Goal: Task Accomplishment & Management: Manage account settings

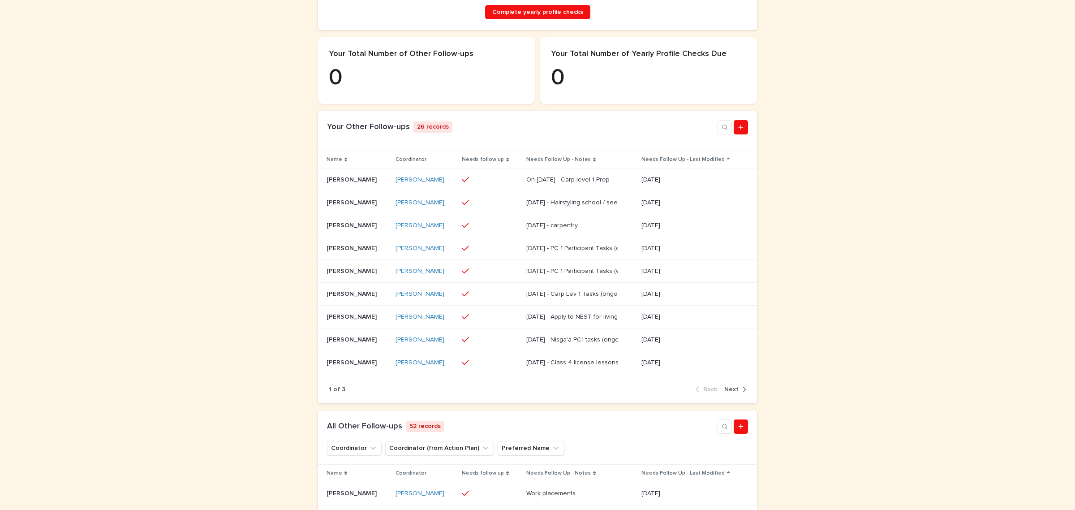
scroll to position [224, 0]
click at [352, 228] on p "Ava McMillan" at bounding box center [353, 223] width 52 height 9
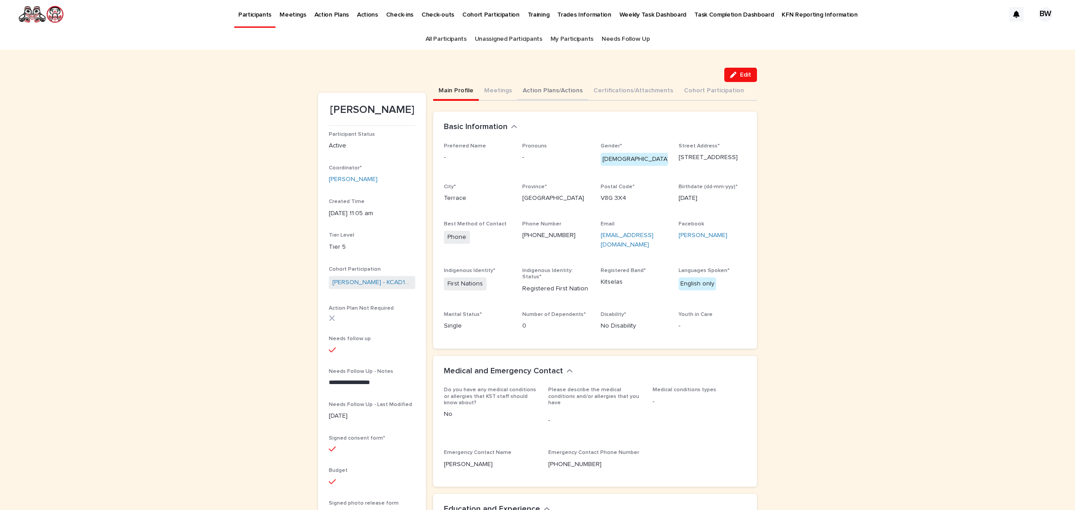
click at [541, 97] on button "Action Plans/Actions" at bounding box center [552, 91] width 71 height 19
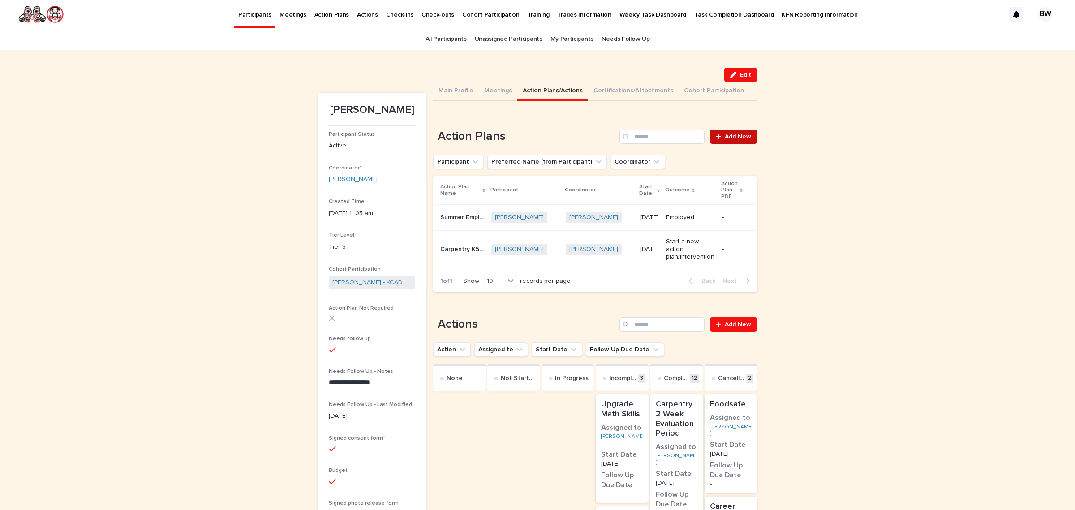
click at [744, 130] on link "Add New" at bounding box center [733, 136] width 47 height 14
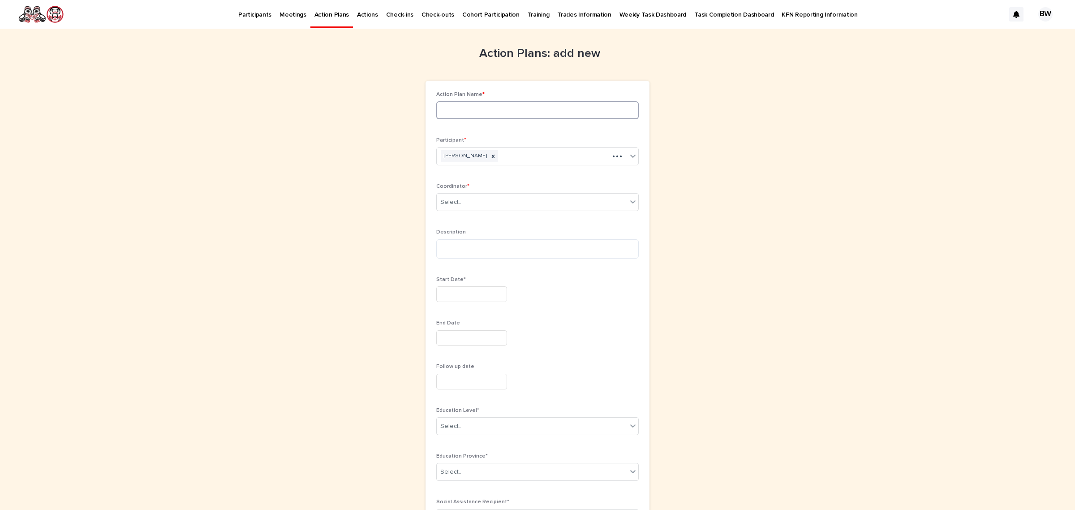
click at [530, 102] on input at bounding box center [537, 110] width 202 height 18
type input "**********"
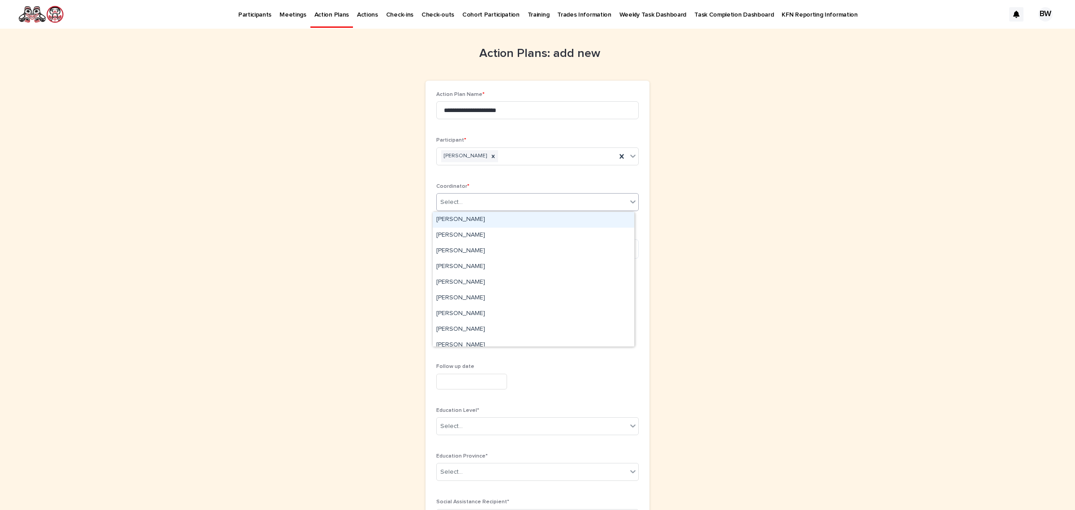
click at [505, 195] on div "Select..." at bounding box center [532, 202] width 190 height 15
click at [472, 253] on div "Brigitte M Watts" at bounding box center [534, 251] width 202 height 16
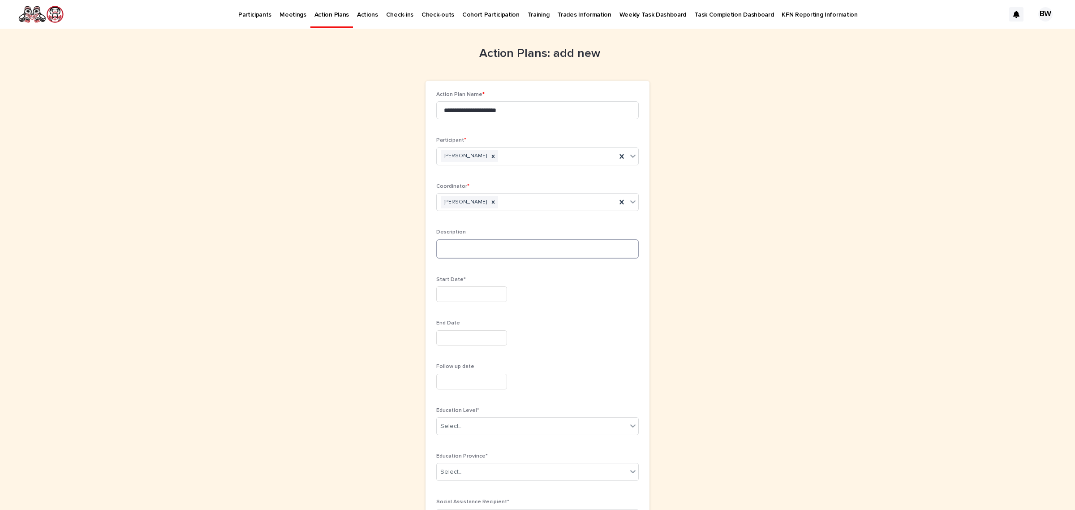
click at [494, 244] on textarea at bounding box center [537, 249] width 202 height 20
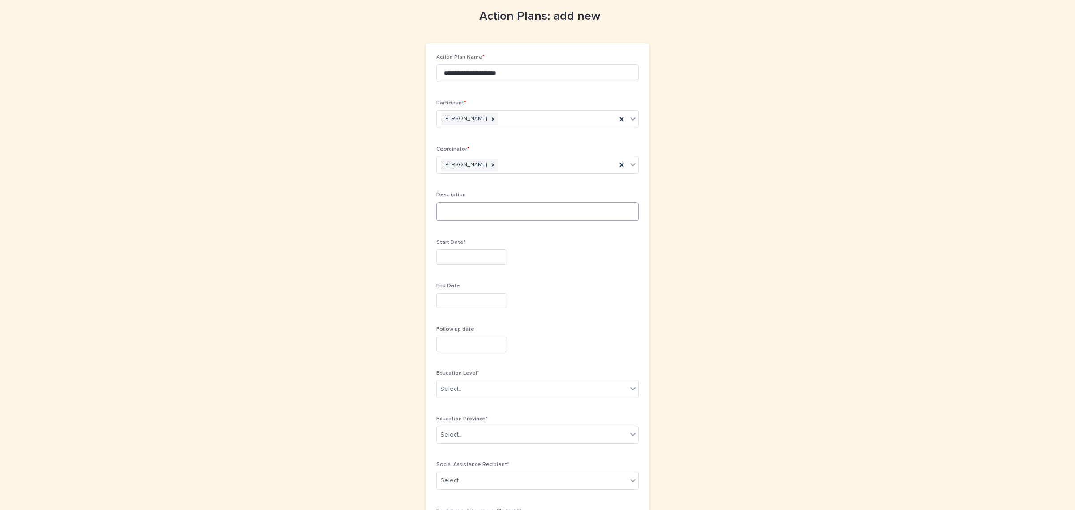
scroll to position [56, 0]
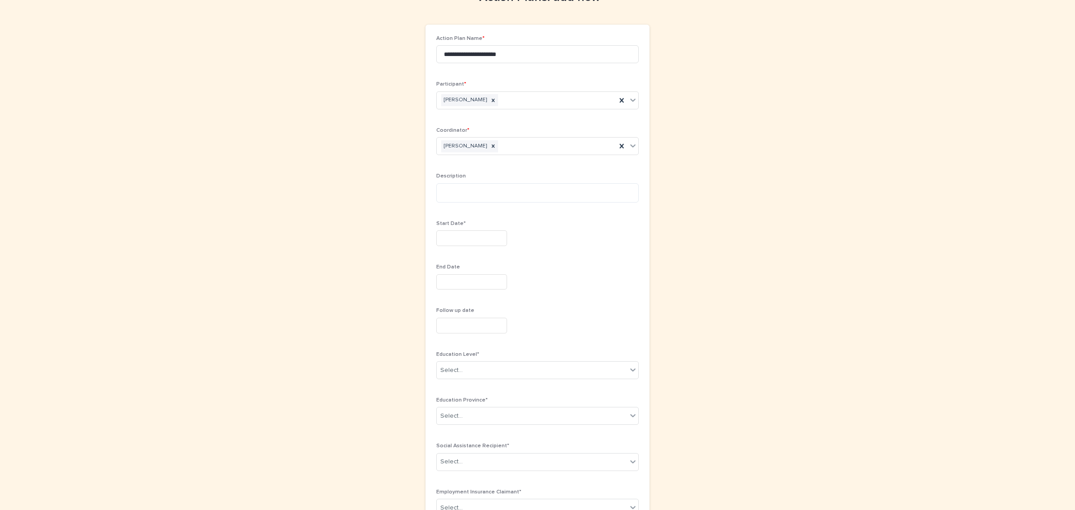
click at [471, 232] on input "text" at bounding box center [471, 238] width 71 height 16
click at [447, 134] on div "2" at bounding box center [452, 136] width 12 height 12
type input "********"
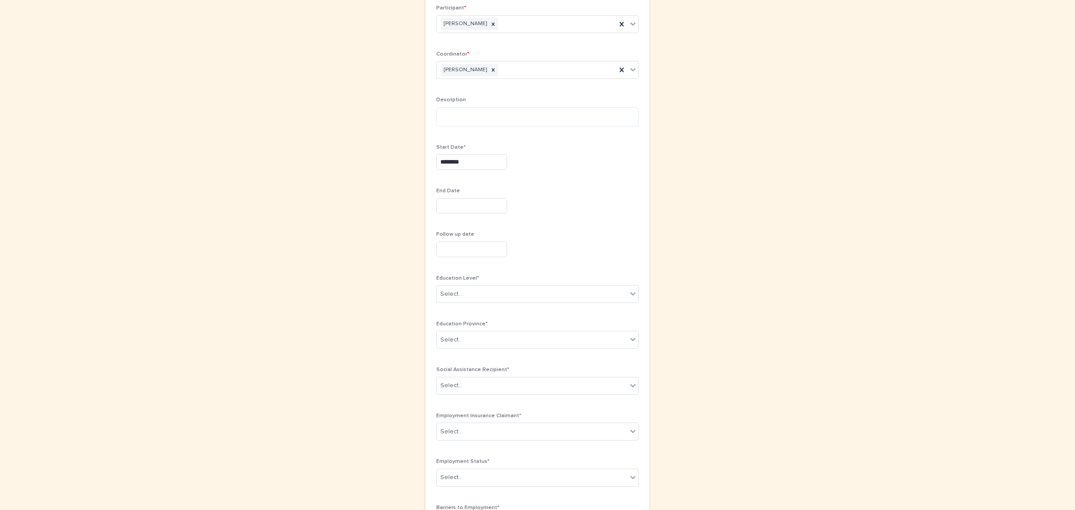
scroll to position [224, 0]
click at [457, 113] on input "text" at bounding box center [471, 114] width 71 height 16
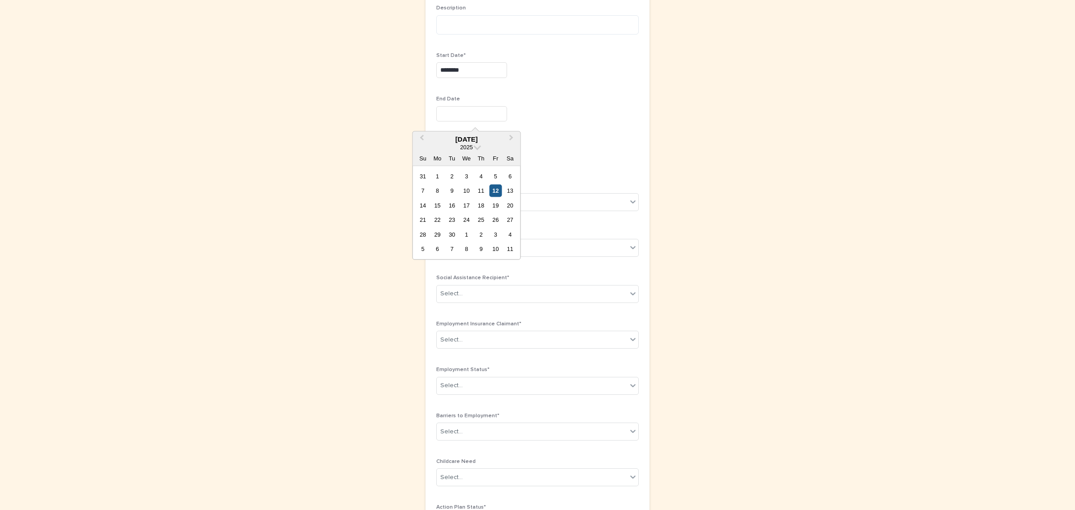
click at [497, 188] on div "12" at bounding box center [496, 191] width 12 height 12
type input "*********"
click at [481, 205] on div "Select..." at bounding box center [532, 202] width 190 height 15
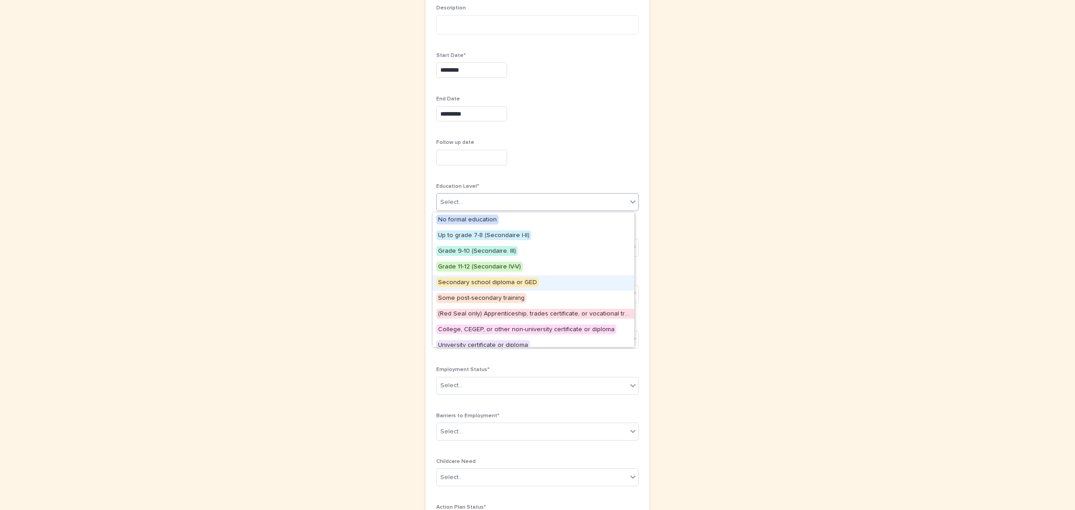
click at [494, 283] on span "Secondary school diploma or GED" at bounding box center [487, 282] width 103 height 10
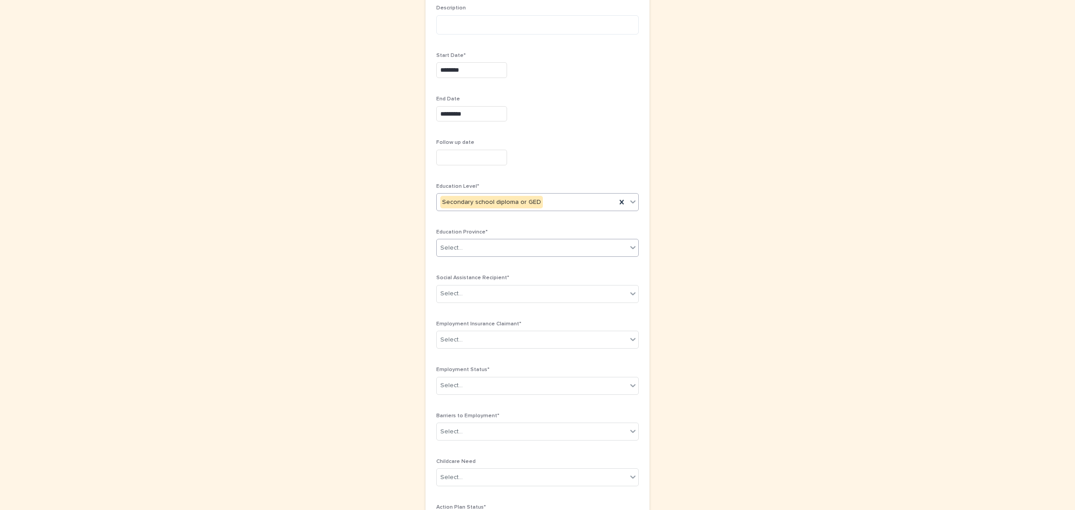
scroll to position [280, 0]
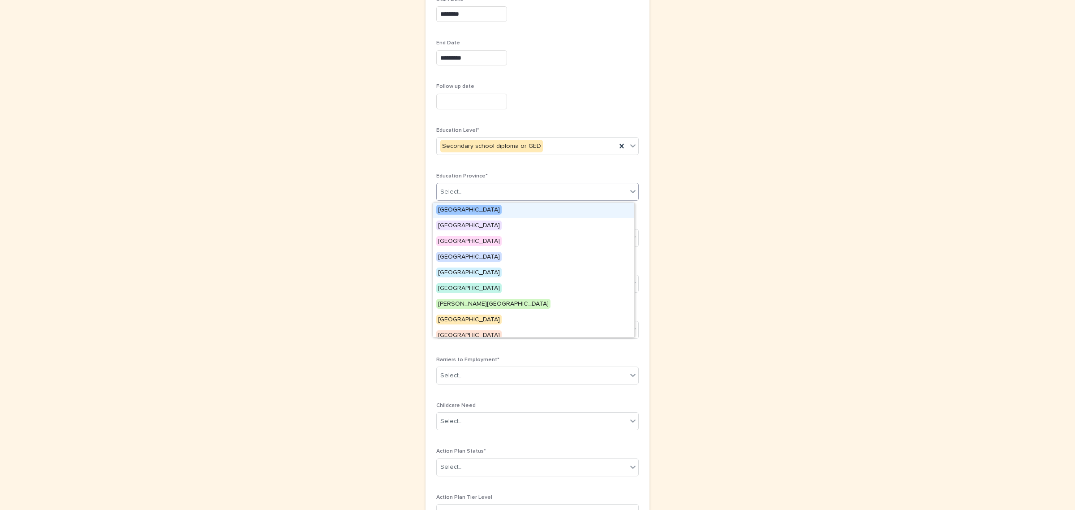
click at [490, 188] on div "Select..." at bounding box center [532, 192] width 190 height 15
click at [471, 207] on span "[GEOGRAPHIC_DATA]" at bounding box center [468, 210] width 65 height 10
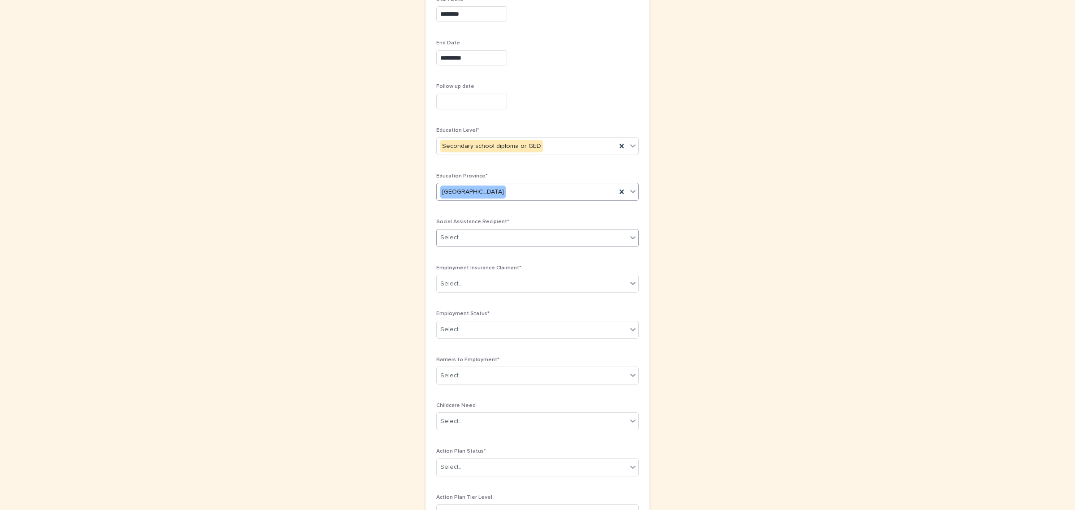
click at [484, 238] on div "Select..." at bounding box center [532, 237] width 190 height 15
click at [462, 253] on div "No" at bounding box center [534, 257] width 202 height 16
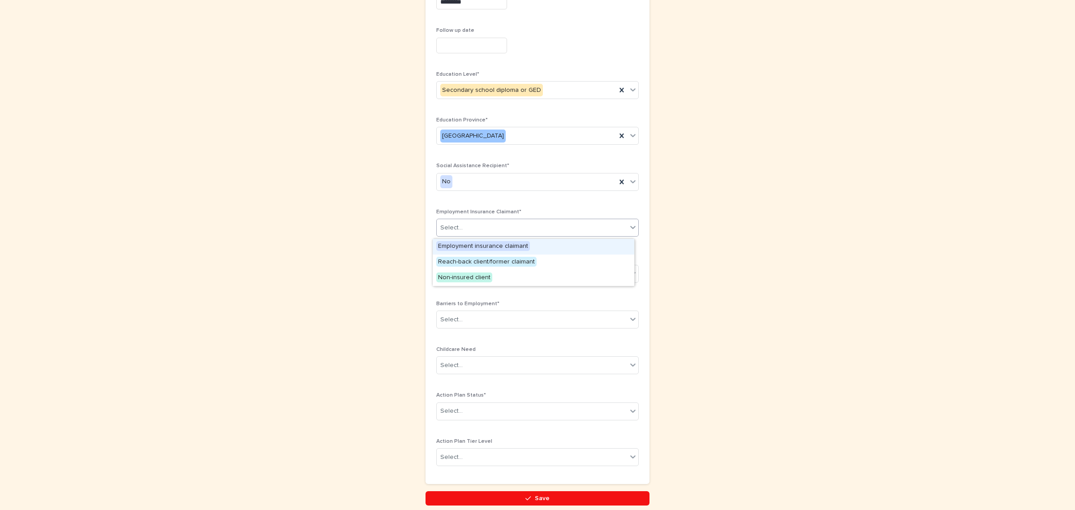
click at [502, 233] on div "Select..." at bounding box center [532, 227] width 190 height 15
click at [458, 260] on span "Reach-back client/former claimant" at bounding box center [486, 262] width 100 height 10
click at [619, 227] on icon at bounding box center [621, 227] width 9 height 9
click at [561, 223] on div "Select..." at bounding box center [532, 227] width 190 height 15
click at [502, 247] on span "Employment insurance claimant" at bounding box center [483, 246] width 94 height 10
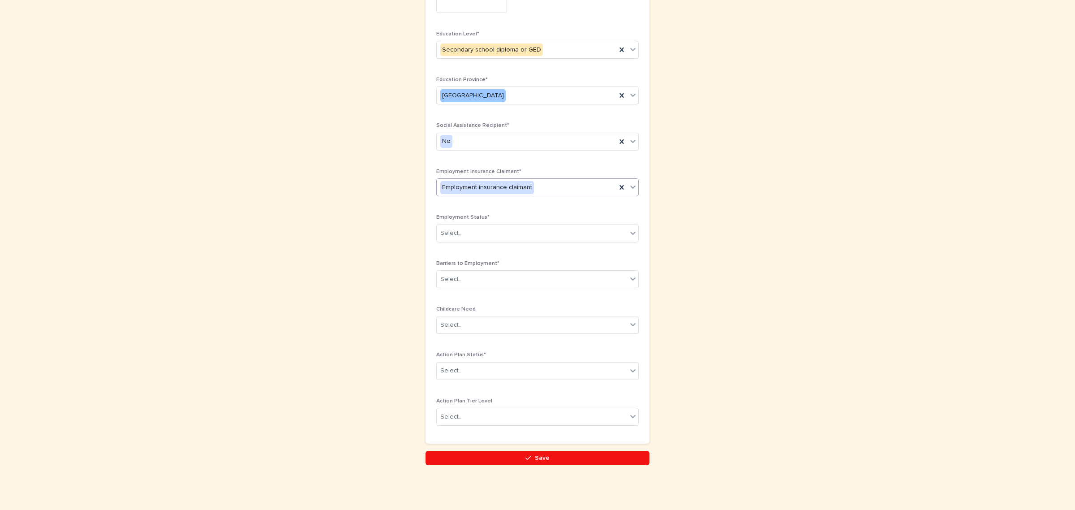
scroll to position [379, 0]
click at [495, 228] on div "Select..." at bounding box center [532, 233] width 190 height 15
click at [464, 249] on div "Unemployed" at bounding box center [534, 250] width 202 height 16
click at [500, 277] on div "Select..." at bounding box center [532, 279] width 190 height 15
drag, startPoint x: 461, startPoint y: 379, endPoint x: 465, endPoint y: 365, distance: 14.6
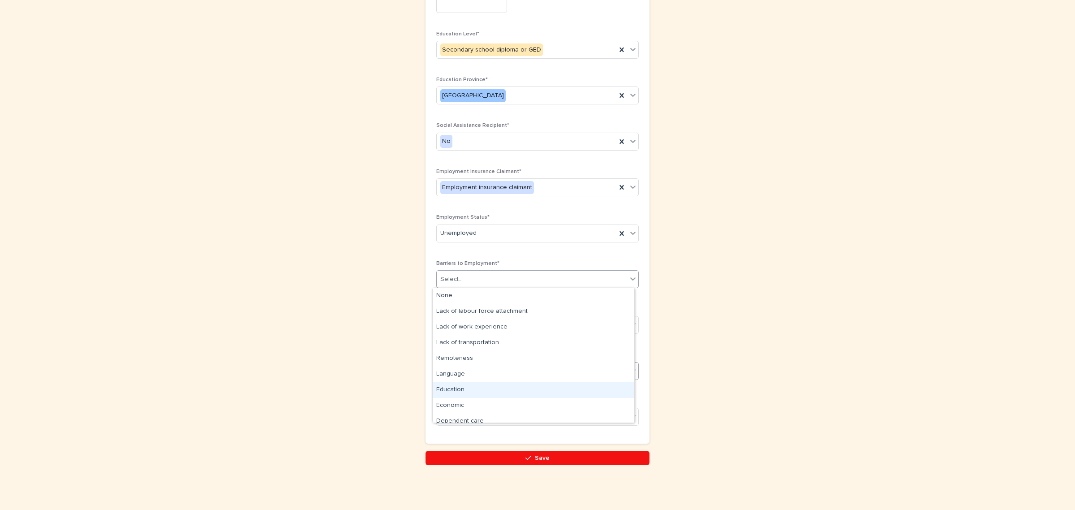
click at [466, 390] on div "Education" at bounding box center [534, 390] width 202 height 16
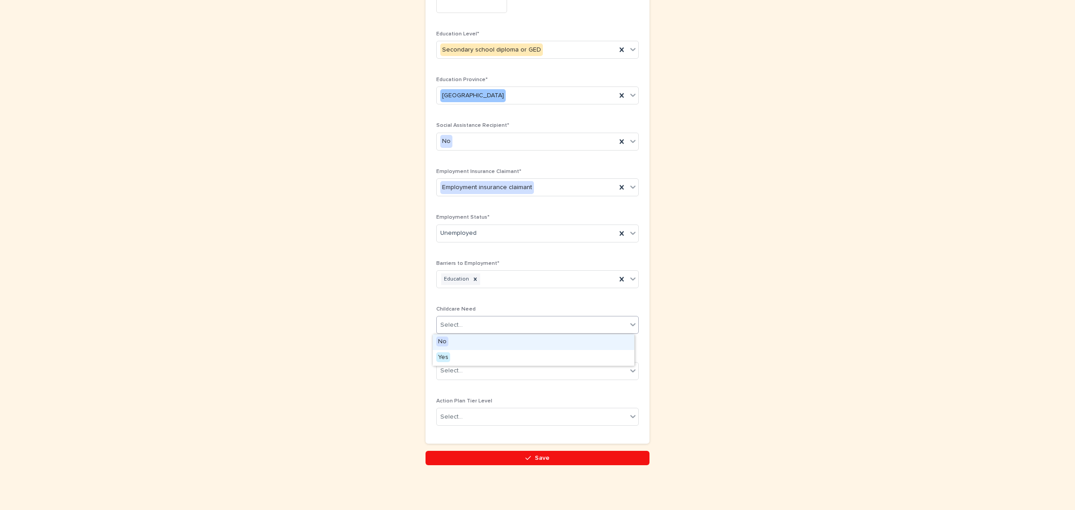
click at [504, 324] on div "Select..." at bounding box center [532, 325] width 190 height 15
click at [453, 341] on div "No" at bounding box center [534, 342] width 202 height 16
click at [484, 372] on div "Select..." at bounding box center [532, 370] width 190 height 15
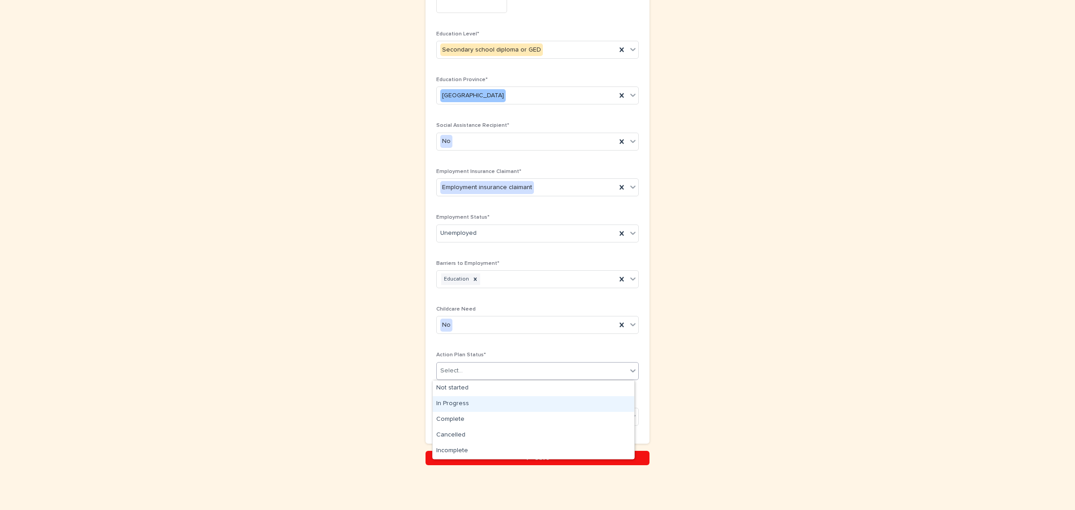
drag, startPoint x: 468, startPoint y: 405, endPoint x: 478, endPoint y: 403, distance: 9.5
click at [469, 405] on div "In Progress" at bounding box center [534, 404] width 202 height 16
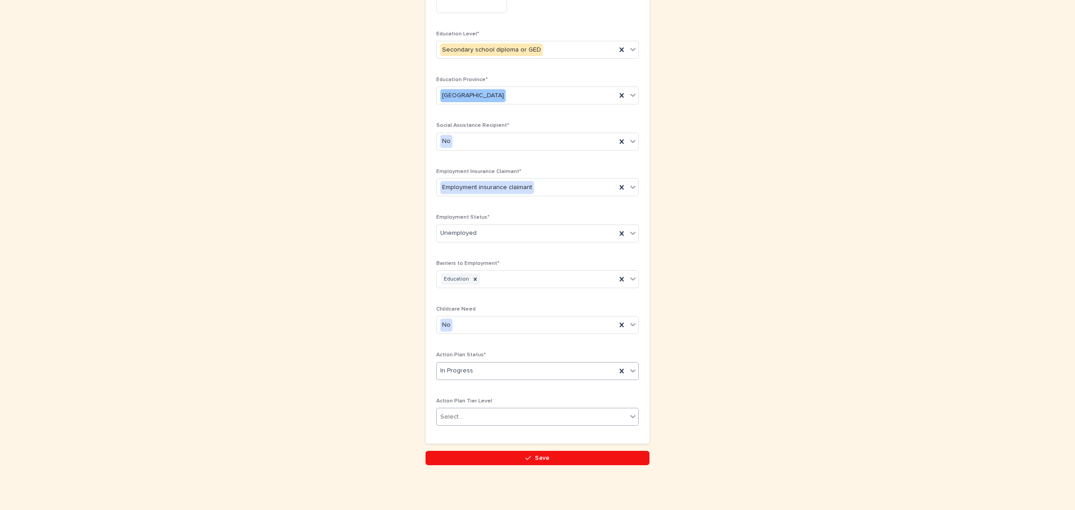
click at [505, 413] on div "Select..." at bounding box center [532, 416] width 190 height 15
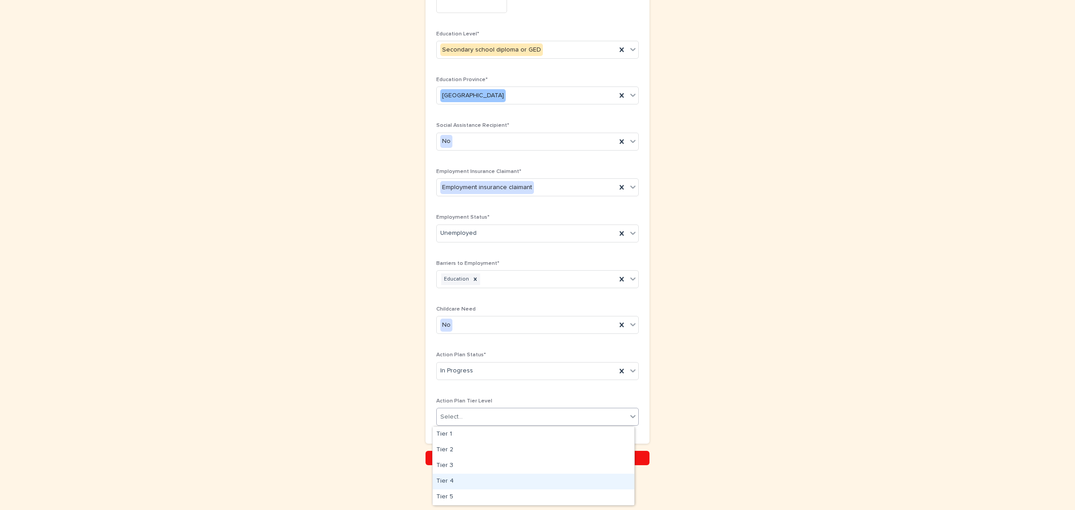
click at [472, 484] on div "Tier 4" at bounding box center [534, 482] width 202 height 16
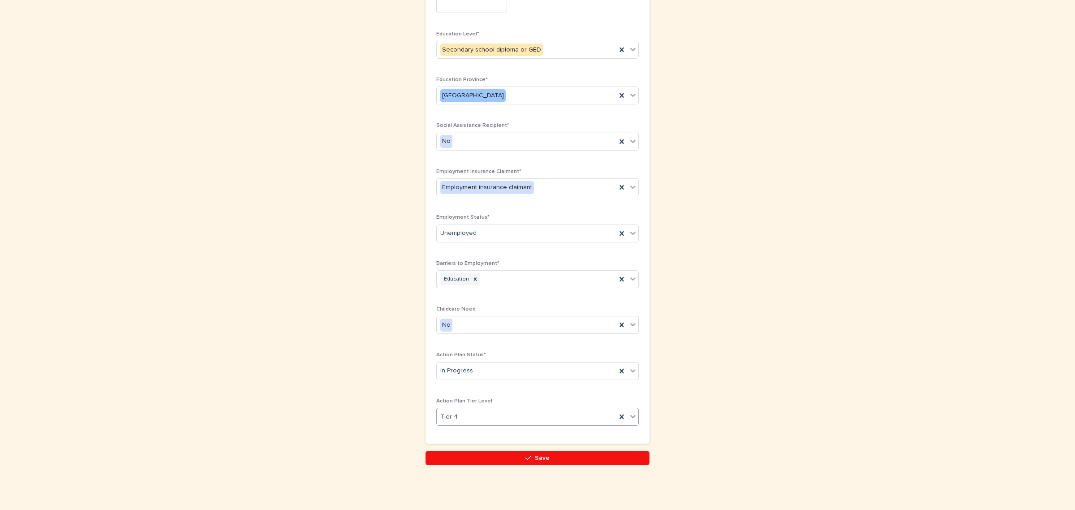
click at [558, 462] on button "Save" at bounding box center [538, 458] width 224 height 14
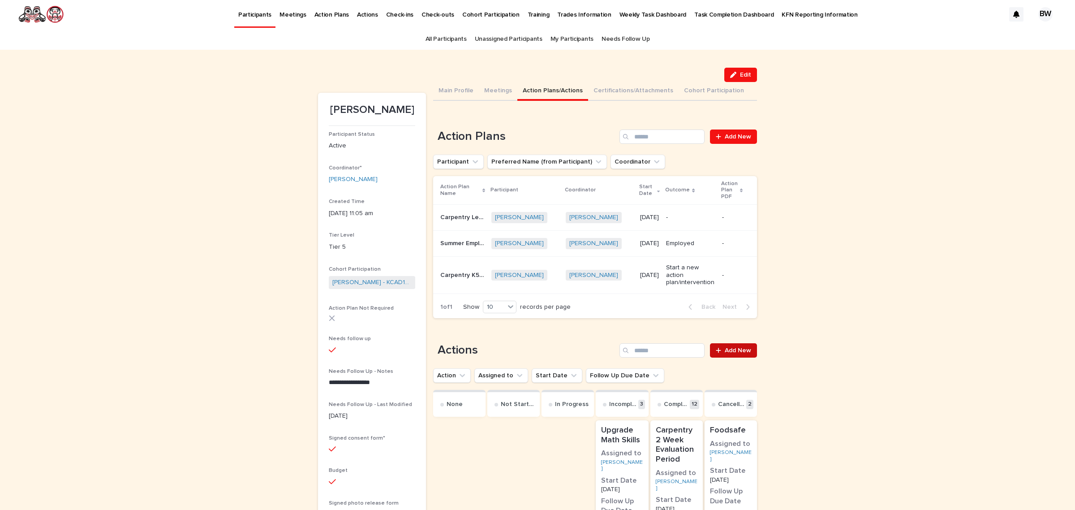
click at [725, 347] on span "Add New" at bounding box center [738, 350] width 26 height 6
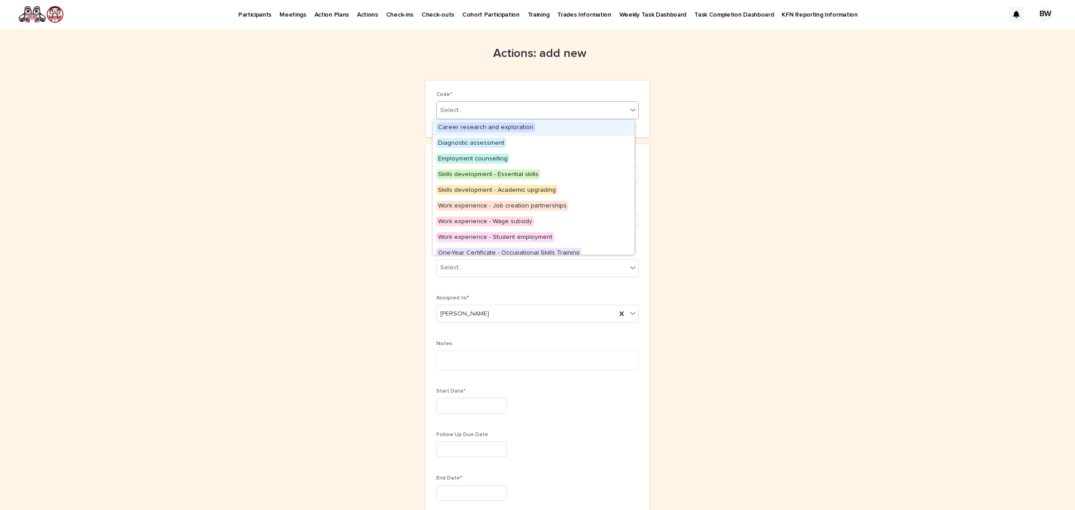
click at [523, 112] on div "Select..." at bounding box center [532, 110] width 190 height 15
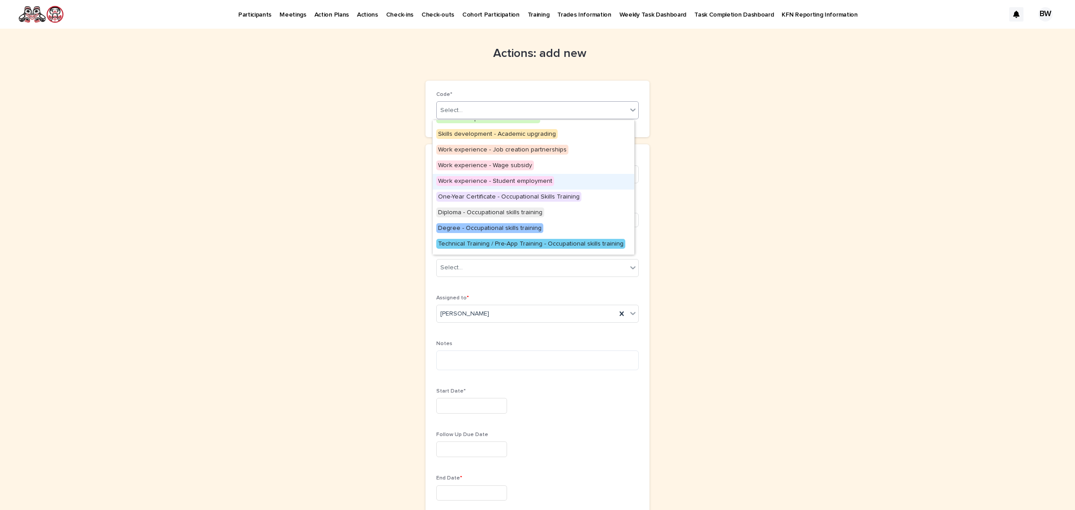
scroll to position [112, 0]
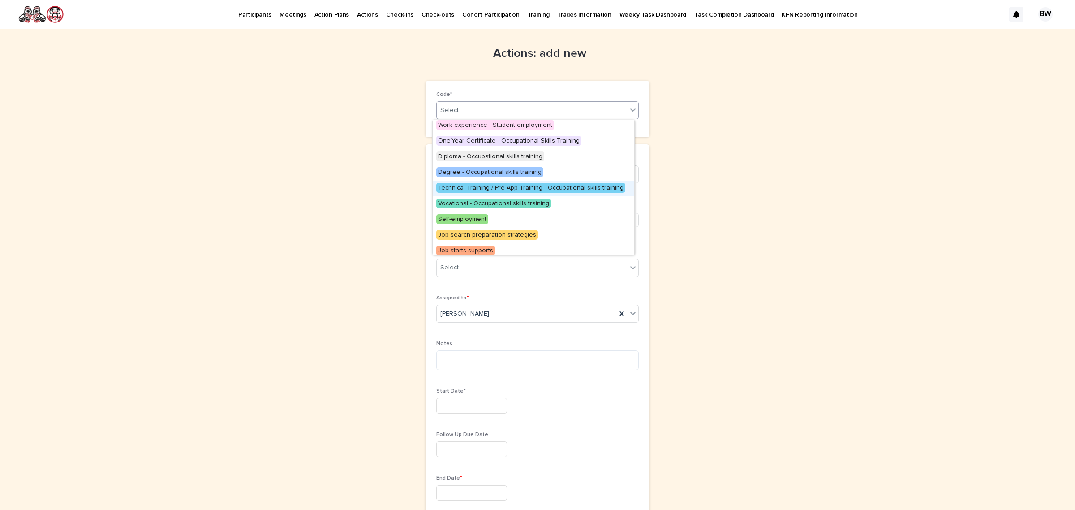
click at [576, 189] on span "Technical Training / Pre-App Training - Occupational skills training" at bounding box center [530, 188] width 189 height 10
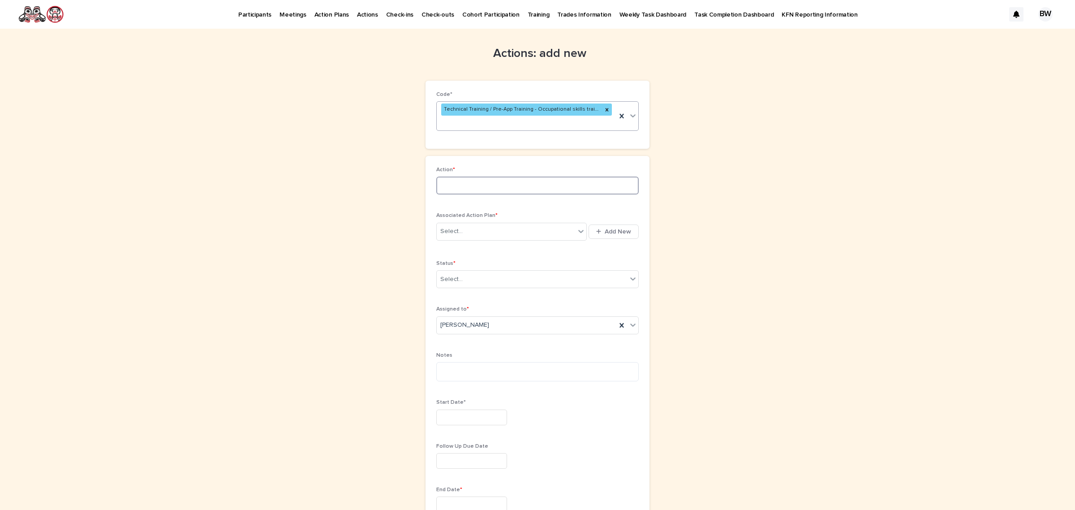
click at [496, 178] on input at bounding box center [537, 186] width 202 height 18
type input "**********"
click at [478, 224] on div "Select..." at bounding box center [506, 231] width 138 height 15
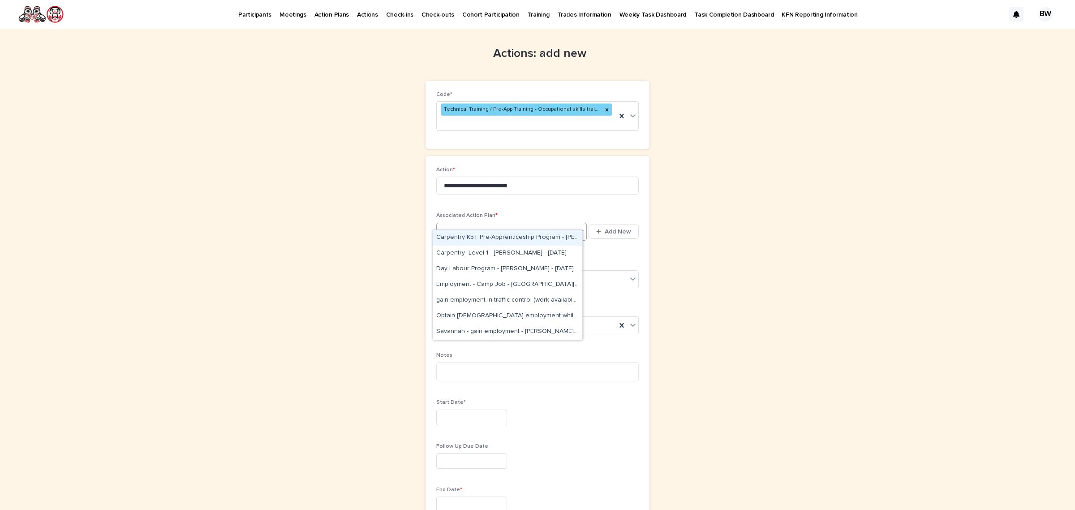
type input "***"
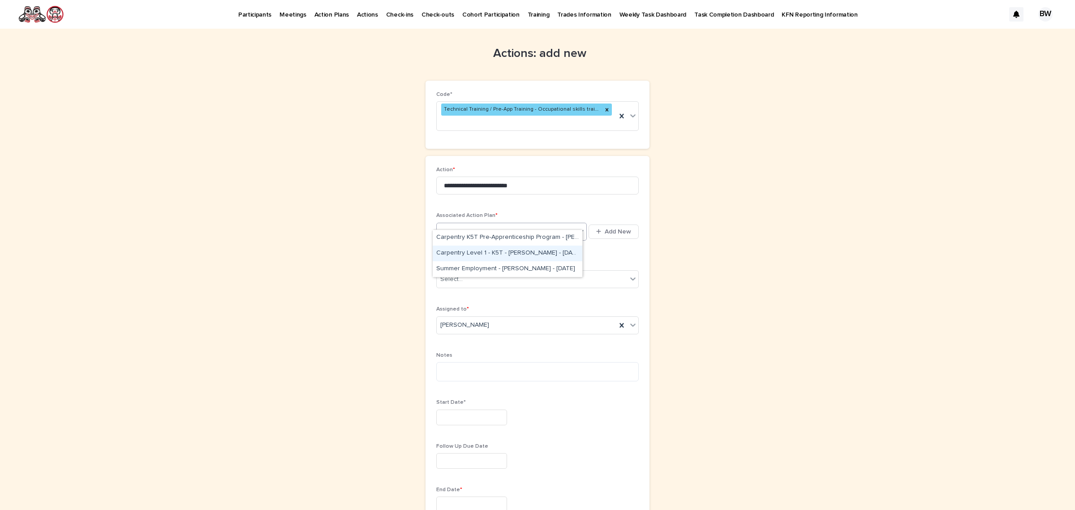
drag, startPoint x: 540, startPoint y: 240, endPoint x: 529, endPoint y: 247, distance: 13.5
click at [529, 247] on div "Carpentry Level 1 - K5T - Ava McMillan - Sep 2nd, 2025" at bounding box center [508, 253] width 150 height 16
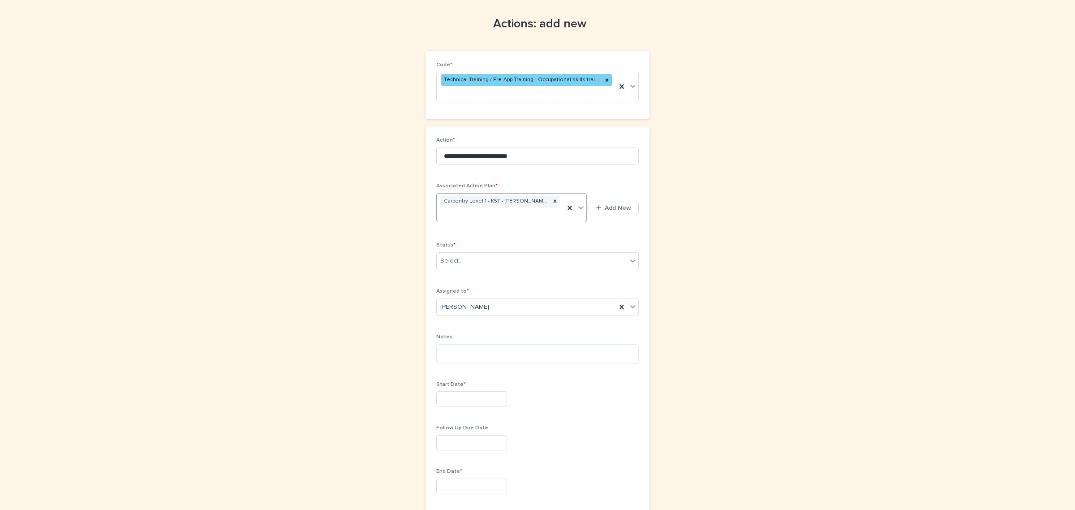
scroll to position [56, 0]
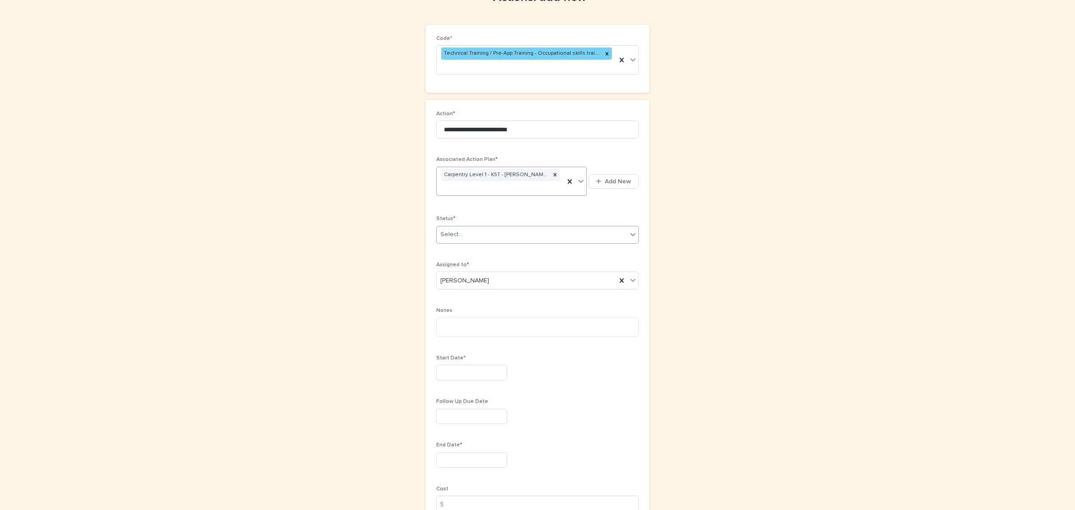
click at [523, 227] on div "Select..." at bounding box center [532, 234] width 190 height 15
drag, startPoint x: 479, startPoint y: 290, endPoint x: 480, endPoint y: 276, distance: 13.9
click at [480, 276] on div "Incomplete" at bounding box center [534, 275] width 202 height 16
click at [491, 321] on textarea at bounding box center [537, 328] width 202 height 20
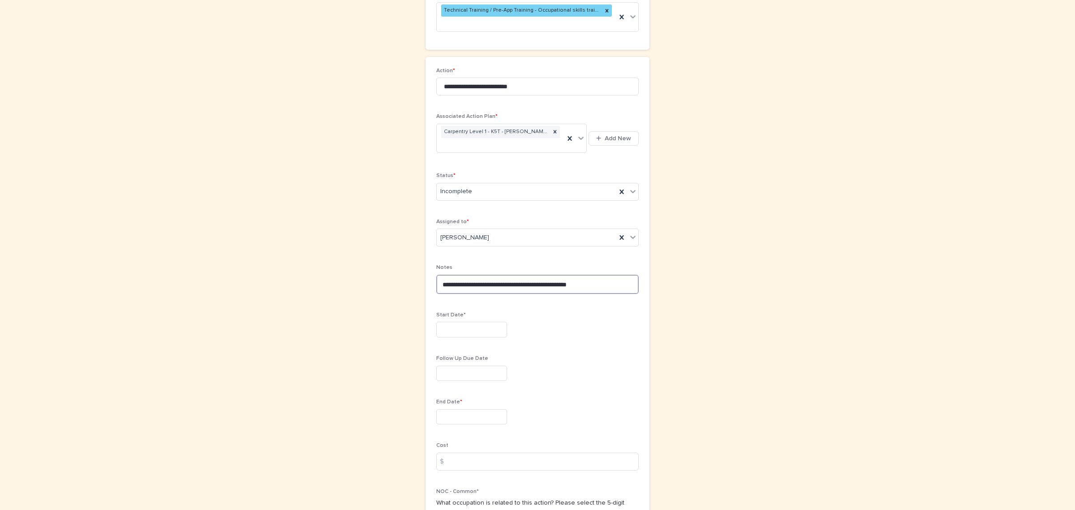
scroll to position [112, 0]
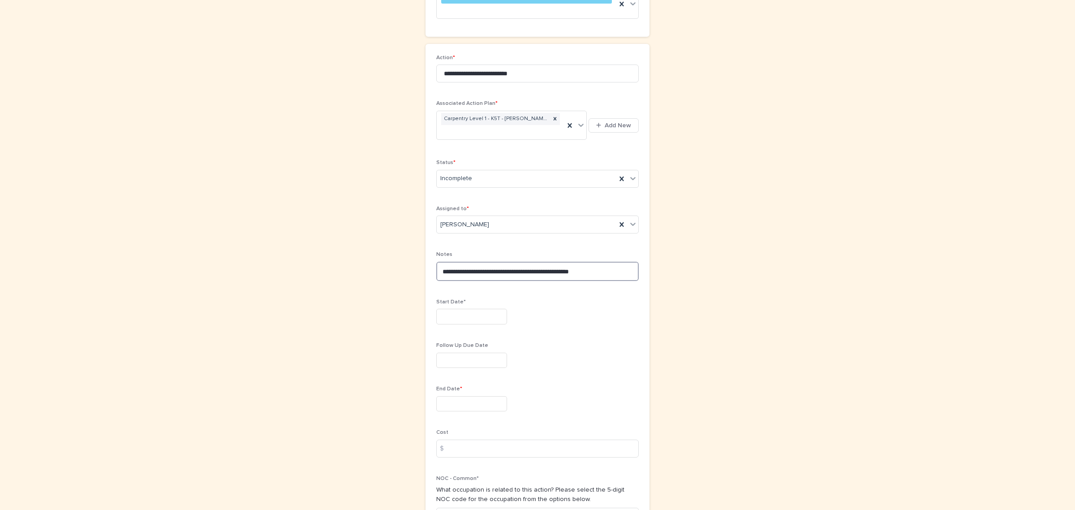
type textarea "**********"
click at [460, 309] on input "text" at bounding box center [471, 317] width 71 height 16
click at [453, 207] on div "2" at bounding box center [452, 206] width 12 height 12
type input "********"
click at [467, 396] on input "text" at bounding box center [471, 404] width 71 height 16
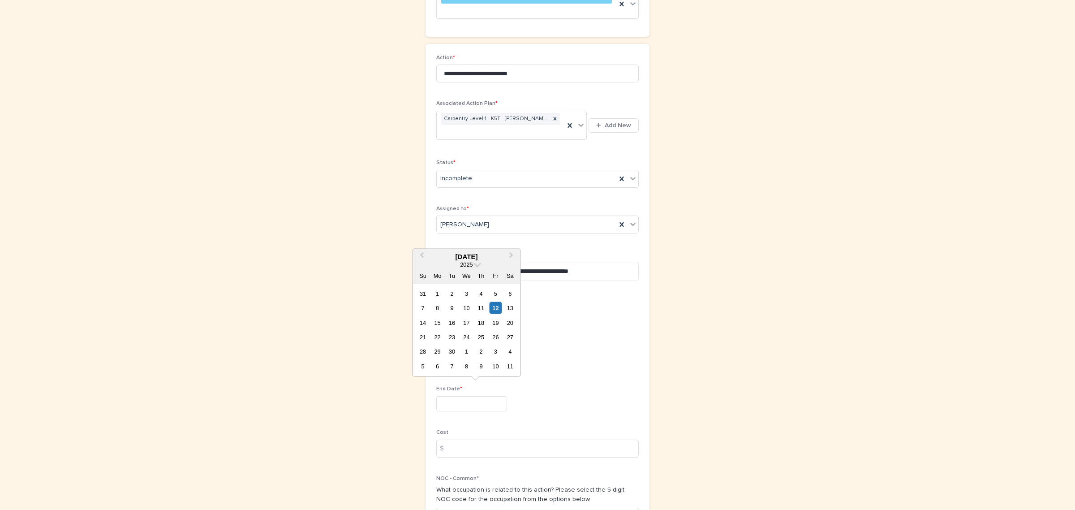
click at [498, 305] on div "12" at bounding box center [496, 308] width 12 height 12
type input "*********"
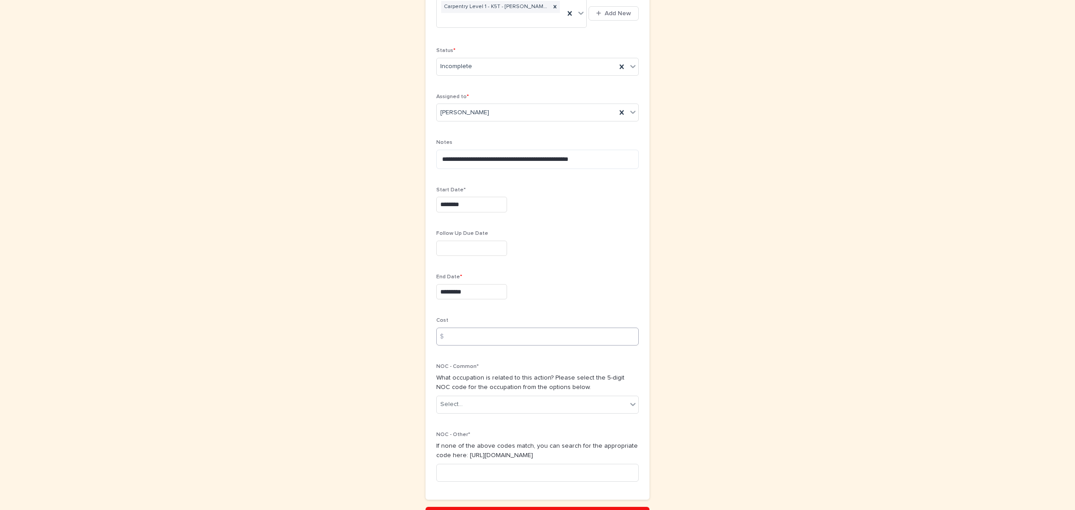
scroll to position [272, 0]
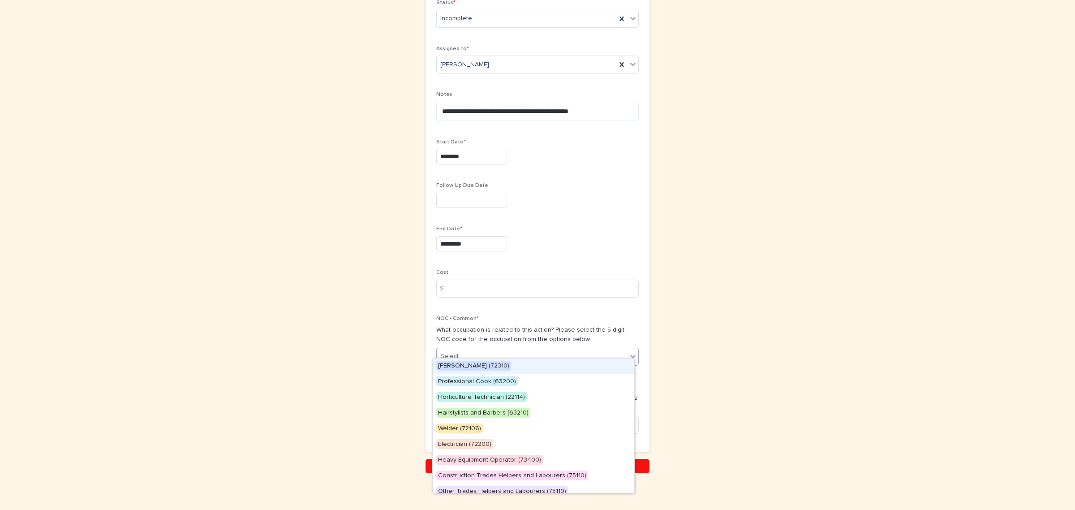
click at [532, 349] on div "Select..." at bounding box center [532, 356] width 190 height 15
click at [485, 362] on span "Carpenter (72310)" at bounding box center [473, 366] width 75 height 10
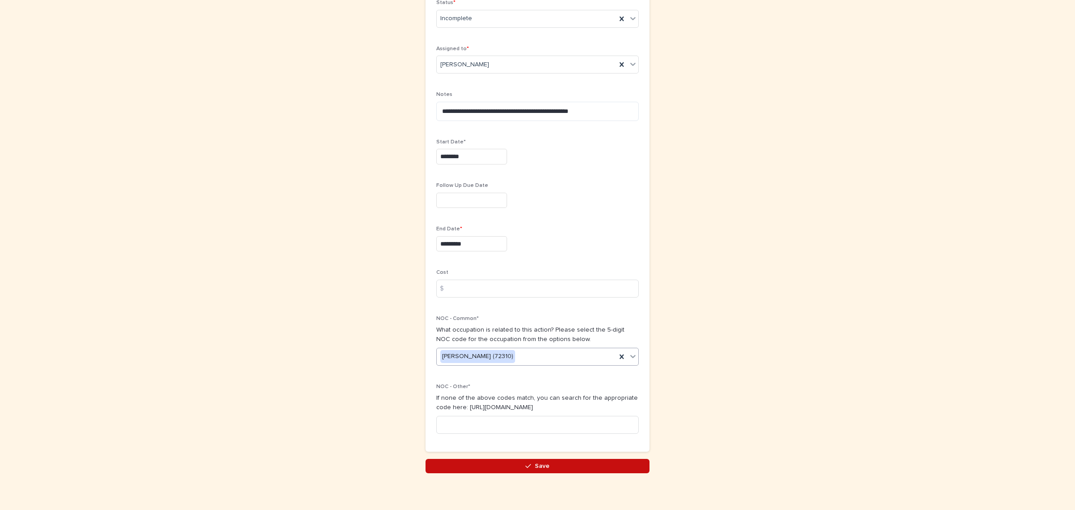
click at [538, 463] on span "Save" at bounding box center [542, 466] width 15 height 6
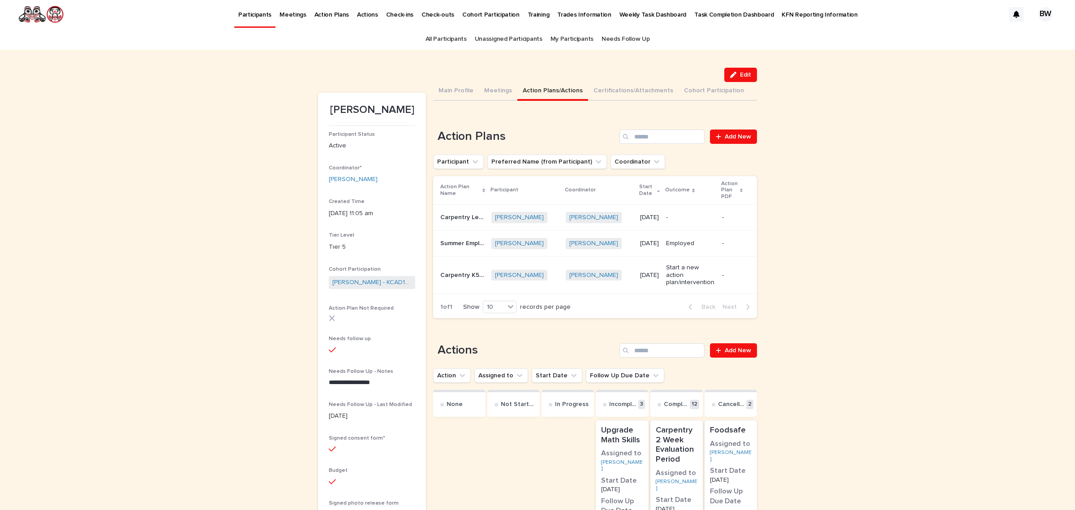
click at [640, 218] on p "2/9/2025" at bounding box center [649, 218] width 19 height 8
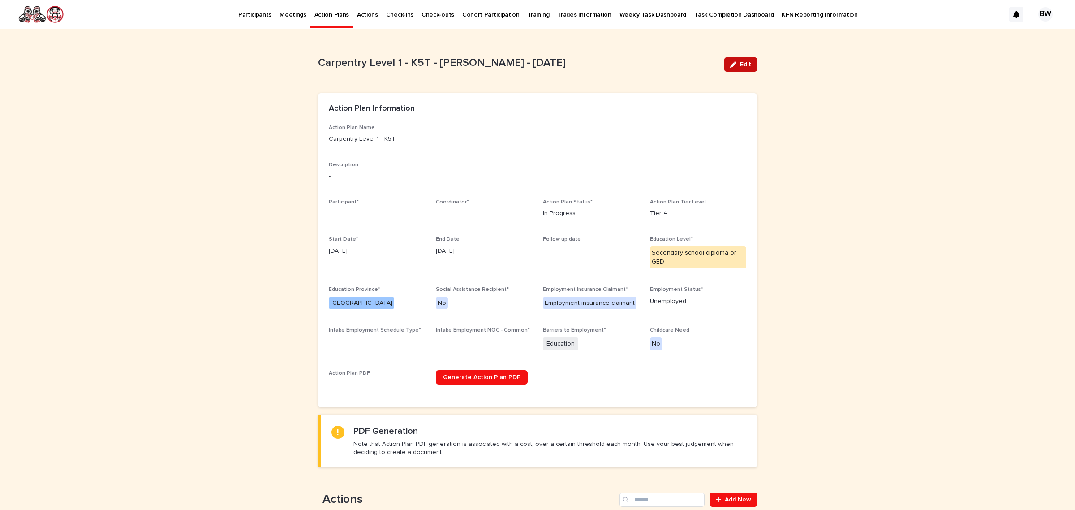
click at [730, 66] on icon "button" at bounding box center [733, 64] width 6 height 6
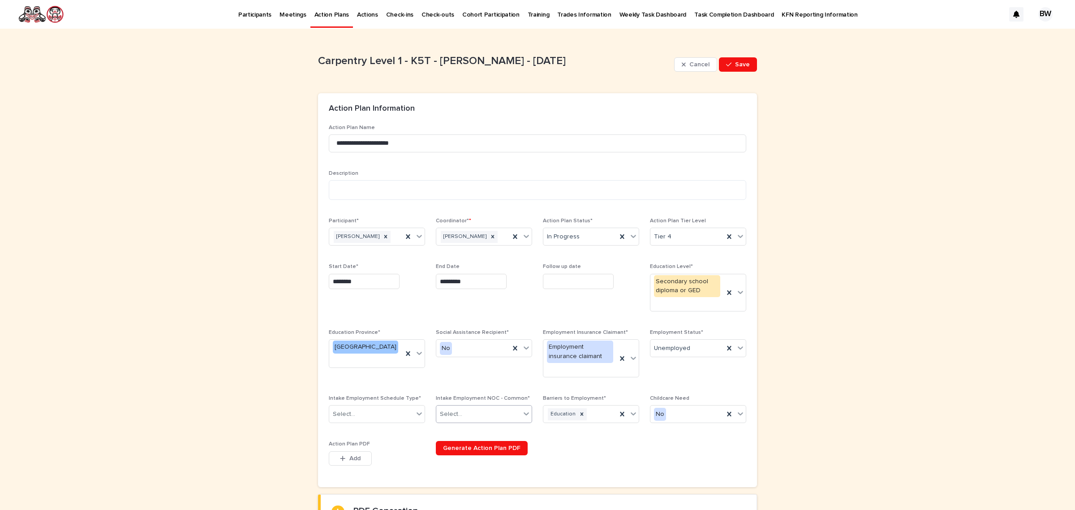
click at [452, 419] on div "Select..." at bounding box center [478, 414] width 84 height 15
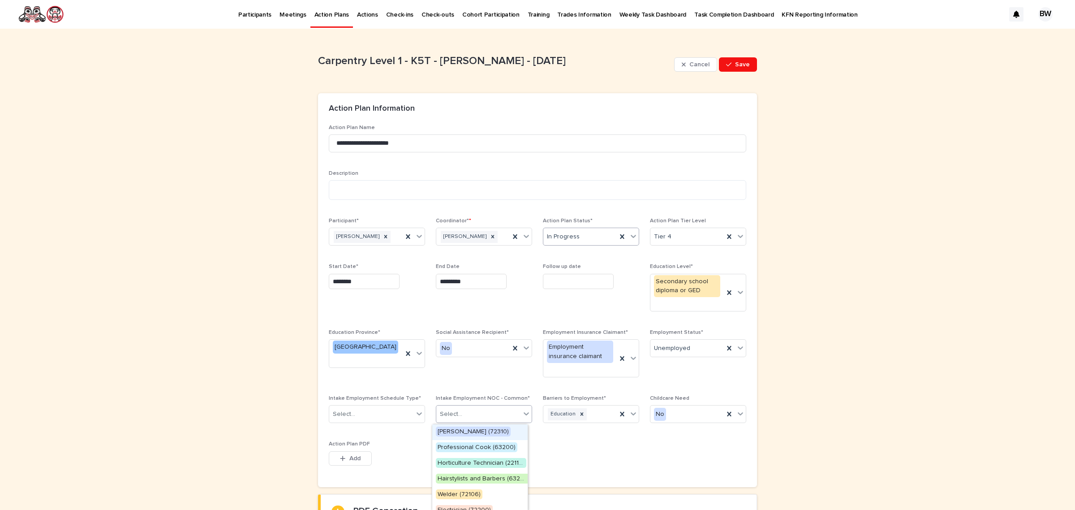
click at [569, 243] on div "In Progress" at bounding box center [579, 236] width 73 height 15
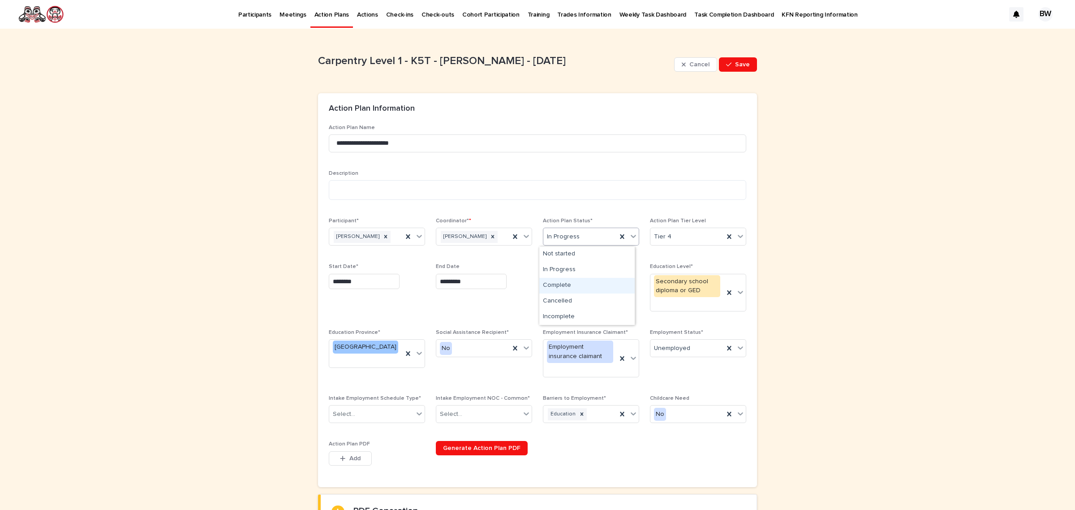
click at [566, 287] on div "Complete" at bounding box center [586, 286] width 95 height 16
click at [728, 57] on button "Save" at bounding box center [738, 64] width 38 height 14
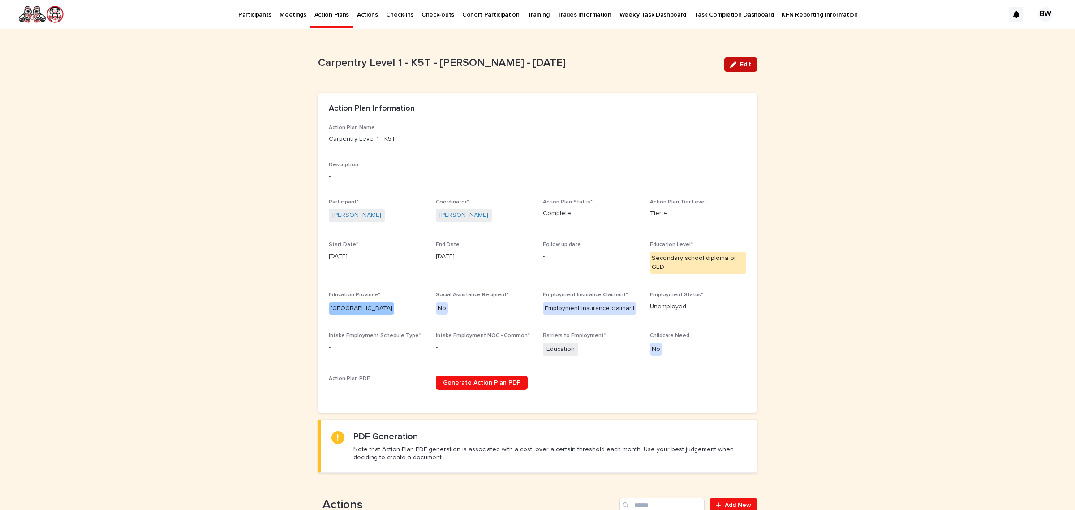
click at [733, 57] on button "Edit" at bounding box center [740, 64] width 33 height 14
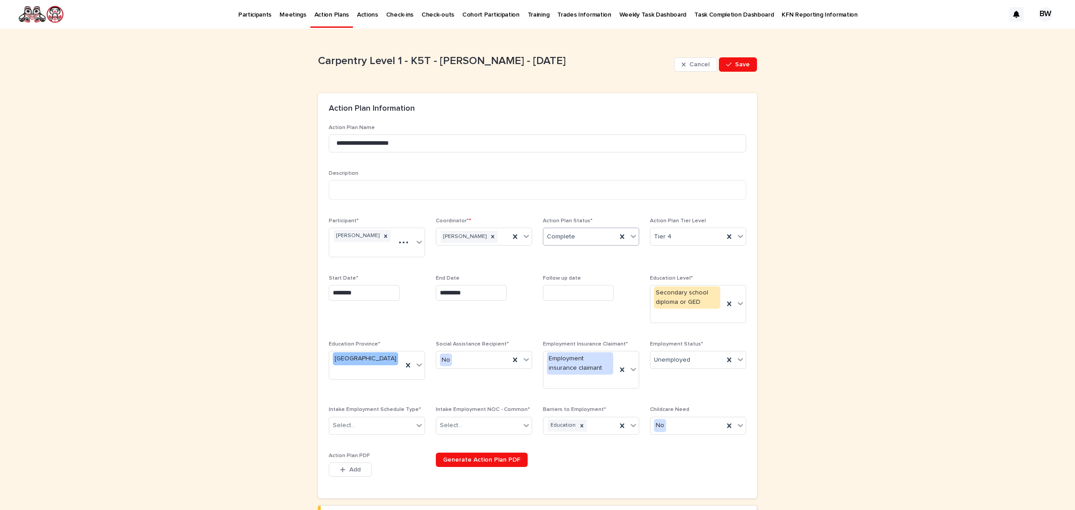
drag, startPoint x: 563, startPoint y: 247, endPoint x: 565, endPoint y: 235, distance: 11.8
click at [564, 247] on div "Action Plan Status* Complete" at bounding box center [591, 235] width 96 height 35
drag, startPoint x: 570, startPoint y: 307, endPoint x: 568, endPoint y: 316, distance: 9.7
click at [568, 316] on div "Incomplete" at bounding box center [586, 317] width 95 height 16
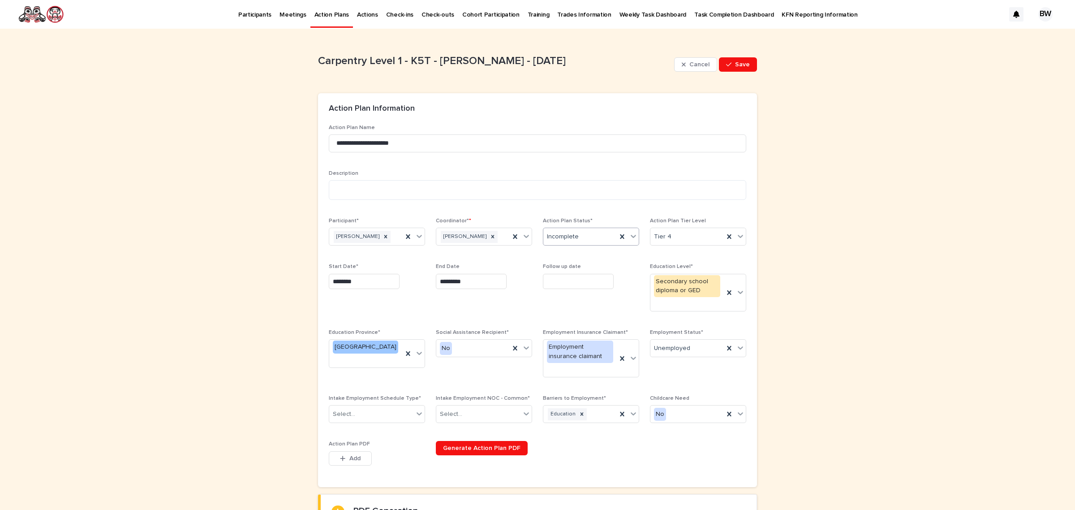
click at [598, 237] on div "Incomplete" at bounding box center [579, 236] width 73 height 15
click at [581, 283] on div "Complete" at bounding box center [586, 286] width 95 height 16
click at [597, 229] on div "Complete" at bounding box center [579, 236] width 73 height 15
drag, startPoint x: 568, startPoint y: 303, endPoint x: 590, endPoint y: 258, distance: 49.7
click at [569, 303] on div "Cancelled" at bounding box center [586, 301] width 95 height 16
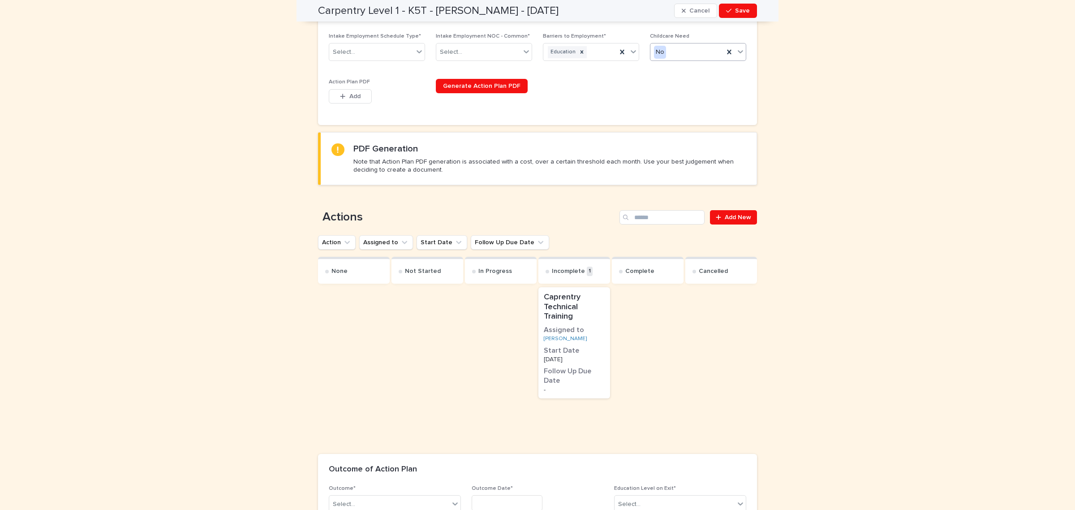
scroll to position [436, 0]
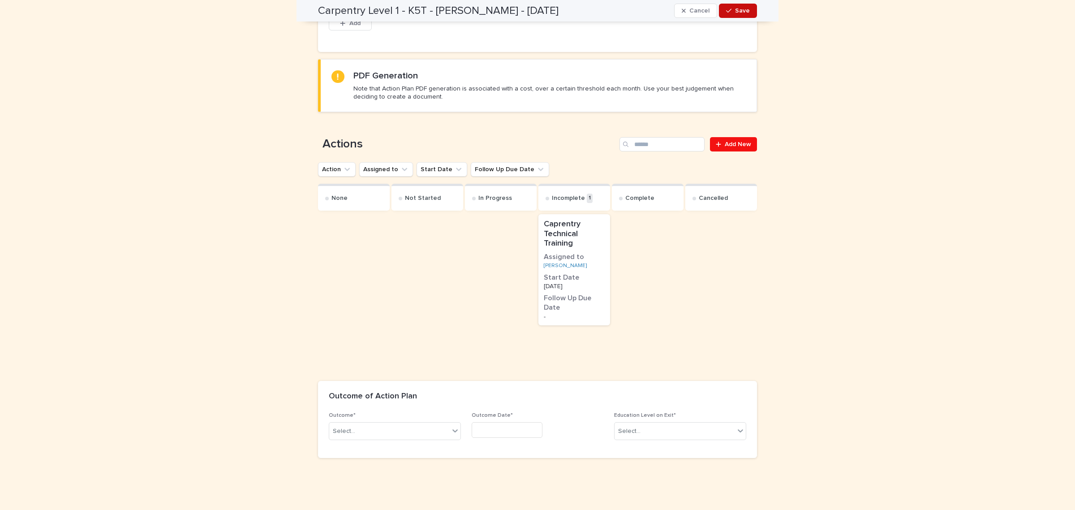
click at [736, 11] on span "Save" at bounding box center [742, 11] width 15 height 6
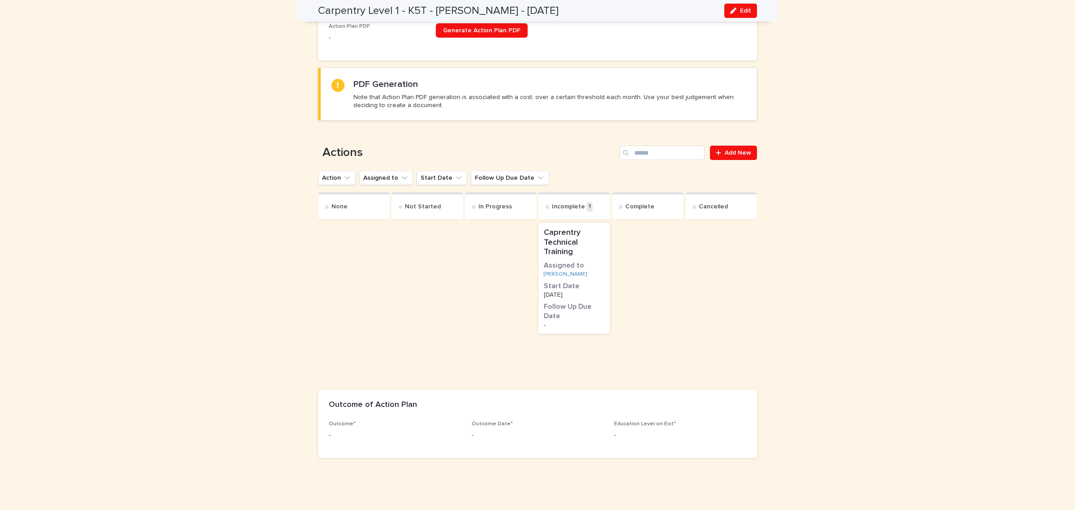
scroll to position [352, 0]
click at [737, 148] on link "Add New" at bounding box center [733, 153] width 47 height 14
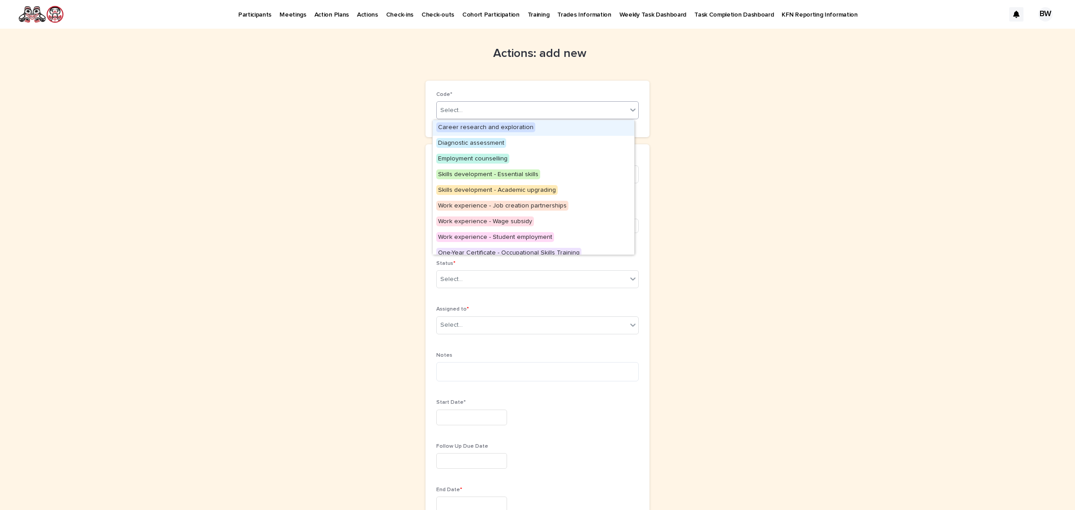
click at [498, 110] on div "Select..." at bounding box center [532, 110] width 190 height 15
click at [759, 144] on div "Loading... Saving… Loading... Saving… Actions: add new Loading... Saving… Loadi…" at bounding box center [537, 403] width 1075 height 749
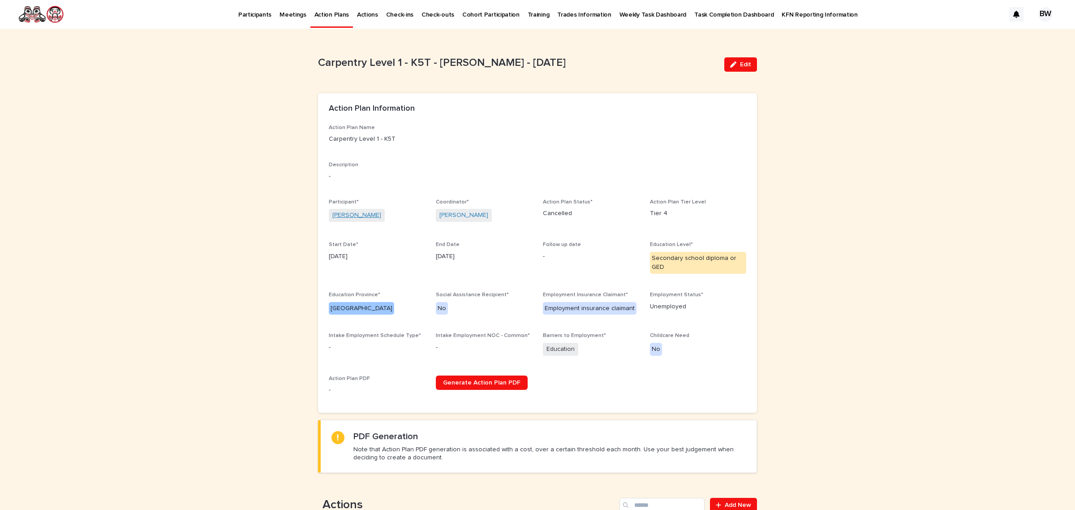
click at [351, 214] on link "Ava McMillan" at bounding box center [356, 215] width 49 height 9
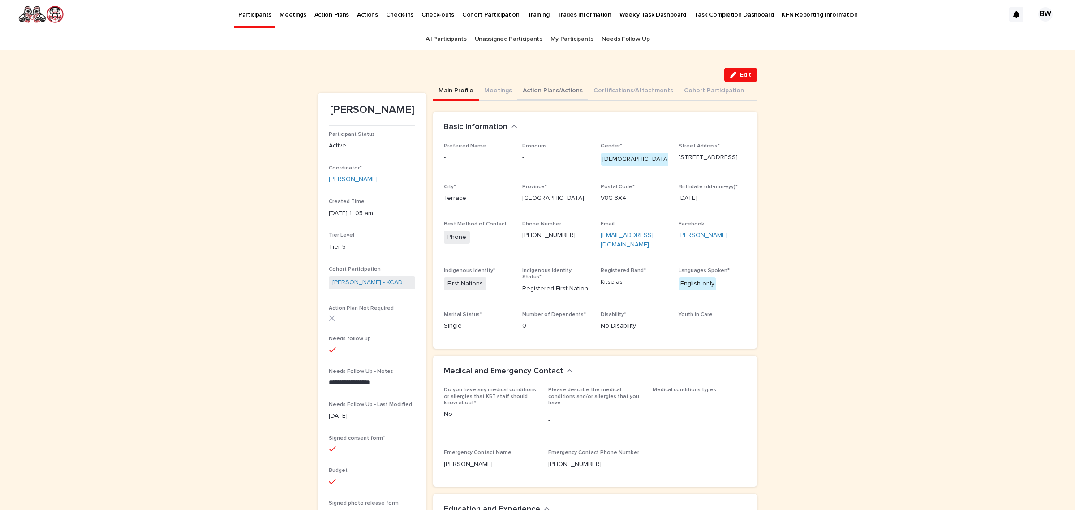
click at [525, 84] on button "Action Plans/Actions" at bounding box center [552, 91] width 71 height 19
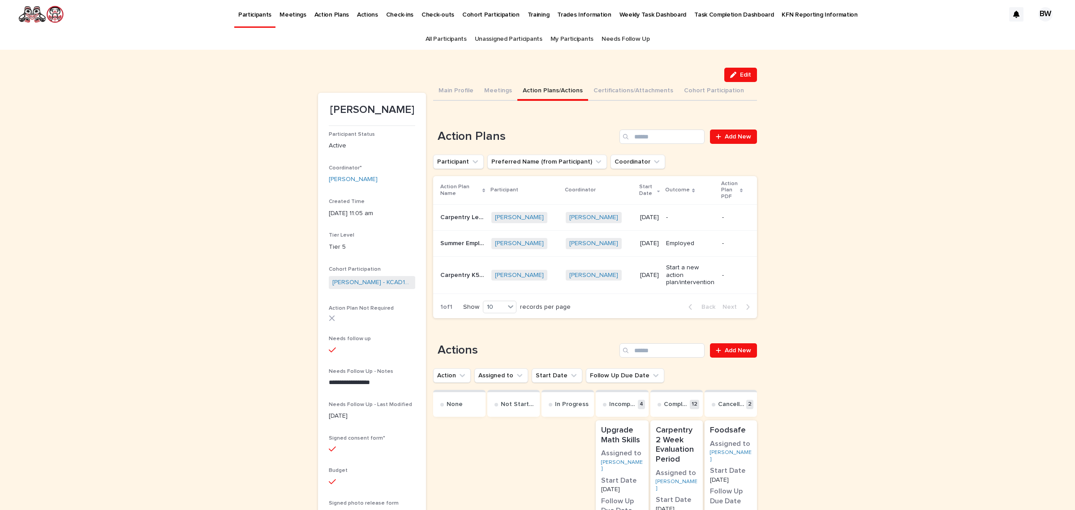
click at [690, 212] on div "-" at bounding box center [690, 216] width 48 height 9
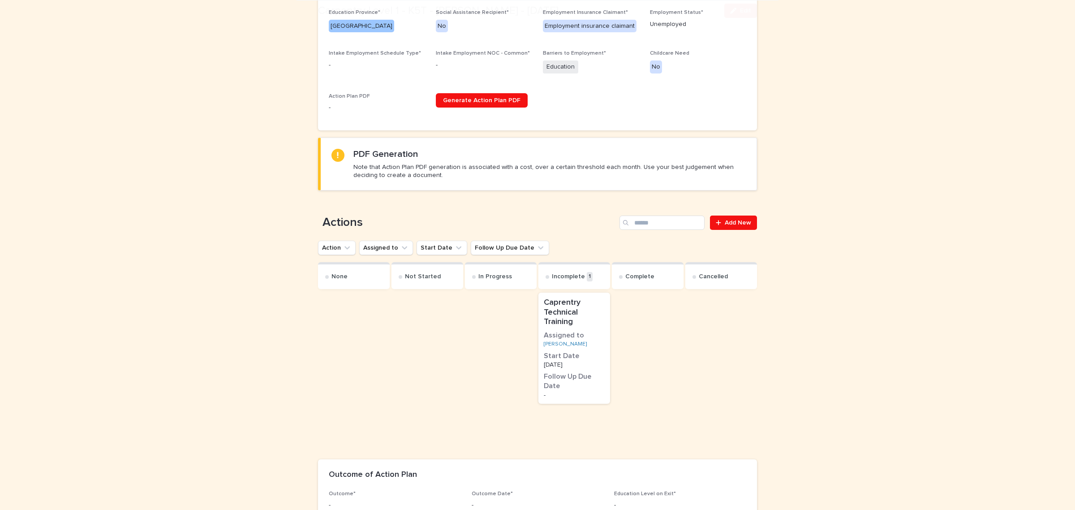
scroll to position [352, 0]
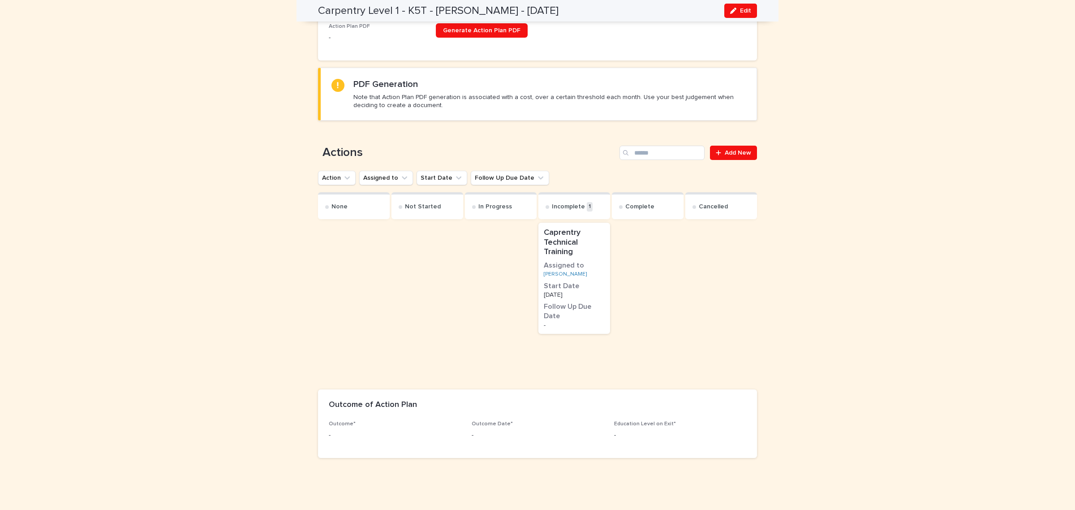
drag, startPoint x: 732, startPoint y: 12, endPoint x: 405, endPoint y: 319, distance: 449.4
click at [732, 12] on icon "button" at bounding box center [733, 11] width 6 height 6
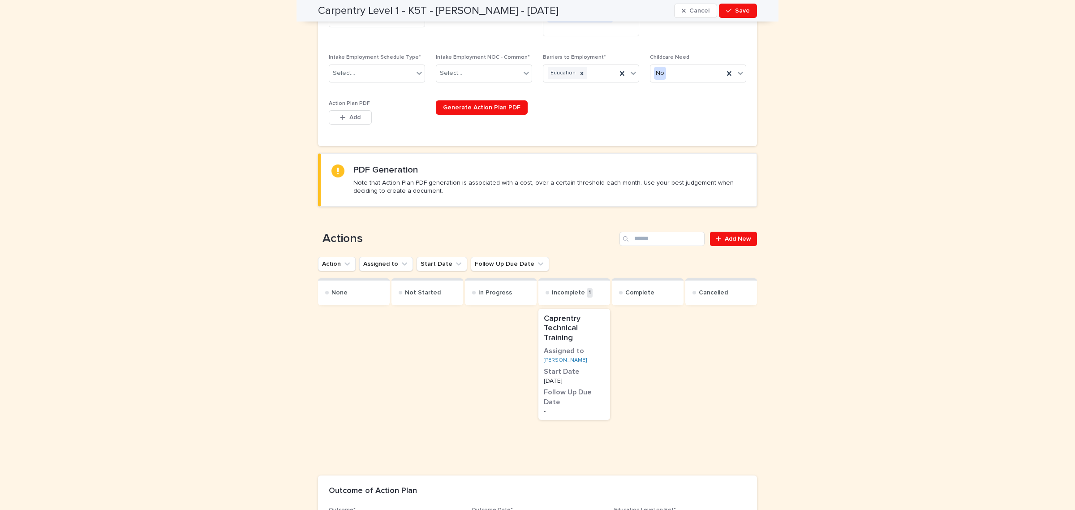
scroll to position [394, 0]
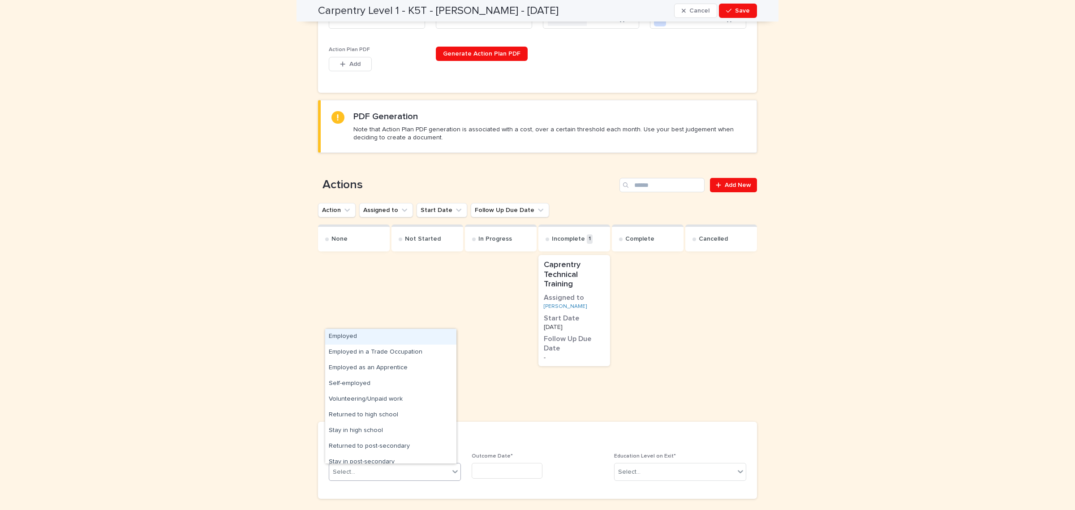
click at [367, 469] on div "Select..." at bounding box center [389, 472] width 120 height 15
drag, startPoint x: 413, startPoint y: 413, endPoint x: 417, endPoint y: 431, distance: 18.8
click at [417, 431] on div "Start a new action plan/intervention" at bounding box center [390, 429] width 131 height 16
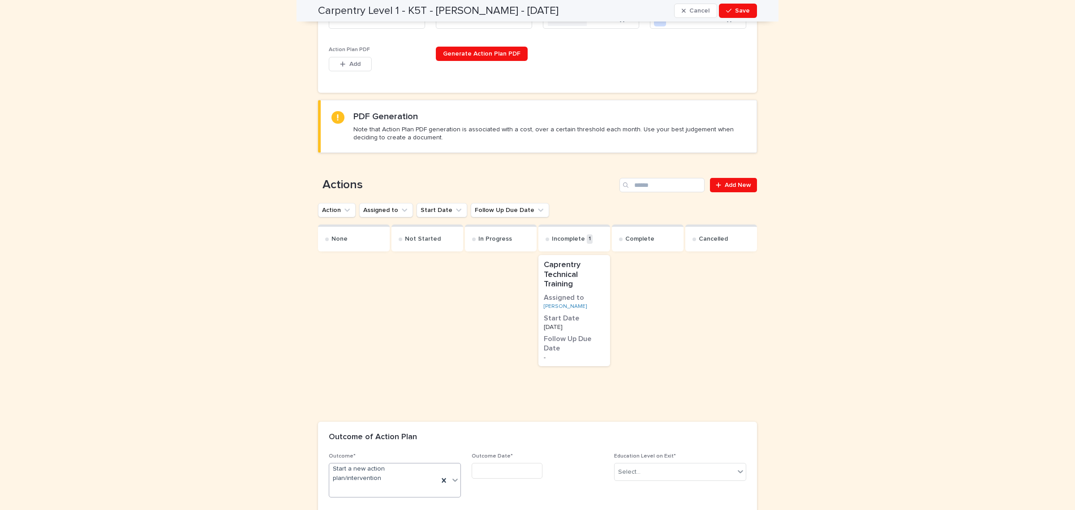
click at [503, 466] on input "text" at bounding box center [507, 471] width 71 height 16
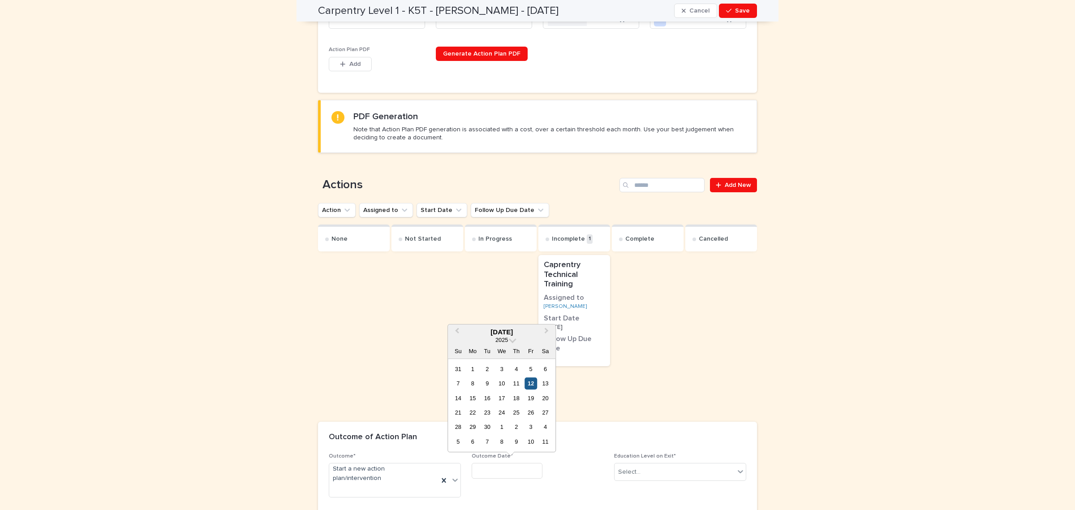
click at [532, 384] on div "12" at bounding box center [531, 383] width 12 height 12
type input "*********"
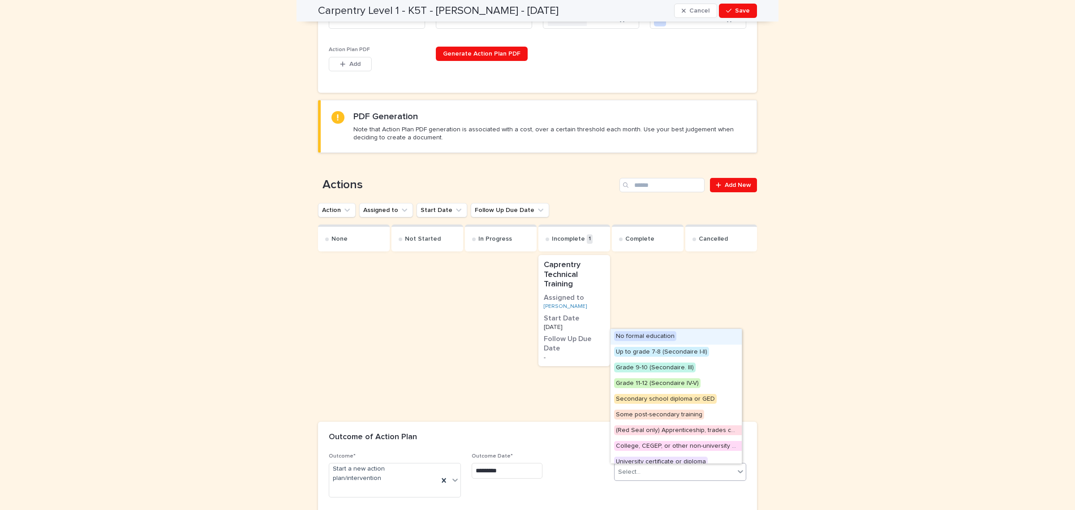
click at [654, 477] on div "Select..." at bounding box center [675, 472] width 120 height 15
click at [660, 397] on span "Secondary school diploma or GED" at bounding box center [665, 399] width 103 height 10
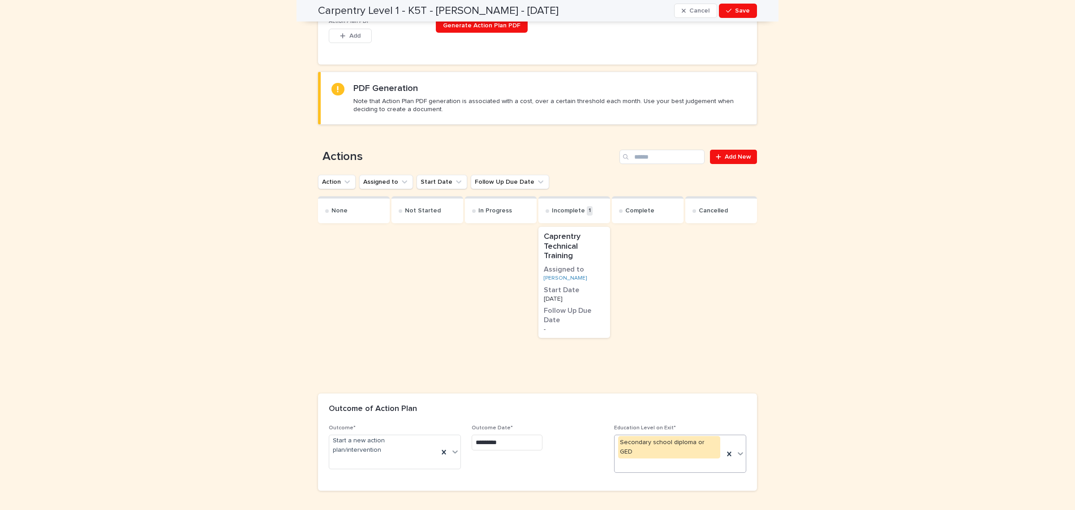
scroll to position [436, 0]
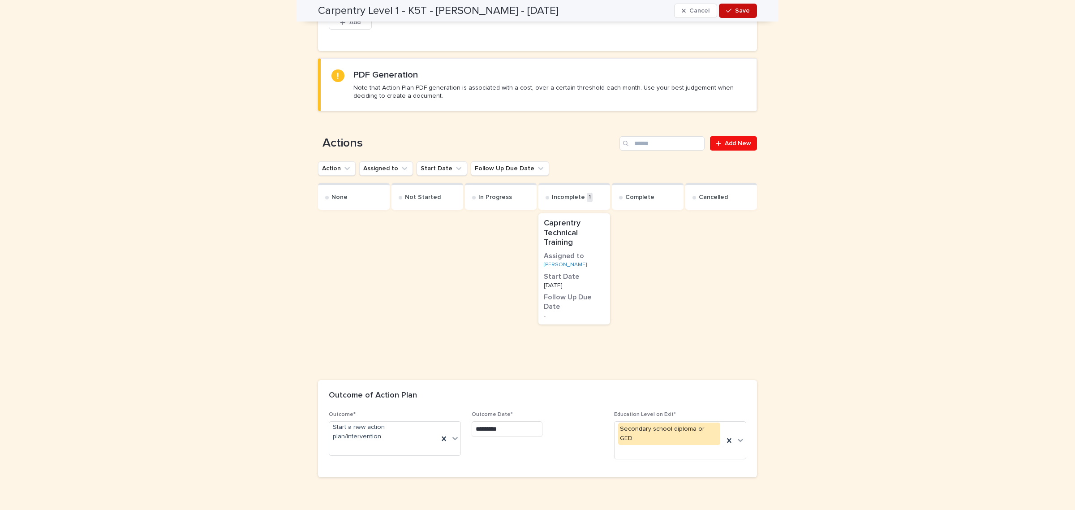
click at [720, 7] on button "Save" at bounding box center [738, 11] width 38 height 14
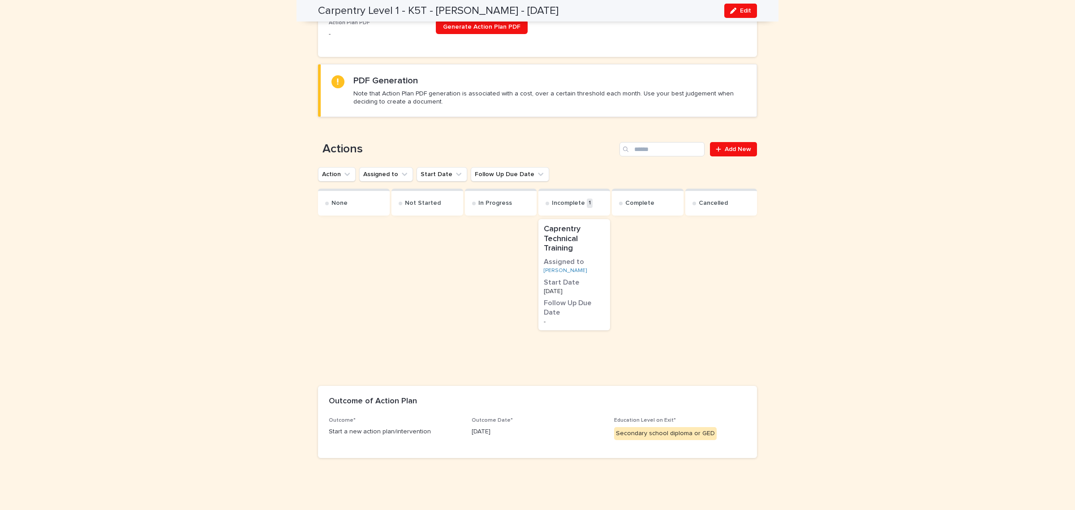
scroll to position [355, 0]
click at [550, 267] on div "Caprentry Technical Training Assigned to Ava McMillan Start Date 2/9/2025 Follo…" at bounding box center [574, 275] width 72 height 111
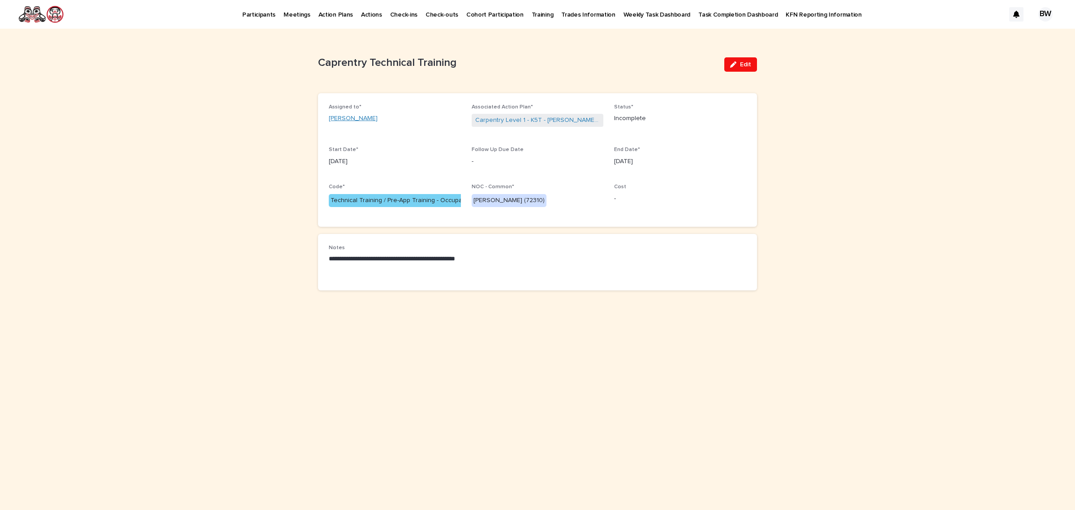
click at [348, 114] on link "Ava McMillan" at bounding box center [353, 118] width 49 height 9
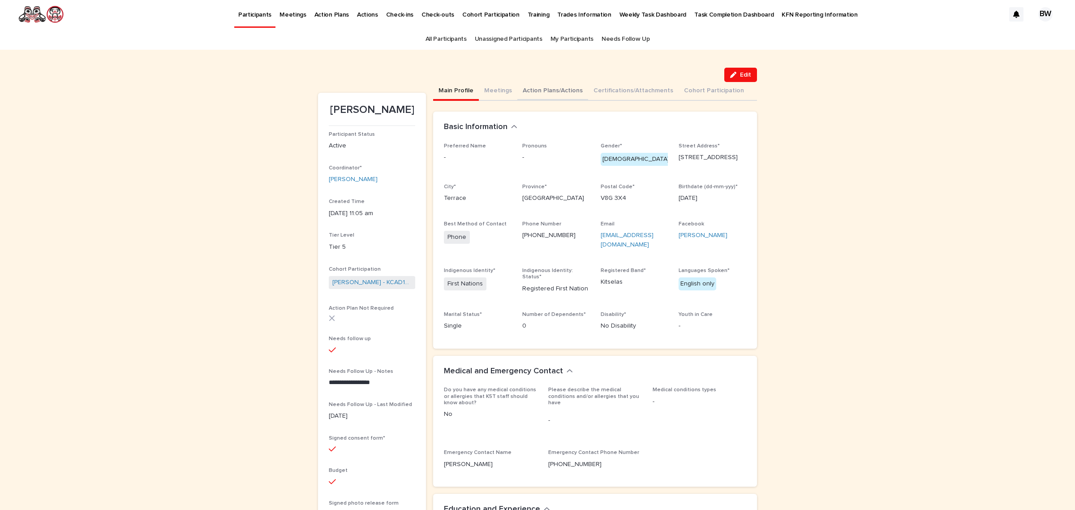
click at [547, 87] on button "Action Plans/Actions" at bounding box center [552, 91] width 71 height 19
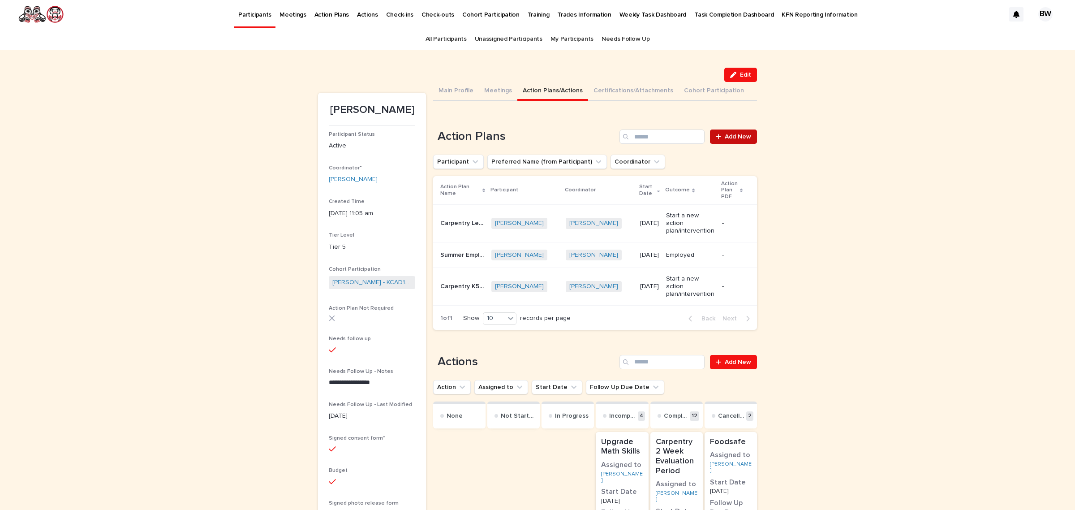
click at [737, 135] on span "Add New" at bounding box center [738, 136] width 26 height 6
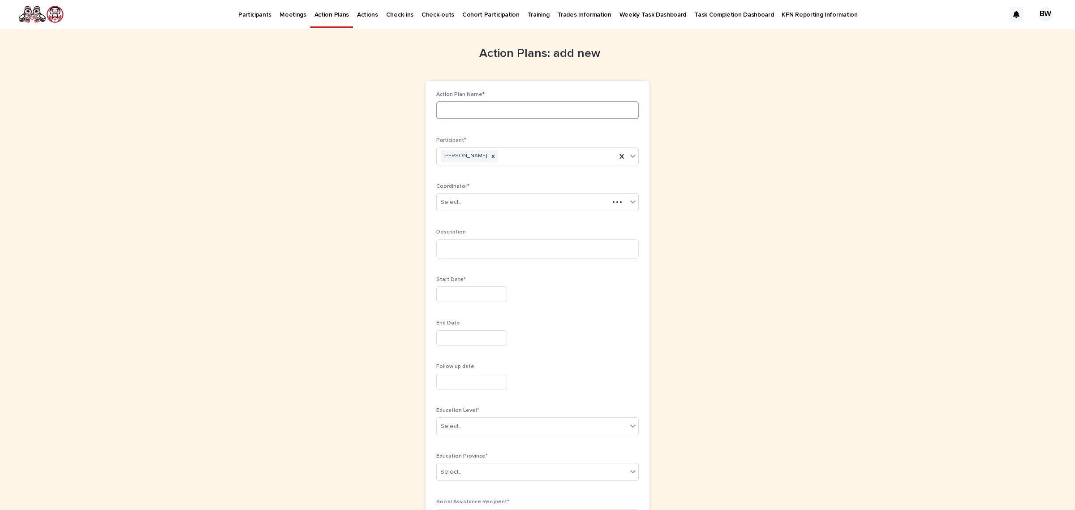
click at [540, 114] on input at bounding box center [537, 110] width 202 height 18
type input "*"
type input "**********"
click at [505, 197] on div "Select..." at bounding box center [532, 202] width 190 height 15
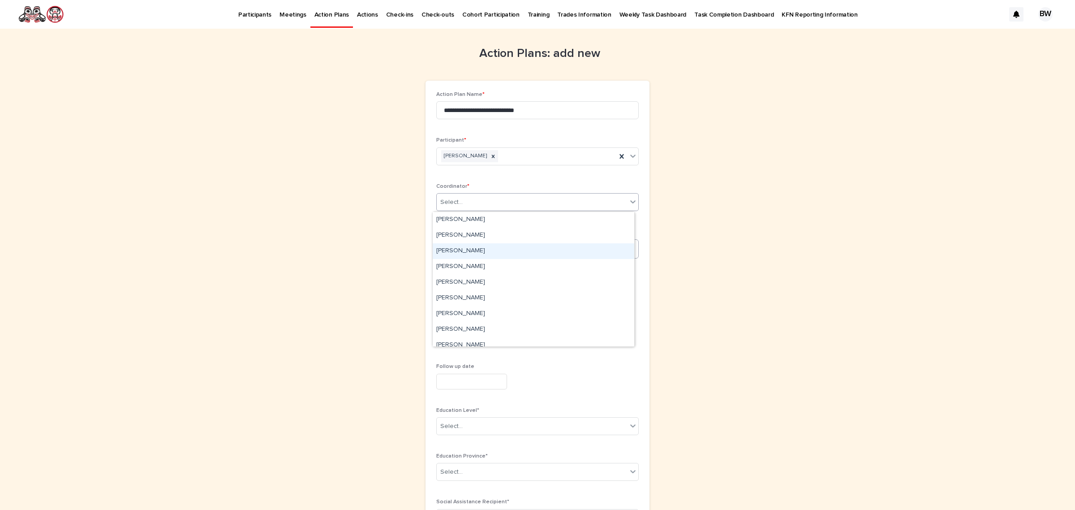
drag, startPoint x: 483, startPoint y: 275, endPoint x: 484, endPoint y: 255, distance: 19.3
click at [484, 255] on div "[PERSON_NAME]" at bounding box center [534, 251] width 202 height 16
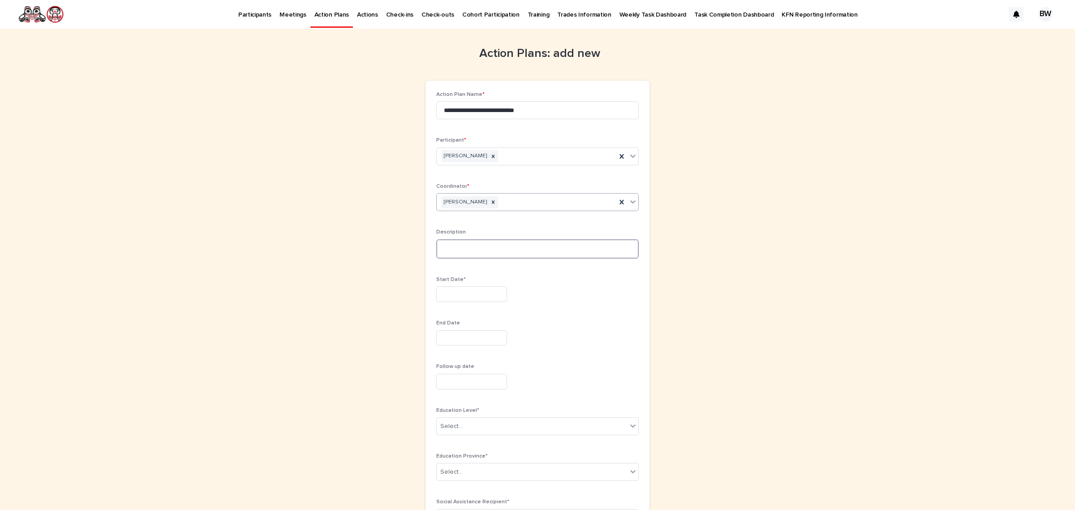
click at [486, 256] on textarea at bounding box center [537, 249] width 202 height 20
drag, startPoint x: 503, startPoint y: 250, endPoint x: 382, endPoint y: 246, distance: 121.0
click at [382, 246] on div "**********" at bounding box center [537, 435] width 439 height 813
type textarea "**********"
click at [460, 293] on input "text" at bounding box center [471, 294] width 71 height 16
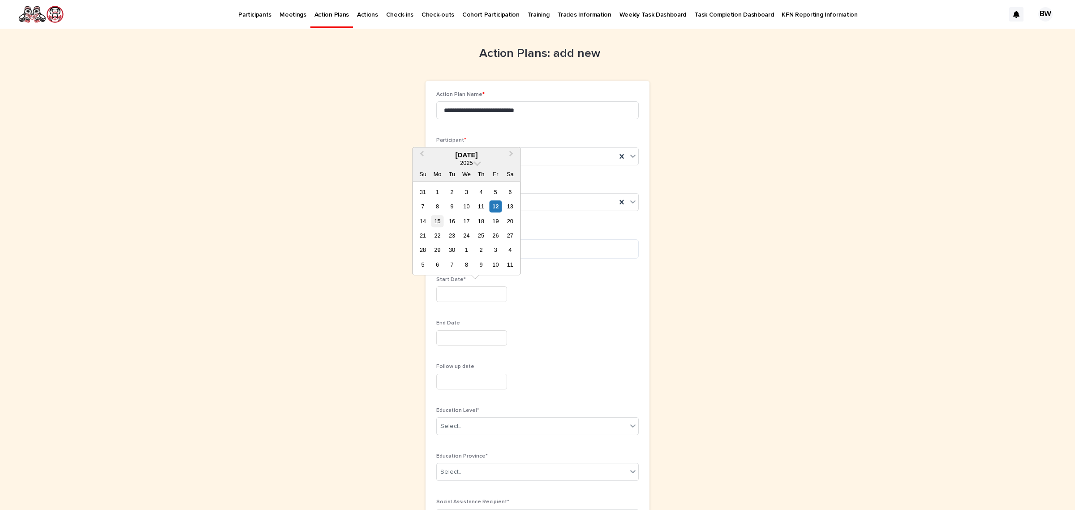
click at [432, 223] on div "15" at bounding box center [437, 221] width 12 height 12
type input "*********"
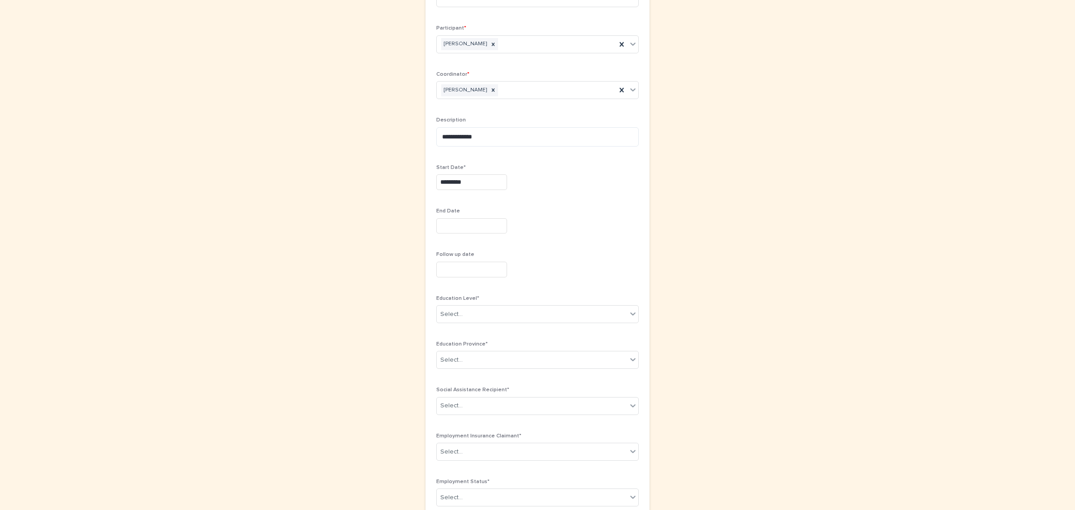
scroll to position [168, 0]
click at [494, 254] on div "Select..." at bounding box center [532, 258] width 190 height 15
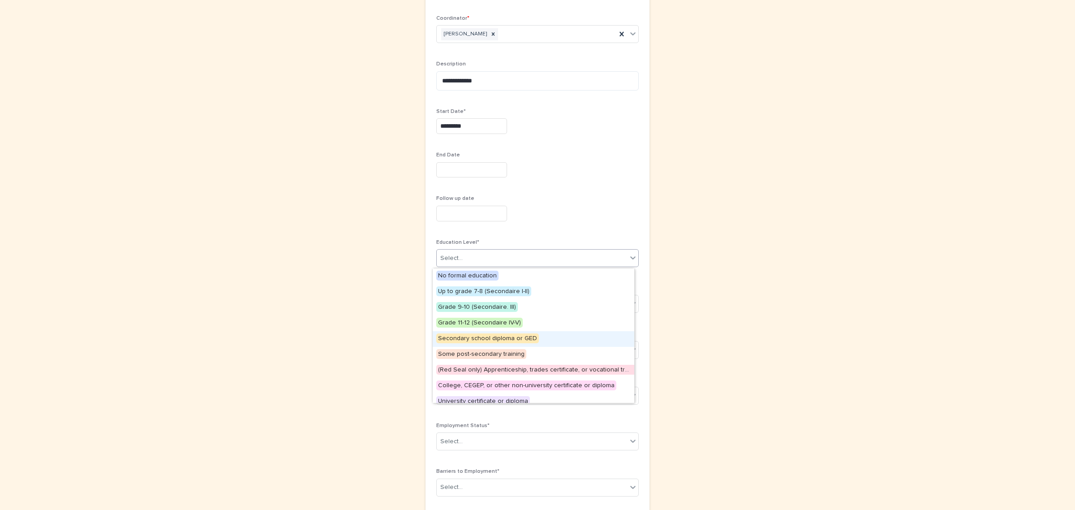
click at [516, 343] on span "Secondary school diploma or GED" at bounding box center [487, 338] width 103 height 10
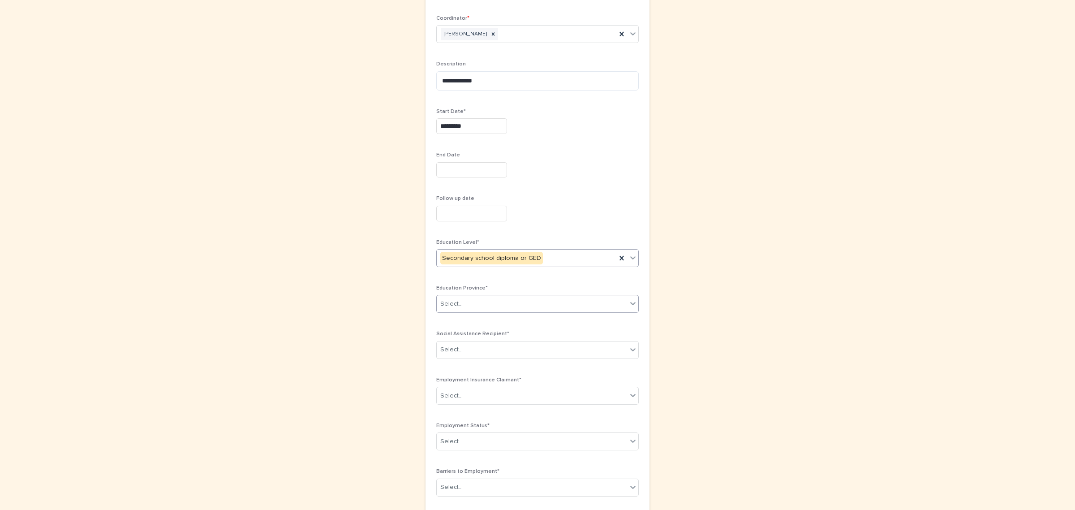
click at [505, 301] on div "Select..." at bounding box center [532, 304] width 190 height 15
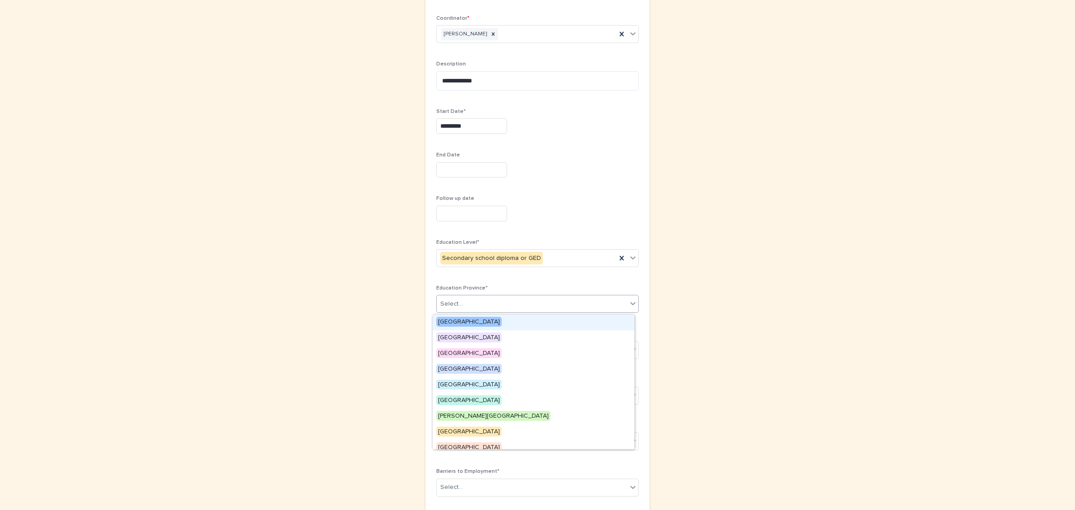
click at [481, 319] on span "[GEOGRAPHIC_DATA]" at bounding box center [468, 322] width 65 height 10
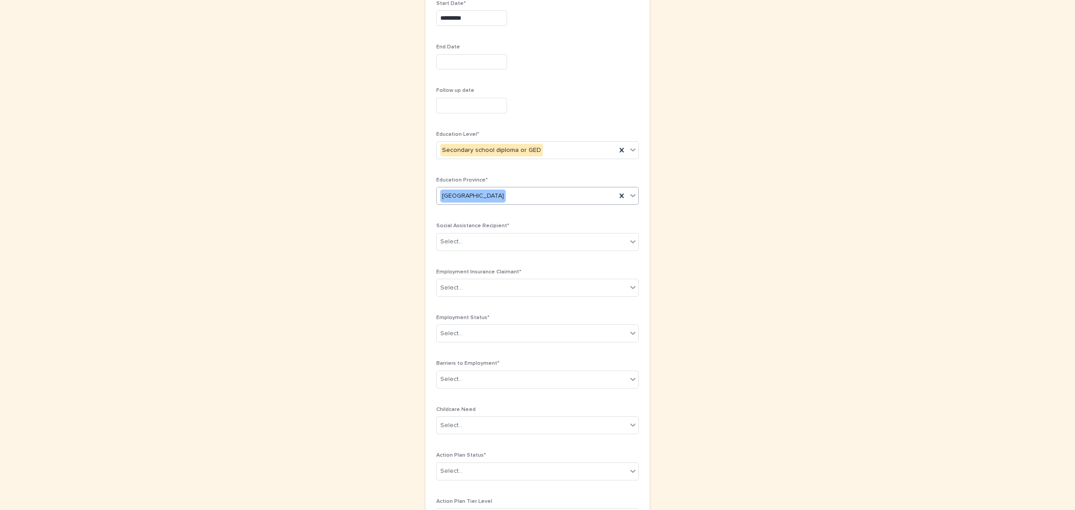
scroll to position [280, 0]
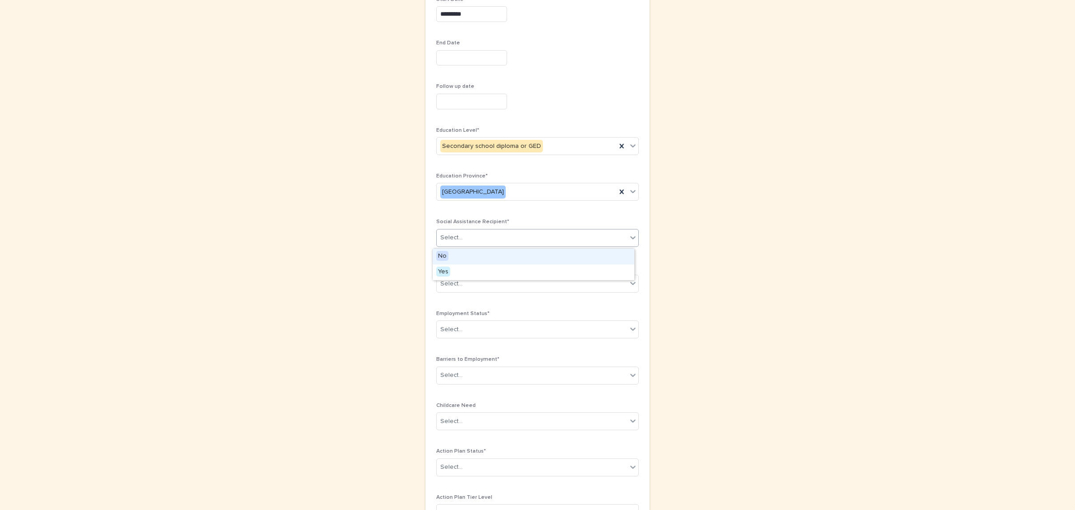
click at [508, 232] on div "Select..." at bounding box center [532, 237] width 190 height 15
click at [476, 260] on div "No" at bounding box center [534, 257] width 202 height 16
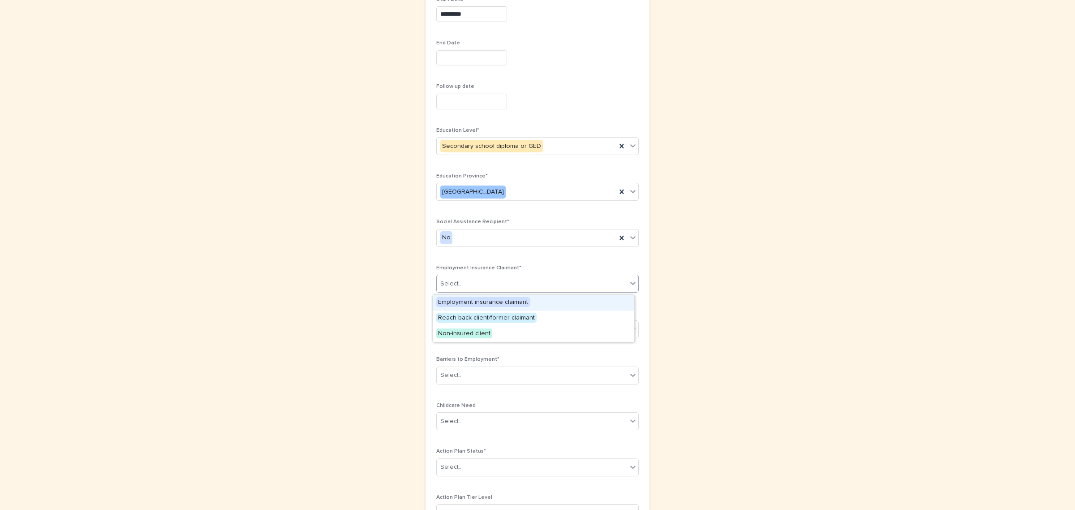
click at [478, 290] on div "Select..." at bounding box center [532, 283] width 190 height 15
click at [482, 296] on div "Employment insurance claimant" at bounding box center [534, 303] width 202 height 16
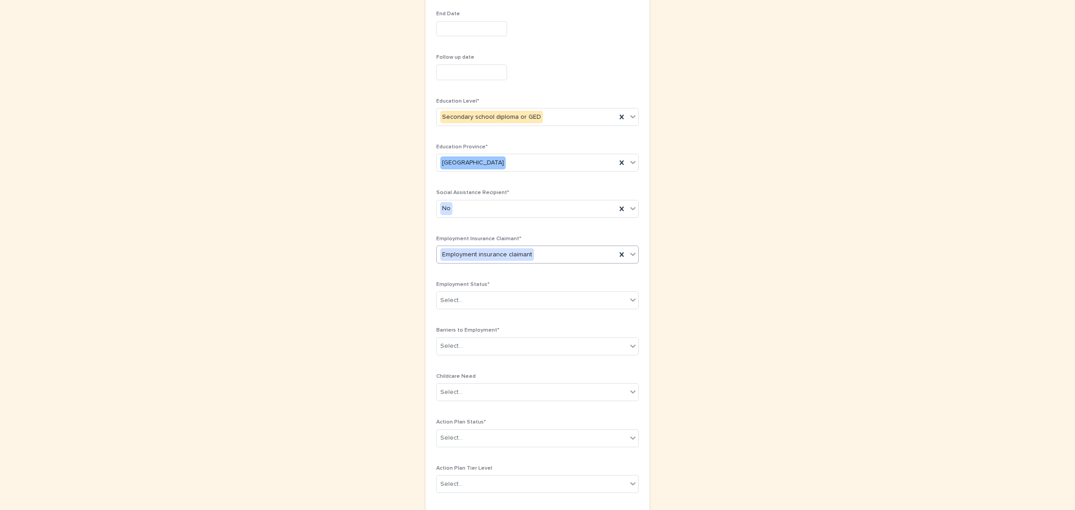
scroll to position [336, 0]
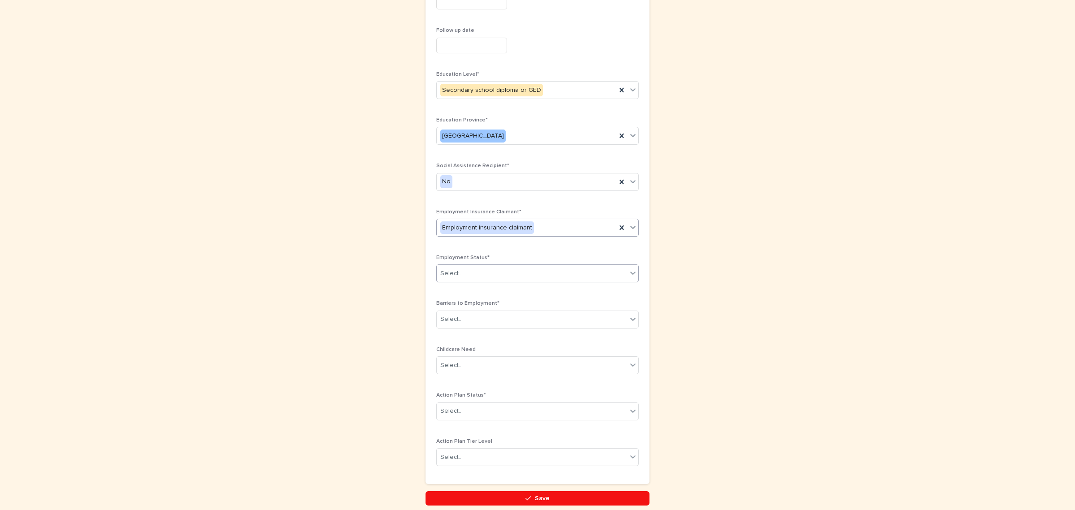
click at [494, 270] on div "Select..." at bounding box center [532, 273] width 190 height 15
click at [467, 292] on div "Unemployed" at bounding box center [534, 293] width 202 height 16
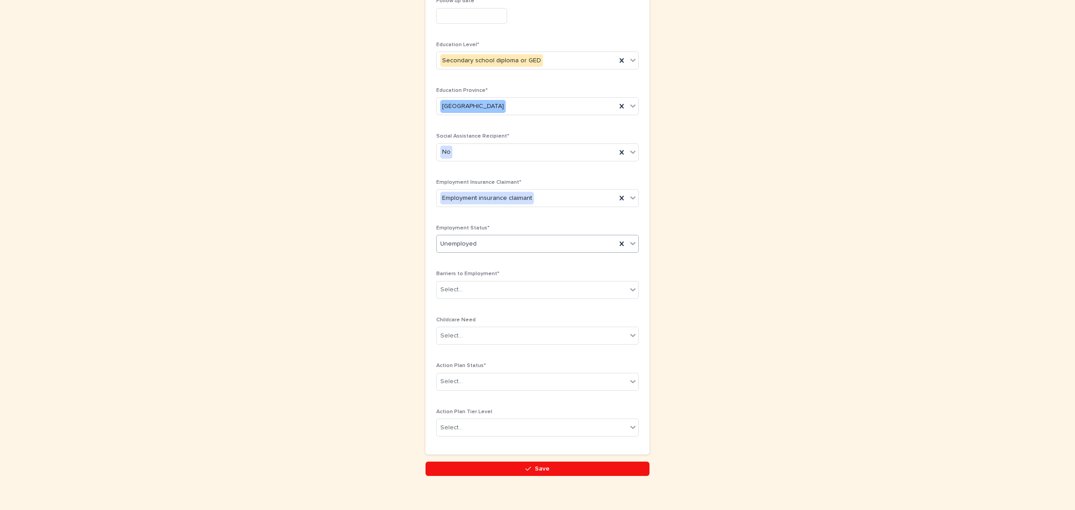
scroll to position [379, 0]
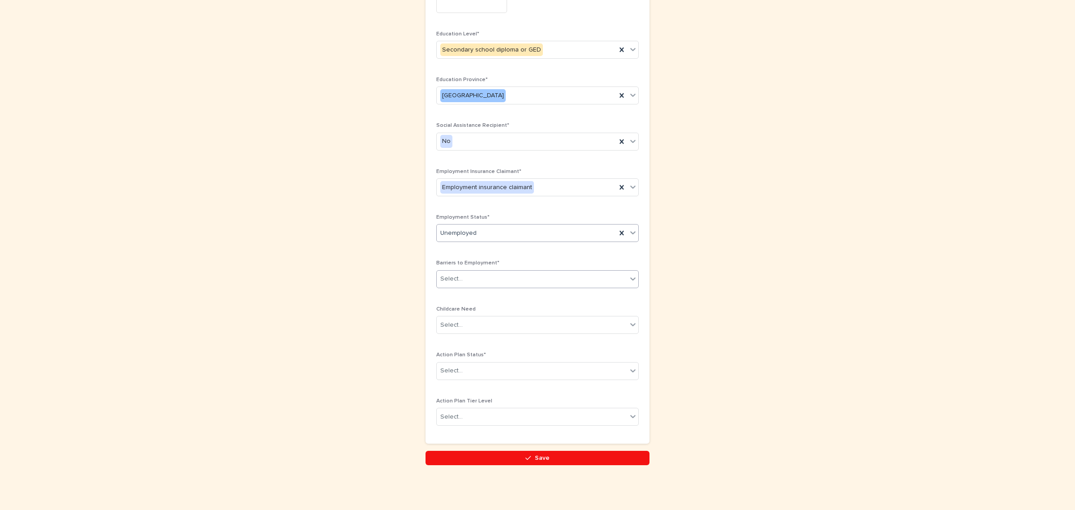
click at [480, 276] on div "Select..." at bounding box center [532, 278] width 190 height 15
click at [482, 314] on div "Lack of labour force attachment" at bounding box center [534, 312] width 202 height 16
click at [556, 280] on div "Lack of labour force attachment" at bounding box center [527, 279] width 180 height 16
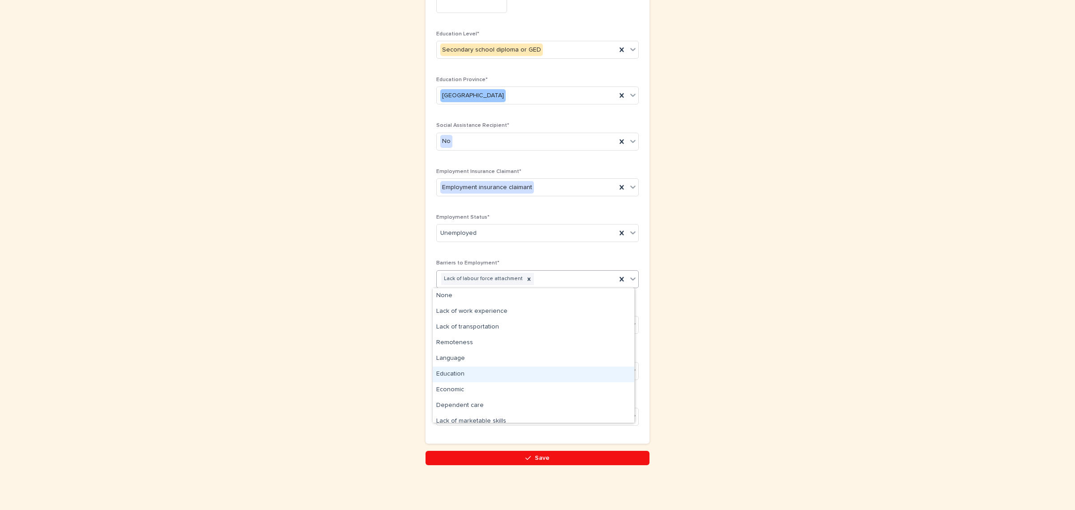
click at [482, 375] on div "Education" at bounding box center [534, 374] width 202 height 16
click at [587, 279] on div "Lack of labour force attachment Education" at bounding box center [527, 279] width 180 height 16
click at [477, 332] on div "Lack of transportation" at bounding box center [534, 327] width 202 height 16
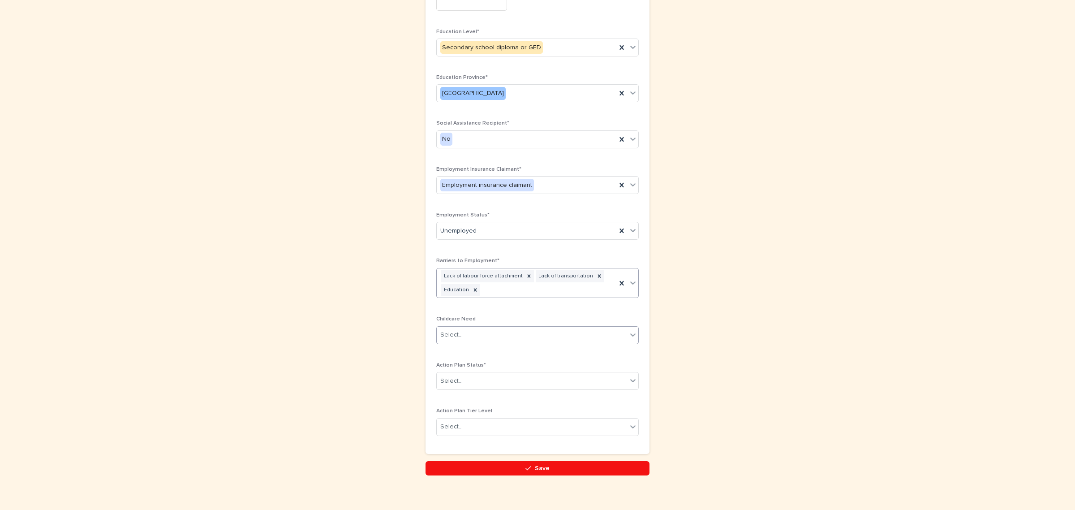
scroll to position [384, 0]
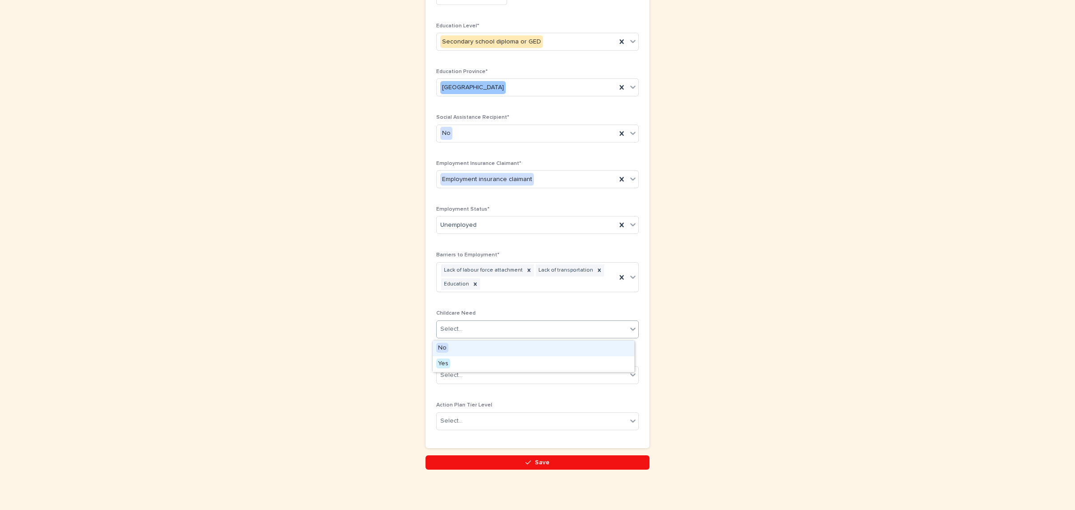
click at [524, 330] on div "Select..." at bounding box center [532, 329] width 190 height 15
click at [468, 353] on div "No" at bounding box center [534, 348] width 202 height 16
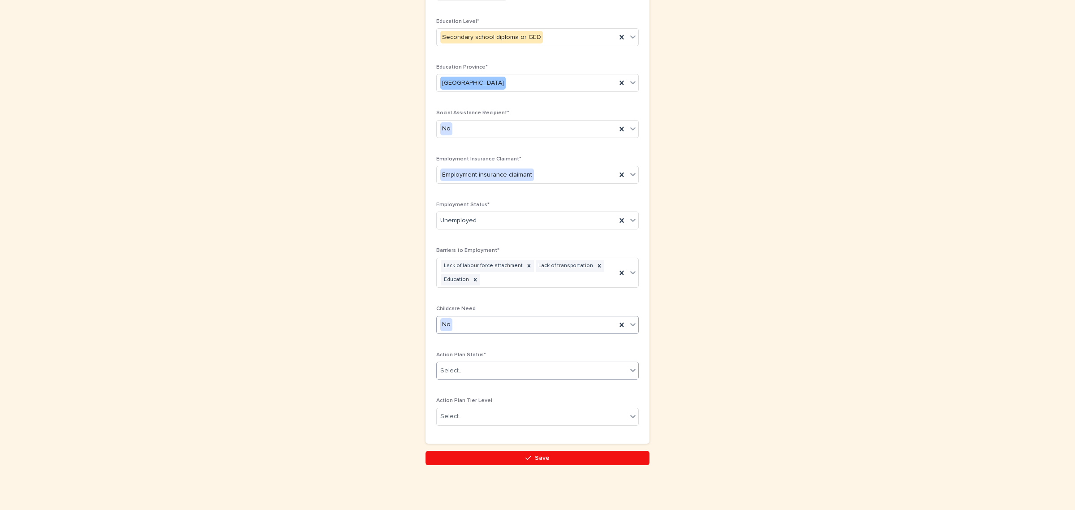
scroll to position [391, 0]
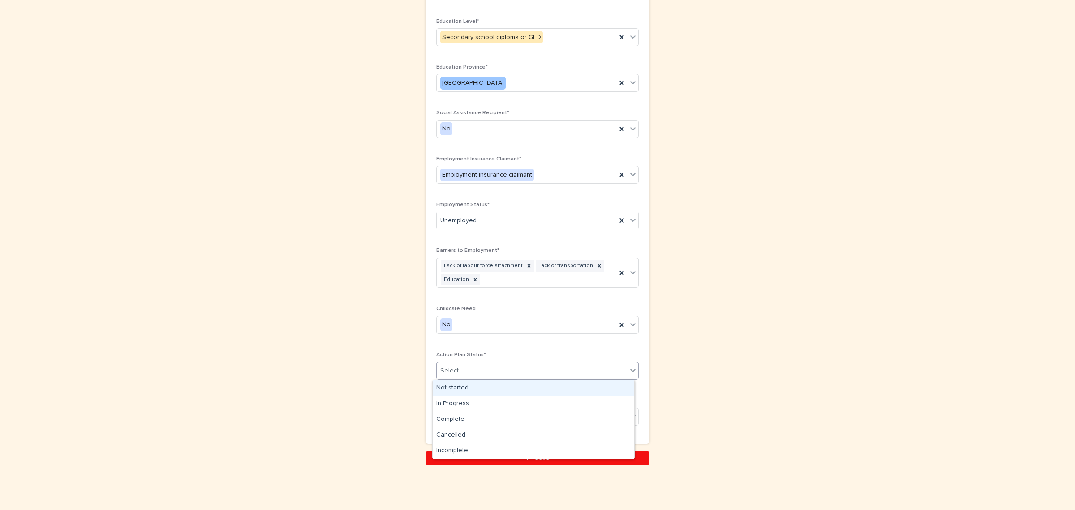
click at [489, 366] on div "Select..." at bounding box center [532, 370] width 190 height 15
click at [464, 404] on div "In Progress" at bounding box center [534, 404] width 202 height 16
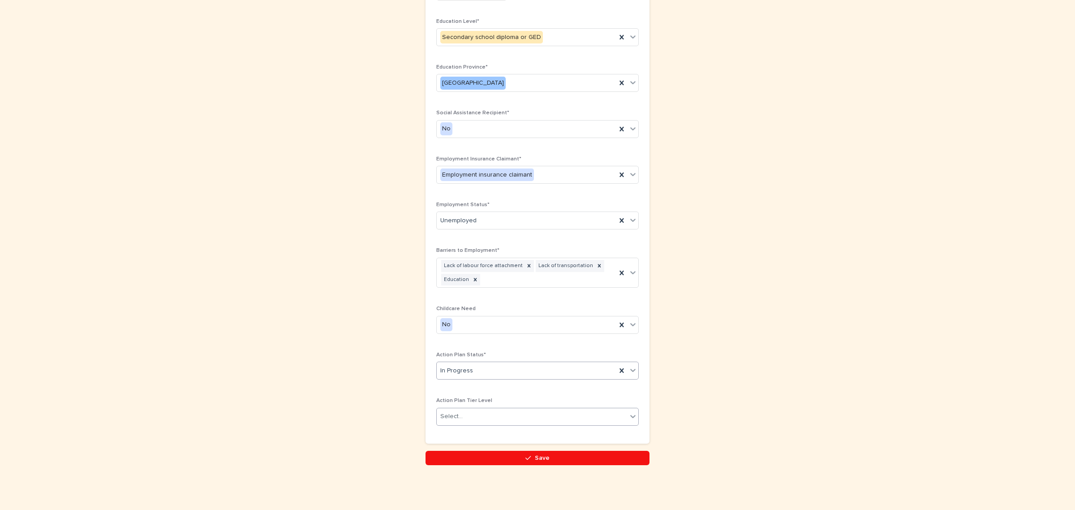
click at [482, 418] on div "Select..." at bounding box center [532, 416] width 190 height 15
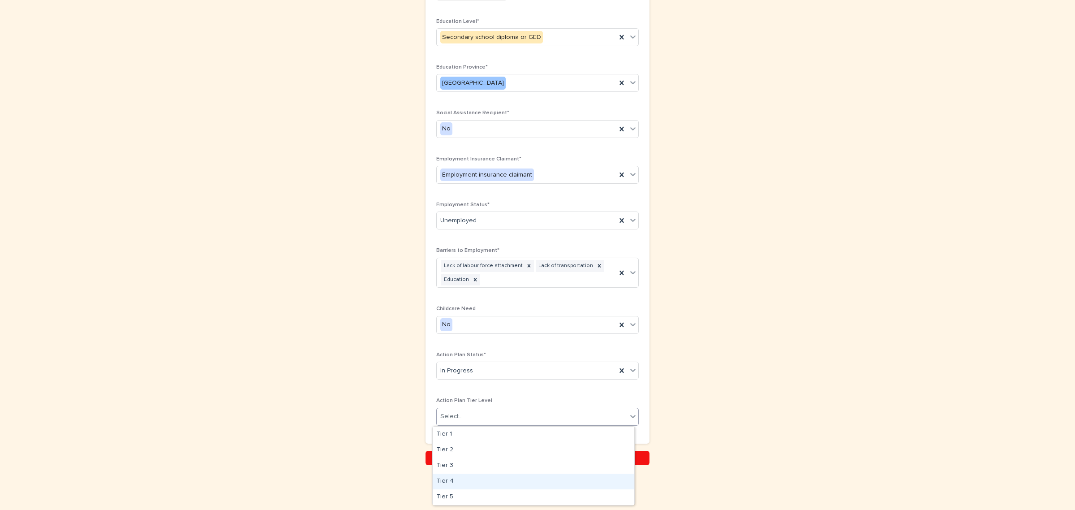
click at [465, 478] on div "Tier 4" at bounding box center [534, 482] width 202 height 16
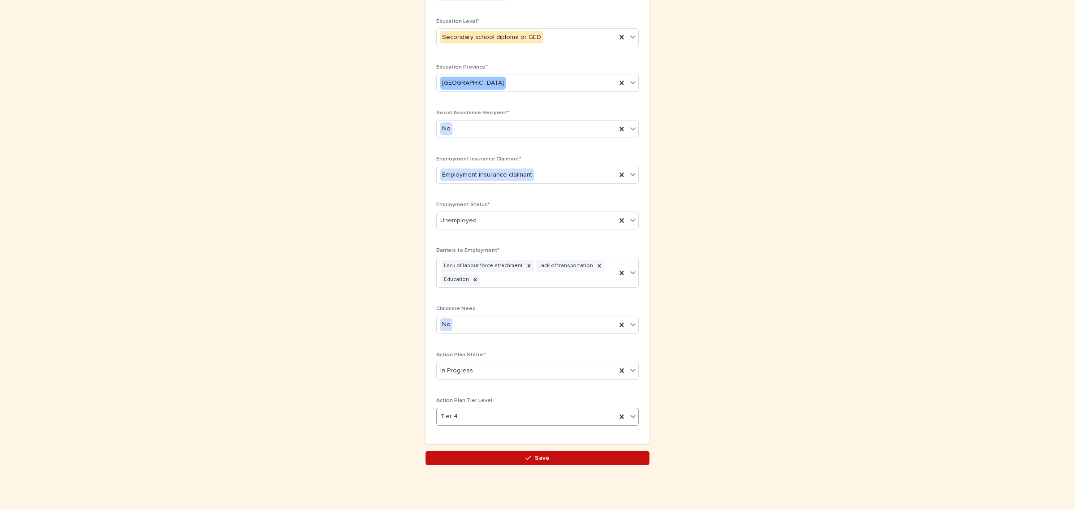
click at [510, 461] on button "Save" at bounding box center [538, 458] width 224 height 14
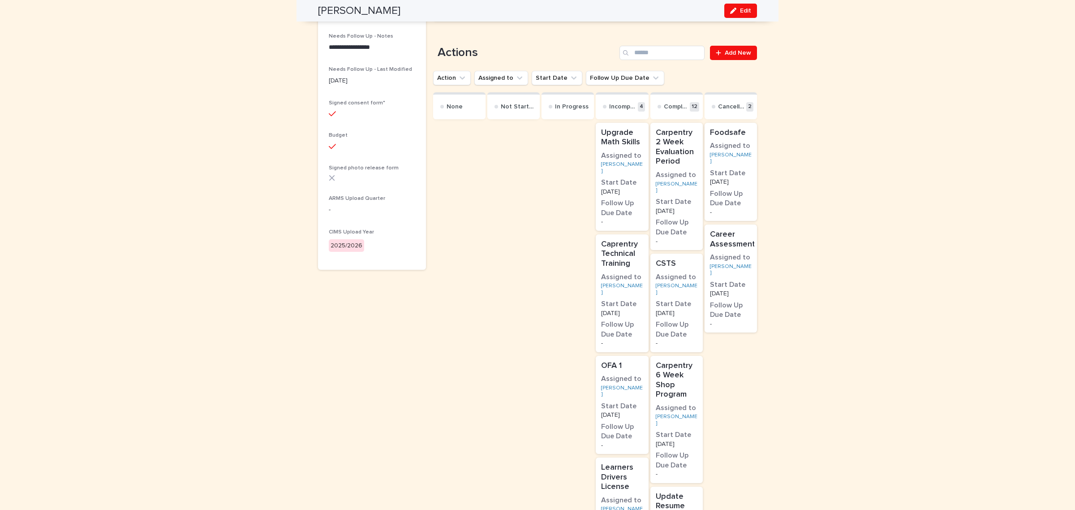
scroll to position [392, 0]
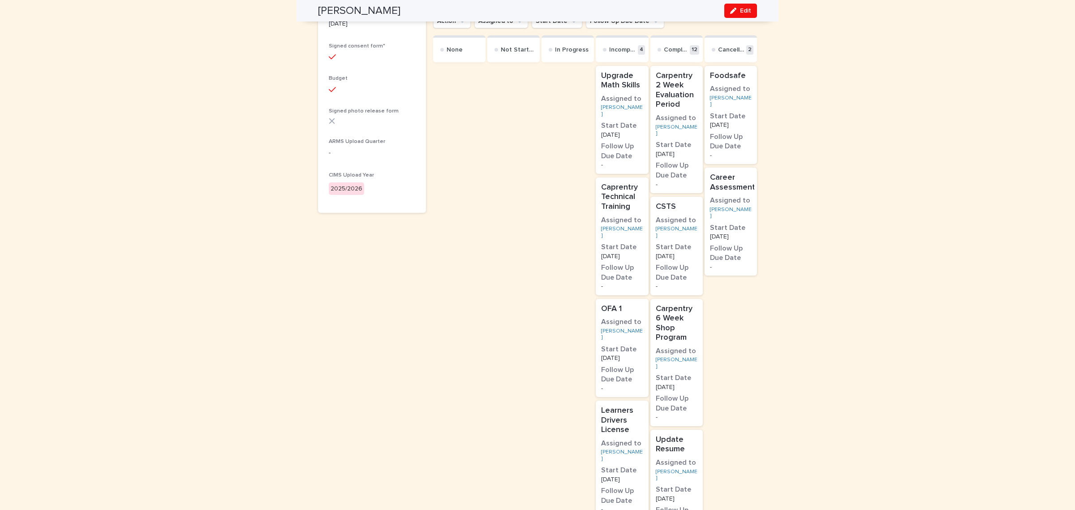
click at [635, 242] on h3 "Start Date" at bounding box center [622, 247] width 42 height 10
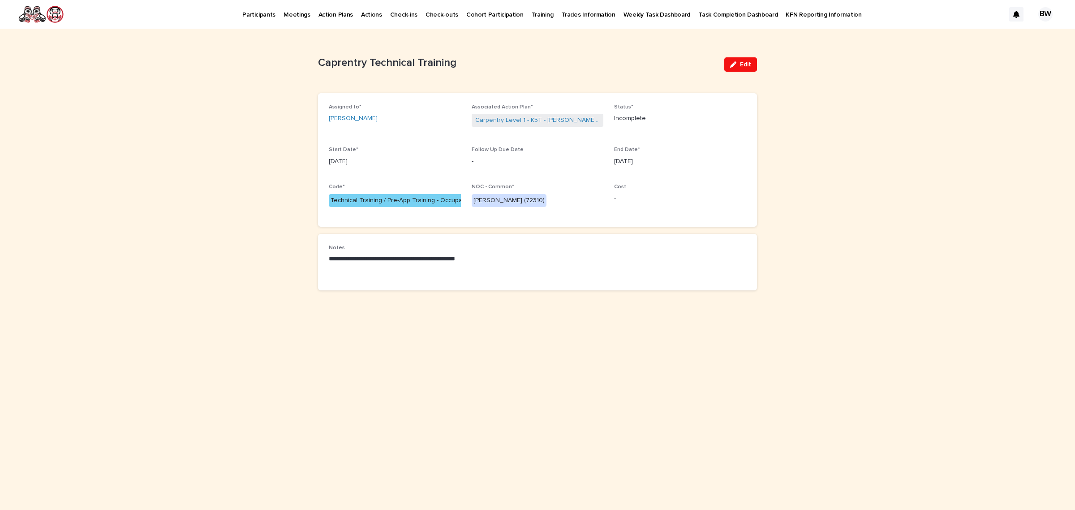
drag, startPoint x: 742, startPoint y: 68, endPoint x: 404, endPoint y: 89, distance: 339.3
click at [741, 69] on button "Edit" at bounding box center [740, 64] width 33 height 14
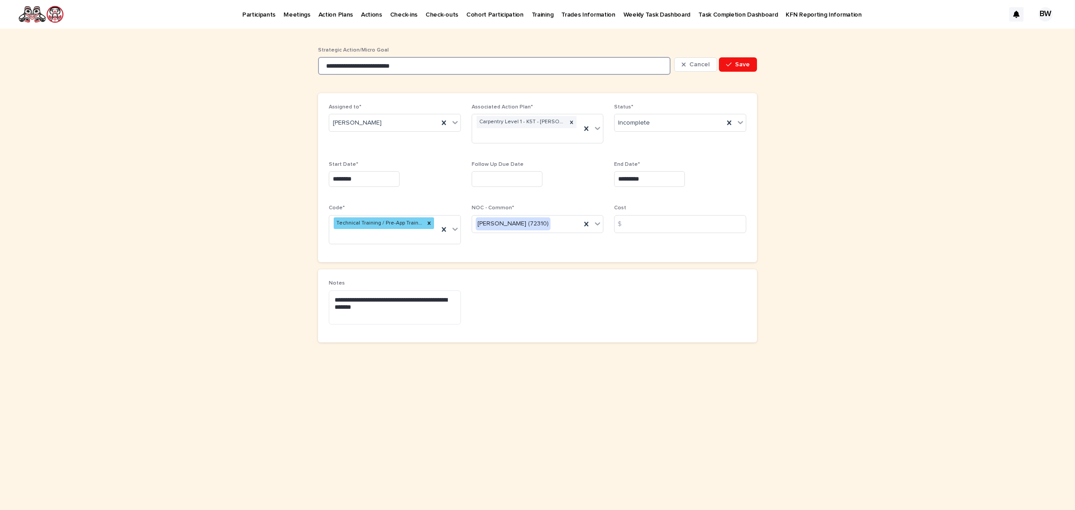
click at [340, 64] on input "**********" at bounding box center [494, 66] width 353 height 18
type input "**********"
click at [691, 123] on div "Incomplete" at bounding box center [669, 123] width 109 height 15
click at [643, 204] on div "Cancelled" at bounding box center [680, 203] width 131 height 16
click at [750, 62] on button "Save" at bounding box center [738, 64] width 38 height 14
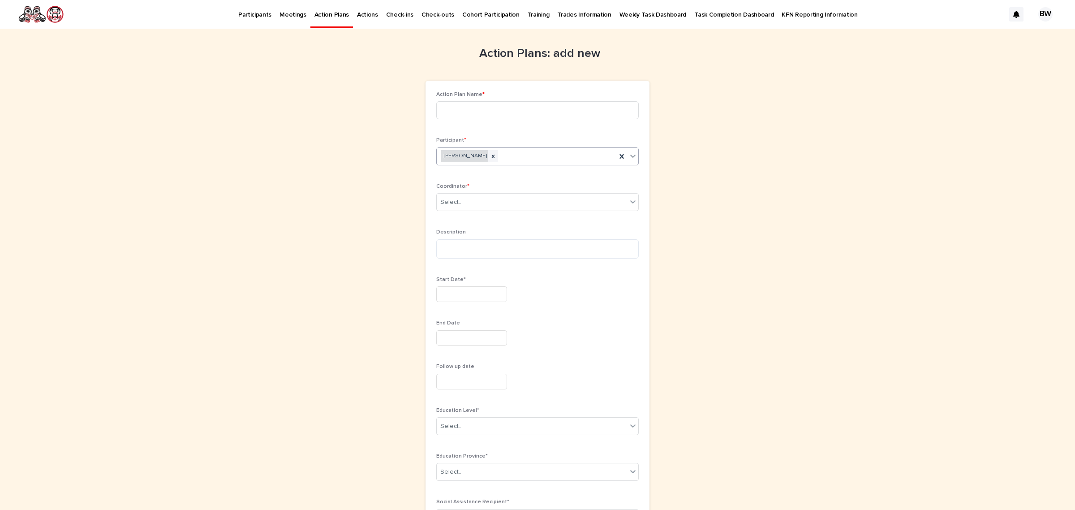
click at [464, 155] on div "Ava McMillan" at bounding box center [464, 156] width 47 height 12
click at [462, 159] on div "Ava McMillan" at bounding box center [464, 156] width 47 height 12
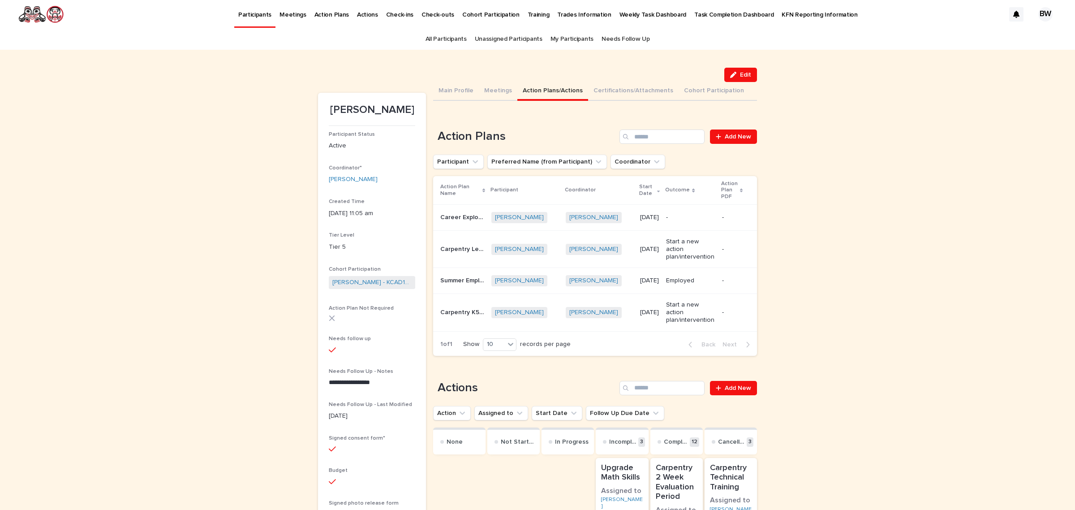
click at [701, 224] on div "-" at bounding box center [690, 217] width 48 height 15
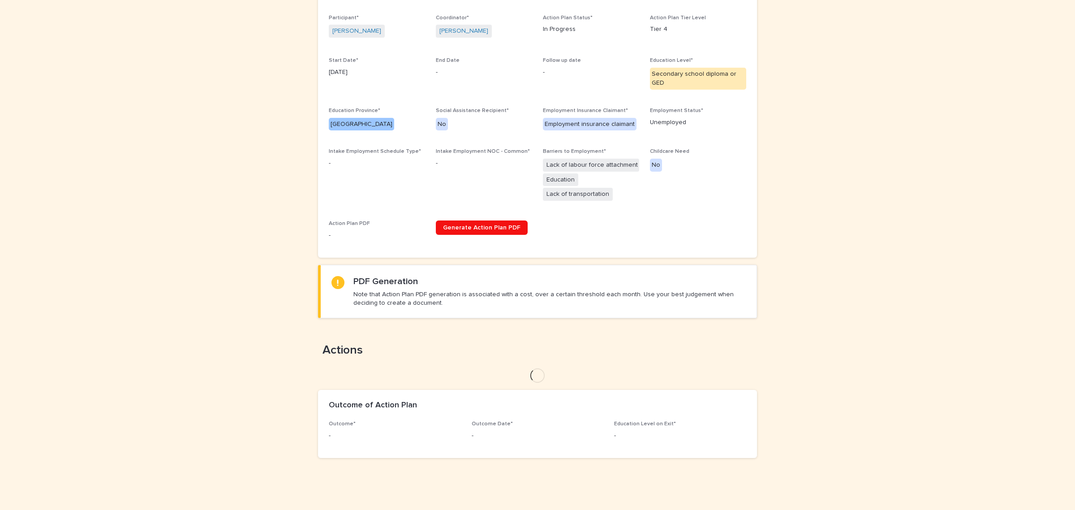
scroll to position [239, 0]
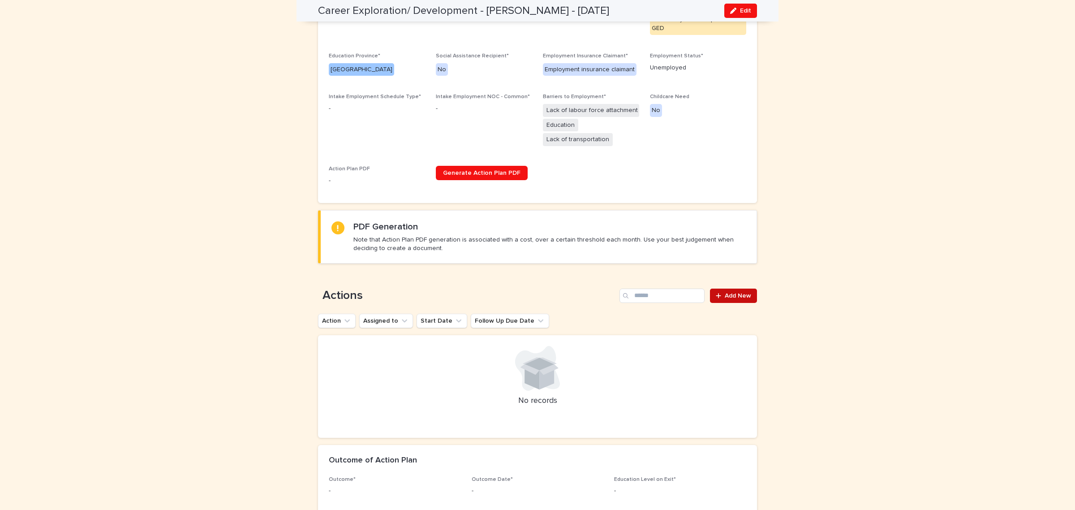
click at [725, 294] on span "Add New" at bounding box center [738, 296] width 26 height 6
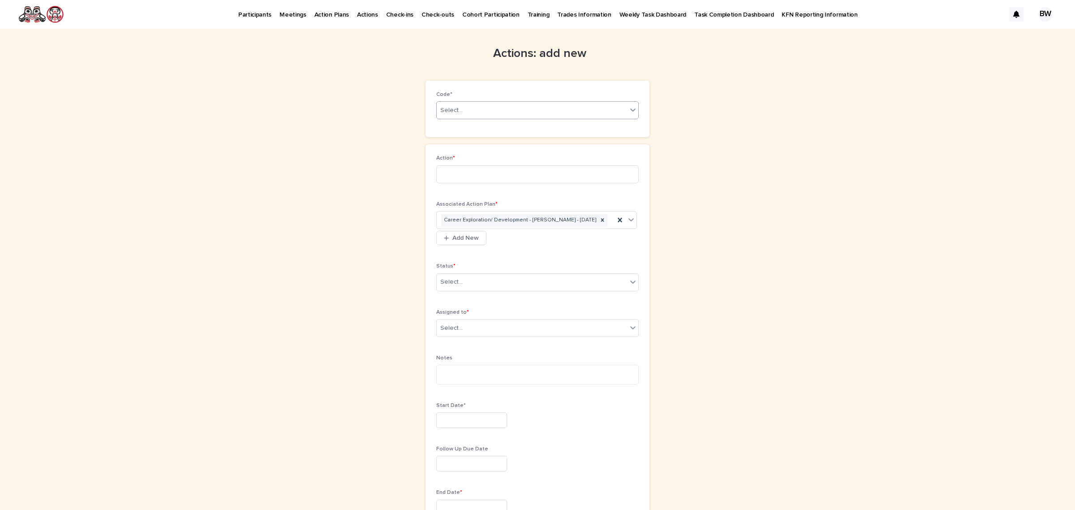
click at [520, 106] on div "Select..." at bounding box center [532, 110] width 190 height 15
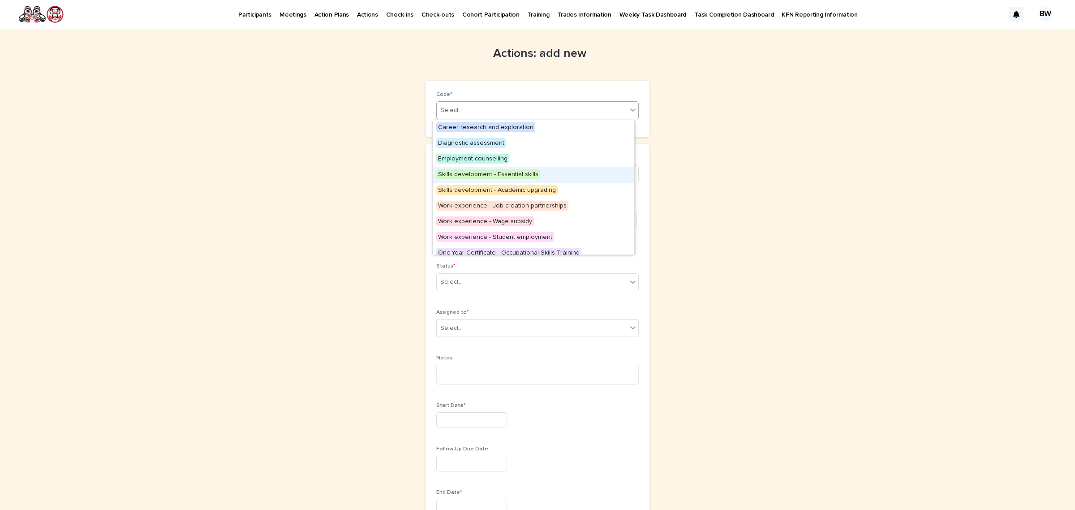
click at [491, 170] on span "Skills development - Essential skills" at bounding box center [488, 174] width 104 height 10
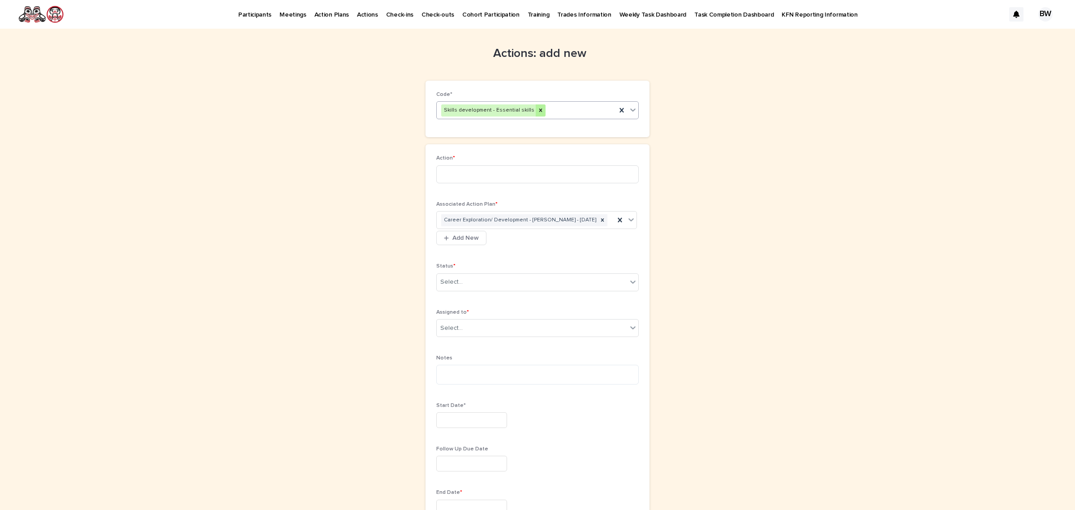
click at [539, 111] on icon at bounding box center [540, 110] width 3 height 3
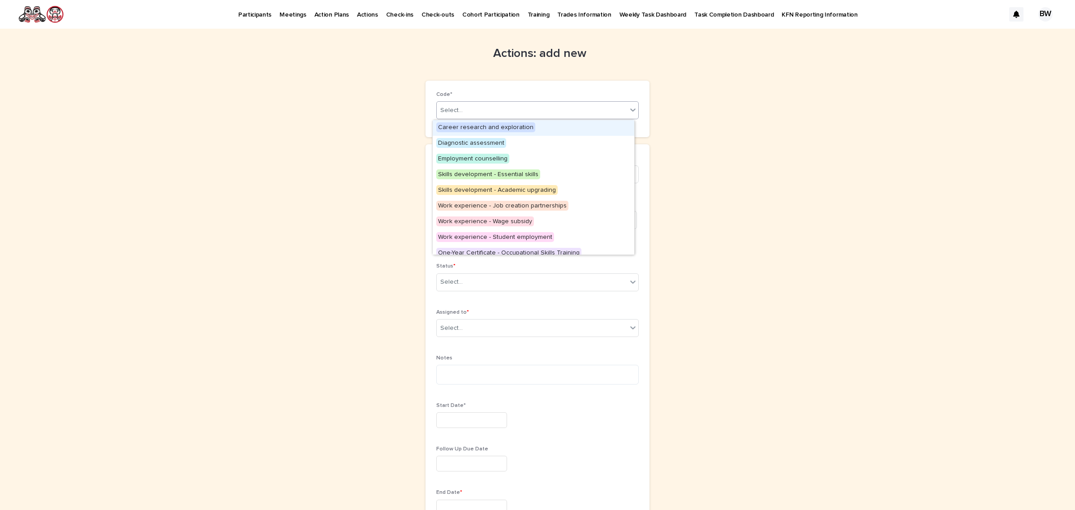
click at [529, 111] on div "Select..." at bounding box center [532, 110] width 190 height 15
click at [495, 155] on span "Employment counselling" at bounding box center [472, 159] width 73 height 10
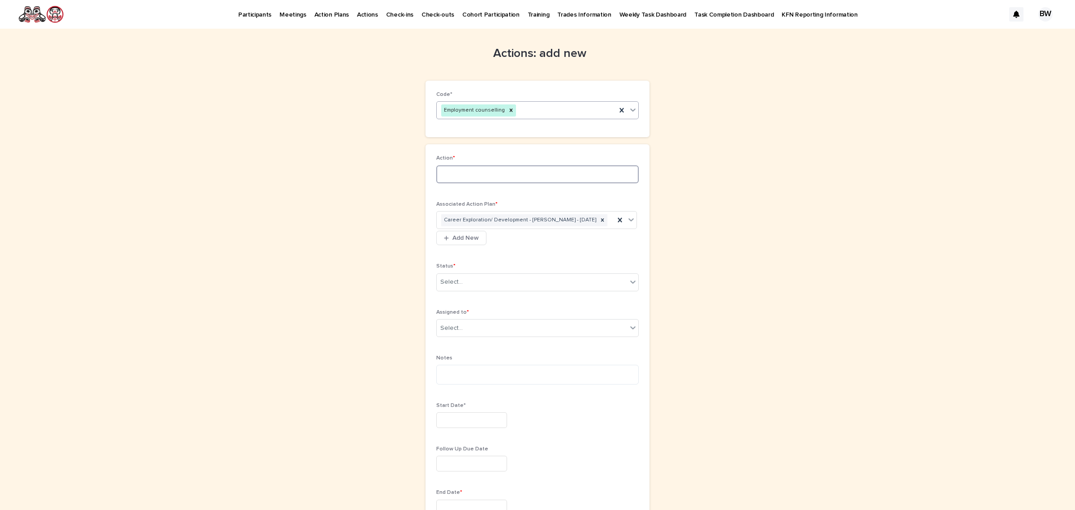
click at [480, 177] on input at bounding box center [537, 174] width 202 height 18
type input "*"
type input "**********"
click at [456, 287] on div "Select..." at bounding box center [451, 281] width 22 height 9
click at [467, 324] on div "In Progress" at bounding box center [534, 327] width 202 height 16
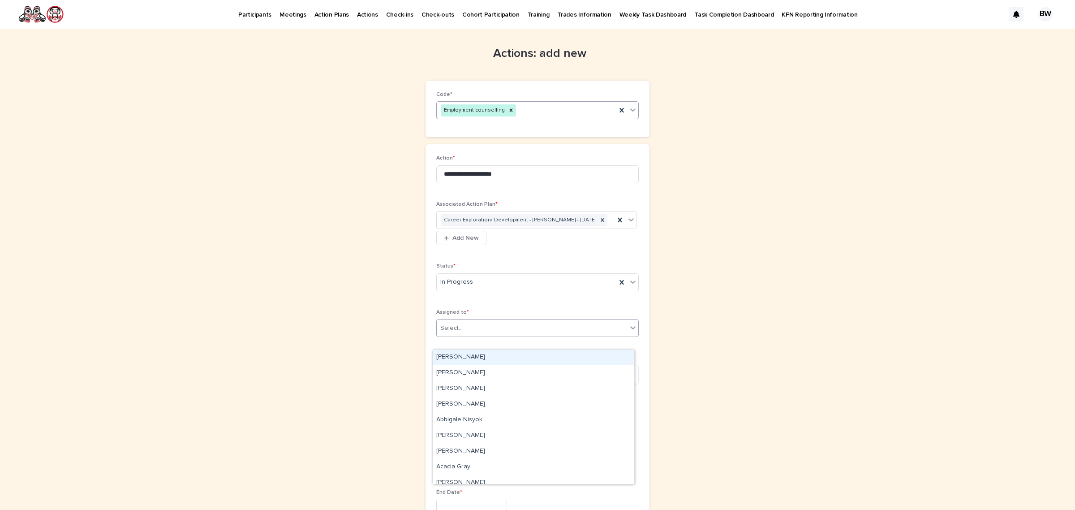
click at [493, 336] on div "Select..." at bounding box center [532, 328] width 190 height 15
type input "***"
click at [467, 359] on div "Ava McMillan" at bounding box center [534, 357] width 202 height 16
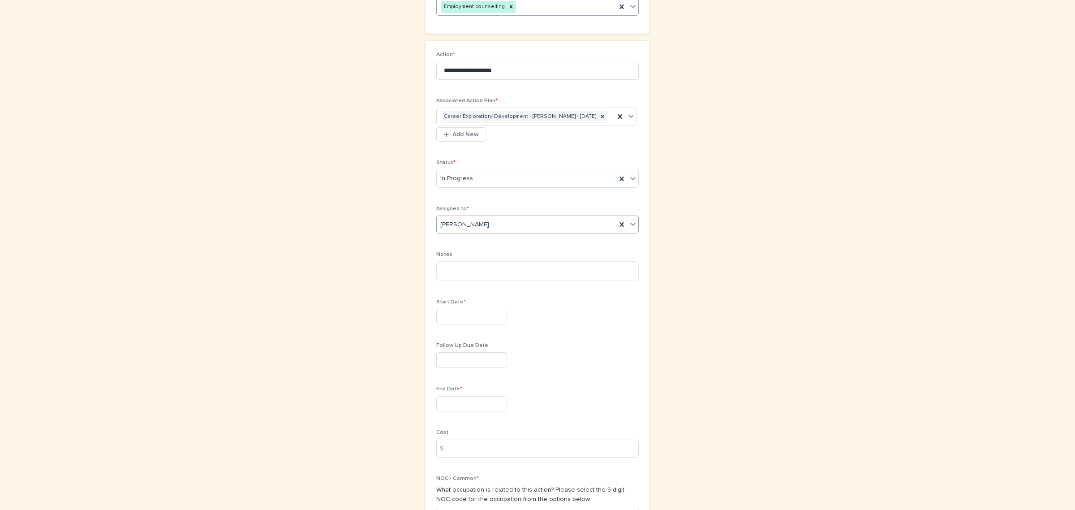
scroll to position [112, 0]
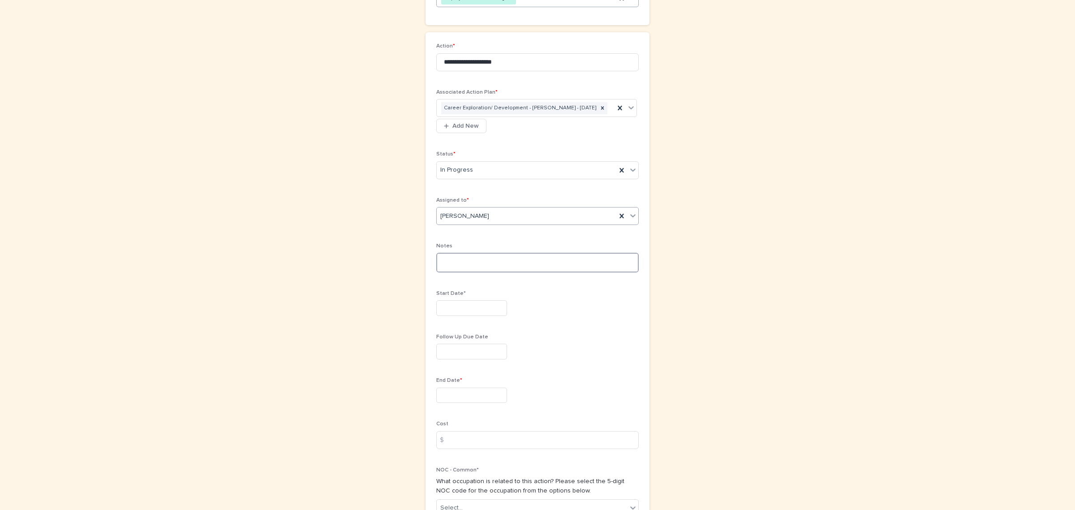
click at [475, 270] on textarea at bounding box center [537, 263] width 202 height 20
type textarea "**********"
click at [480, 323] on input "text" at bounding box center [471, 316] width 71 height 16
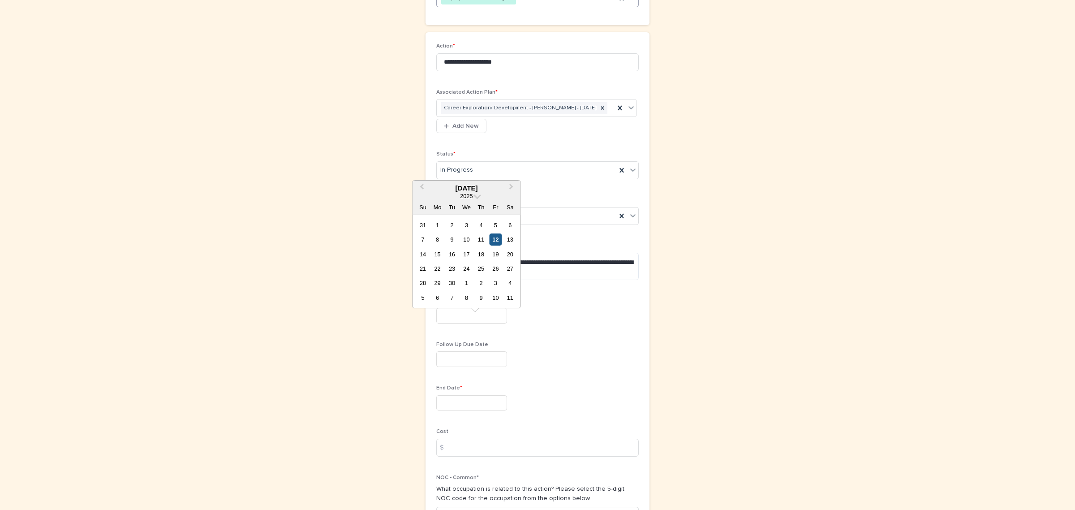
click at [498, 238] on div "12" at bounding box center [496, 239] width 12 height 12
type input "*********"
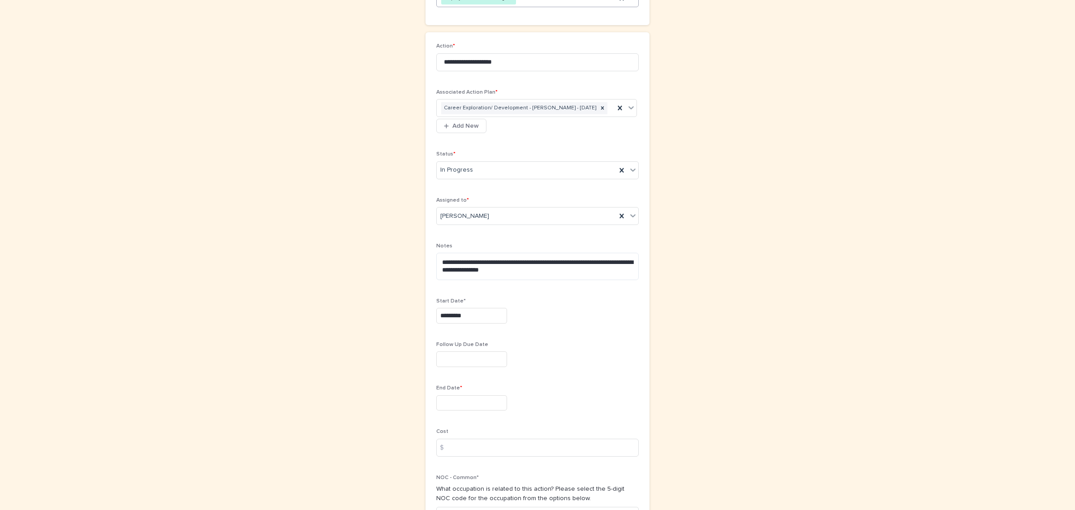
scroll to position [280, 0]
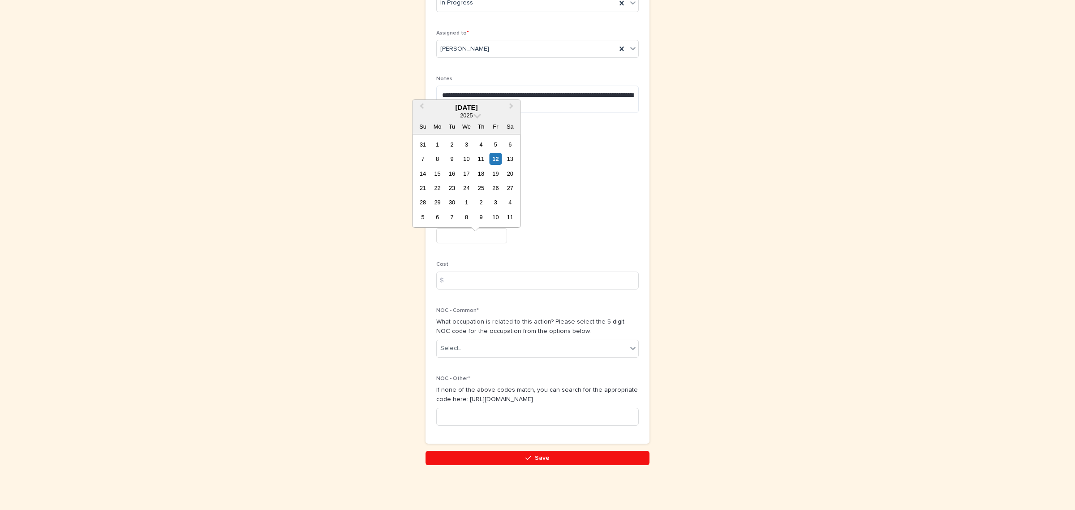
click at [478, 244] on input "text" at bounding box center [471, 236] width 71 height 16
click at [512, 104] on span "Next Month" at bounding box center [512, 107] width 0 height 12
click at [499, 202] on div "2" at bounding box center [496, 202] width 12 height 12
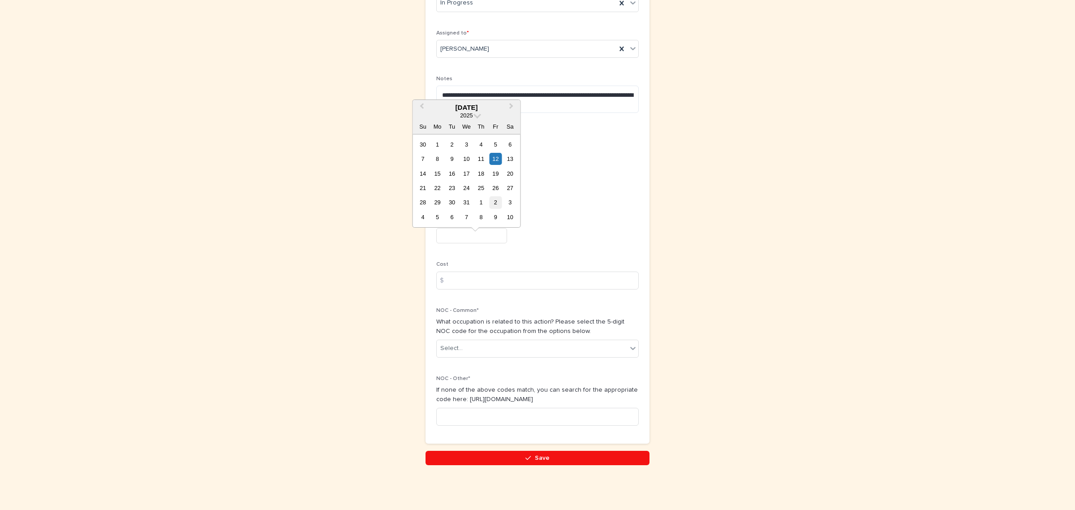
type input "********"
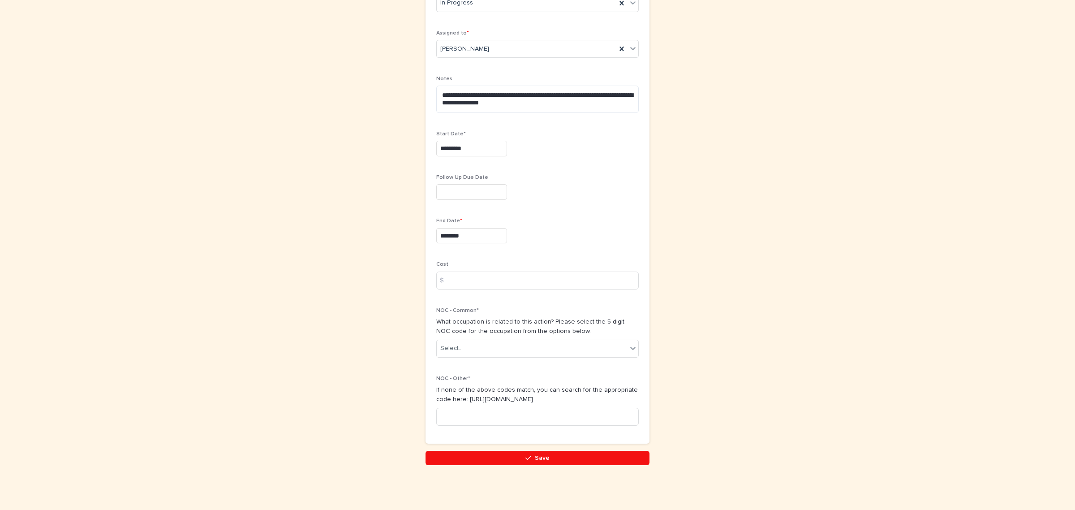
scroll to position [291, 0]
click at [585, 106] on textarea "**********" at bounding box center [537, 99] width 202 height 27
type textarea "**********"
click at [491, 349] on div "Select..." at bounding box center [532, 348] width 190 height 15
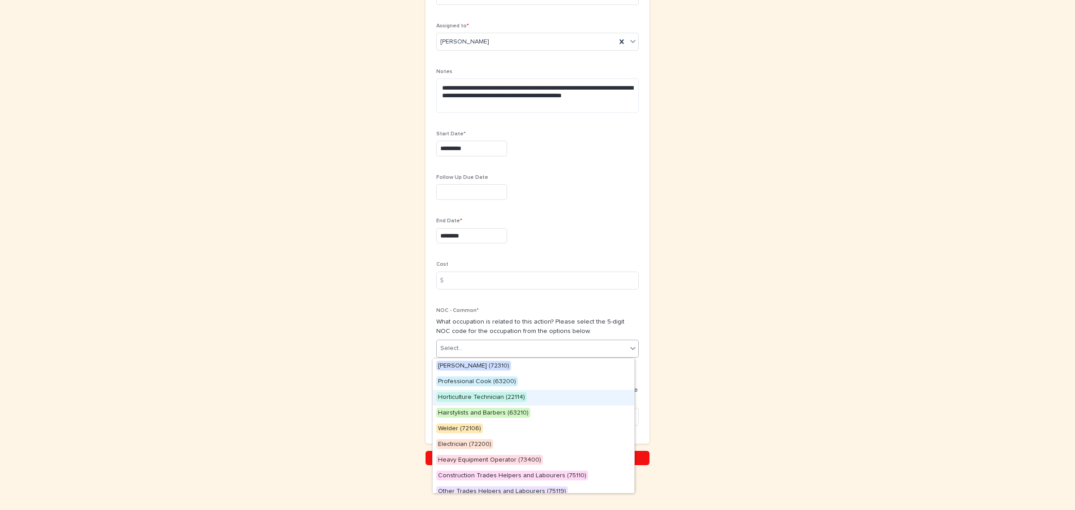
scroll to position [38, 0]
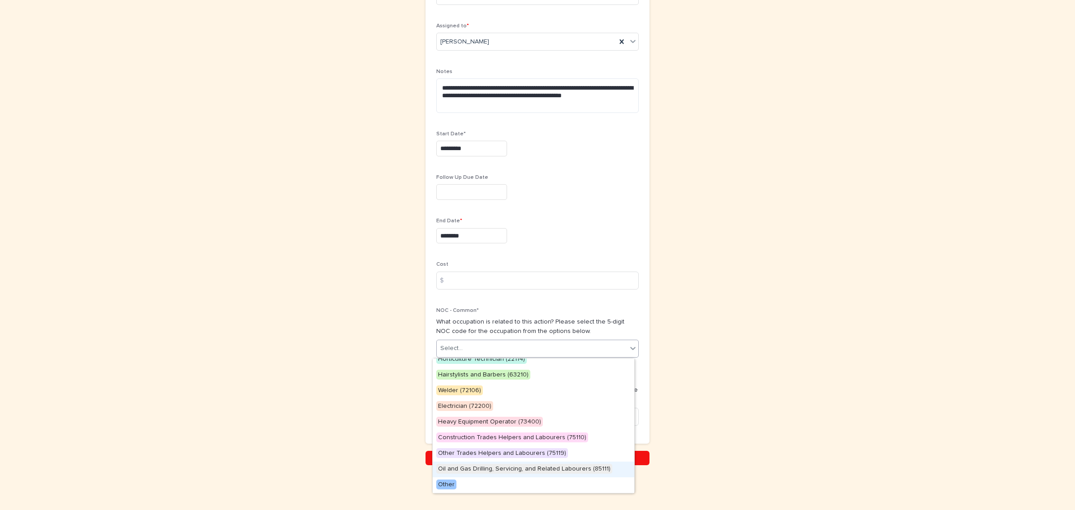
drag, startPoint x: 362, startPoint y: 435, endPoint x: 387, endPoint y: 435, distance: 25.5
click at [363, 435] on div "**********" at bounding box center [537, 103] width 439 height 723
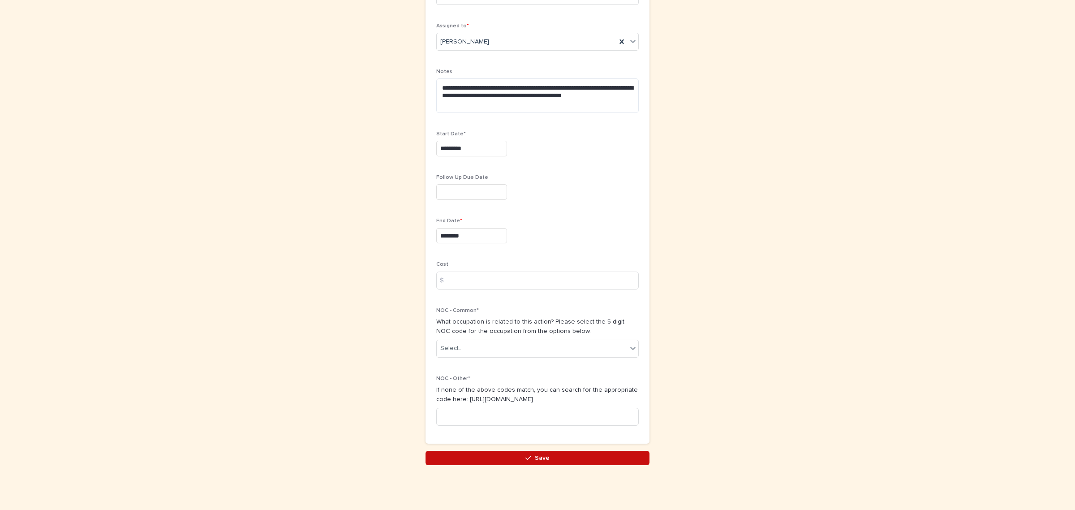
click at [540, 462] on button "Save" at bounding box center [538, 458] width 224 height 14
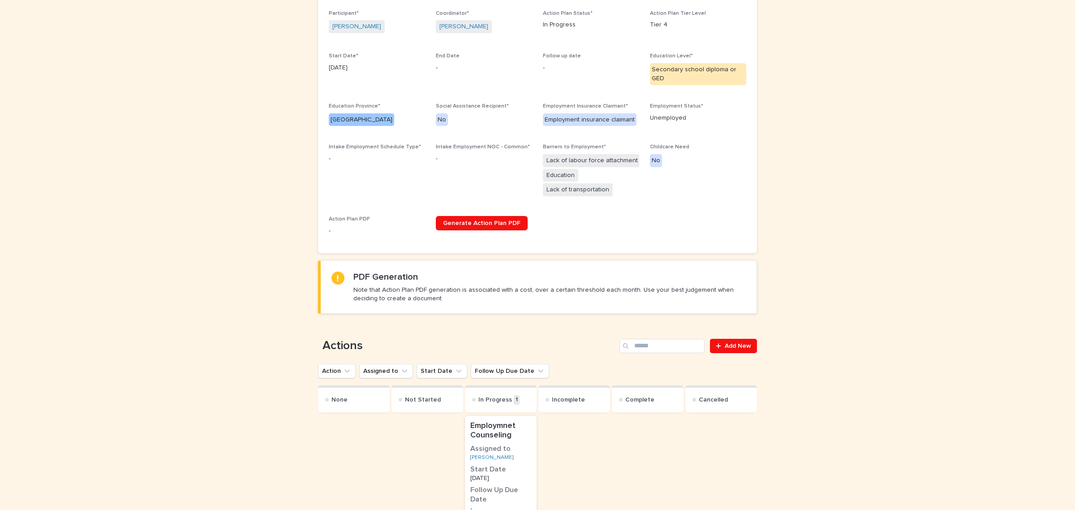
scroll to position [336, 0]
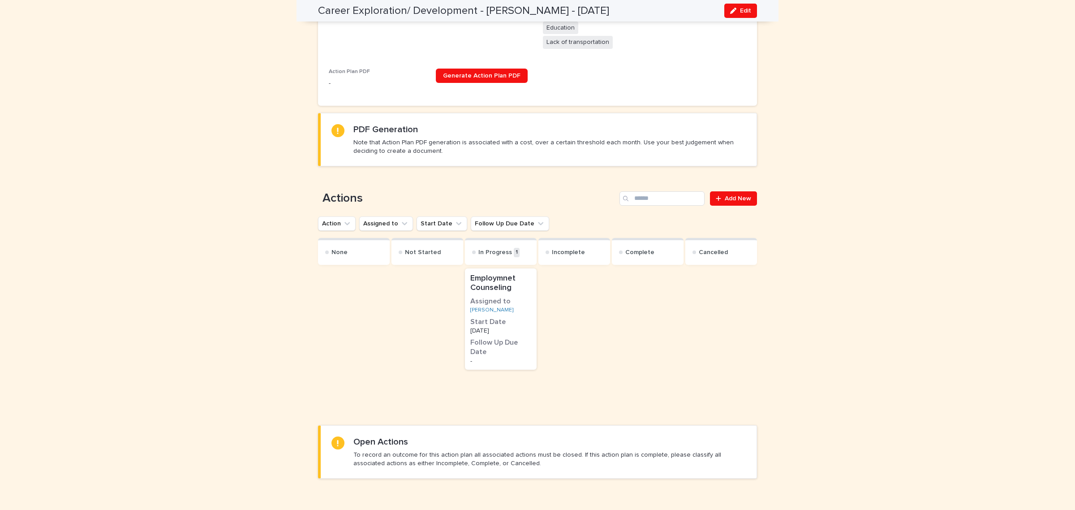
click at [522, 288] on p "Employmnet Counseling" at bounding box center [500, 283] width 61 height 19
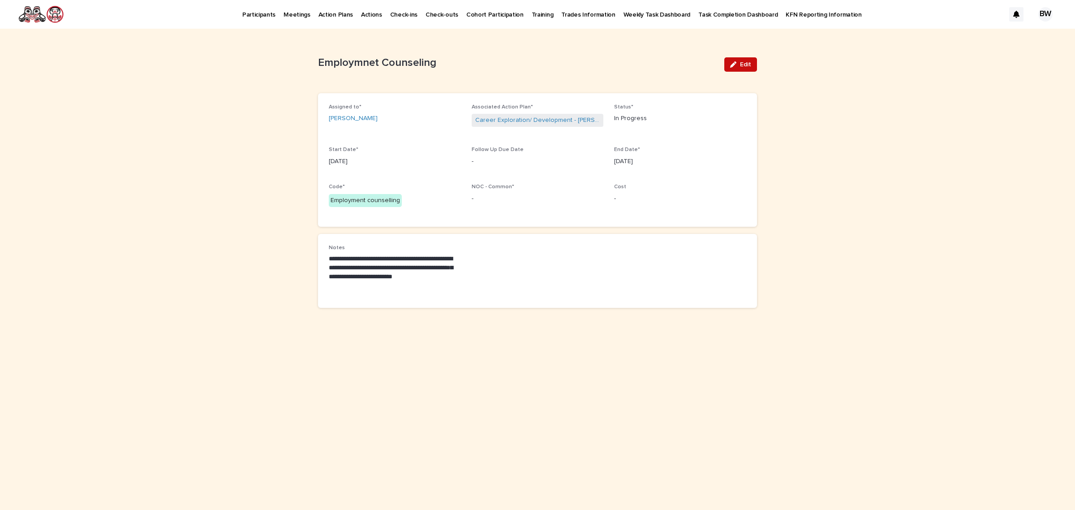
click at [742, 64] on span "Edit" at bounding box center [745, 64] width 11 height 6
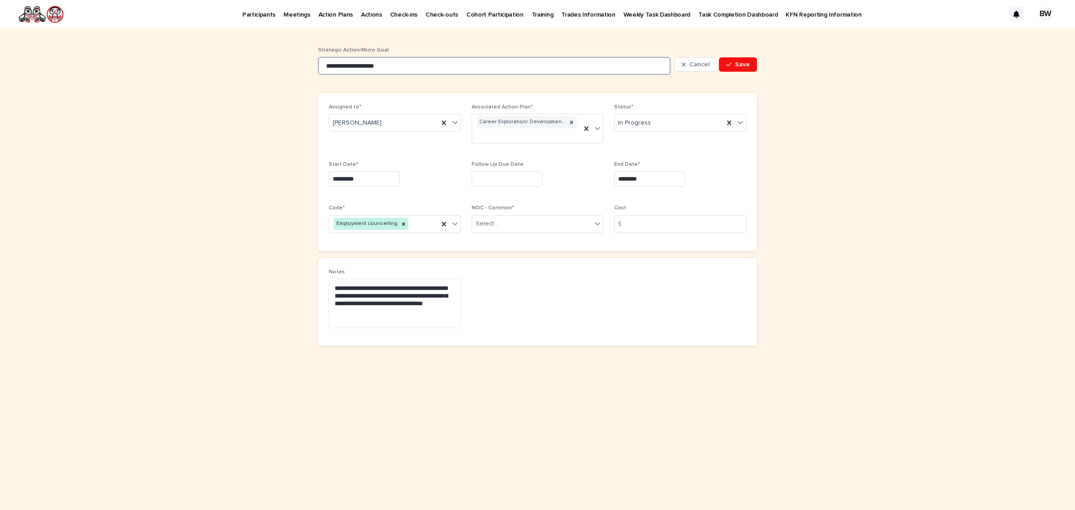
click at [346, 66] on input "**********" at bounding box center [494, 66] width 353 height 18
type input "**********"
drag, startPoint x: 1074, startPoint y: 344, endPoint x: 731, endPoint y: 59, distance: 446.0
click at [731, 59] on button "Save" at bounding box center [738, 64] width 38 height 14
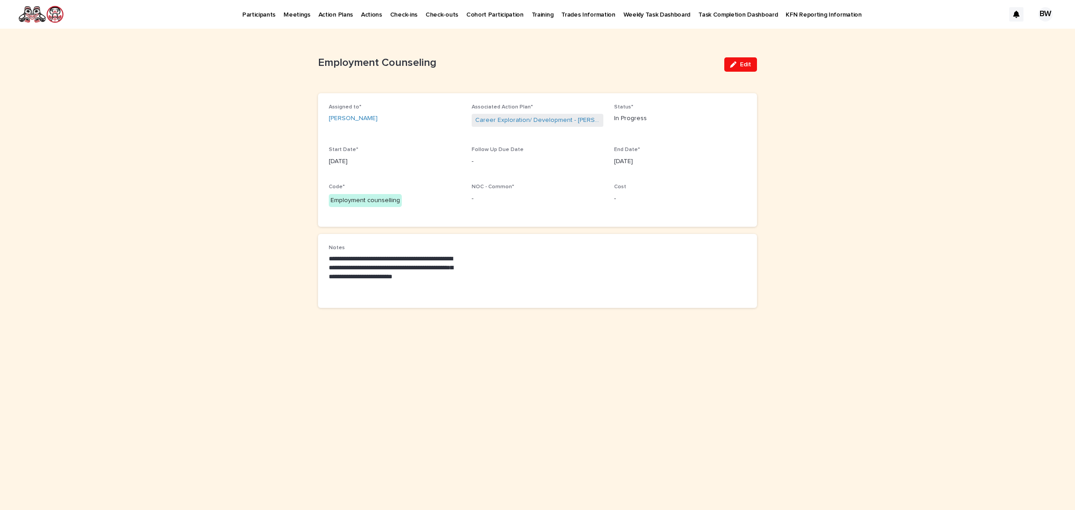
click at [262, 12] on p "Participants" at bounding box center [258, 9] width 33 height 19
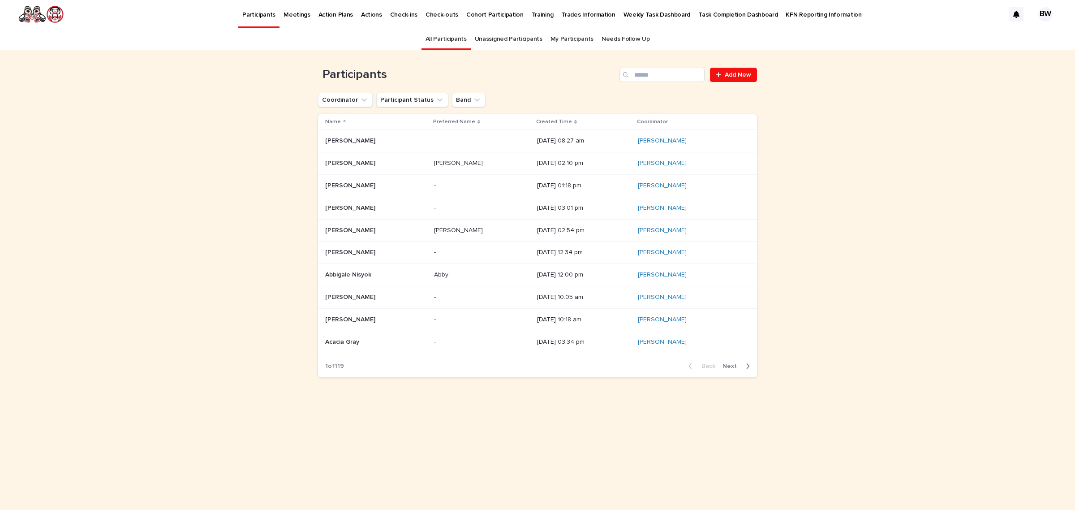
click at [263, 12] on p "Participants" at bounding box center [258, 9] width 33 height 19
click at [439, 33] on link "All Participants" at bounding box center [446, 39] width 41 height 21
click at [444, 45] on link "All Participants" at bounding box center [446, 39] width 41 height 21
click at [259, 16] on p "Participants" at bounding box center [258, 9] width 33 height 19
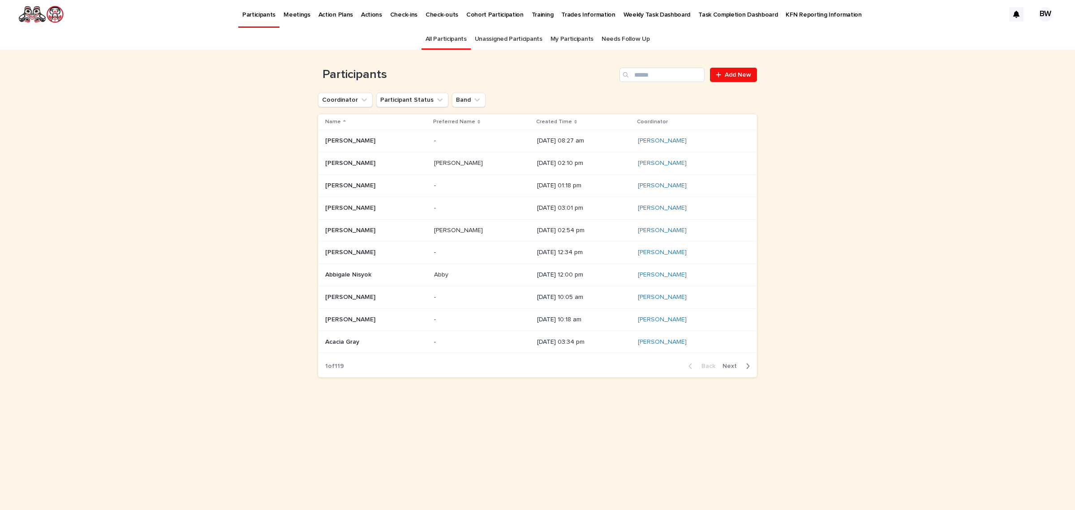
click at [272, 17] on p "Participants" at bounding box center [258, 9] width 33 height 19
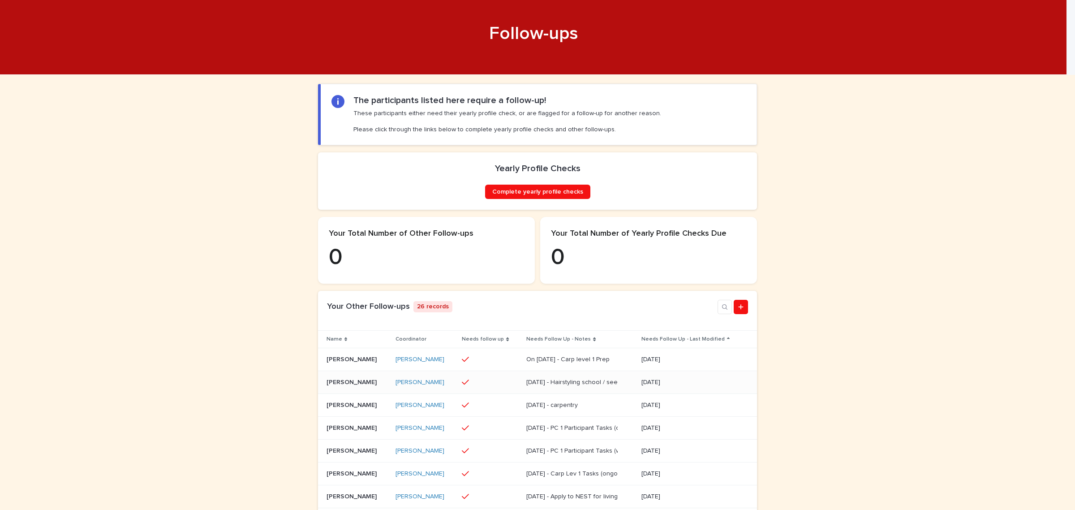
scroll to position [56, 0]
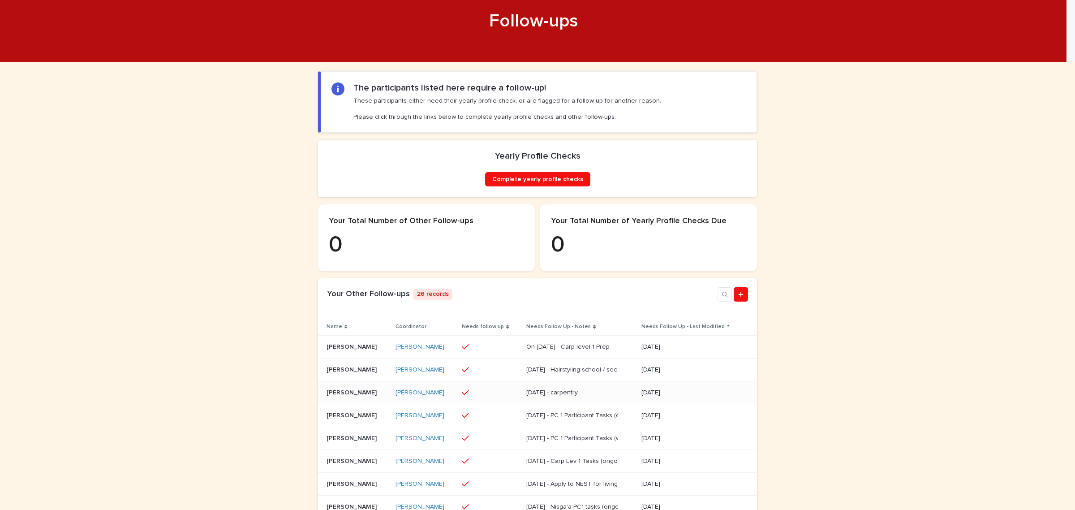
click at [346, 396] on p "Ava McMillan" at bounding box center [353, 391] width 52 height 9
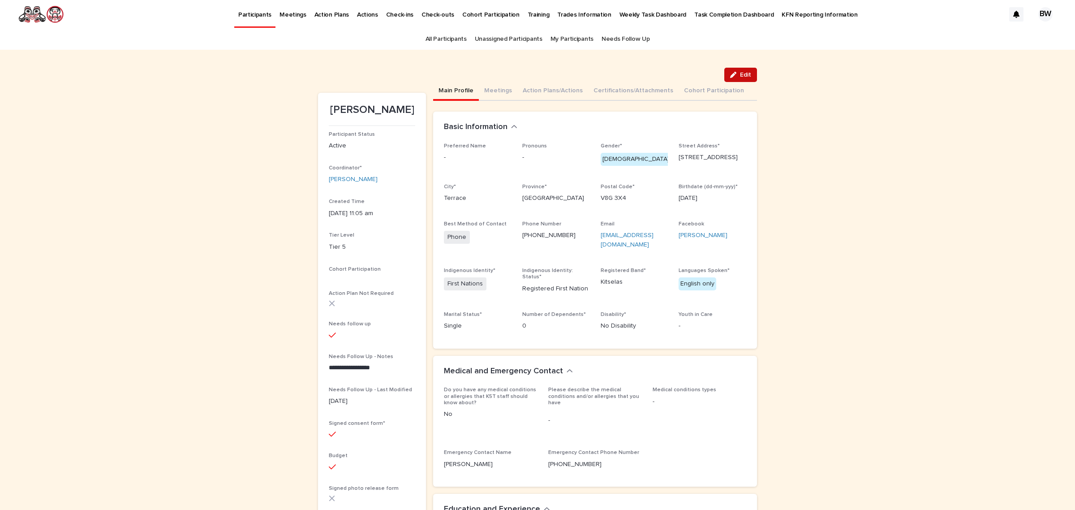
click at [741, 72] on span "Edit" at bounding box center [745, 75] width 11 height 6
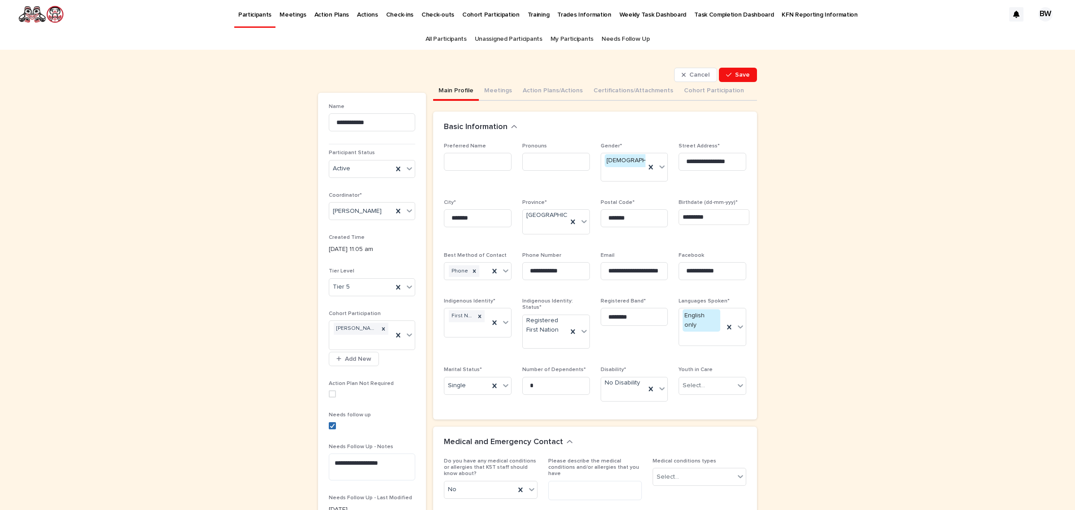
click at [331, 426] on polyline at bounding box center [333, 426] width 4 height 4
drag, startPoint x: 398, startPoint y: 469, endPoint x: 243, endPoint y: 450, distance: 156.1
type textarea "**********"
click at [748, 71] on button "Save" at bounding box center [738, 75] width 38 height 14
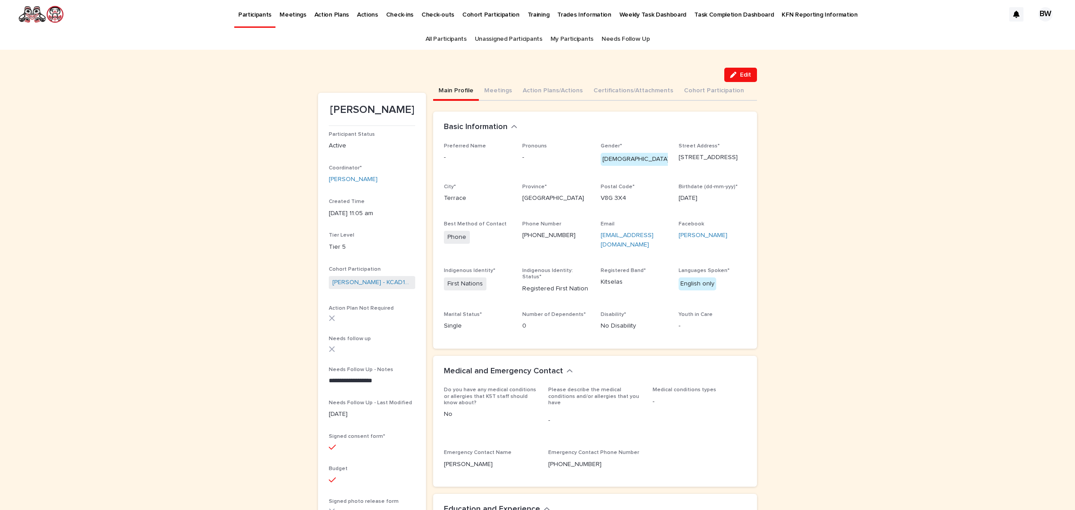
click at [739, 80] on button "Edit" at bounding box center [740, 75] width 33 height 14
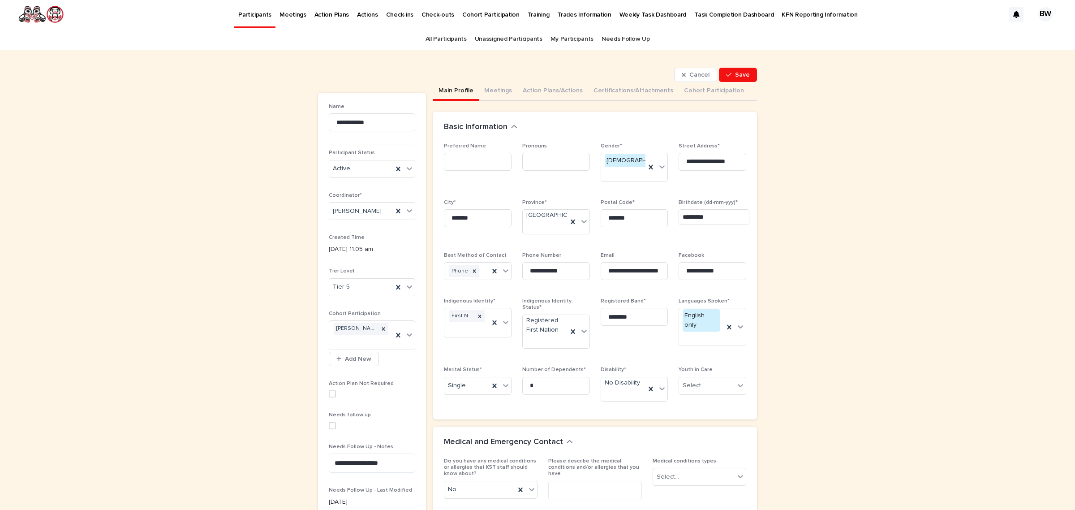
click at [329, 422] on span at bounding box center [332, 425] width 7 height 7
click at [723, 79] on button "Save" at bounding box center [738, 75] width 38 height 14
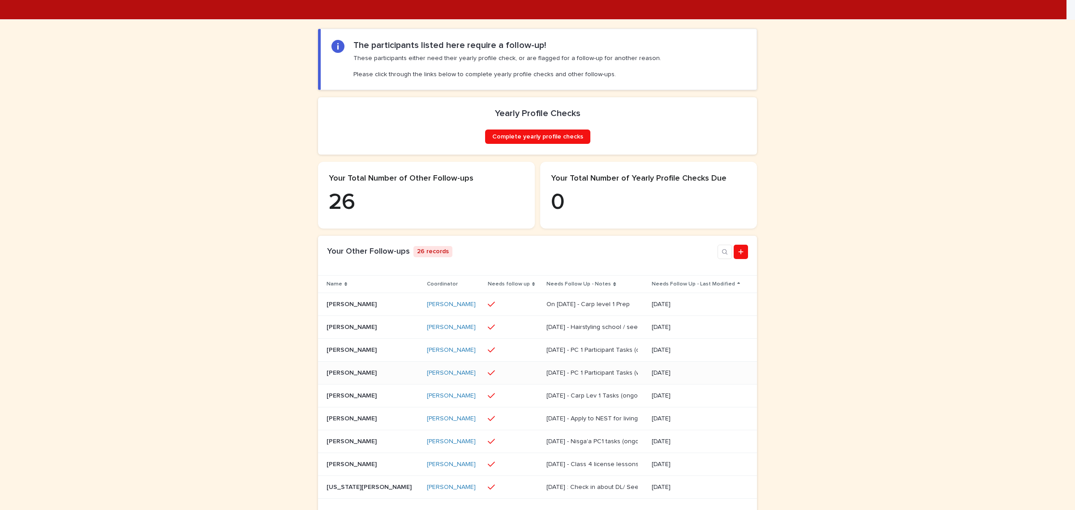
scroll to position [224, 0]
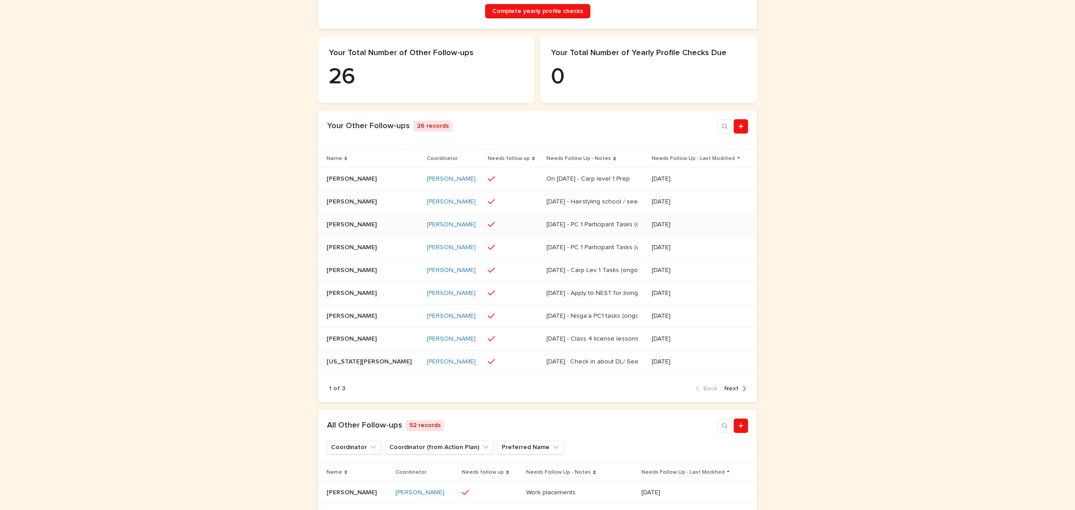
click at [652, 228] on p "27/6/2025" at bounding box center [697, 225] width 90 height 8
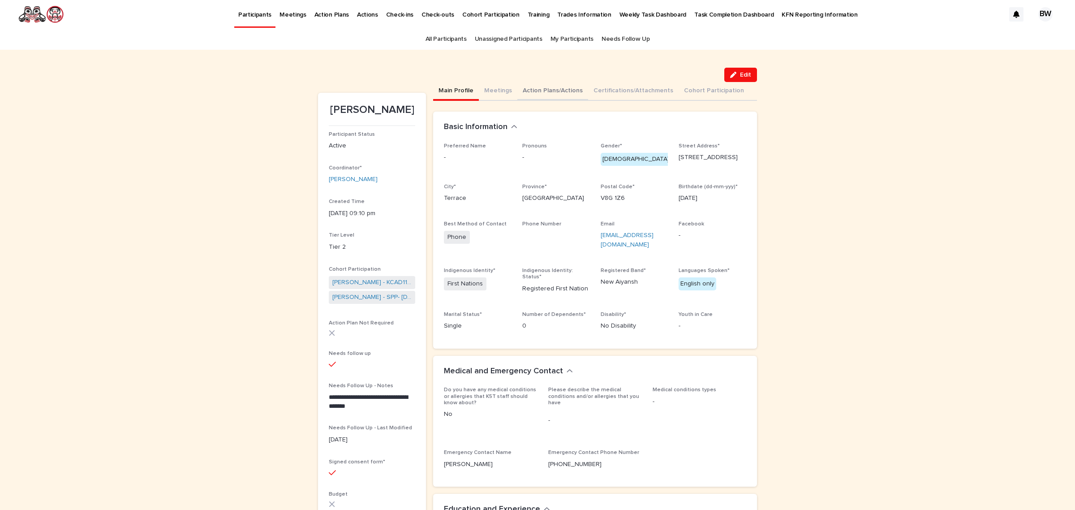
click at [560, 92] on button "Action Plans/Actions" at bounding box center [552, 91] width 71 height 19
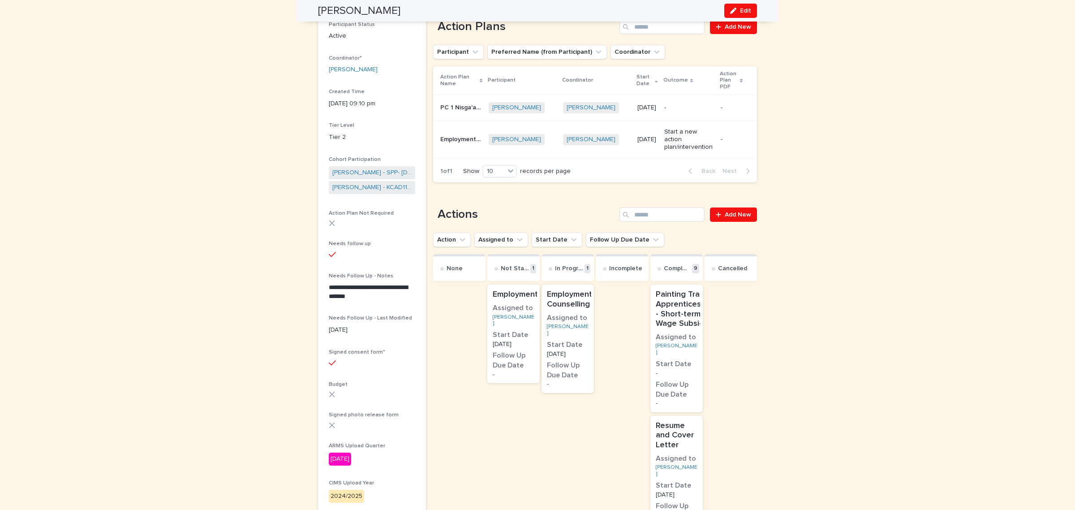
scroll to position [56, 0]
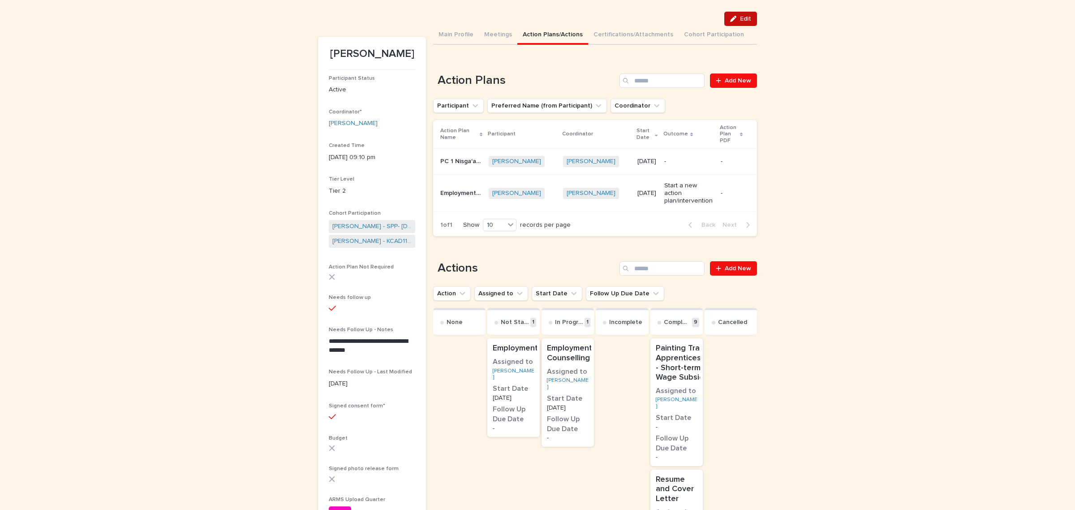
click at [745, 19] on span "Edit" at bounding box center [745, 19] width 11 height 6
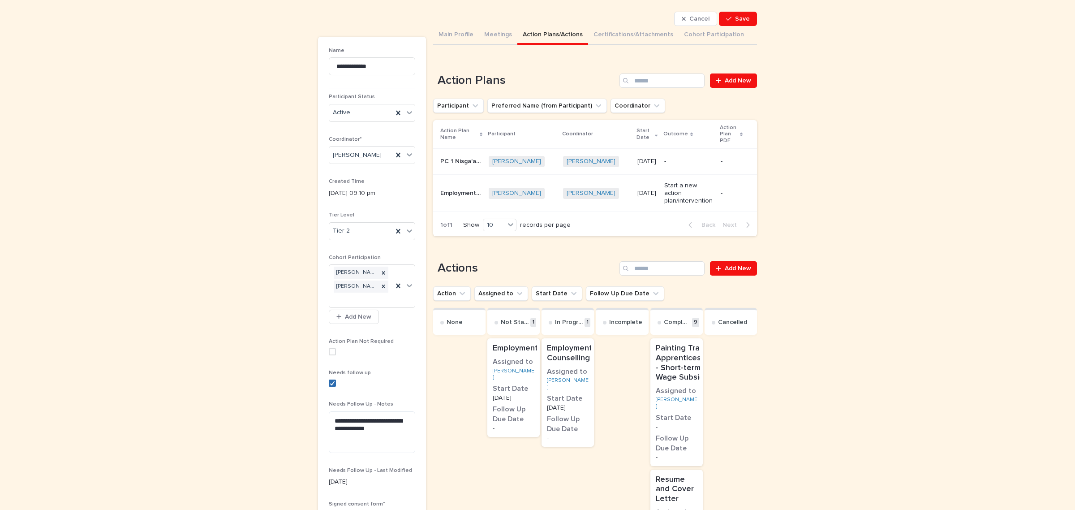
click at [330, 386] on div at bounding box center [332, 382] width 5 height 5
drag, startPoint x: 376, startPoint y: 432, endPoint x: 298, endPoint y: 446, distance: 79.6
type textarea "**********"
click at [735, 16] on span "Save" at bounding box center [742, 19] width 15 height 6
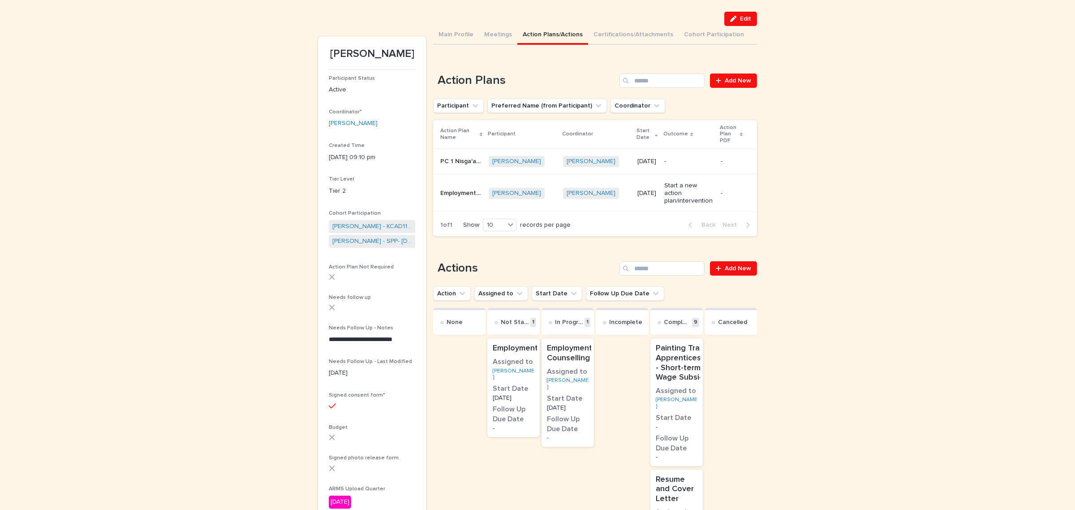
click at [735, 21] on div "button" at bounding box center [735, 19] width 10 height 6
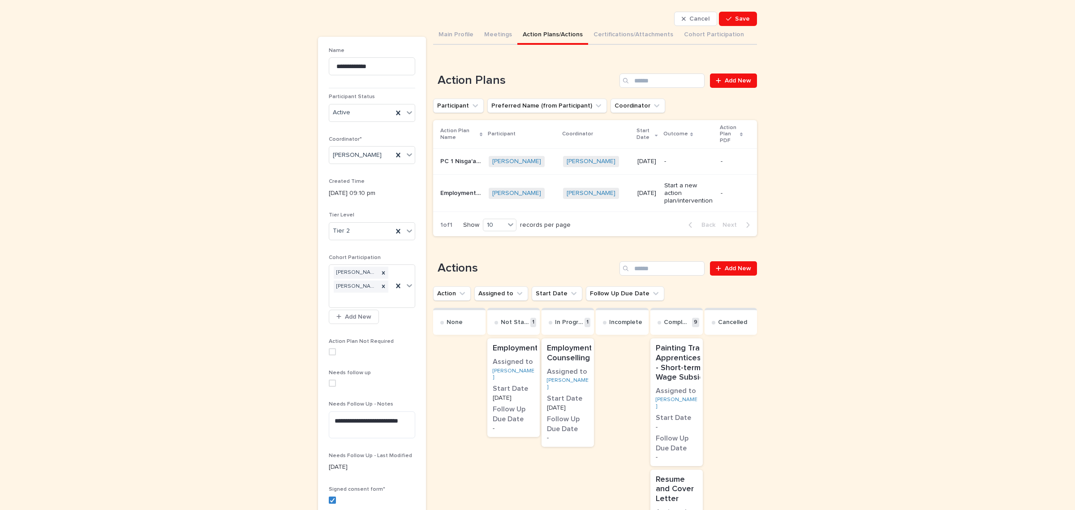
click at [329, 388] on div "Needs follow up" at bounding box center [372, 382] width 86 height 24
click at [330, 381] on span at bounding box center [332, 382] width 7 height 7
click at [722, 22] on button "Save" at bounding box center [738, 19] width 38 height 14
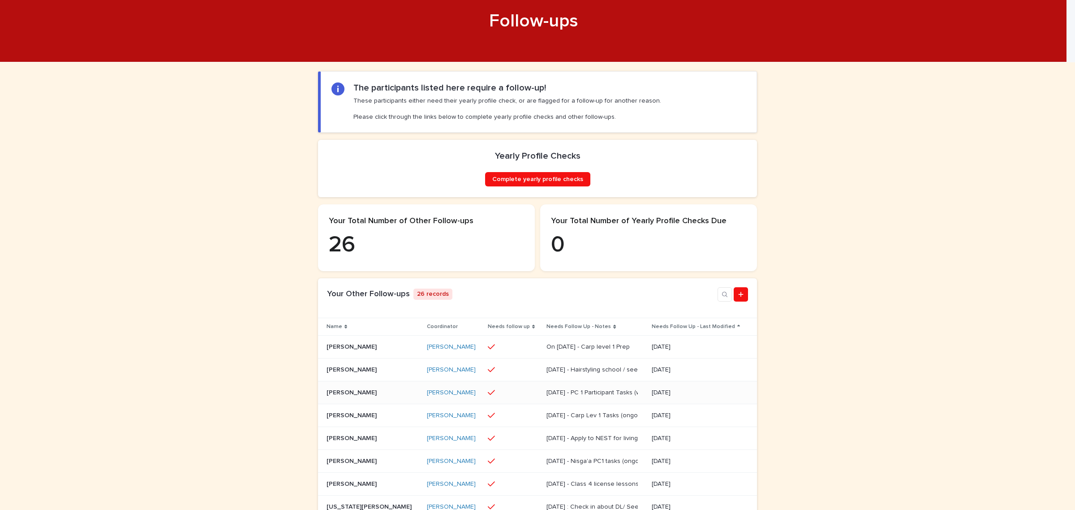
scroll to position [280, 0]
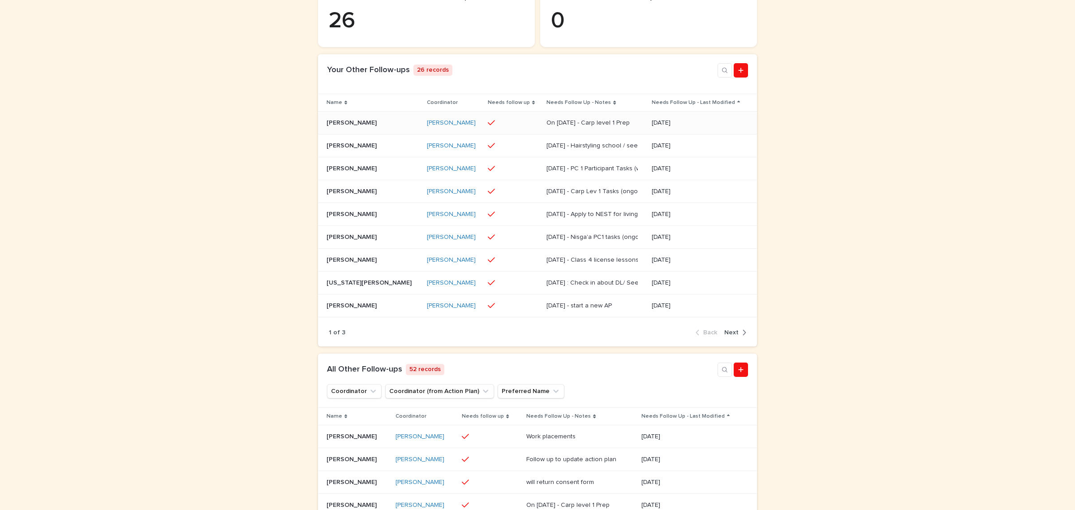
click at [499, 125] on div at bounding box center [514, 122] width 52 height 15
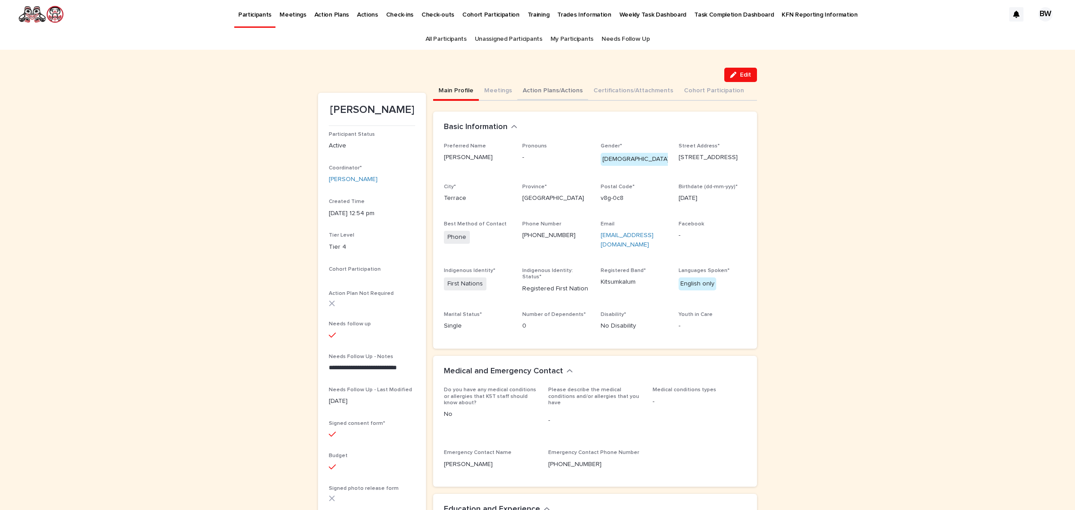
click at [549, 89] on button "Action Plans/Actions" at bounding box center [552, 91] width 71 height 19
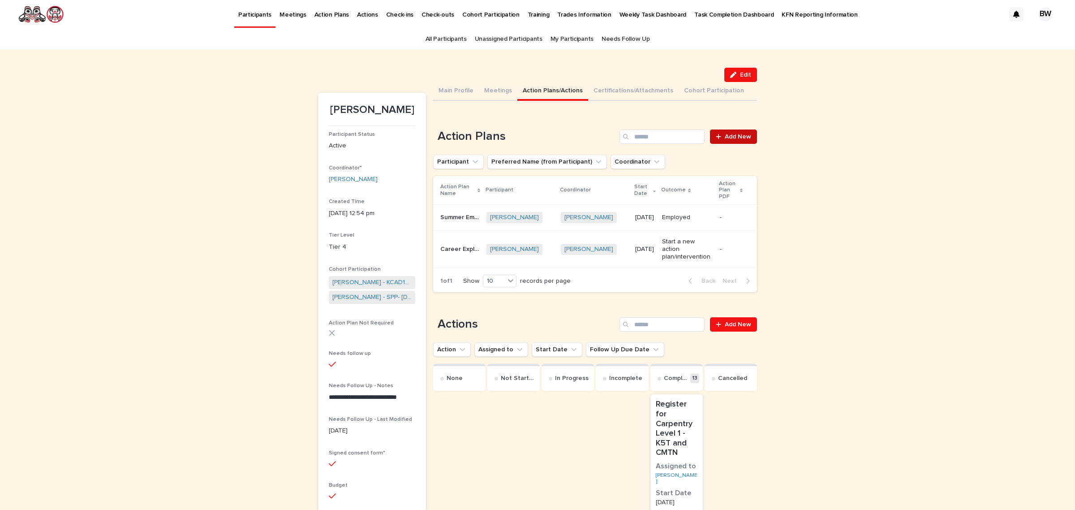
click at [736, 135] on span "Add New" at bounding box center [738, 136] width 26 height 6
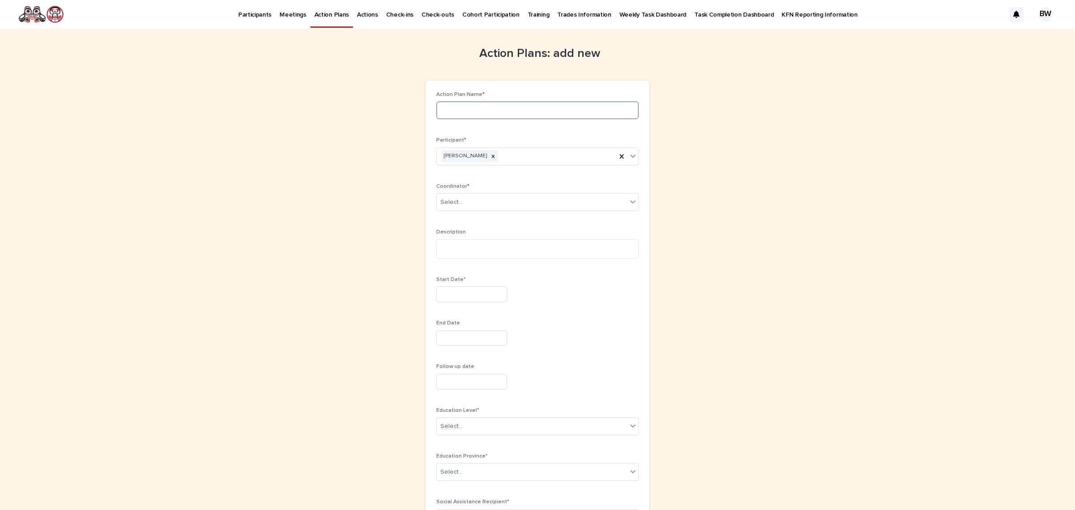
click at [509, 113] on input at bounding box center [537, 110] width 202 height 18
drag, startPoint x: 570, startPoint y: 111, endPoint x: 310, endPoint y: 105, distance: 260.3
click at [314, 105] on div "**********" at bounding box center [538, 446] width 448 height 835
type input "**********"
click at [446, 202] on div "Select..." at bounding box center [451, 202] width 22 height 9
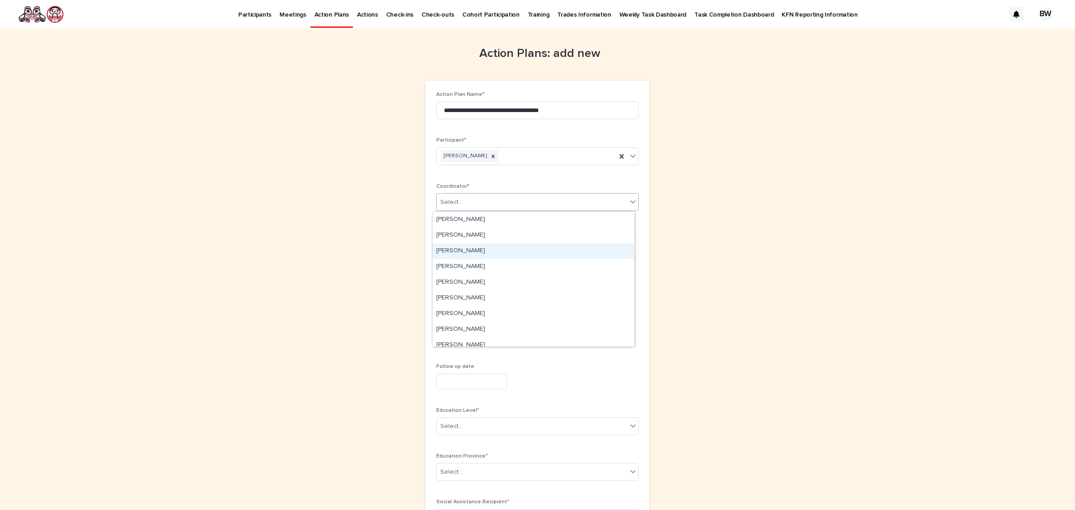
click at [482, 254] on div "[PERSON_NAME]" at bounding box center [534, 251] width 202 height 16
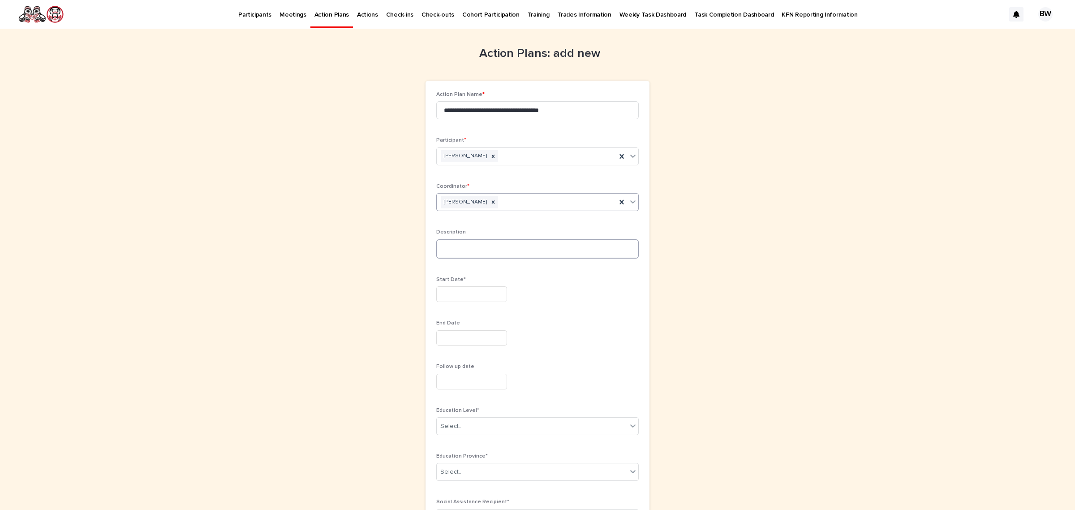
click at [482, 254] on textarea at bounding box center [537, 249] width 202 height 20
click at [467, 294] on input "text" at bounding box center [471, 294] width 71 height 16
click at [450, 187] on div "2" at bounding box center [452, 192] width 12 height 12
type input "********"
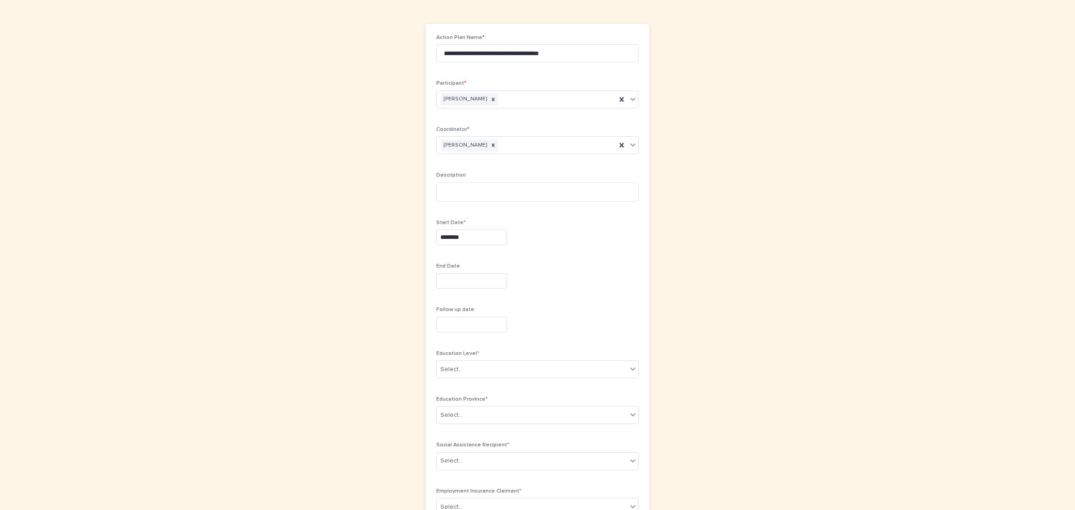
scroll to position [112, 0]
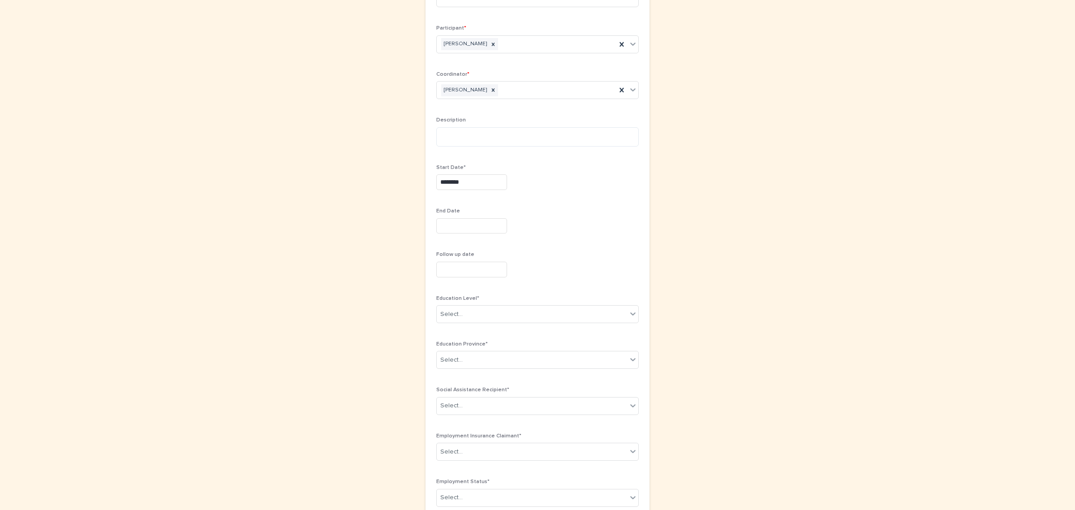
click at [469, 221] on input "text" at bounding box center [471, 226] width 71 height 16
click at [512, 86] on span "Next Month" at bounding box center [512, 87] width 0 height 12
click at [478, 180] on div "30" at bounding box center [481, 182] width 12 height 12
type input "**********"
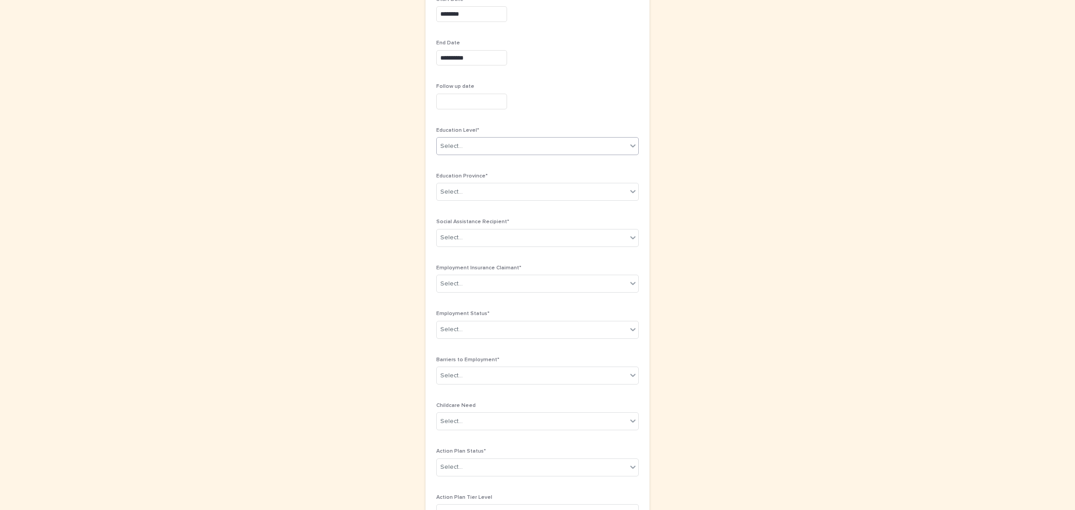
click at [469, 146] on div "Select..." at bounding box center [532, 146] width 190 height 15
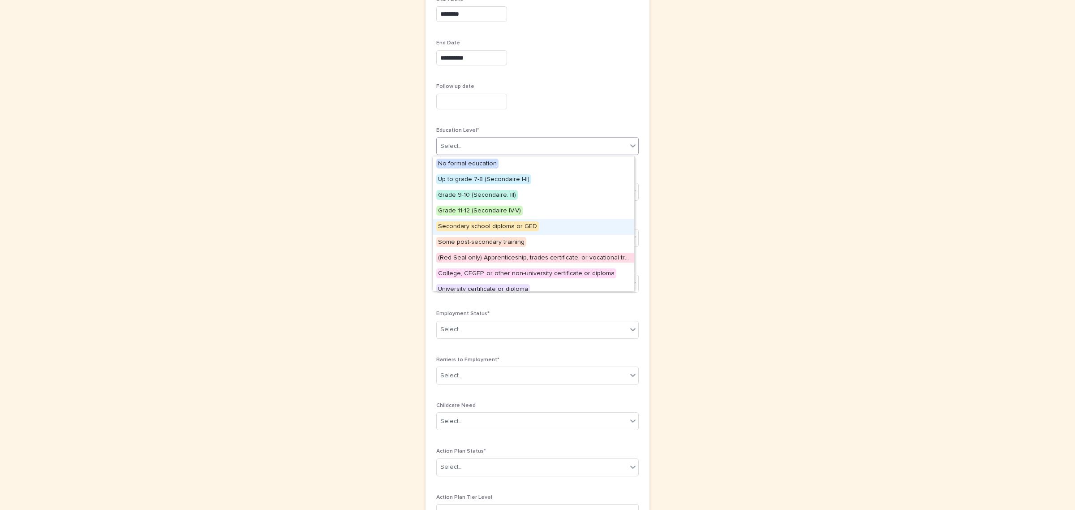
click at [494, 225] on span "Secondary school diploma or GED" at bounding box center [487, 226] width 103 height 10
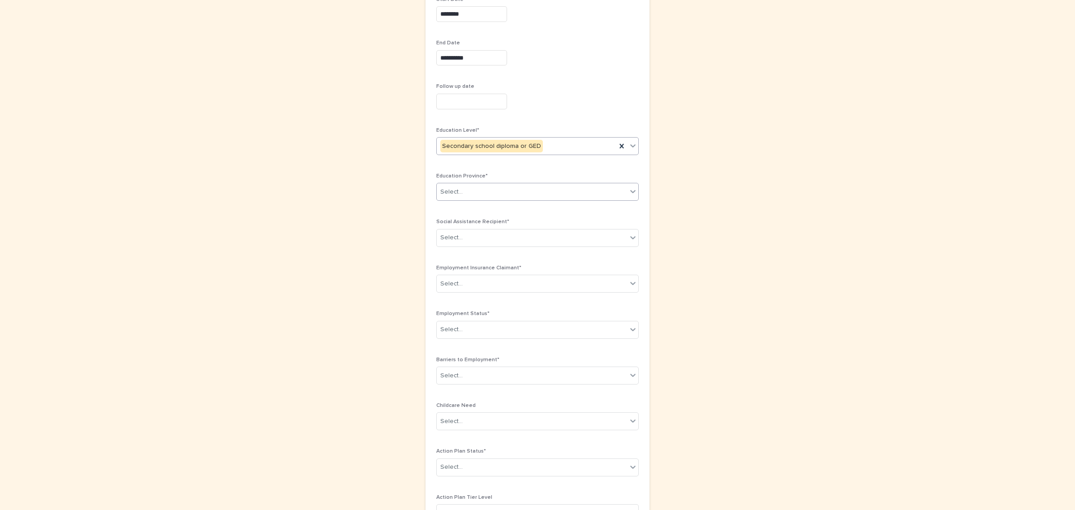
click at [482, 185] on div "Select..." at bounding box center [537, 192] width 202 height 18
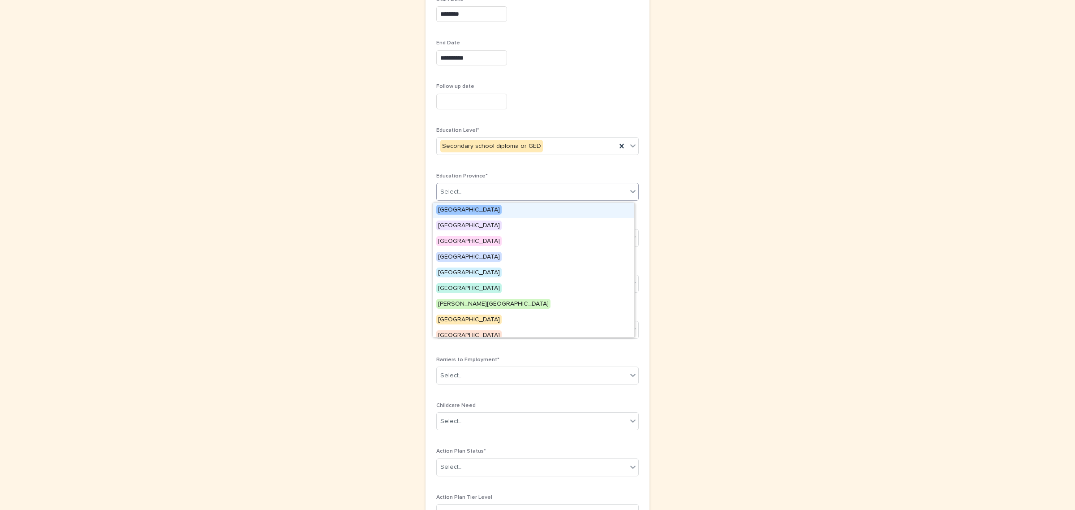
click at [466, 211] on span "[GEOGRAPHIC_DATA]" at bounding box center [468, 210] width 65 height 10
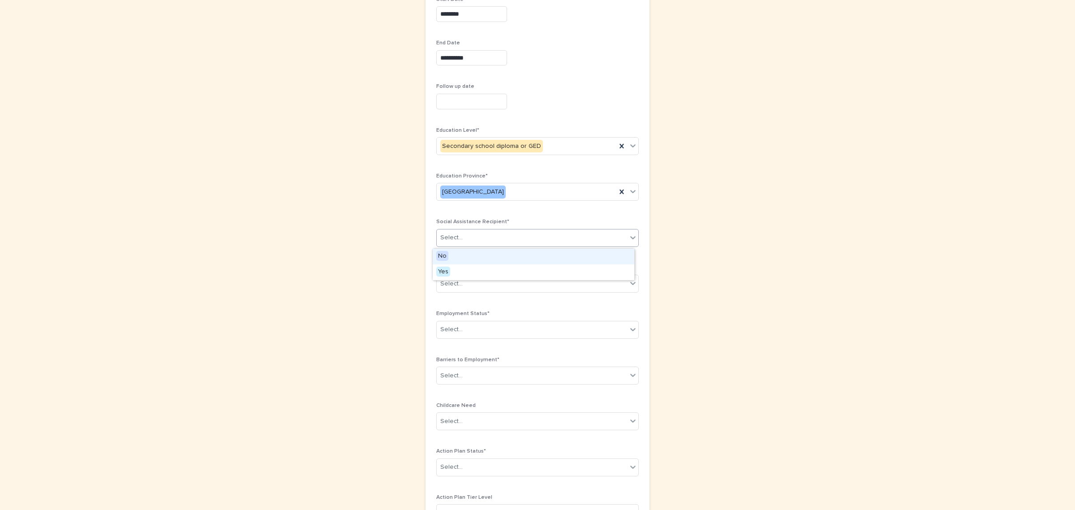
click at [479, 233] on div "Select..." at bounding box center [532, 237] width 190 height 15
click at [474, 254] on div "No" at bounding box center [534, 257] width 202 height 16
click at [485, 283] on div "Select..." at bounding box center [532, 283] width 190 height 15
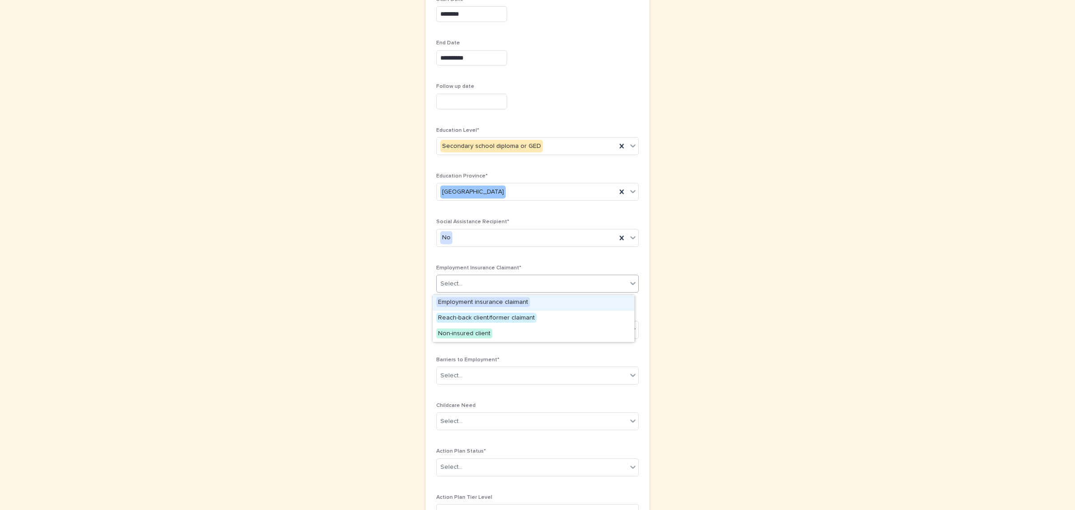
click at [490, 305] on span "Employment insurance claimant" at bounding box center [483, 302] width 94 height 10
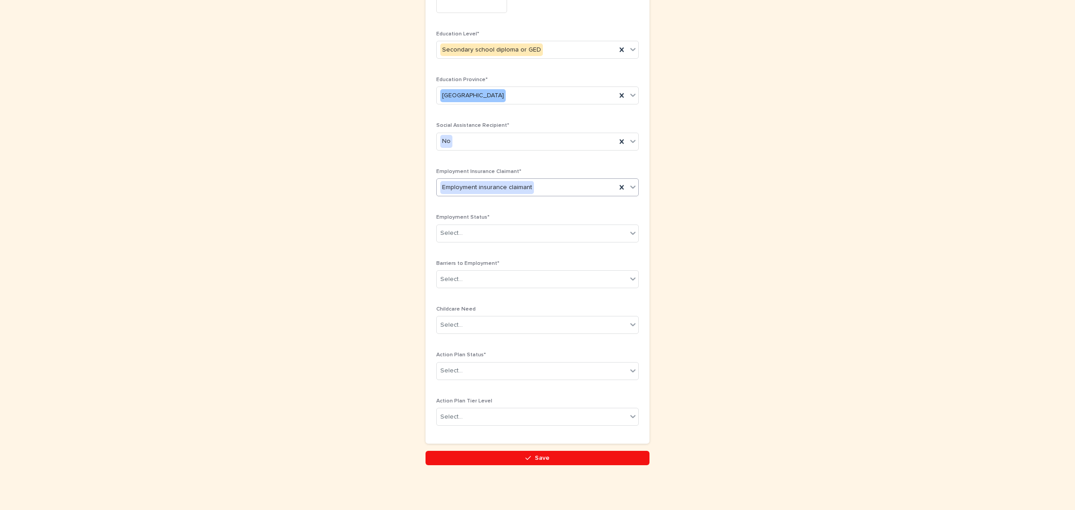
scroll to position [379, 0]
click at [482, 226] on div "Select..." at bounding box center [532, 233] width 190 height 15
click at [469, 249] on div "Unemployed" at bounding box center [534, 250] width 202 height 16
click at [499, 272] on div "Select..." at bounding box center [532, 279] width 190 height 15
click at [489, 314] on div "Lack of labour force attachment" at bounding box center [534, 312] width 202 height 16
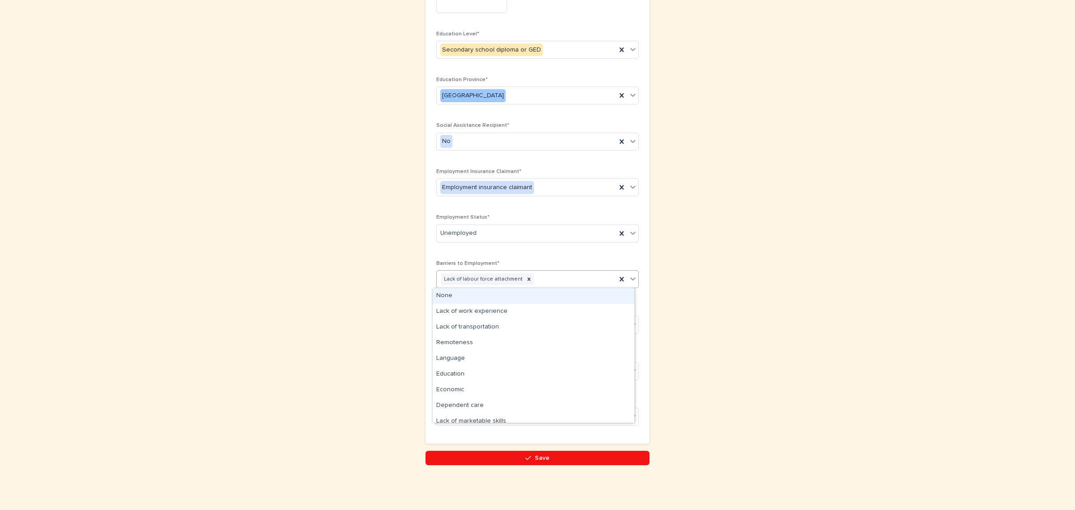
click at [561, 284] on div "Lack of labour force attachment" at bounding box center [527, 279] width 180 height 16
click at [490, 371] on div "Education" at bounding box center [534, 374] width 202 height 16
click at [578, 281] on div "Lack of labour force attachment Education" at bounding box center [527, 279] width 180 height 16
click at [496, 375] on div "Economic" at bounding box center [534, 374] width 202 height 16
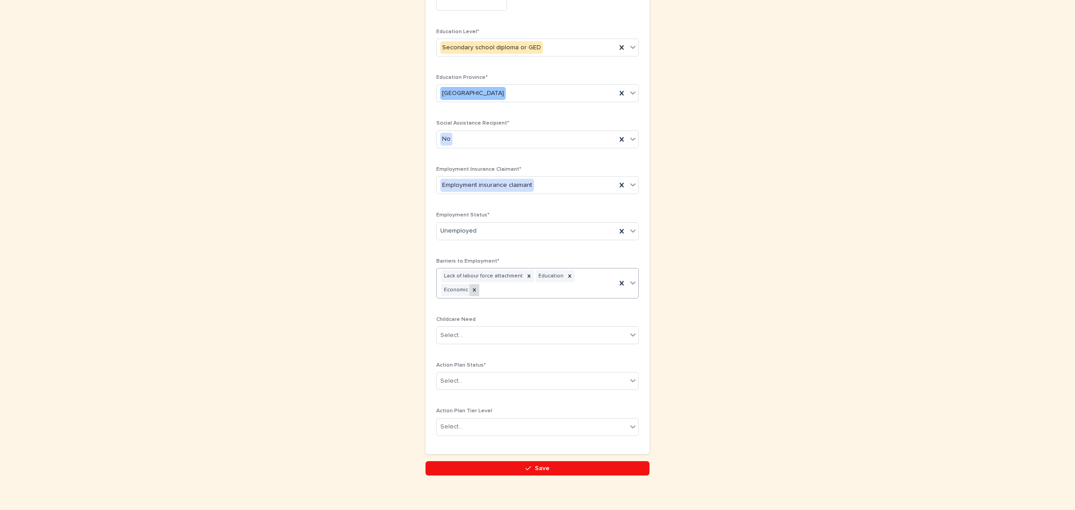
click at [478, 287] on icon at bounding box center [474, 290] width 6 height 6
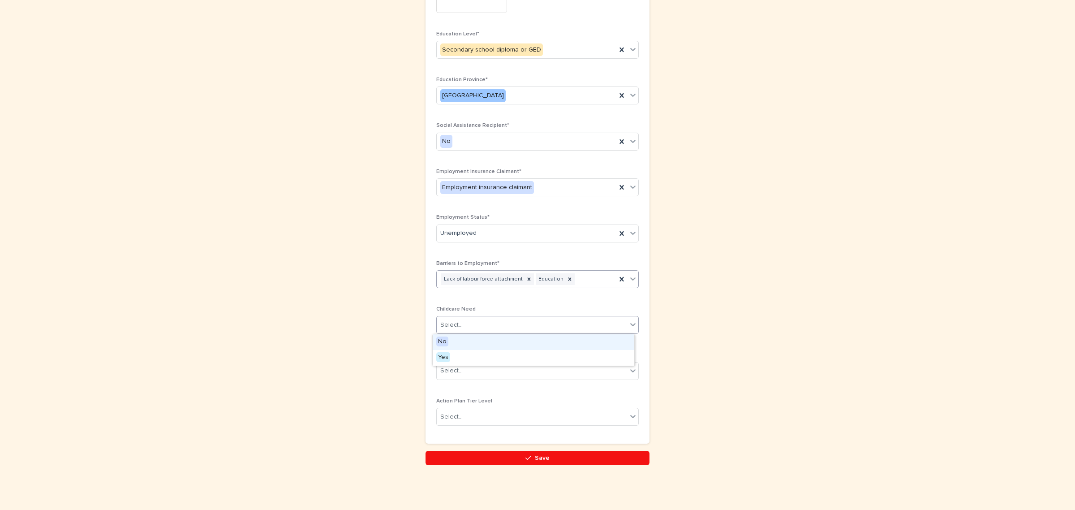
drag, startPoint x: 502, startPoint y: 328, endPoint x: 486, endPoint y: 340, distance: 19.5
click at [503, 328] on div "Select..." at bounding box center [532, 325] width 190 height 15
click at [467, 342] on div "No" at bounding box center [534, 342] width 202 height 16
click at [472, 372] on div "Select..." at bounding box center [532, 370] width 190 height 15
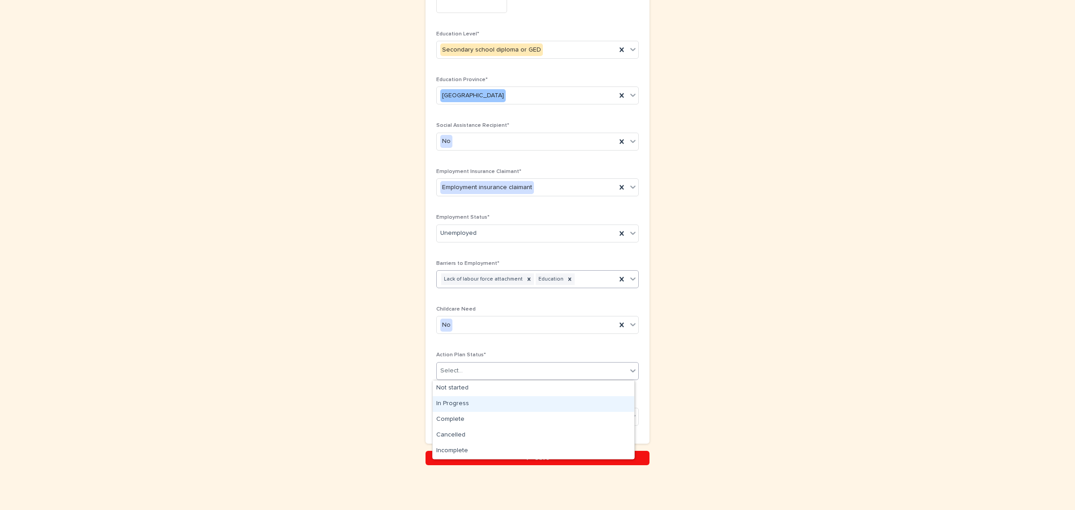
click at [470, 404] on div "In Progress" at bounding box center [534, 404] width 202 height 16
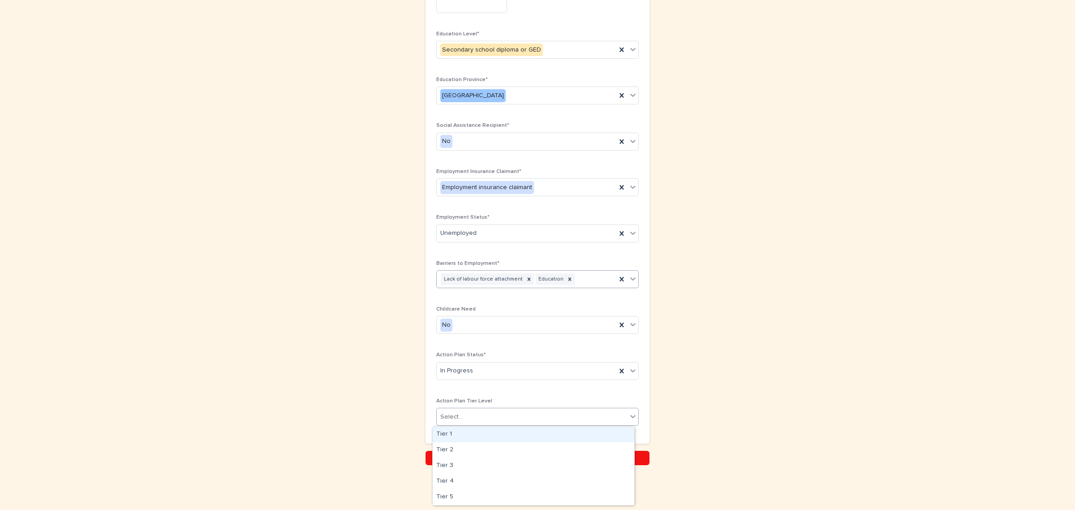
click at [502, 422] on div "Select..." at bounding box center [532, 416] width 190 height 15
click at [464, 478] on div "Tier 4" at bounding box center [534, 482] width 202 height 16
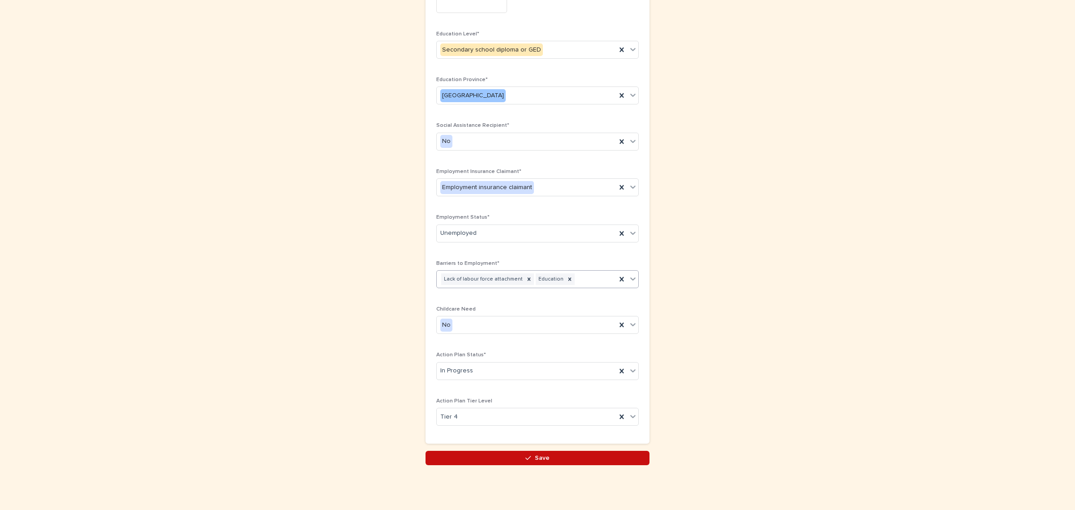
click at [540, 461] on span "Save" at bounding box center [542, 458] width 15 height 6
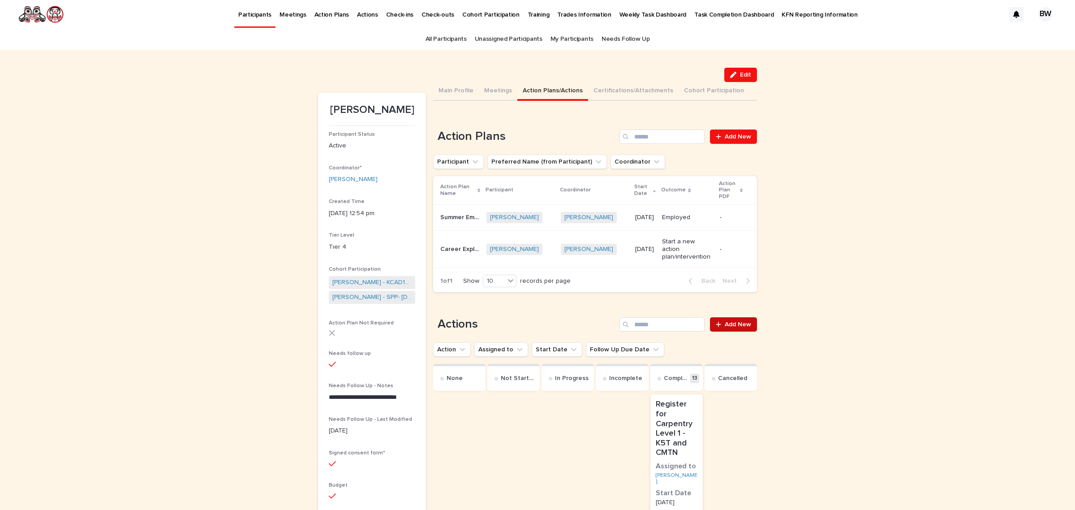
click at [732, 321] on span "Add New" at bounding box center [738, 324] width 26 height 6
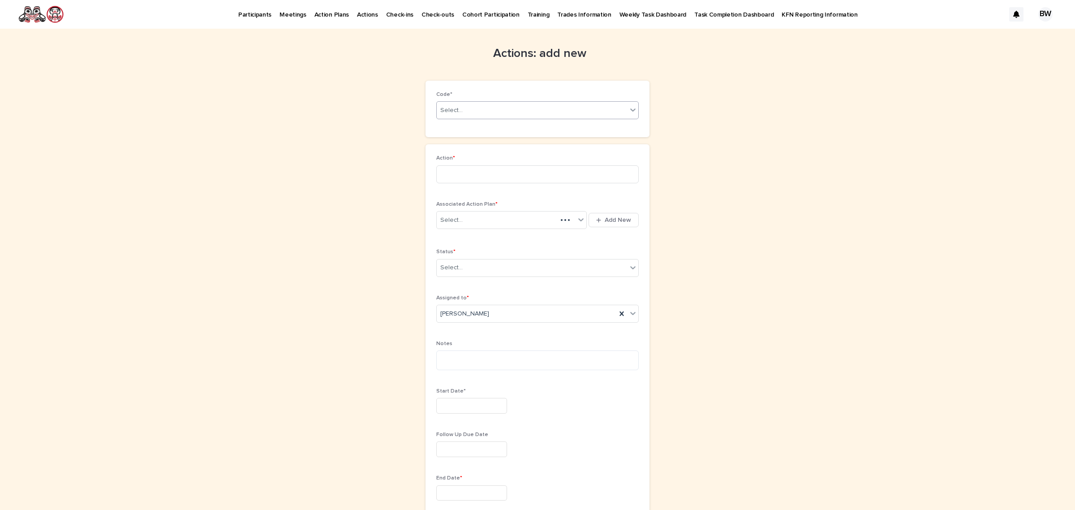
click at [467, 106] on div "Select..." at bounding box center [532, 110] width 190 height 15
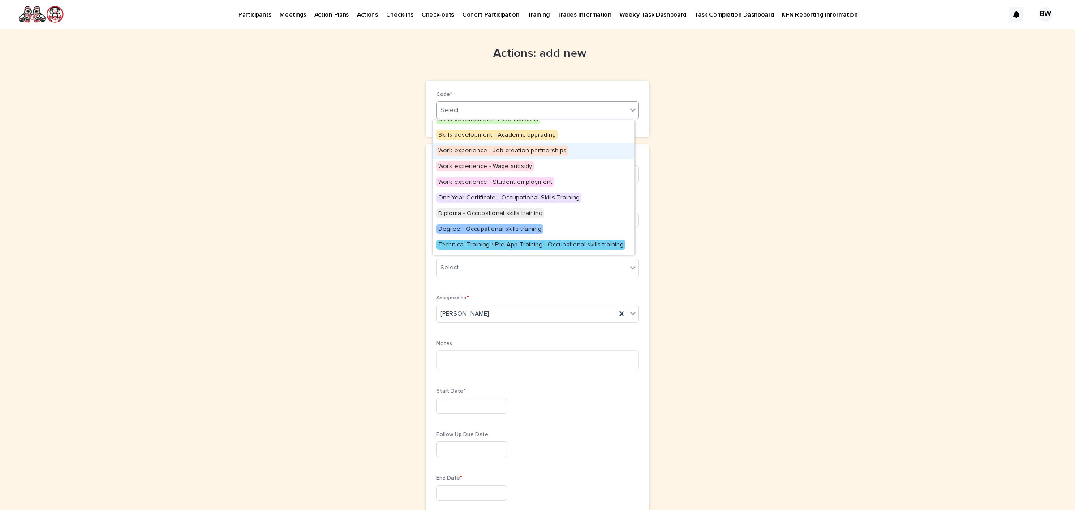
scroll to position [56, 0]
click at [578, 245] on span "Technical Training / Pre-App Training - Occupational skills training" at bounding box center [530, 244] width 189 height 10
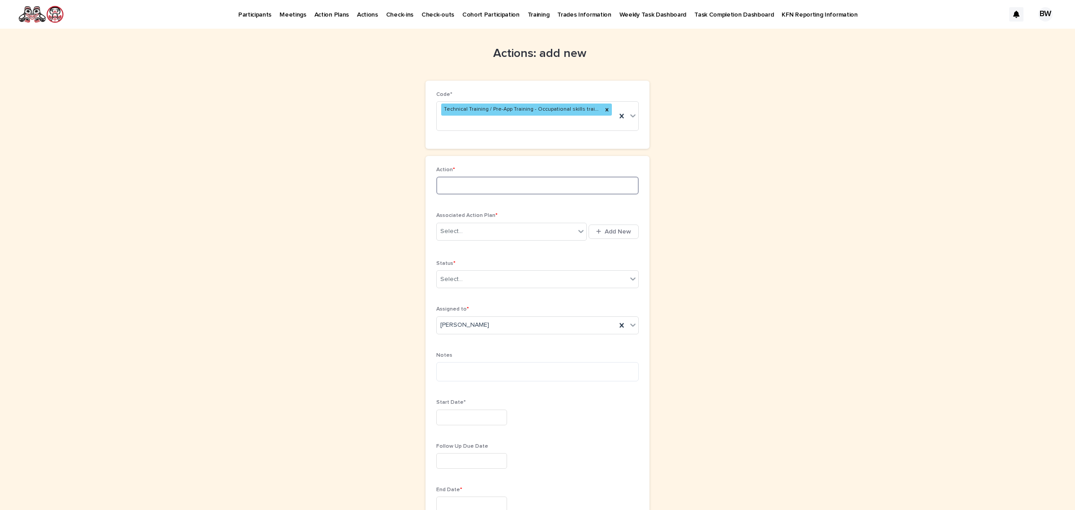
click at [497, 177] on input at bounding box center [537, 186] width 202 height 18
type input "*"
type input "**********"
click at [520, 224] on div "Select..." at bounding box center [506, 231] width 138 height 15
type input "****"
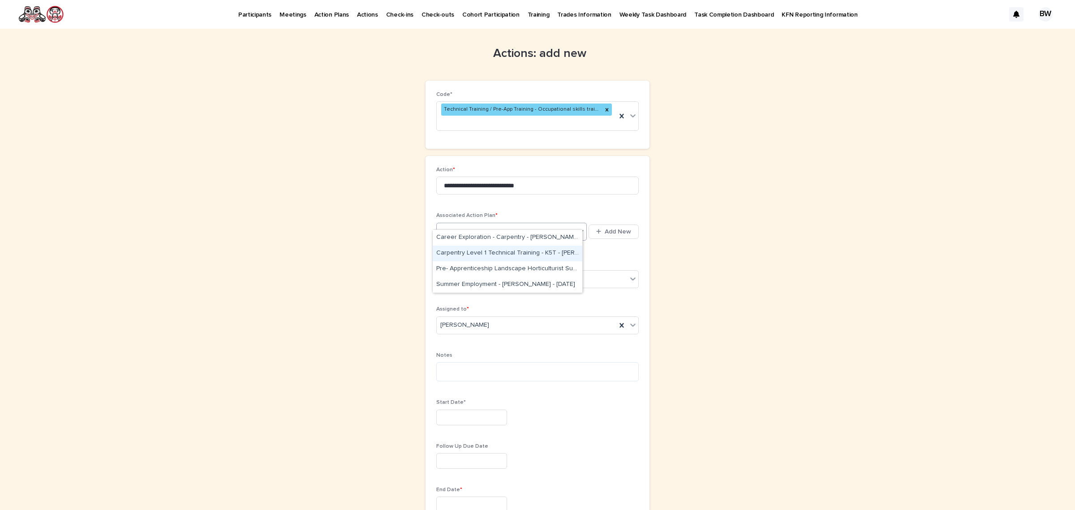
drag, startPoint x: 555, startPoint y: 242, endPoint x: 556, endPoint y: 249, distance: 7.0
click at [556, 249] on div "Carpentry Level 1 Technical Training - K5T - Gabriella Stanley - Sep 2nd, 2025" at bounding box center [508, 253] width 150 height 16
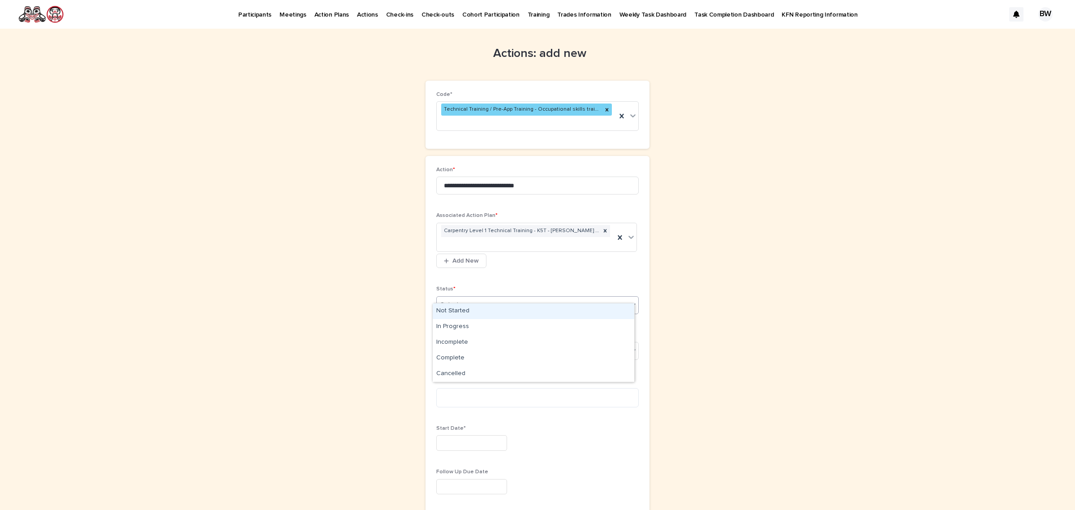
click at [487, 297] on div "Select..." at bounding box center [532, 304] width 190 height 15
click at [469, 325] on div "In Progress" at bounding box center [534, 327] width 202 height 16
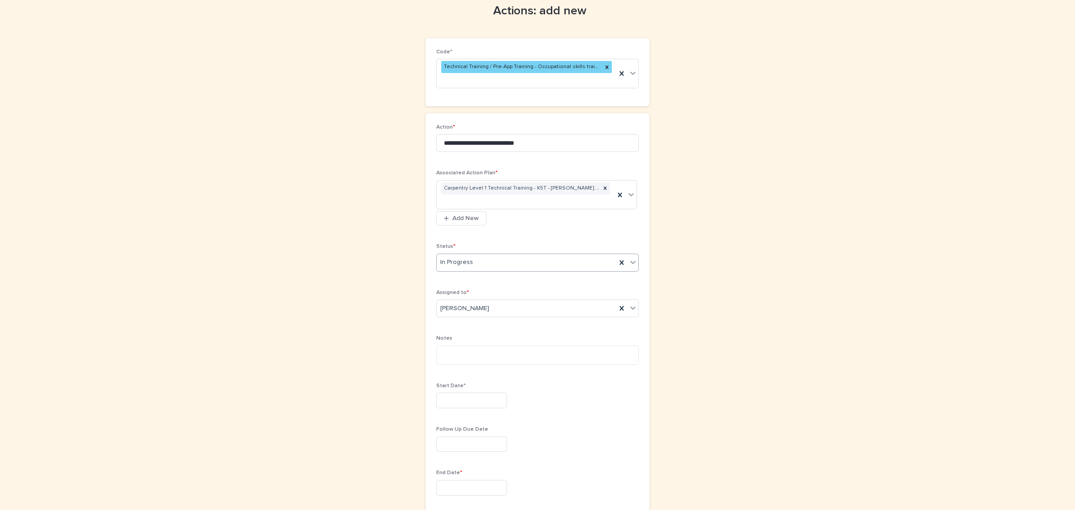
scroll to position [112, 0]
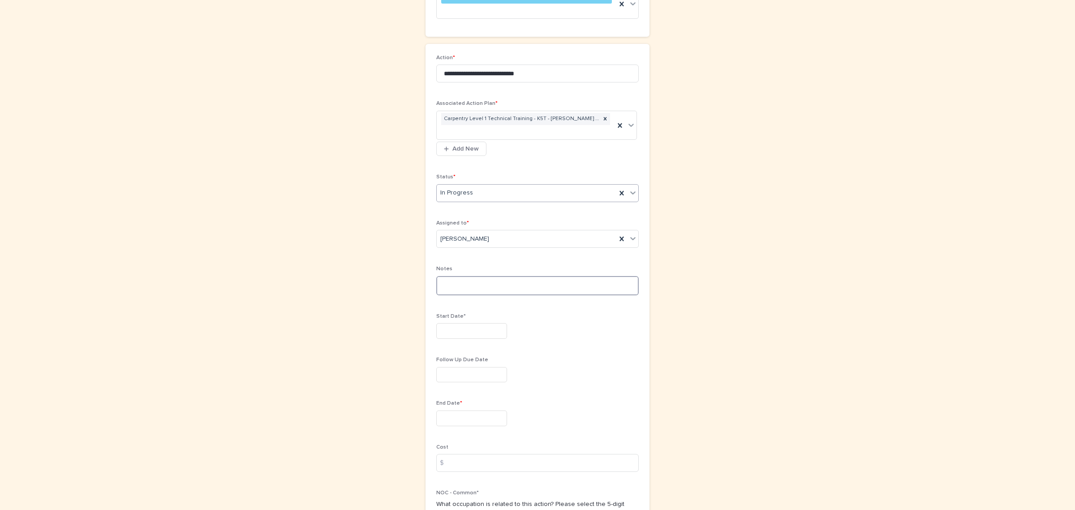
click at [492, 276] on textarea at bounding box center [537, 286] width 202 height 20
click at [488, 323] on input "text" at bounding box center [471, 331] width 71 height 16
click at [457, 217] on div "2" at bounding box center [452, 217] width 12 height 12
type input "********"
click at [483, 410] on input "text" at bounding box center [471, 418] width 71 height 16
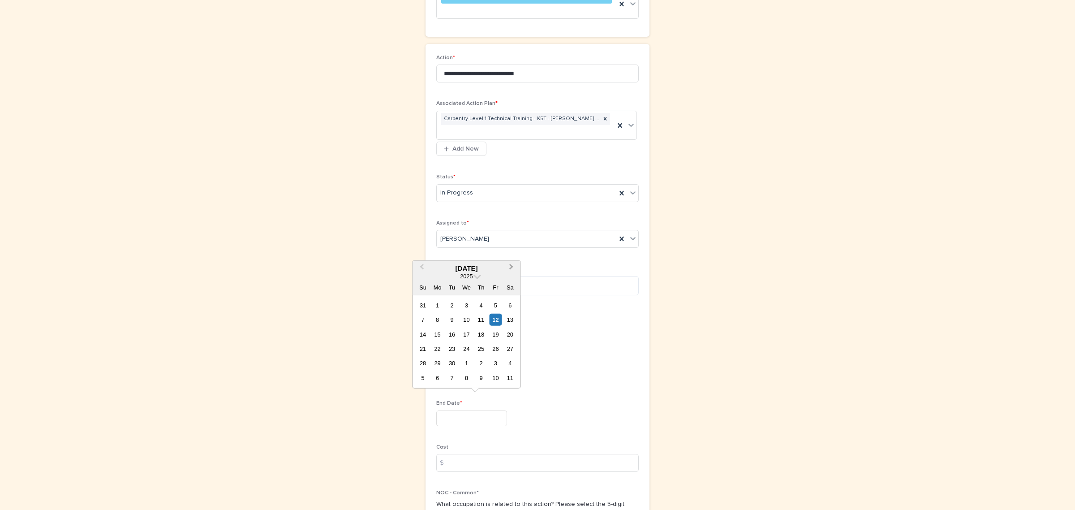
click at [512, 264] on button "Next Month" at bounding box center [512, 268] width 14 height 14
click at [482, 363] on div "30" at bounding box center [481, 363] width 12 height 12
type input "**********"
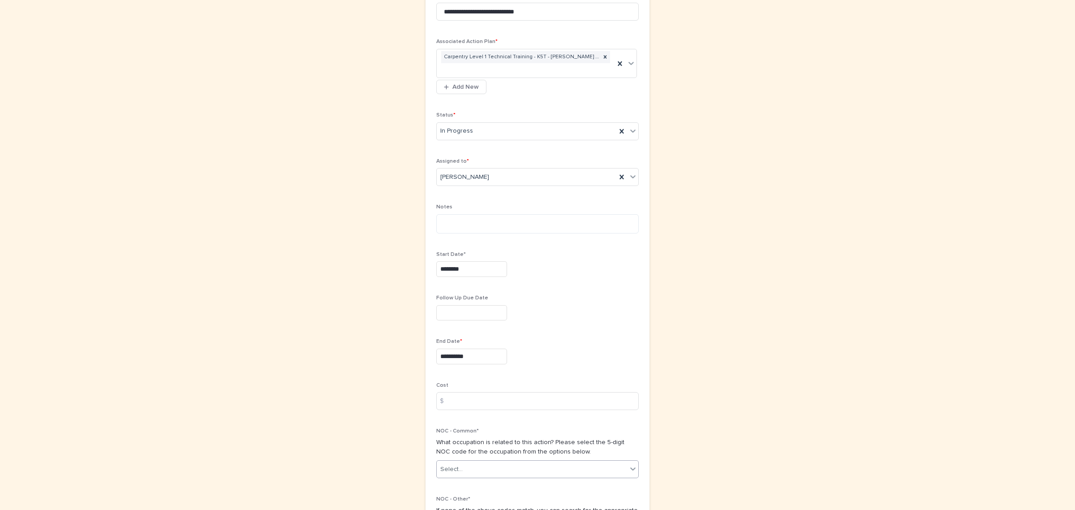
scroll to position [280, 0]
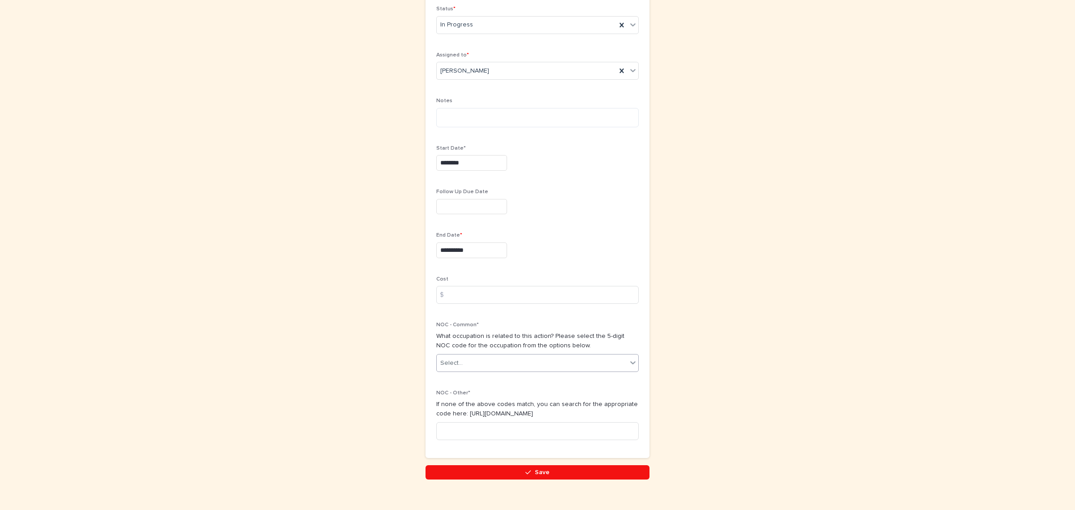
click at [483, 356] on div "Select..." at bounding box center [532, 363] width 190 height 15
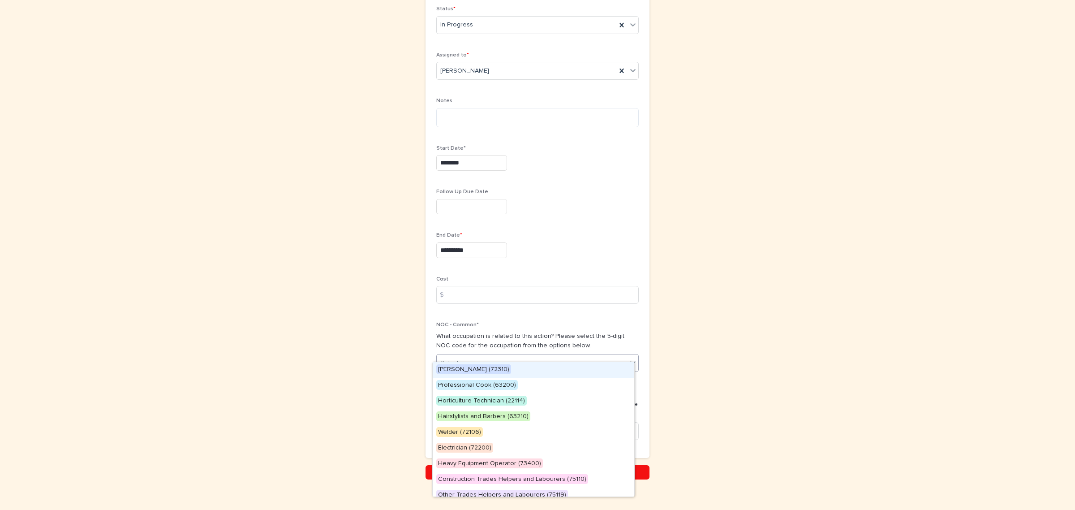
click at [466, 372] on span "Carpenter (72310)" at bounding box center [473, 369] width 75 height 10
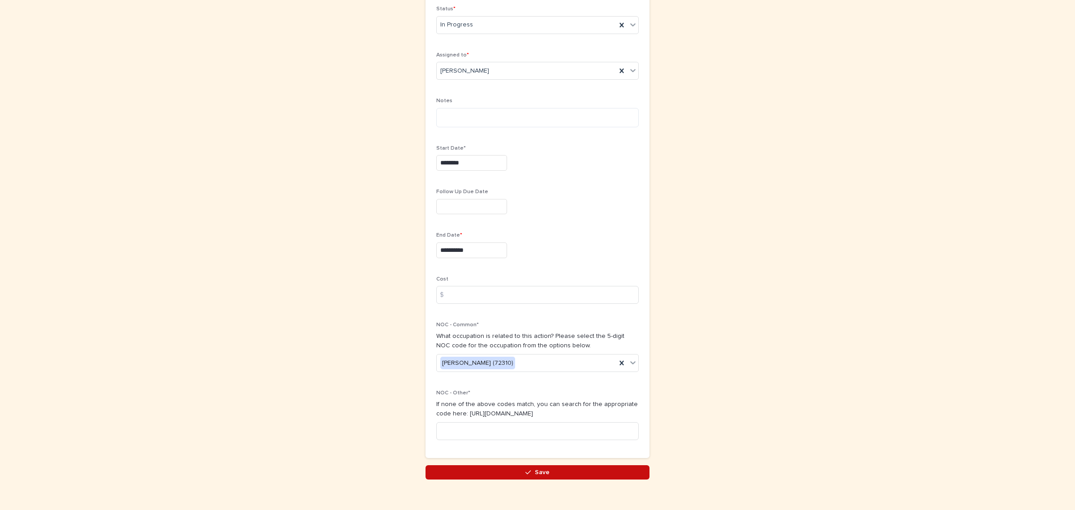
click at [540, 469] on span "Save" at bounding box center [542, 472] width 15 height 6
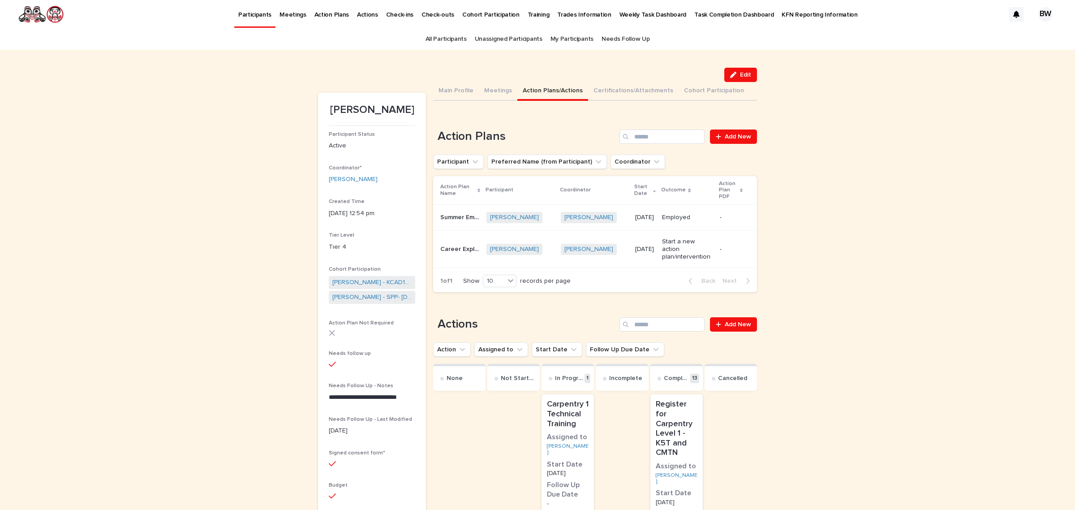
click at [671, 221] on div "Employed" at bounding box center [687, 217] width 51 height 15
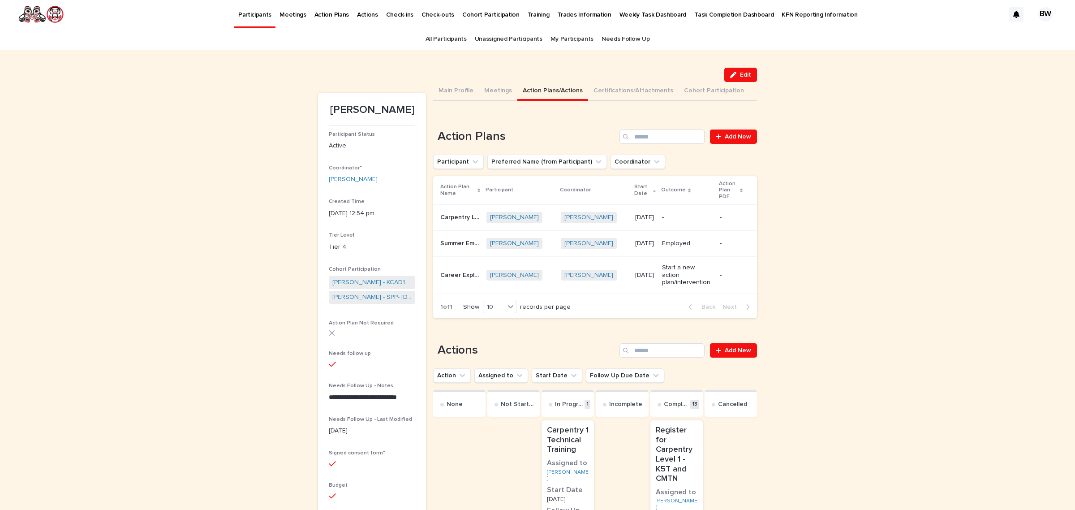
click at [697, 216] on p "-" at bounding box center [687, 218] width 51 height 8
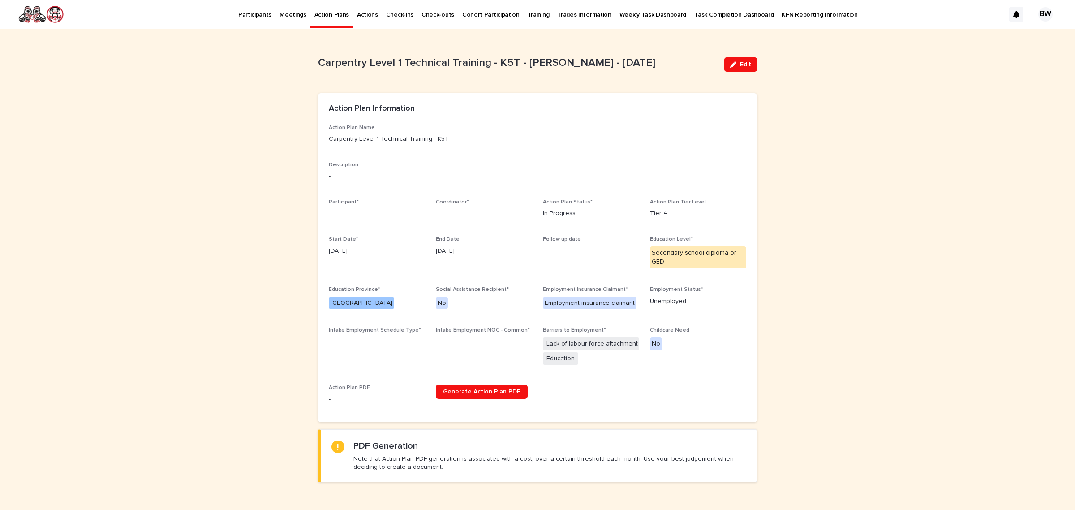
click at [739, 56] on div "Edit" at bounding box center [739, 65] width 36 height 36
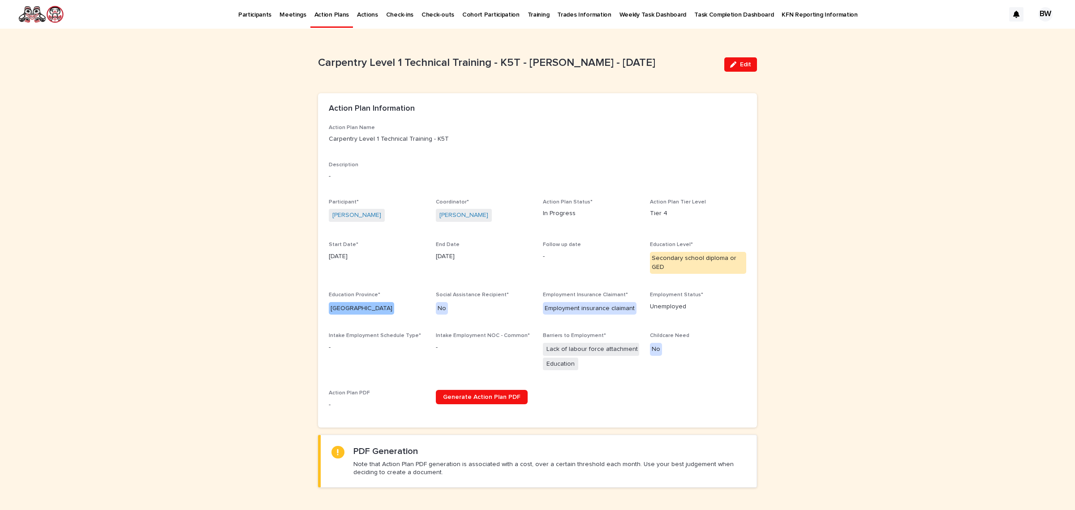
click at [420, 138] on p "Carpentry Level 1 Technical Training - K5T" at bounding box center [538, 138] width 418 height 9
click at [439, 135] on p "Carpentry Level 1 Technical Training - K5T" at bounding box center [538, 138] width 418 height 9
click at [745, 60] on button "Edit" at bounding box center [740, 64] width 33 height 14
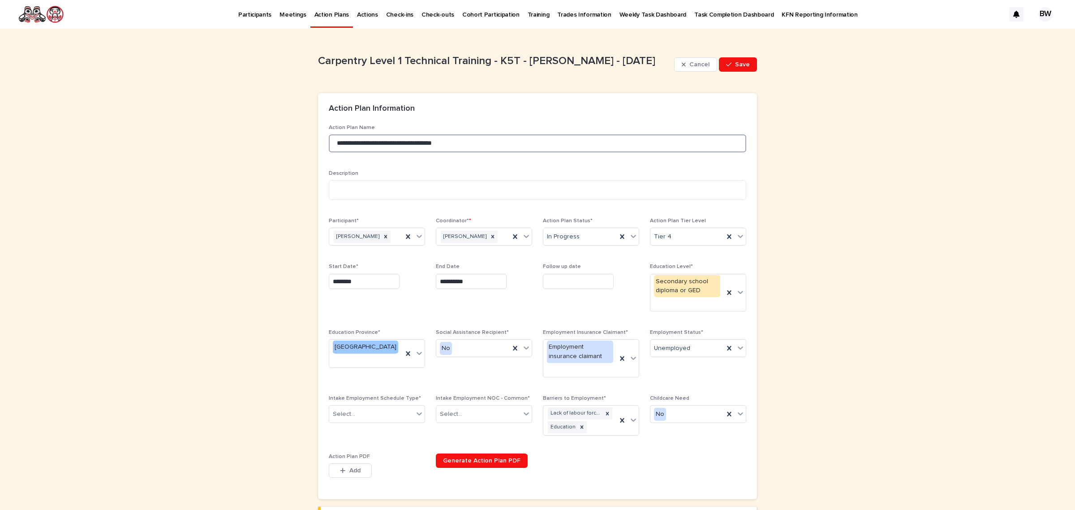
click at [377, 146] on input "**********" at bounding box center [538, 143] width 418 height 18
drag, startPoint x: 381, startPoint y: 140, endPoint x: 431, endPoint y: 142, distance: 49.8
click at [431, 142] on input "**********" at bounding box center [538, 143] width 418 height 18
type input "**********"
click at [740, 65] on span "Save" at bounding box center [742, 64] width 15 height 6
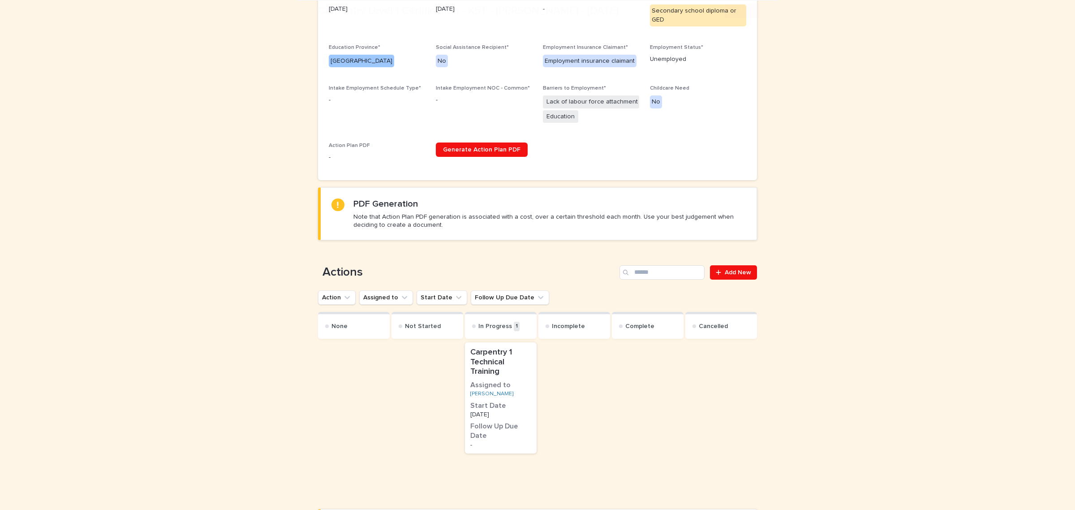
scroll to position [280, 0]
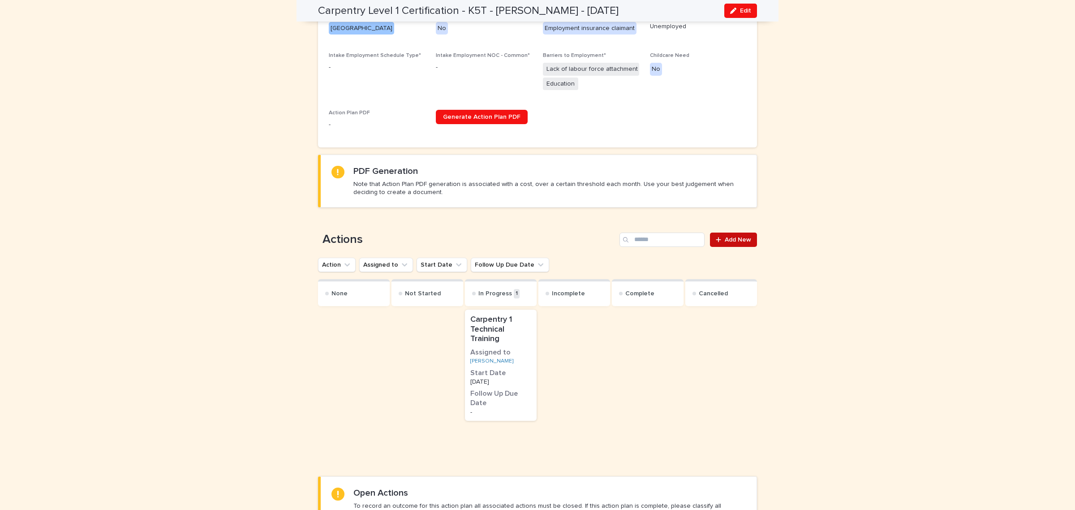
click at [727, 240] on span "Add New" at bounding box center [738, 240] width 26 height 6
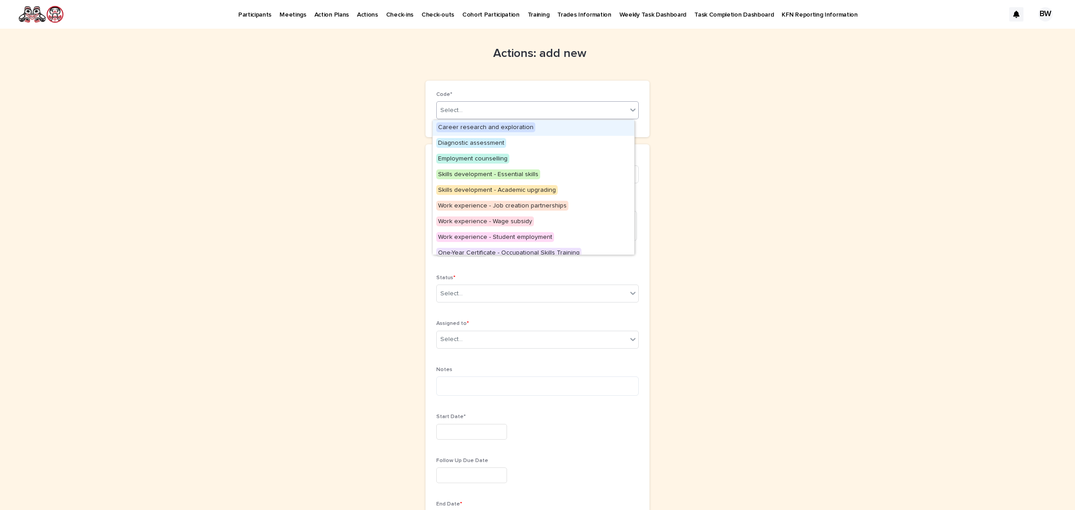
click at [497, 108] on div "Select..." at bounding box center [532, 110] width 190 height 15
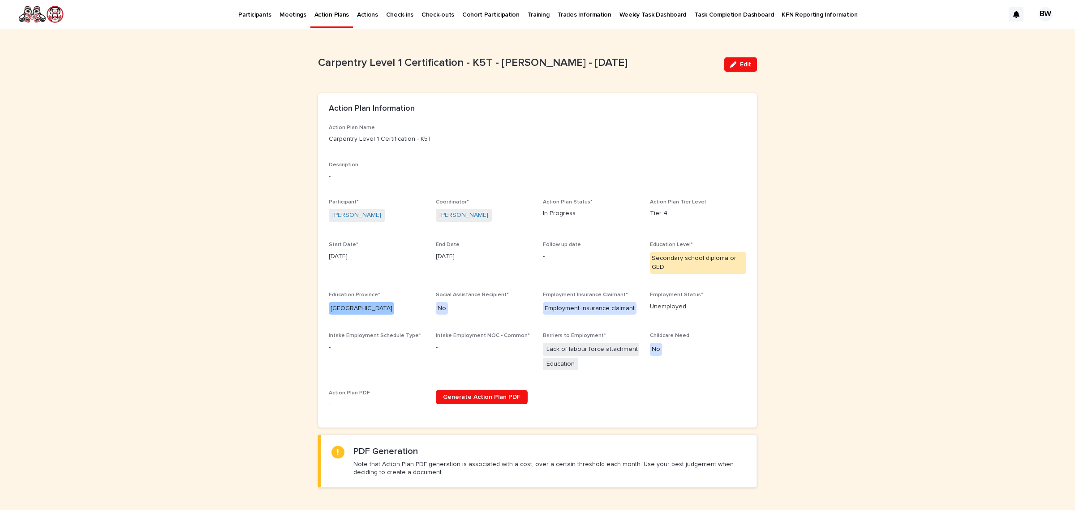
click at [349, 220] on span "Gabriella Stanley" at bounding box center [357, 215] width 56 height 13
click at [350, 214] on link "Gabriella Stanley" at bounding box center [356, 215] width 49 height 9
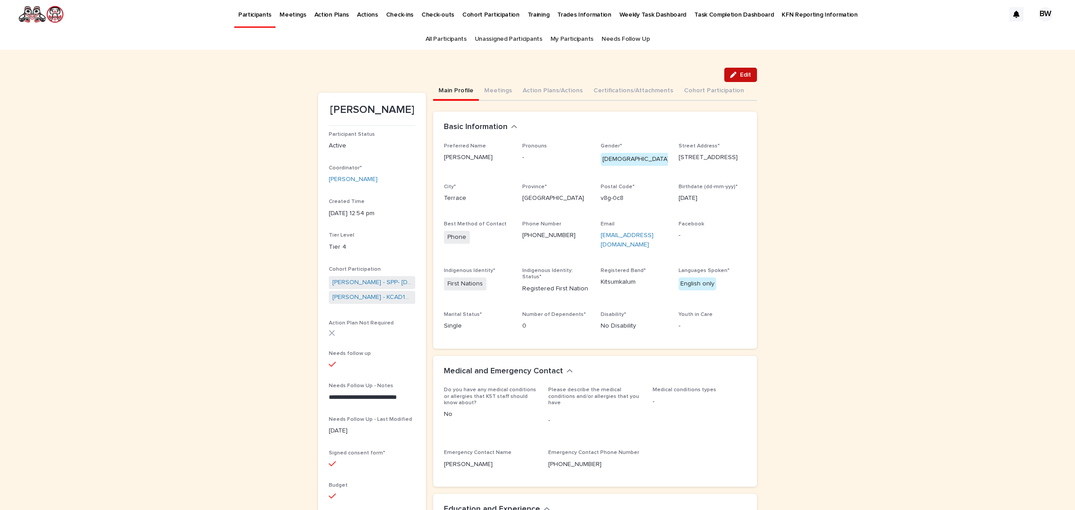
click at [730, 74] on icon "button" at bounding box center [733, 75] width 6 height 6
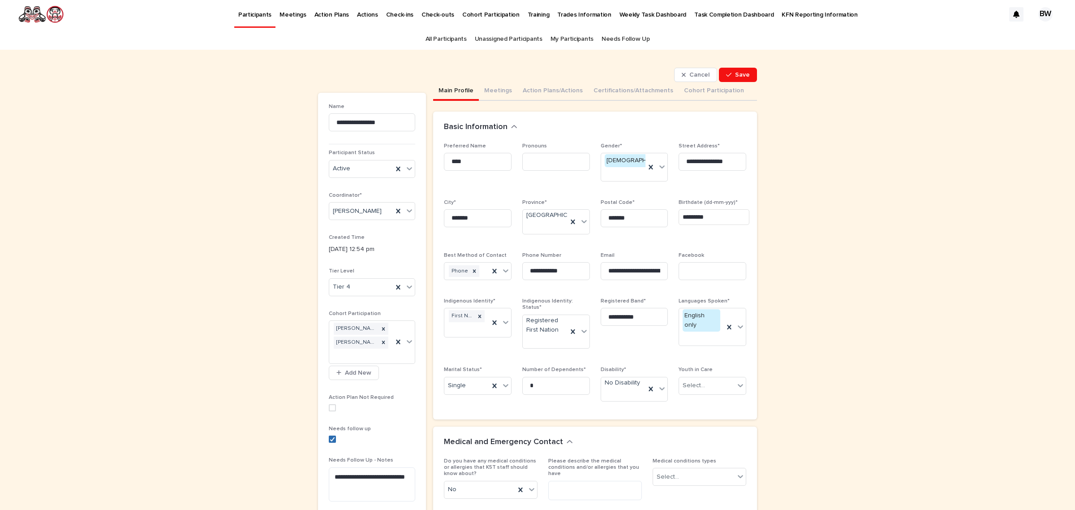
click at [330, 440] on icon at bounding box center [332, 439] width 5 height 4
drag, startPoint x: 355, startPoint y: 492, endPoint x: 316, endPoint y: 465, distance: 47.7
click at [318, 465] on section "**********" at bounding box center [372, 412] width 108 height 639
click at [389, 482] on textarea "**********" at bounding box center [372, 480] width 86 height 27
click at [390, 474] on textarea "**********" at bounding box center [372, 480] width 86 height 27
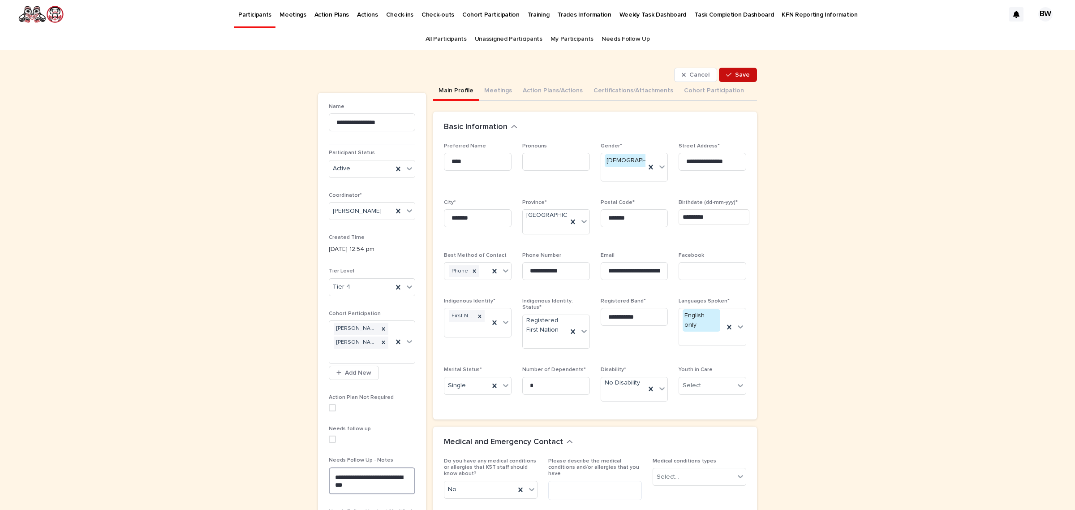
type textarea "**********"
click at [735, 75] on span "Save" at bounding box center [742, 75] width 15 height 6
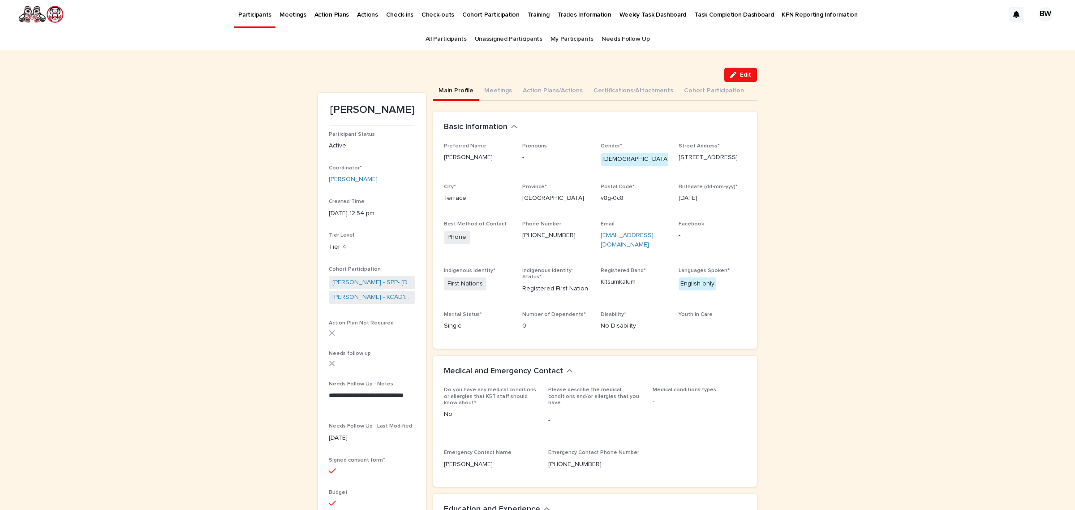
click at [735, 75] on div "button" at bounding box center [735, 75] width 10 height 6
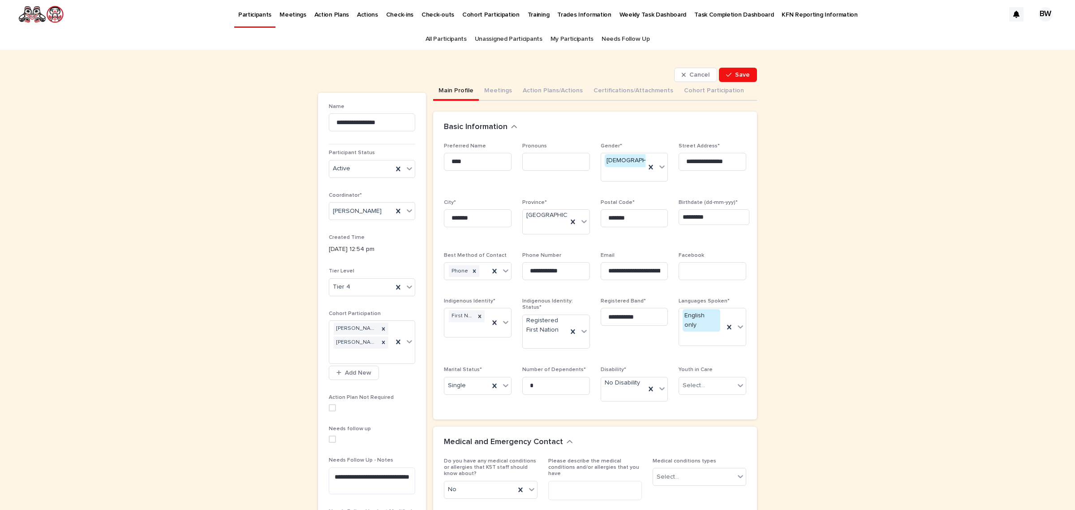
click at [329, 440] on span at bounding box center [332, 438] width 7 height 7
click at [737, 72] on span "Save" at bounding box center [742, 75] width 15 height 6
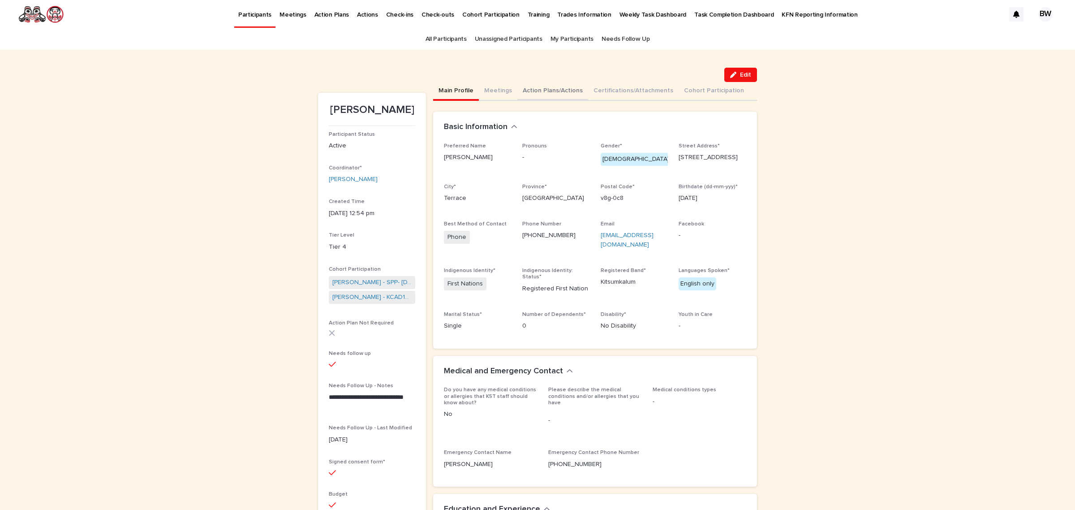
click at [546, 90] on button "Action Plans/Actions" at bounding box center [552, 91] width 71 height 19
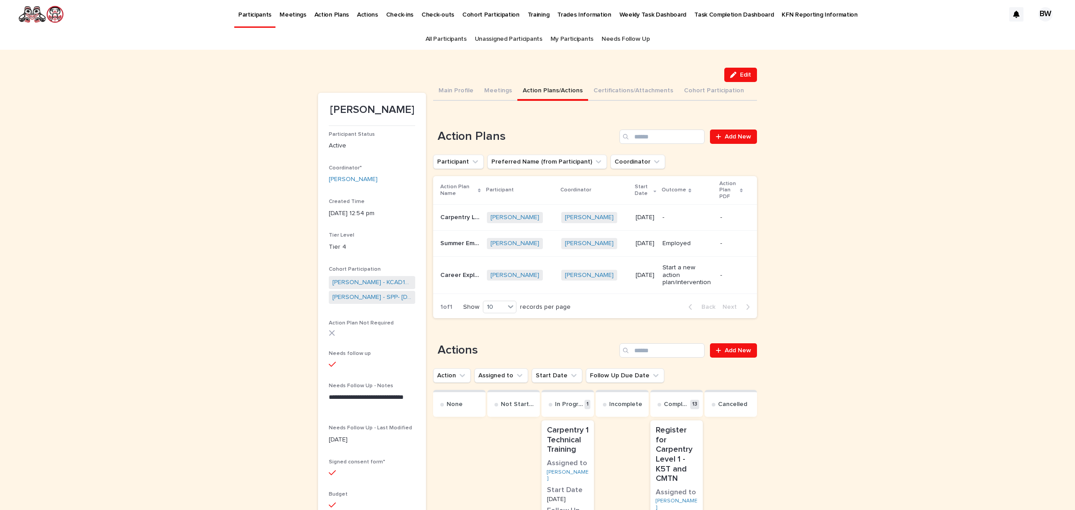
scroll to position [168, 0]
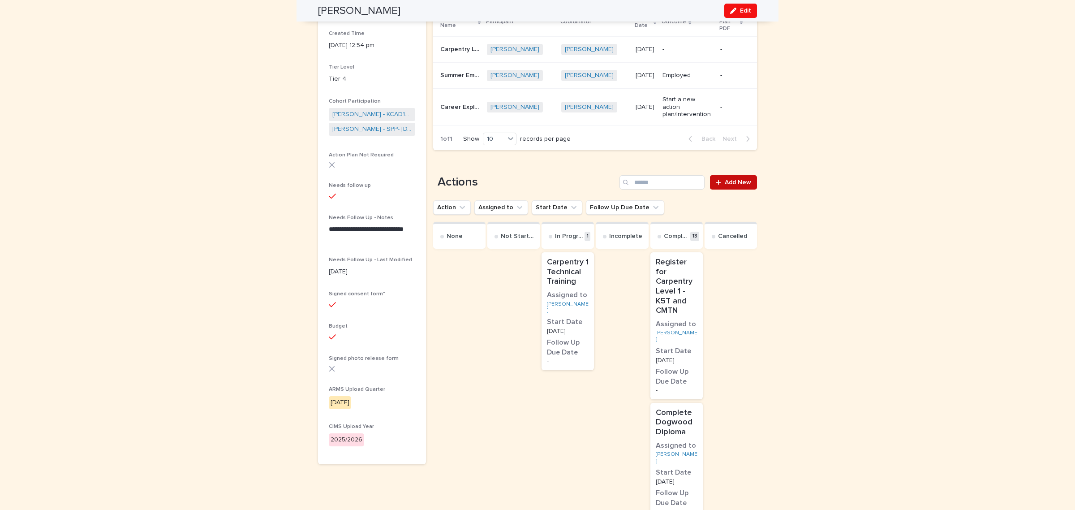
click at [741, 179] on span "Add New" at bounding box center [738, 182] width 26 height 6
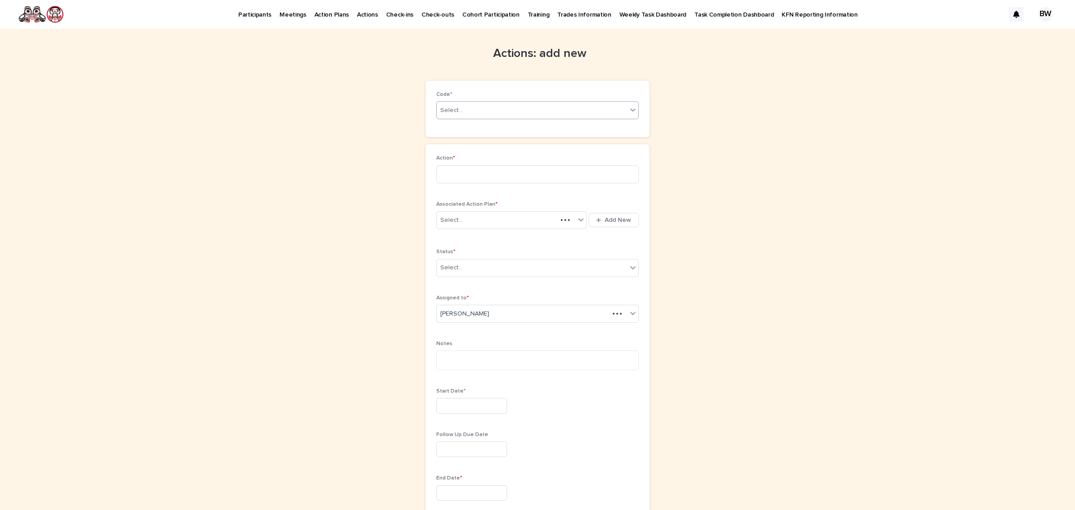
click at [476, 106] on div "Select..." at bounding box center [532, 110] width 190 height 15
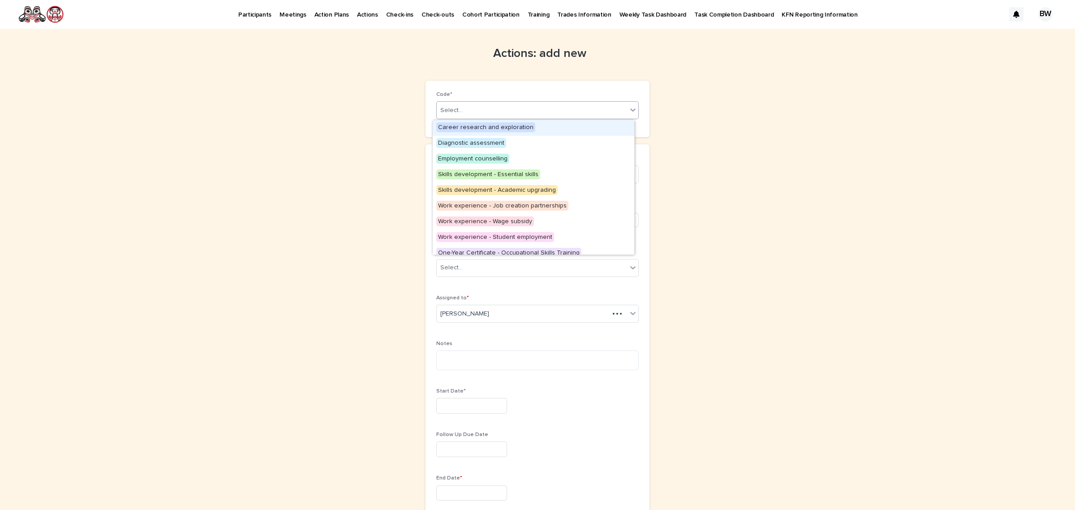
drag, startPoint x: 568, startPoint y: 167, endPoint x: 552, endPoint y: 130, distance: 39.9
click at [552, 130] on div "Career research and exploration" at bounding box center [534, 128] width 202 height 16
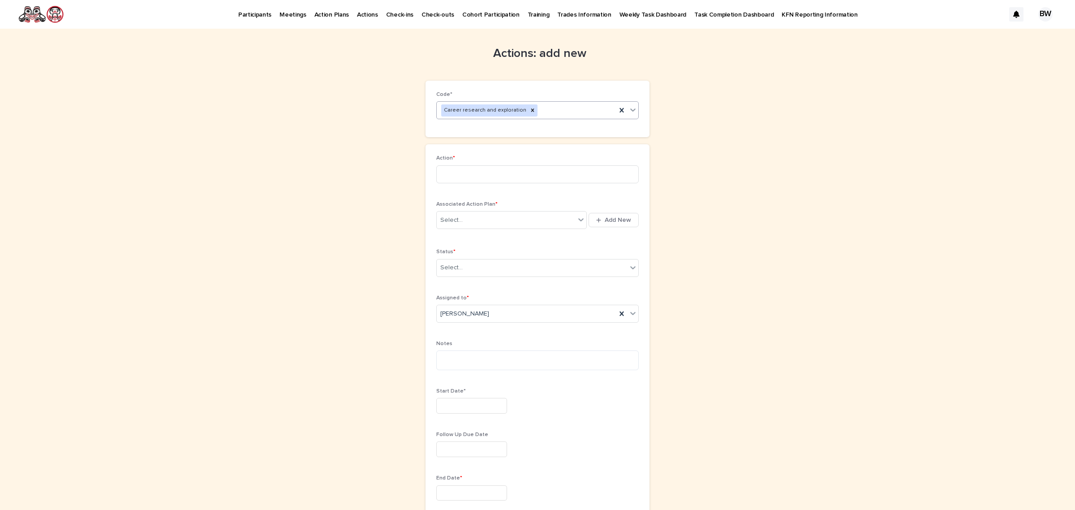
click at [585, 113] on div "Career research and exploration" at bounding box center [527, 111] width 180 height 16
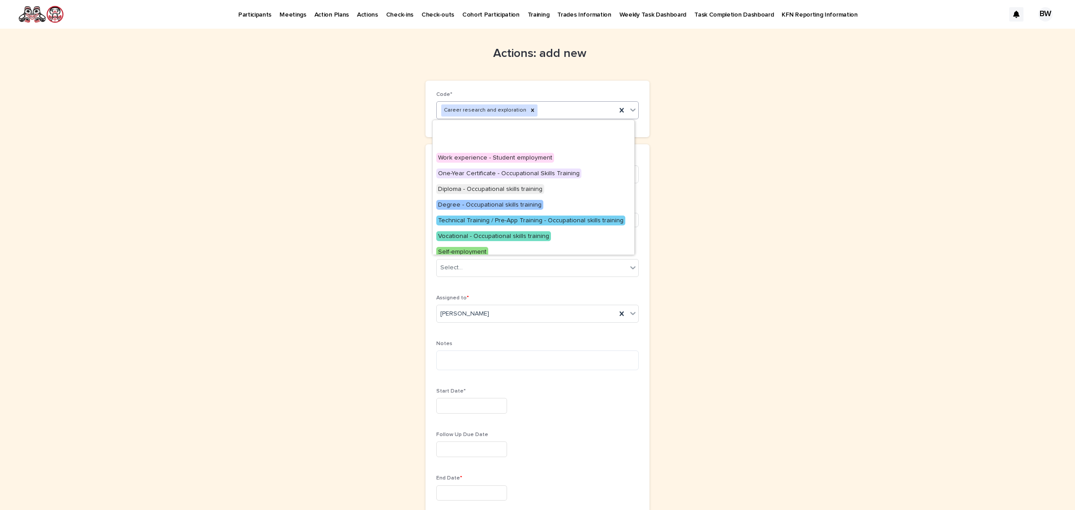
scroll to position [112, 0]
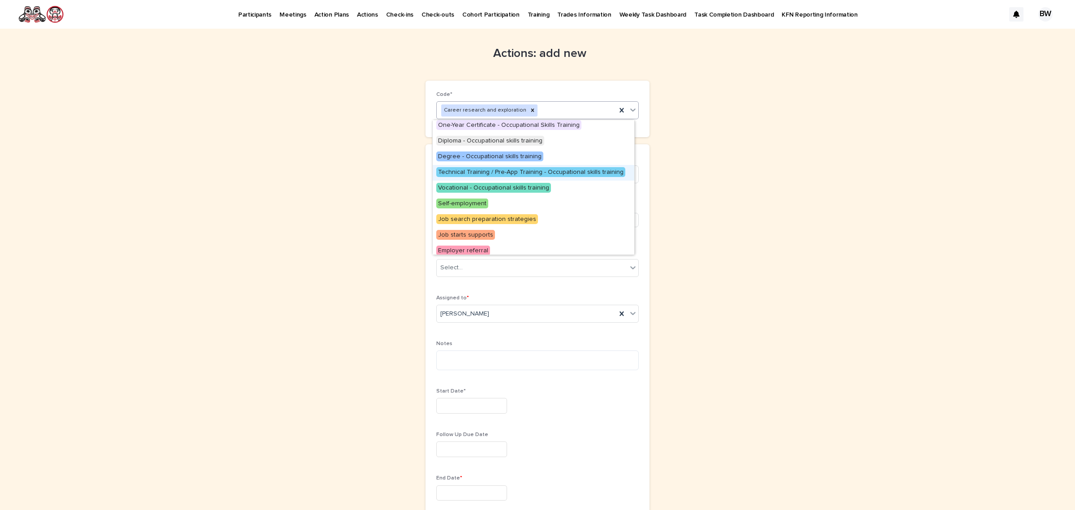
click at [547, 168] on span "Technical Training / Pre-App Training - Occupational skills training" at bounding box center [530, 172] width 189 height 10
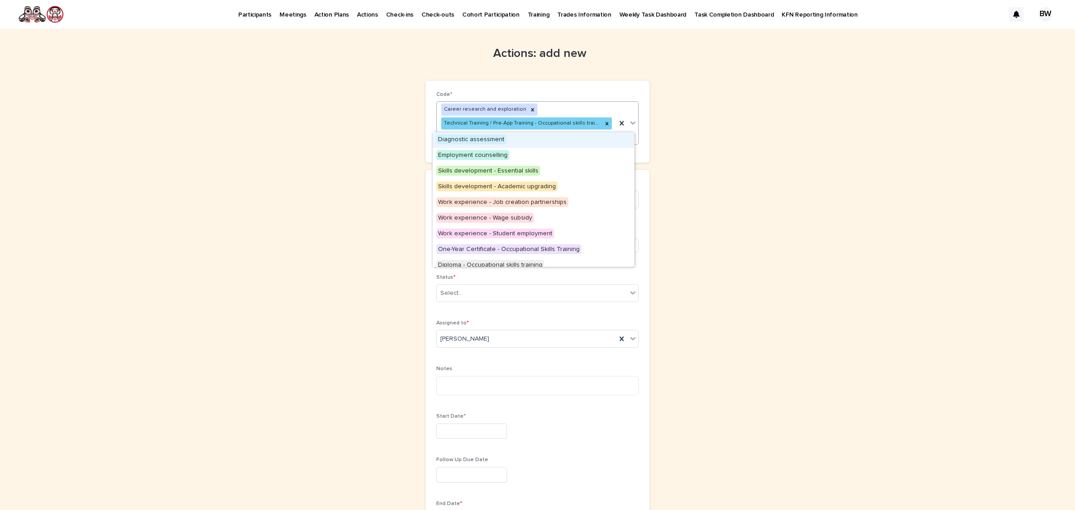
click at [564, 108] on div "Career research and exploration Technical Training / Pre-App Training - Occupat…" at bounding box center [527, 123] width 180 height 42
click at [493, 155] on span "Employment counselling" at bounding box center [472, 155] width 73 height 10
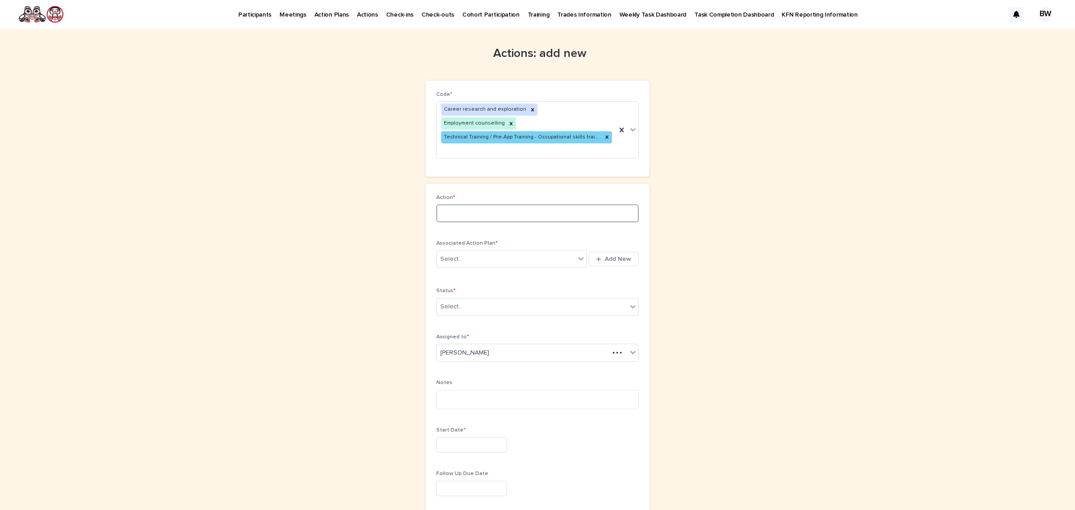
click at [480, 204] on input at bounding box center [537, 213] width 202 height 18
type input "**********"
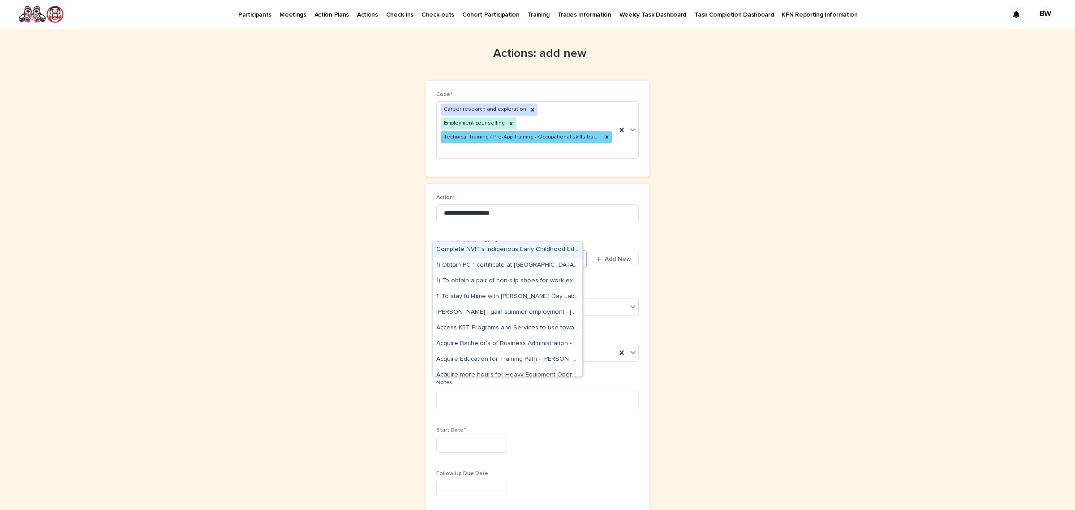
click at [460, 252] on div "Select..." at bounding box center [506, 259] width 138 height 15
type input "****"
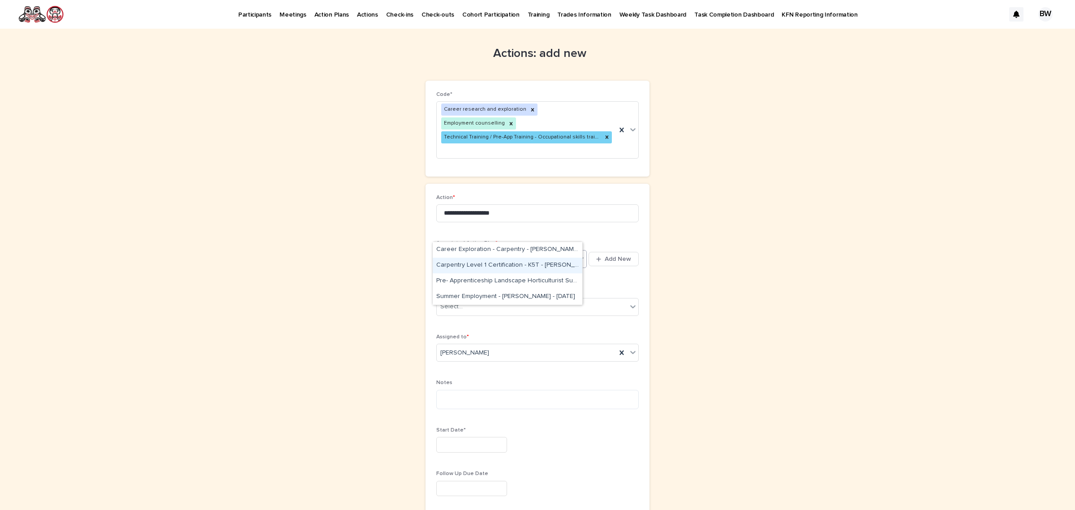
drag, startPoint x: 494, startPoint y: 277, endPoint x: 494, endPoint y: 264, distance: 12.6
click at [494, 264] on div "Carpentry Level 1 Certification - K5T - Gabriella Stanley - Sep 2nd, 2025" at bounding box center [508, 266] width 150 height 16
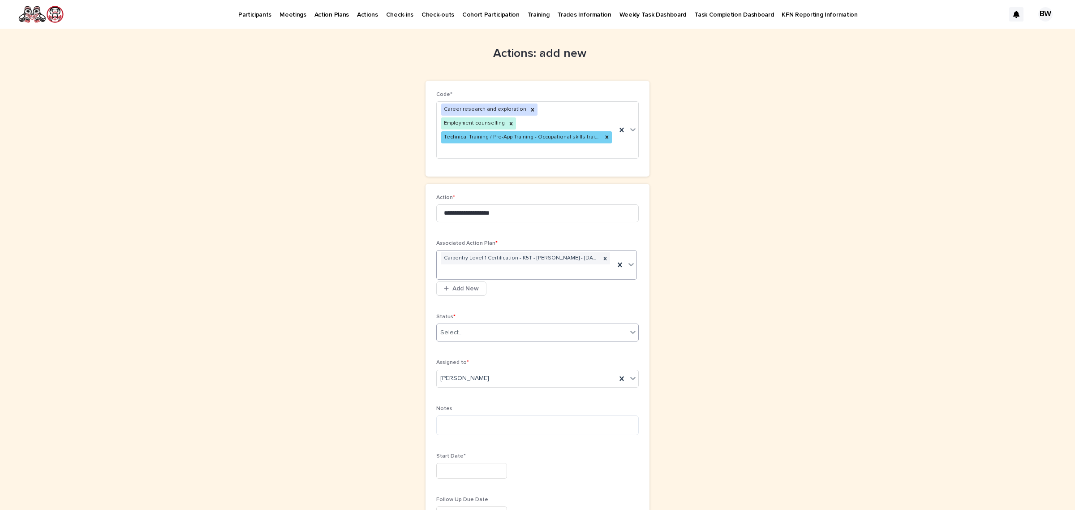
click at [494, 325] on div "Select..." at bounding box center [532, 332] width 190 height 15
click at [469, 371] on div "Complete" at bounding box center [534, 371] width 202 height 16
click at [471, 415] on textarea at bounding box center [537, 425] width 202 height 20
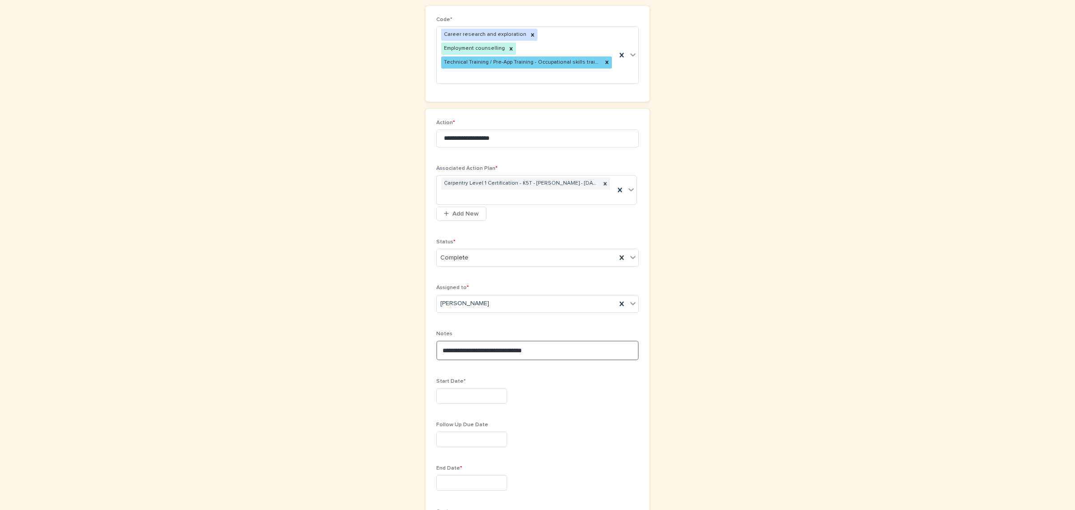
scroll to position [168, 0]
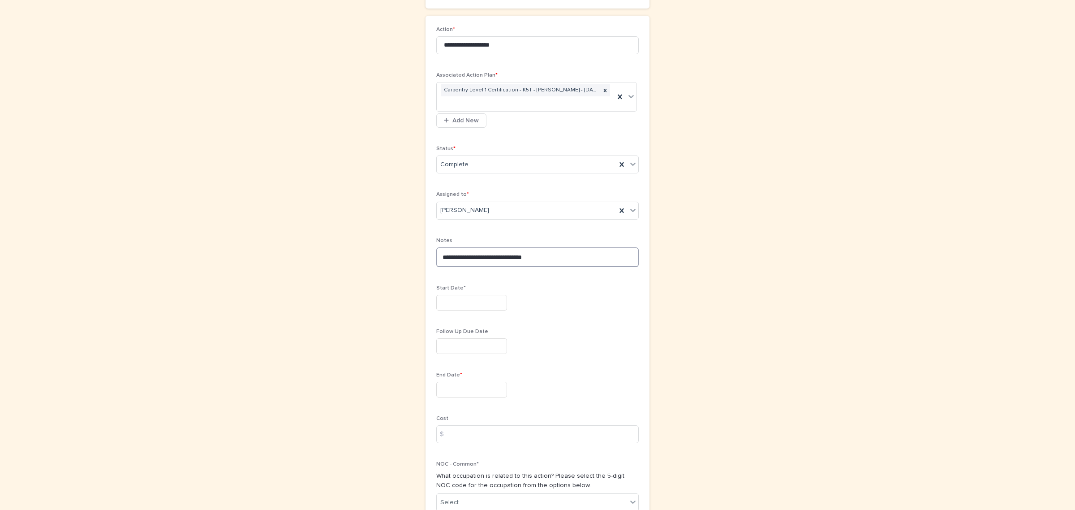
type textarea "**********"
click at [464, 295] on input "text" at bounding box center [471, 303] width 71 height 16
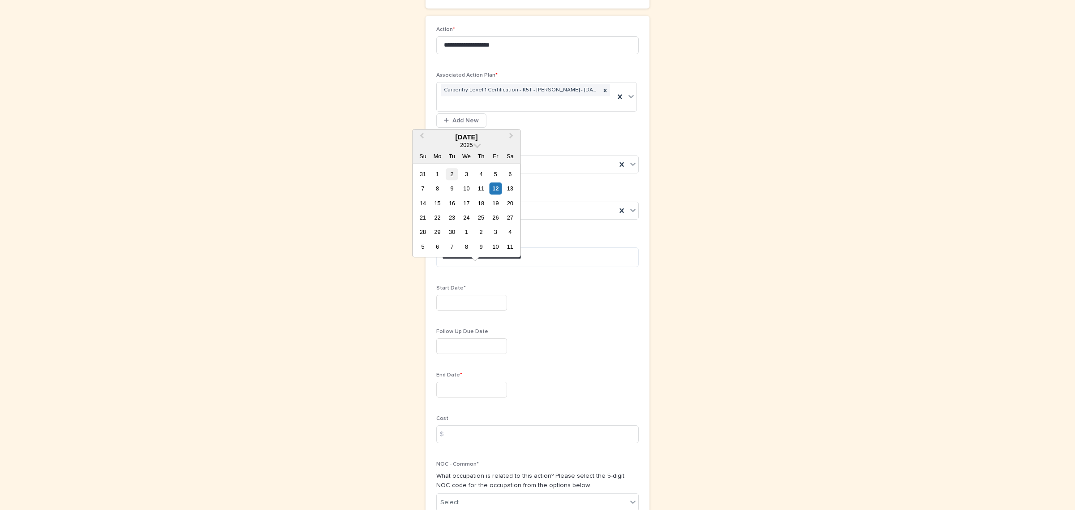
click at [456, 177] on div "2" at bounding box center [452, 174] width 12 height 12
type input "********"
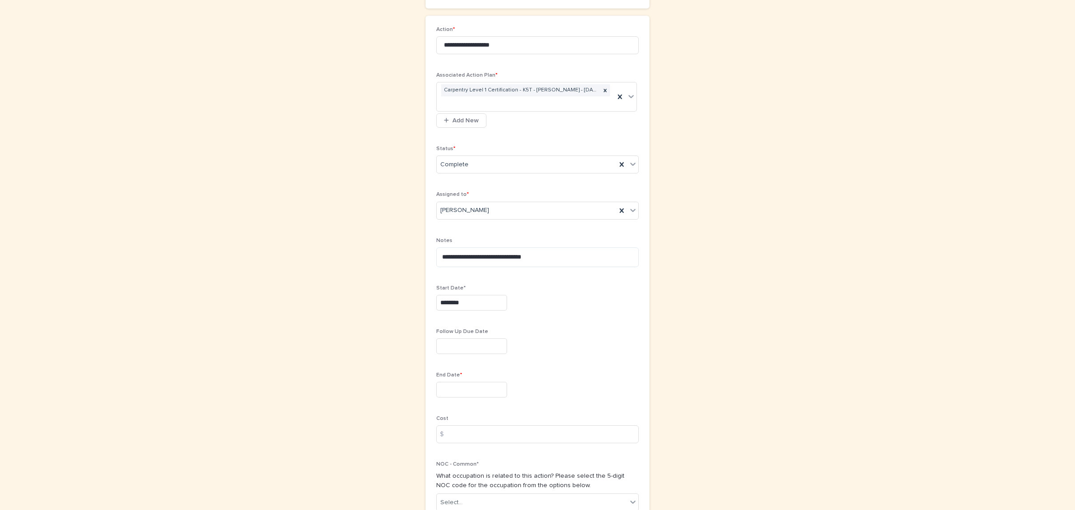
click at [446, 382] on input "text" at bounding box center [471, 390] width 71 height 16
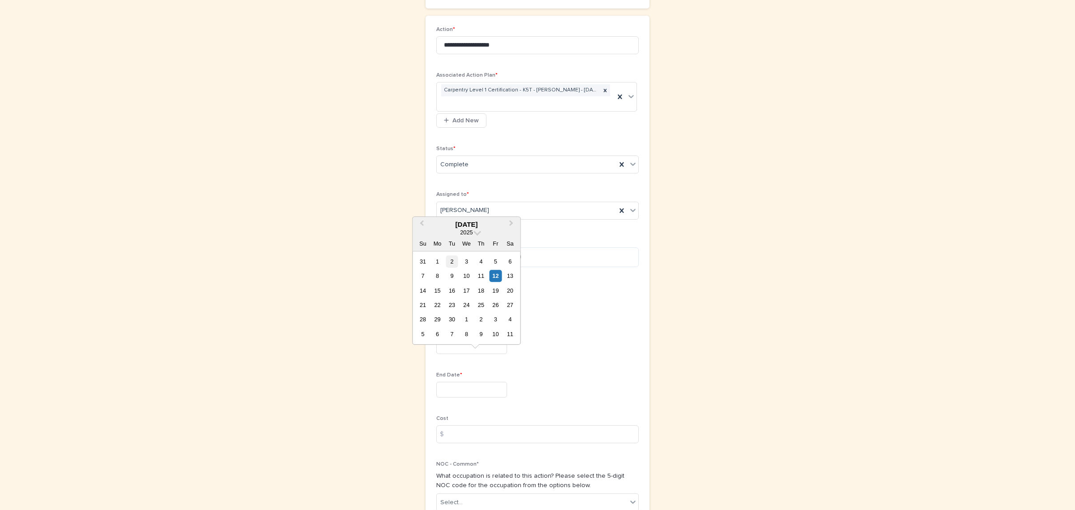
click at [447, 263] on div "2" at bounding box center [452, 261] width 12 height 12
type input "********"
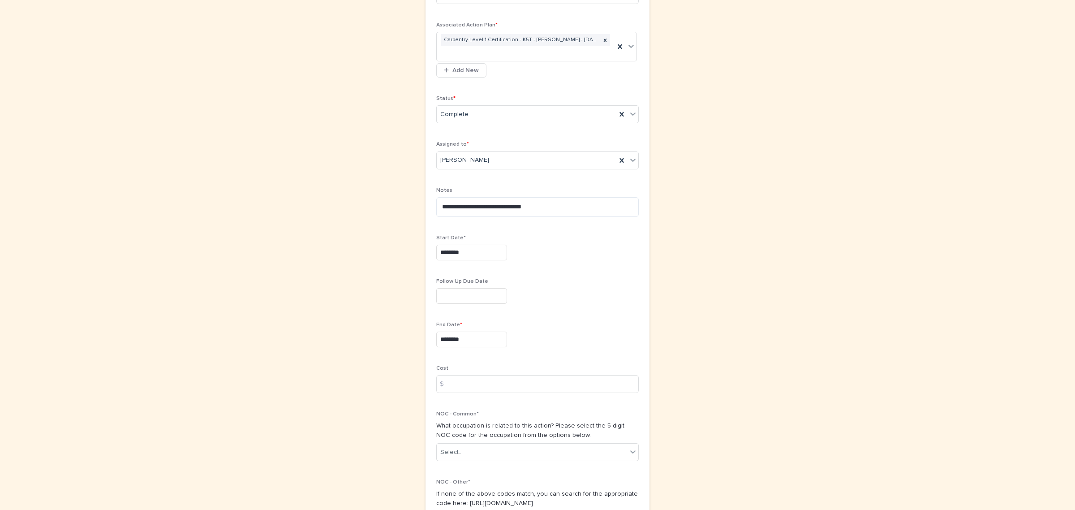
scroll to position [296, 0]
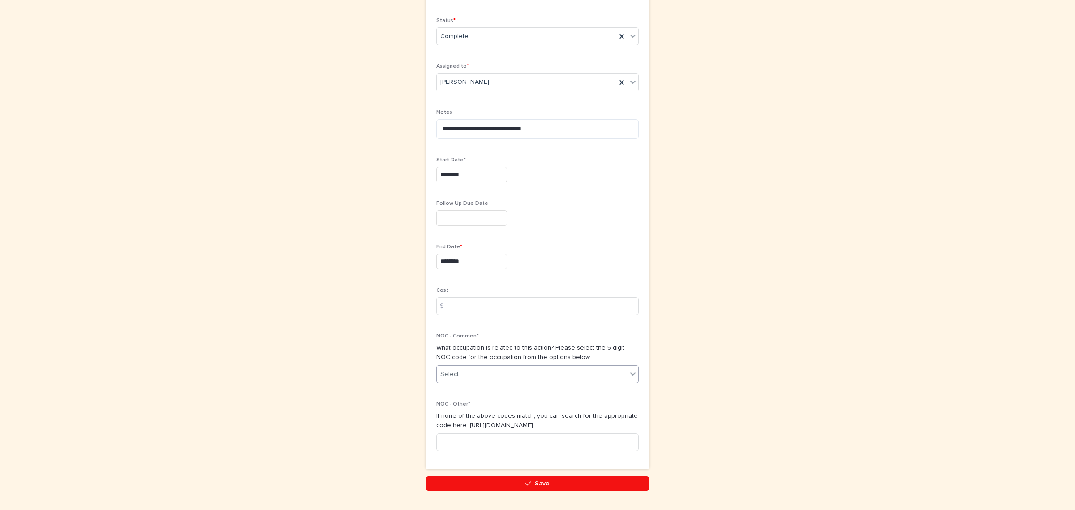
click at [482, 367] on div "Select..." at bounding box center [532, 374] width 190 height 15
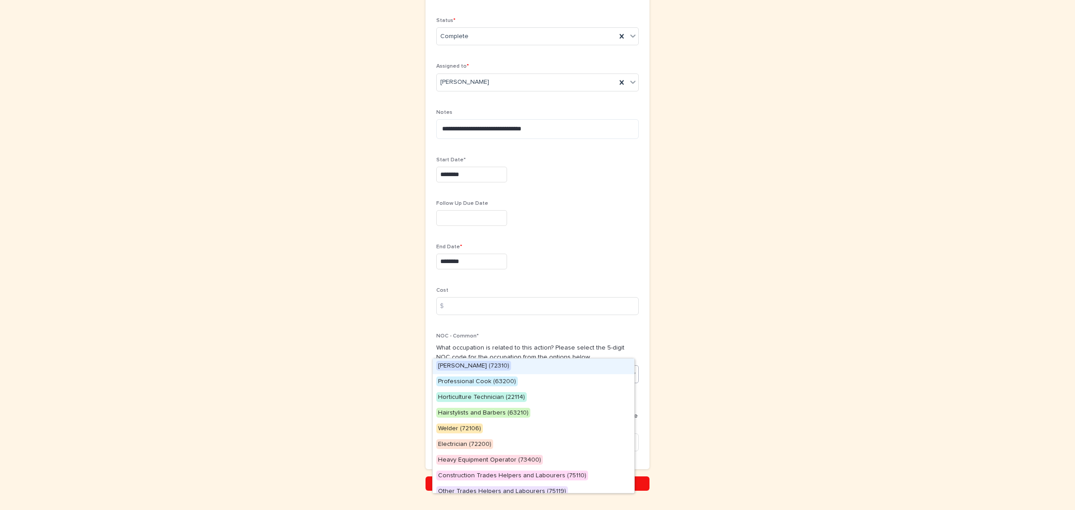
drag, startPoint x: 486, startPoint y: 370, endPoint x: 489, endPoint y: 379, distance: 10.3
click at [487, 372] on div "Carpenter (72310)" at bounding box center [534, 366] width 202 height 16
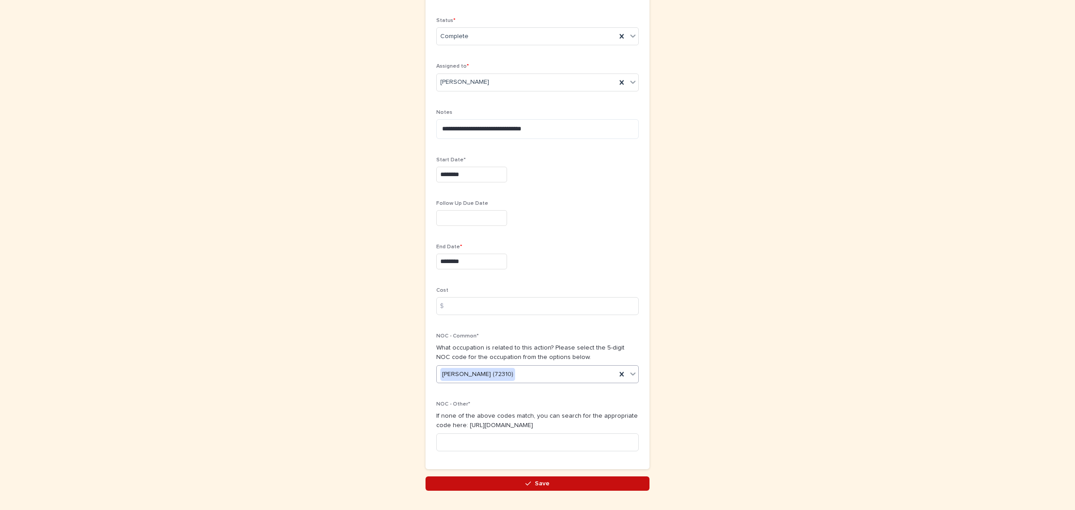
click at [493, 476] on button "Save" at bounding box center [538, 483] width 224 height 14
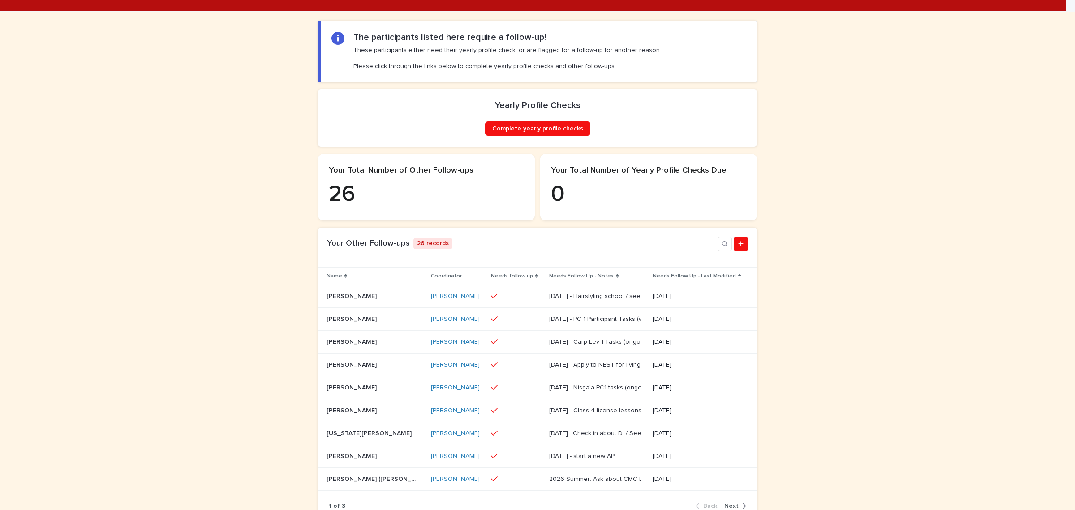
scroll to position [168, 0]
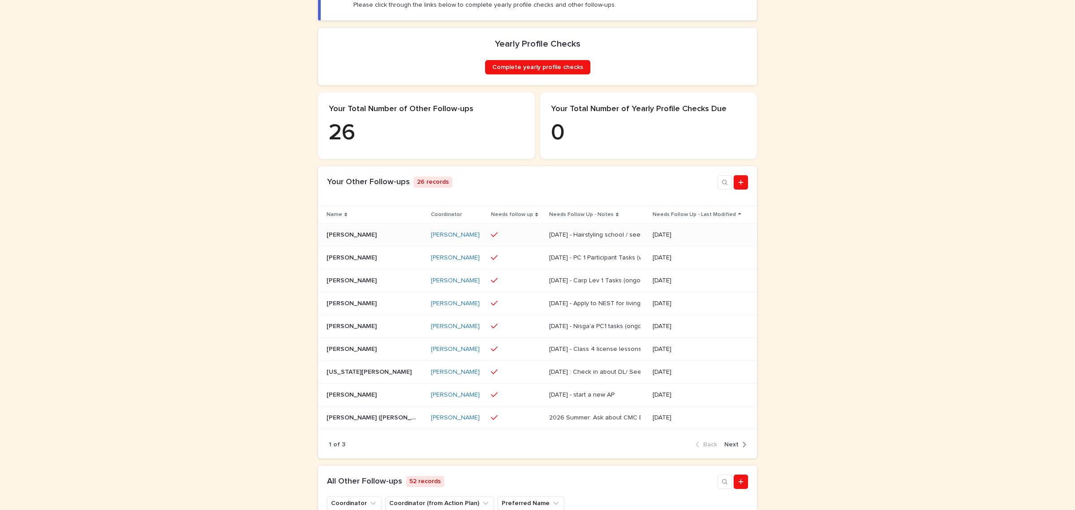
click at [587, 246] on td "May 30 - Hairstyling school / seeking employment May 30 - Hairstyling school / …" at bounding box center [598, 235] width 104 height 23
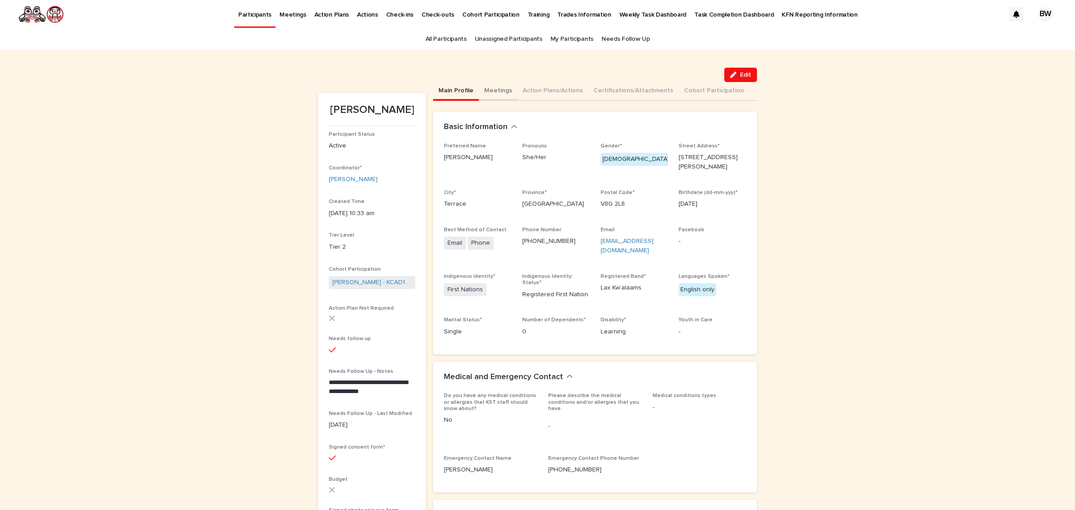
click at [495, 89] on button "Meetings" at bounding box center [498, 91] width 39 height 19
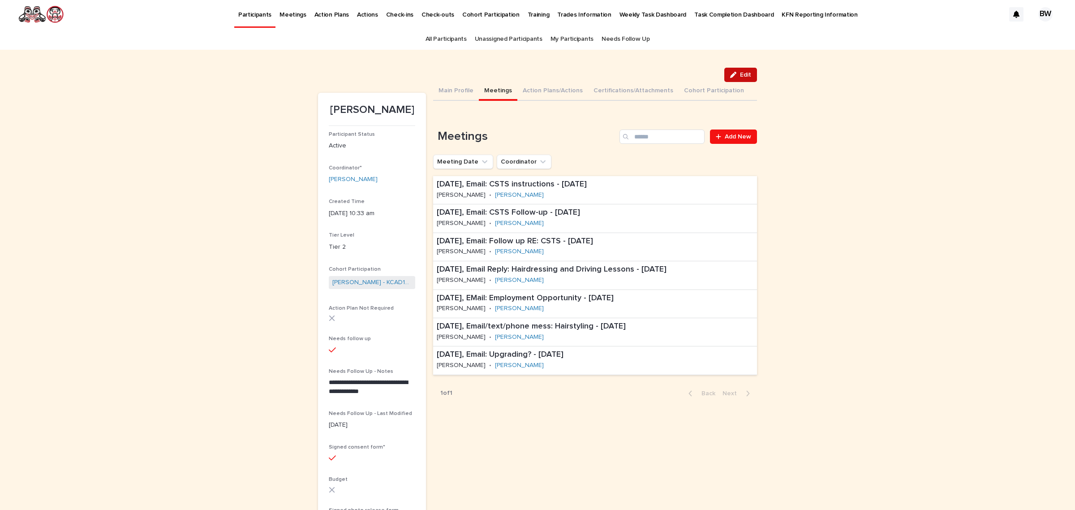
click at [740, 77] on span "Edit" at bounding box center [745, 75] width 11 height 6
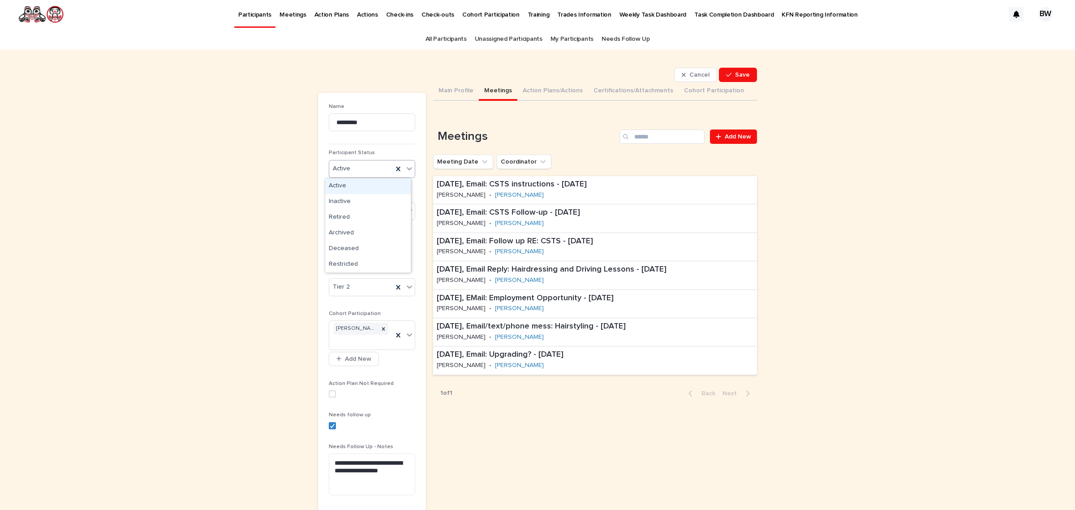
click at [348, 191] on div "Active" at bounding box center [368, 186] width 86 height 16
click at [350, 164] on div "Active" at bounding box center [361, 168] width 64 height 15
click at [351, 198] on div "Inactive" at bounding box center [368, 202] width 86 height 16
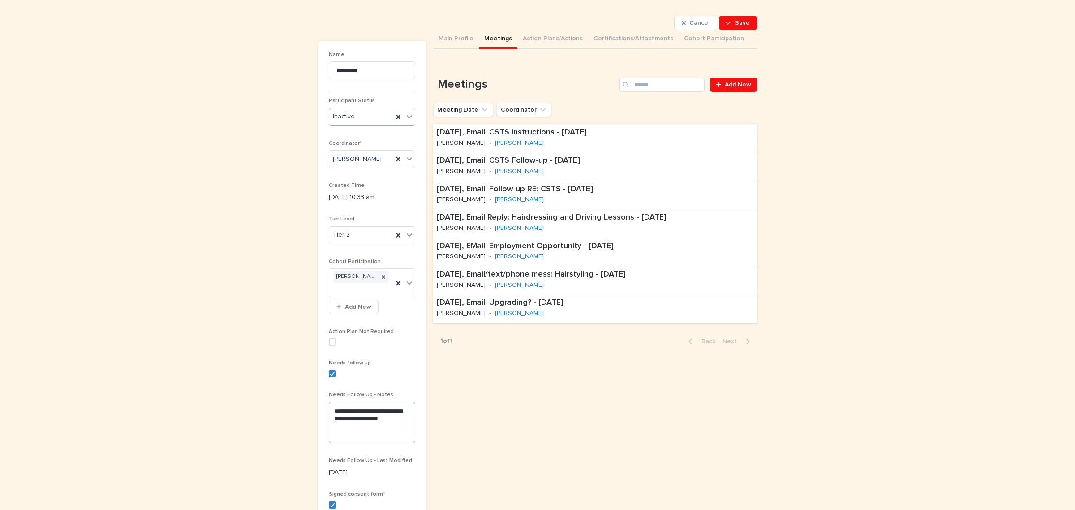
scroll to position [112, 0]
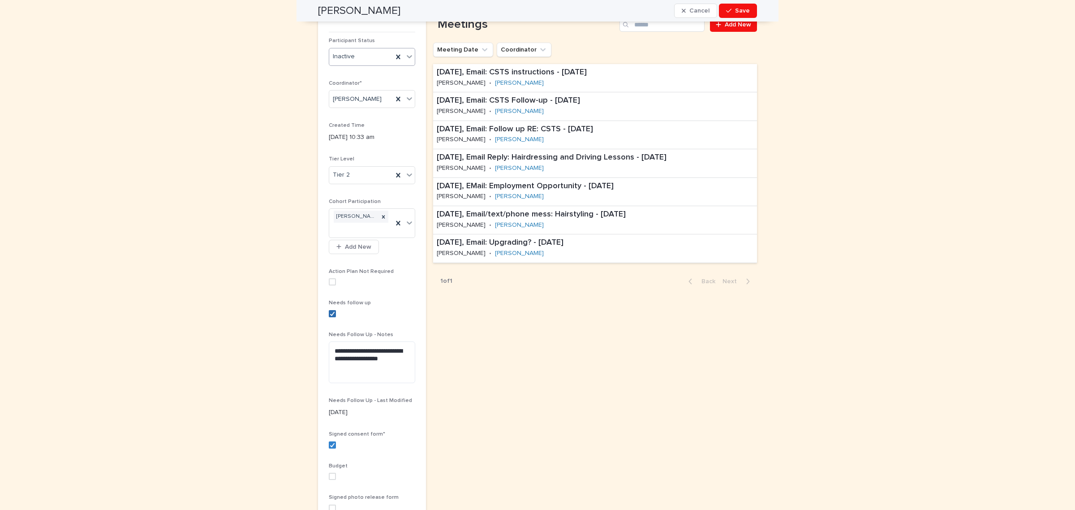
click at [332, 311] on label at bounding box center [372, 313] width 86 height 7
drag, startPoint x: 400, startPoint y: 363, endPoint x: 258, endPoint y: 336, distance: 143.6
click at [258, 336] on div "**********" at bounding box center [537, 298] width 1075 height 721
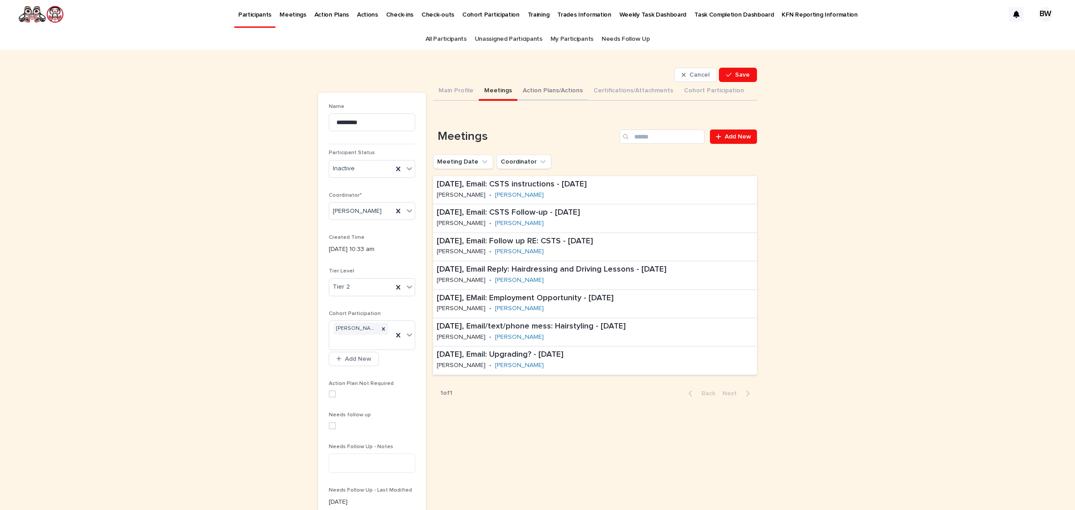
click at [556, 86] on button "Action Plans/Actions" at bounding box center [552, 91] width 71 height 19
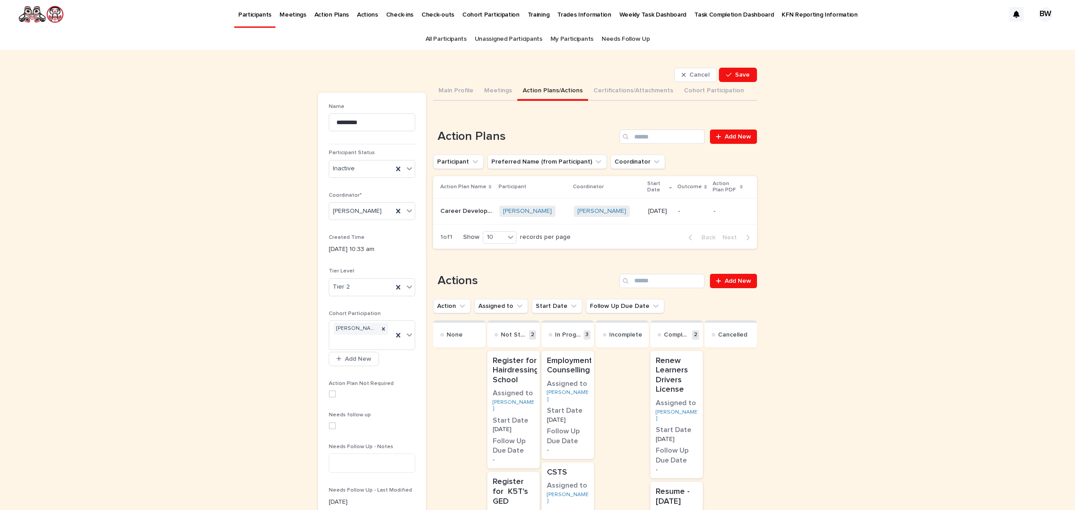
click at [737, 64] on div "Lisa Hill Cancel Save Cancel Save Name ********* Participant Status Inactive Co…" at bounding box center [537, 384] width 439 height 668
click at [738, 72] on span "Save" at bounding box center [742, 75] width 15 height 6
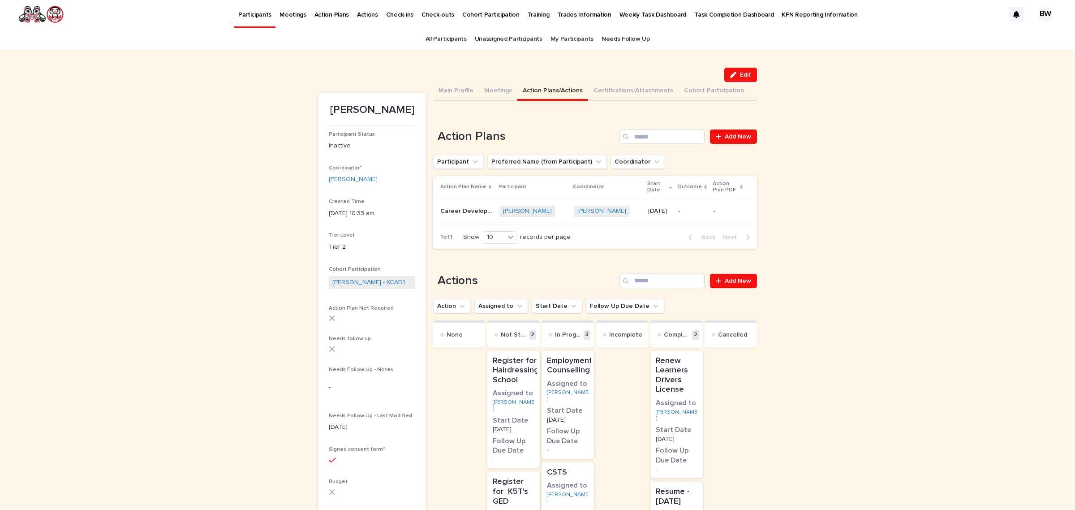
scroll to position [56, 0]
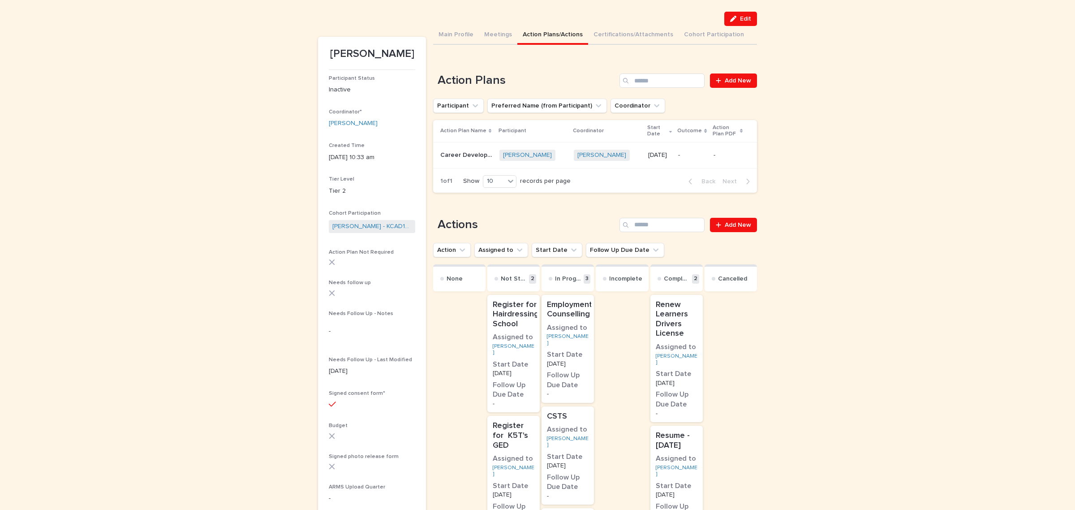
click at [678, 158] on p "-" at bounding box center [692, 155] width 28 height 8
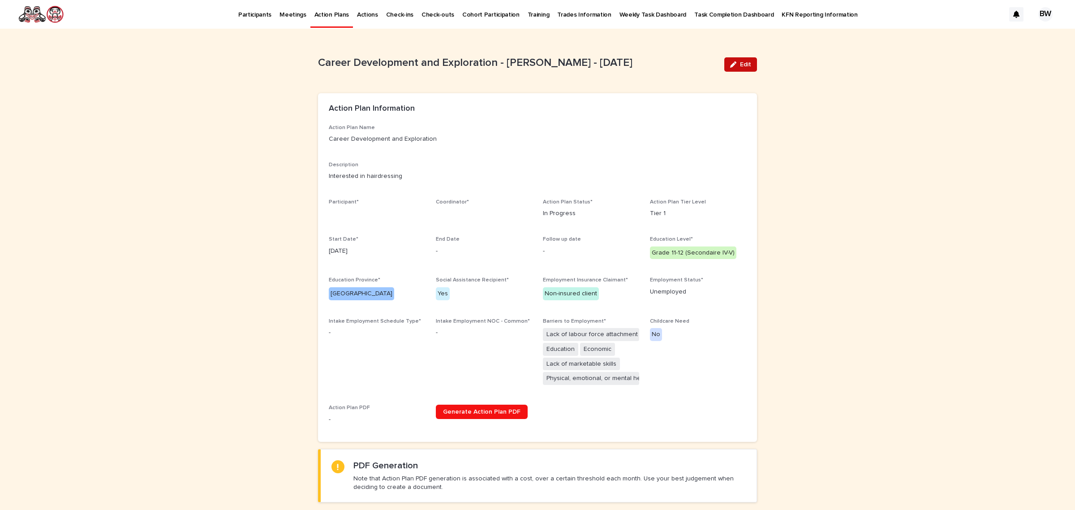
drag, startPoint x: 737, startPoint y: 64, endPoint x: 659, endPoint y: 178, distance: 138.9
click at [740, 65] on span "Edit" at bounding box center [745, 64] width 11 height 6
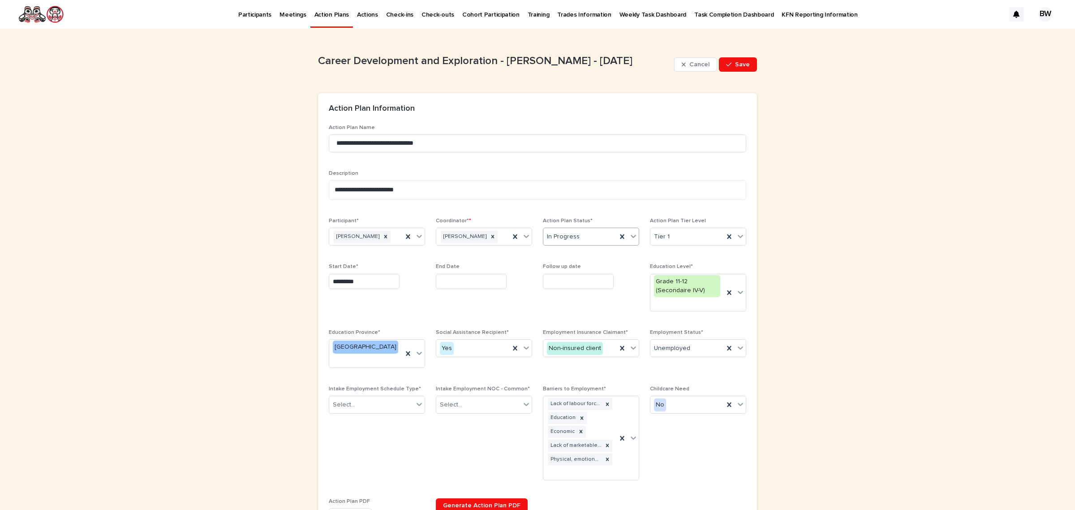
click at [587, 241] on div "In Progress" at bounding box center [579, 236] width 73 height 15
drag, startPoint x: 578, startPoint y: 301, endPoint x: 620, endPoint y: 231, distance: 82.0
click at [579, 301] on div "Cancelled" at bounding box center [586, 301] width 95 height 16
click at [735, 59] on button "Save" at bounding box center [738, 64] width 38 height 14
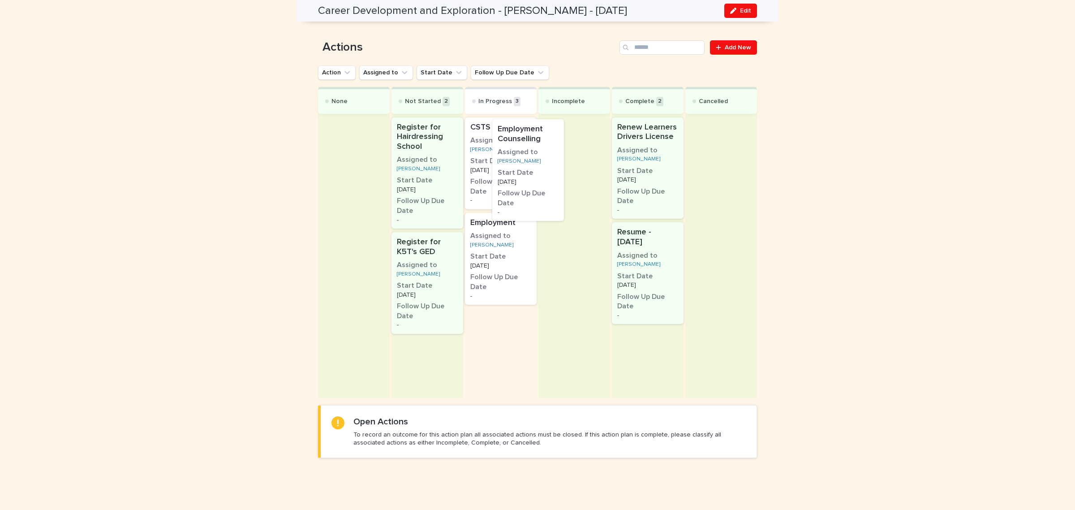
scroll to position [492, 0]
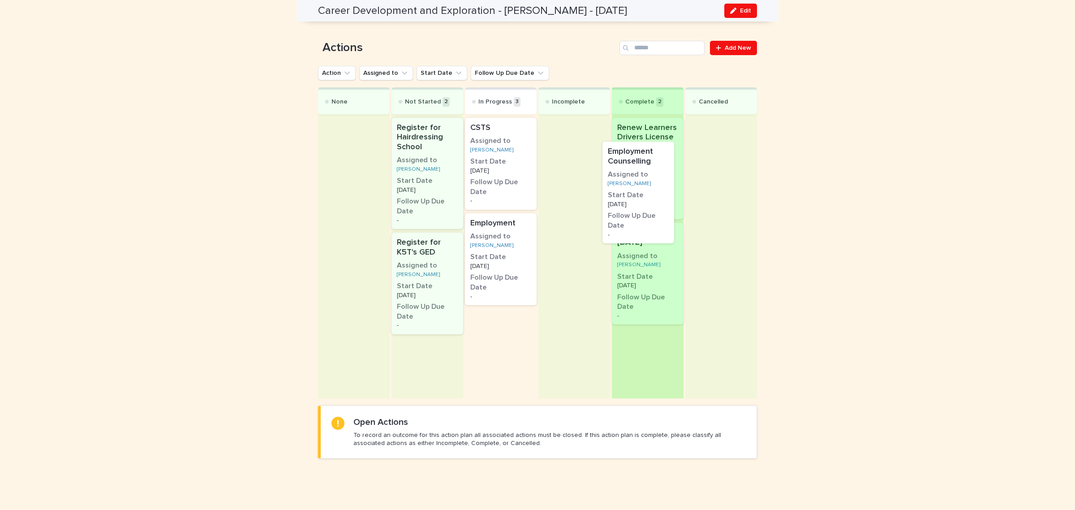
drag, startPoint x: 503, startPoint y: 97, endPoint x: 646, endPoint y: 121, distance: 145.8
click at [646, 121] on div "None Not Started 2 Register for Hairdressing School Assigned to Lisa Hill Start…" at bounding box center [537, 242] width 439 height 311
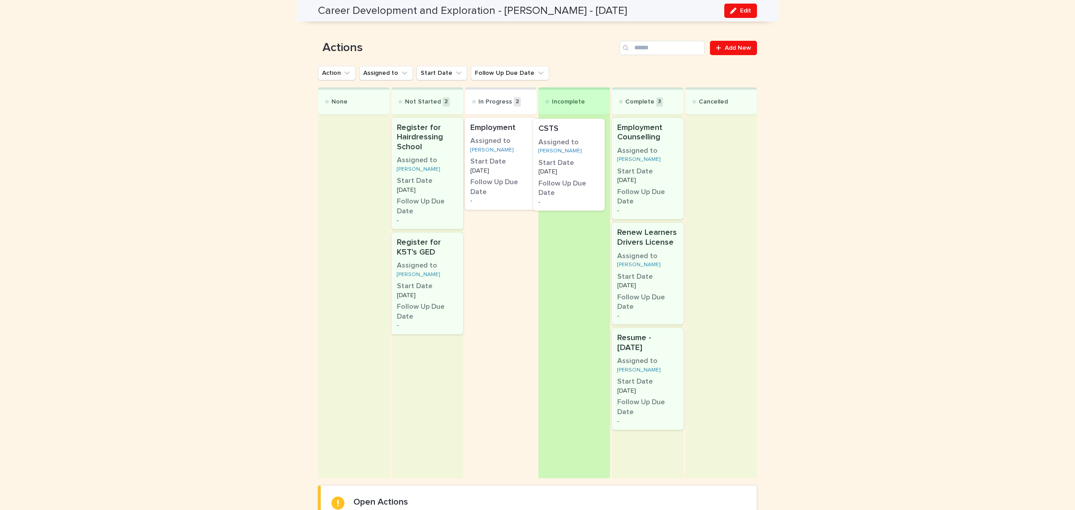
drag, startPoint x: 491, startPoint y: 142, endPoint x: 570, endPoint y: 144, distance: 78.4
click at [570, 144] on div "None Not Started 2 Register for Hairdressing School Assigned to Lisa Hill Start…" at bounding box center [537, 282] width 439 height 391
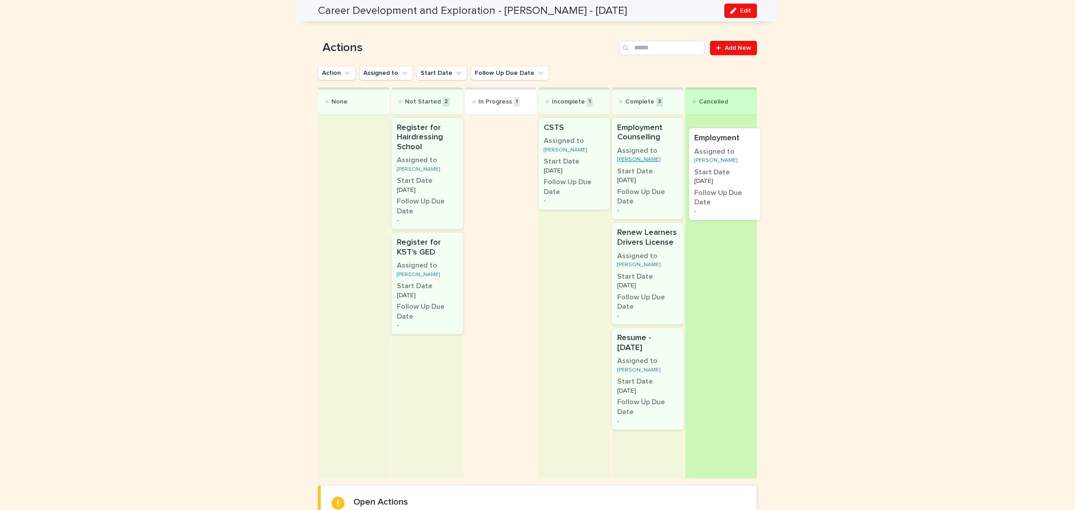
drag, startPoint x: 491, startPoint y: 148, endPoint x: 629, endPoint y: 162, distance: 138.7
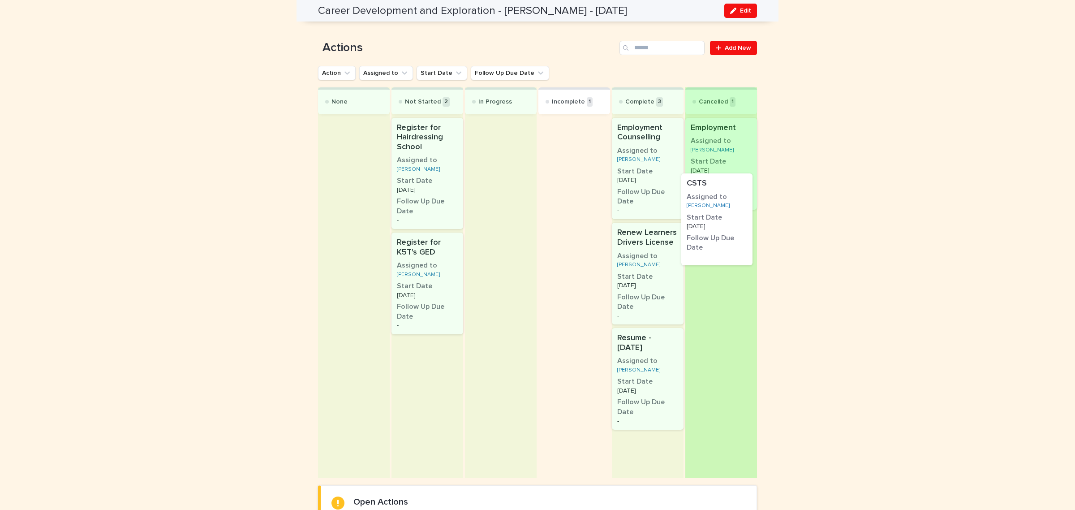
drag, startPoint x: 573, startPoint y: 164, endPoint x: 722, endPoint y: 221, distance: 159.5
click at [722, 221] on div "None Not Started 2 Register for Hairdressing School Assigned to Lisa Hill Start…" at bounding box center [537, 282] width 439 height 391
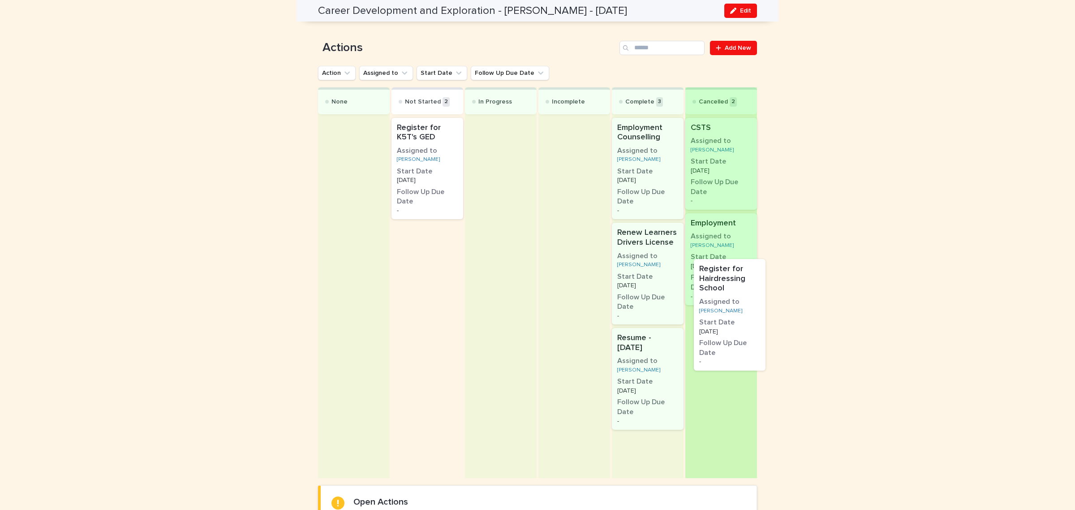
drag, startPoint x: 411, startPoint y: 162, endPoint x: 728, endPoint y: 303, distance: 346.9
click at [728, 303] on div "None Not Started 2 Register for Hairdressing School Assigned to Lisa Hill Start…" at bounding box center [537, 282] width 439 height 391
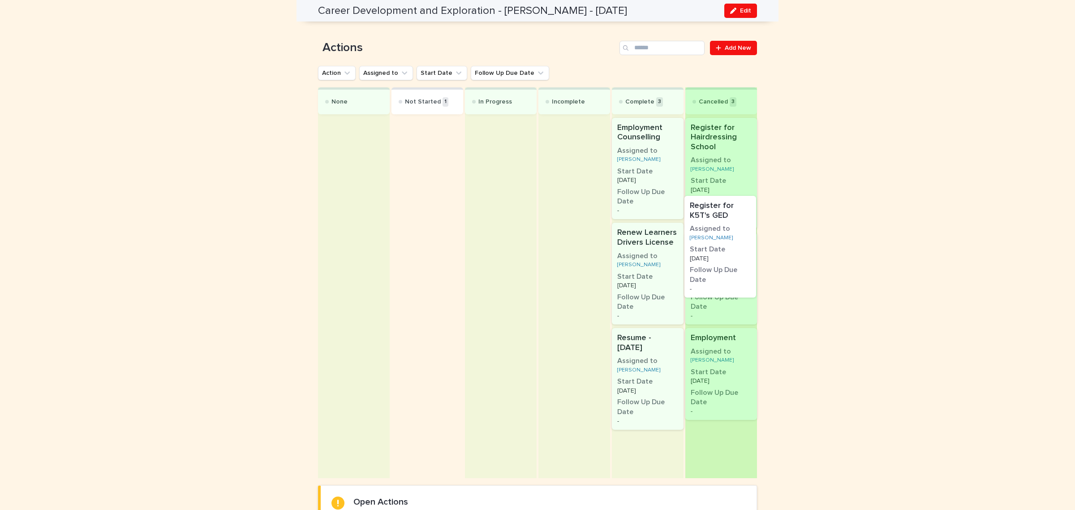
drag, startPoint x: 396, startPoint y: 175, endPoint x: 706, endPoint y: 258, distance: 321.3
click at [706, 258] on div "None Not Started 1 Register for K5T's GED Assigned to Lisa Hill Start Date 15/1…" at bounding box center [537, 282] width 439 height 391
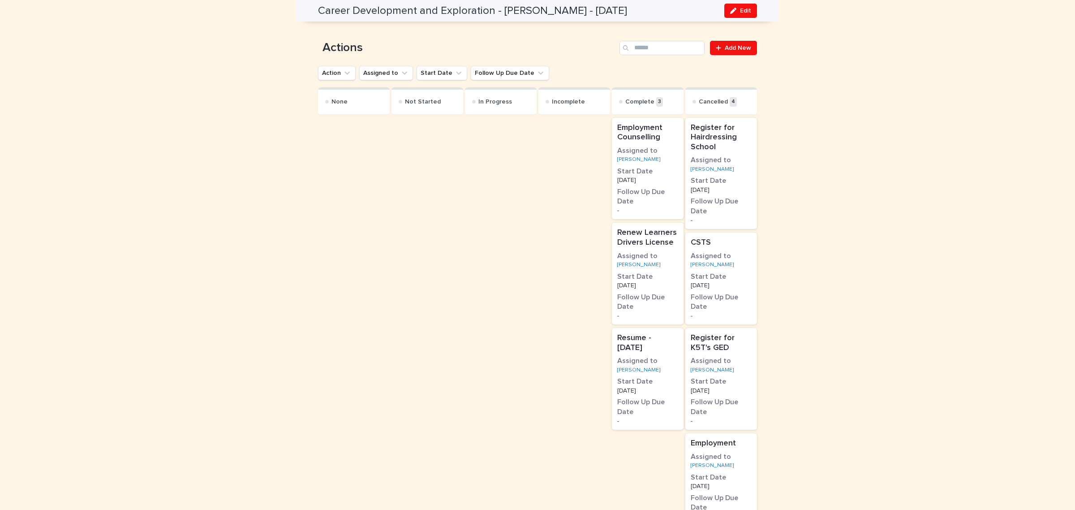
scroll to position [667, 0]
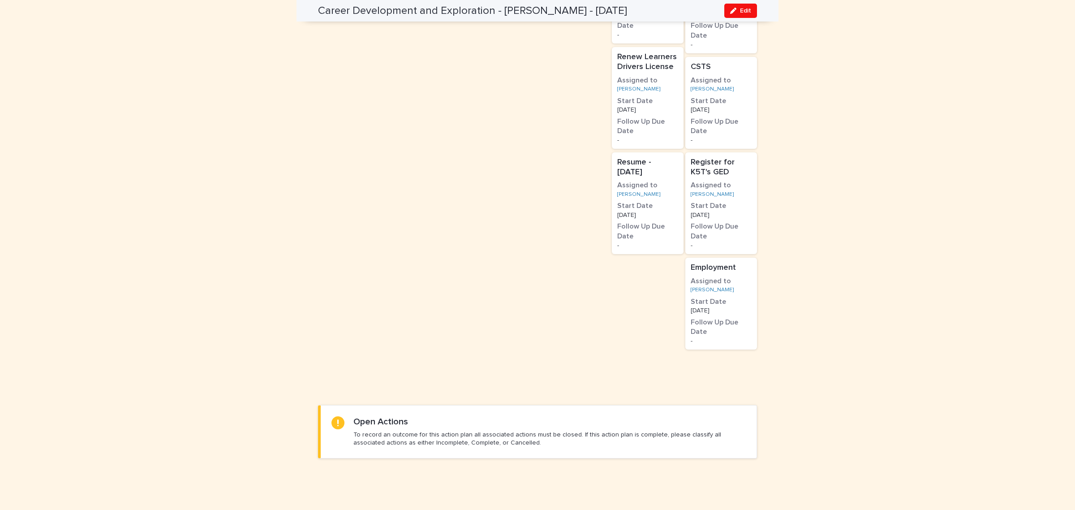
click at [538, 243] on div at bounding box center [574, 169] width 72 height 458
click at [726, 100] on h3 "Start Date" at bounding box center [721, 101] width 61 height 10
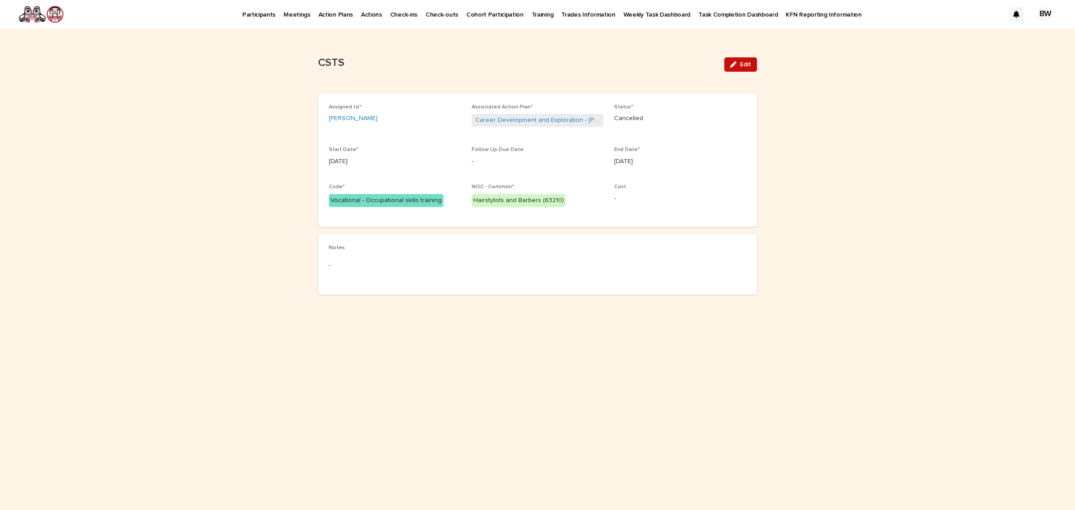
click at [745, 64] on span "Edit" at bounding box center [745, 64] width 11 height 6
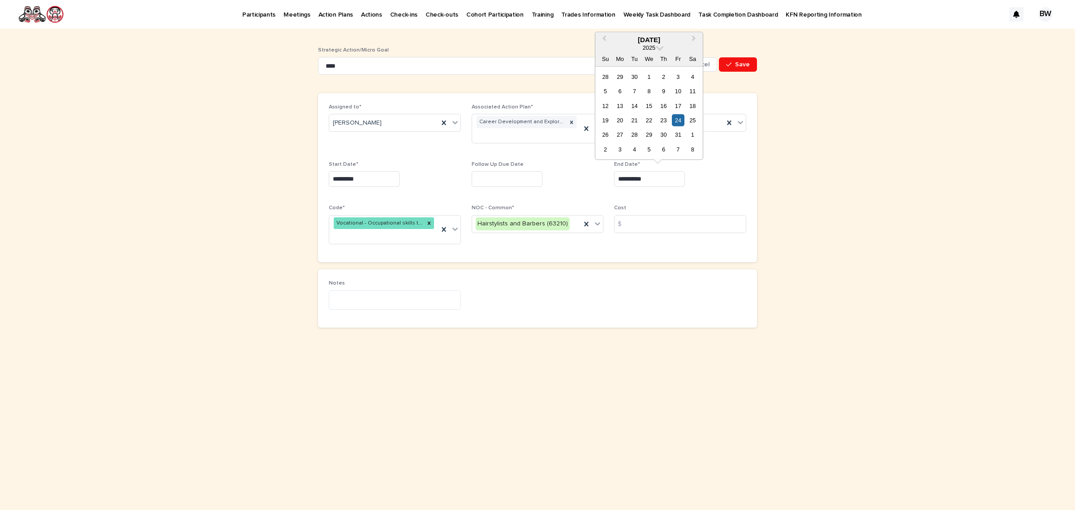
drag, startPoint x: 629, startPoint y: 176, endPoint x: 540, endPoint y: 173, distance: 88.3
click at [540, 173] on div "**********" at bounding box center [538, 177] width 418 height 147
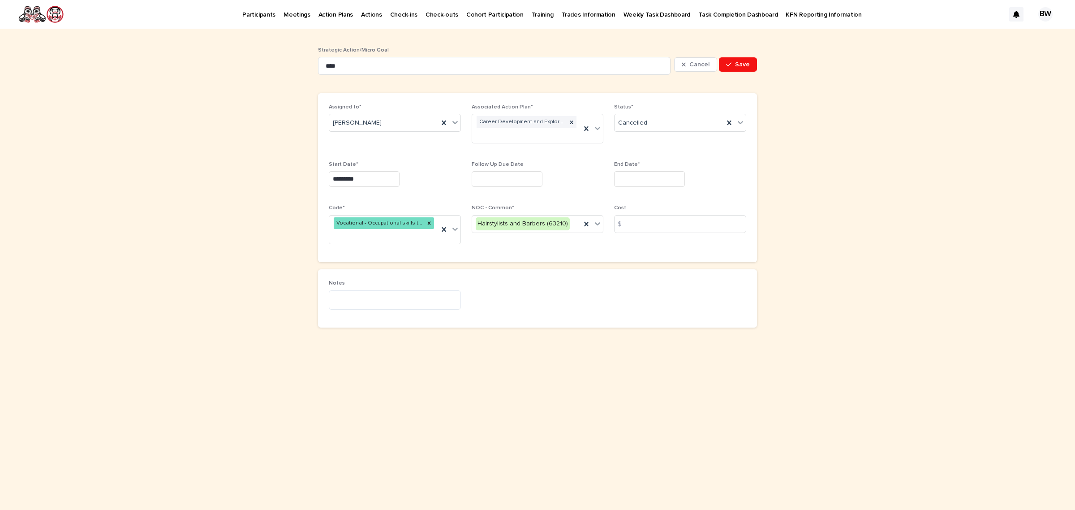
drag, startPoint x: 841, startPoint y: 263, endPoint x: 811, endPoint y: 242, distance: 36.9
click at [840, 263] on div "Loading... Saving… Loading... Saving… CSTS Cancel Save Strategic Action/Micro G…" at bounding box center [537, 269] width 1075 height 481
click at [644, 171] on div "End Date*" at bounding box center [680, 177] width 132 height 33
click at [649, 175] on input "text" at bounding box center [649, 179] width 71 height 16
click at [680, 89] on div "12" at bounding box center [678, 91] width 12 height 12
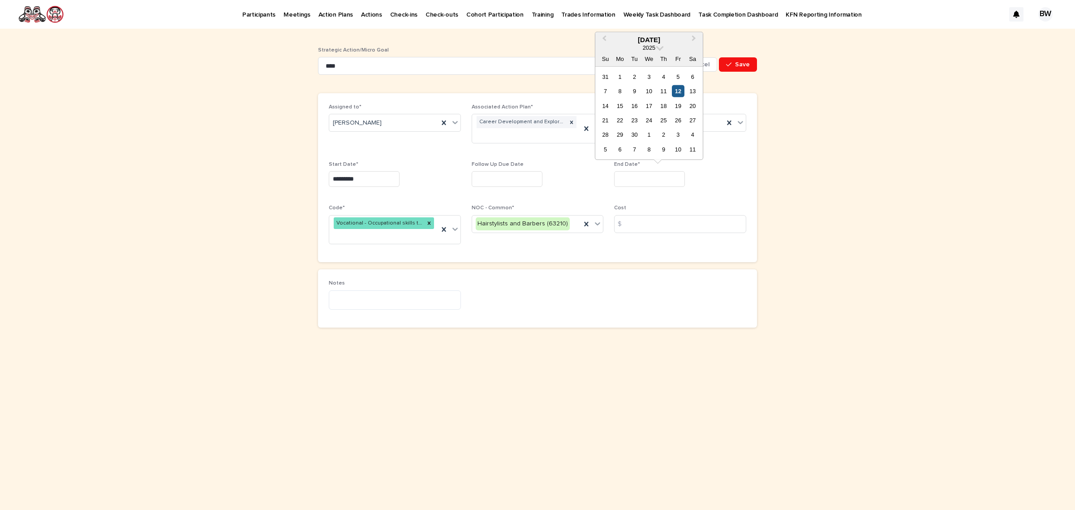
type input "*********"
drag, startPoint x: 736, startPoint y: 68, endPoint x: 713, endPoint y: 63, distance: 23.3
click at [737, 68] on button "Save" at bounding box center [738, 64] width 38 height 14
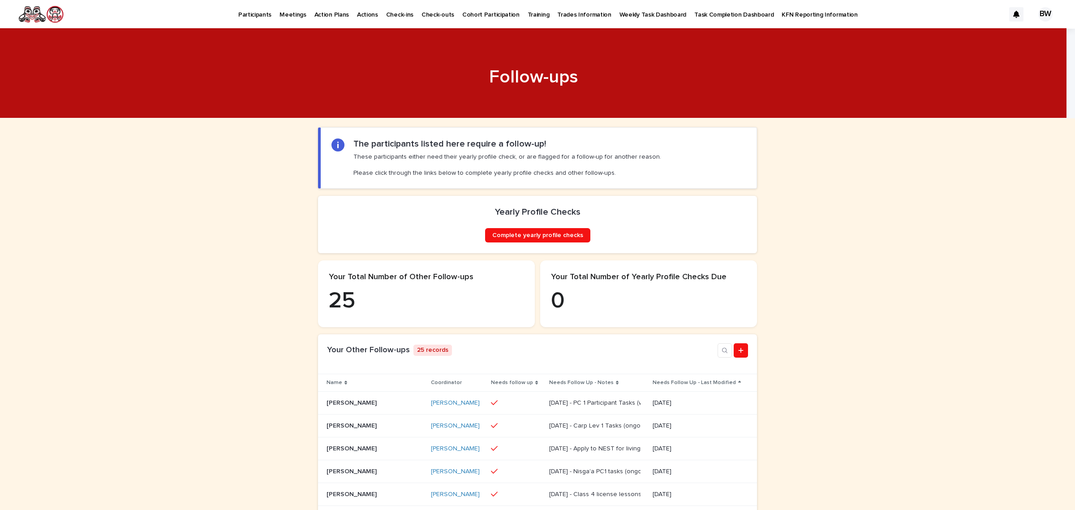
click at [245, 15] on p "Participants" at bounding box center [254, 9] width 33 height 19
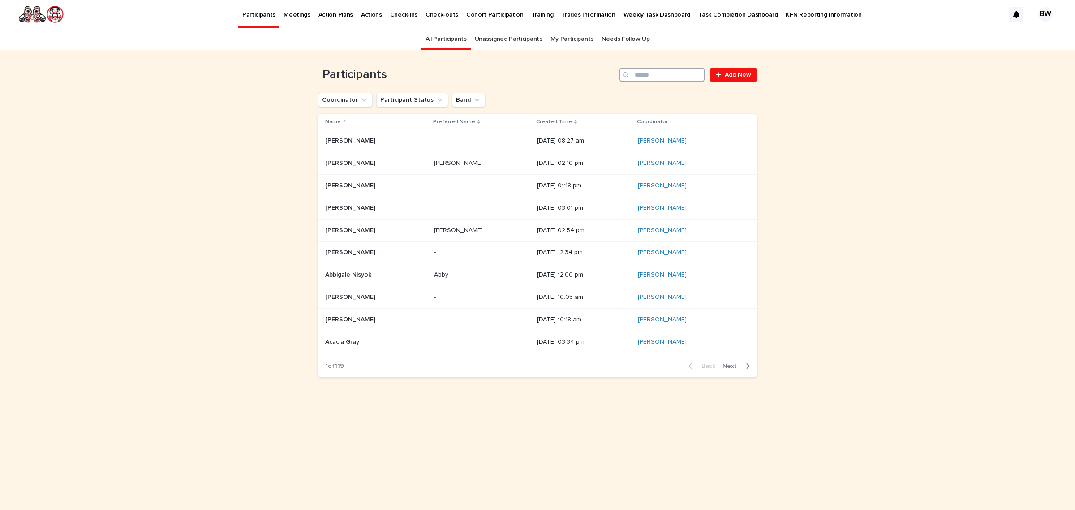
click at [673, 75] on input "Search" at bounding box center [662, 75] width 85 height 14
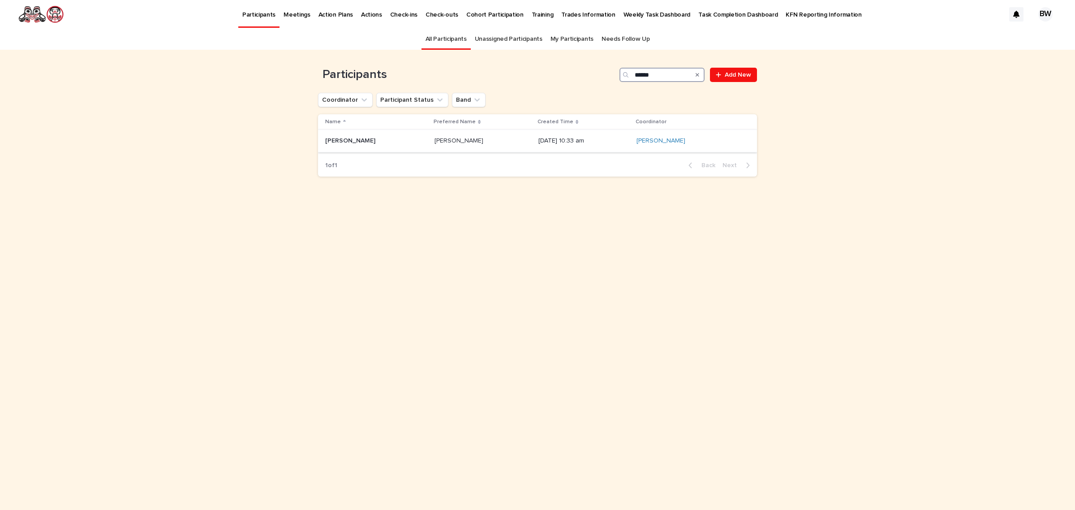
type input "******"
click at [328, 143] on p "Lisa Hill" at bounding box center [351, 139] width 52 height 9
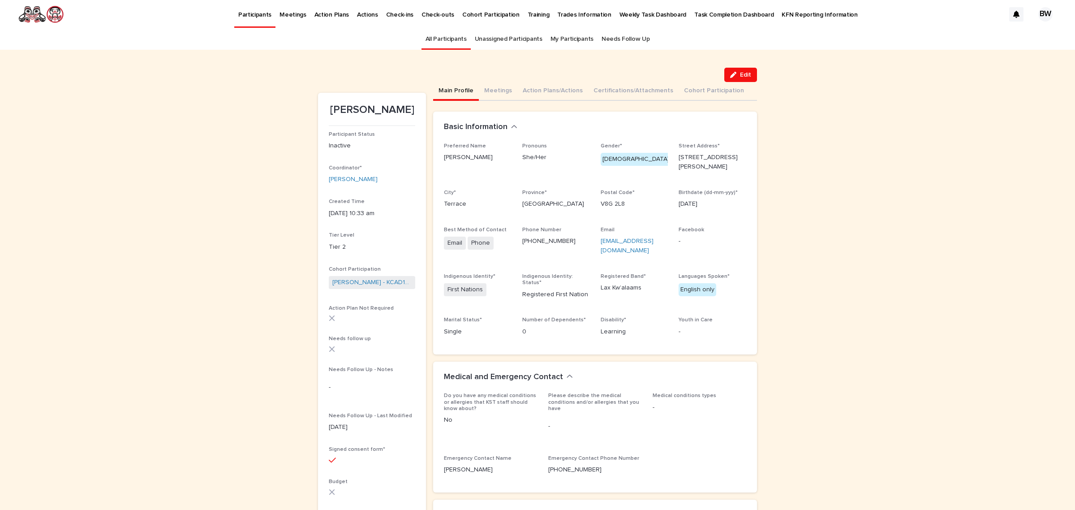
scroll to position [28, 0]
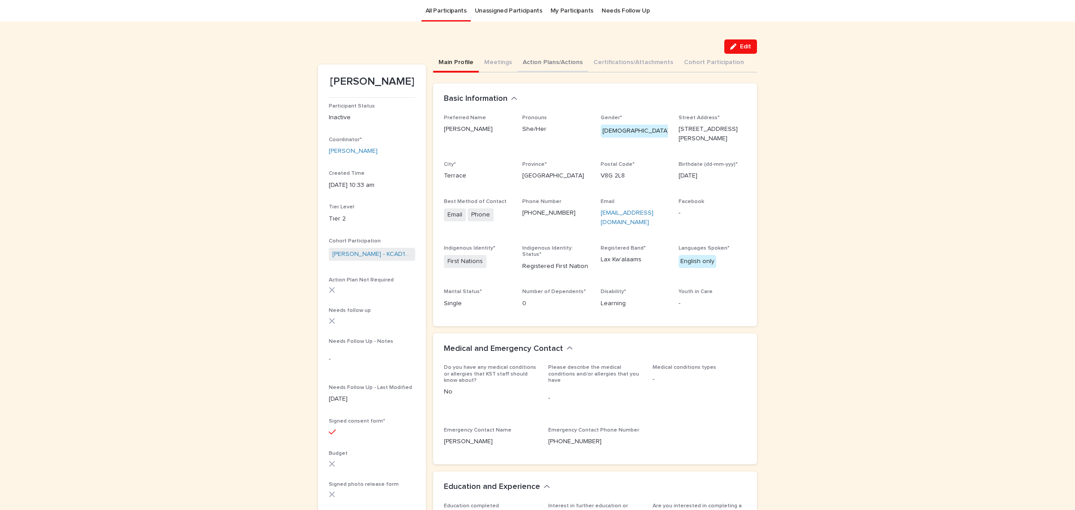
click at [529, 57] on button "Action Plans/Actions" at bounding box center [552, 63] width 71 height 19
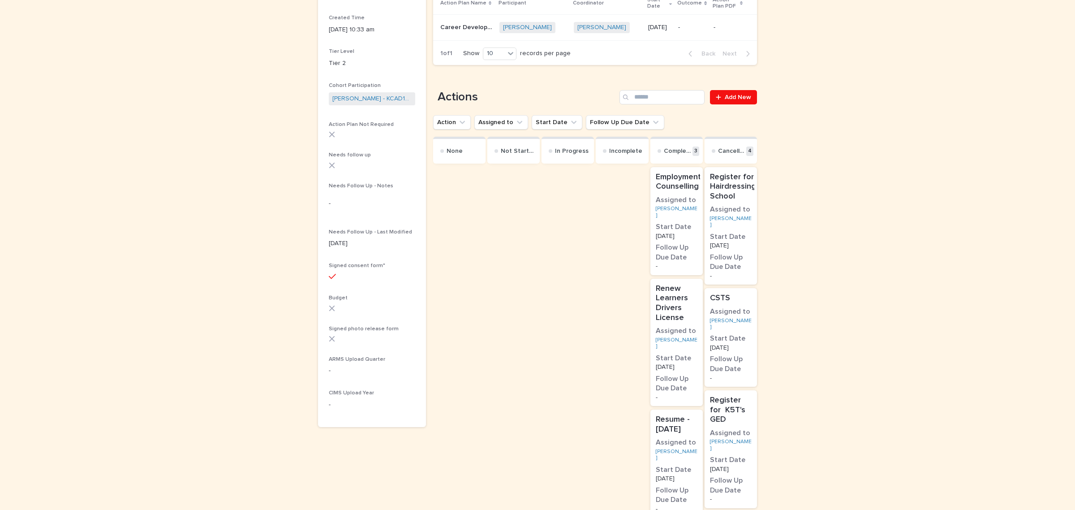
scroll to position [308, 0]
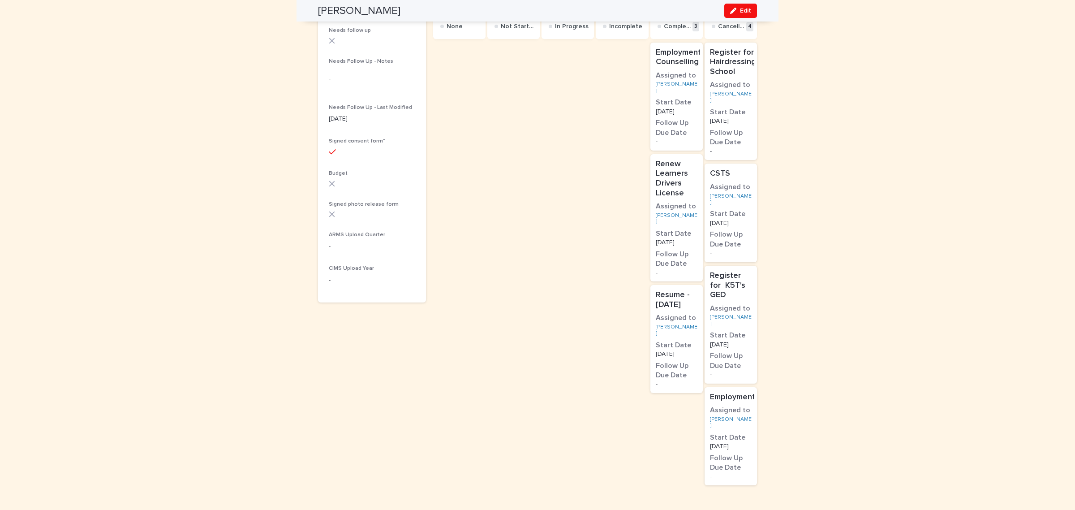
click at [738, 220] on p "17/1/2025" at bounding box center [731, 223] width 42 height 6
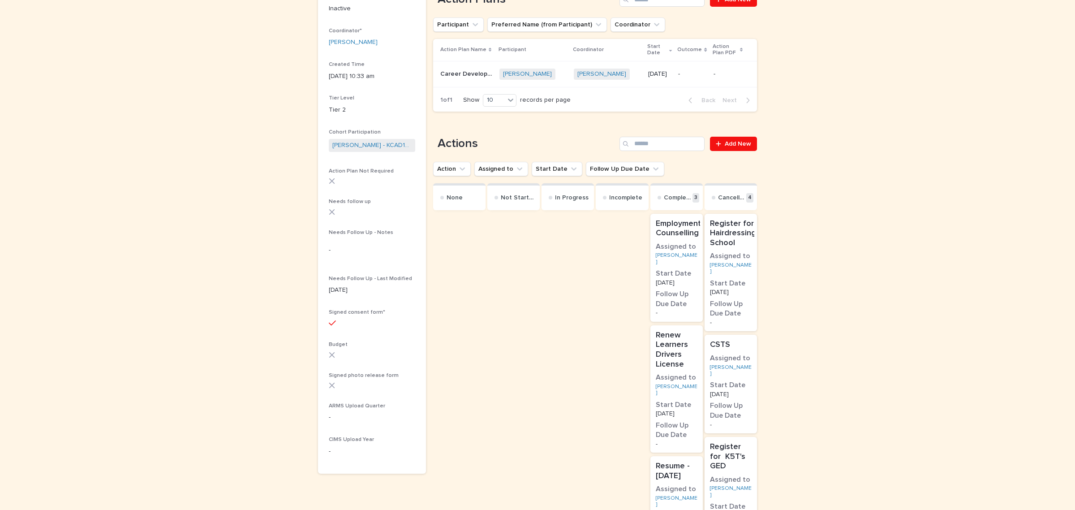
scroll to position [252, 0]
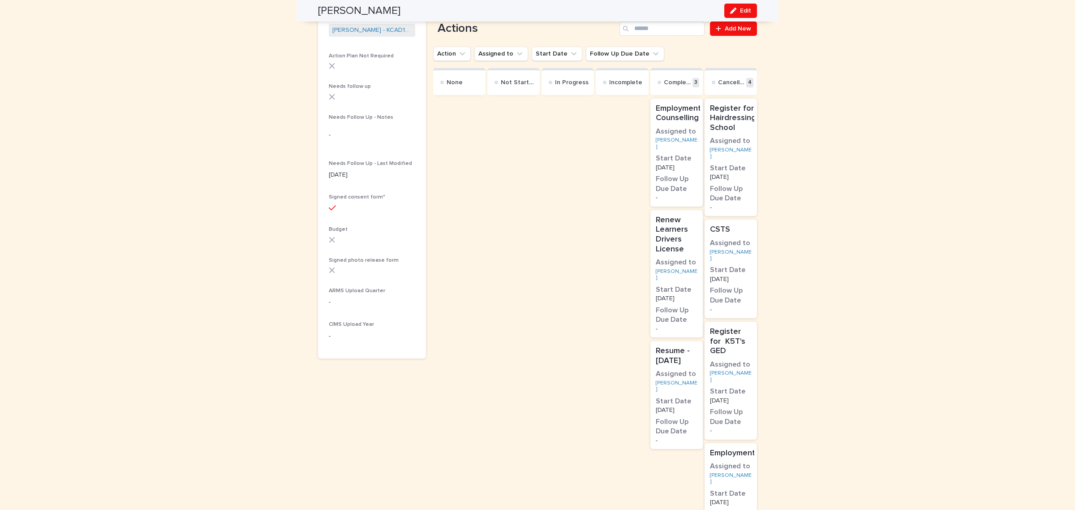
click at [682, 233] on p "Renew Learners Drivers License" at bounding box center [677, 234] width 42 height 39
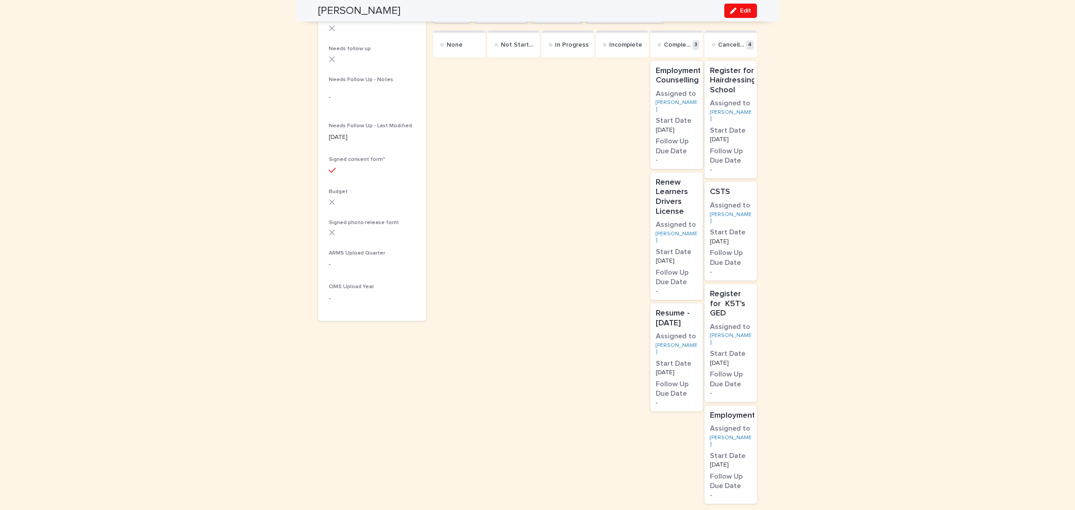
scroll to position [308, 0]
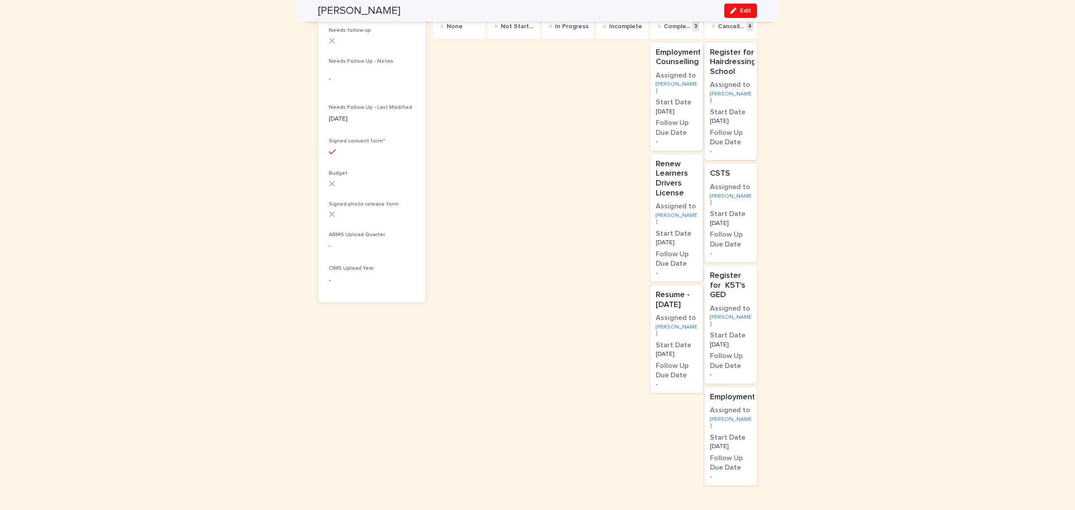
click at [693, 303] on h2 "Resume - June 2, 2025" at bounding box center [676, 300] width 47 height 25
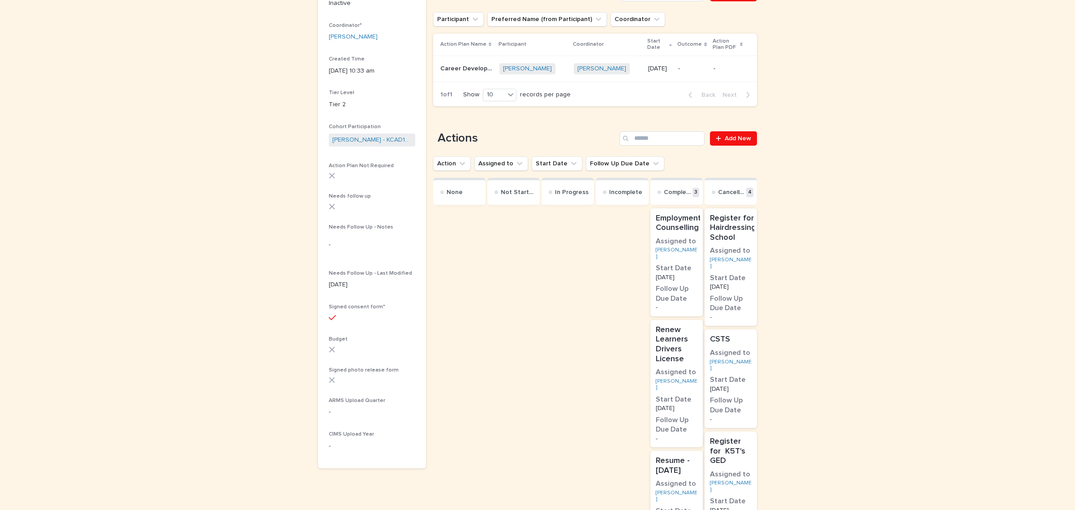
scroll to position [252, 0]
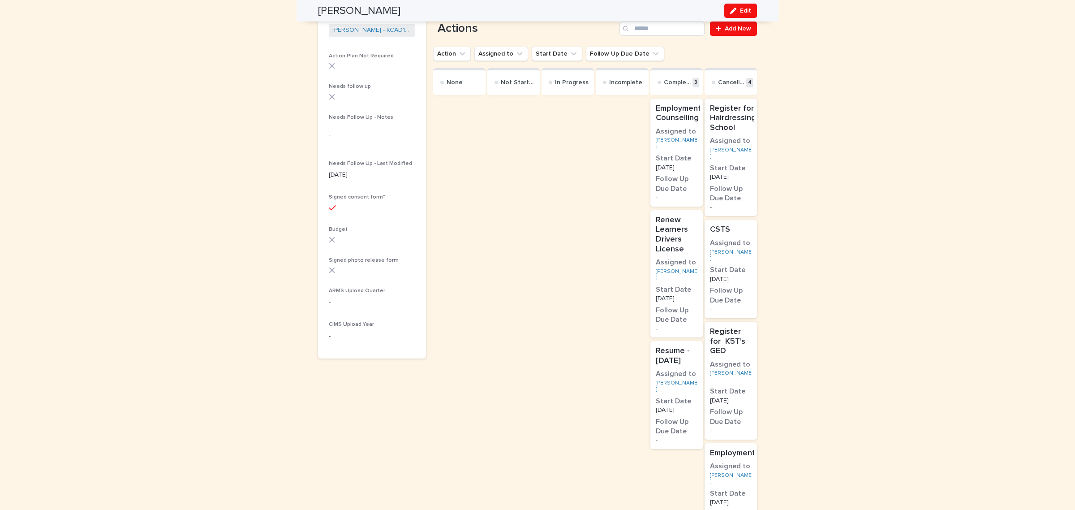
click at [736, 151] on div "Lisa Hill" at bounding box center [731, 153] width 42 height 13
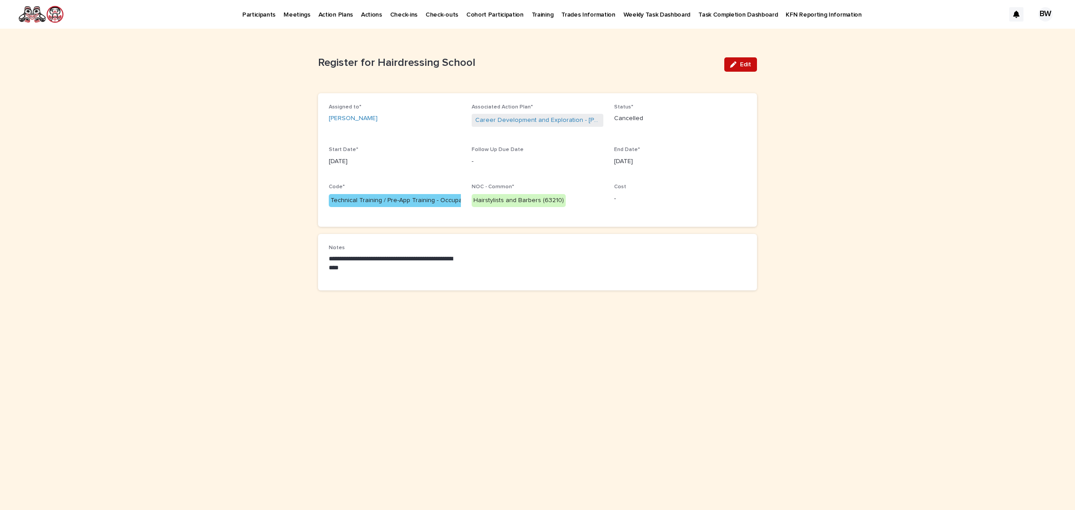
click at [753, 61] on button "Edit" at bounding box center [740, 64] width 33 height 14
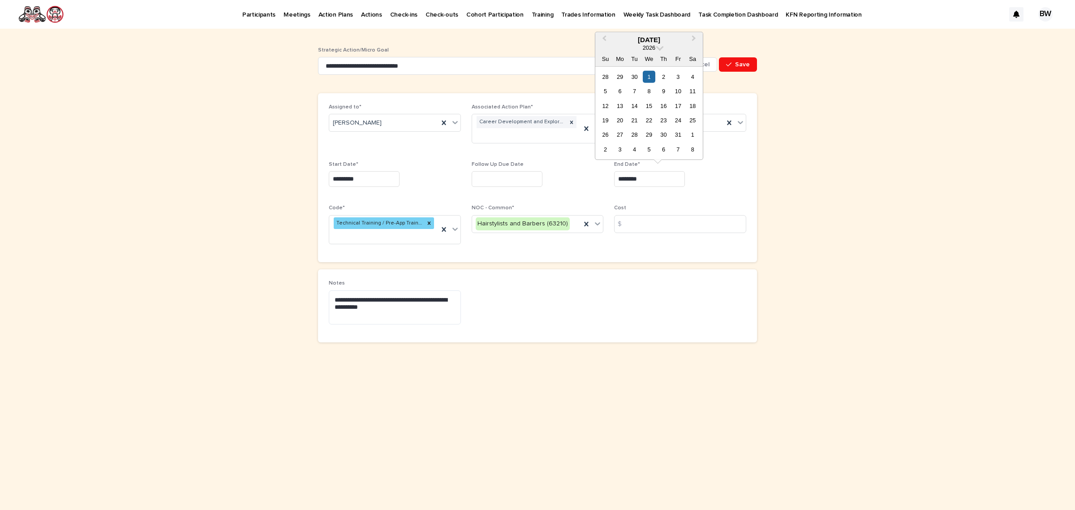
drag, startPoint x: 658, startPoint y: 179, endPoint x: 529, endPoint y: 189, distance: 128.9
click at [529, 189] on div "Assigned to* Lisa Hill Associated Action Plan* Career Development and Explorati…" at bounding box center [538, 177] width 418 height 147
click at [678, 258] on div "Assigned to* Lisa Hill Associated Action Plan* Career Development and Explorati…" at bounding box center [537, 177] width 439 height 169
click at [650, 189] on div "End Date*" at bounding box center [680, 177] width 132 height 33
click at [644, 179] on input "text" at bounding box center [649, 179] width 71 height 16
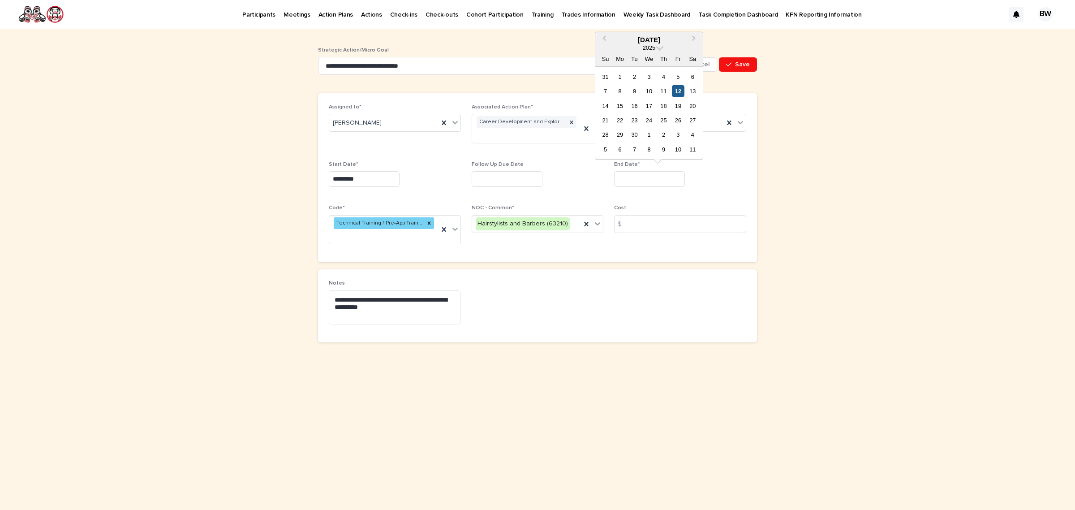
click at [683, 88] on div "12" at bounding box center [678, 91] width 12 height 12
type input "*********"
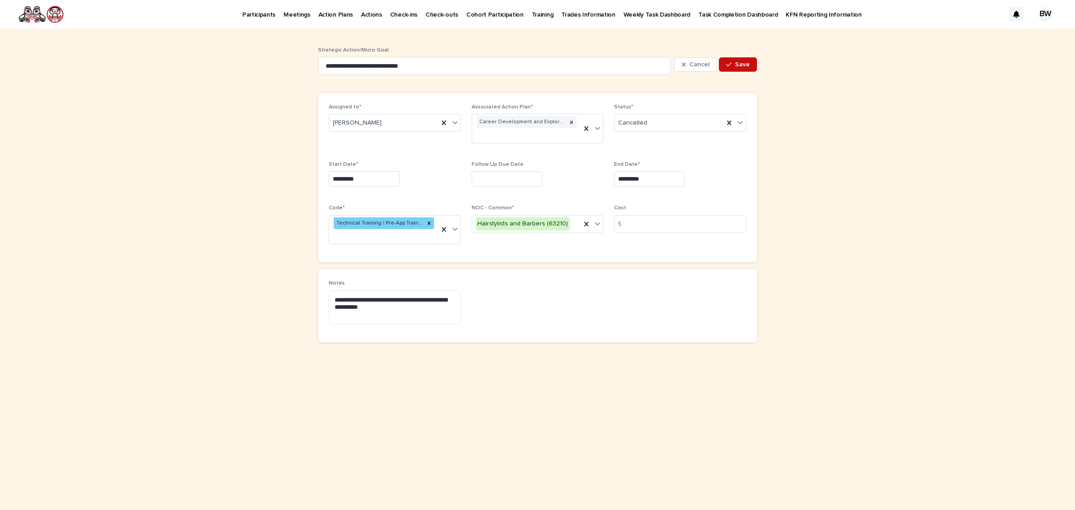
click at [729, 63] on icon "button" at bounding box center [728, 64] width 5 height 6
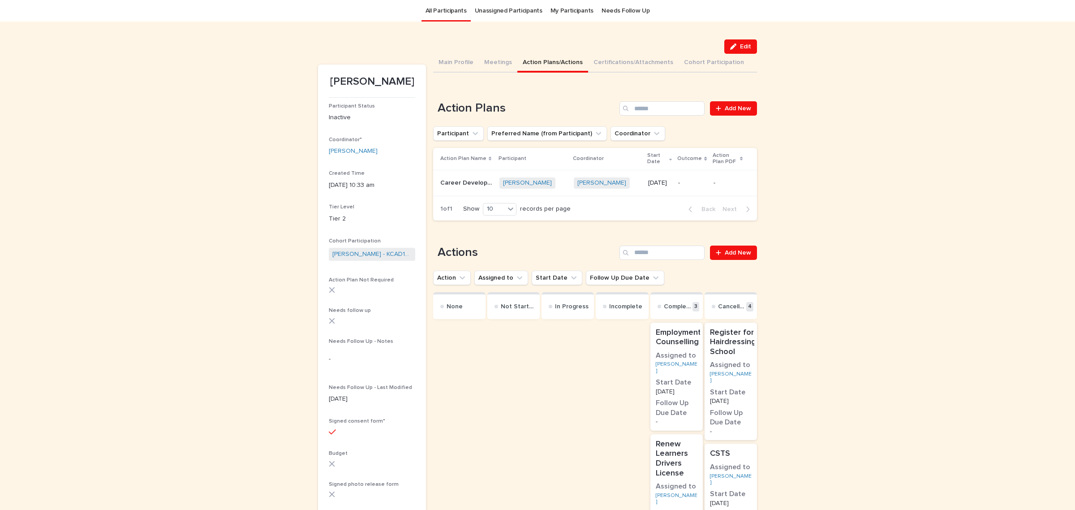
scroll to position [196, 0]
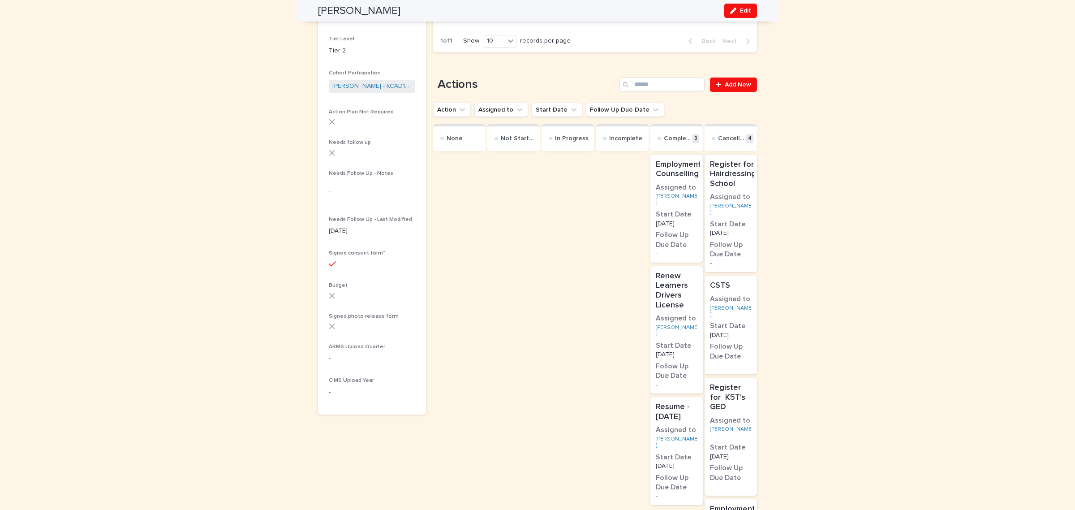
click at [738, 305] on div "Lisa Hill" at bounding box center [731, 311] width 42 height 13
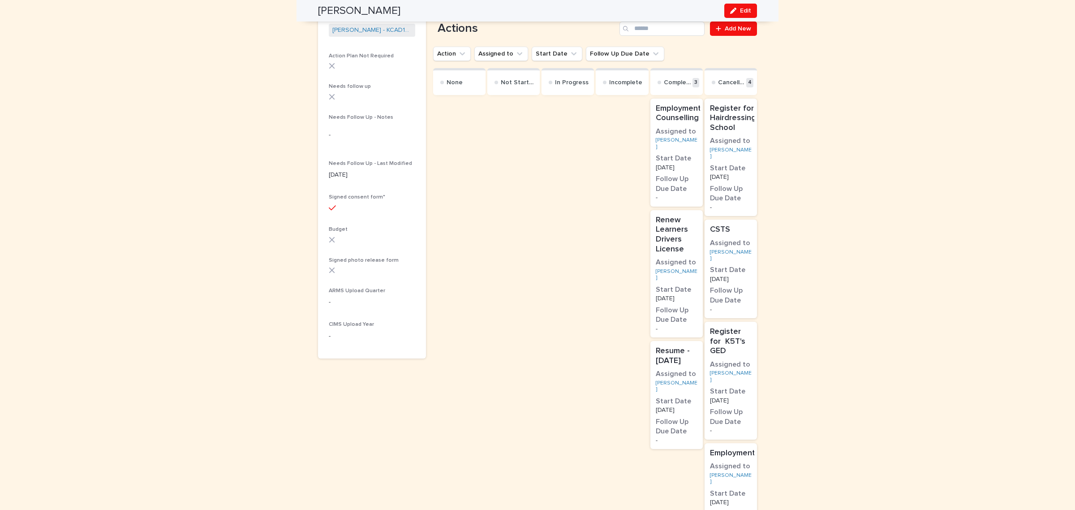
scroll to position [348, 0]
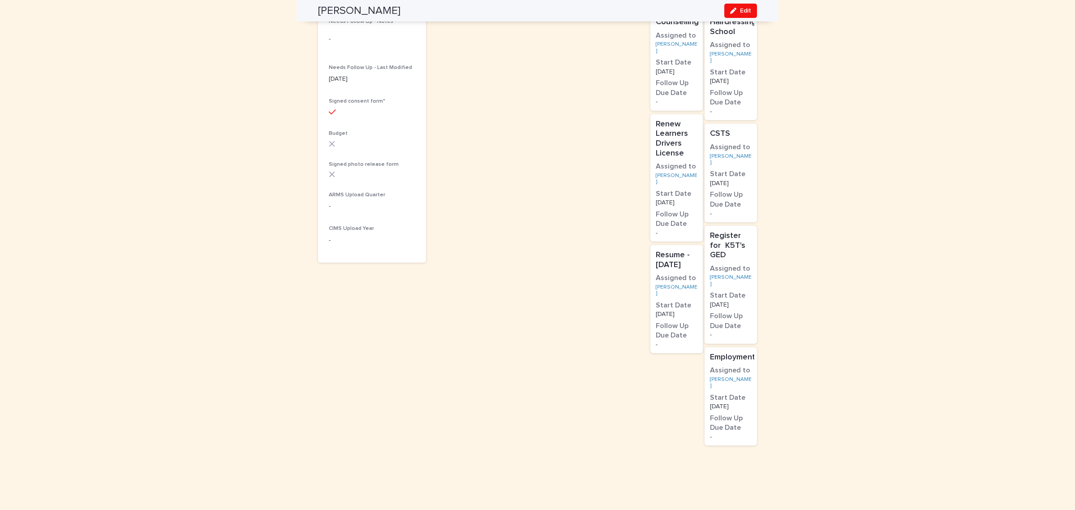
click at [742, 301] on p "15/1/2025" at bounding box center [731, 304] width 42 height 6
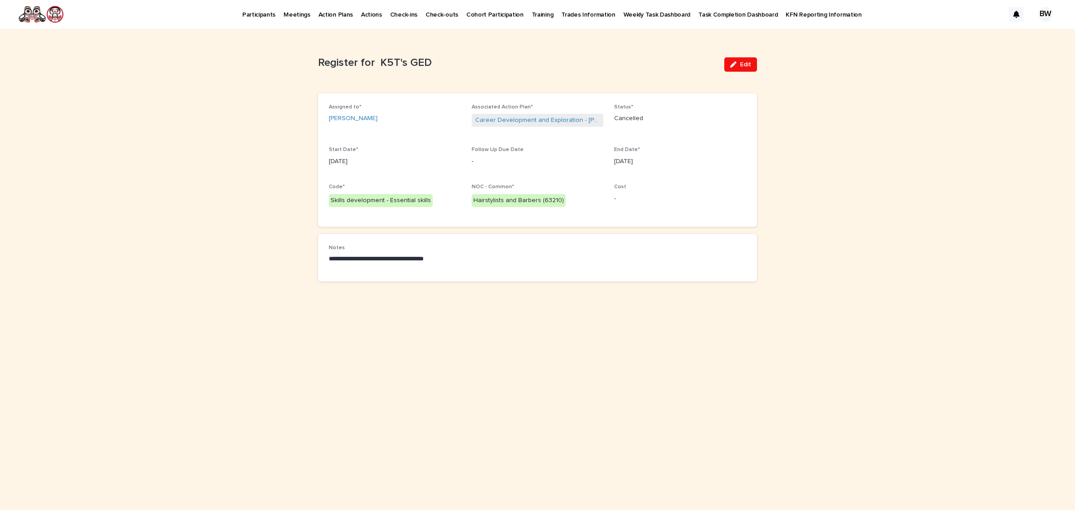
drag, startPoint x: 733, startPoint y: 61, endPoint x: 616, endPoint y: 89, distance: 120.2
click at [735, 61] on icon "button" at bounding box center [733, 64] width 6 height 6
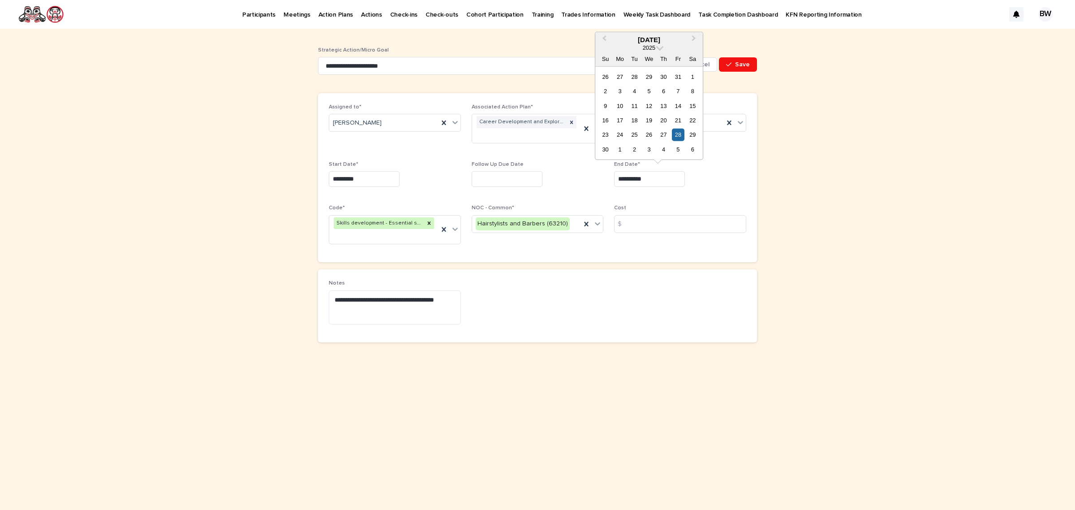
drag, startPoint x: 659, startPoint y: 177, endPoint x: 486, endPoint y: 178, distance: 173.4
click at [487, 177] on div "**********" at bounding box center [538, 177] width 418 height 147
drag, startPoint x: 689, startPoint y: 194, endPoint x: 627, endPoint y: 178, distance: 63.3
click at [688, 194] on div "End Date*" at bounding box center [680, 177] width 132 height 33
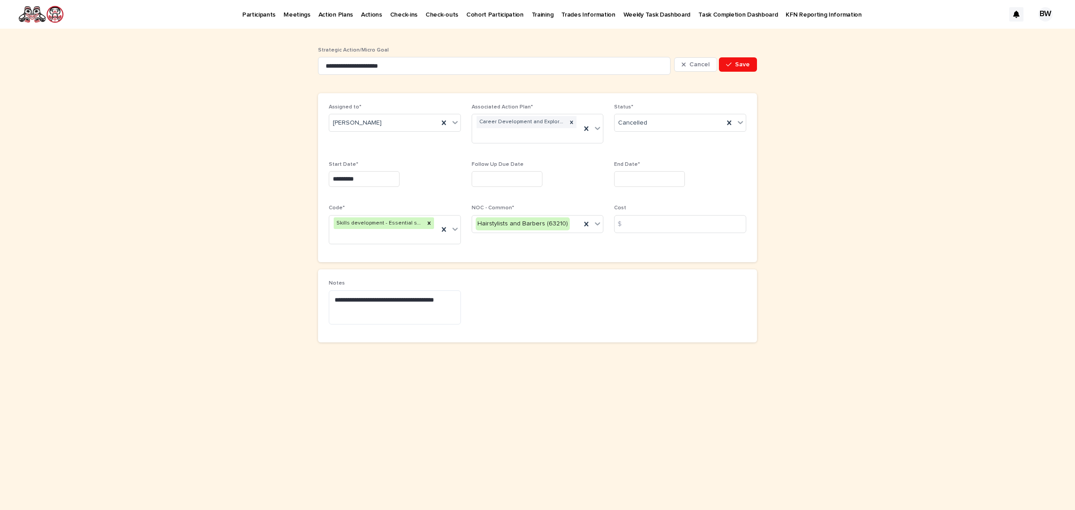
click at [628, 178] on input "text" at bounding box center [649, 179] width 71 height 16
click at [680, 84] on div "7 8 9 10 11 12 13" at bounding box center [649, 91] width 102 height 14
click at [676, 93] on div "12" at bounding box center [678, 91] width 12 height 12
type input "*********"
click at [742, 64] on span "Save" at bounding box center [742, 64] width 15 height 6
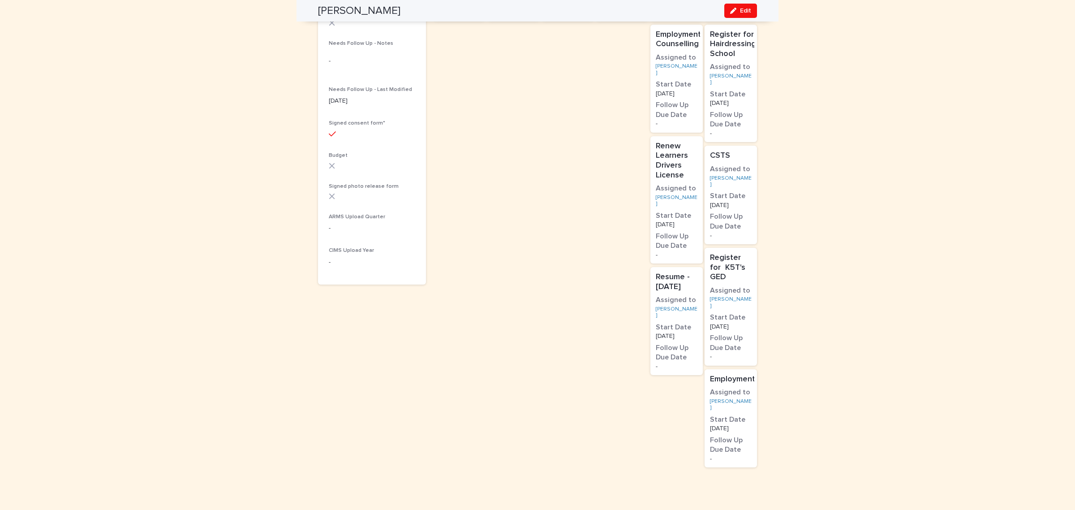
scroll to position [348, 0]
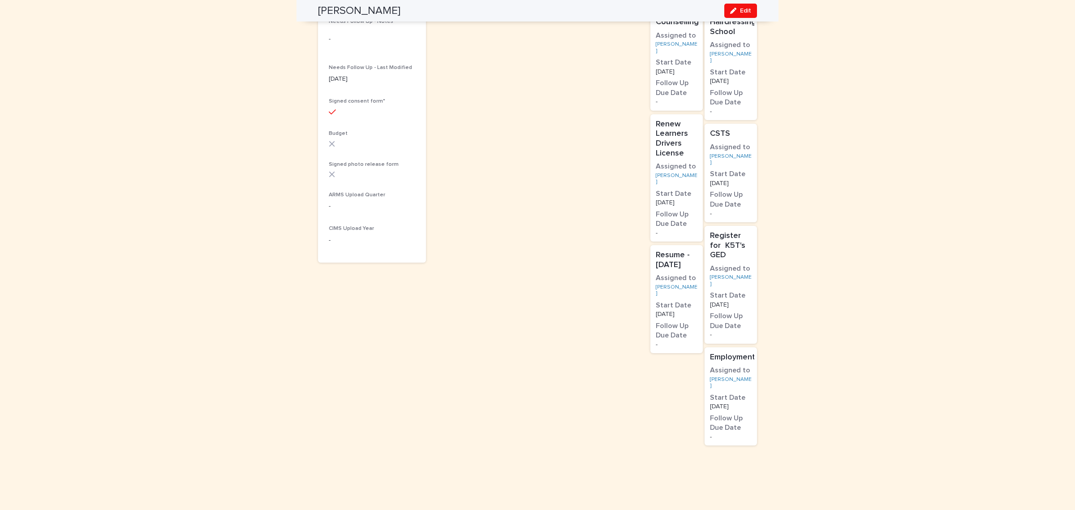
click at [745, 260] on div "Register for K5T's GED Assigned to Lisa Hill Start Date 15/1/2025 Follow Up Due…" at bounding box center [731, 285] width 52 height 118
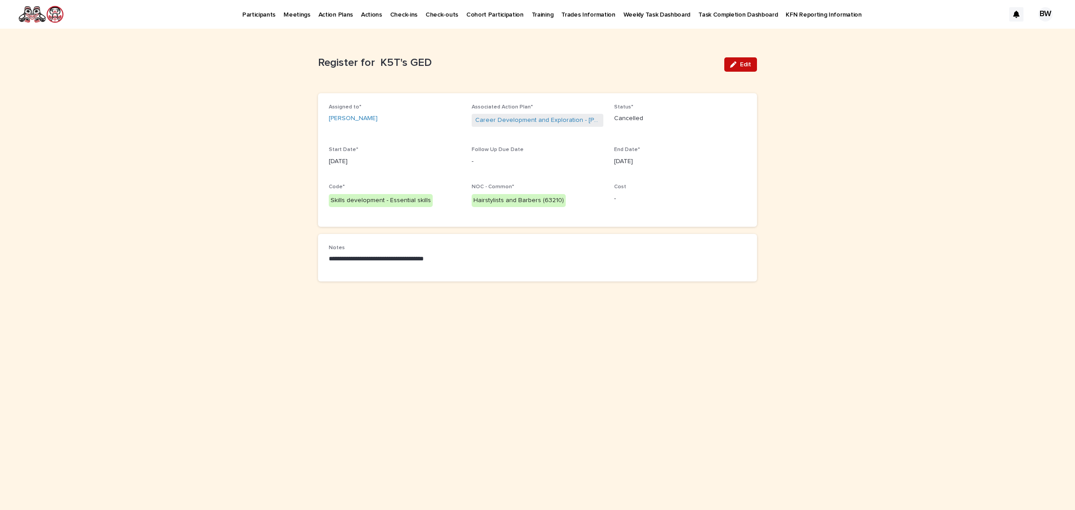
click at [749, 60] on button "Edit" at bounding box center [740, 64] width 33 height 14
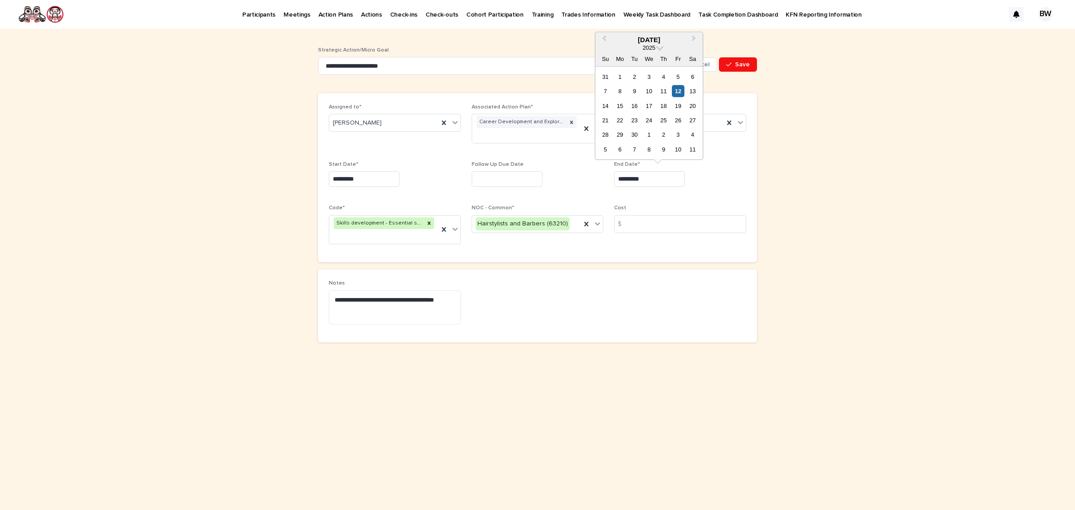
click at [665, 178] on input "*********" at bounding box center [649, 179] width 71 height 16
click at [726, 191] on div "End Date* *********" at bounding box center [680, 177] width 132 height 33
click at [693, 64] on span "Cancel" at bounding box center [699, 64] width 20 height 6
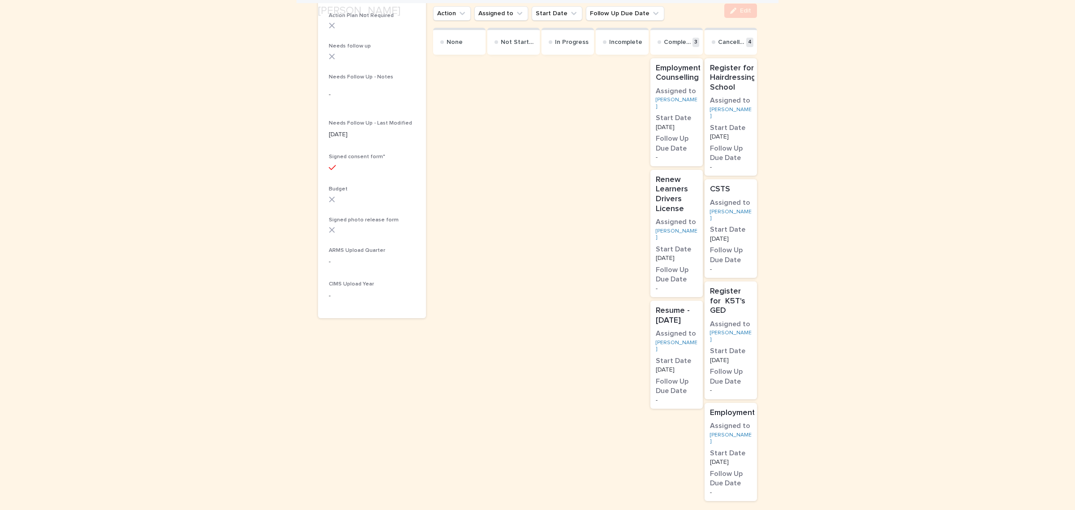
scroll to position [348, 0]
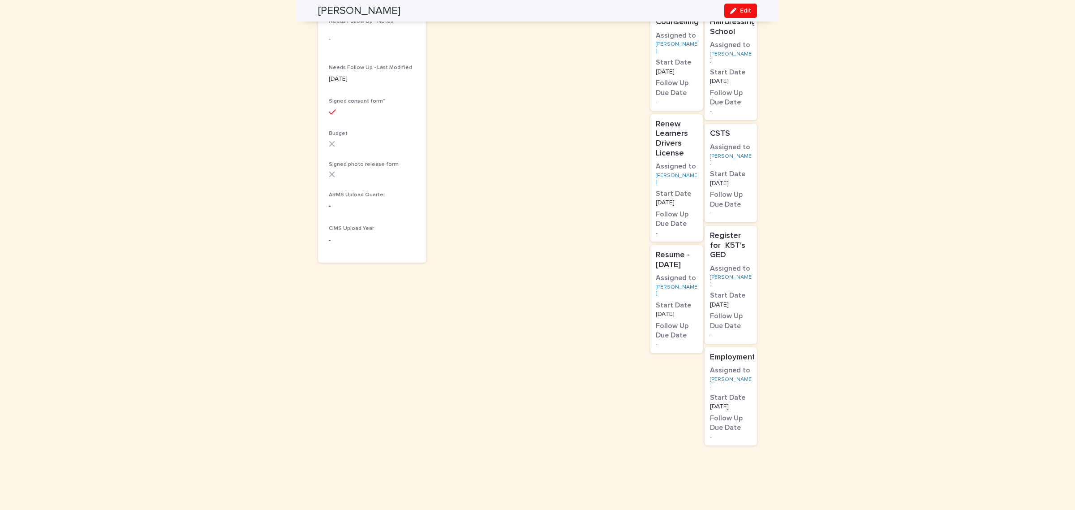
click at [742, 376] on div "Lisa Hill" at bounding box center [731, 382] width 42 height 13
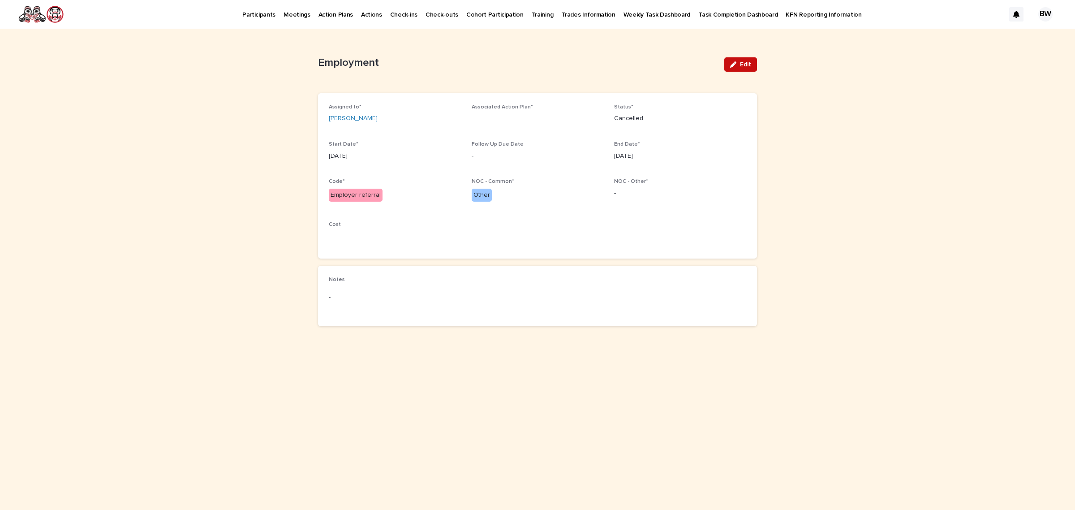
click at [742, 62] on span "Edit" at bounding box center [745, 64] width 11 height 6
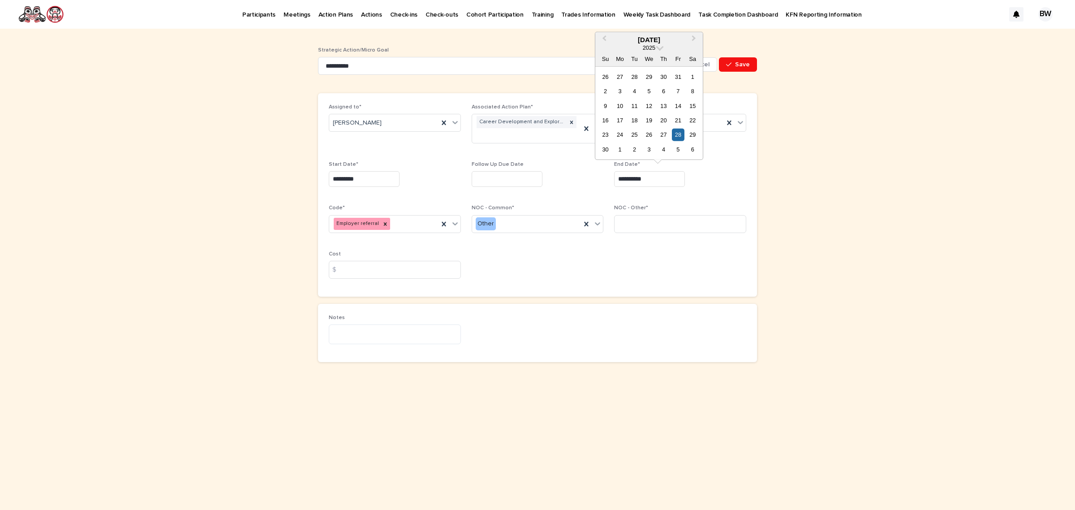
drag, startPoint x: 663, startPoint y: 182, endPoint x: 508, endPoint y: 181, distance: 155.9
click at [508, 181] on div "**********" at bounding box center [538, 195] width 418 height 182
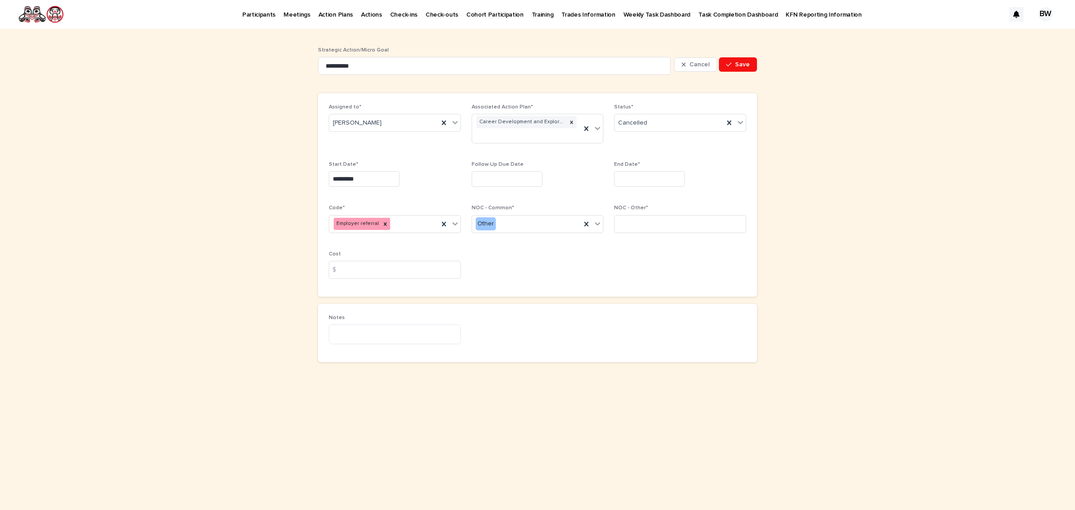
click at [693, 205] on p "NOC - Other*" at bounding box center [680, 208] width 132 height 6
click at [628, 179] on input "text" at bounding box center [649, 179] width 71 height 16
drag, startPoint x: 677, startPoint y: 87, endPoint x: 706, endPoint y: 66, distance: 35.6
click at [677, 87] on div "12" at bounding box center [678, 91] width 12 height 12
type input "*********"
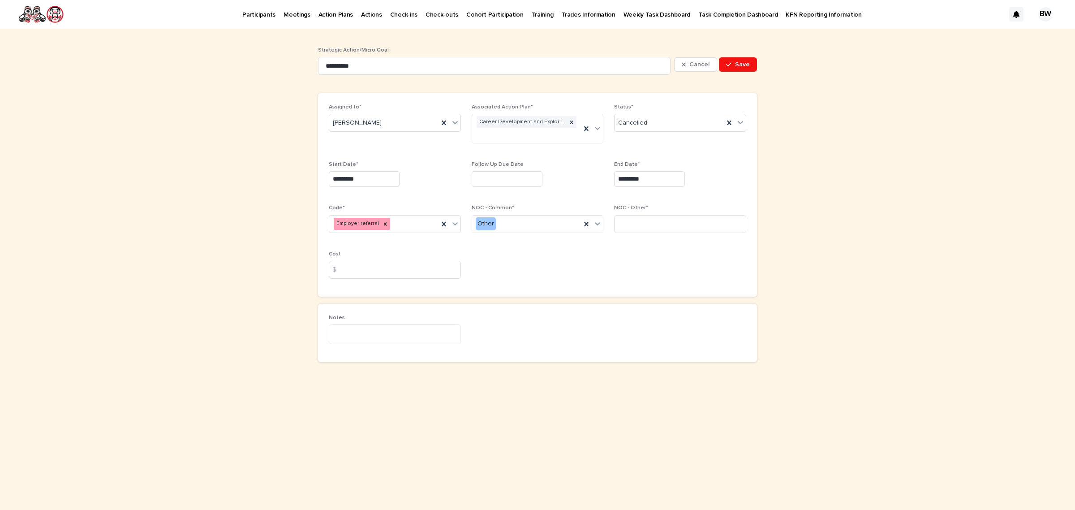
drag, startPoint x: 745, startPoint y: 60, endPoint x: 726, endPoint y: 54, distance: 20.4
click at [746, 60] on button "Save" at bounding box center [738, 64] width 38 height 14
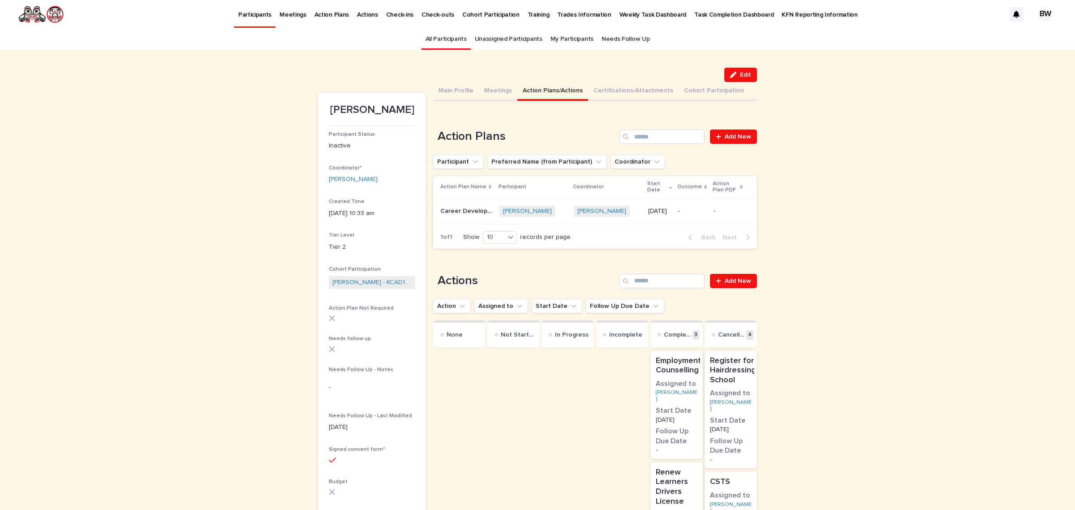
click at [688, 209] on p "-" at bounding box center [692, 211] width 28 height 8
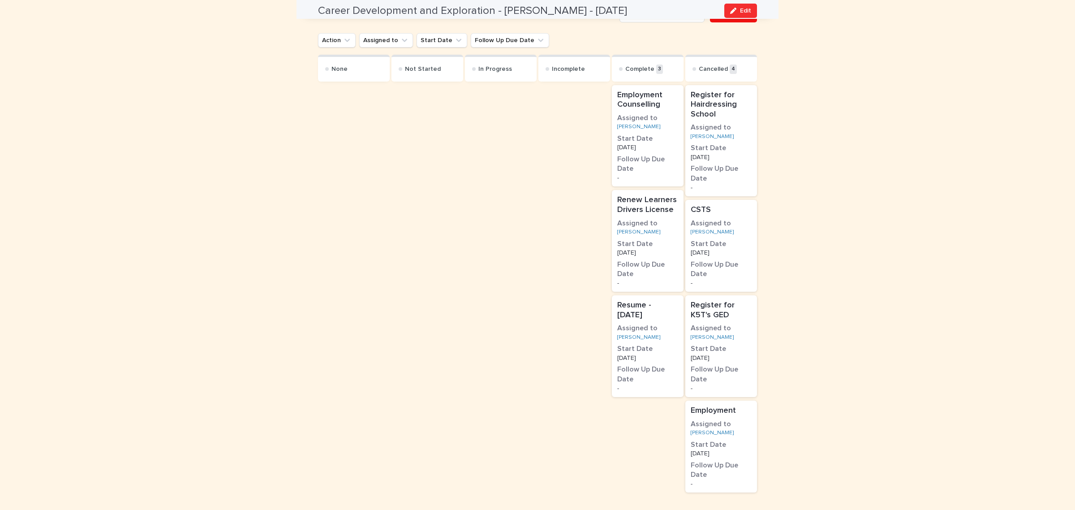
scroll to position [682, 0]
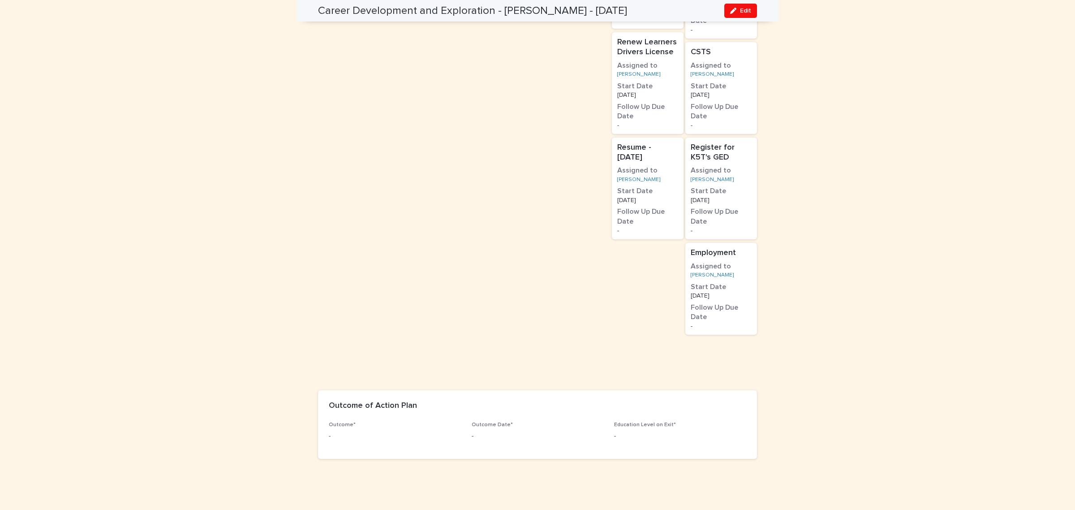
click at [357, 437] on p "-" at bounding box center [395, 435] width 132 height 9
click at [744, 10] on span "Edit" at bounding box center [745, 11] width 11 height 6
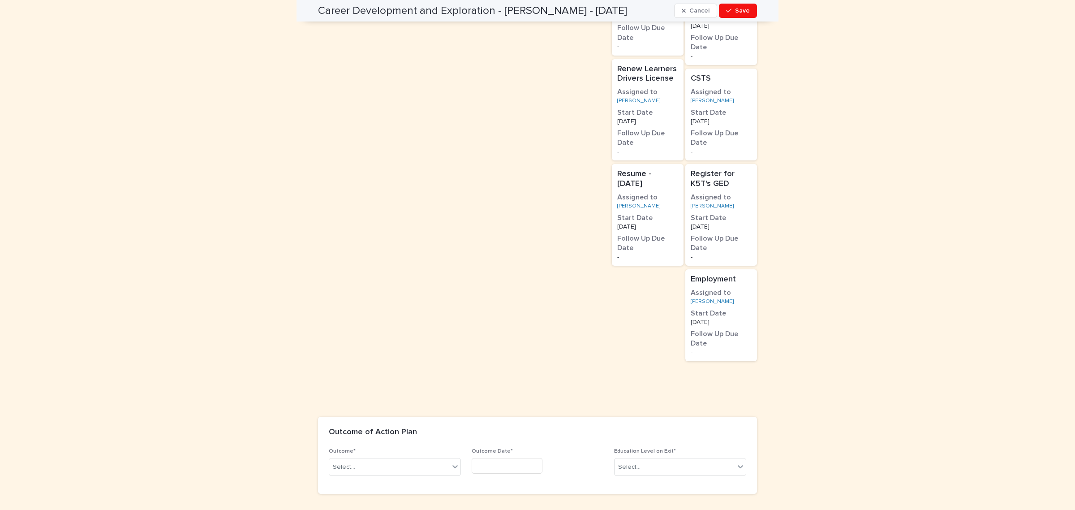
scroll to position [779, 0]
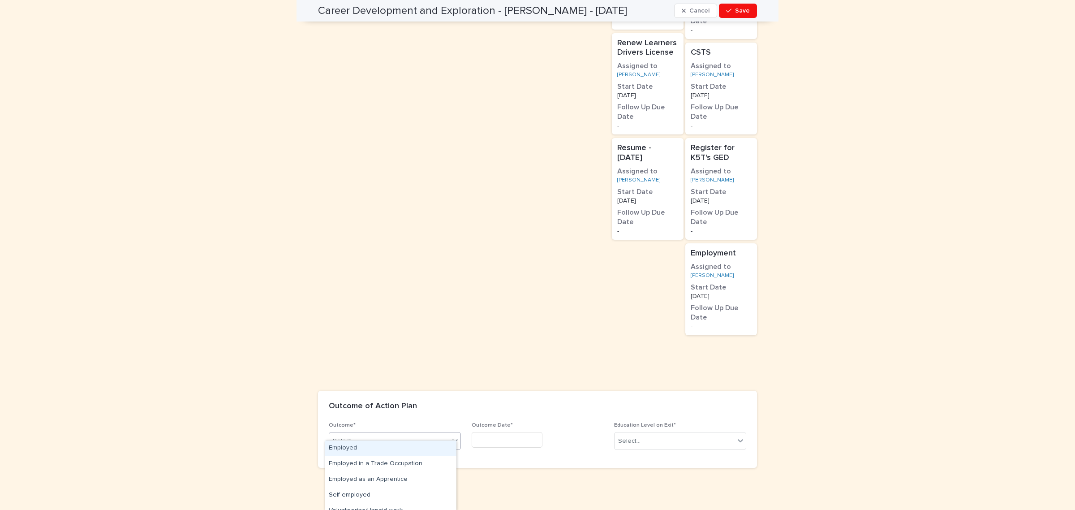
click at [370, 435] on div "Select..." at bounding box center [389, 441] width 120 height 15
click at [423, 449] on div "Unspecified - participant could not be reached" at bounding box center [390, 453] width 131 height 16
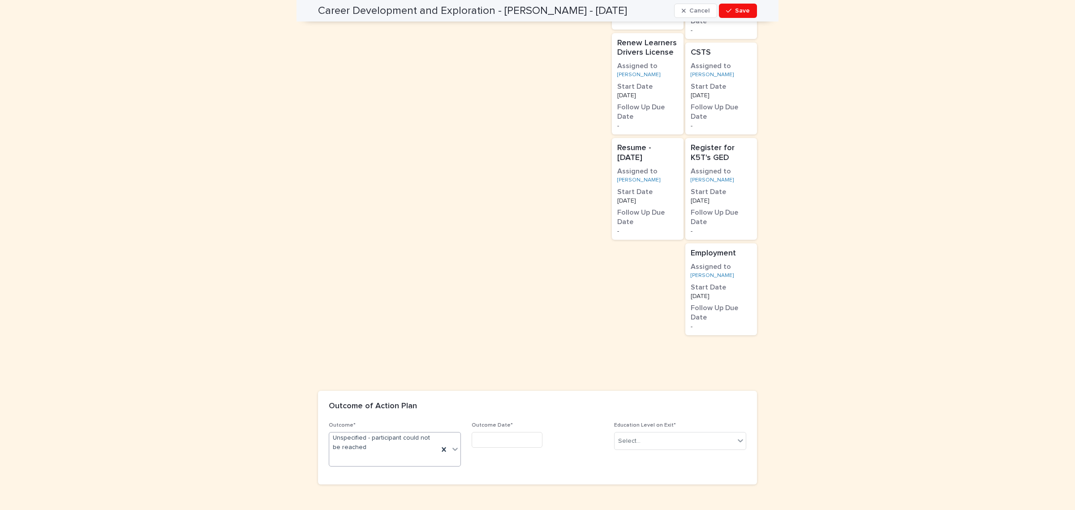
click at [531, 432] on input "text" at bounding box center [507, 440] width 71 height 16
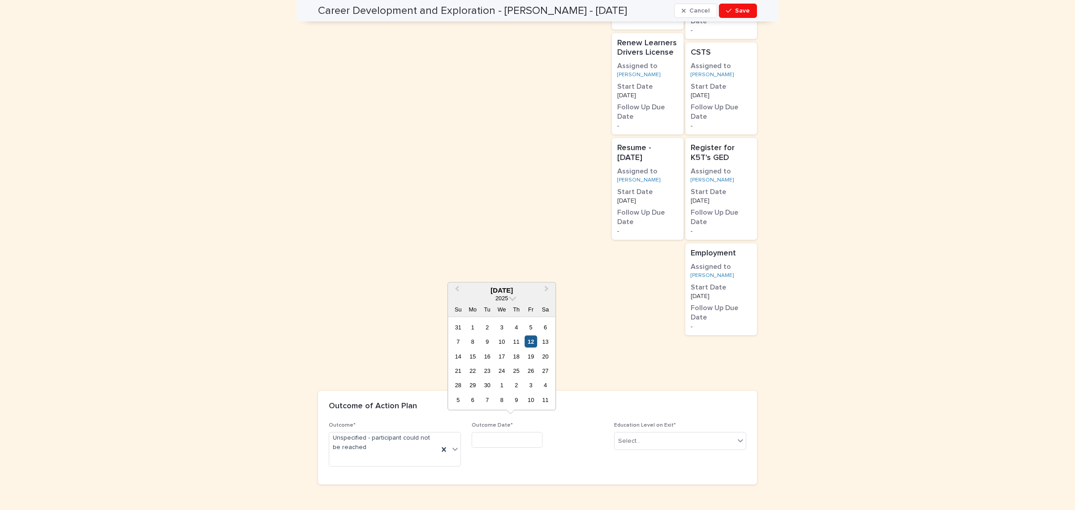
click at [532, 340] on div "12" at bounding box center [531, 342] width 12 height 12
type input "*********"
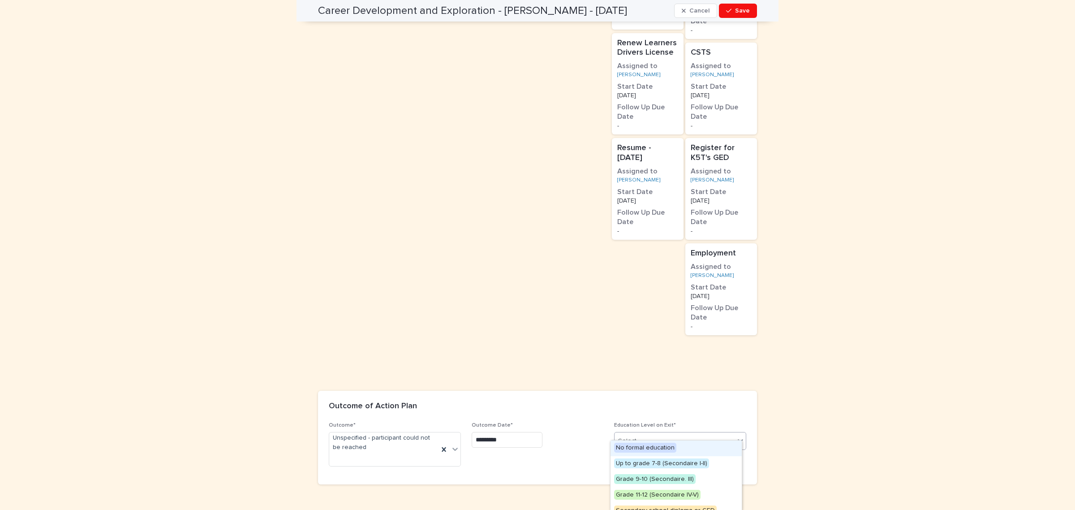
click at [704, 434] on div "Select..." at bounding box center [675, 441] width 120 height 15
click at [672, 489] on div "Grade 11-12 (Secondaire IV-V)" at bounding box center [676, 495] width 131 height 16
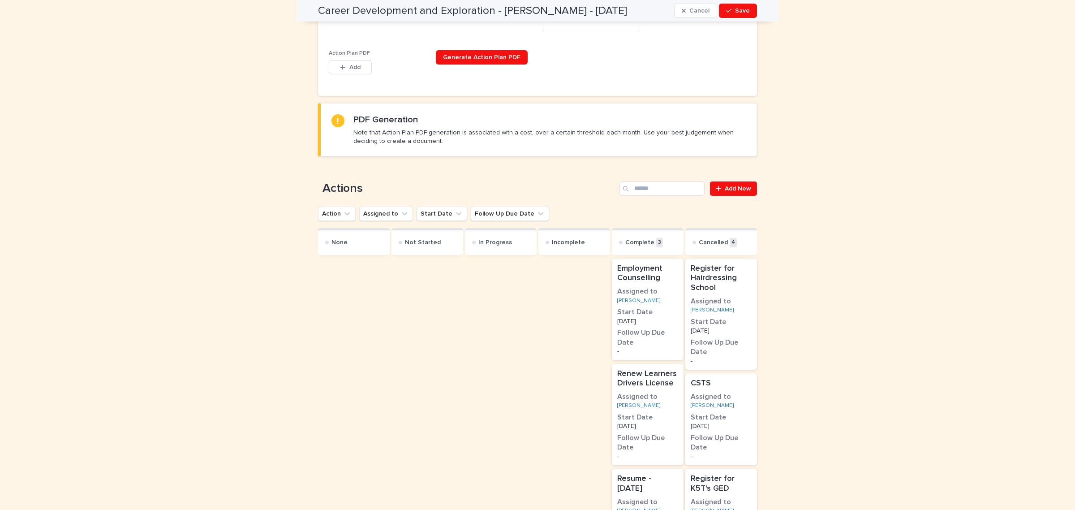
scroll to position [795, 0]
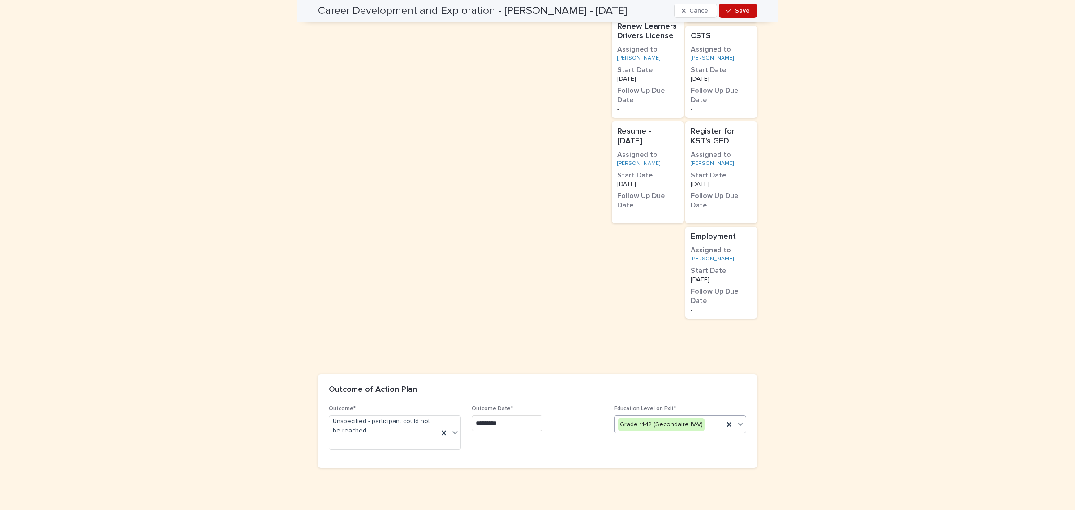
click at [736, 10] on span "Save" at bounding box center [742, 11] width 15 height 6
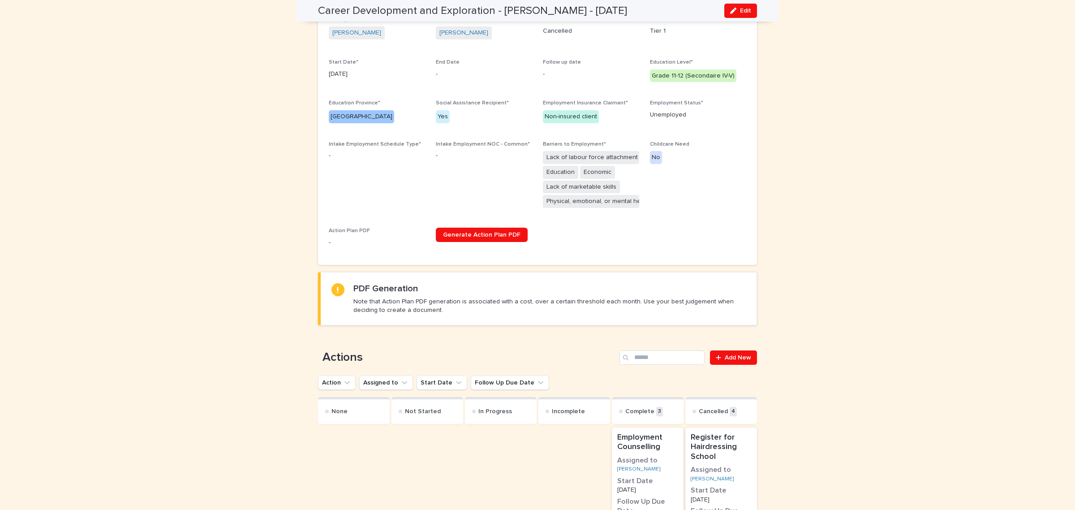
scroll to position [0, 0]
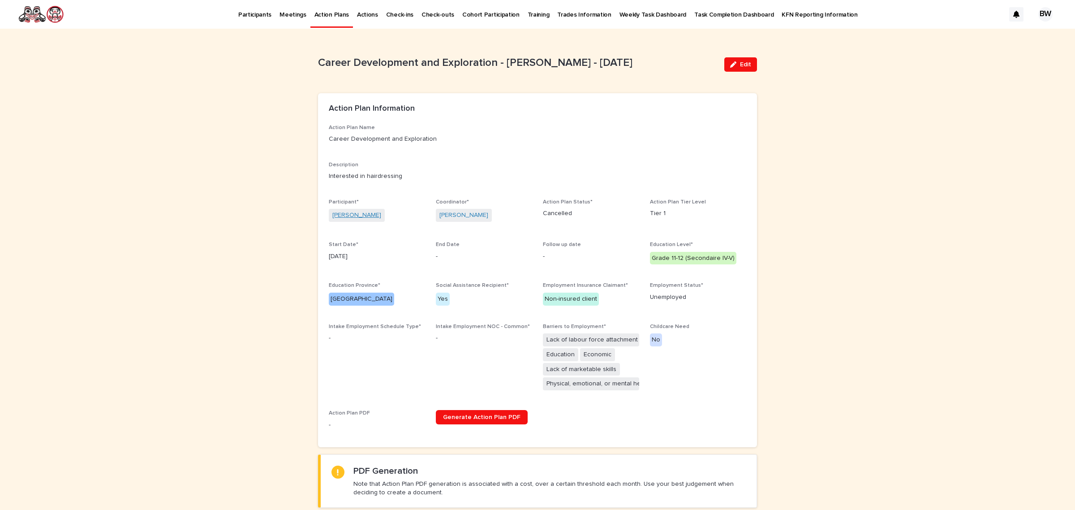
click at [332, 216] on link "Lisa Hill" at bounding box center [356, 215] width 49 height 9
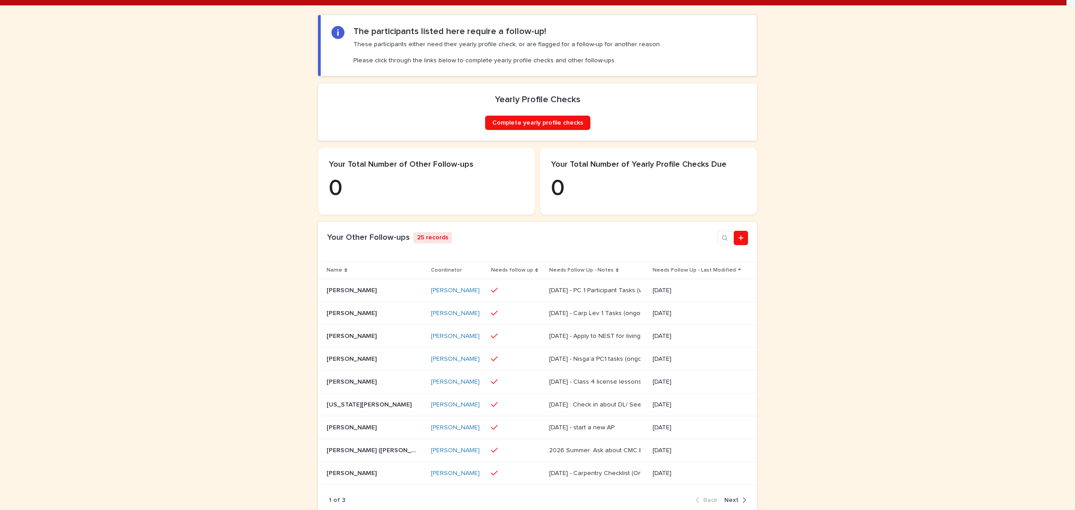
scroll to position [168, 0]
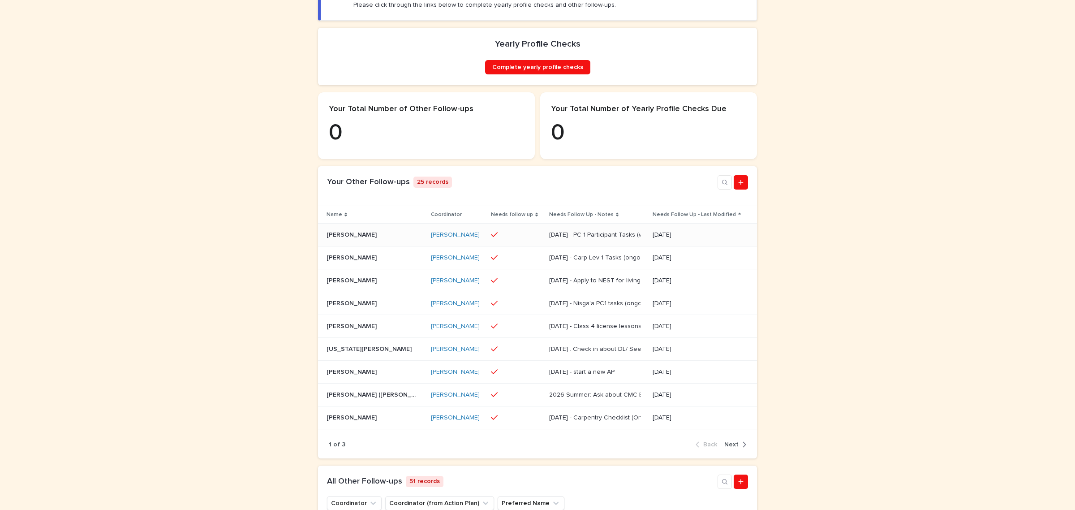
click at [587, 246] on td "June 27 - PC 1 Participant Tasks (when needed) June 27 - PC 1 Participant Tasks…" at bounding box center [598, 235] width 104 height 23
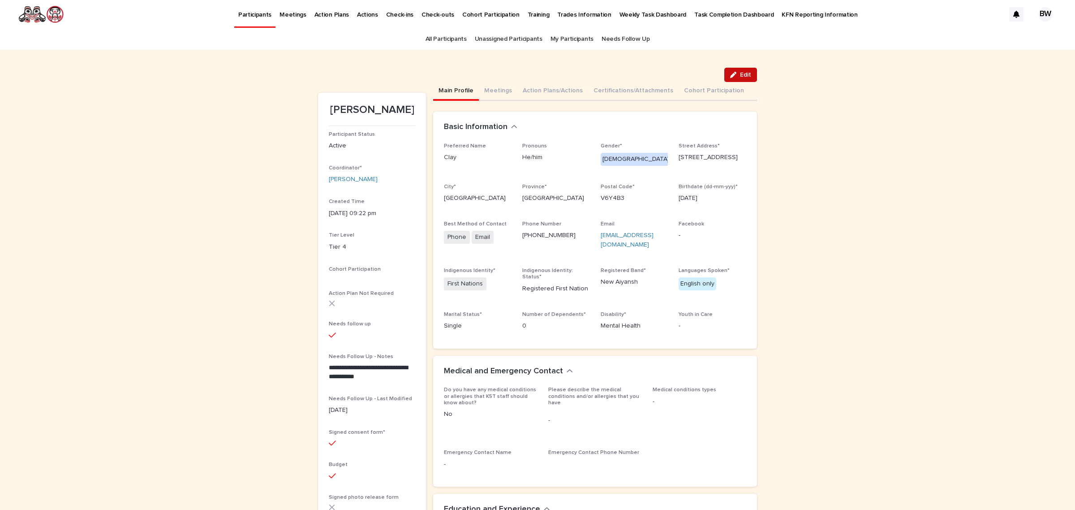
click at [746, 73] on span "Edit" at bounding box center [745, 75] width 11 height 6
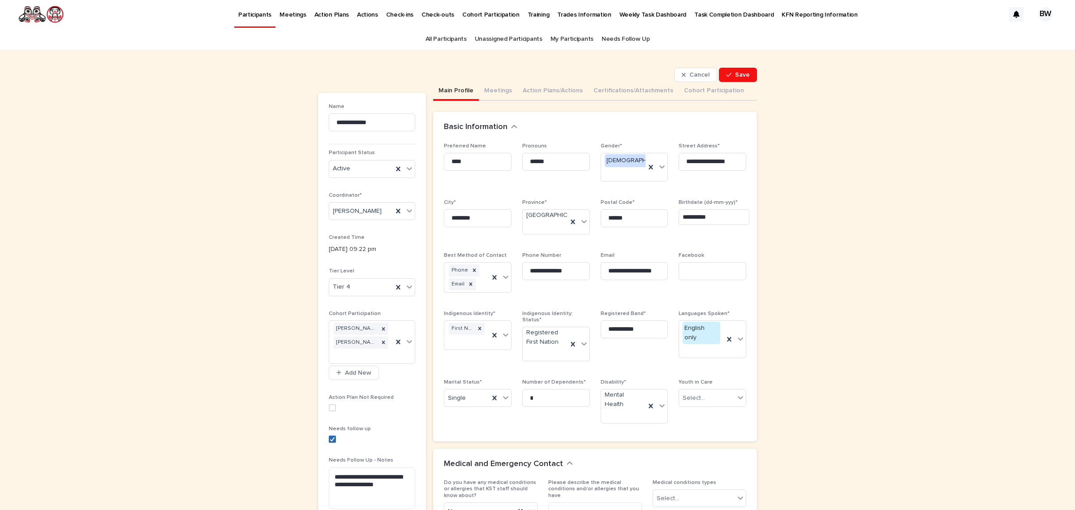
click at [329, 442] on span at bounding box center [332, 438] width 7 height 7
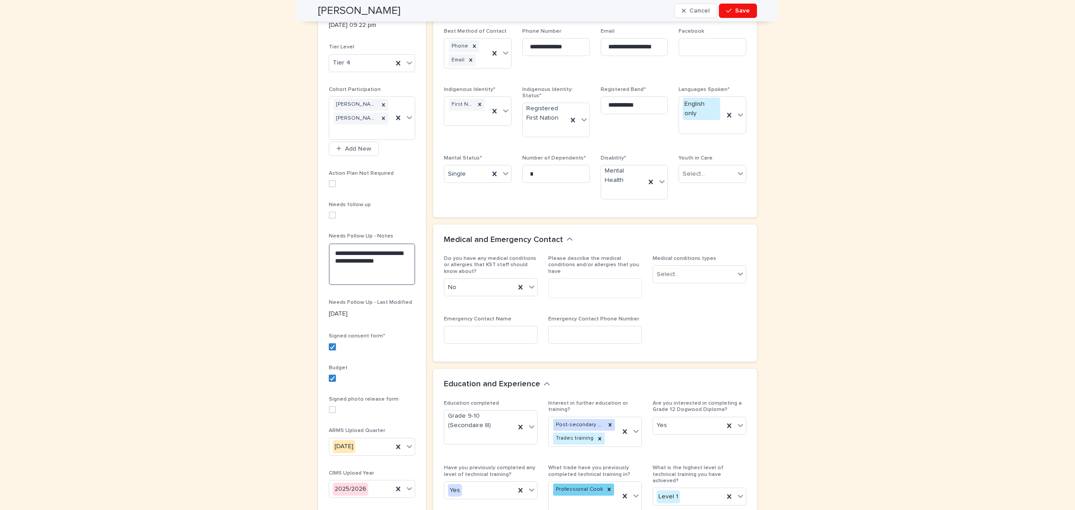
drag, startPoint x: 391, startPoint y: 267, endPoint x: 238, endPoint y: 241, distance: 155.0
click at [238, 241] on div "**********" at bounding box center [537, 442] width 1075 height 1233
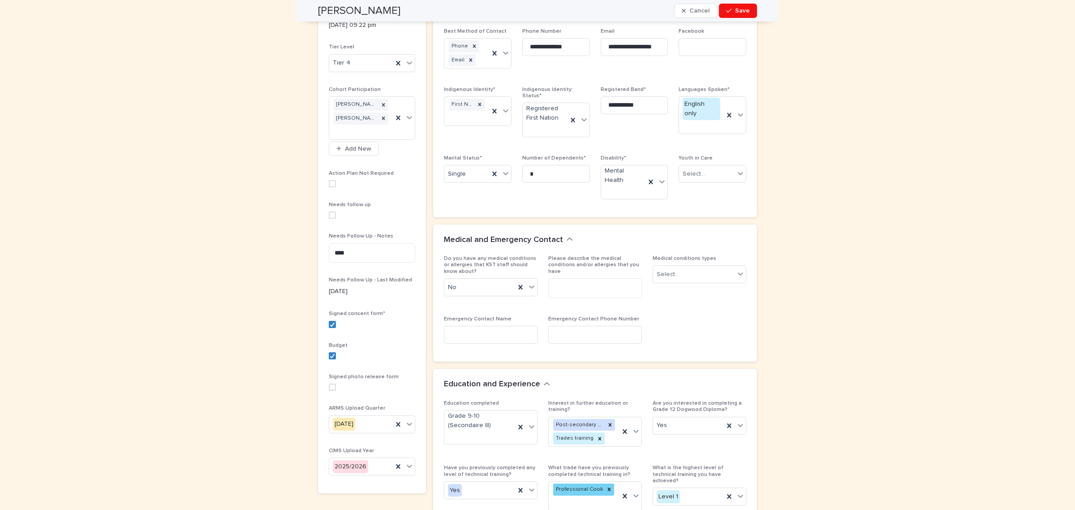
click at [678, 467] on div "**********" at bounding box center [595, 447] width 324 height 1119
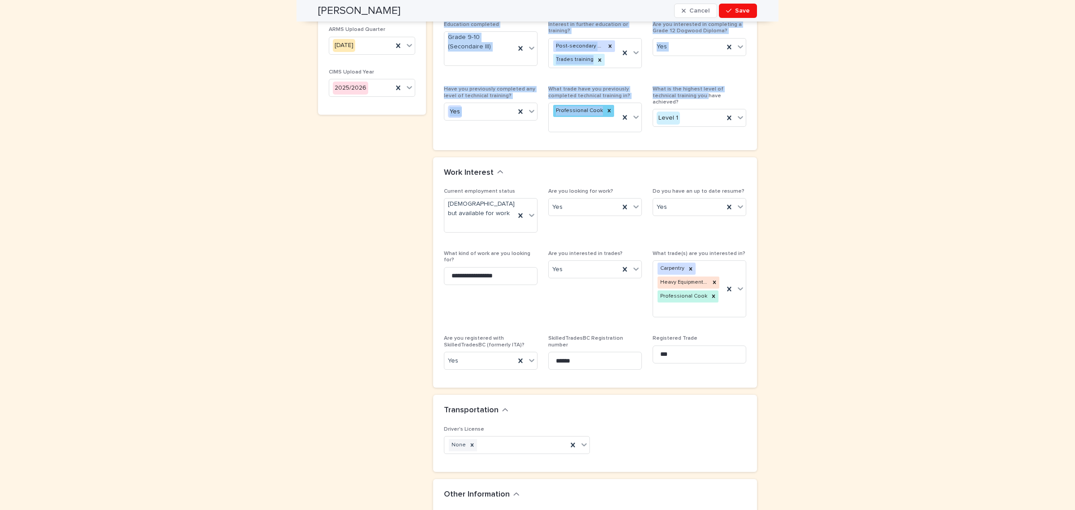
scroll to position [237, 0]
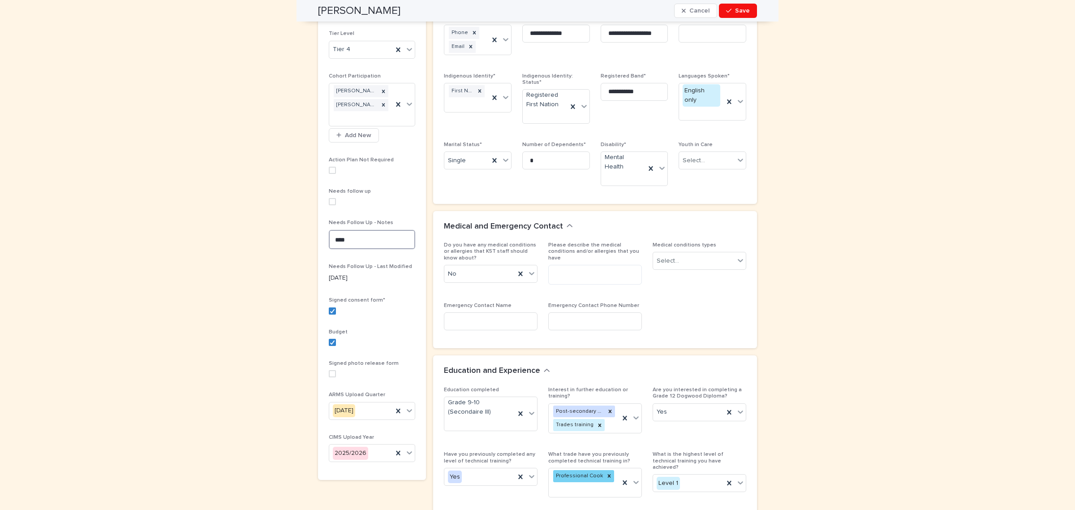
click at [359, 238] on textarea "***" at bounding box center [372, 239] width 86 height 19
type textarea "**********"
click at [743, 4] on button "Save" at bounding box center [738, 11] width 38 height 14
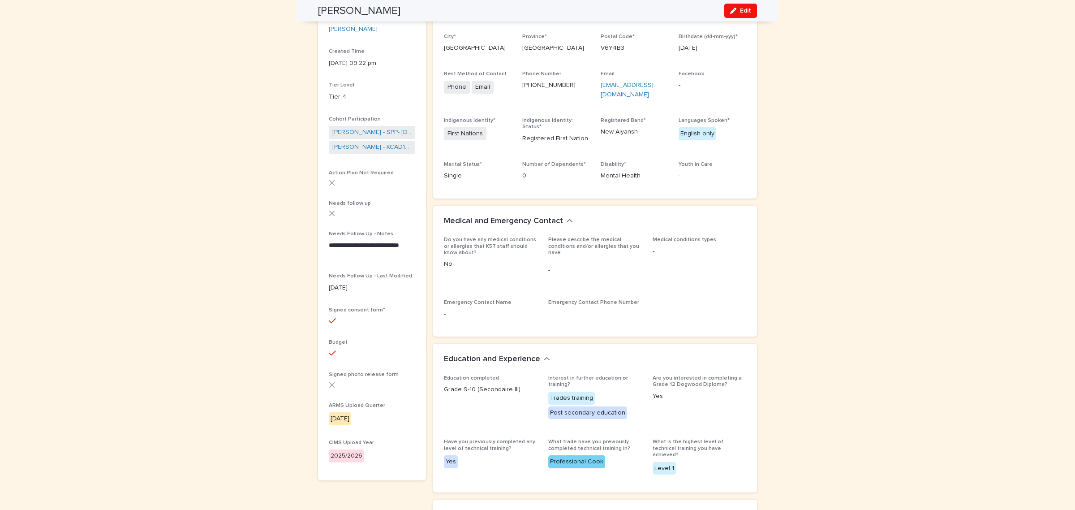
click at [741, 9] on span "Edit" at bounding box center [745, 11] width 11 height 6
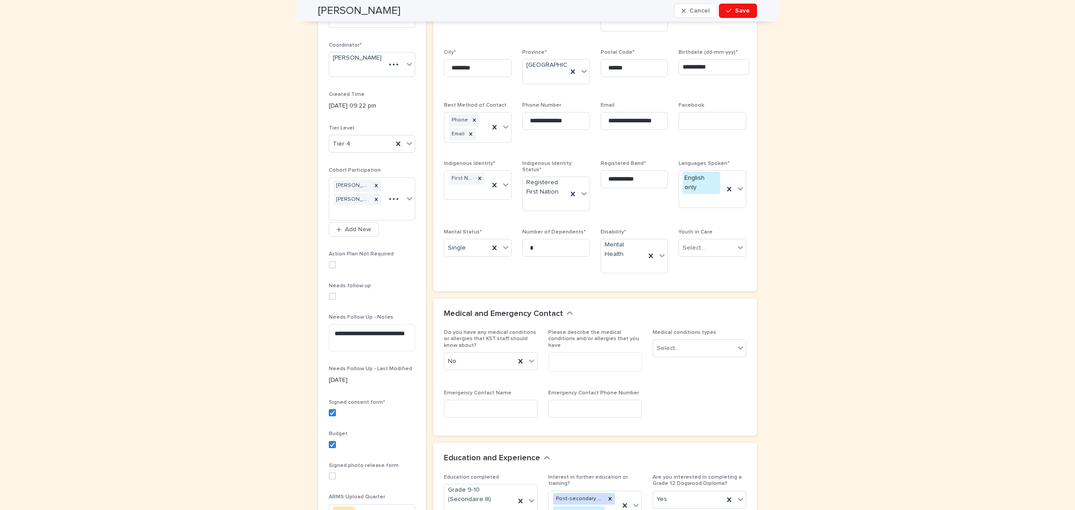
scroll to position [237, 0]
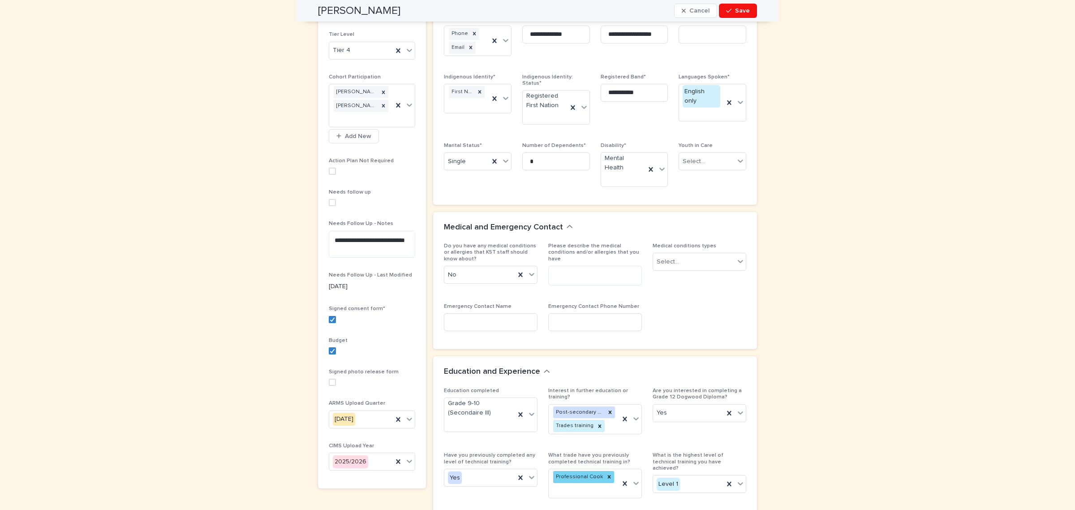
click at [331, 199] on label at bounding box center [372, 202] width 86 height 7
click at [737, 14] on button "Save" at bounding box center [738, 11] width 38 height 14
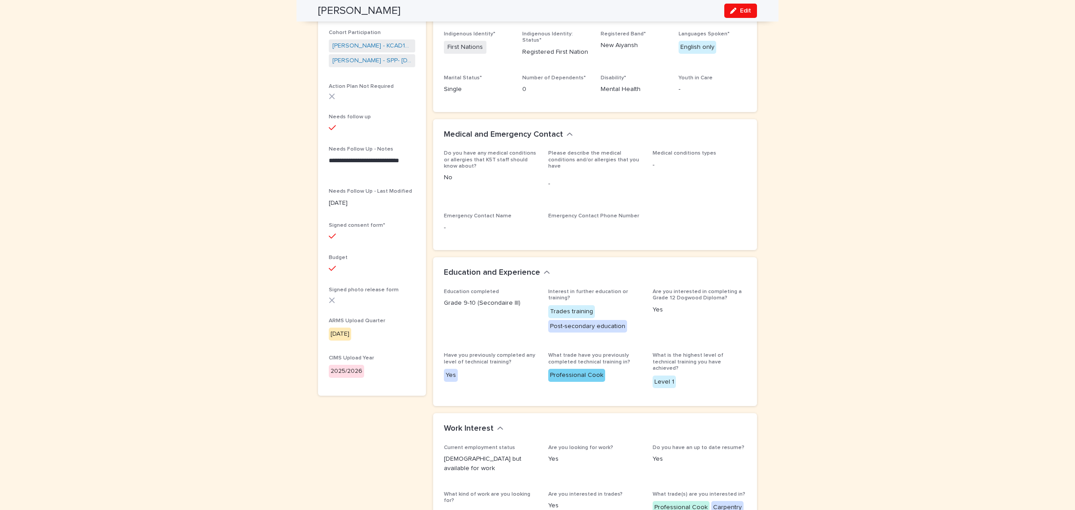
scroll to position [149, 0]
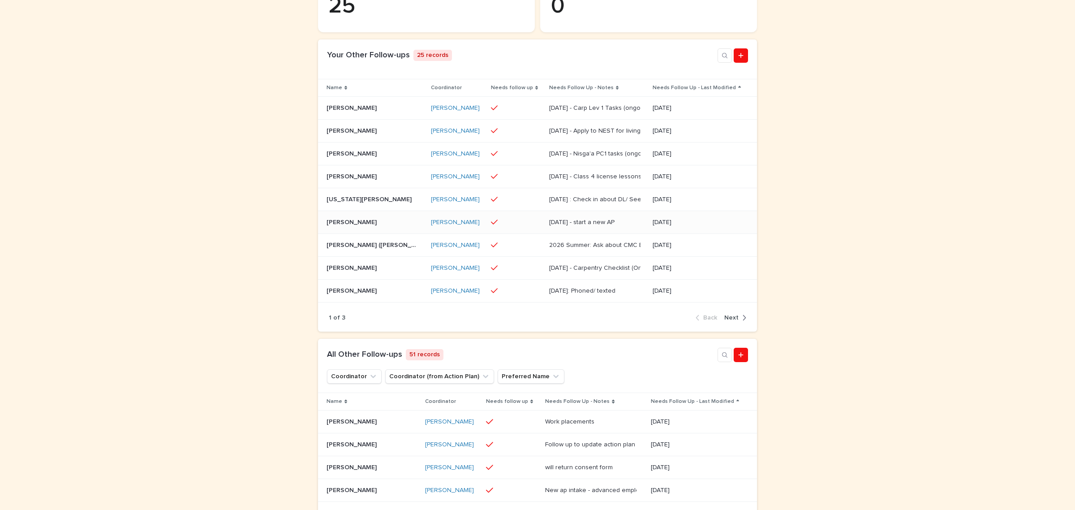
scroll to position [245, 0]
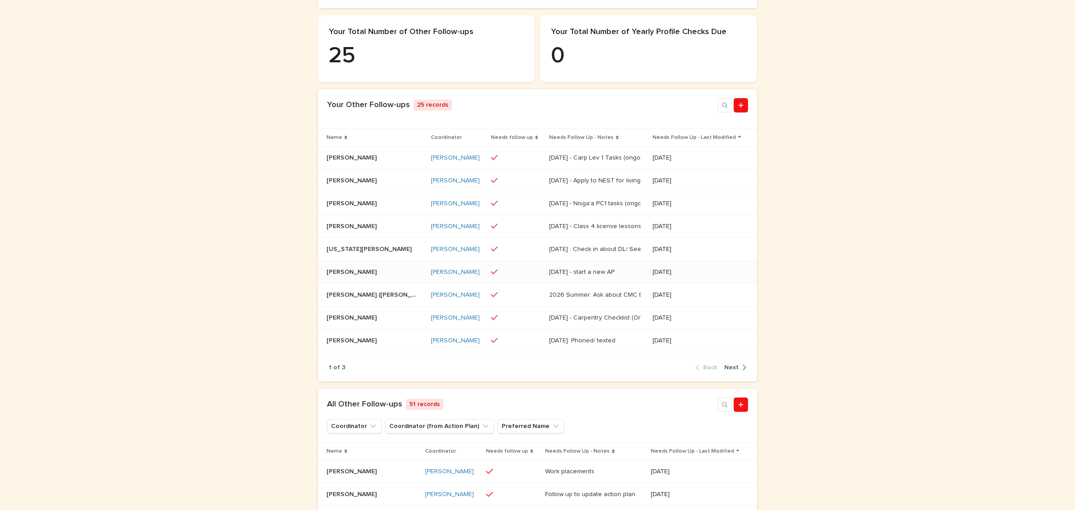
click at [384, 162] on p at bounding box center [372, 158] width 90 height 8
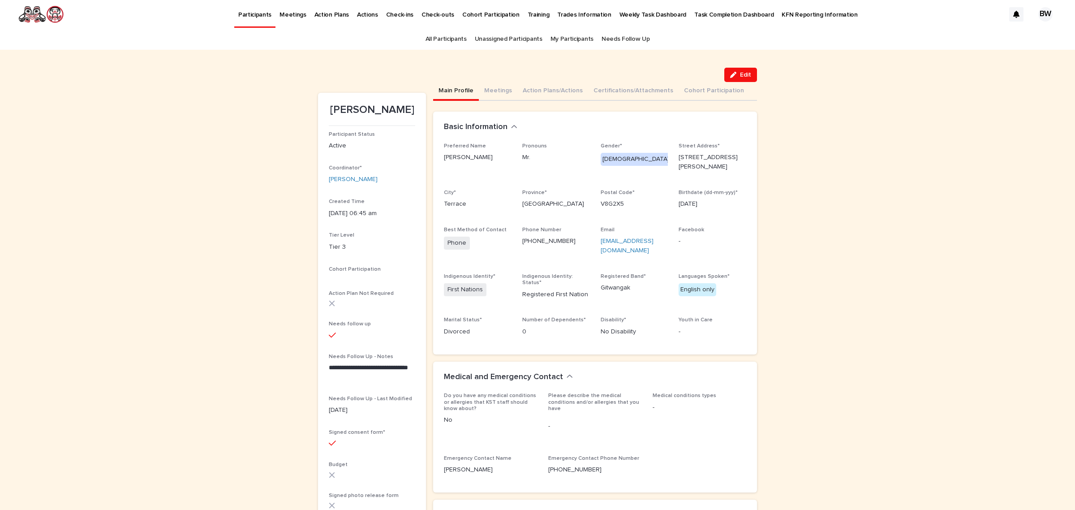
drag, startPoint x: 735, startPoint y: 78, endPoint x: 675, endPoint y: 131, distance: 80.0
click at [737, 79] on button "Edit" at bounding box center [740, 75] width 33 height 14
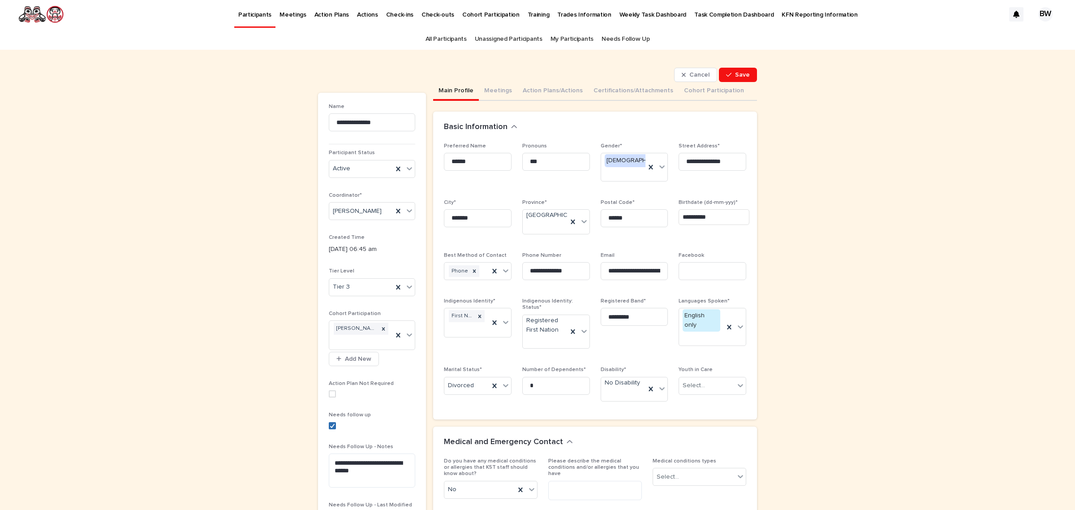
click at [330, 426] on icon at bounding box center [332, 425] width 5 height 4
drag, startPoint x: 370, startPoint y: 471, endPoint x: 295, endPoint y: 443, distance: 79.8
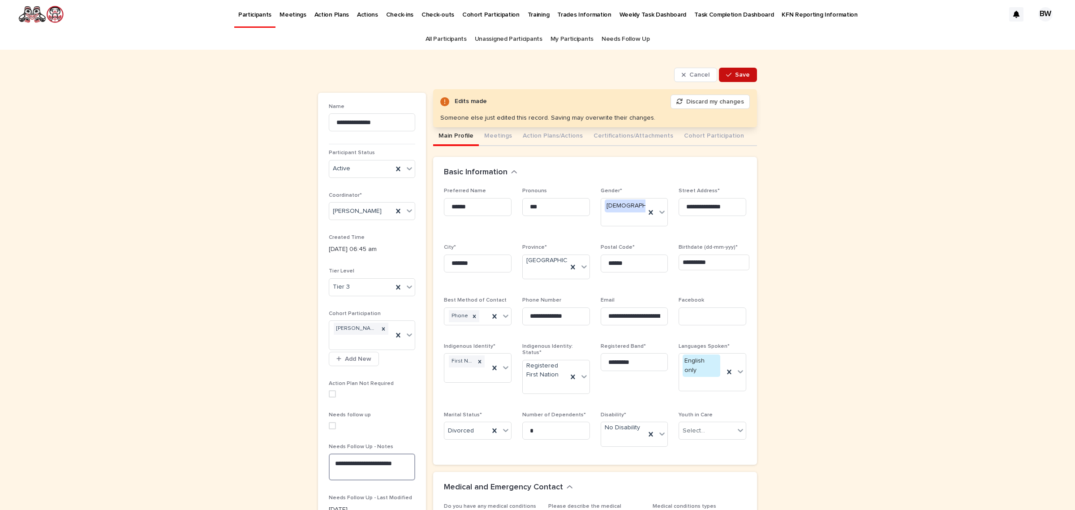
type textarea "**********"
click at [738, 77] on span "Save" at bounding box center [742, 75] width 15 height 6
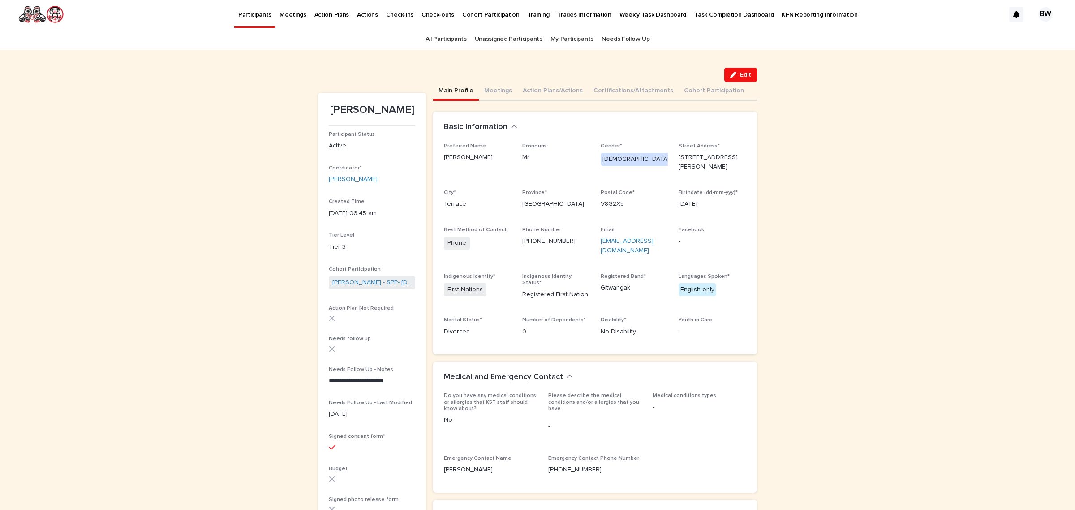
click at [741, 79] on button "Edit" at bounding box center [740, 75] width 33 height 14
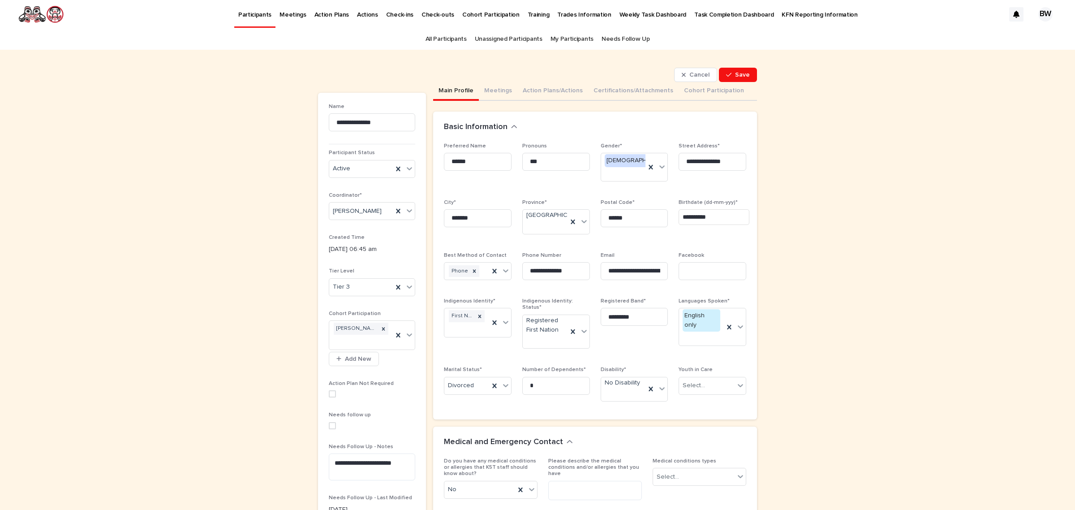
click at [329, 429] on label at bounding box center [372, 425] width 86 height 7
click at [740, 68] on button "Save" at bounding box center [738, 75] width 38 height 14
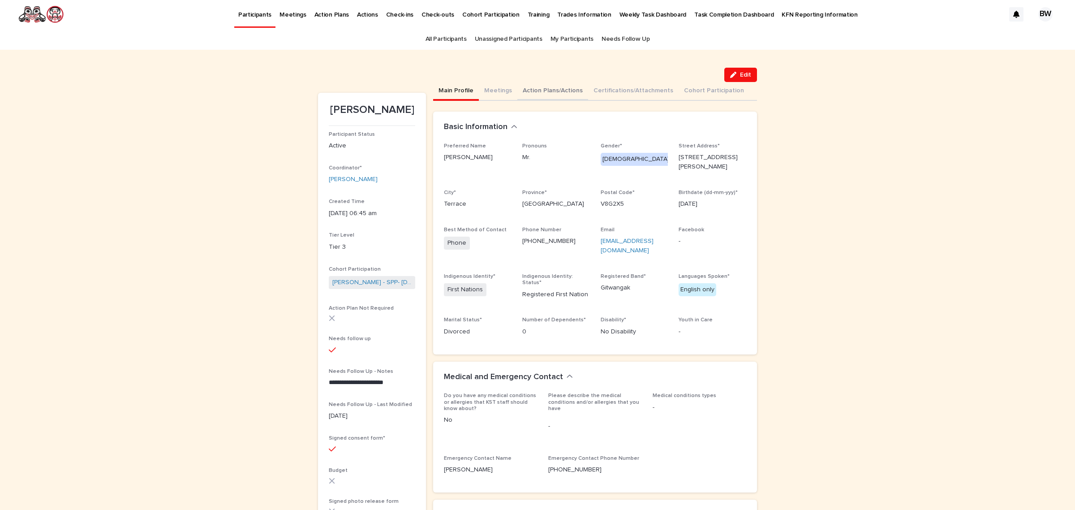
click at [547, 95] on button "Action Plans/Actions" at bounding box center [552, 91] width 71 height 19
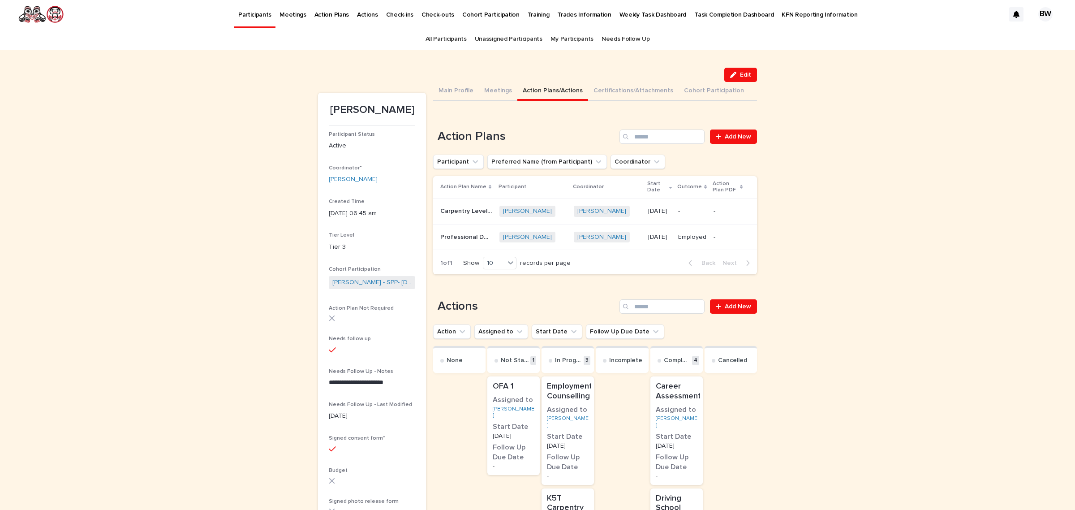
click at [710, 205] on td "-" at bounding box center [733, 211] width 47 height 26
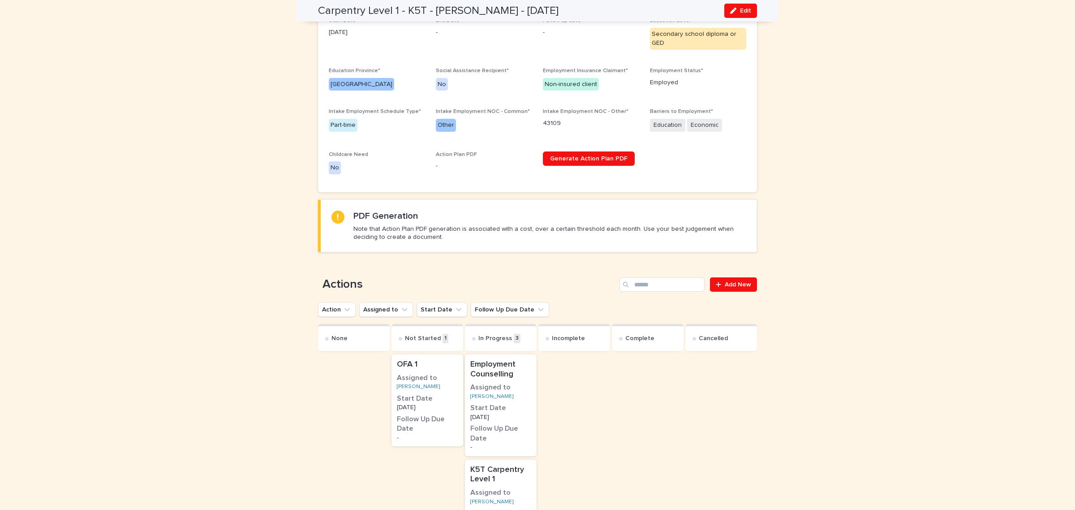
scroll to position [504, 0]
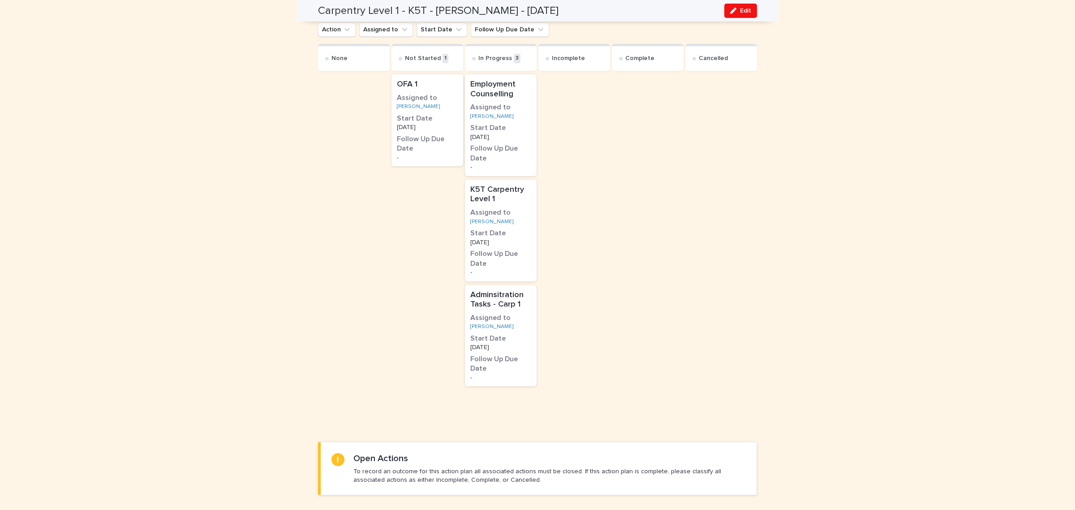
click at [514, 315] on h3 "Assigned to" at bounding box center [500, 318] width 61 height 10
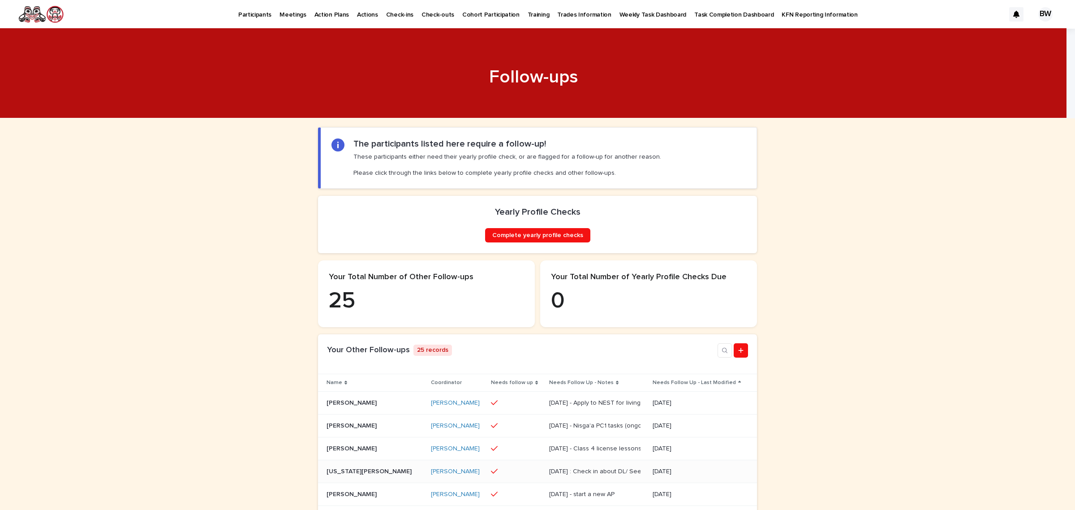
scroll to position [168, 0]
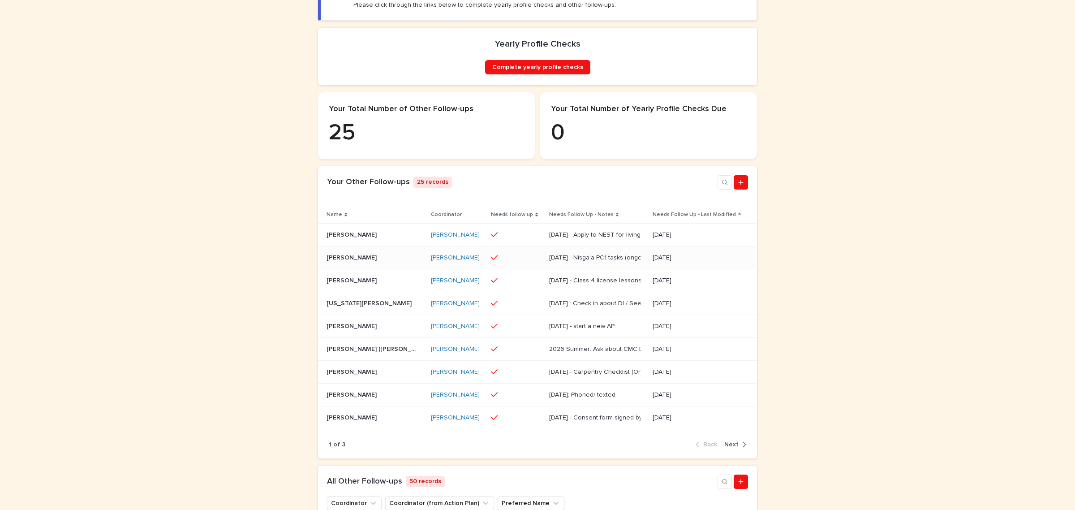
click at [594, 265] on div "July 15 - Nisga'a PC1 tasks (ongoing) July 15 - Nisga'a PC1 tasks (ongoing)" at bounding box center [597, 257] width 97 height 15
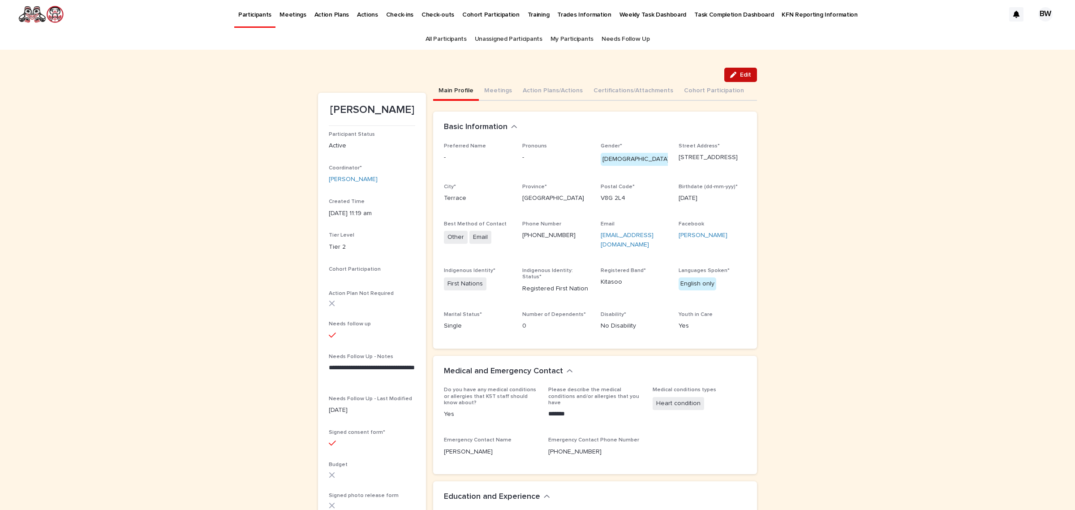
click at [733, 68] on button "Edit" at bounding box center [740, 75] width 33 height 14
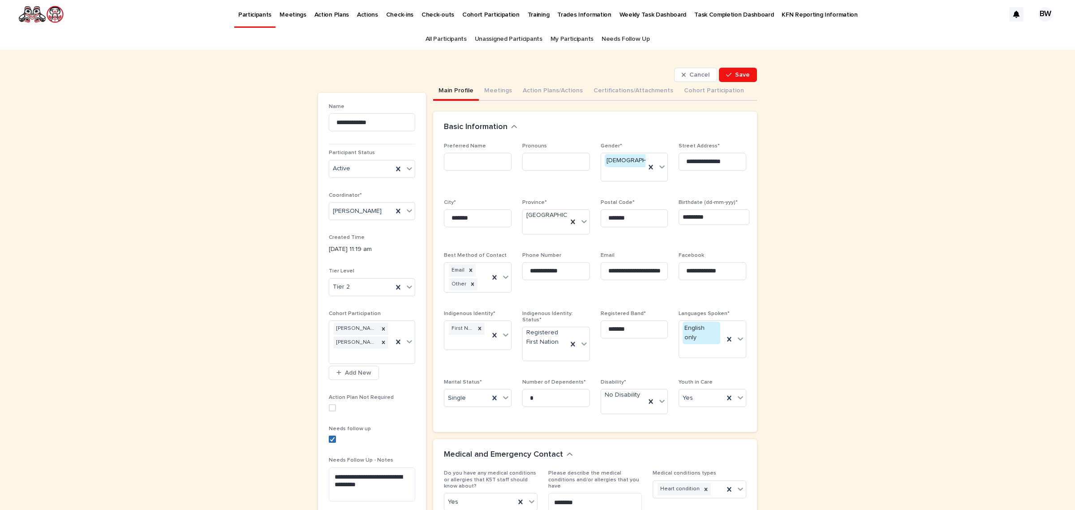
drag, startPoint x: 326, startPoint y: 439, endPoint x: 345, endPoint y: 439, distance: 19.3
click at [330, 439] on icon at bounding box center [332, 439] width 5 height 4
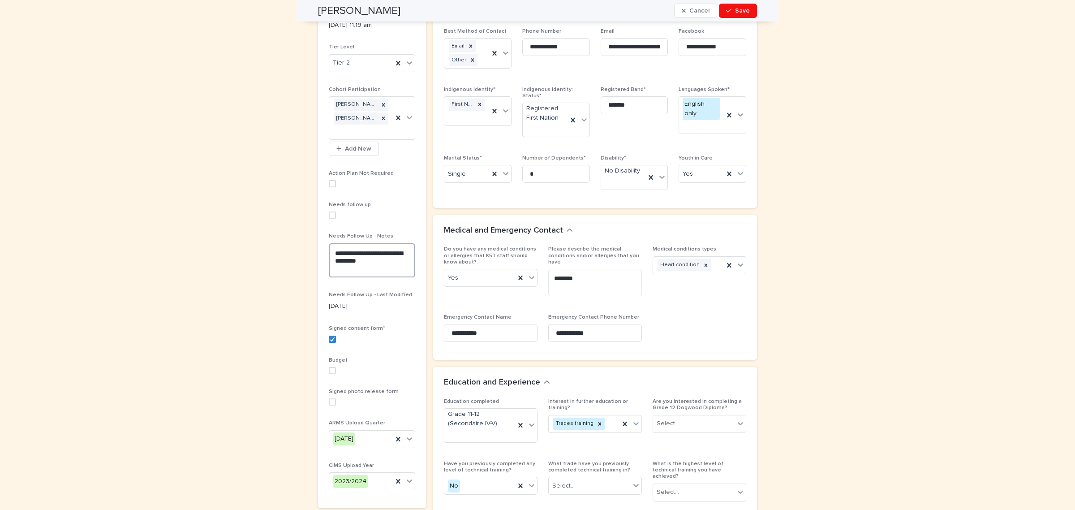
drag, startPoint x: 389, startPoint y: 261, endPoint x: 247, endPoint y: 223, distance: 146.9
click at [247, 223] on div "**********" at bounding box center [537, 479] width 1075 height 1307
type textarea "**********"
click at [735, 9] on span "Save" at bounding box center [742, 11] width 15 height 6
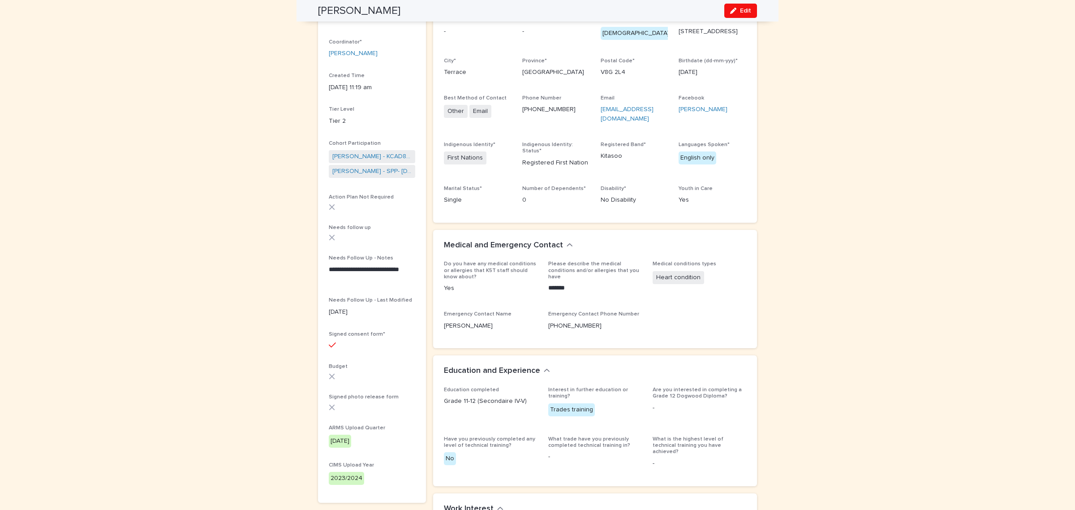
click at [734, 12] on div "button" at bounding box center [735, 11] width 10 height 6
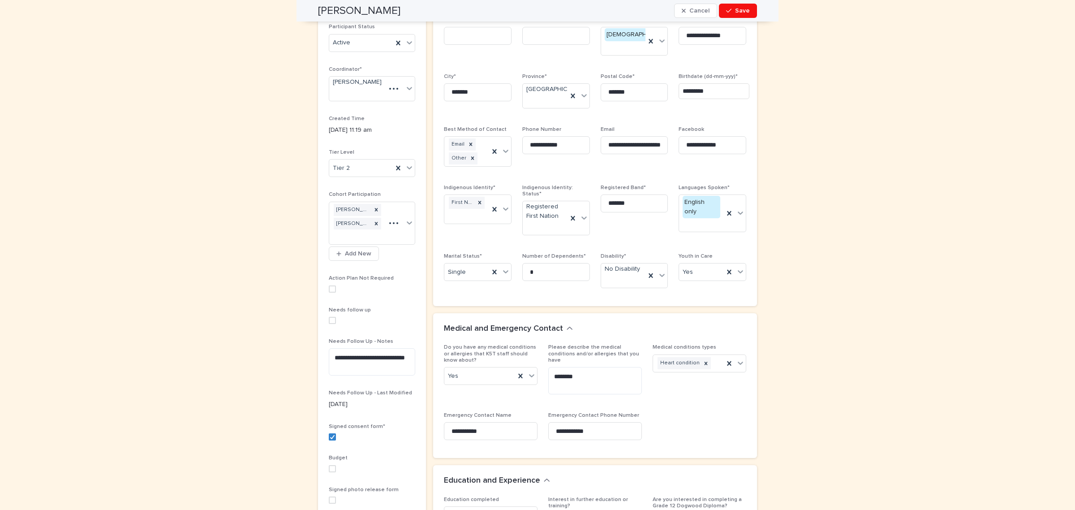
scroll to position [223, 0]
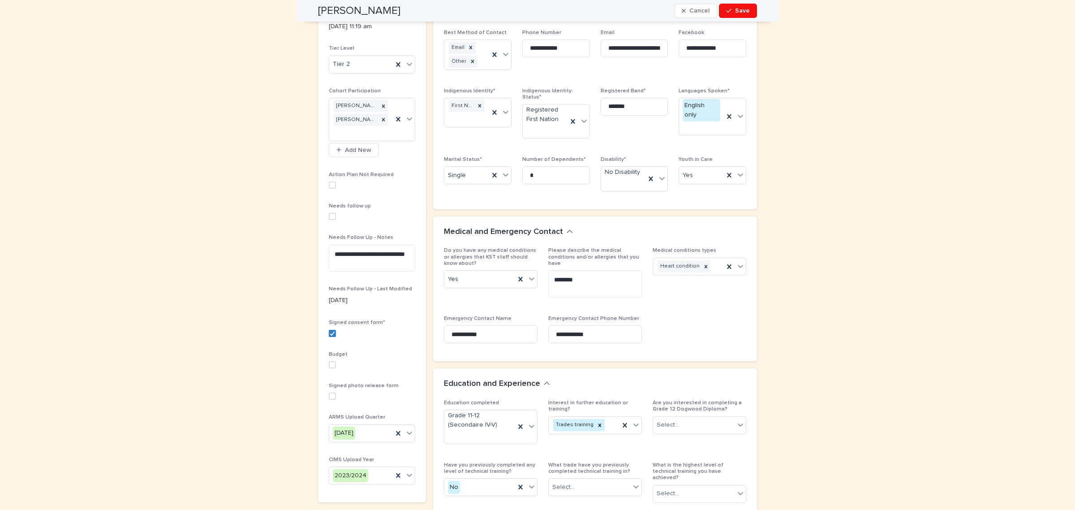
click at [329, 215] on span at bounding box center [332, 216] width 7 height 7
click at [744, 10] on span "Save" at bounding box center [742, 11] width 15 height 6
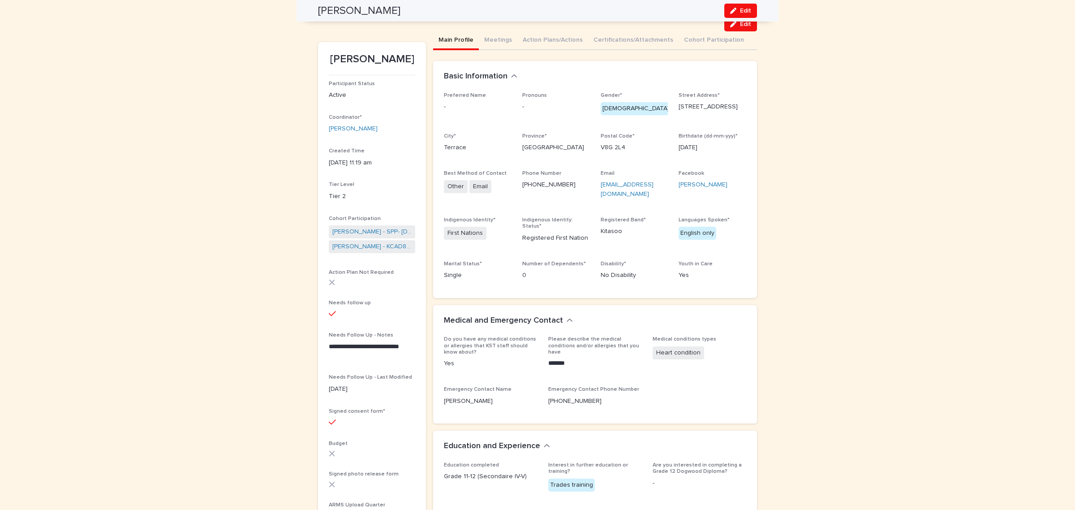
scroll to position [0, 0]
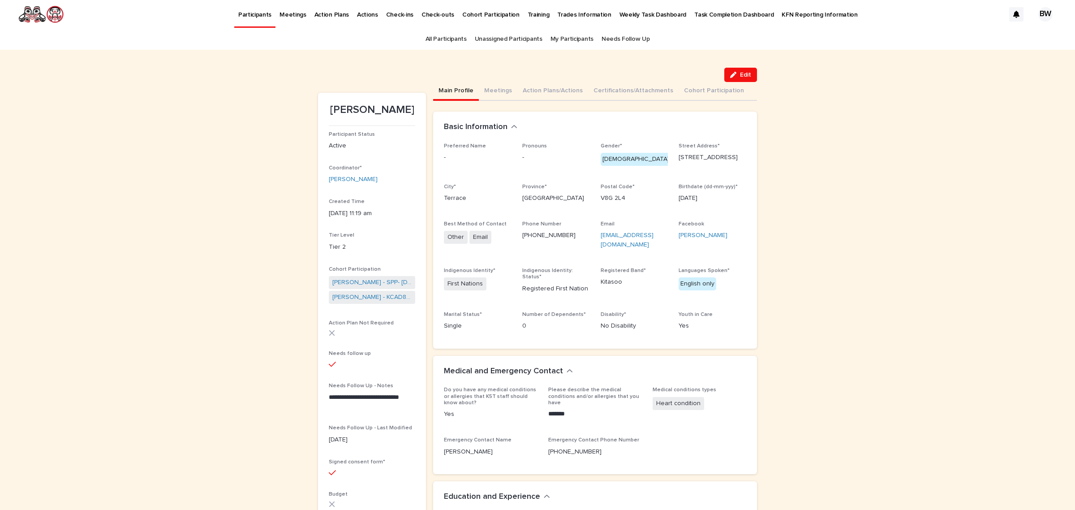
click at [555, 81] on div "Edit" at bounding box center [537, 75] width 439 height 14
click at [556, 87] on button "Action Plans/Actions" at bounding box center [552, 91] width 71 height 19
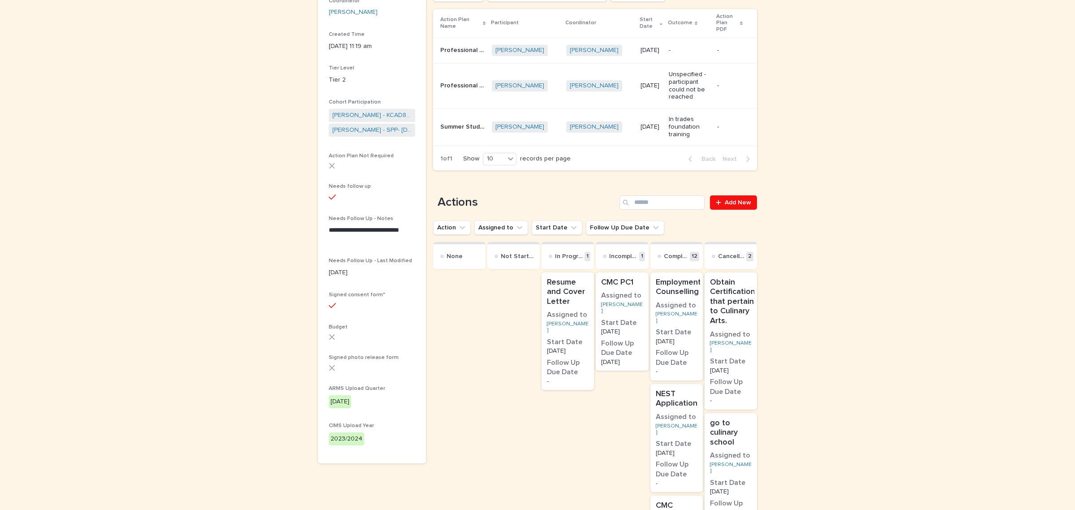
scroll to position [280, 0]
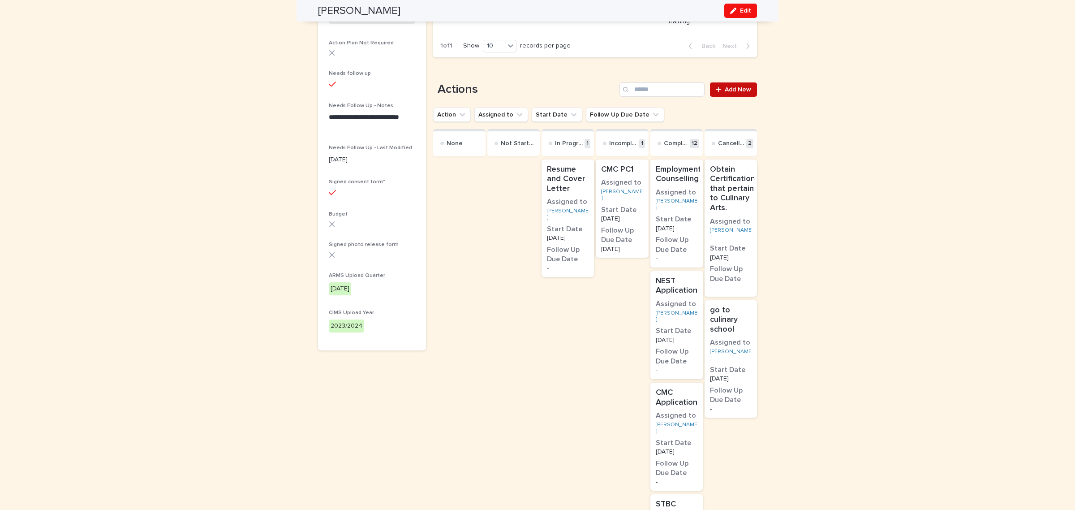
click at [742, 82] on link "Add New" at bounding box center [733, 89] width 47 height 14
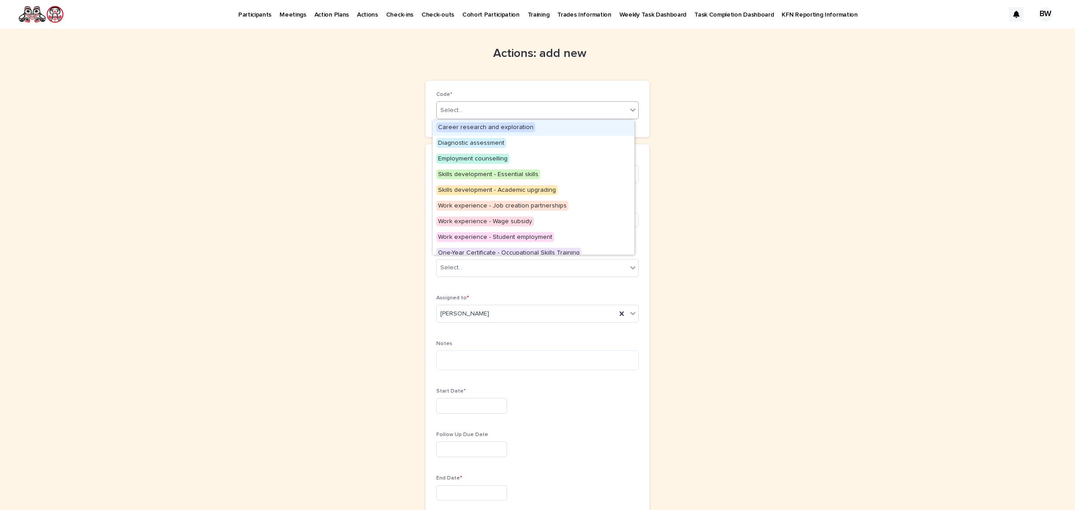
click at [471, 112] on div "Select..." at bounding box center [532, 110] width 190 height 15
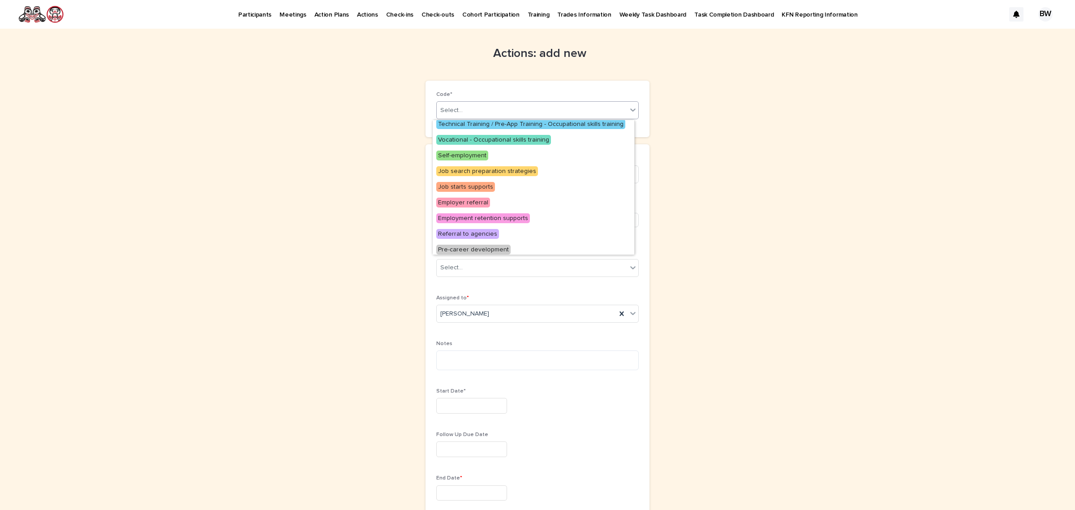
scroll to position [179, 0]
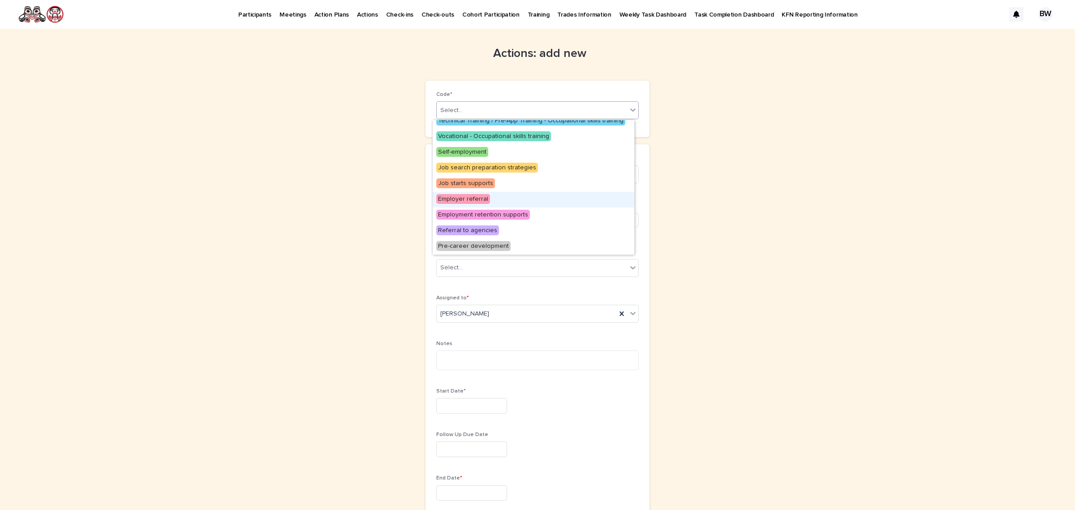
drag, startPoint x: 510, startPoint y: 191, endPoint x: 478, endPoint y: 202, distance: 34.0
click at [478, 202] on span "Employer referral" at bounding box center [463, 199] width 54 height 10
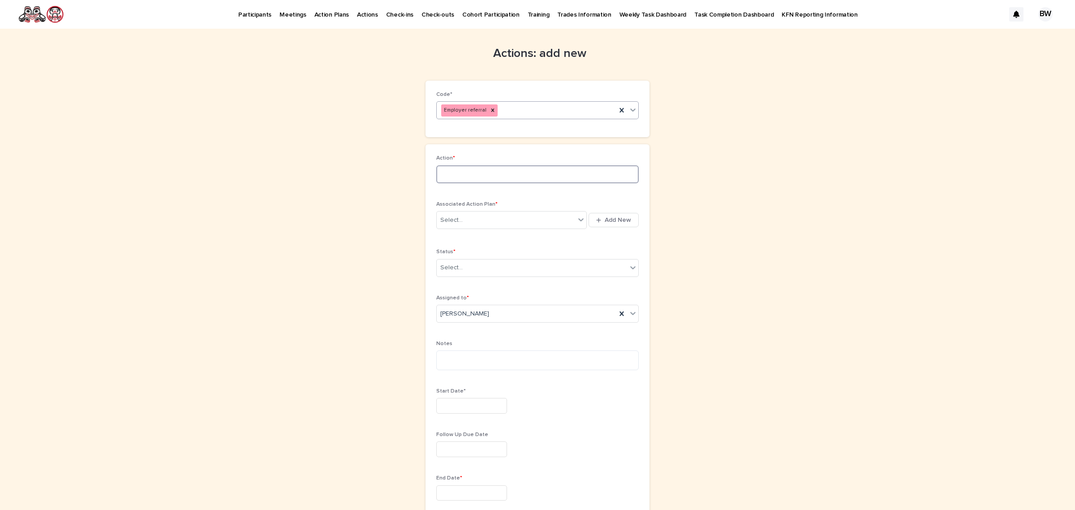
click at [520, 171] on input at bounding box center [537, 174] width 202 height 18
type input "**********"
click at [490, 219] on div "Select..." at bounding box center [506, 220] width 138 height 15
type input "******"
drag, startPoint x: 554, startPoint y: 245, endPoint x: 551, endPoint y: 252, distance: 7.2
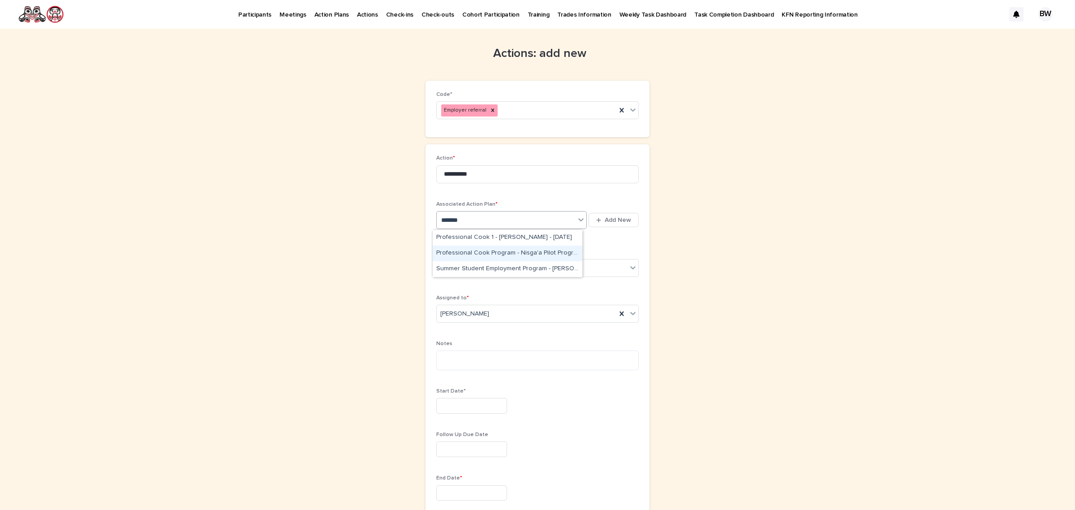
click at [551, 252] on div "Professional Cook Program - Nisga'a Pilot Program - Evelyn Nisyok - Jun 2nd, 20…" at bounding box center [508, 253] width 150 height 16
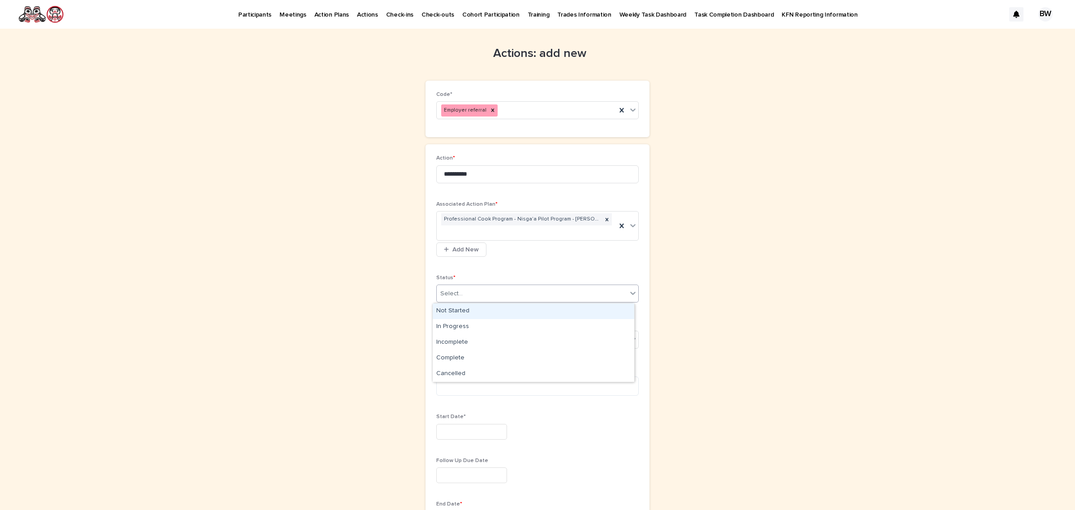
click at [473, 290] on div "Select..." at bounding box center [532, 293] width 190 height 15
click at [457, 331] on div "In Progress" at bounding box center [534, 327] width 202 height 16
click at [497, 293] on div "In Progress" at bounding box center [527, 293] width 180 height 15
click at [455, 308] on div "Not Started" at bounding box center [534, 311] width 202 height 16
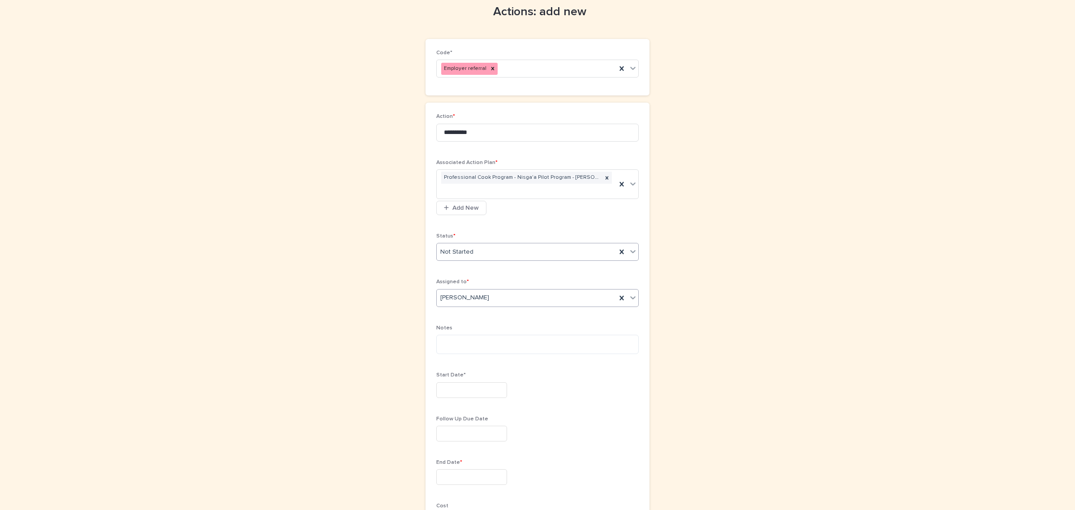
scroll to position [112, 0]
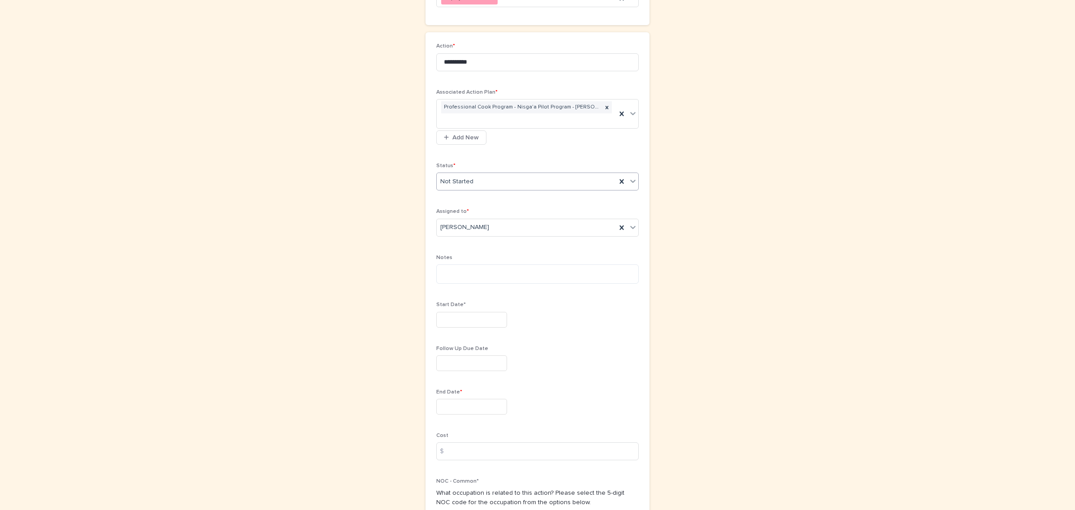
click at [469, 323] on input "text" at bounding box center [471, 320] width 71 height 16
click at [511, 175] on button "Next Month" at bounding box center [512, 181] width 14 height 14
click at [433, 279] on div "27" at bounding box center [437, 276] width 12 height 12
type input "**********"
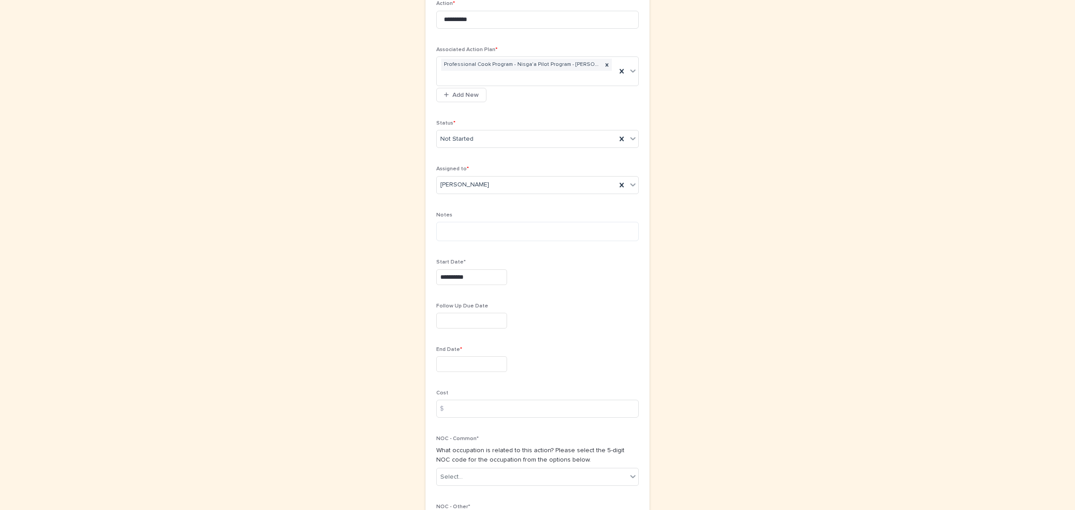
scroll to position [224, 0]
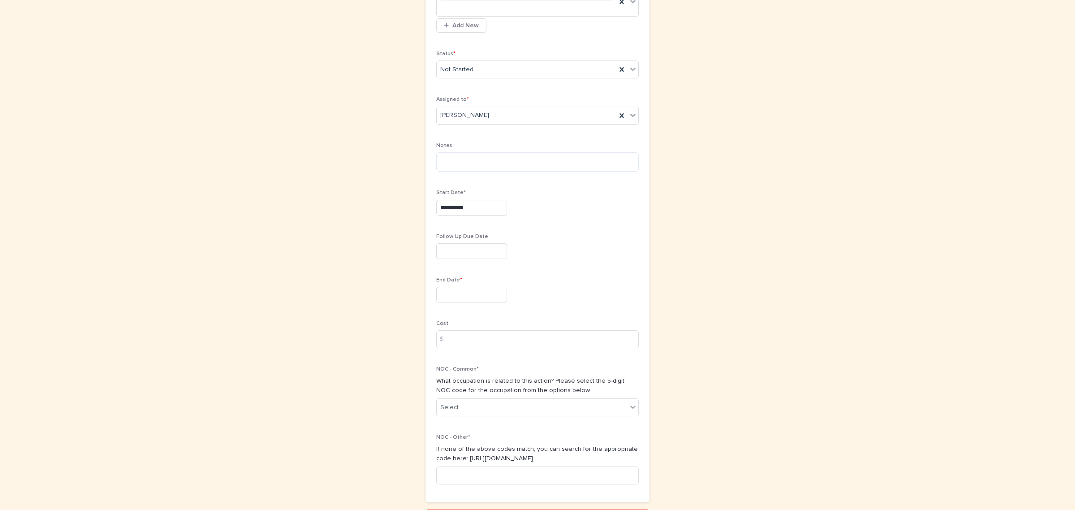
click at [460, 294] on input "text" at bounding box center [471, 295] width 71 height 16
click at [516, 152] on button "Next Month" at bounding box center [512, 156] width 14 height 14
click at [512, 156] on span "Next Month" at bounding box center [512, 156] width 0 height 12
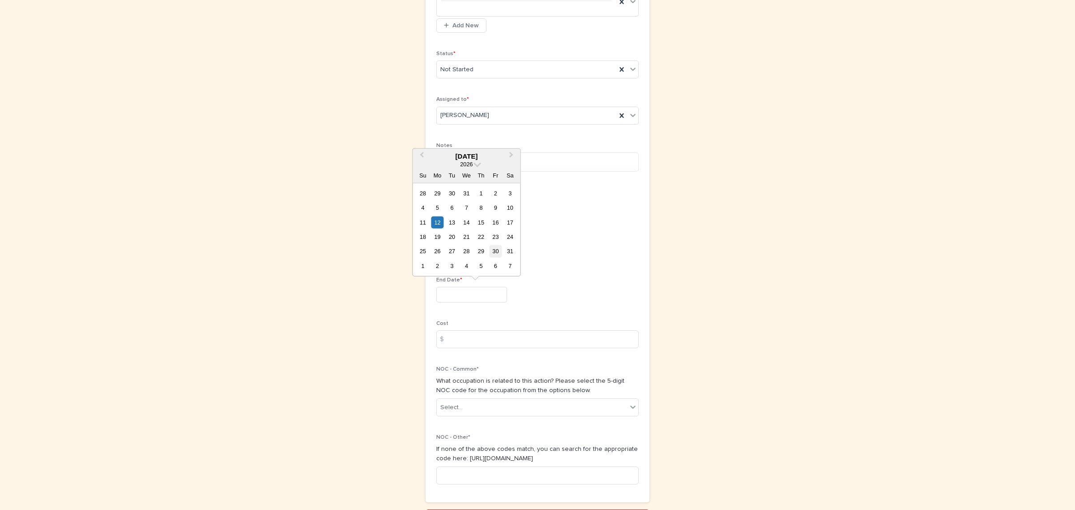
click at [498, 249] on div "30" at bounding box center [496, 251] width 12 height 12
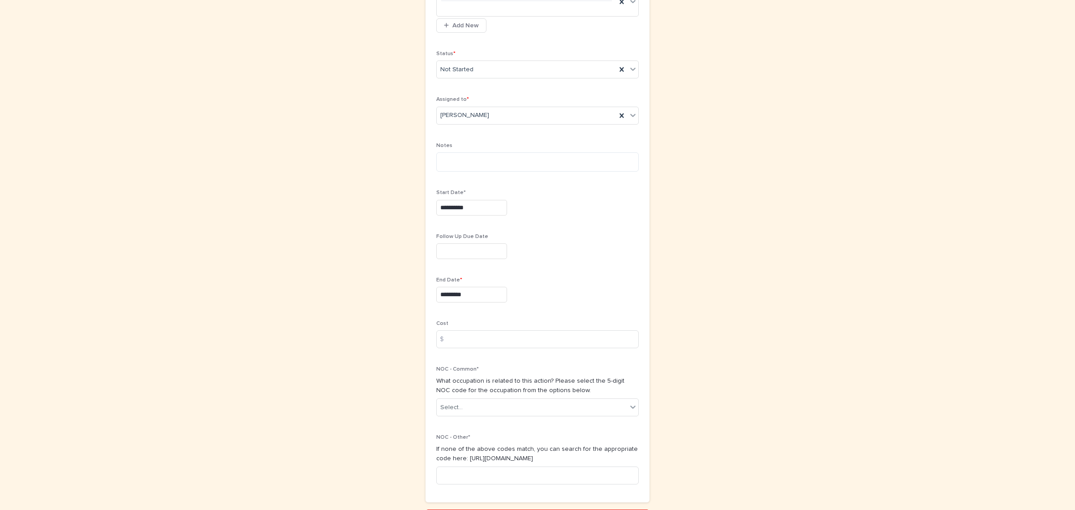
type input "*********"
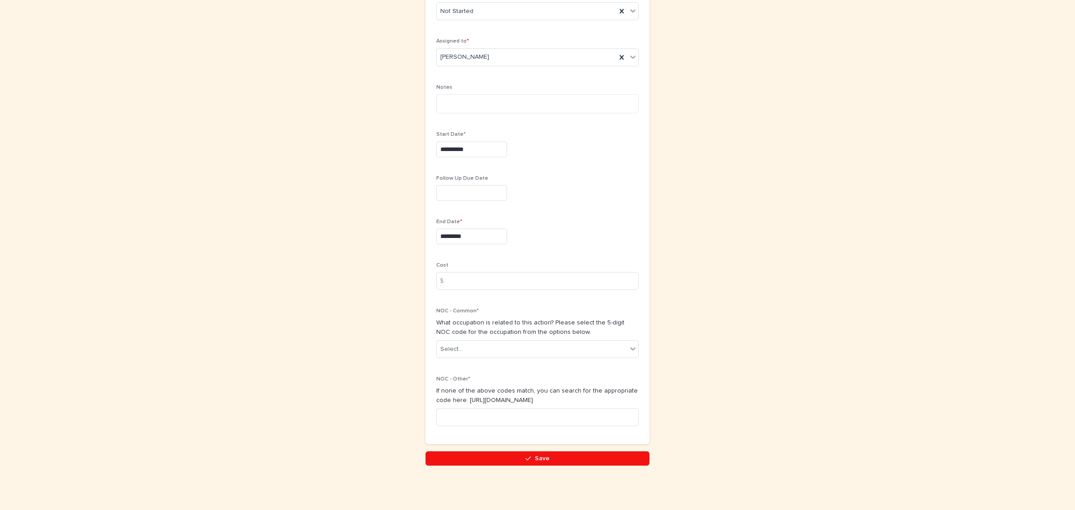
scroll to position [284, 0]
click at [479, 350] on div "Select..." at bounding box center [532, 348] width 190 height 15
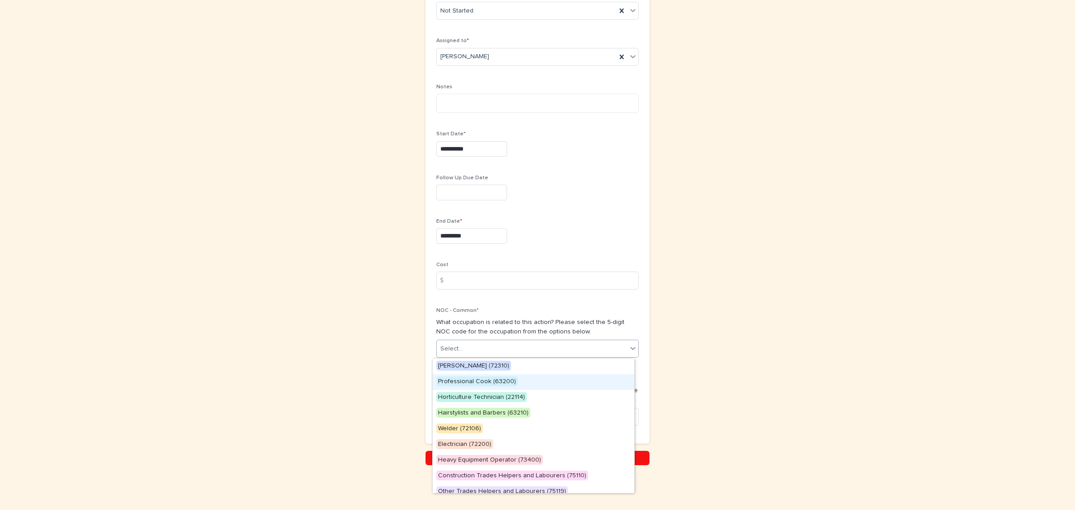
click at [487, 379] on span "Professional Cook (63200)" at bounding box center [477, 381] width 82 height 10
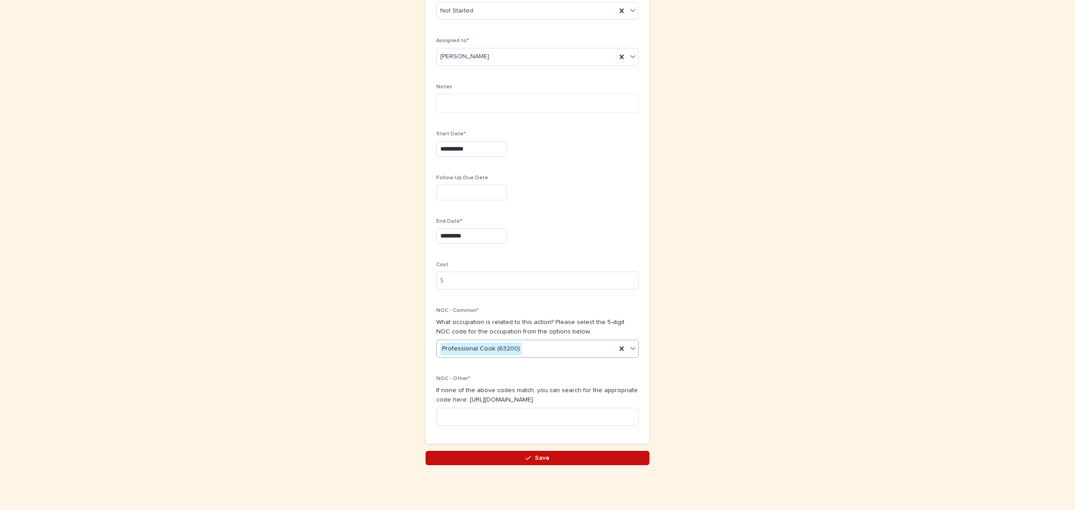
click at [516, 455] on button "Save" at bounding box center [538, 458] width 224 height 14
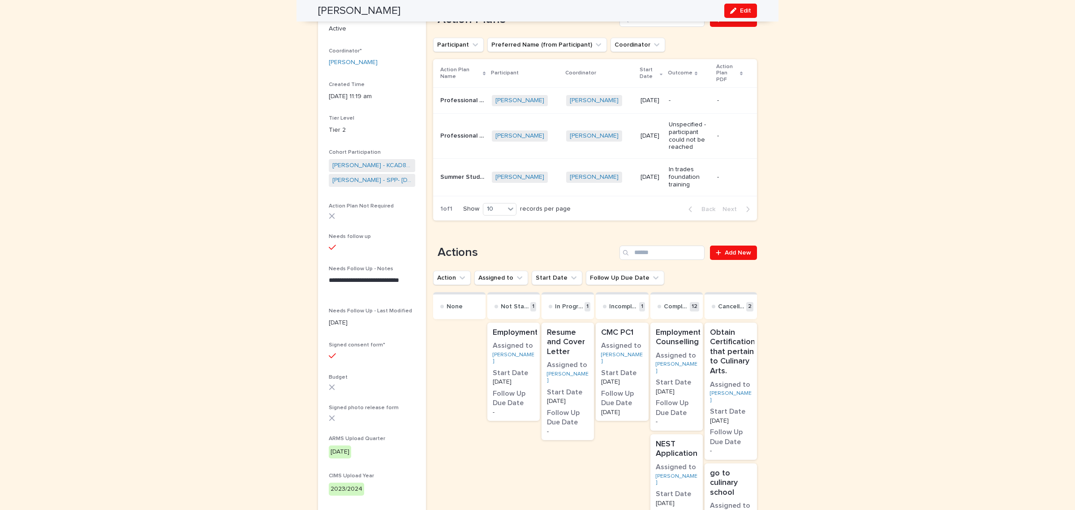
scroll to position [112, 0]
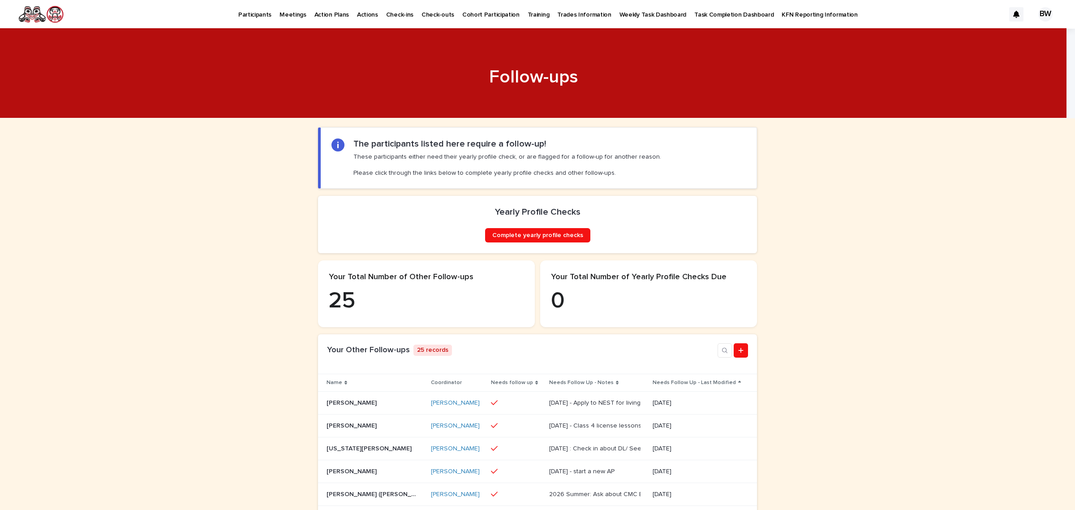
scroll to position [168, 0]
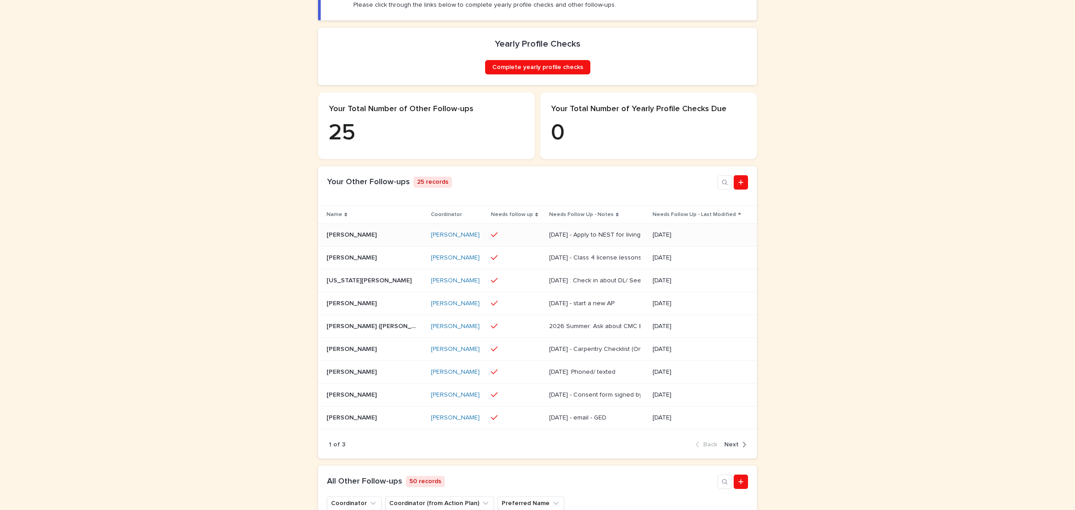
click at [518, 242] on div at bounding box center [516, 234] width 51 height 15
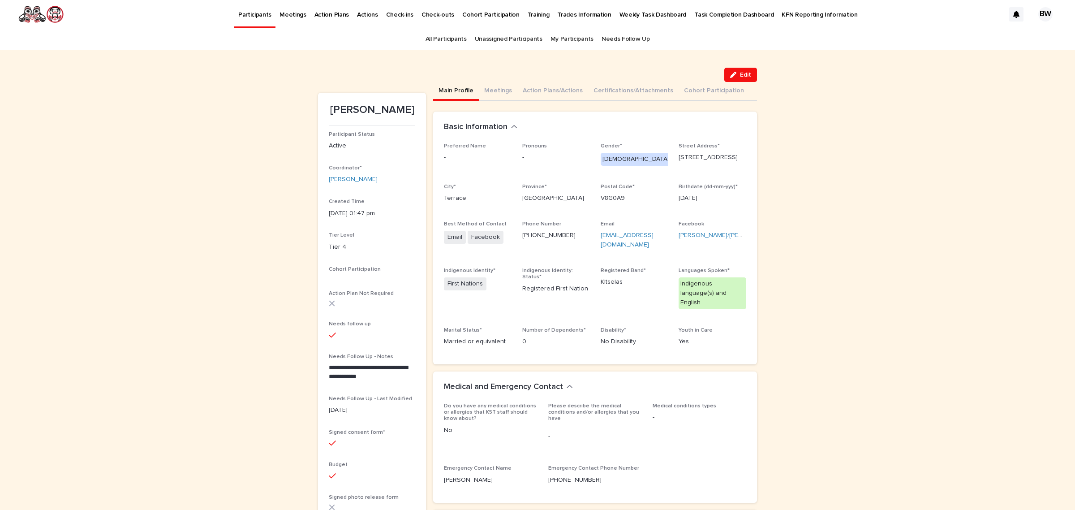
click at [737, 70] on button "Edit" at bounding box center [740, 75] width 33 height 14
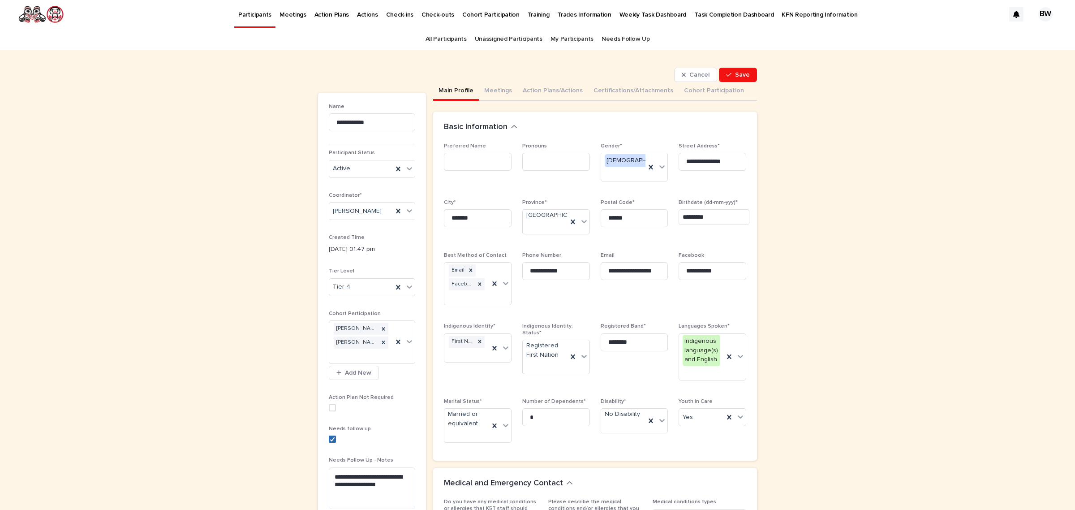
click at [330, 441] on icon at bounding box center [332, 439] width 5 height 4
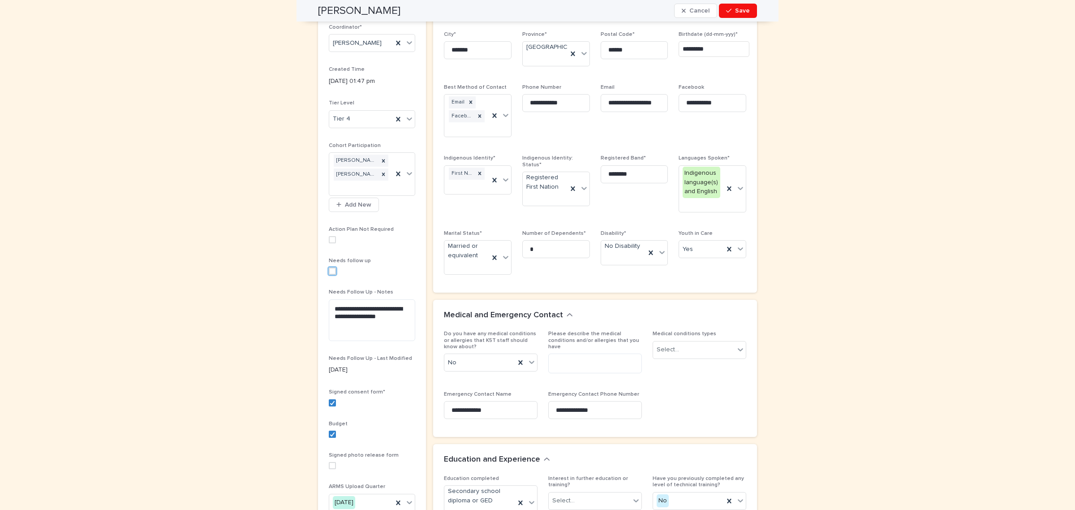
scroll to position [190, 0]
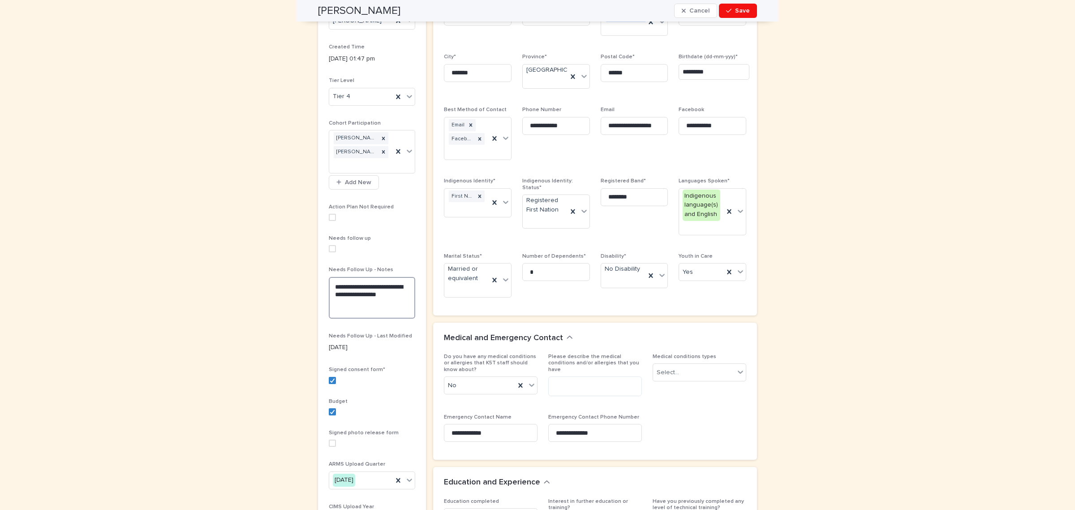
drag, startPoint x: 395, startPoint y: 300, endPoint x: 278, endPoint y: 281, distance: 118.5
click at [278, 281] on div "**********" at bounding box center [537, 491] width 1075 height 1265
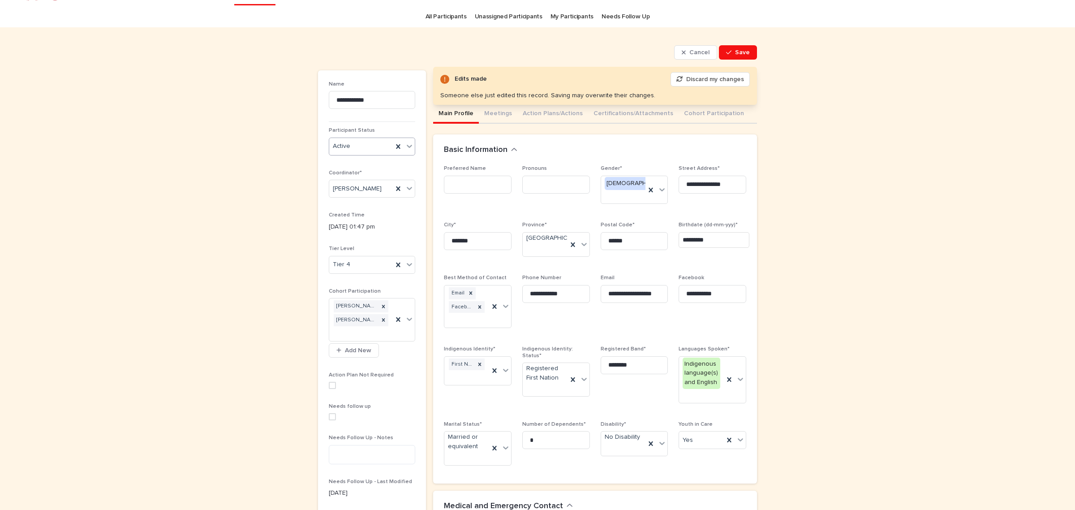
click at [350, 147] on div "Active" at bounding box center [361, 146] width 64 height 15
click at [738, 54] on span "Save" at bounding box center [742, 52] width 15 height 6
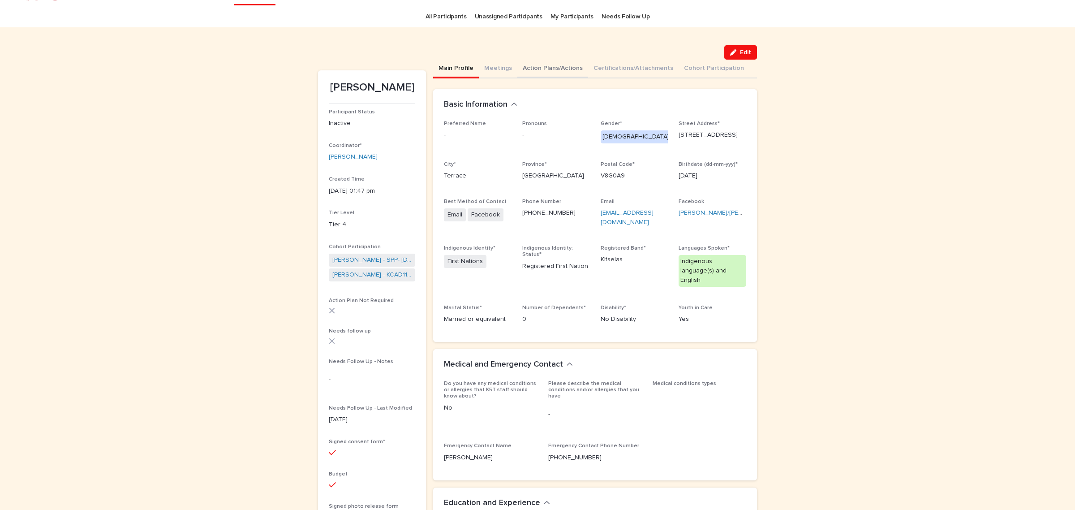
click at [543, 67] on button "Action Plans/Actions" at bounding box center [552, 69] width 71 height 19
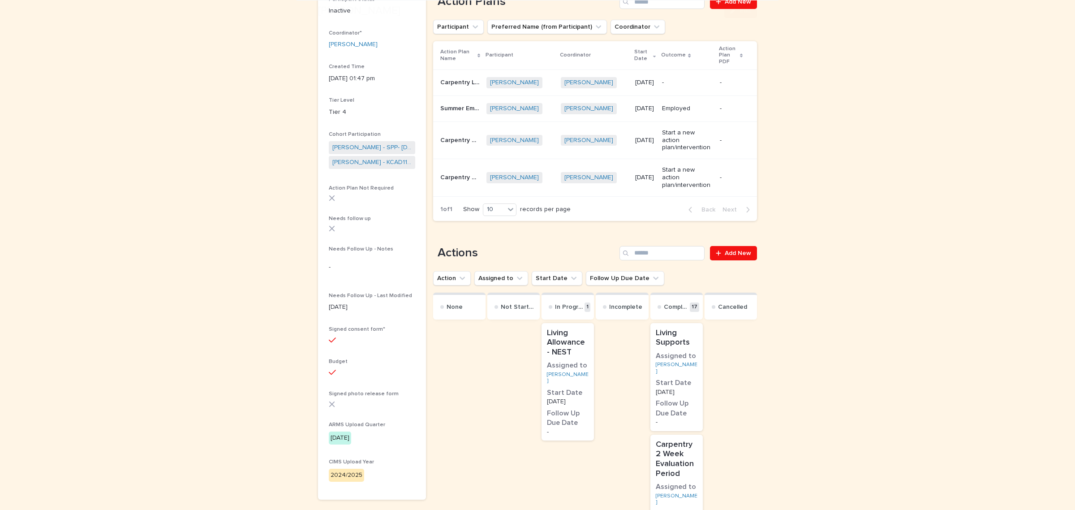
scroll to position [246, 0]
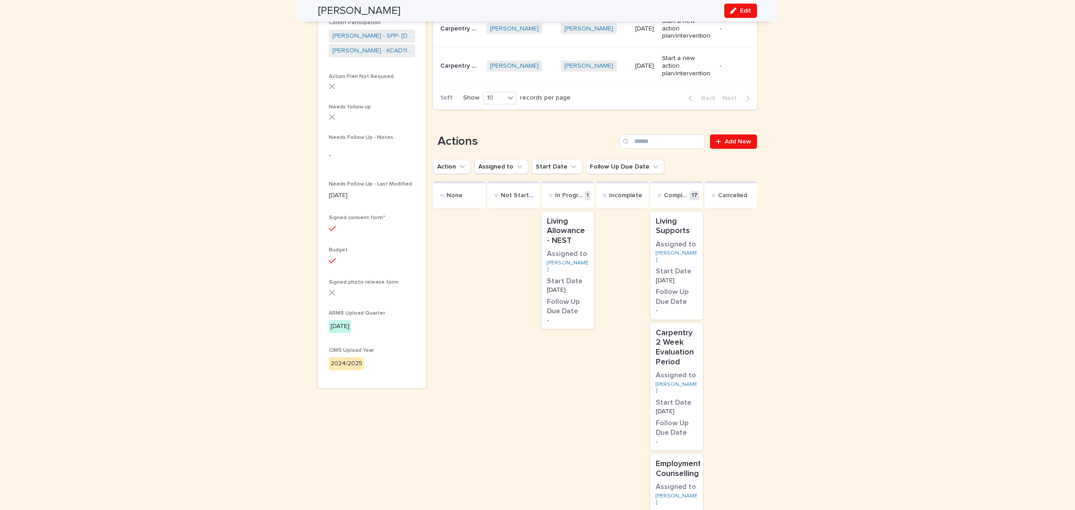
click at [585, 217] on p "Living Allowance - NEST" at bounding box center [568, 231] width 42 height 29
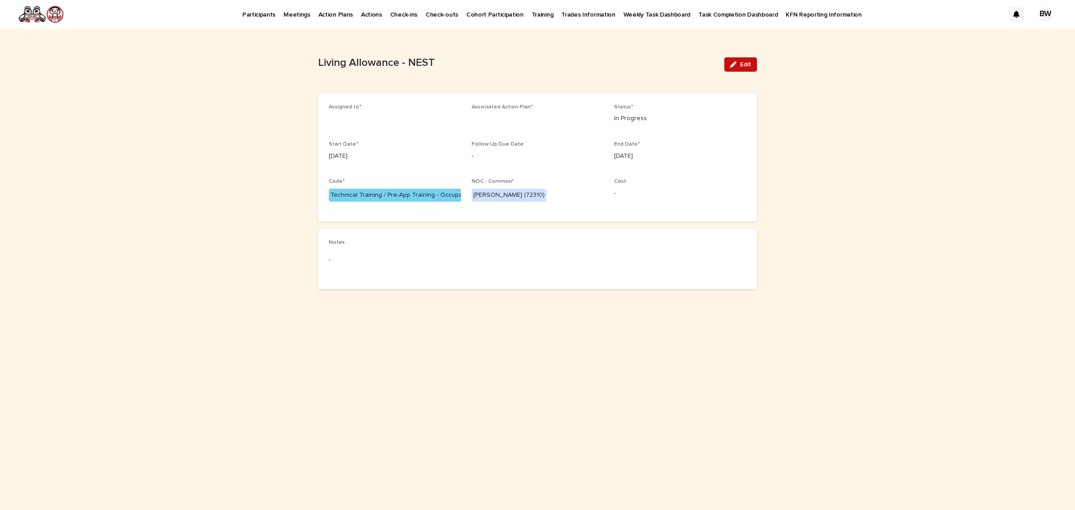
click at [729, 57] on button "Edit" at bounding box center [740, 64] width 33 height 14
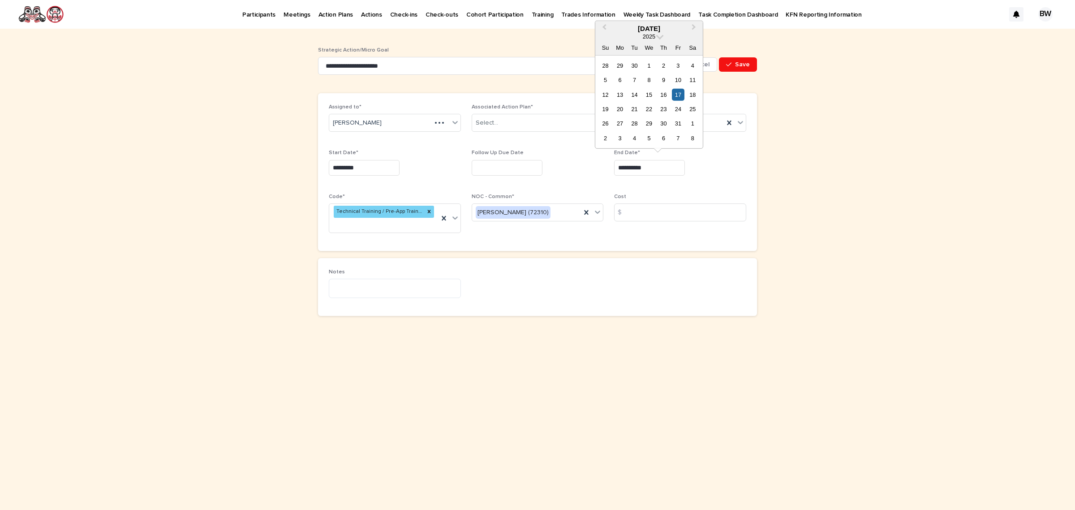
drag, startPoint x: 671, startPoint y: 167, endPoint x: 497, endPoint y: 162, distance: 173.4
click at [499, 162] on div "**********" at bounding box center [538, 172] width 418 height 136
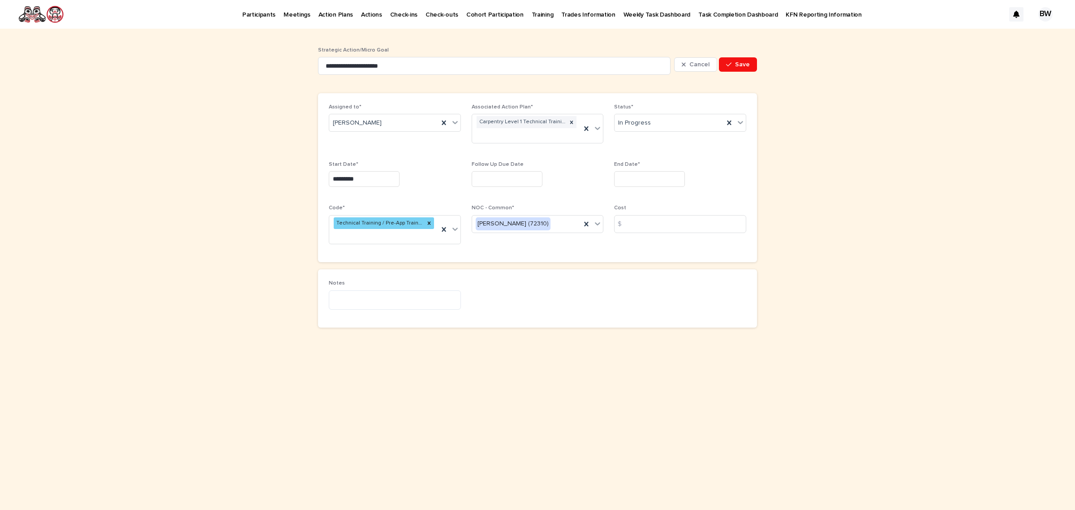
click at [710, 202] on div "Assigned to* Troy George Associated Action Plan* Carpentry Level 1 Technical Tr…" at bounding box center [538, 177] width 418 height 147
drag, startPoint x: 630, startPoint y: 178, endPoint x: 637, endPoint y: 171, distance: 9.8
click at [632, 178] on input "text" at bounding box center [649, 179] width 71 height 16
click at [680, 89] on div "12" at bounding box center [678, 91] width 12 height 12
type input "*********"
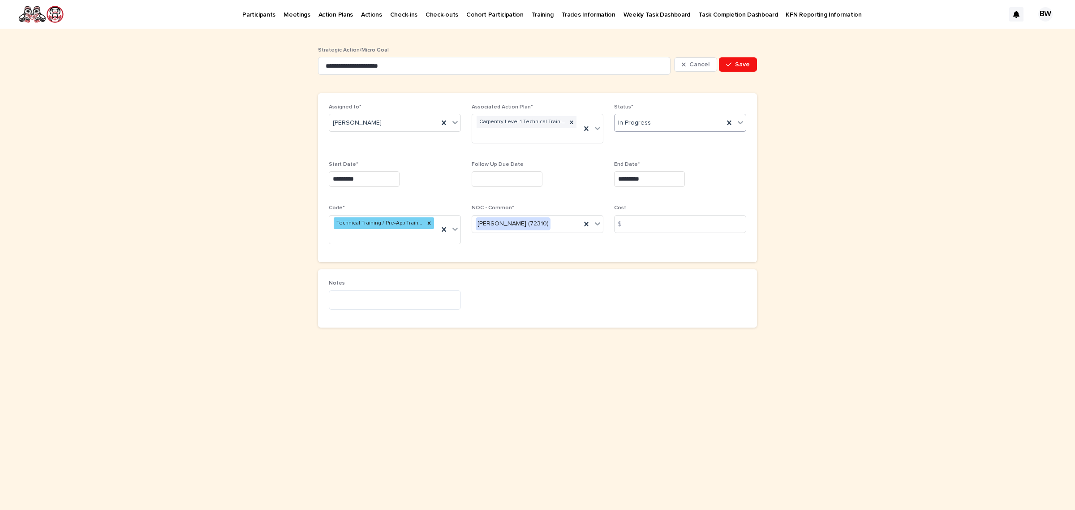
click at [675, 120] on div "In Progress" at bounding box center [669, 123] width 109 height 15
click at [650, 197] on div "Cancelled" at bounding box center [680, 203] width 131 height 16
click at [740, 61] on span "Save" at bounding box center [742, 64] width 15 height 6
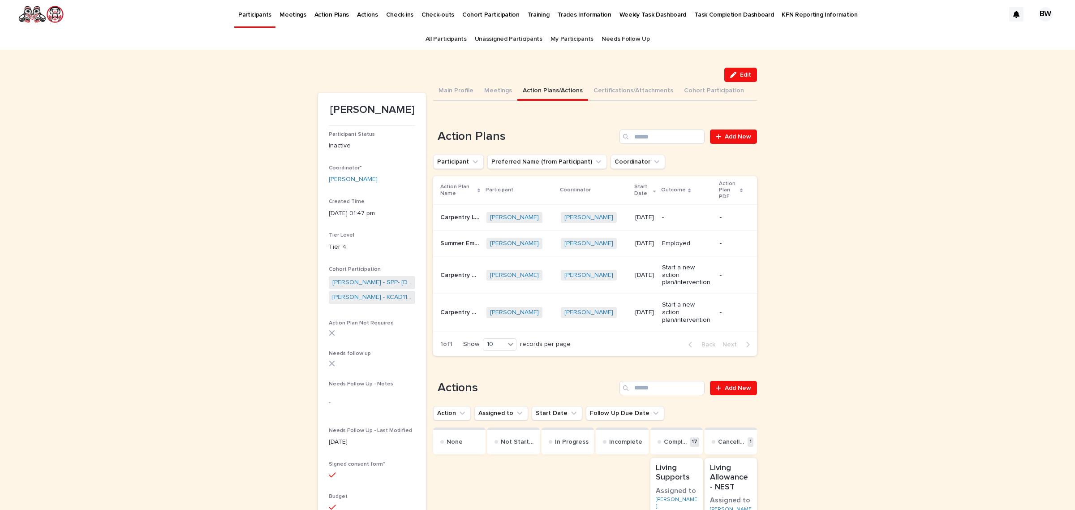
click at [676, 218] on p "-" at bounding box center [687, 218] width 51 height 8
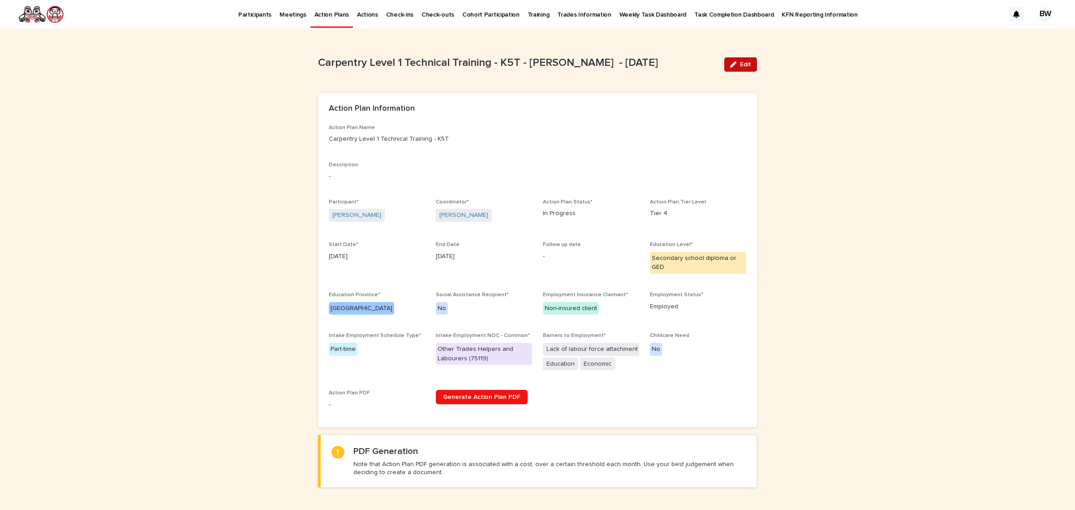
click at [736, 57] on button "Edit" at bounding box center [740, 64] width 33 height 14
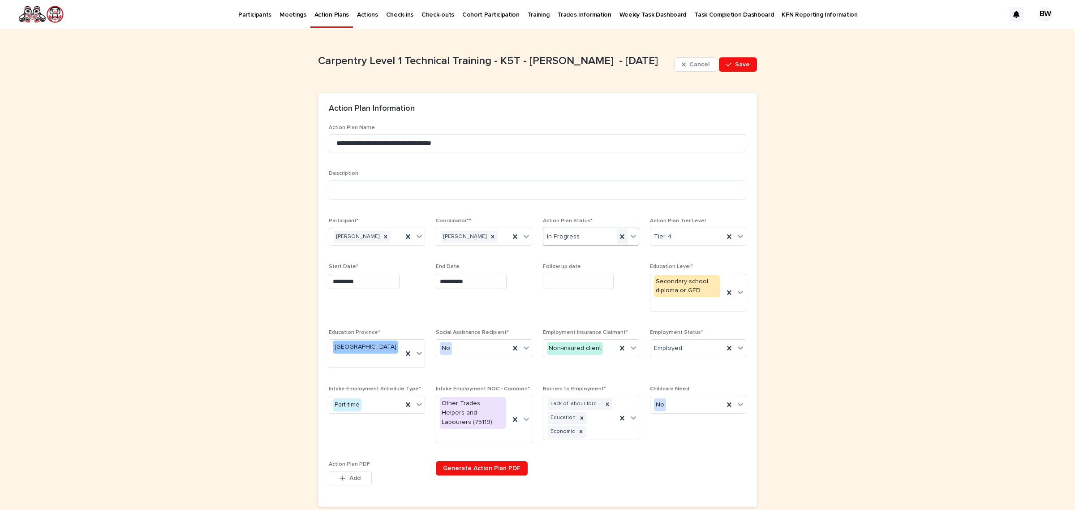
click at [620, 235] on icon at bounding box center [622, 236] width 4 height 4
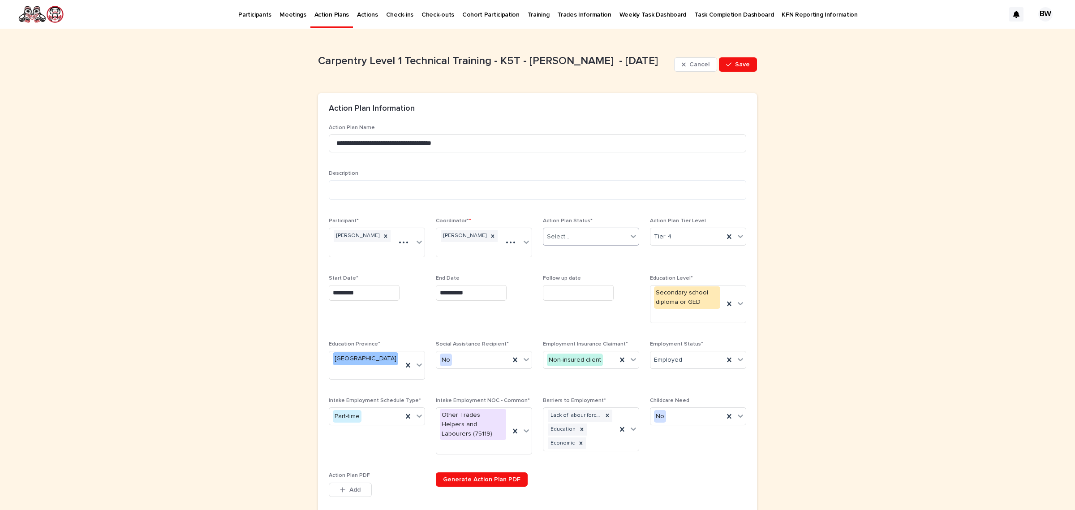
click at [582, 237] on div "Select..." at bounding box center [585, 236] width 84 height 15
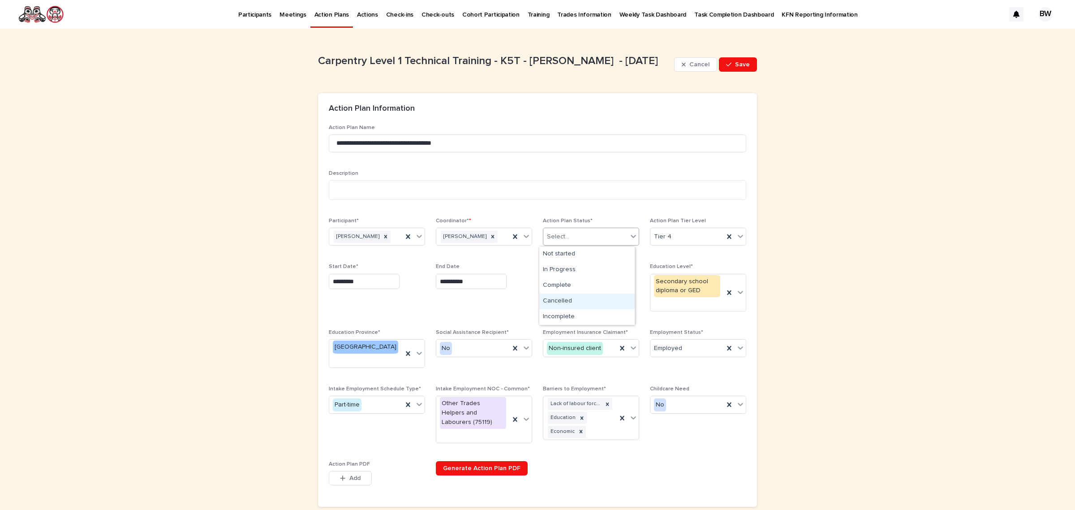
click at [579, 298] on div "Cancelled" at bounding box center [586, 301] width 95 height 16
click at [507, 191] on textarea at bounding box center [538, 190] width 418 height 20
type textarea "**********"
click at [726, 65] on icon "button" at bounding box center [728, 65] width 5 height 4
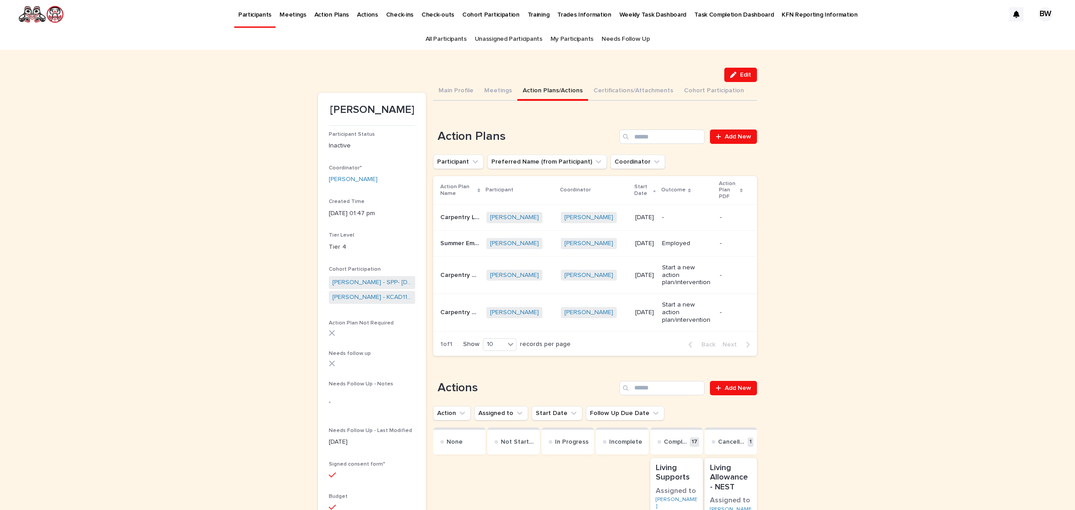
click at [695, 214] on p "-" at bounding box center [687, 218] width 51 height 8
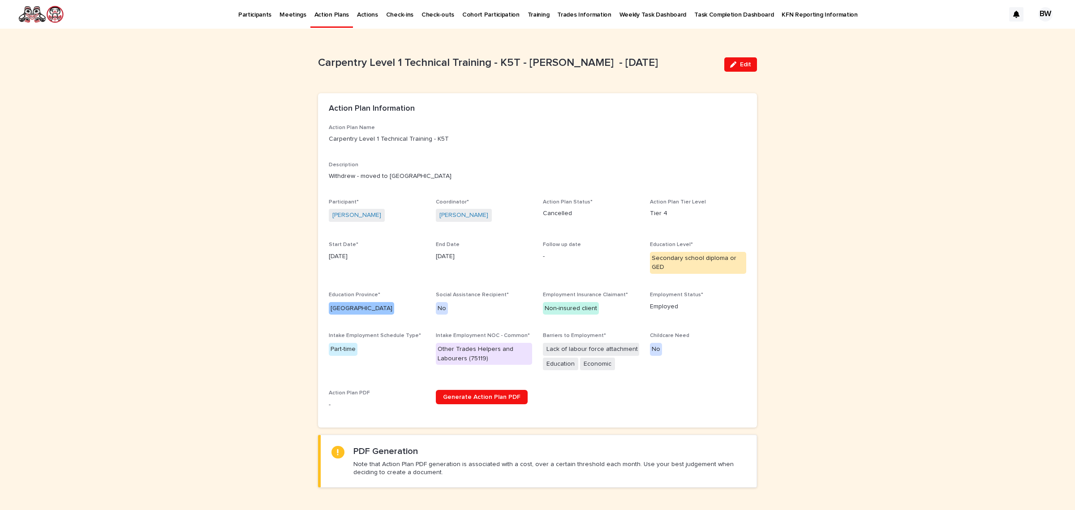
scroll to position [357, 0]
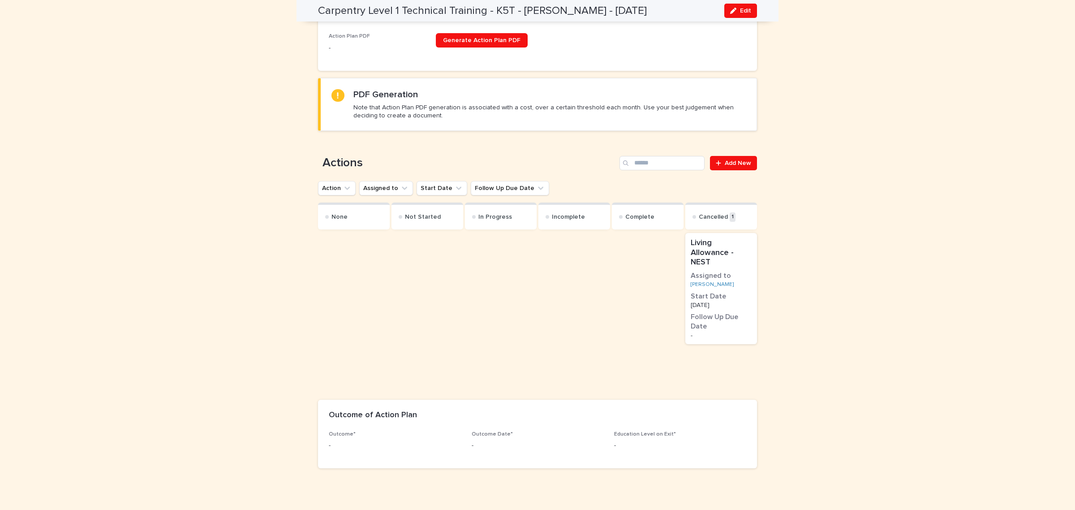
click at [560, 431] on div "Outcome Date* -" at bounding box center [538, 444] width 132 height 26
click at [740, 8] on span "Edit" at bounding box center [745, 11] width 11 height 6
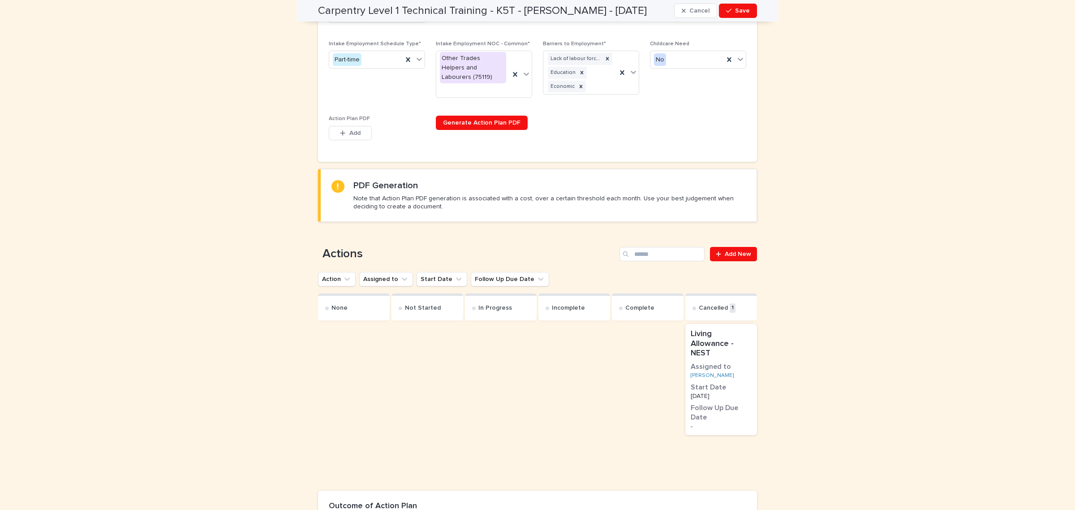
scroll to position [394, 0]
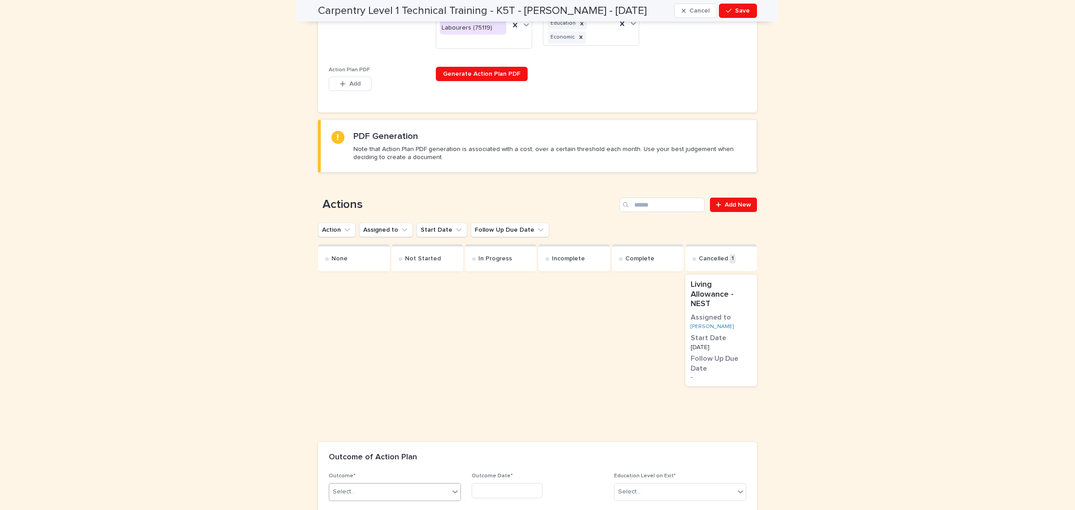
click at [370, 484] on div "Select..." at bounding box center [389, 491] width 120 height 15
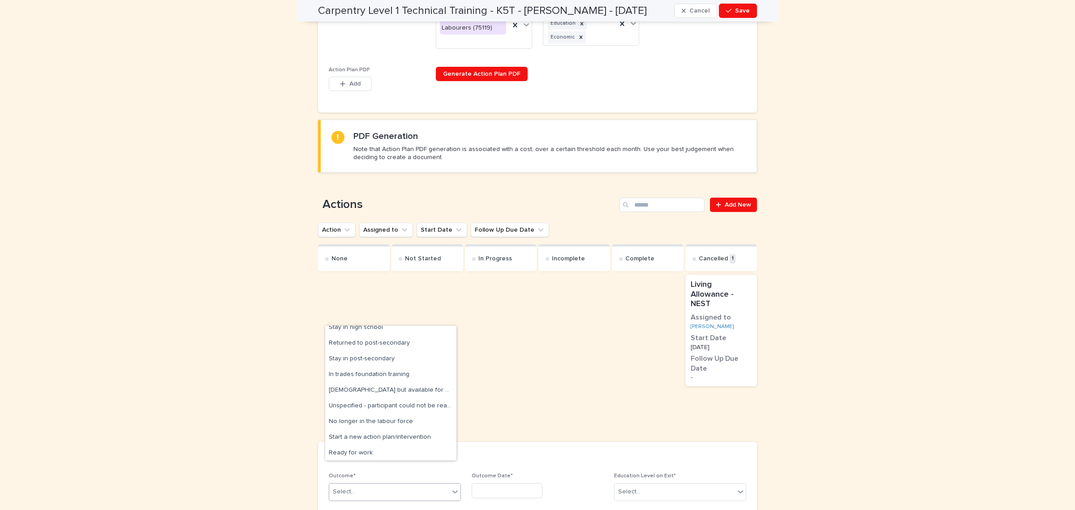
scroll to position [112, 0]
click at [417, 396] on div "Unspecified - participant could not be reached" at bounding box center [390, 394] width 131 height 16
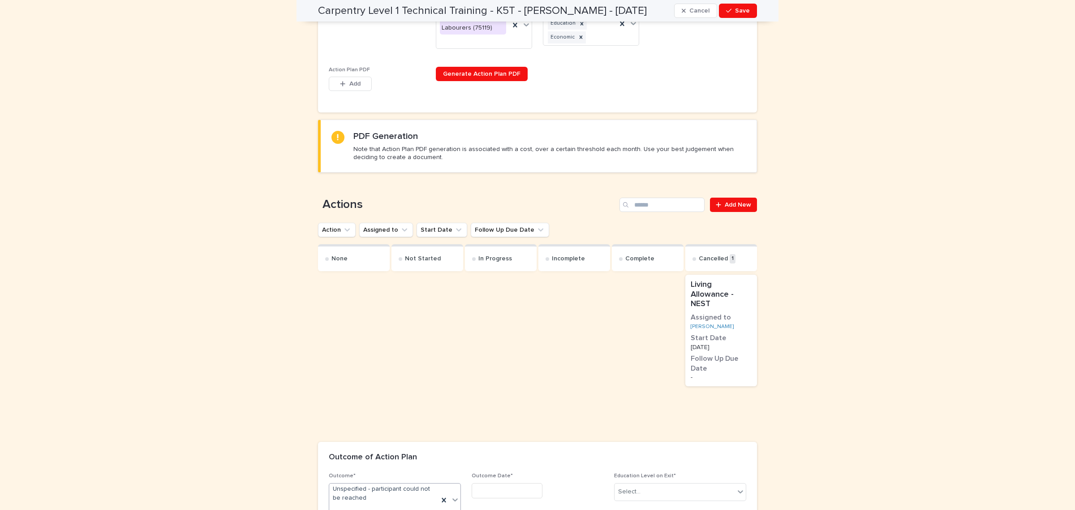
scroll to position [402, 0]
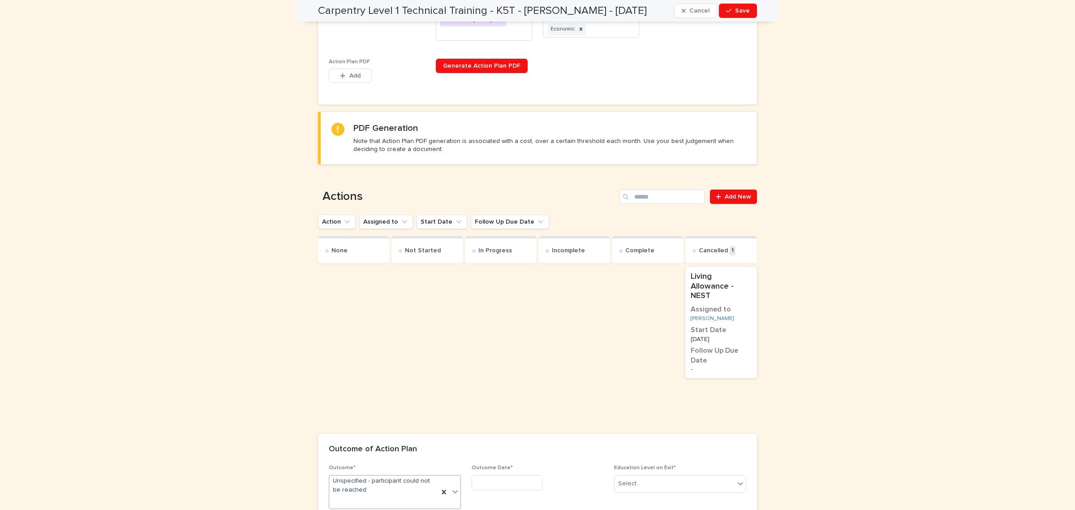
click at [523, 475] on input "text" at bounding box center [507, 483] width 71 height 16
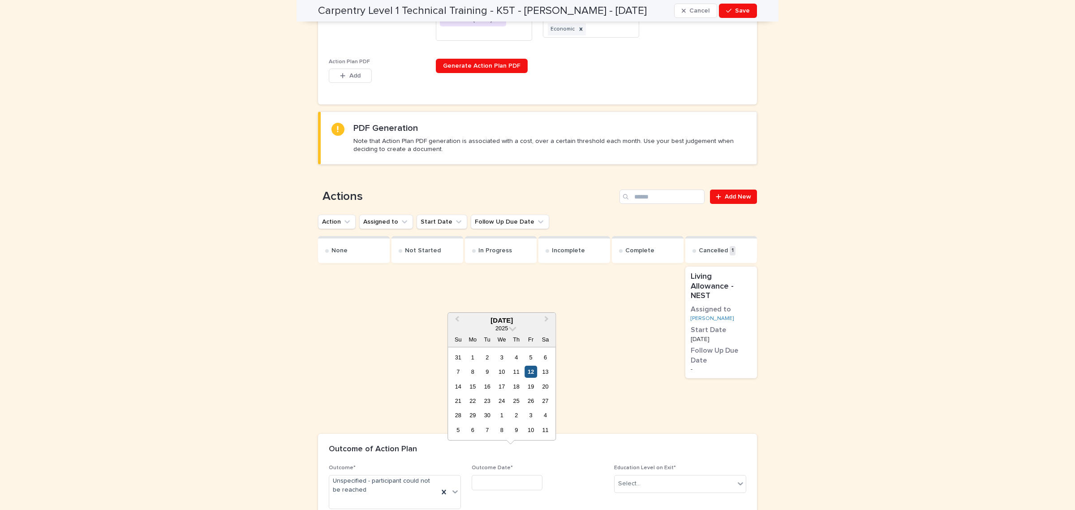
click at [528, 367] on div "12" at bounding box center [531, 372] width 12 height 12
type input "*********"
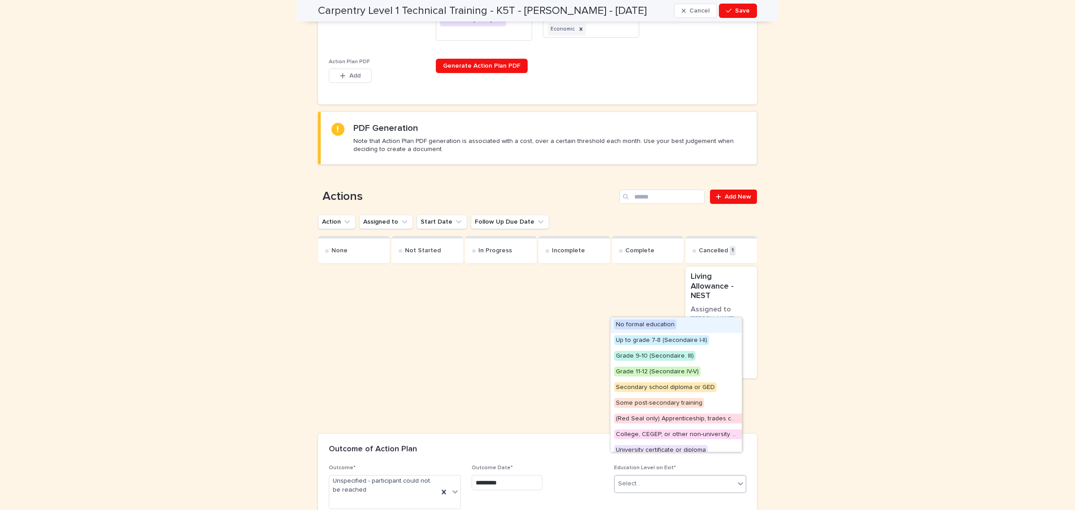
click at [677, 476] on div "Select..." at bounding box center [675, 483] width 120 height 15
click at [667, 386] on span "Secondary school diploma or GED" at bounding box center [665, 387] width 103 height 10
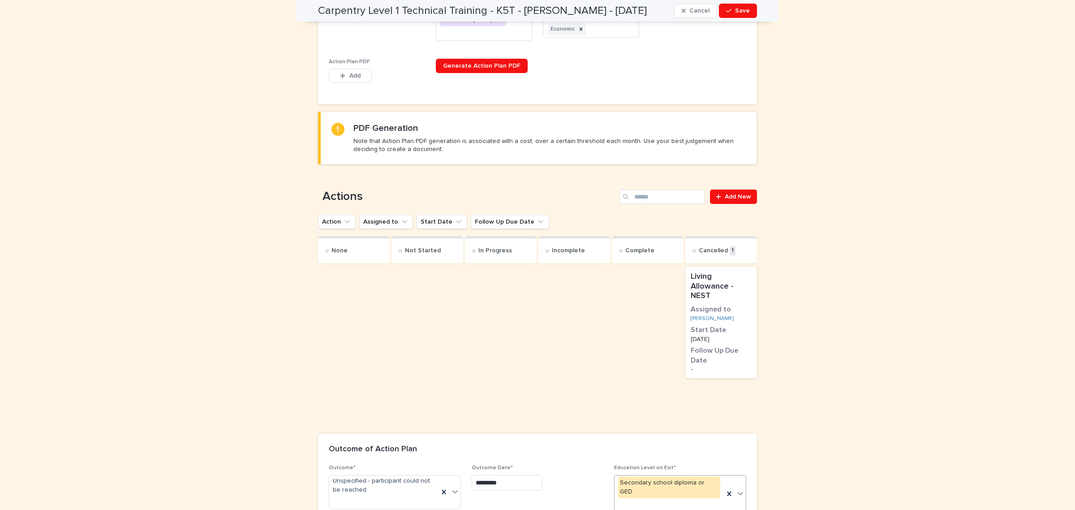
scroll to position [10, 0]
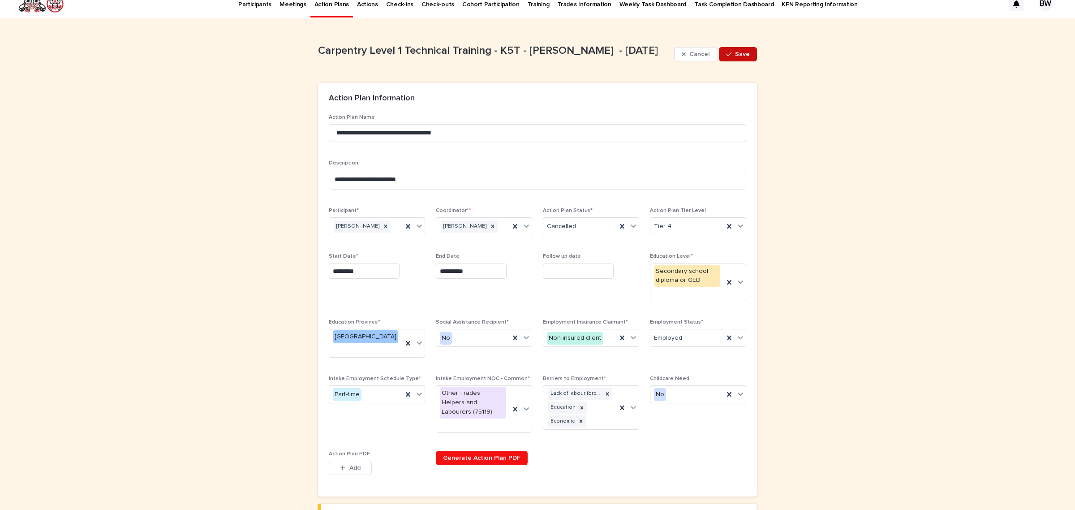
click at [744, 54] on span "Save" at bounding box center [742, 54] width 15 height 6
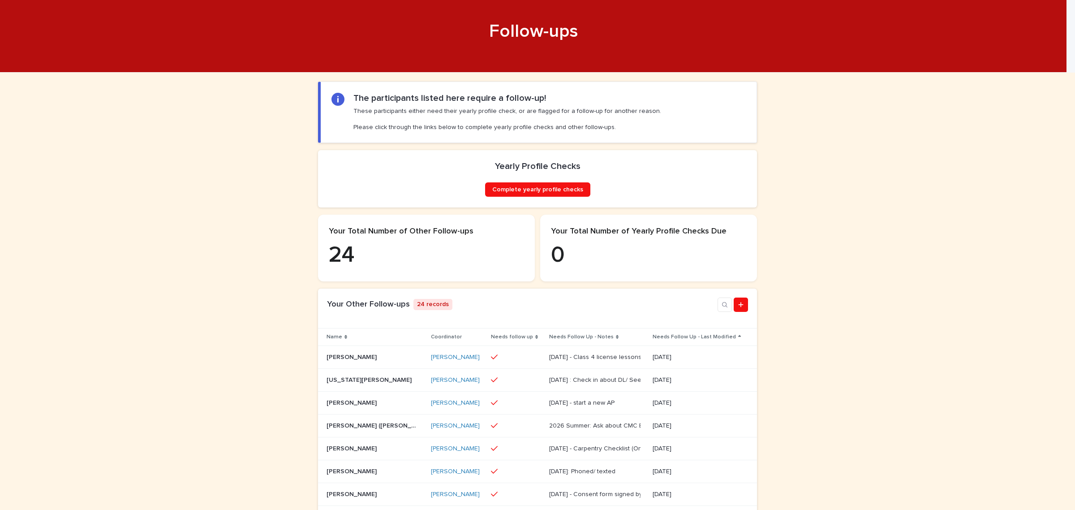
scroll to position [168, 0]
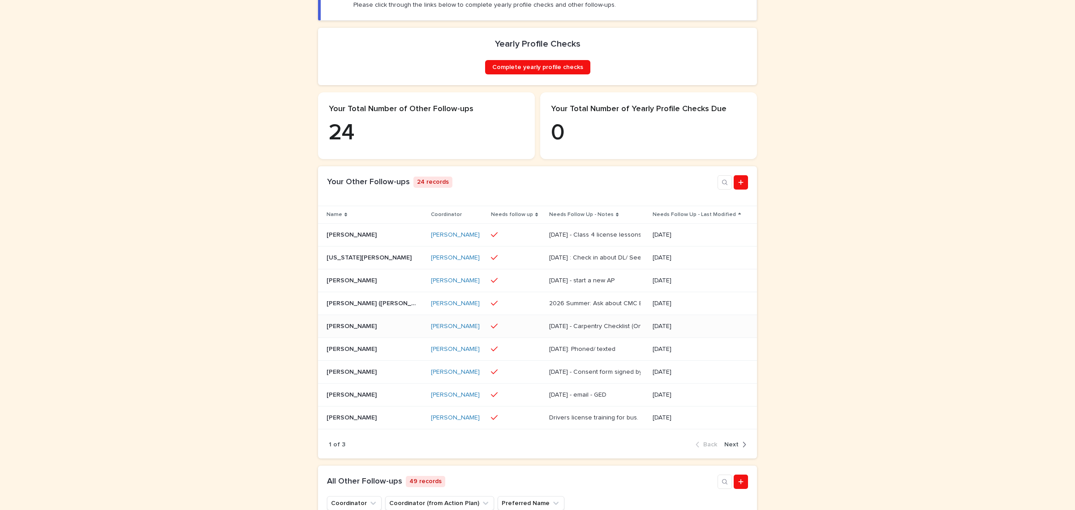
click at [392, 330] on p at bounding box center [372, 327] width 90 height 8
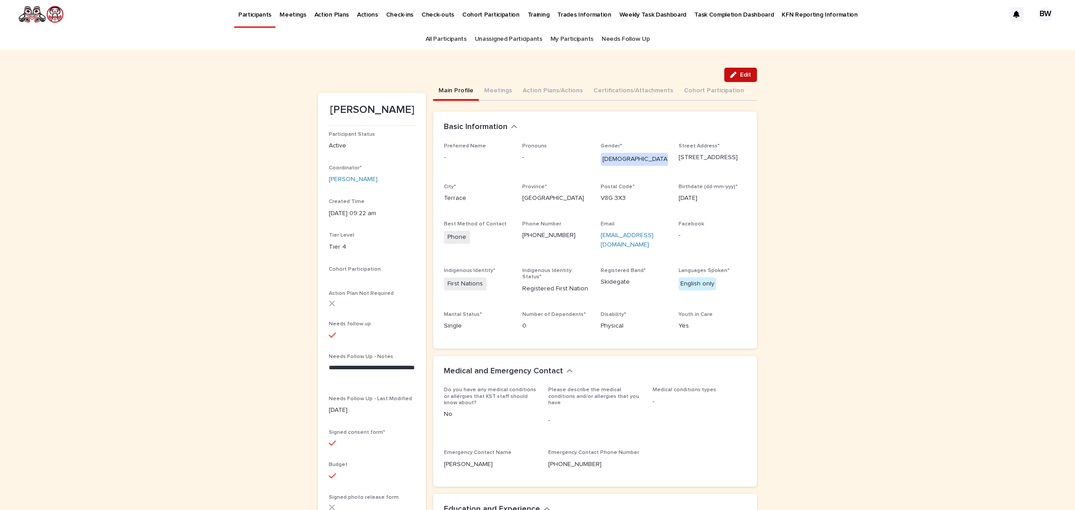
click at [749, 70] on button "Edit" at bounding box center [740, 75] width 33 height 14
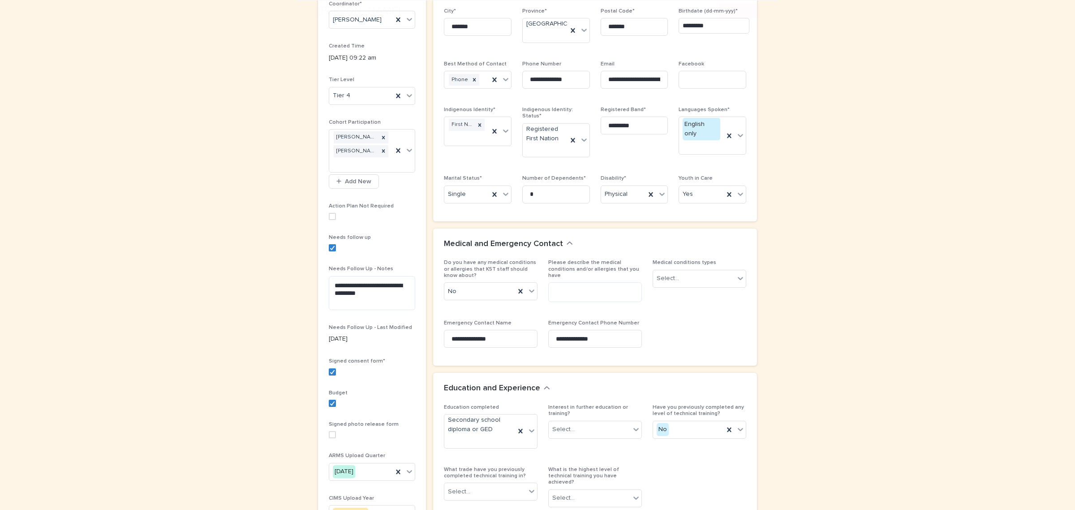
scroll to position [280, 0]
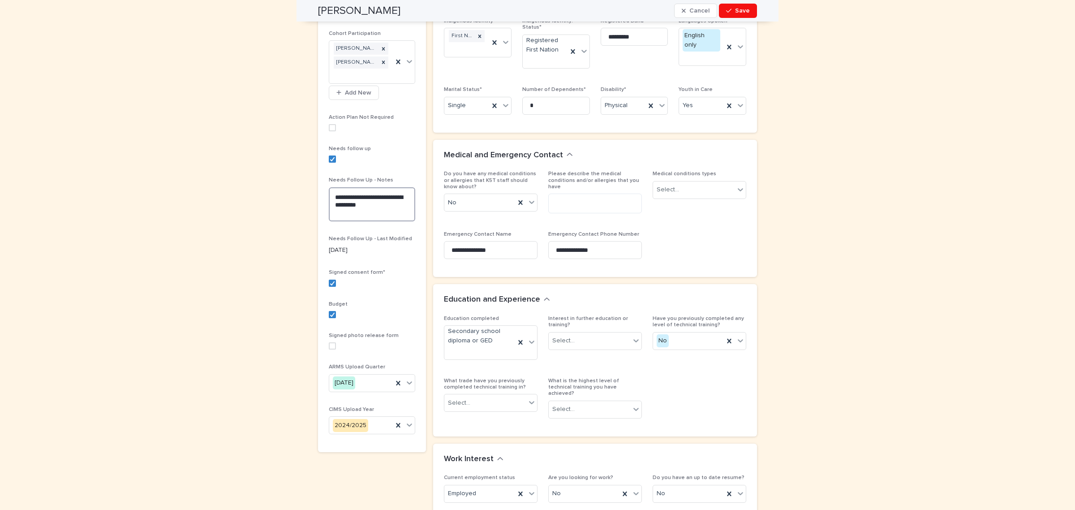
drag, startPoint x: 391, startPoint y: 203, endPoint x: 235, endPoint y: 170, distance: 158.8
click at [235, 170] on div "**********" at bounding box center [537, 371] width 1075 height 1203
click at [330, 160] on icon at bounding box center [332, 159] width 5 height 4
type textarea "**********"
click at [740, 13] on span "Save" at bounding box center [742, 11] width 15 height 6
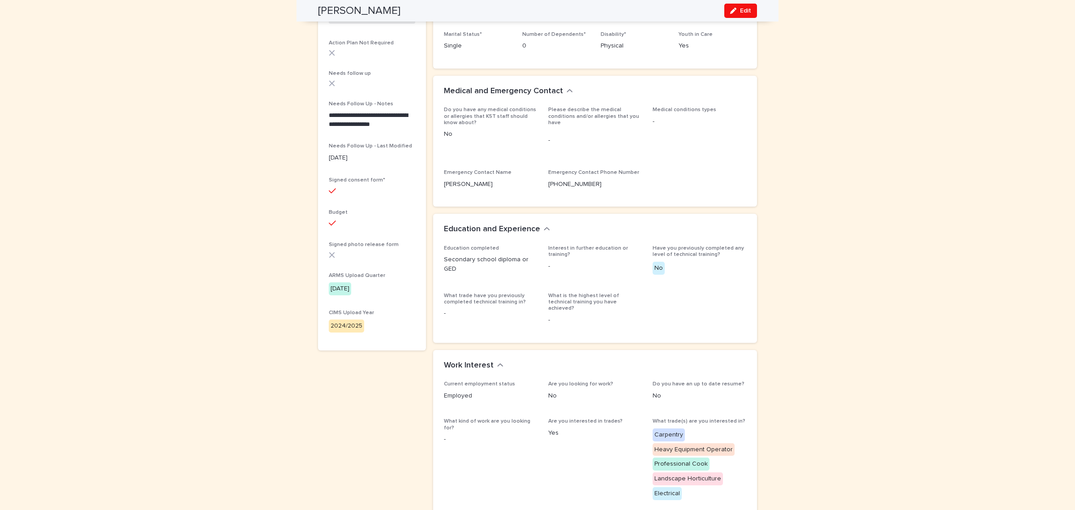
scroll to position [211, 0]
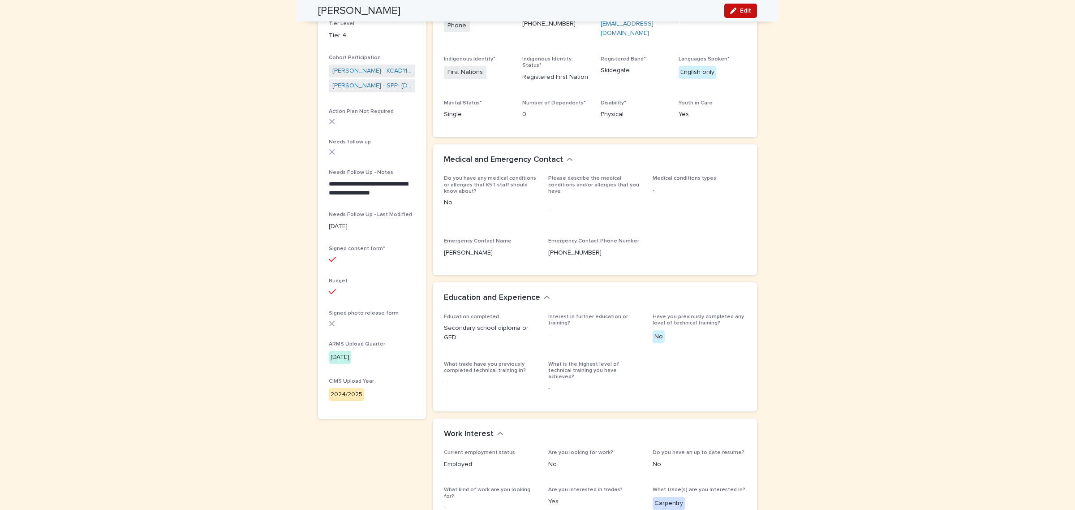
click at [741, 8] on span "Edit" at bounding box center [745, 11] width 11 height 6
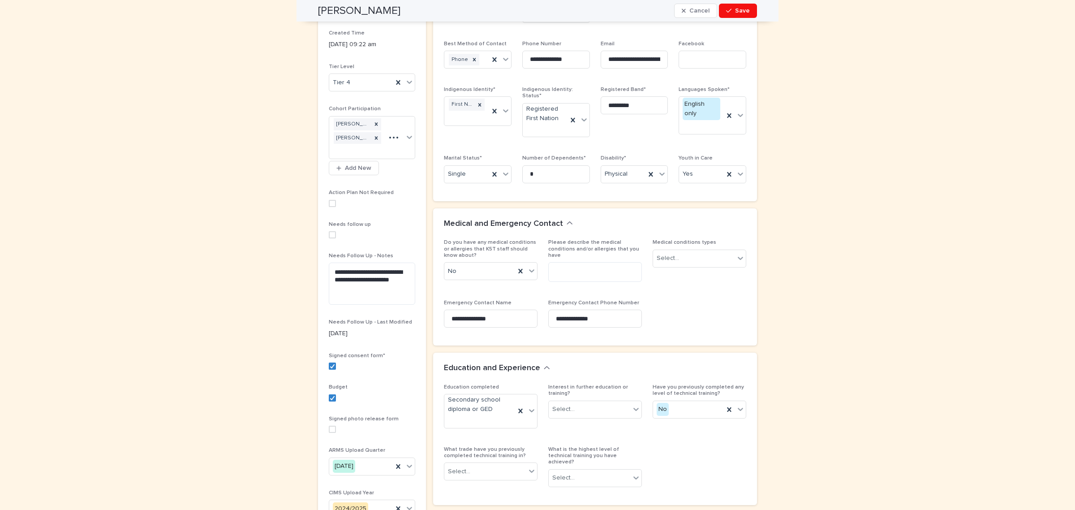
scroll to position [276, 0]
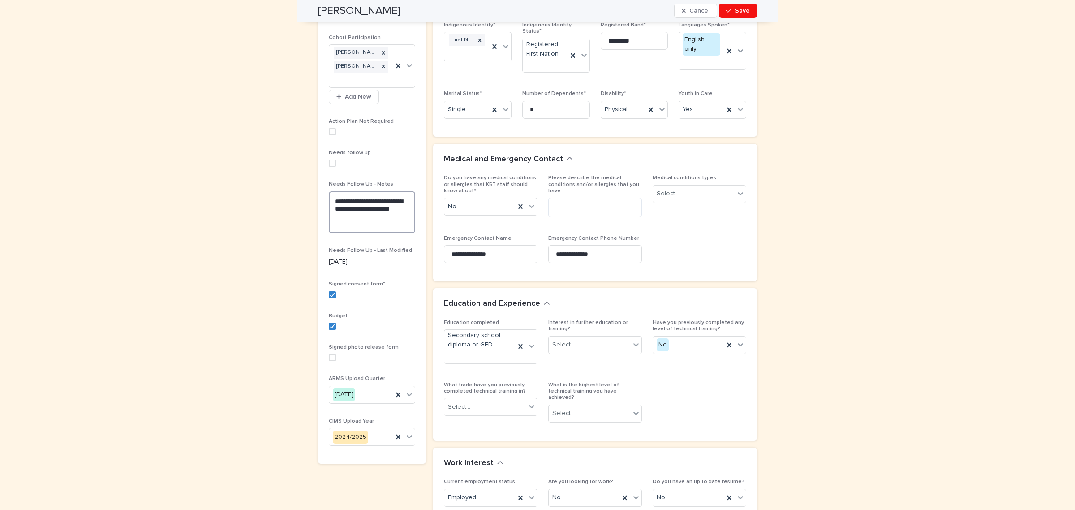
click at [383, 222] on textarea "**********" at bounding box center [372, 212] width 86 height 42
click at [735, 9] on span "Save" at bounding box center [742, 11] width 15 height 6
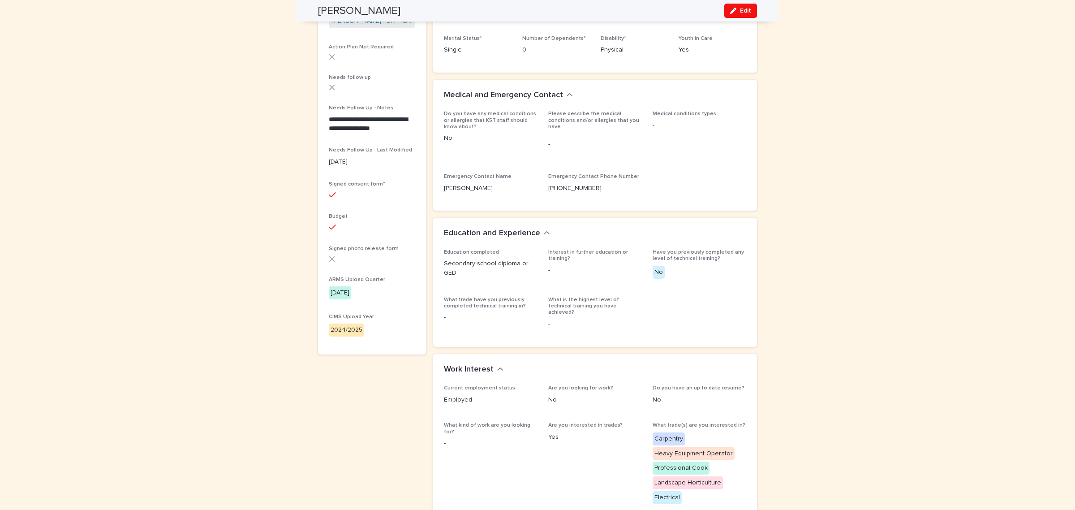
scroll to position [207, 0]
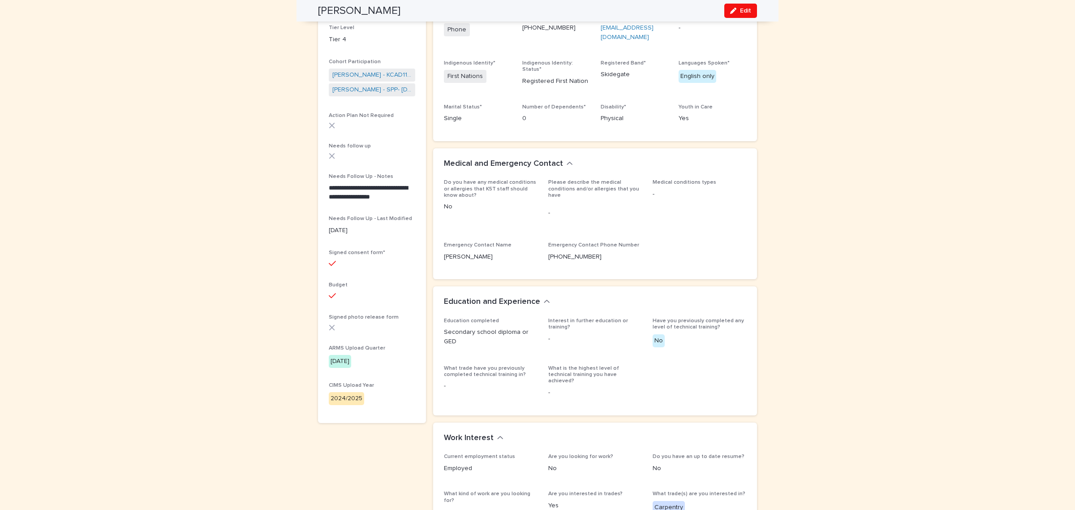
drag, startPoint x: 741, startPoint y: 8, endPoint x: 332, endPoint y: 153, distance: 434.0
click at [741, 8] on span "Edit" at bounding box center [745, 11] width 11 height 6
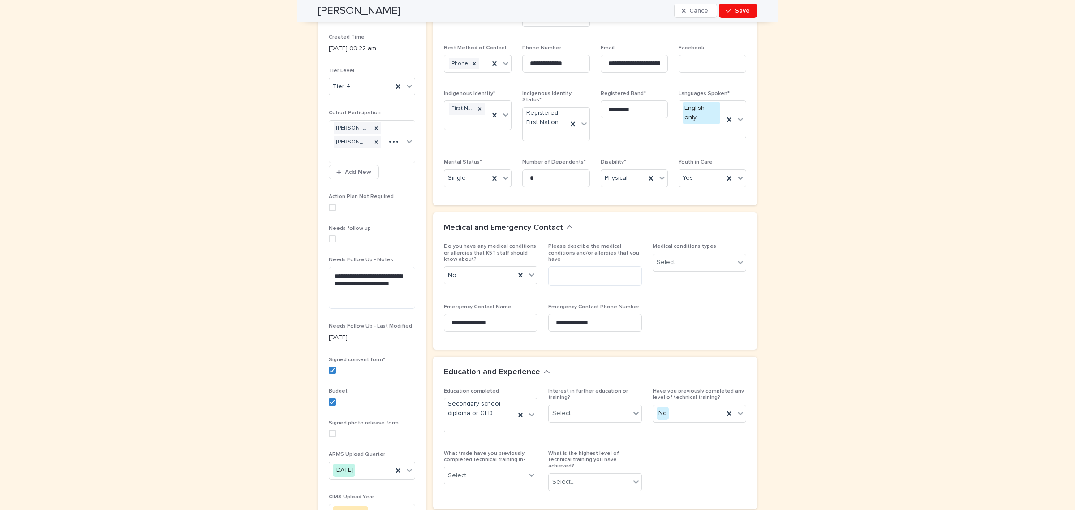
scroll to position [272, 0]
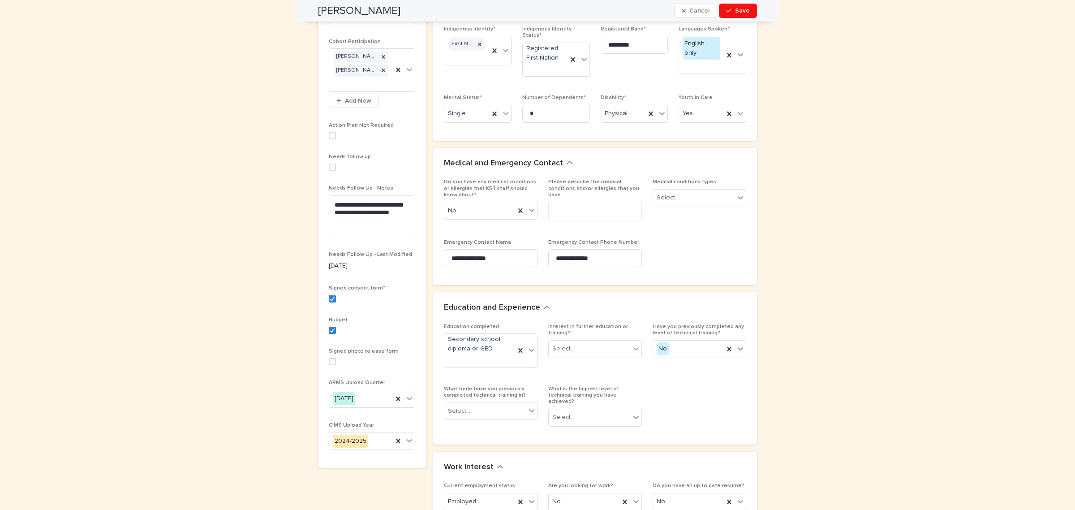
click at [330, 165] on span at bounding box center [332, 167] width 7 height 7
click at [740, 10] on span "Save" at bounding box center [742, 11] width 15 height 6
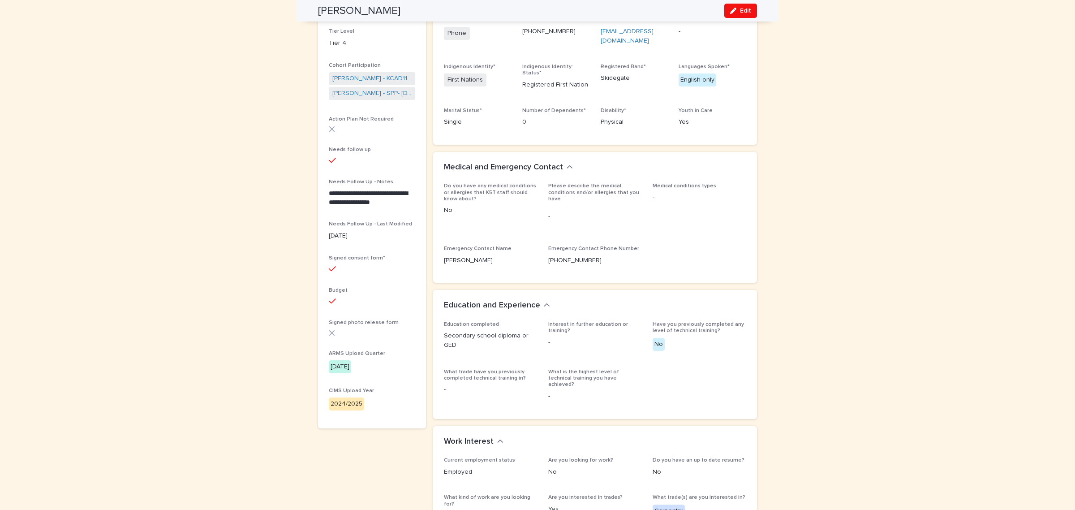
scroll to position [0, 0]
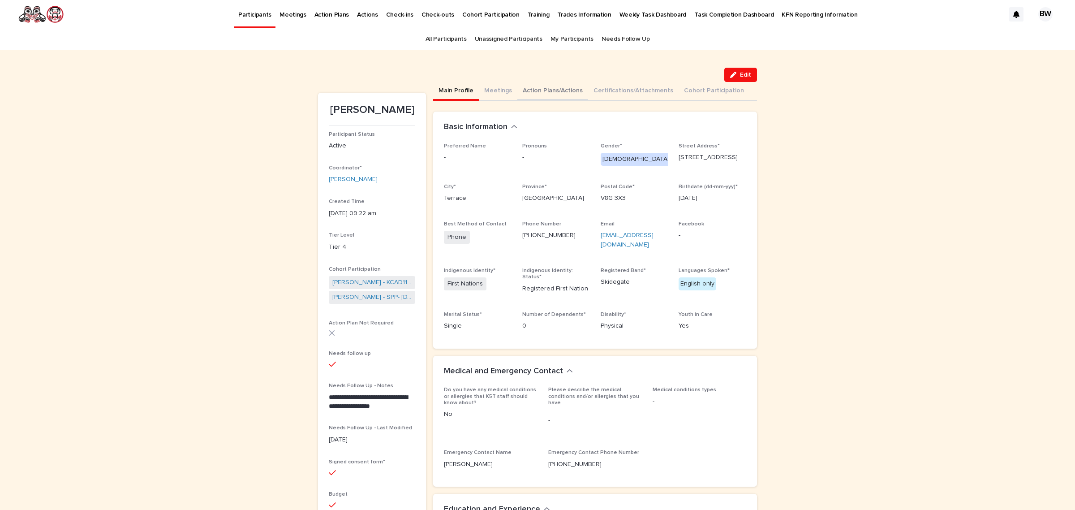
click at [570, 90] on button "Action Plans/Actions" at bounding box center [552, 91] width 71 height 19
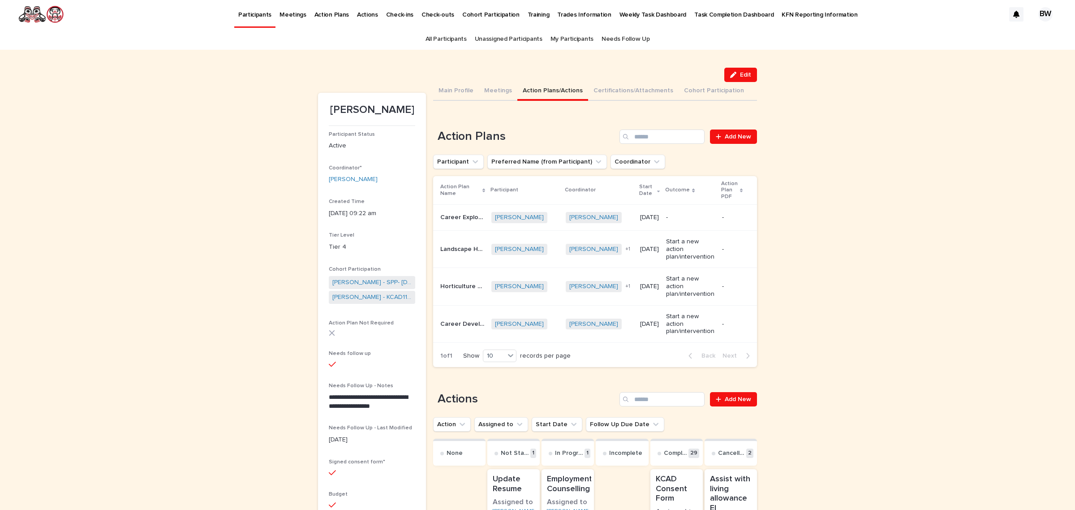
click at [688, 214] on p "-" at bounding box center [690, 218] width 48 height 8
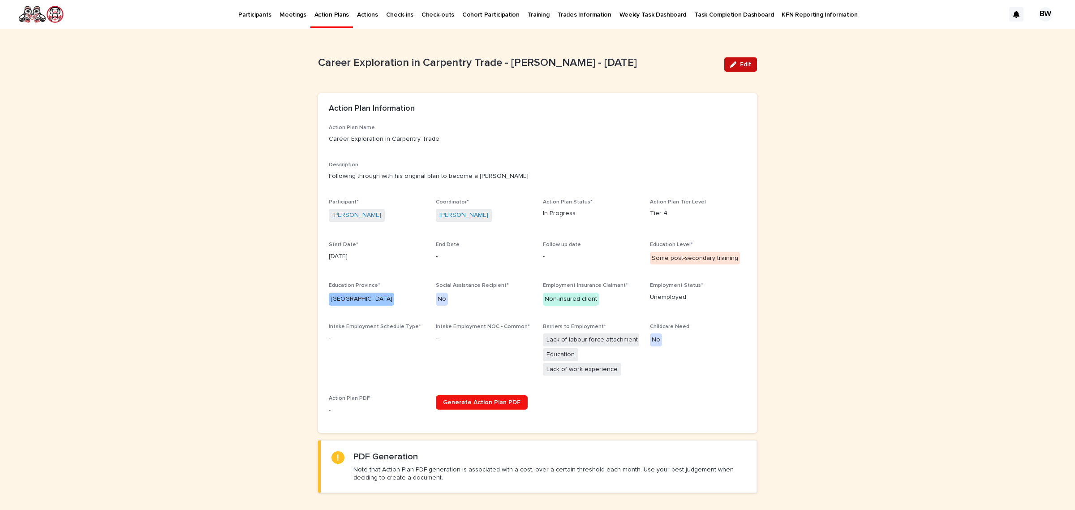
click at [748, 63] on button "Edit" at bounding box center [740, 64] width 33 height 14
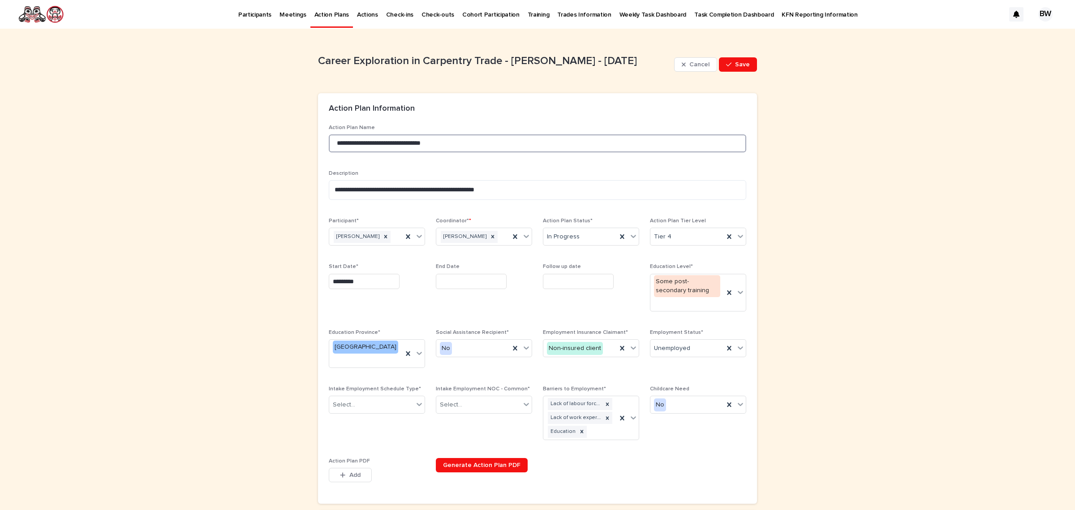
drag, startPoint x: 466, startPoint y: 146, endPoint x: 458, endPoint y: 142, distance: 9.2
click at [465, 145] on input "**********" at bounding box center [538, 143] width 418 height 18
drag, startPoint x: 391, startPoint y: 143, endPoint x: 201, endPoint y: 133, distance: 190.6
type input "*"
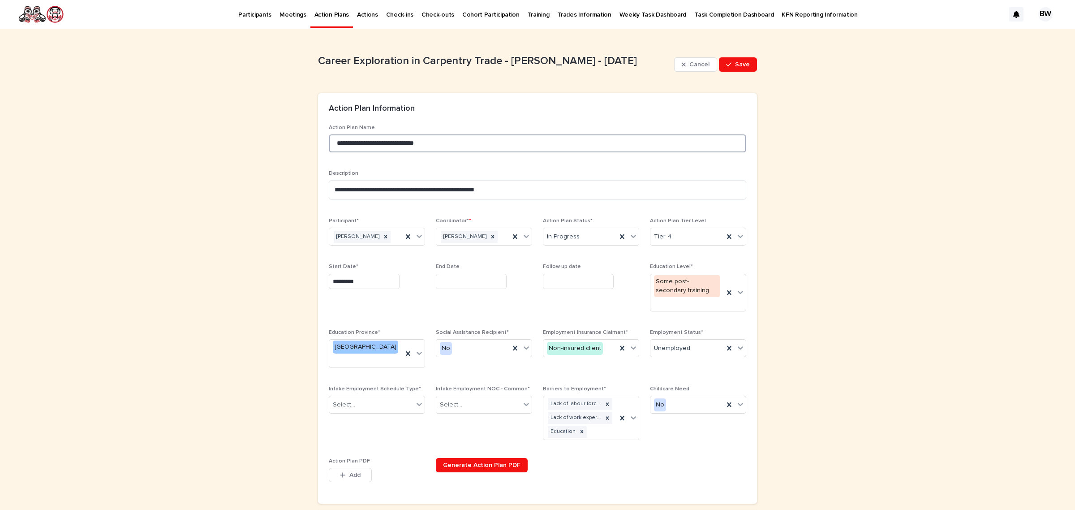
click at [344, 146] on input "**********" at bounding box center [538, 143] width 418 height 18
type input "**********"
click at [588, 238] on div "In Progress" at bounding box center [579, 236] width 73 height 15
click at [564, 288] on div "Complete" at bounding box center [586, 286] width 95 height 16
click at [740, 59] on button "Save" at bounding box center [738, 64] width 38 height 14
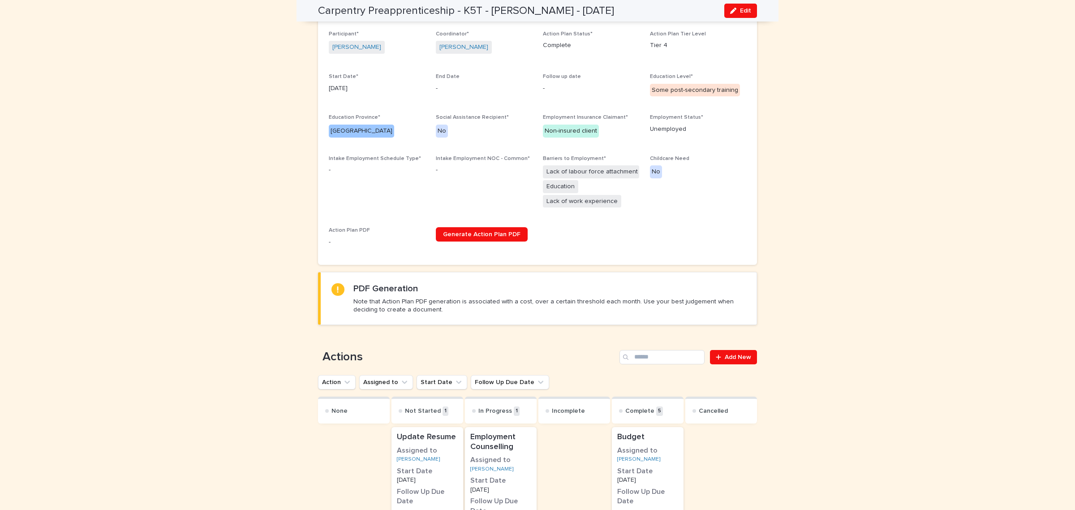
scroll to position [112, 0]
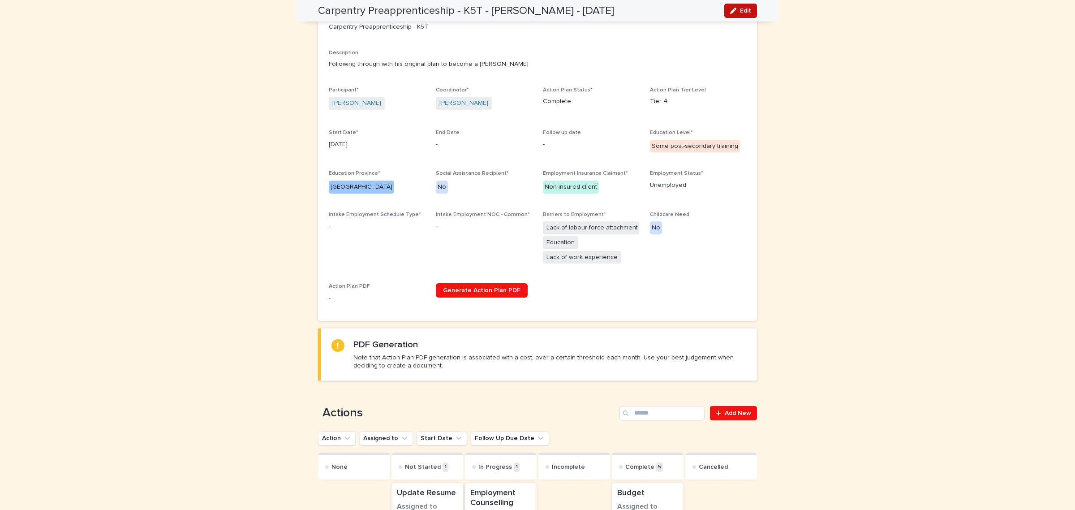
click at [733, 13] on div "button" at bounding box center [735, 11] width 10 height 6
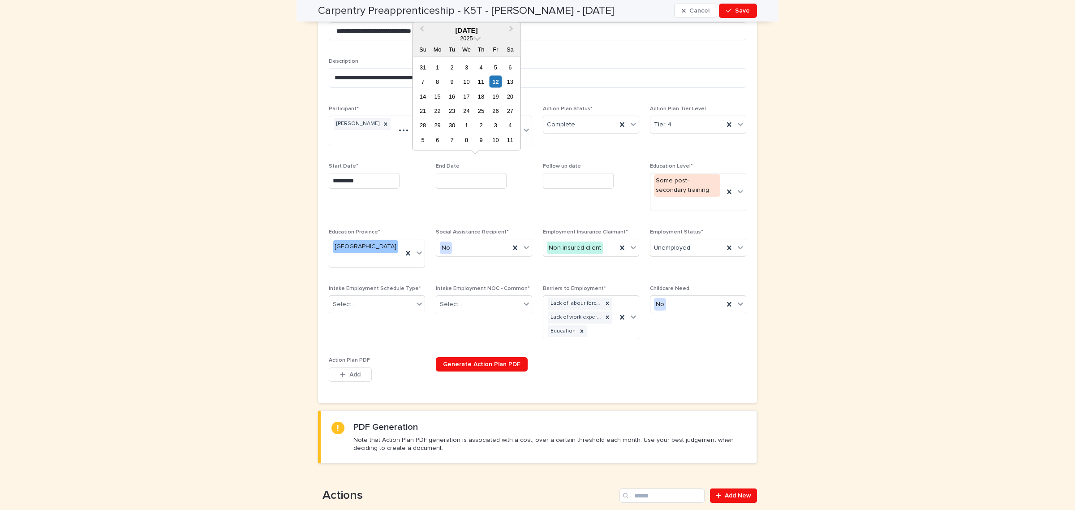
click at [452, 173] on input "text" at bounding box center [471, 181] width 71 height 16
click at [422, 30] on span "Previous Month" at bounding box center [422, 30] width 0 height 12
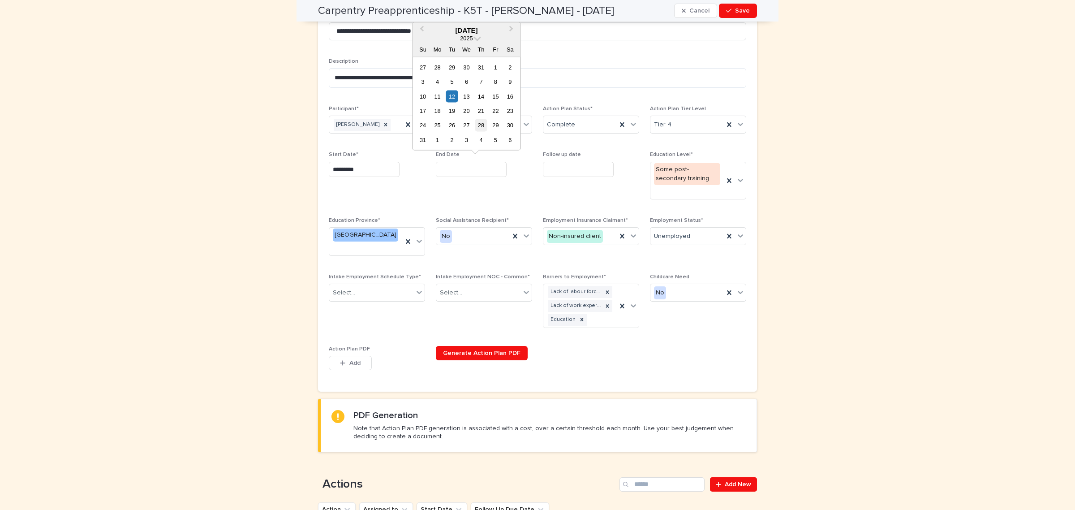
click at [482, 128] on div "28" at bounding box center [481, 125] width 12 height 12
type input "*********"
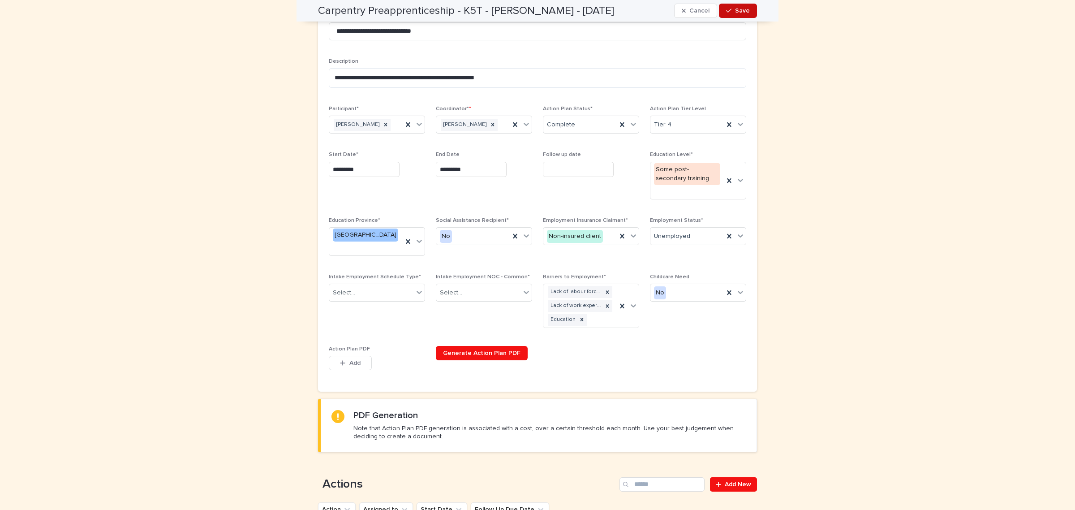
click at [733, 14] on button "Save" at bounding box center [738, 11] width 38 height 14
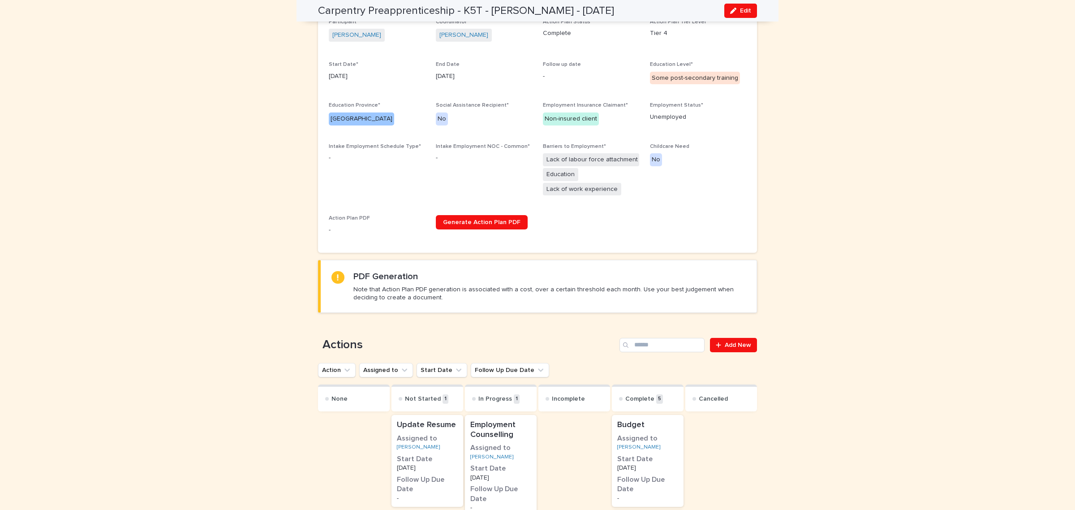
scroll to position [392, 0]
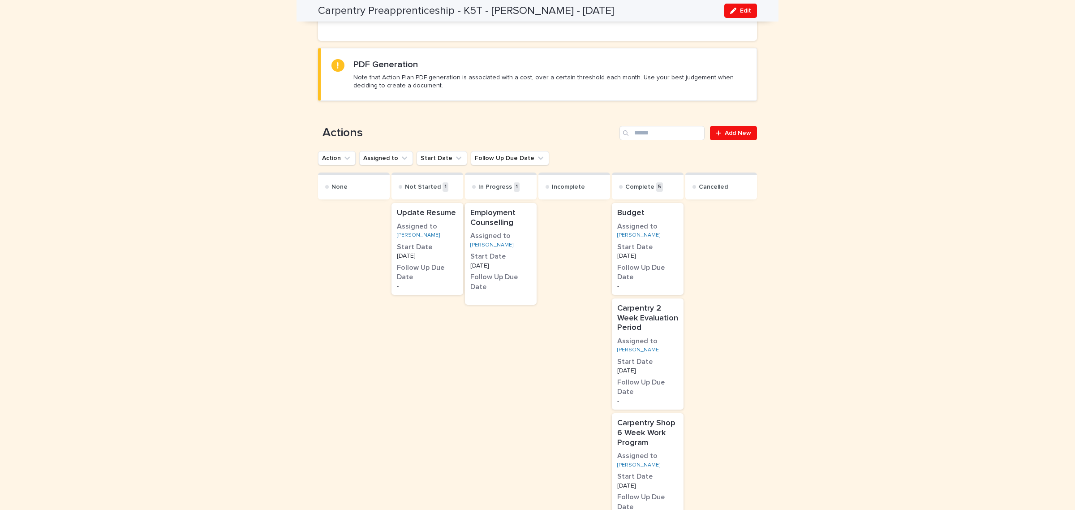
click at [512, 220] on p "Employment Counselling" at bounding box center [500, 217] width 61 height 19
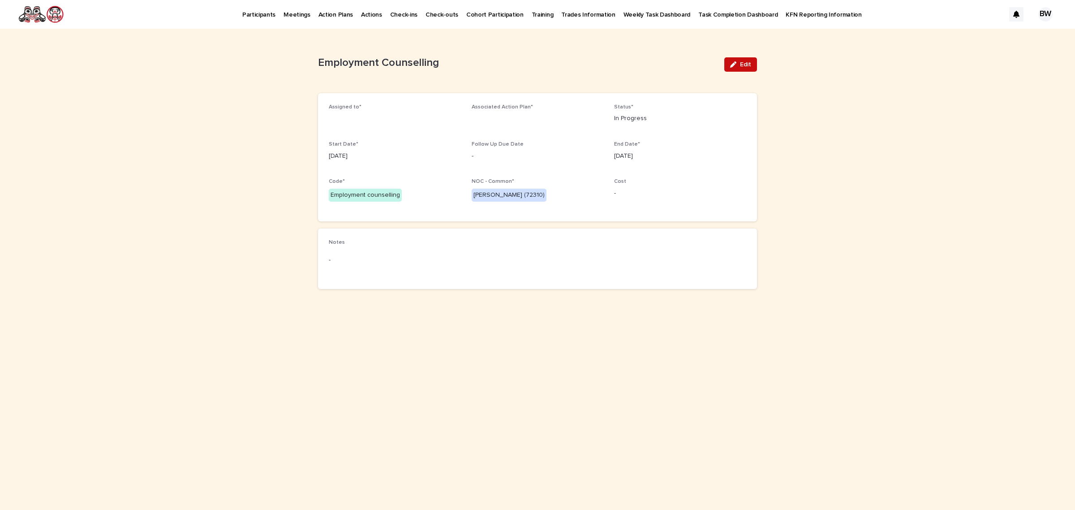
click at [744, 63] on span "Edit" at bounding box center [745, 64] width 11 height 6
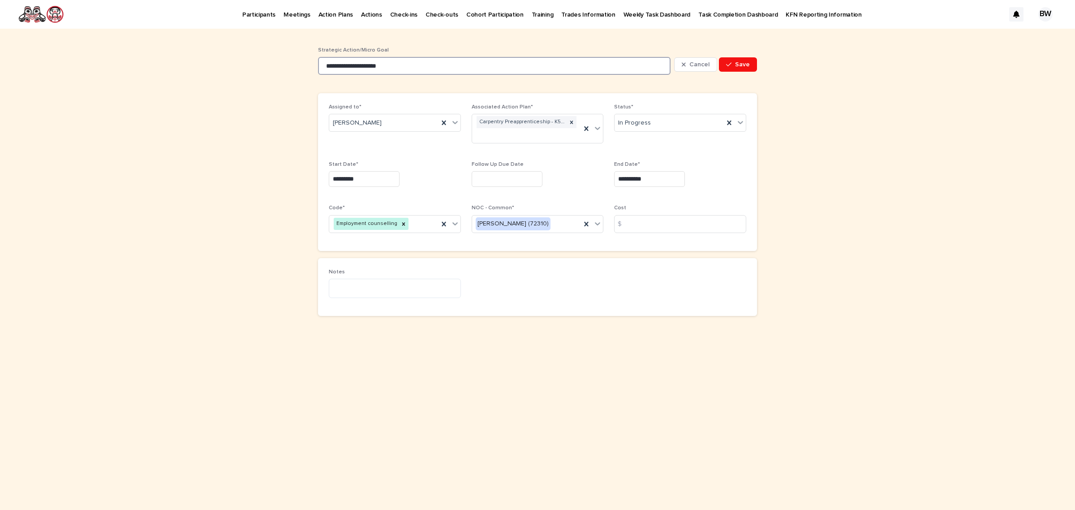
click at [381, 68] on input "**********" at bounding box center [494, 66] width 353 height 18
type input "**********"
click at [745, 64] on span "Save" at bounding box center [742, 64] width 15 height 6
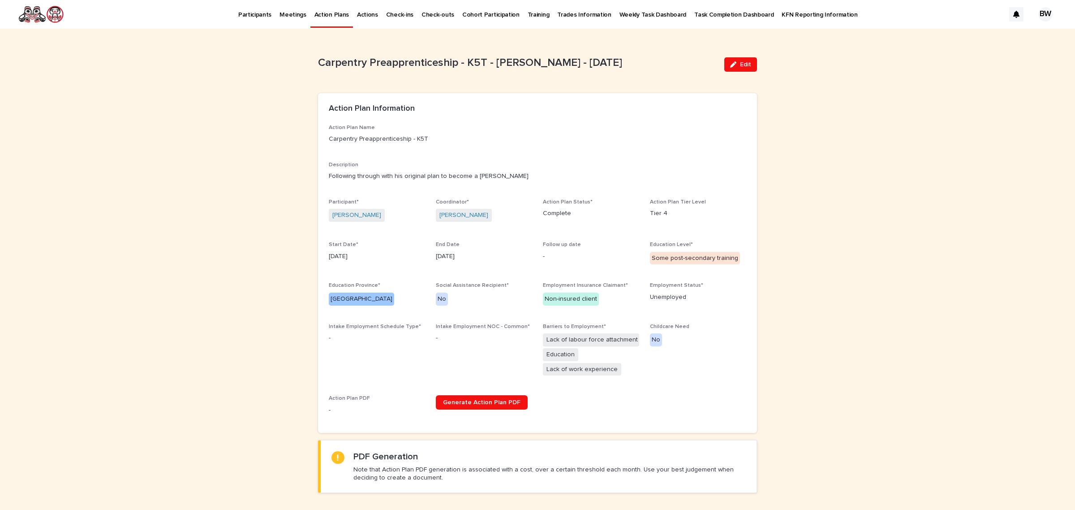
scroll to position [336, 0]
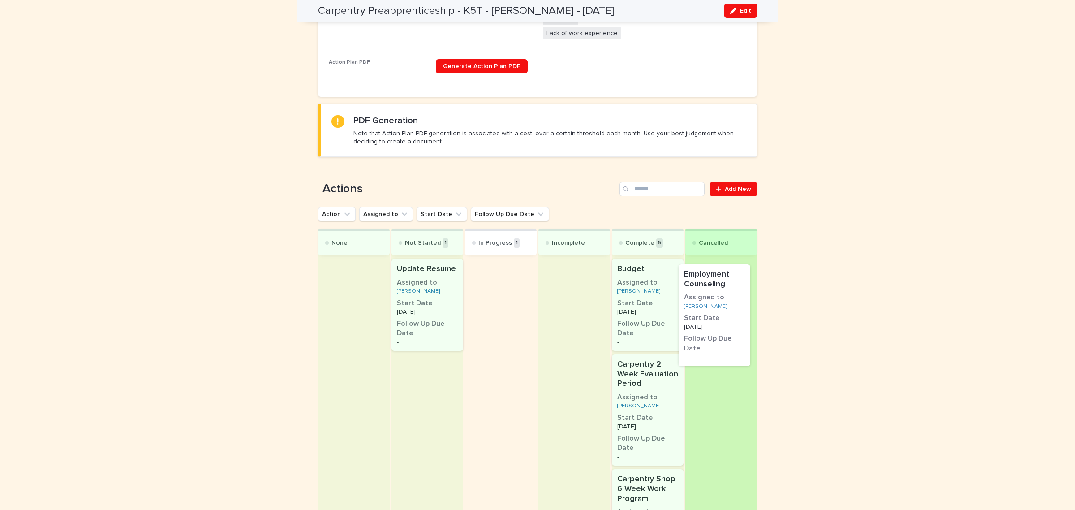
drag, startPoint x: 521, startPoint y: 308, endPoint x: 743, endPoint y: 314, distance: 221.8
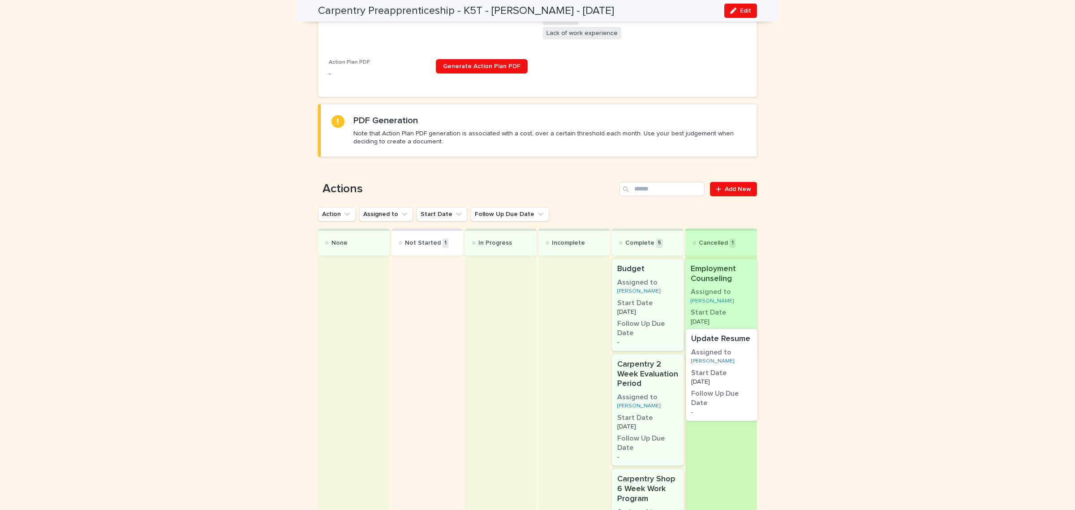
drag, startPoint x: 444, startPoint y: 299, endPoint x: 759, endPoint y: 361, distance: 321.3
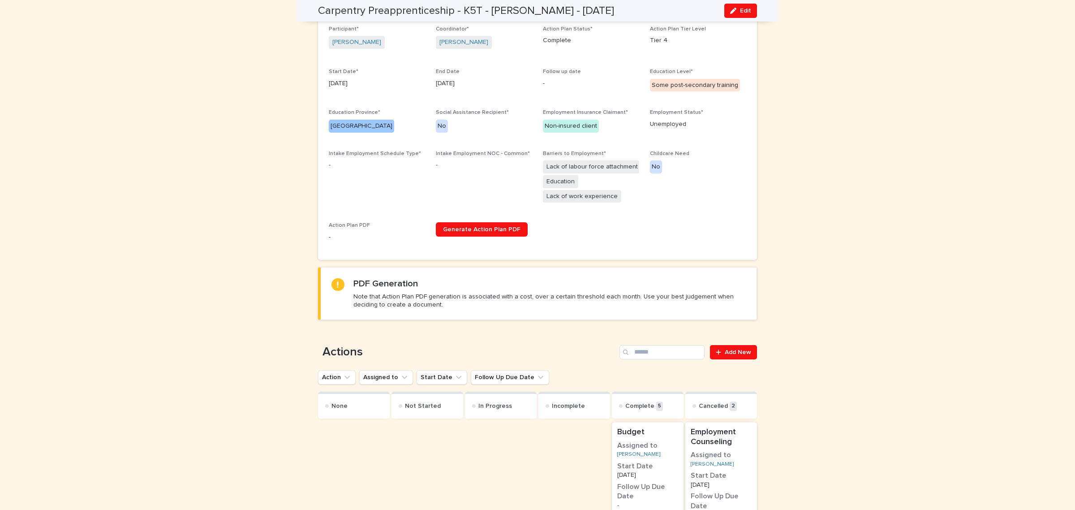
scroll to position [0, 0]
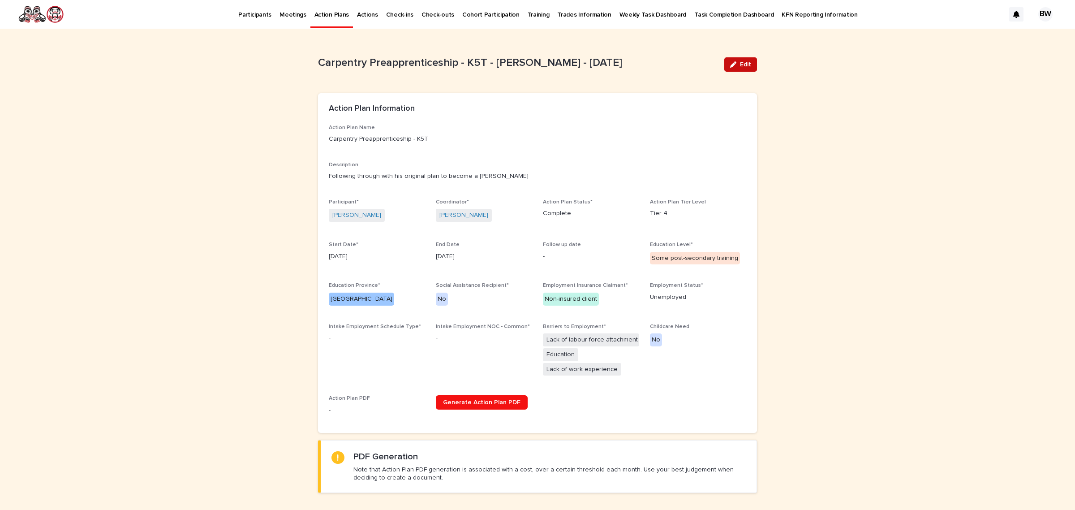
click at [740, 65] on span "Edit" at bounding box center [745, 64] width 11 height 6
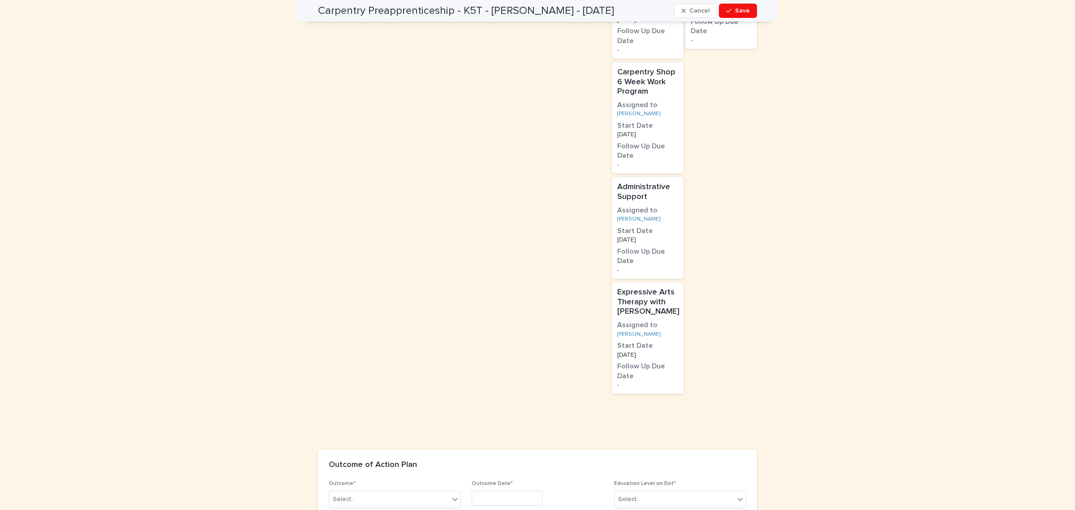
scroll to position [872, 0]
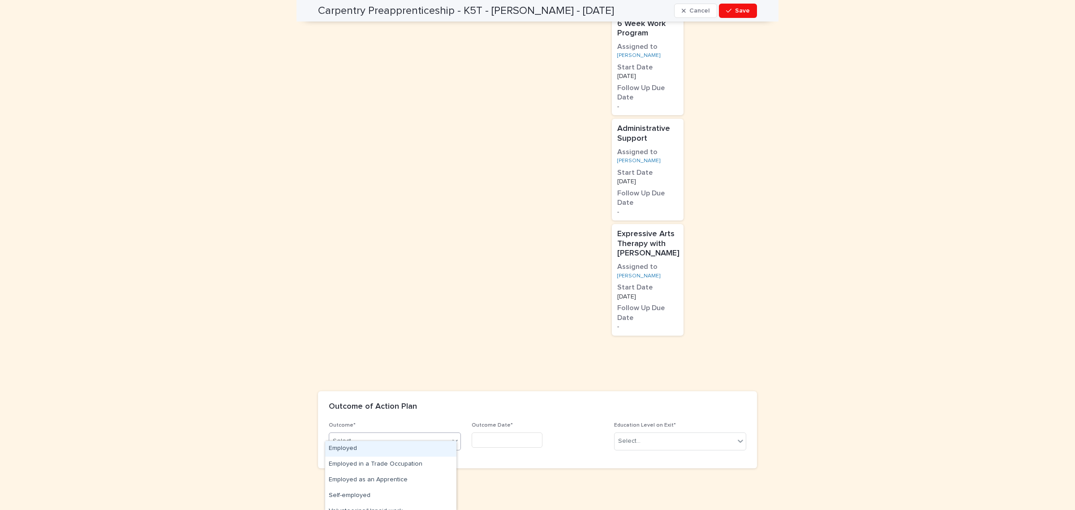
click at [370, 434] on div "Select..." at bounding box center [389, 441] width 120 height 15
click at [405, 467] on div "Start a new action plan/intervention" at bounding box center [390, 472] width 131 height 16
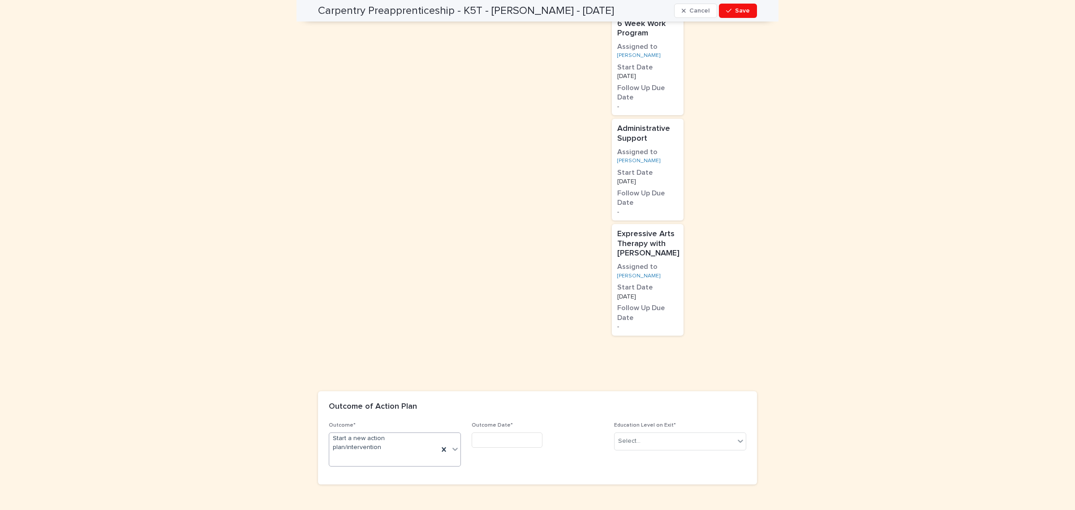
click at [506, 432] on input "text" at bounding box center [507, 440] width 71 height 16
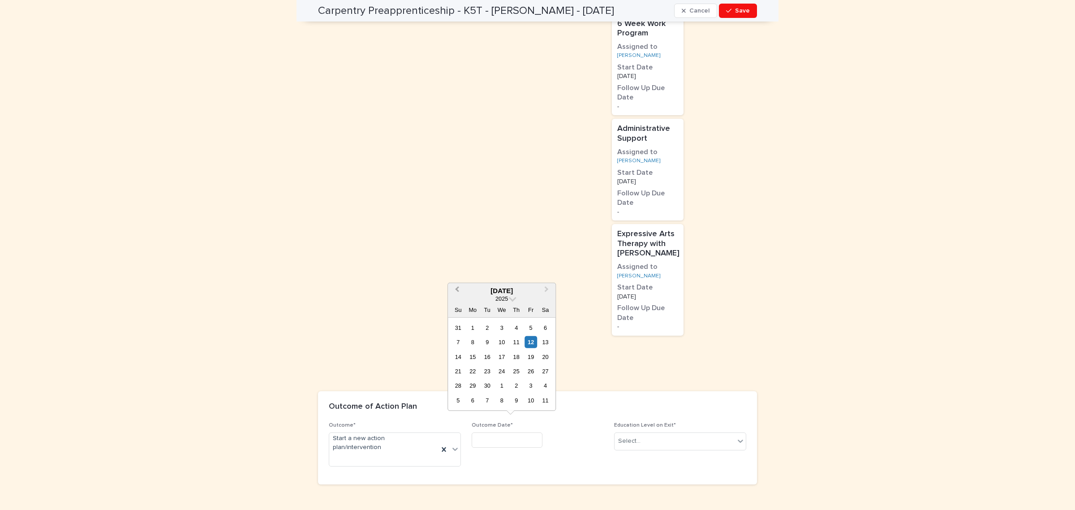
click at [457, 291] on span "Previous Month" at bounding box center [457, 290] width 0 height 12
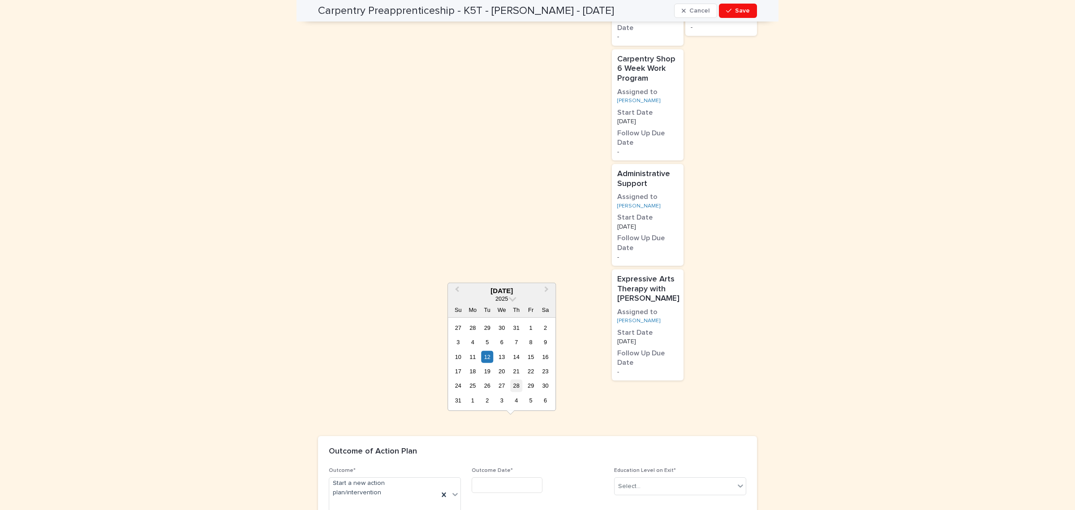
click at [519, 388] on div "28" at bounding box center [516, 385] width 12 height 12
type input "*********"
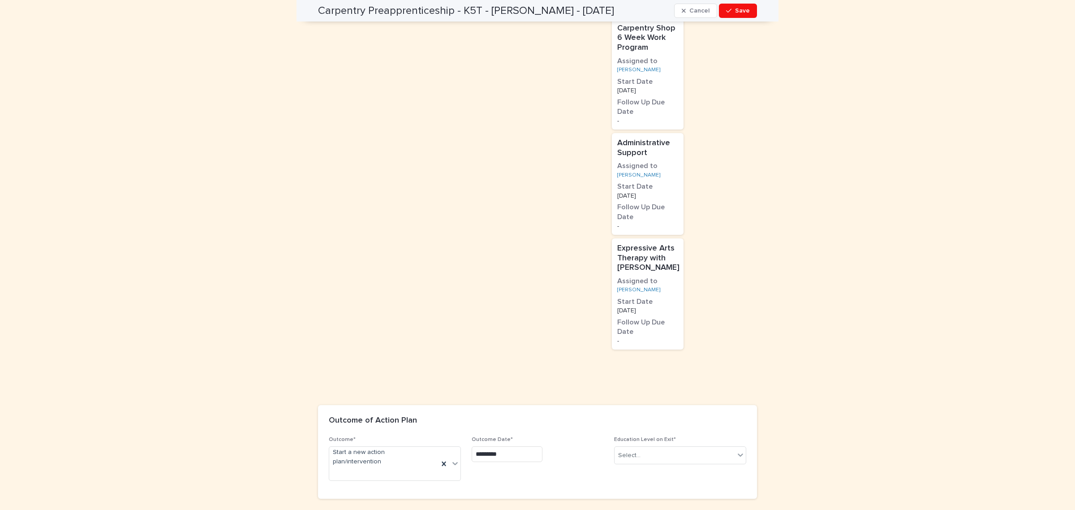
scroll to position [917, 0]
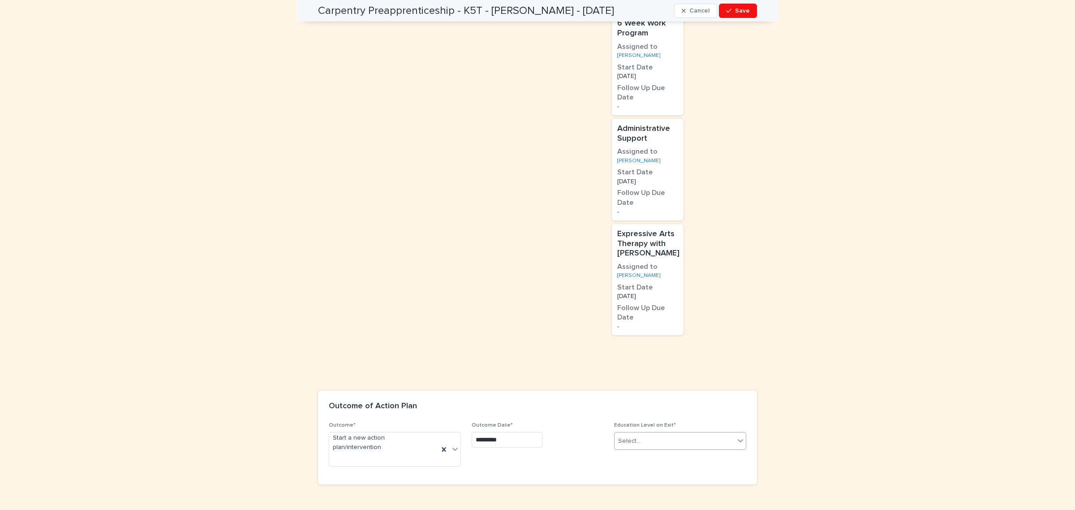
click at [681, 434] on div "Select..." at bounding box center [675, 441] width 120 height 15
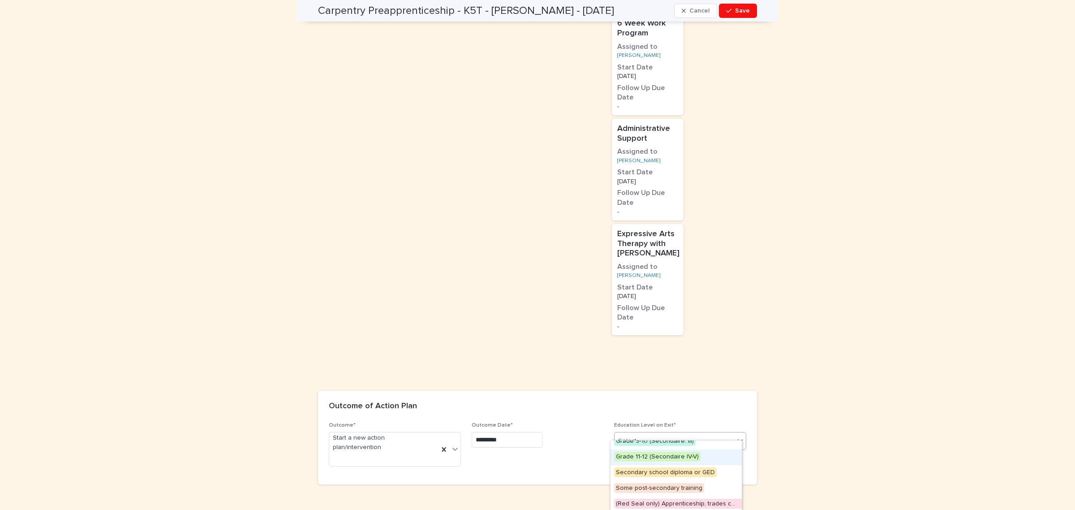
scroll to position [56, 0]
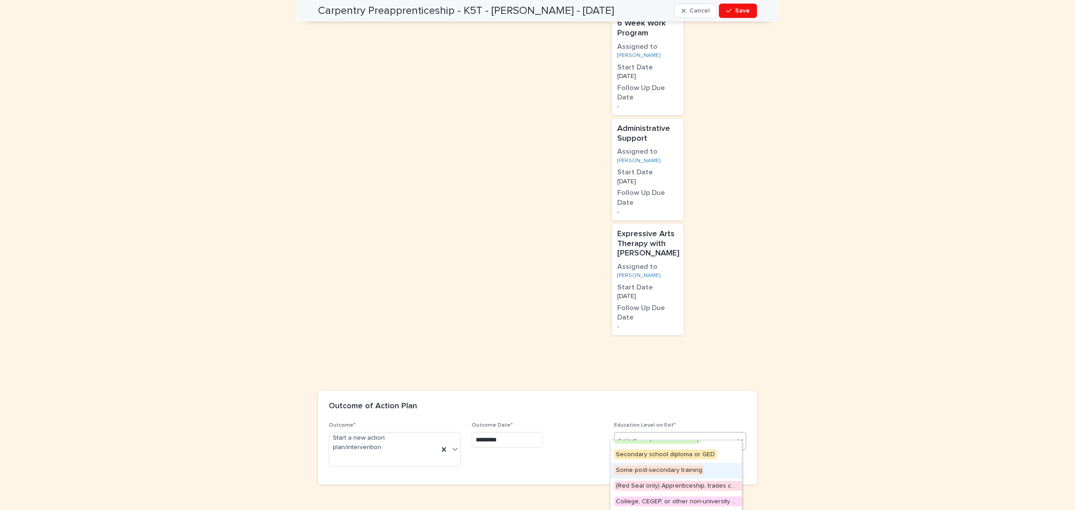
click at [670, 469] on span "Some post-secondary training" at bounding box center [659, 470] width 90 height 10
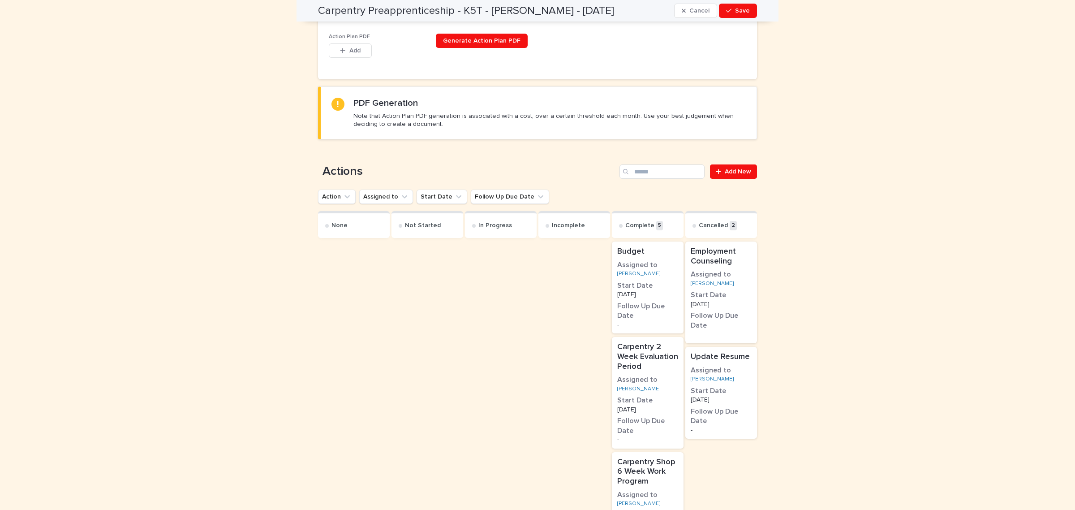
scroll to position [22, 0]
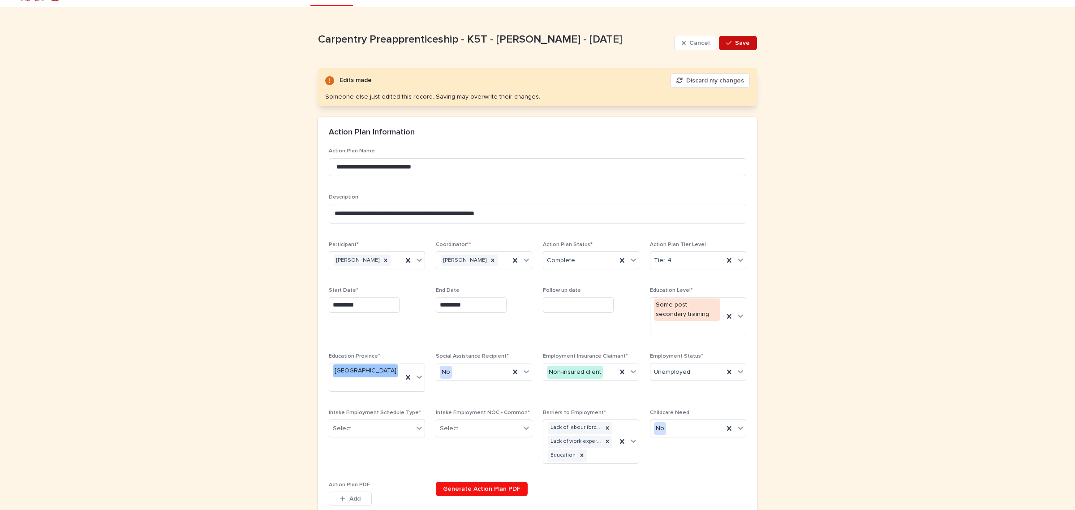
click at [733, 37] on button "Save" at bounding box center [738, 43] width 38 height 14
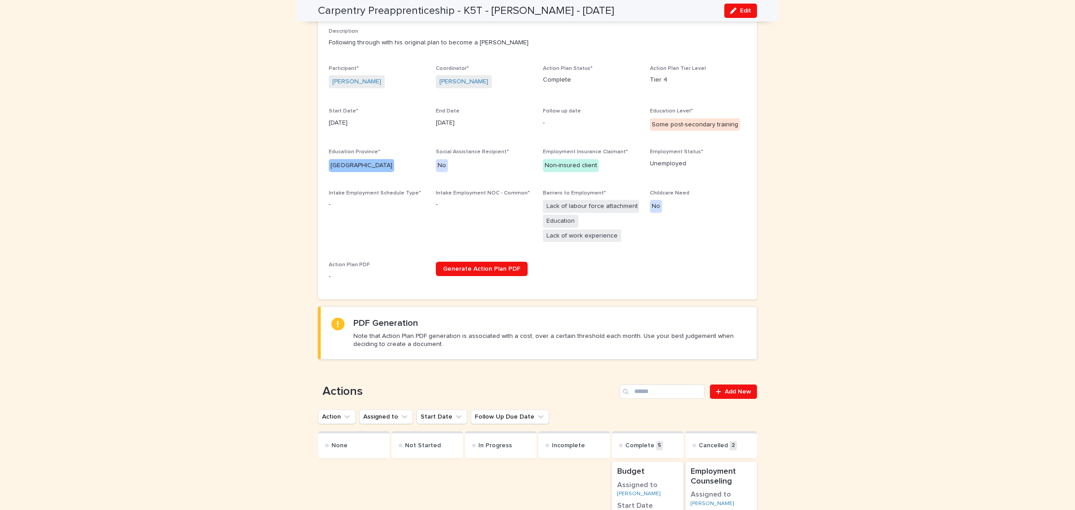
scroll to position [0, 0]
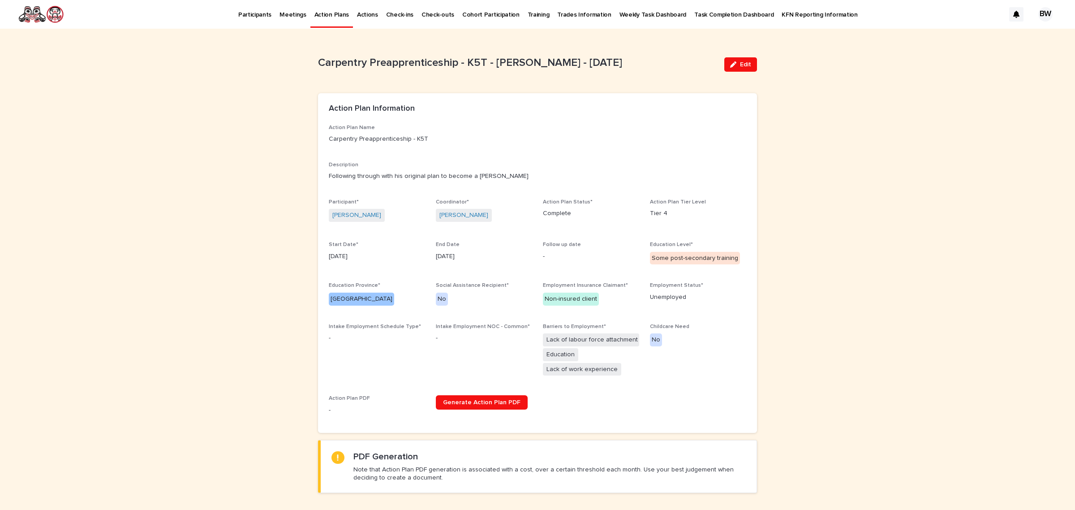
click at [335, 224] on div "Participant* Steven Frederick" at bounding box center [377, 215] width 96 height 32
click at [332, 216] on link "Steven Frederick" at bounding box center [356, 215] width 49 height 9
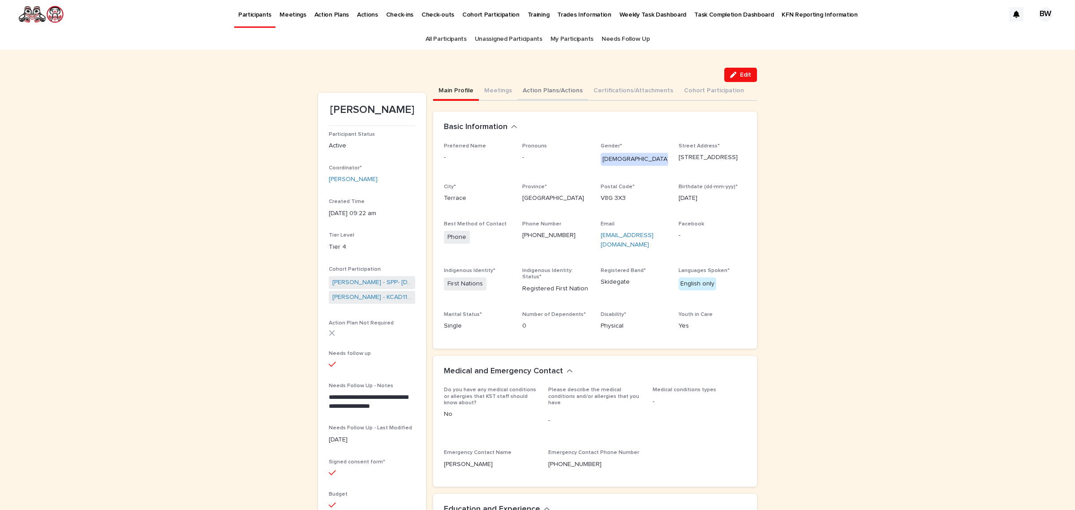
click at [534, 83] on button "Action Plans/Actions" at bounding box center [552, 91] width 71 height 19
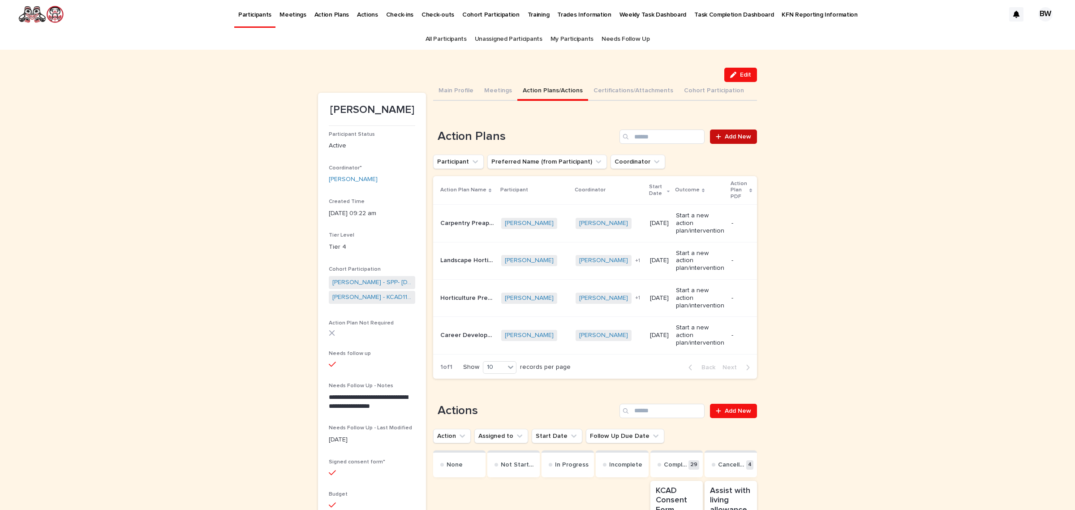
click at [733, 132] on link "Add New" at bounding box center [733, 136] width 47 height 14
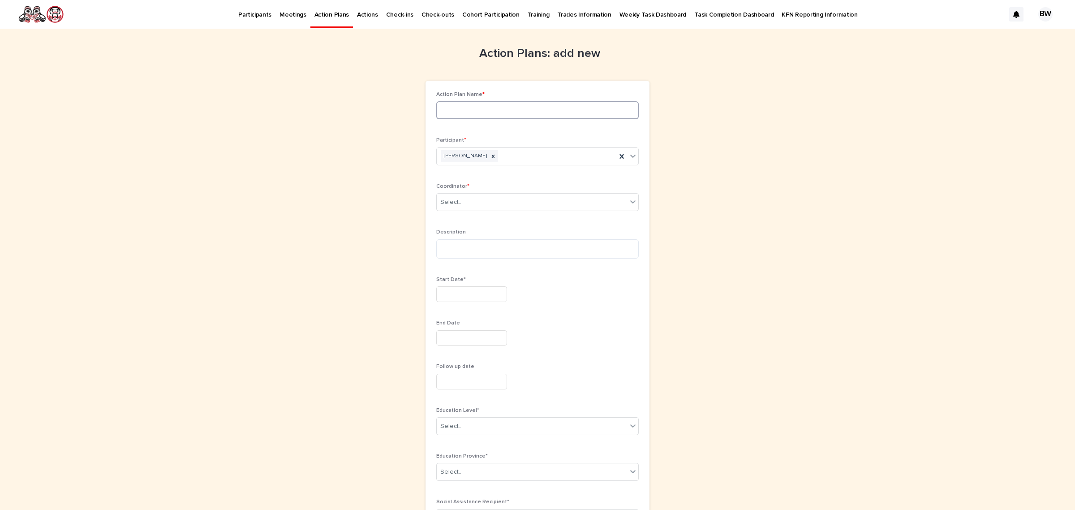
click at [521, 117] on input at bounding box center [537, 110] width 202 height 18
type input "*"
paste input "**********"
type input "**********"
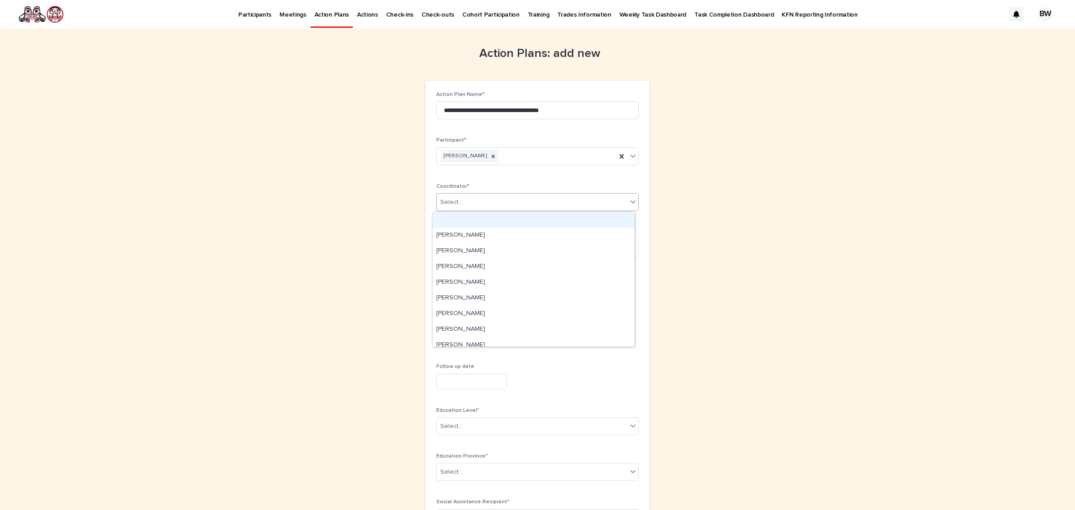
click at [478, 205] on div "Select..." at bounding box center [532, 202] width 190 height 15
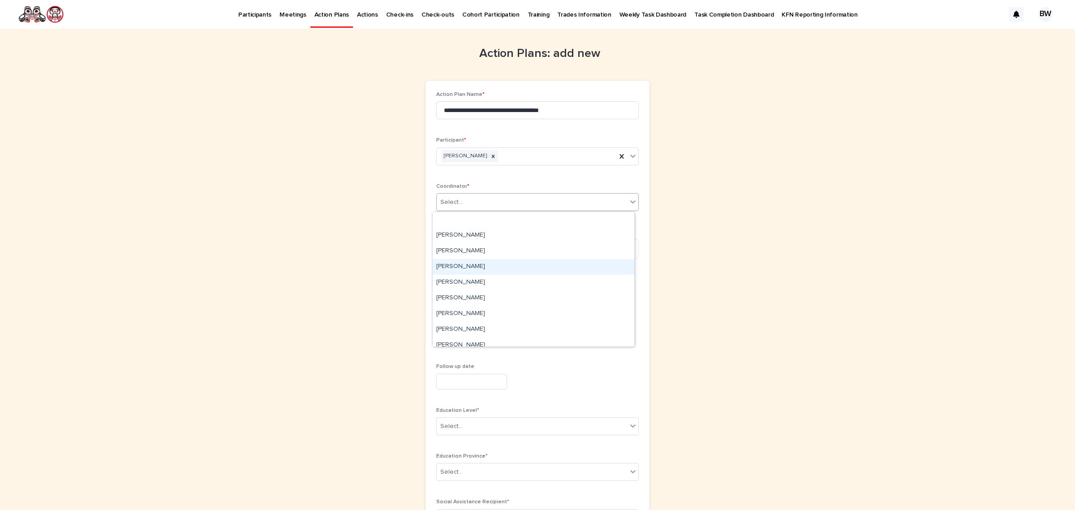
click at [461, 263] on div "[PERSON_NAME]" at bounding box center [534, 267] width 202 height 16
click at [493, 248] on textarea at bounding box center [537, 249] width 202 height 20
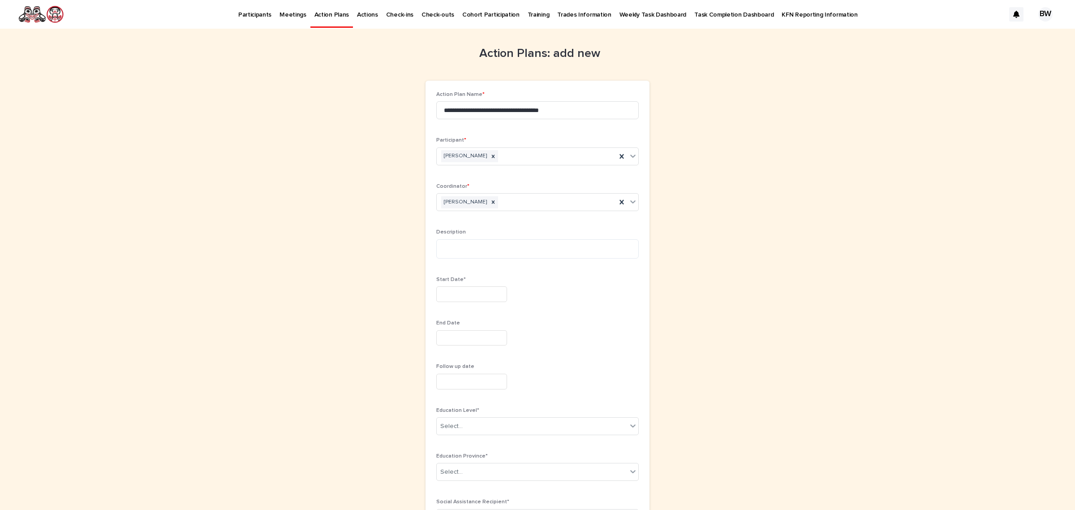
click at [478, 292] on input "text" at bounding box center [471, 294] width 71 height 16
click at [447, 191] on div "2" at bounding box center [452, 192] width 12 height 12
type input "********"
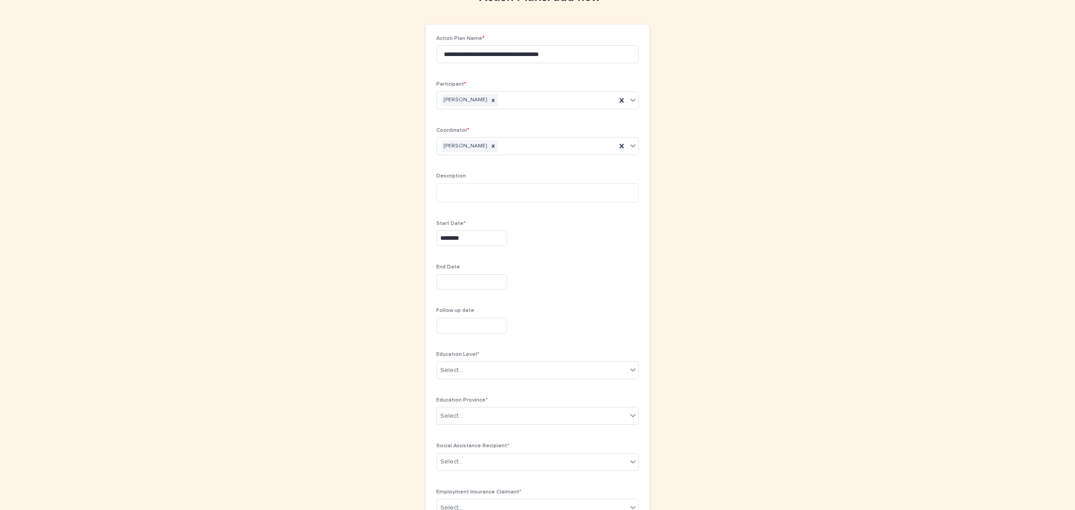
click at [466, 287] on input "text" at bounding box center [471, 282] width 71 height 16
click at [513, 142] on button "Next Month" at bounding box center [512, 143] width 14 height 14
click at [422, 142] on span "Previous Month" at bounding box center [422, 143] width 0 height 12
click at [483, 240] on div "30" at bounding box center [481, 238] width 12 height 12
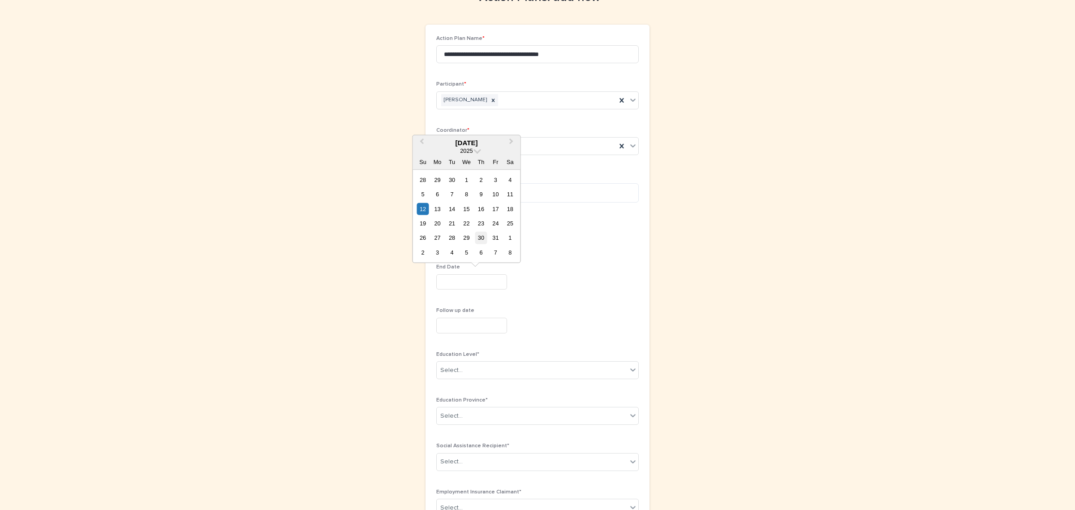
type input "**********"
click at [478, 323] on input "text" at bounding box center [471, 326] width 71 height 16
click at [584, 260] on div "**********" at bounding box center [537, 394] width 202 height 718
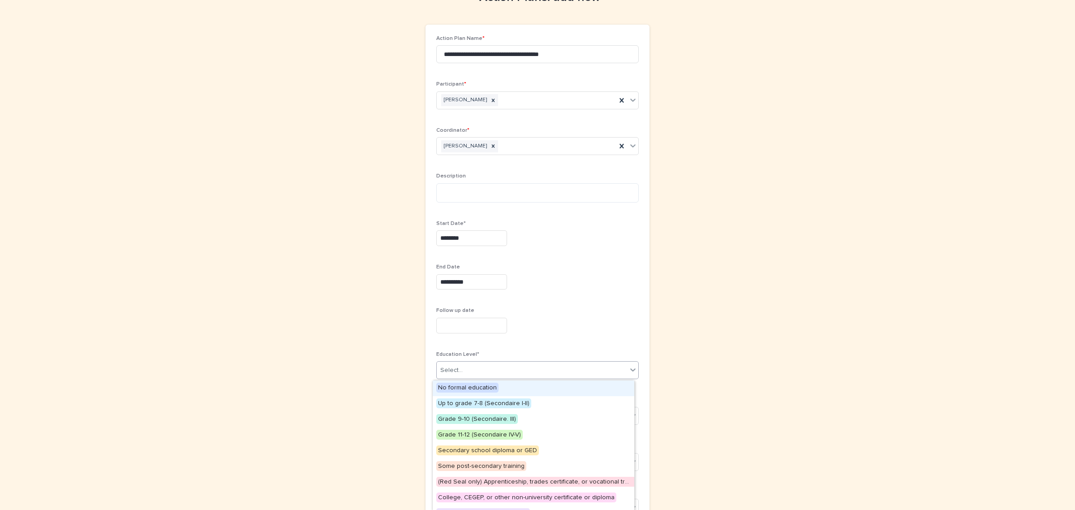
click at [487, 362] on div "Select..." at bounding box center [537, 370] width 202 height 18
click at [509, 462] on span "Some post-secondary training" at bounding box center [481, 466] width 90 height 10
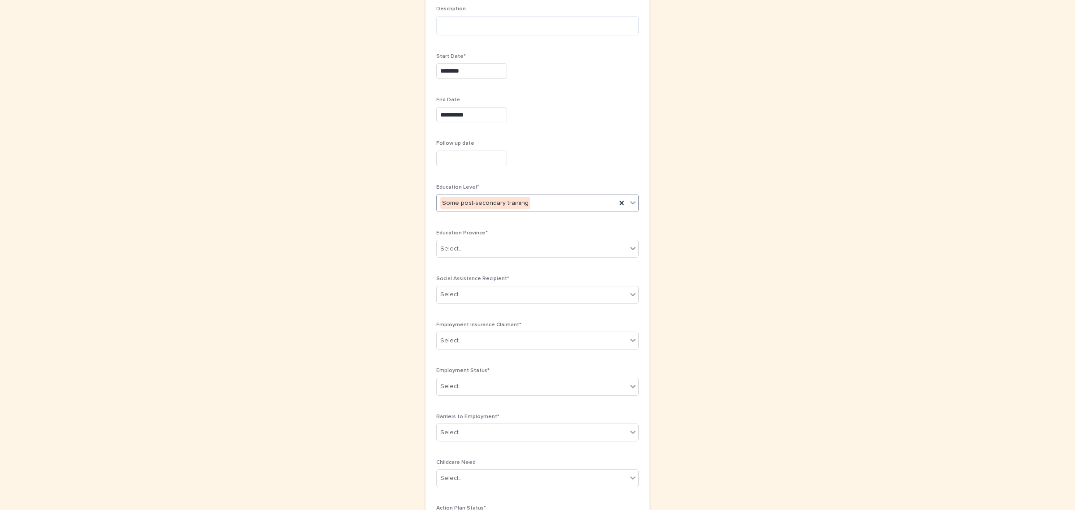
scroll to position [224, 0]
click at [480, 247] on div "Select..." at bounding box center [532, 248] width 190 height 15
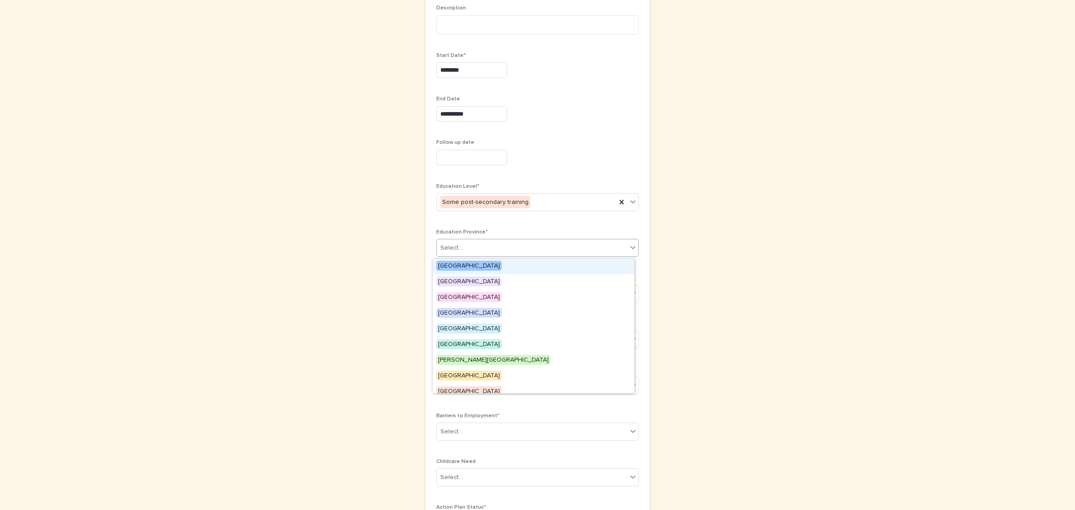
click at [470, 265] on span "[GEOGRAPHIC_DATA]" at bounding box center [468, 266] width 65 height 10
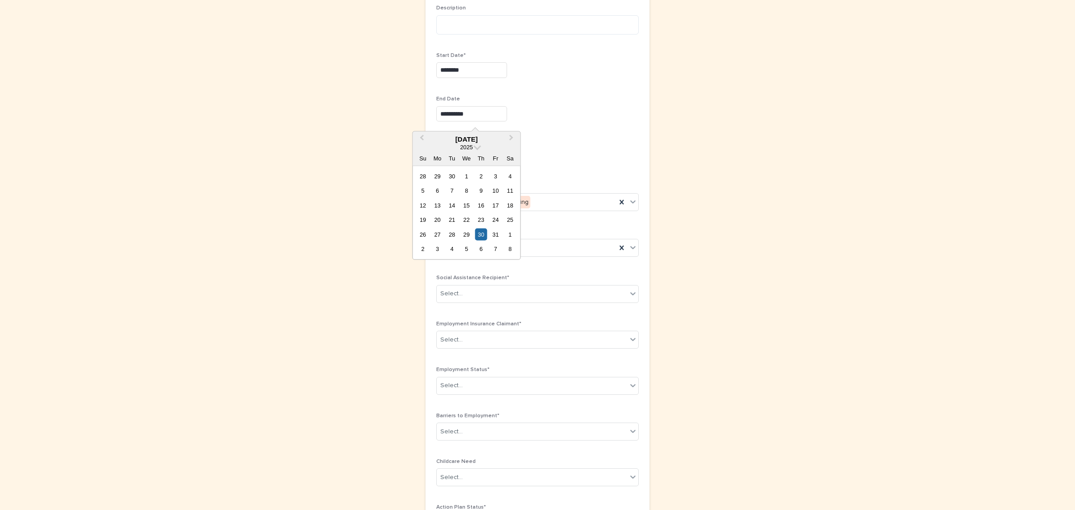
drag, startPoint x: 486, startPoint y: 111, endPoint x: 323, endPoint y: 108, distance: 163.1
click at [323, 108] on div "**********" at bounding box center [537, 211] width 439 height 813
type input "**********"
click at [560, 136] on div "**********" at bounding box center [537, 226] width 202 height 718
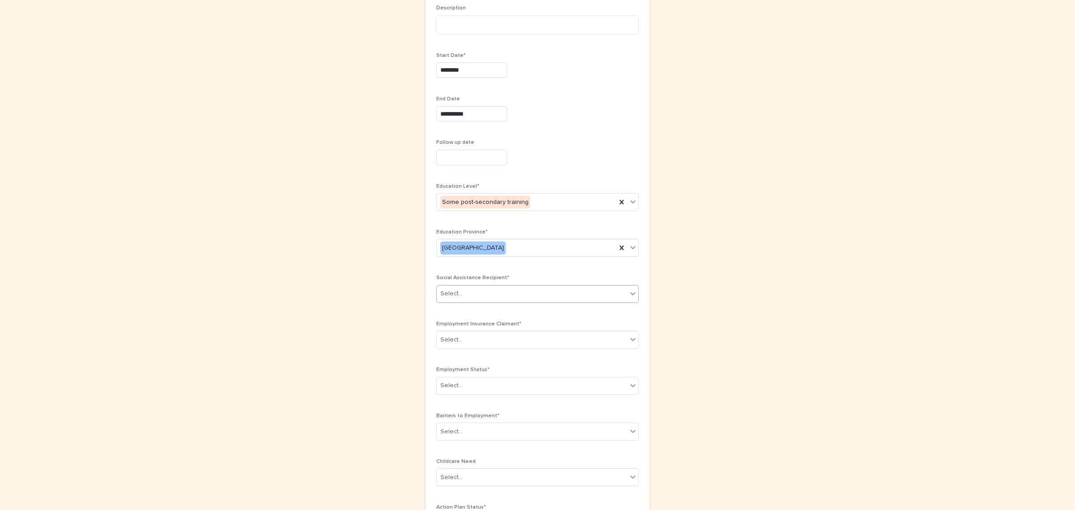
click at [500, 301] on div "Select..." at bounding box center [532, 293] width 190 height 15
click at [471, 316] on div "No" at bounding box center [534, 313] width 202 height 16
click at [481, 341] on div "Select..." at bounding box center [532, 339] width 190 height 15
click at [467, 362] on span "Employment insurance claimant" at bounding box center [483, 358] width 94 height 10
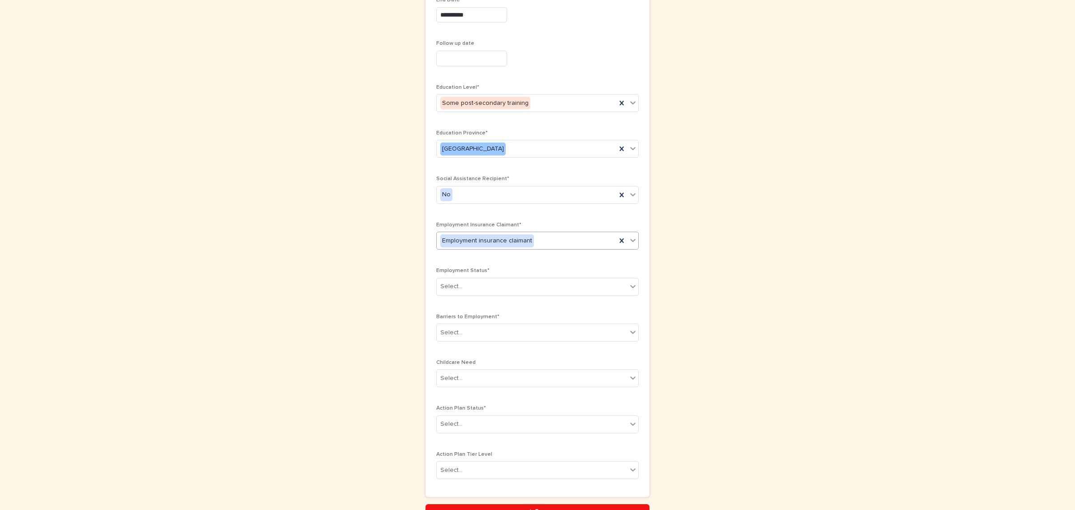
scroll to position [379, 0]
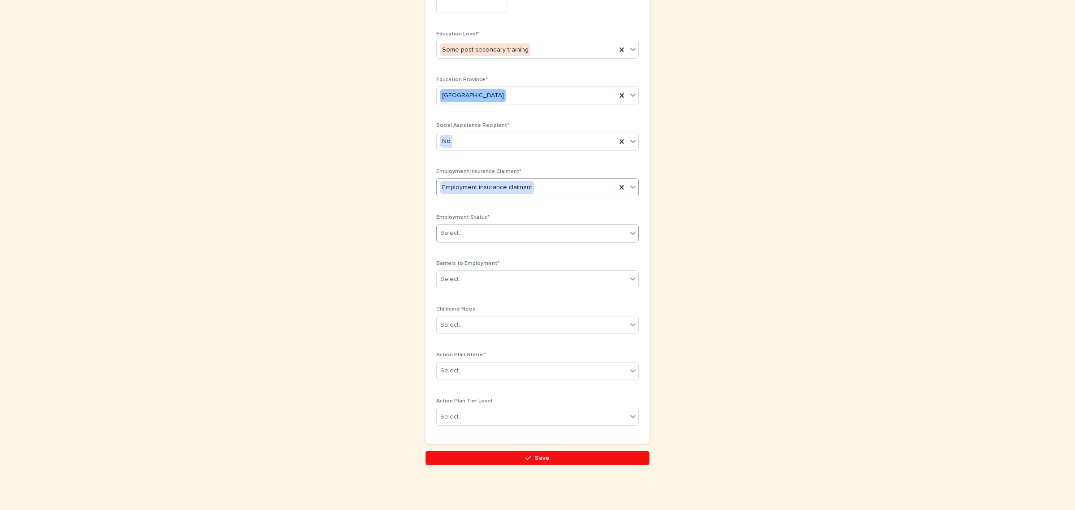
click at [484, 233] on div "Select..." at bounding box center [532, 233] width 190 height 15
drag, startPoint x: 468, startPoint y: 259, endPoint x: 470, endPoint y: 247, distance: 12.3
click at [470, 247] on div "Unemployed" at bounding box center [534, 250] width 202 height 16
click at [499, 229] on div "Unemployed" at bounding box center [527, 233] width 180 height 15
click at [461, 312] on div "Student" at bounding box center [534, 313] width 202 height 16
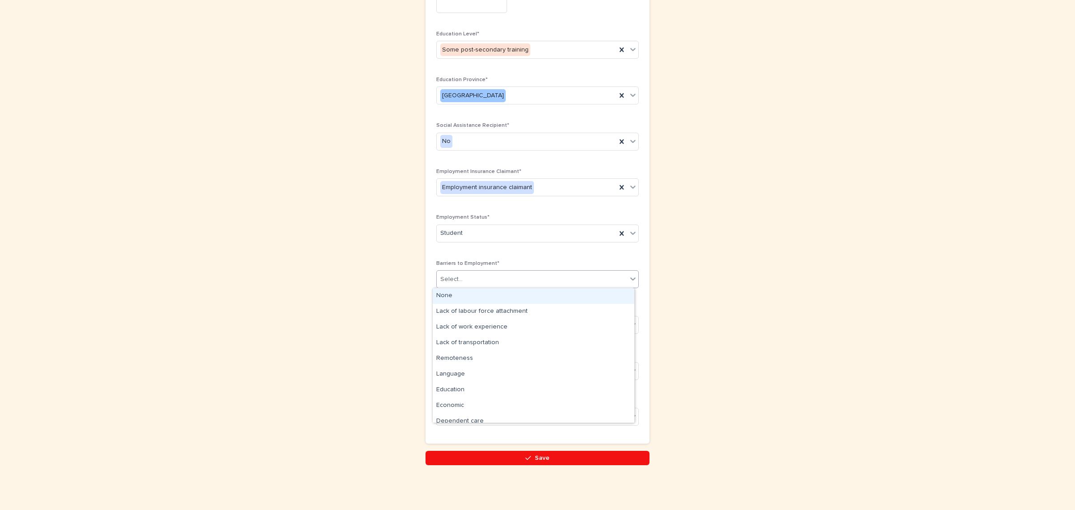
click at [510, 274] on div "Select..." at bounding box center [532, 279] width 190 height 15
drag, startPoint x: 469, startPoint y: 301, endPoint x: 495, endPoint y: 315, distance: 29.7
click at [495, 315] on div "Lack of labour force attachment" at bounding box center [534, 312] width 202 height 16
click at [573, 276] on div "Lack of labour force attachment" at bounding box center [527, 279] width 180 height 16
click at [505, 315] on div "Lack of work experience" at bounding box center [534, 312] width 202 height 16
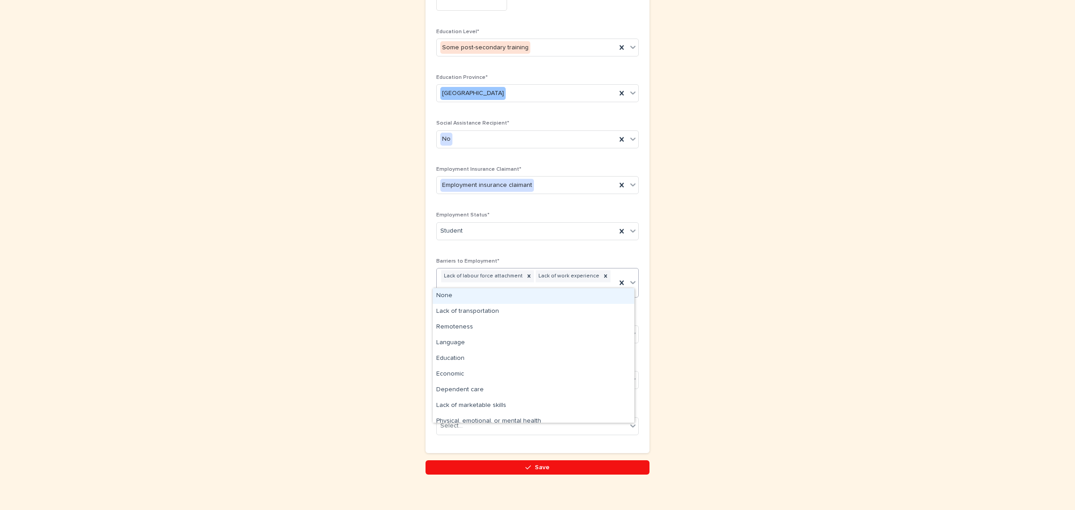
click at [601, 278] on div "Lack of labour force attachment Lack of work experience" at bounding box center [527, 282] width 180 height 29
click at [505, 366] on div "Education" at bounding box center [534, 359] width 202 height 16
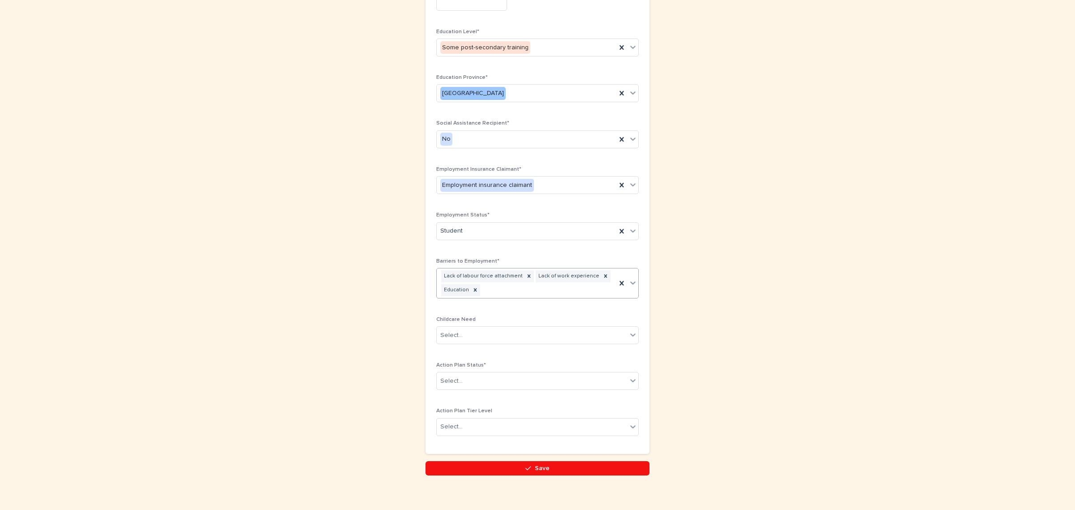
scroll to position [384, 0]
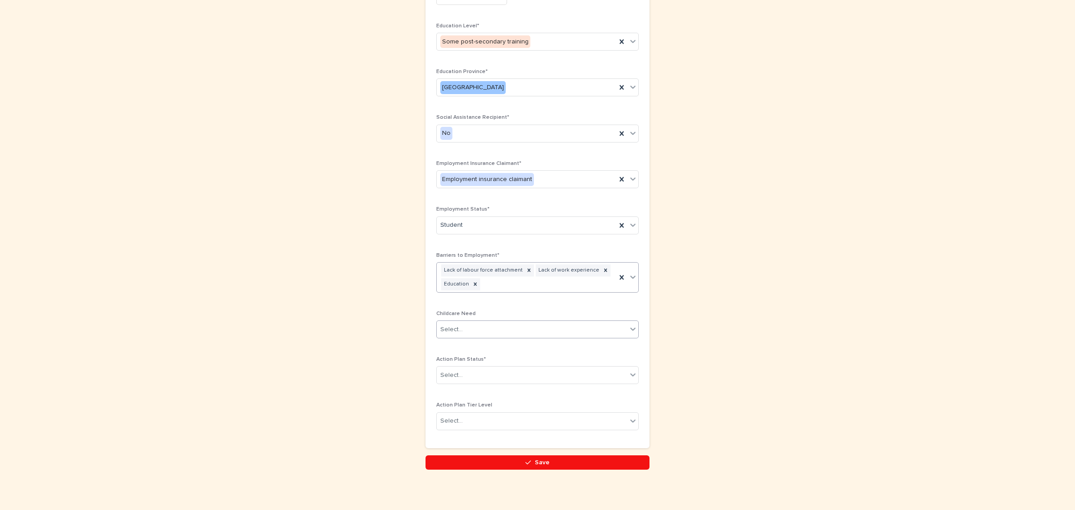
click at [489, 332] on div "Select..." at bounding box center [532, 329] width 190 height 15
click at [455, 344] on div "No" at bounding box center [534, 348] width 202 height 16
click at [473, 373] on div "Select..." at bounding box center [532, 375] width 190 height 15
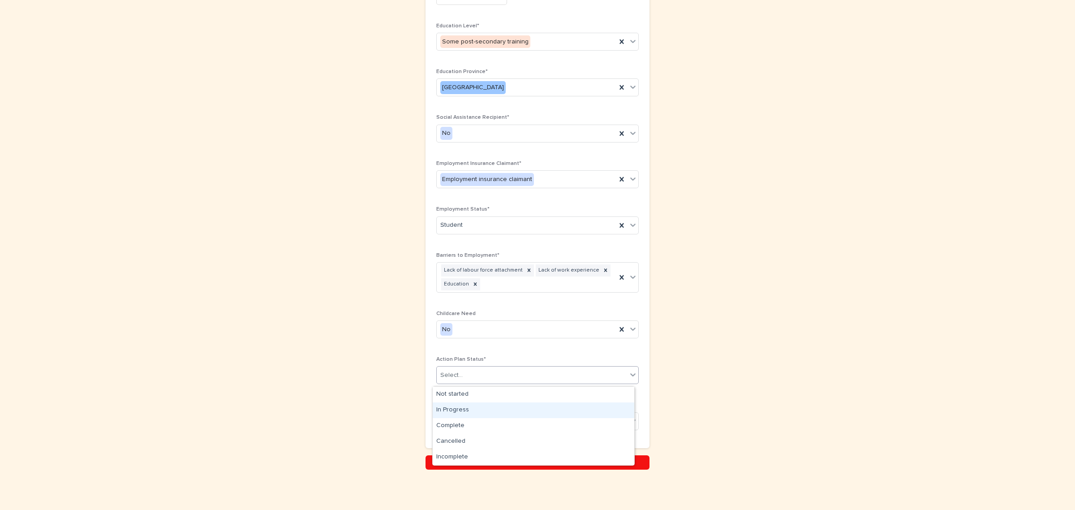
click at [467, 408] on div "In Progress" at bounding box center [534, 410] width 202 height 16
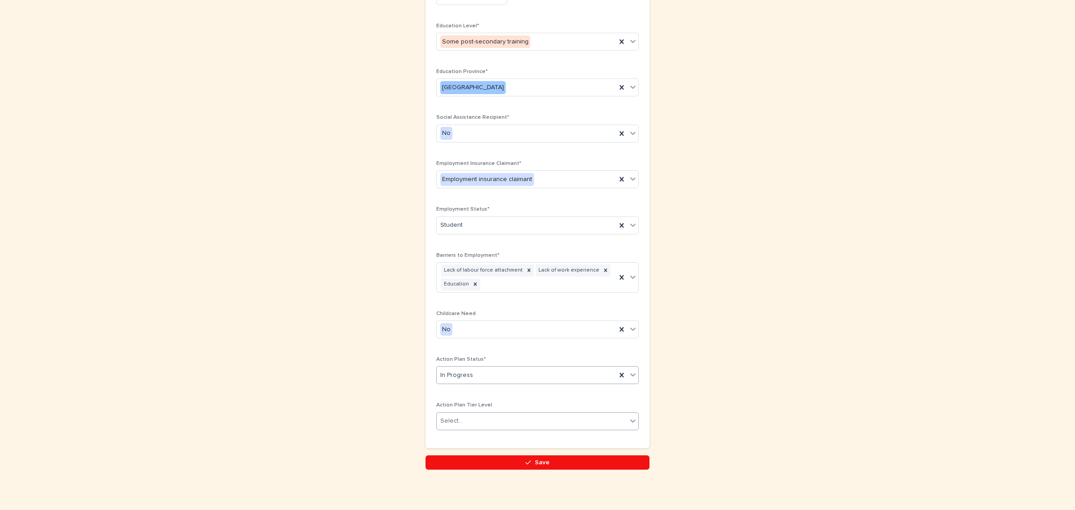
click at [489, 428] on div "Select..." at bounding box center [532, 420] width 190 height 15
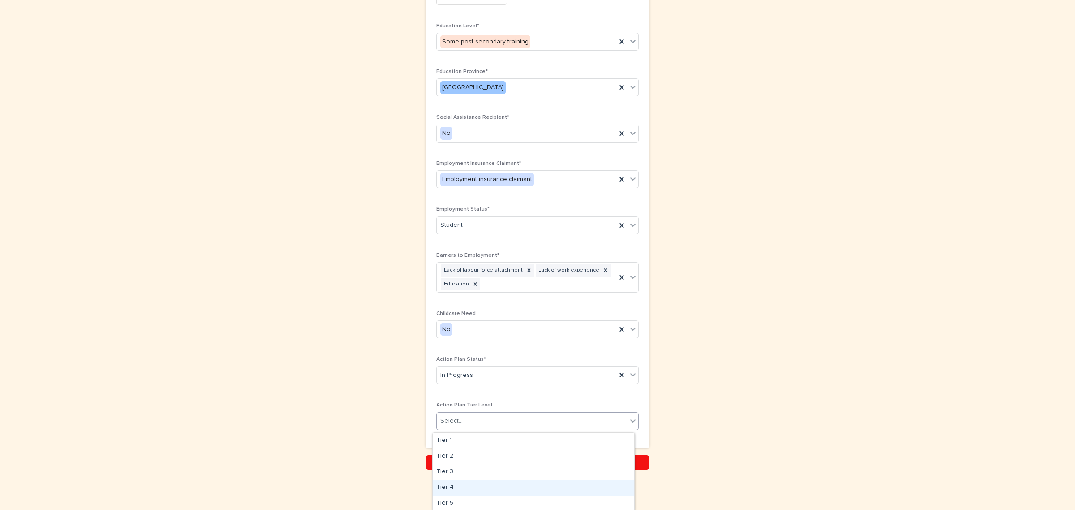
drag, startPoint x: 461, startPoint y: 464, endPoint x: 475, endPoint y: 494, distance: 32.9
click at [457, 489] on div "Tier 4" at bounding box center [534, 488] width 202 height 16
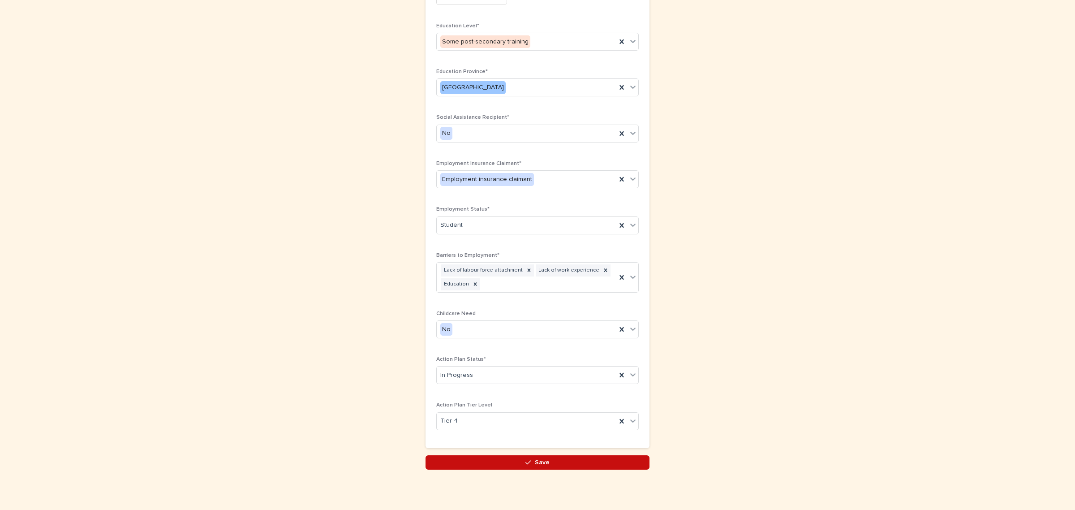
click at [556, 469] on button "Save" at bounding box center [538, 462] width 224 height 14
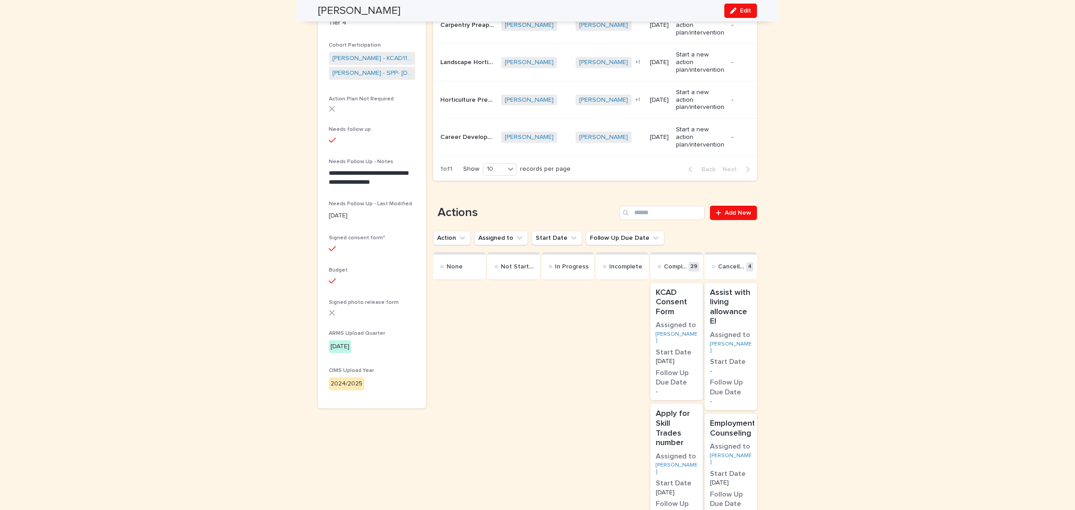
scroll to position [448, 0]
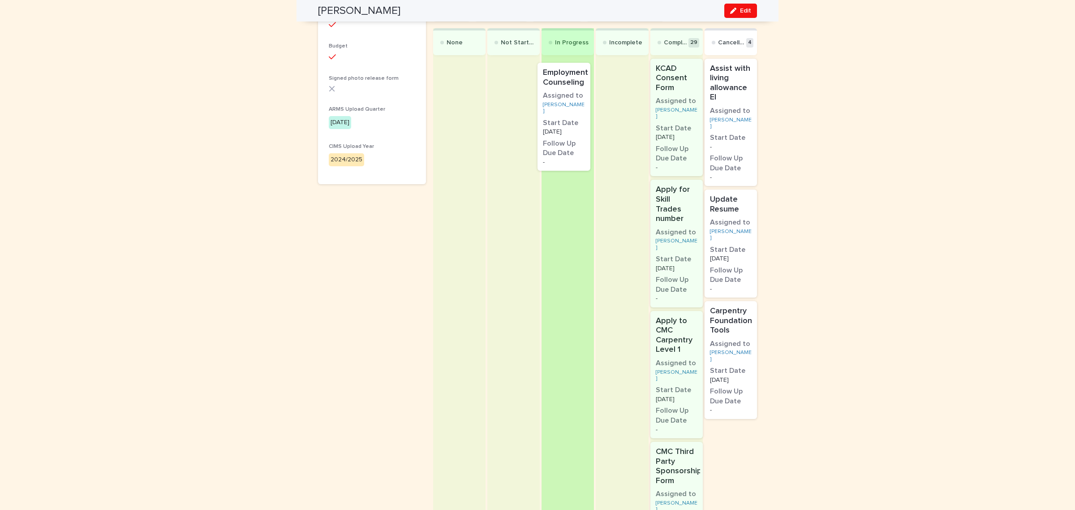
drag, startPoint x: 736, startPoint y: 234, endPoint x: 577, endPoint y: 105, distance: 205.1
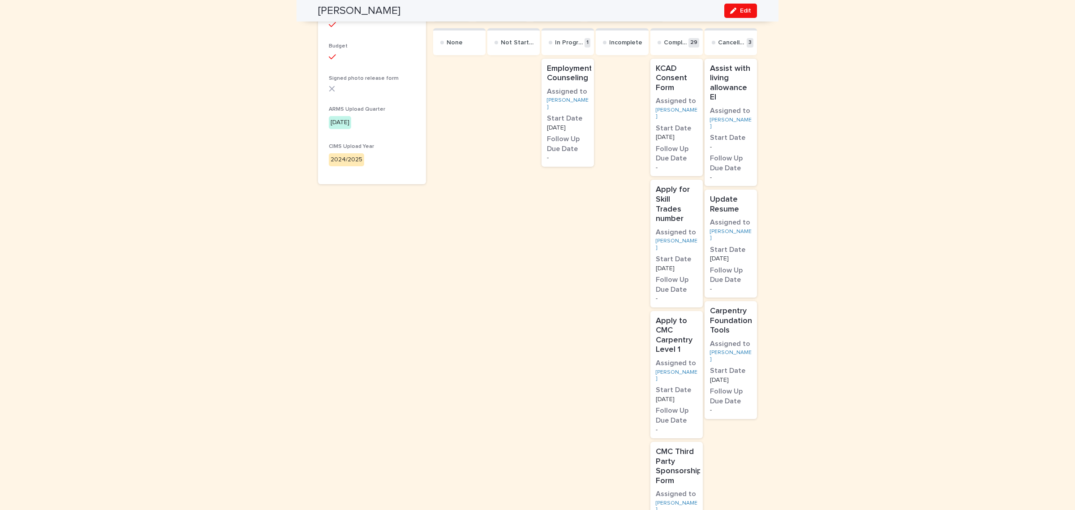
click at [578, 95] on h3 "Assigned to" at bounding box center [568, 92] width 42 height 10
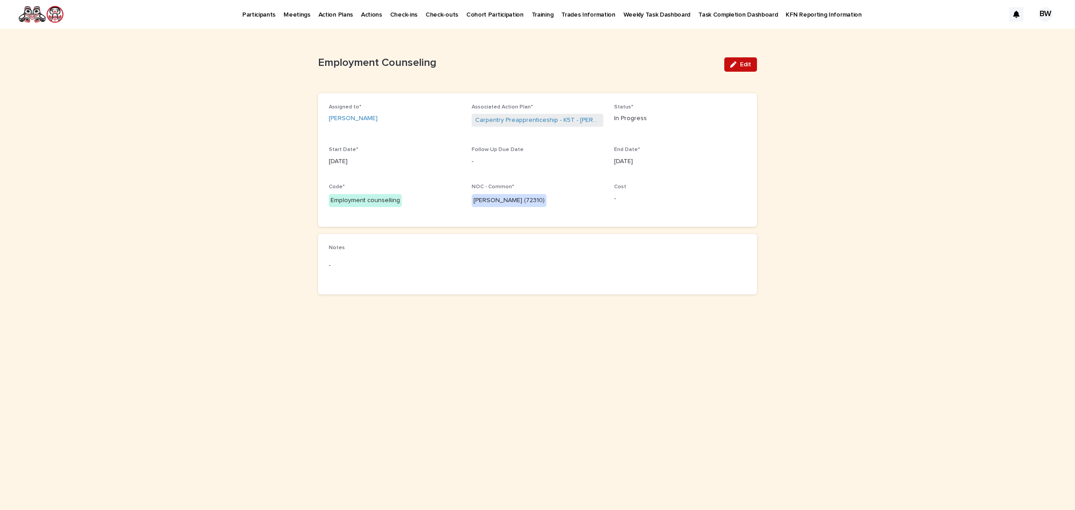
click at [741, 66] on span "Edit" at bounding box center [745, 64] width 11 height 6
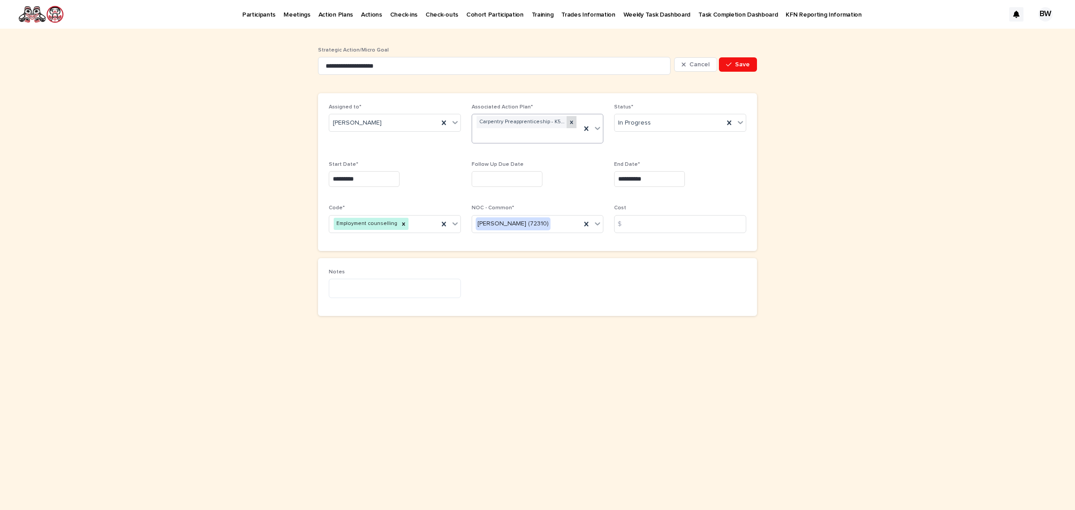
click at [572, 122] on icon at bounding box center [571, 122] width 3 height 3
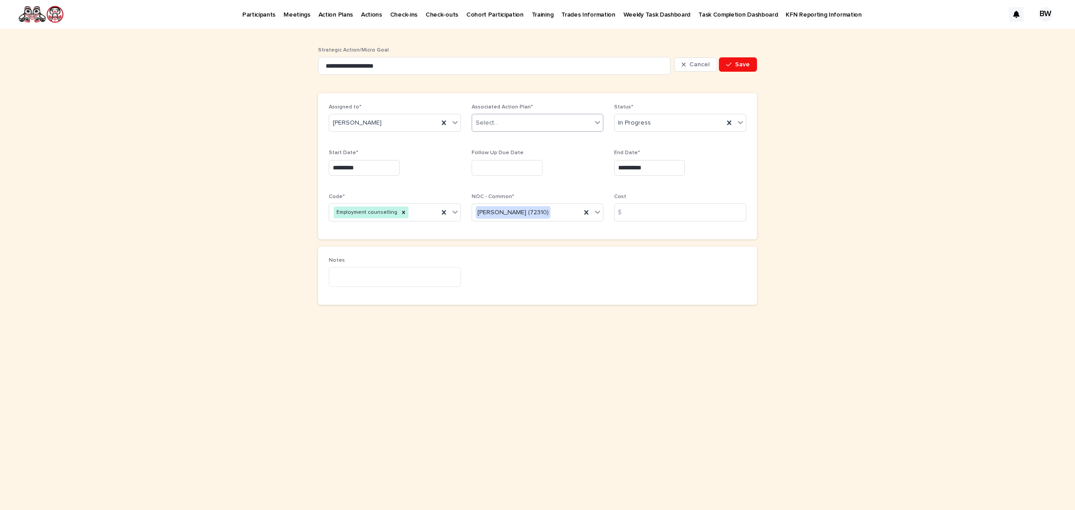
click at [544, 123] on div "Select..." at bounding box center [532, 123] width 120 height 15
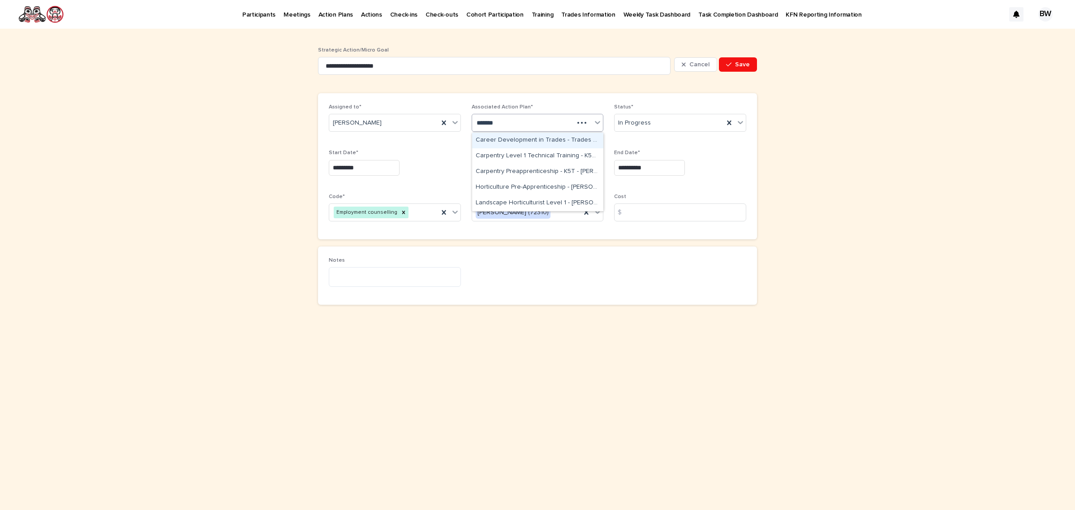
type input "********"
click at [562, 155] on div "Carpentry Level 1 Technical Training - K5T - Steven Frederick - Sep 2nd, 2025" at bounding box center [537, 156] width 131 height 16
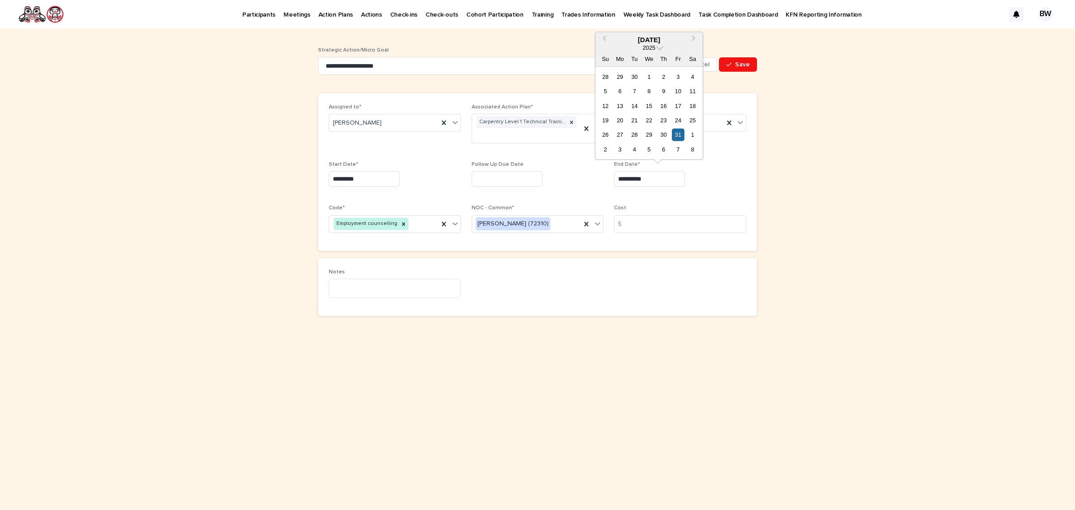
click at [665, 181] on input "**********" at bounding box center [649, 179] width 71 height 16
drag, startPoint x: 666, startPoint y: 181, endPoint x: 576, endPoint y: 181, distance: 90.5
click at [576, 181] on div "**********" at bounding box center [538, 172] width 418 height 136
click at [741, 173] on div at bounding box center [680, 179] width 132 height 16
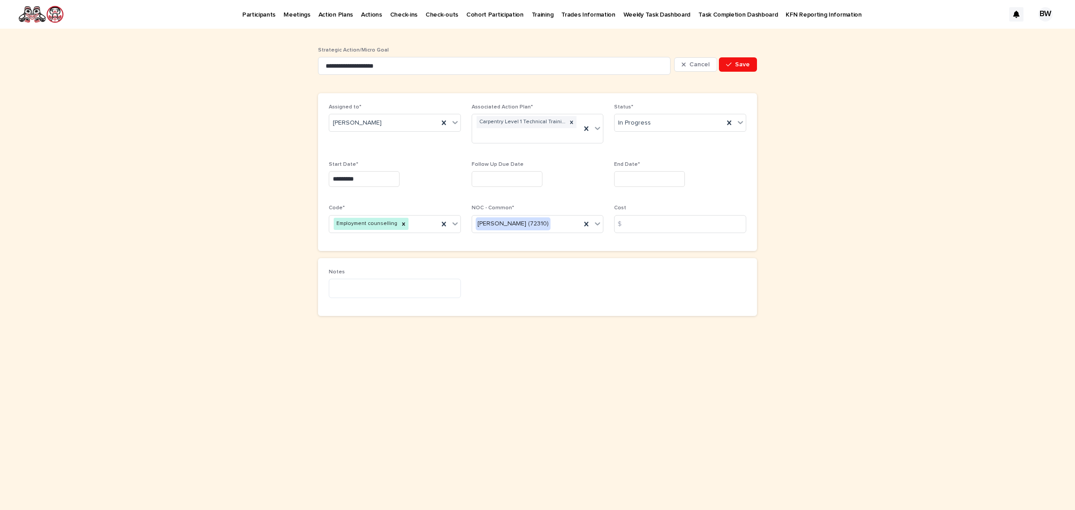
click at [663, 172] on input "text" at bounding box center [649, 179] width 71 height 16
click at [690, 42] on button "Next Month" at bounding box center [695, 40] width 14 height 14
click at [678, 135] on div "31" at bounding box center [678, 135] width 12 height 12
type input "**********"
click at [743, 64] on span "Save" at bounding box center [742, 64] width 15 height 6
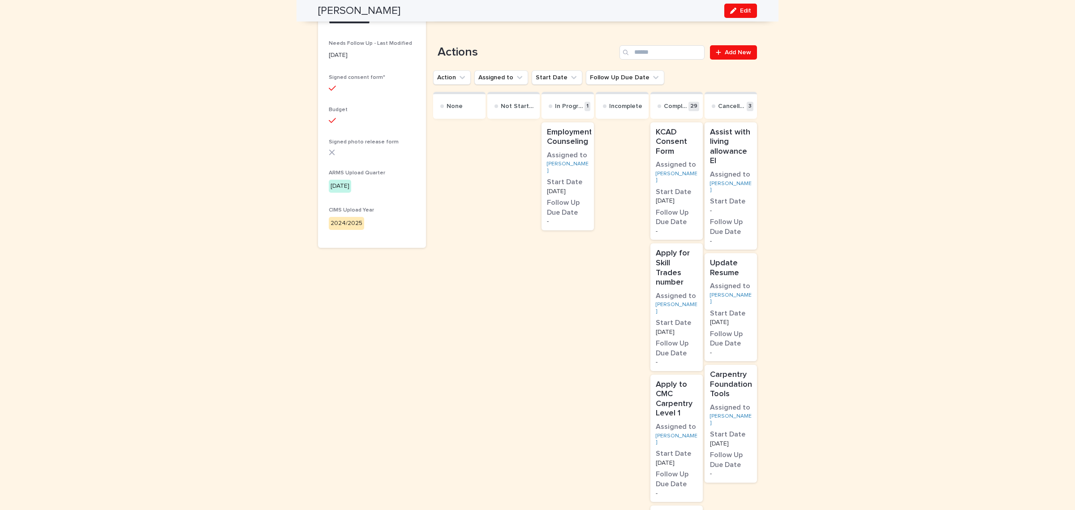
scroll to position [392, 0]
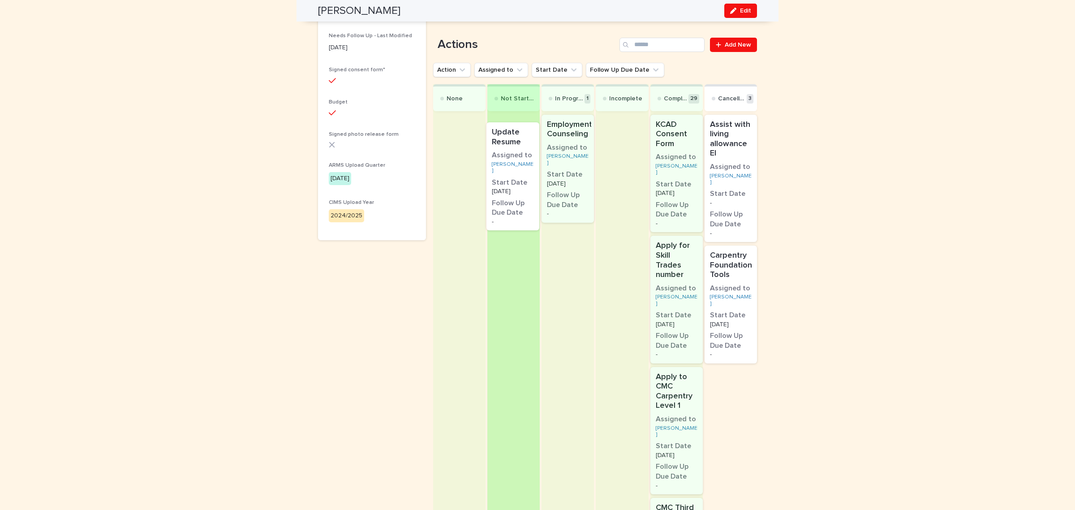
drag, startPoint x: 738, startPoint y: 272, endPoint x: 521, endPoint y: 146, distance: 251.2
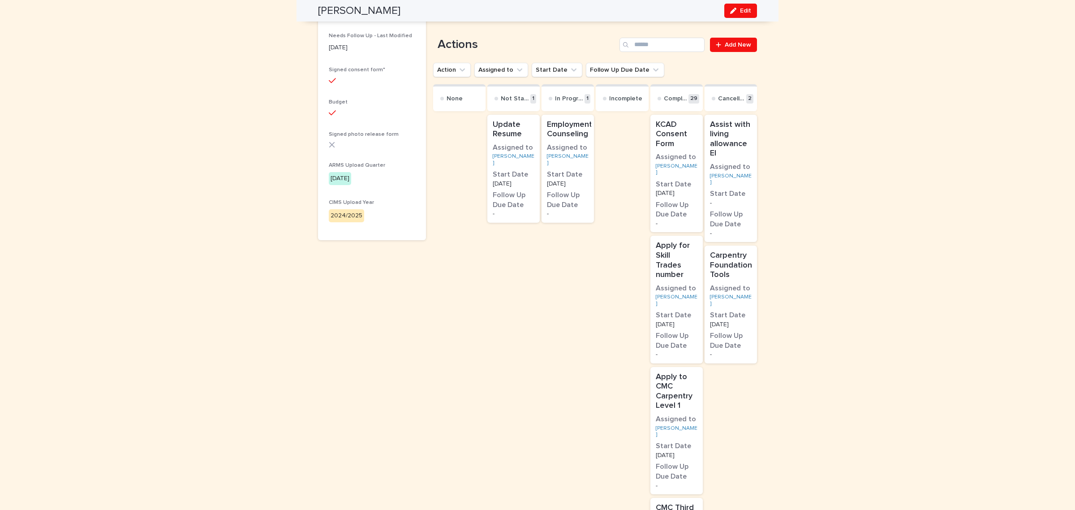
click at [521, 139] on p "Update Resume" at bounding box center [514, 129] width 42 height 19
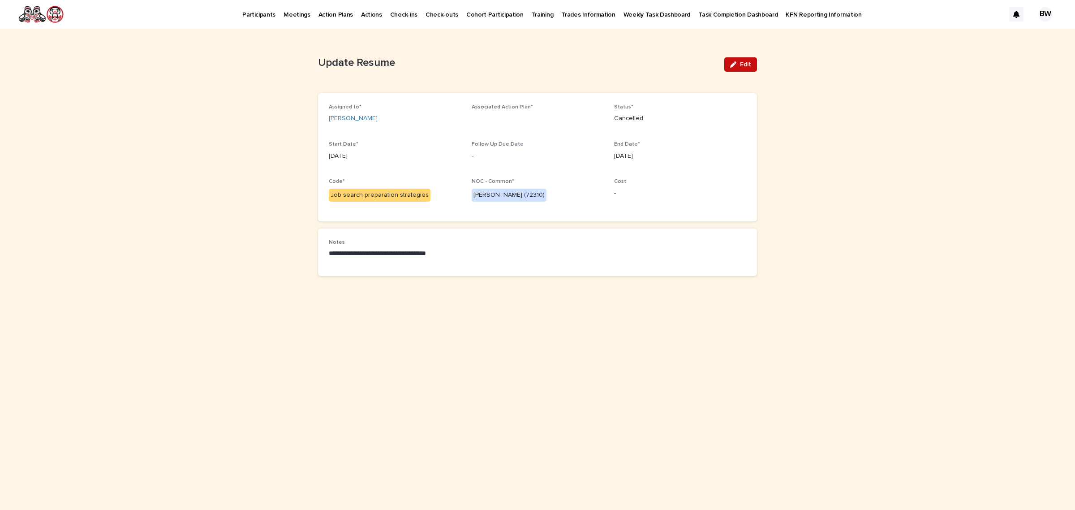
click at [743, 60] on button "Edit" at bounding box center [740, 64] width 33 height 14
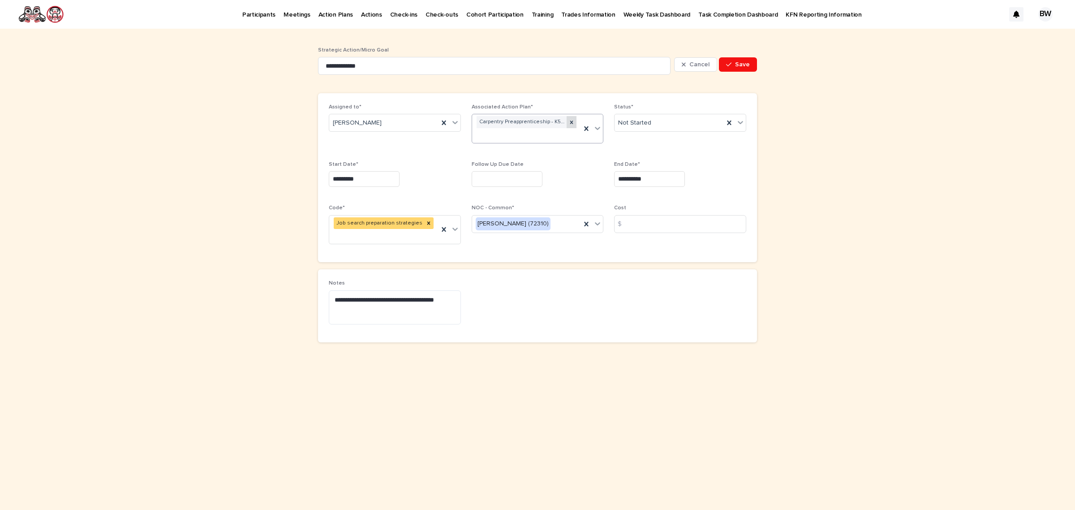
click at [569, 122] on icon at bounding box center [571, 122] width 6 height 6
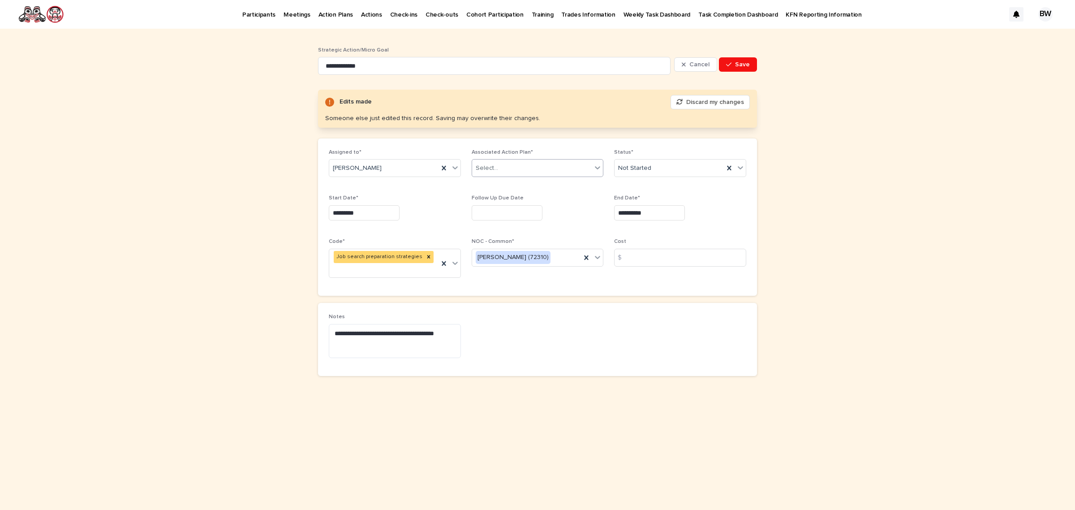
click at [543, 130] on div "**********" at bounding box center [537, 256] width 439 height 254
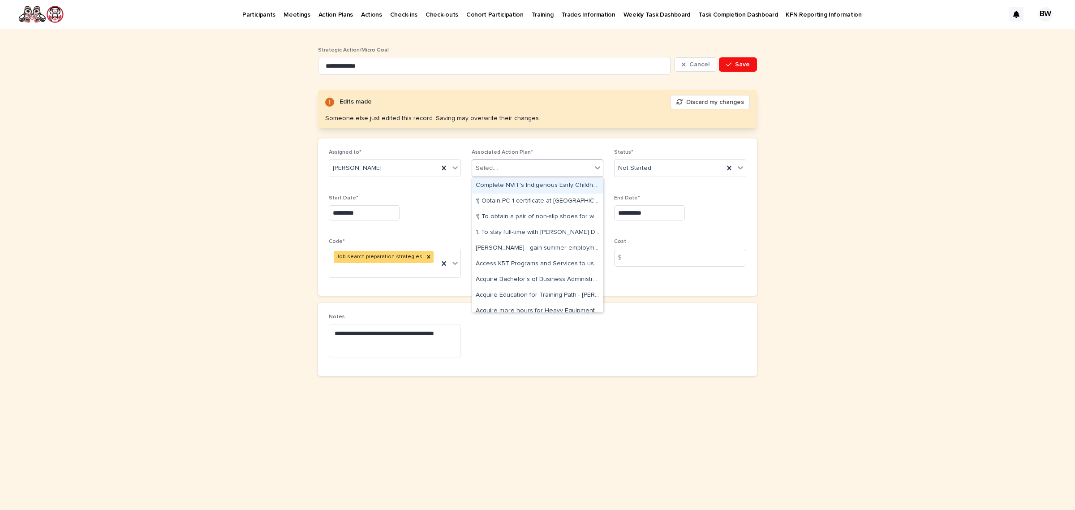
click at [525, 169] on div "Select..." at bounding box center [532, 168] width 120 height 15
type input "********"
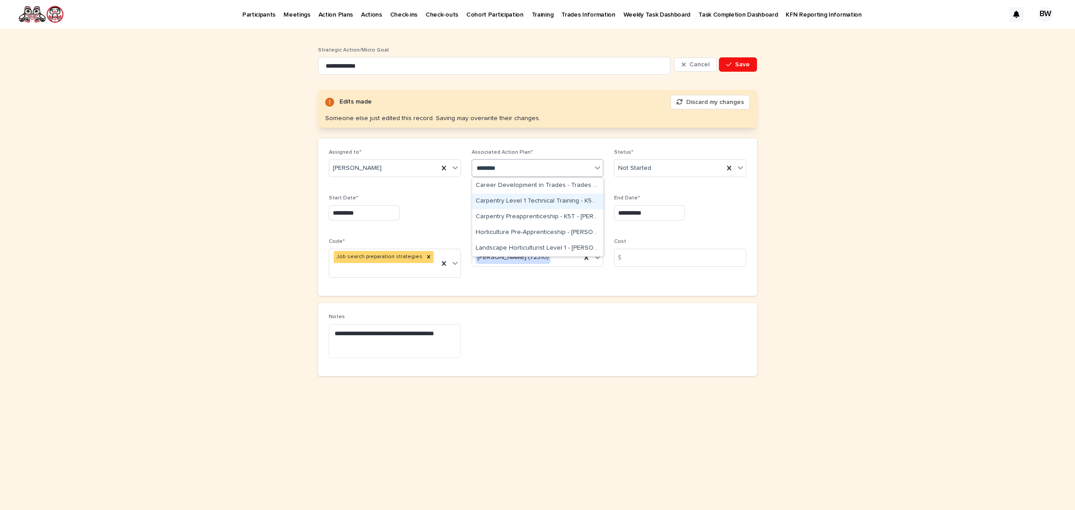
click at [547, 198] on div "Carpentry Level 1 Technical Training - K5T - Steven Frederick - Sep 2nd, 2025" at bounding box center [537, 202] width 131 height 16
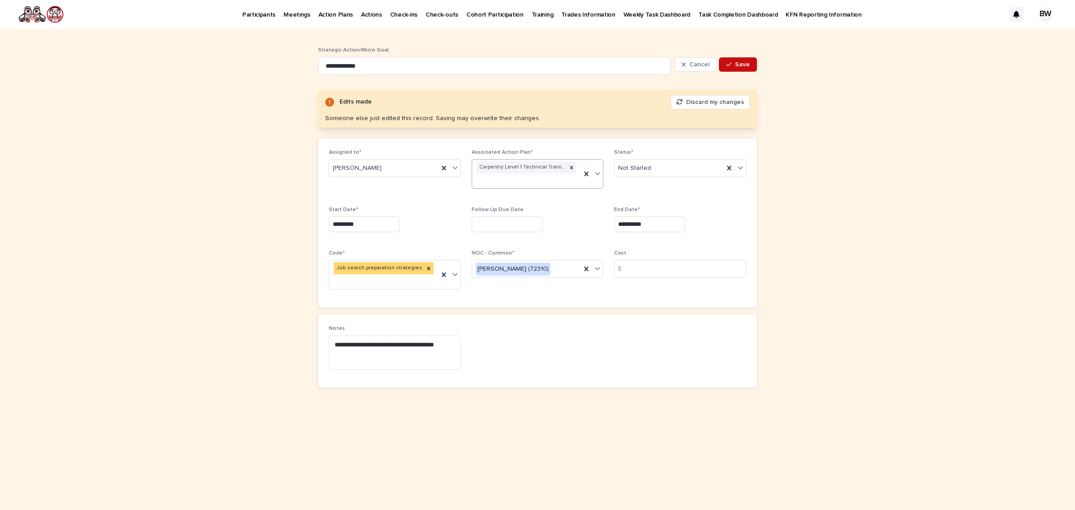
click at [749, 63] on span "Save" at bounding box center [742, 64] width 15 height 6
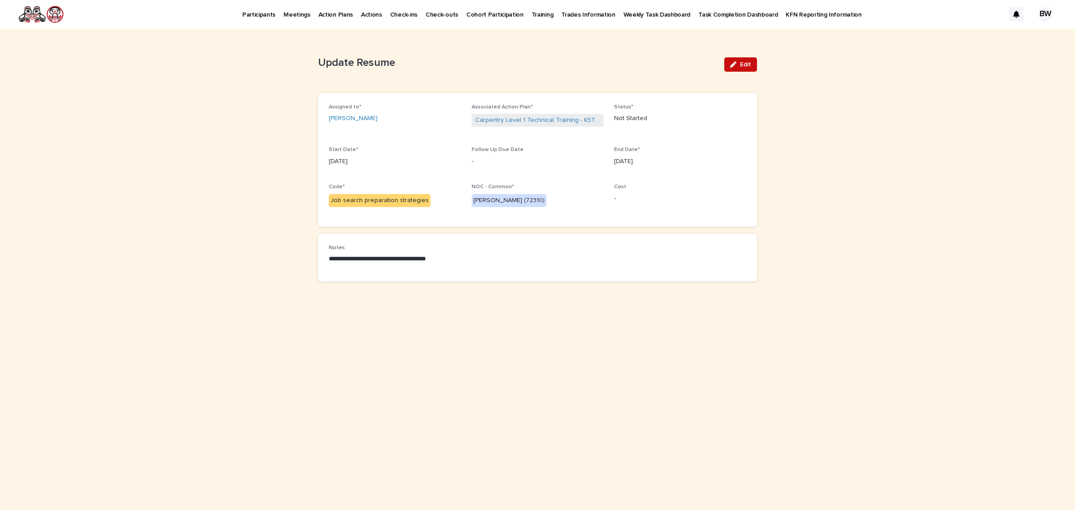
click at [745, 58] on button "Edit" at bounding box center [740, 64] width 33 height 14
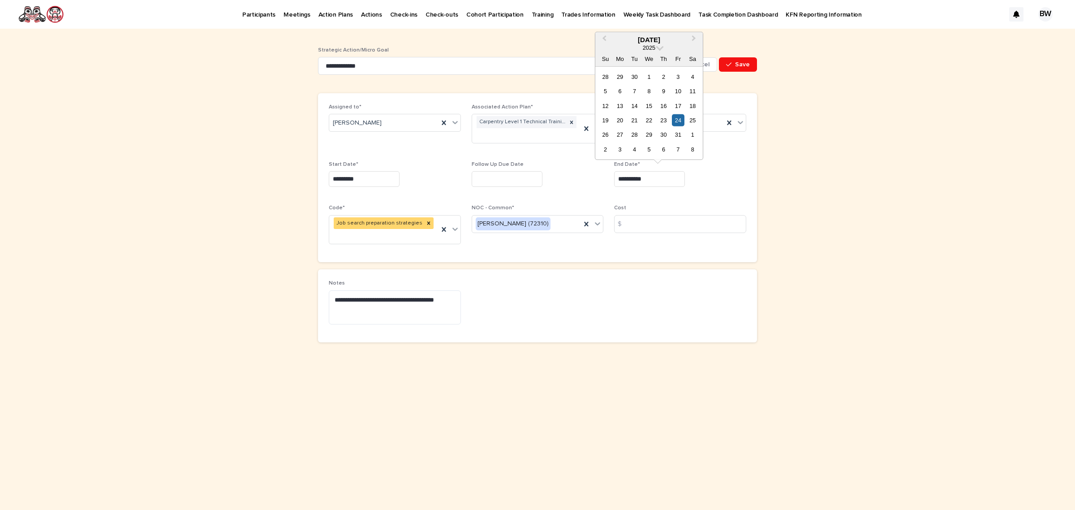
drag, startPoint x: 658, startPoint y: 177, endPoint x: 513, endPoint y: 178, distance: 144.3
click at [514, 179] on div "**********" at bounding box center [538, 177] width 418 height 147
click at [828, 220] on div "**********" at bounding box center [537, 269] width 1075 height 481
click at [666, 186] on input "text" at bounding box center [649, 179] width 71 height 16
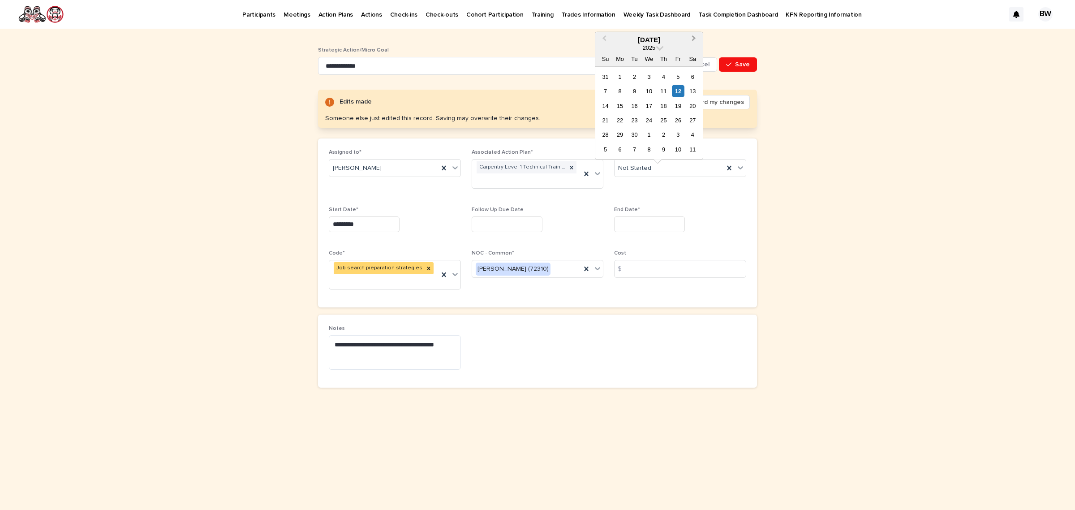
click at [694, 39] on span "Next Month" at bounding box center [694, 40] width 0 height 12
drag, startPoint x: 682, startPoint y: 133, endPoint x: 694, endPoint y: 114, distance: 22.0
click at [682, 133] on div "31" at bounding box center [678, 135] width 12 height 12
type input "**********"
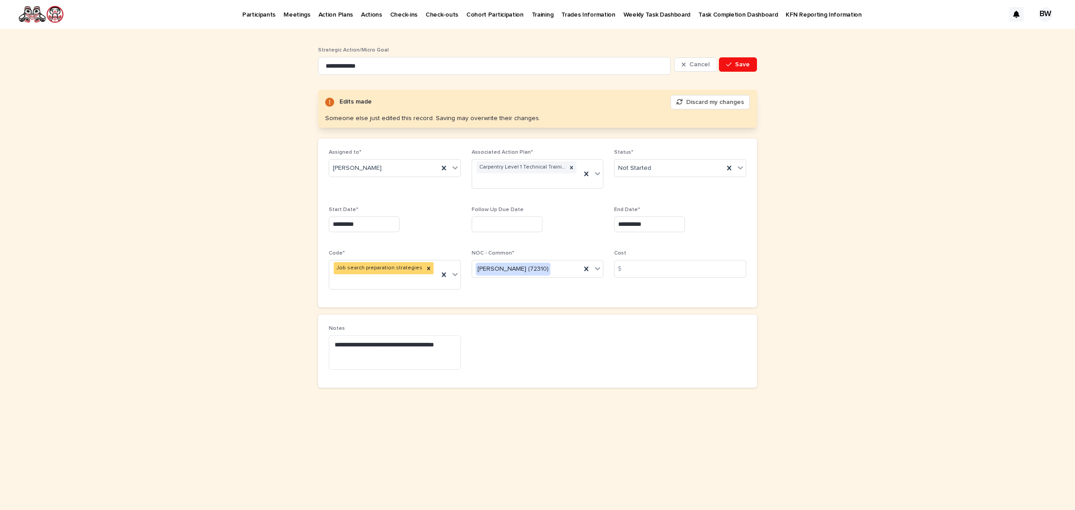
click at [744, 59] on button "Save" at bounding box center [738, 64] width 38 height 14
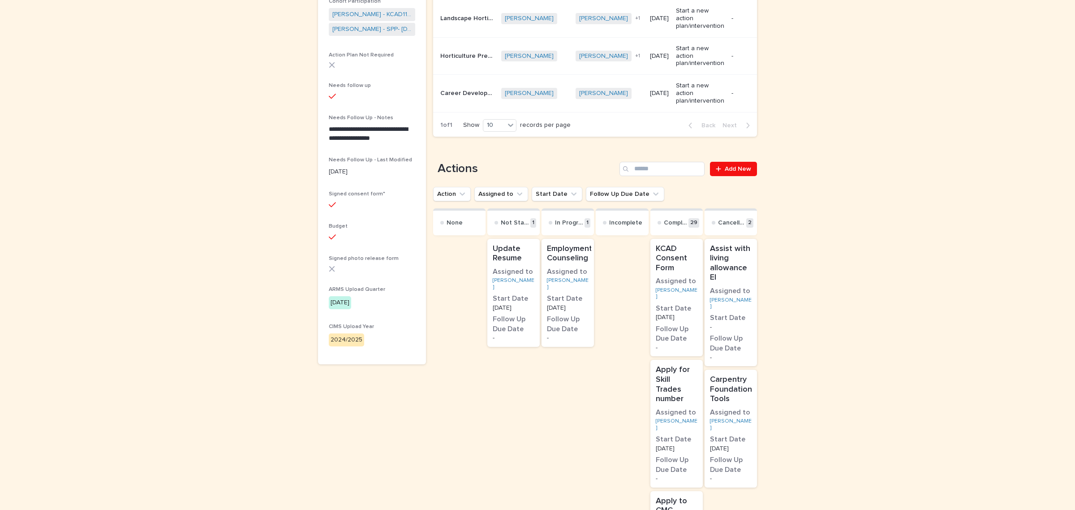
scroll to position [336, 0]
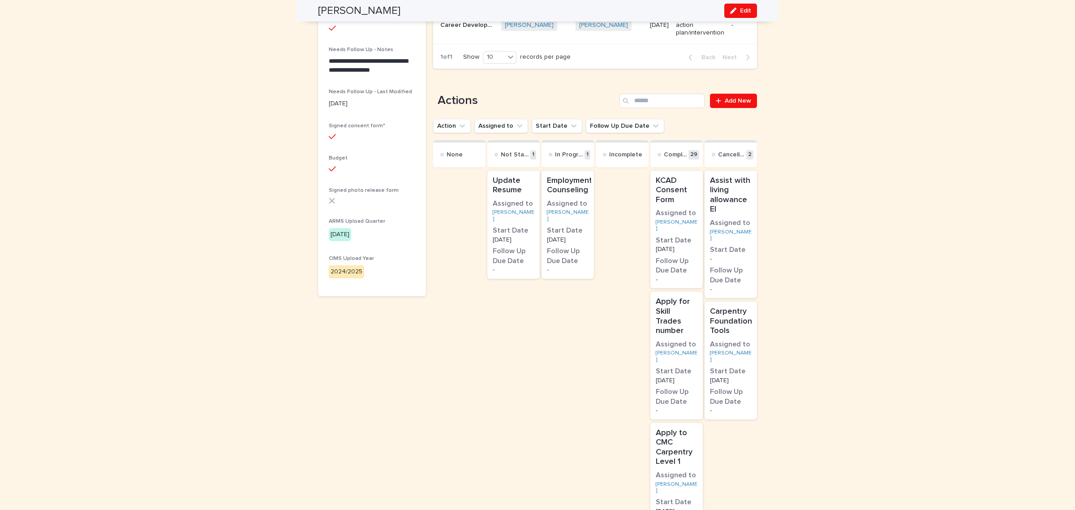
click at [576, 234] on h3 "Start Date" at bounding box center [568, 231] width 42 height 10
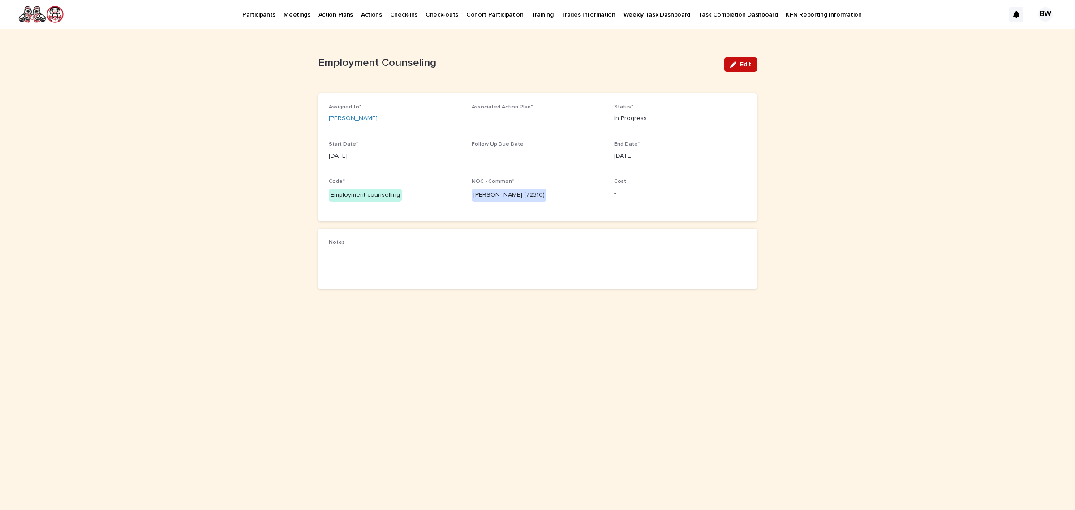
click at [742, 66] on span "Edit" at bounding box center [745, 64] width 11 height 6
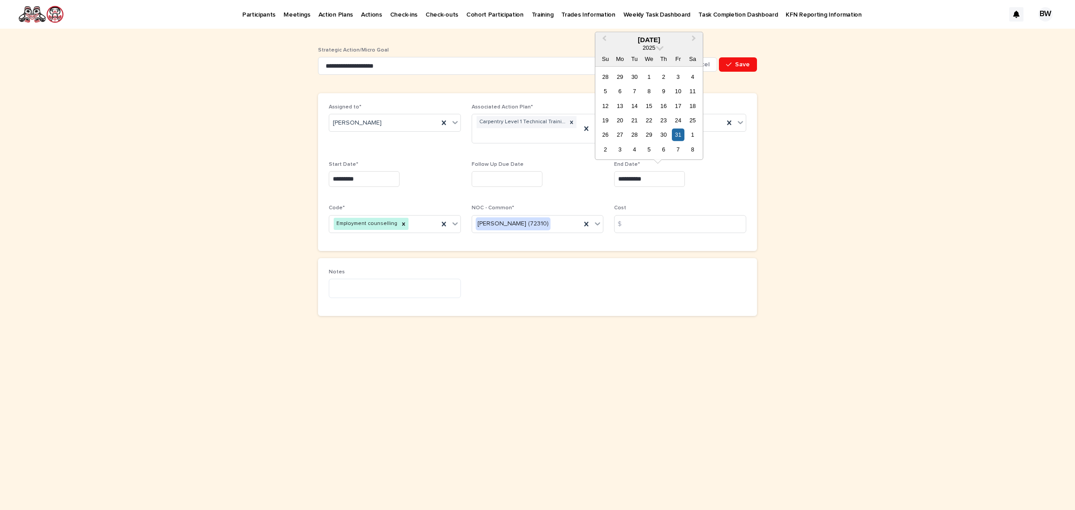
drag, startPoint x: 650, startPoint y: 186, endPoint x: 528, endPoint y: 181, distance: 122.0
click at [528, 181] on div "**********" at bounding box center [538, 172] width 418 height 136
click at [733, 187] on div "End Date*" at bounding box center [680, 177] width 132 height 33
click at [659, 173] on input "text" at bounding box center [649, 179] width 71 height 16
click at [693, 34] on button "Next Month" at bounding box center [695, 40] width 14 height 14
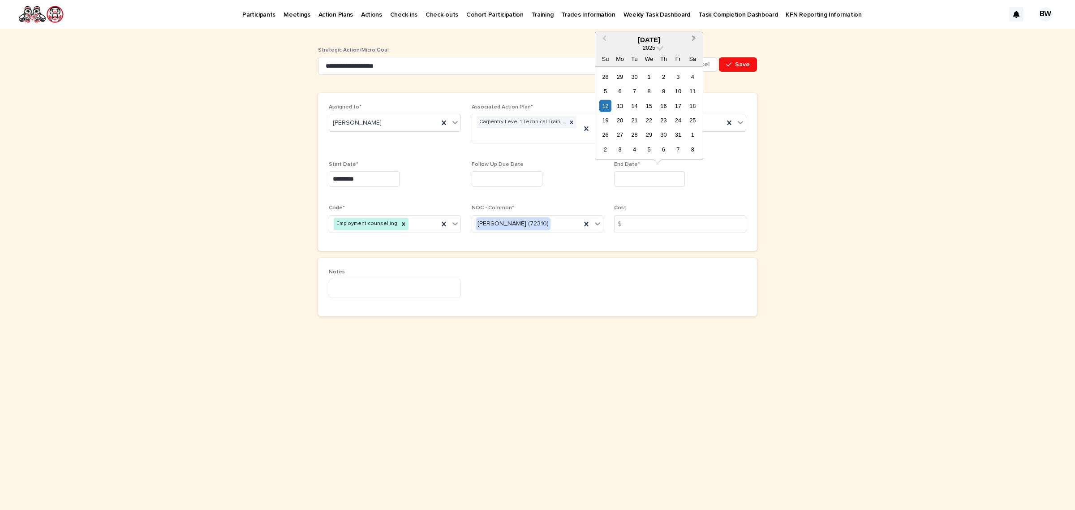
click at [693, 34] on button "Next Month" at bounding box center [695, 40] width 14 height 14
click at [677, 105] on div "14" at bounding box center [678, 105] width 12 height 12
type input "**********"
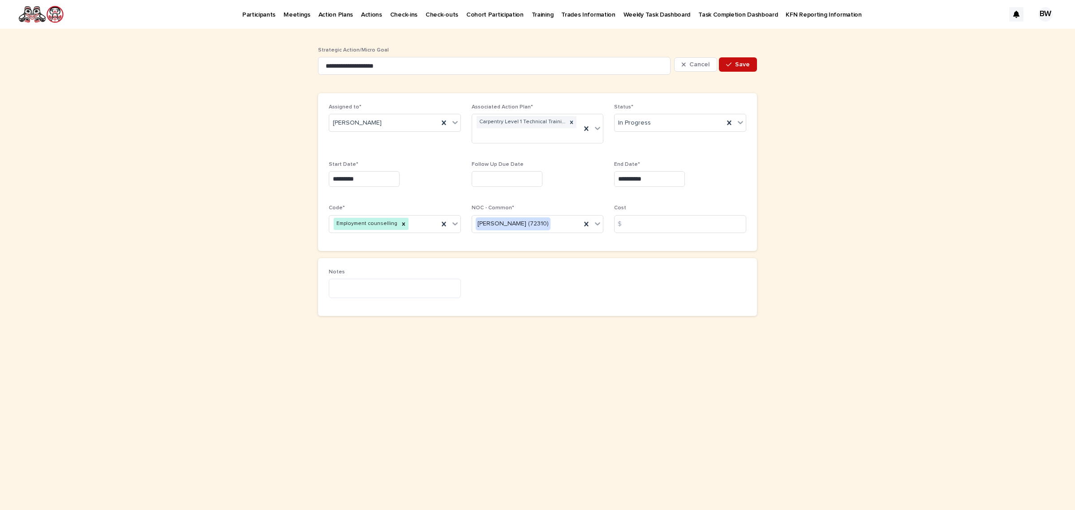
click at [742, 63] on span "Save" at bounding box center [742, 64] width 15 height 6
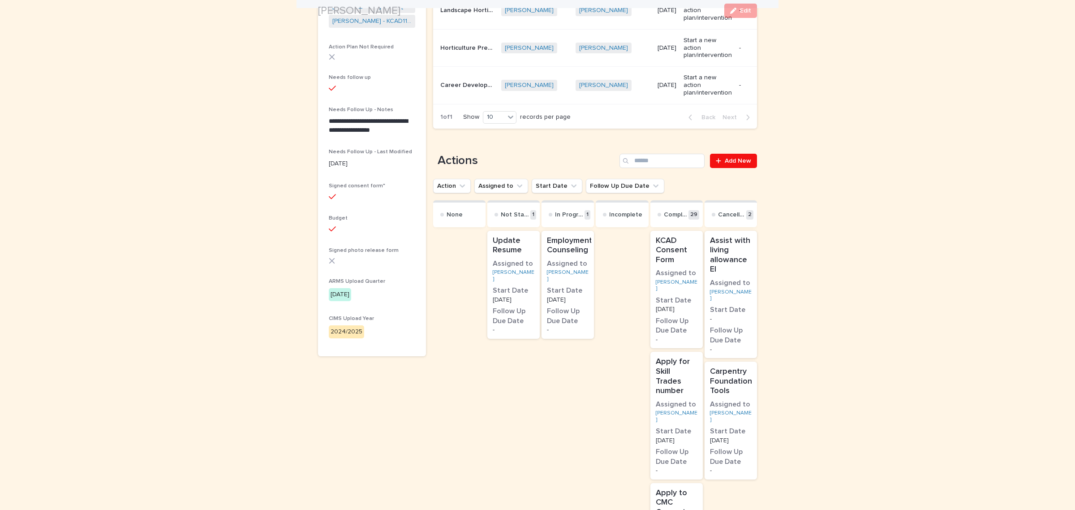
scroll to position [336, 0]
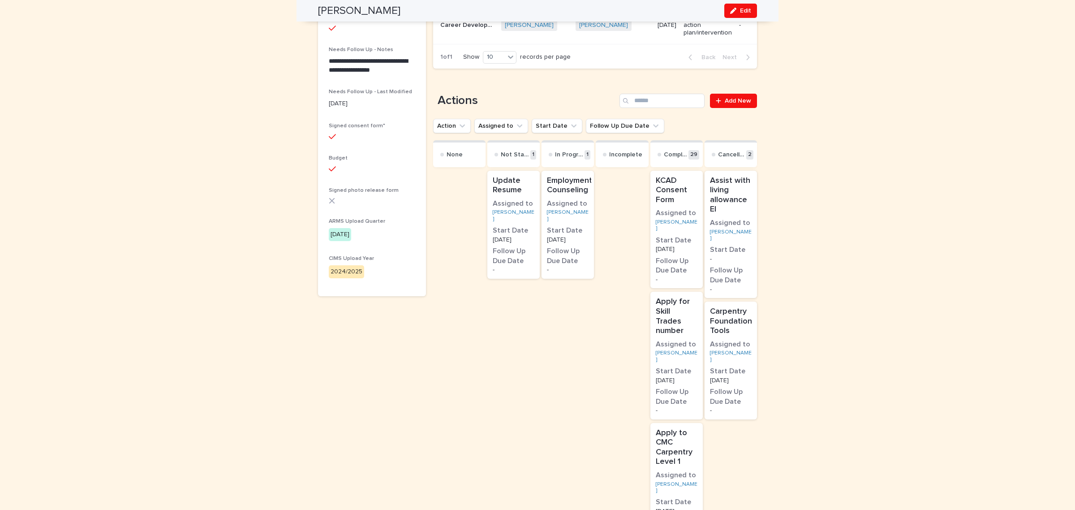
click at [521, 278] on div "Update Resume Assigned to Steven Frederick Start Date 26/5/2025 Follow Up Due D…" at bounding box center [513, 225] width 52 height 108
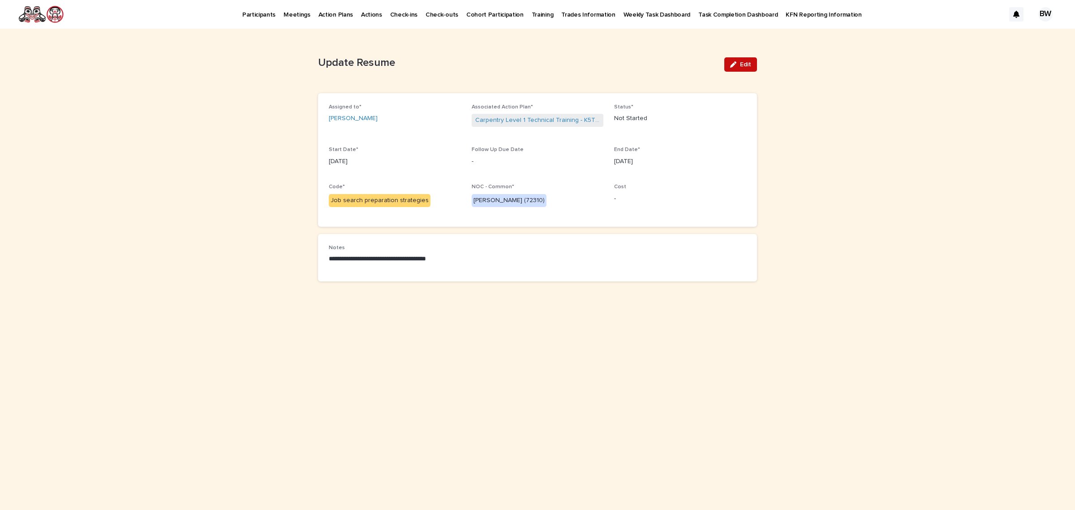
click at [755, 66] on button "Edit" at bounding box center [740, 64] width 33 height 14
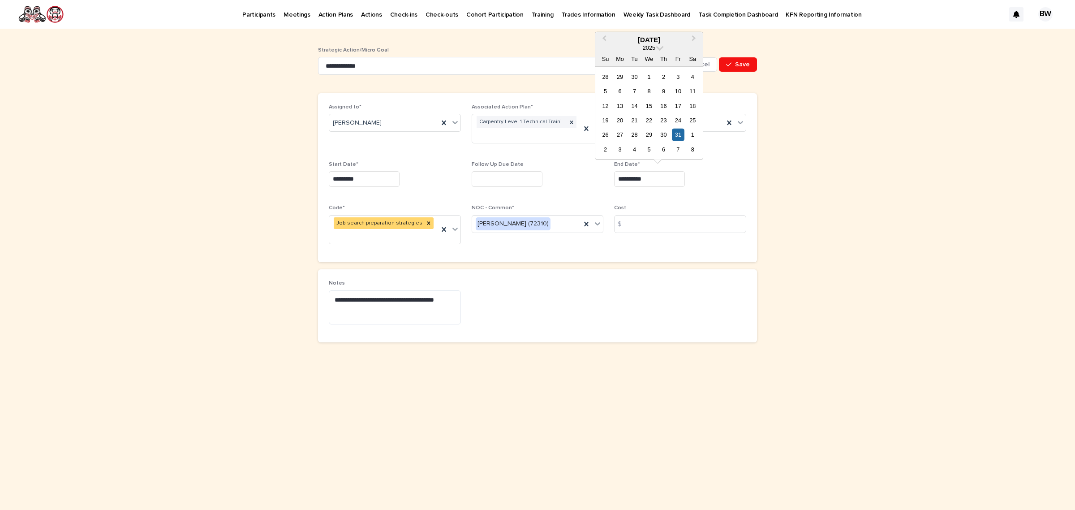
drag, startPoint x: 673, startPoint y: 180, endPoint x: 557, endPoint y: 179, distance: 116.0
click at [557, 179] on div "**********" at bounding box center [538, 177] width 418 height 147
drag, startPoint x: 798, startPoint y: 250, endPoint x: 776, endPoint y: 218, distance: 38.0
click at [798, 250] on div "**********" at bounding box center [537, 269] width 1075 height 481
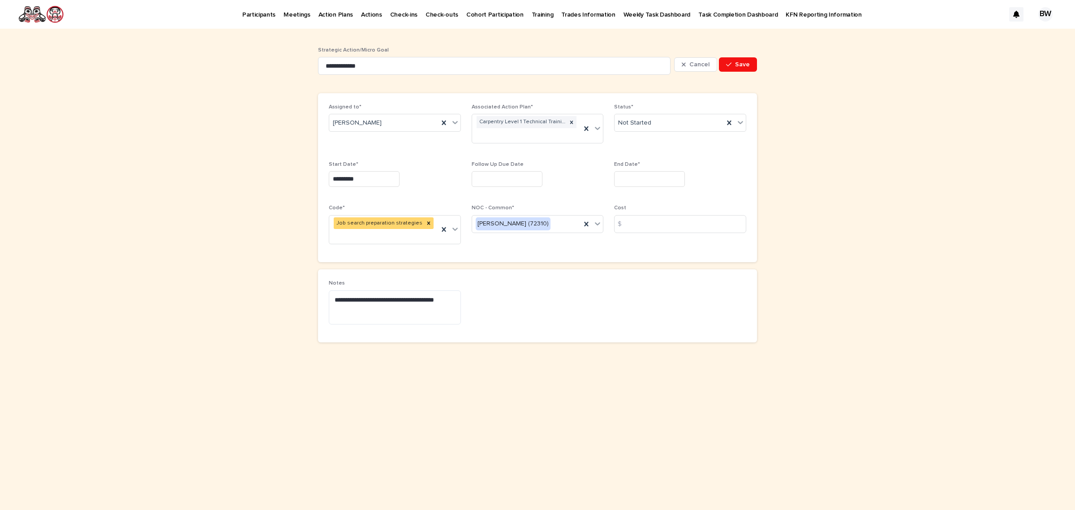
click at [652, 171] on input "text" at bounding box center [649, 179] width 71 height 16
click at [693, 40] on button "Next Month" at bounding box center [695, 40] width 14 height 14
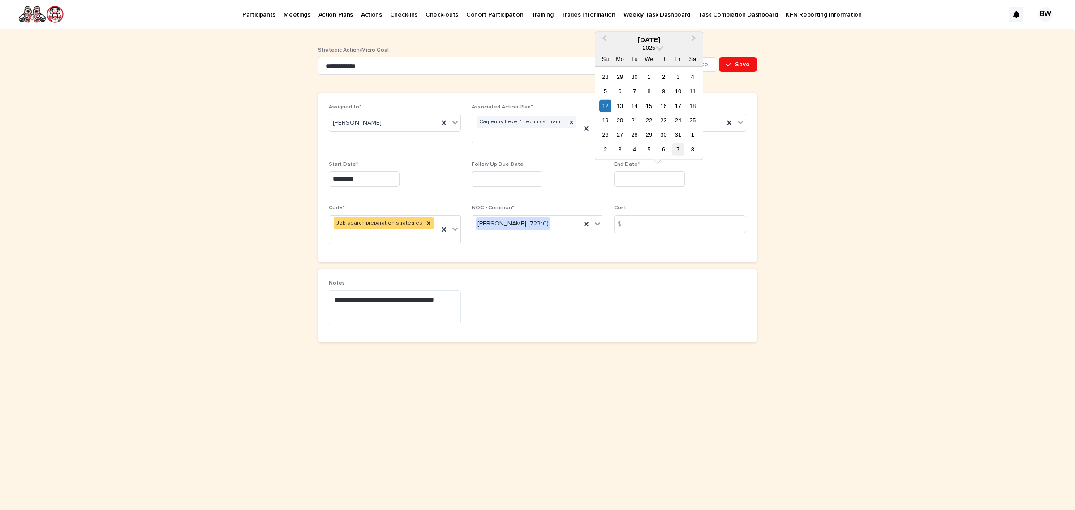
click at [679, 151] on div "7" at bounding box center [678, 149] width 12 height 12
type input "*********"
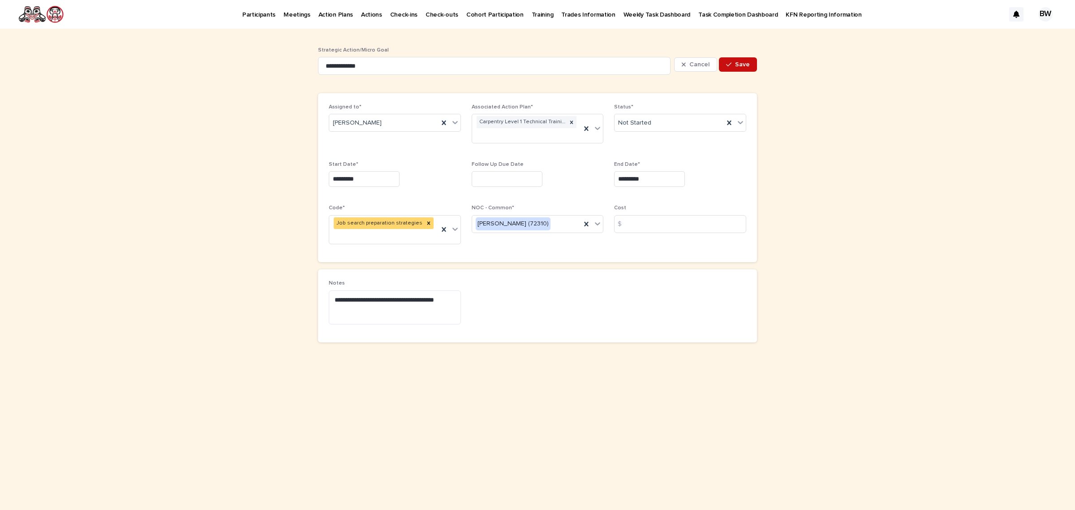
click at [736, 65] on span "Save" at bounding box center [742, 64] width 15 height 6
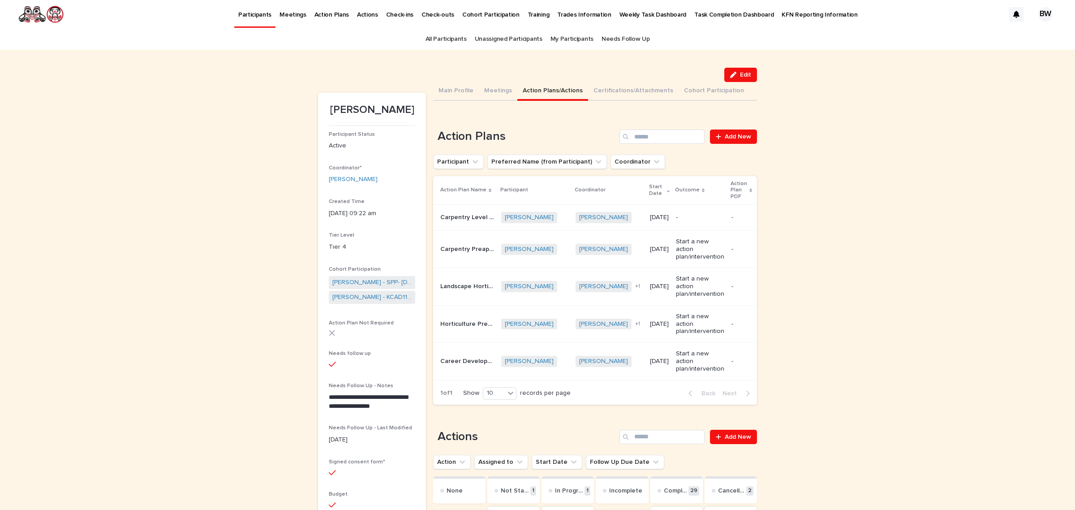
click at [452, 30] on link "All Participants" at bounding box center [446, 39] width 41 height 21
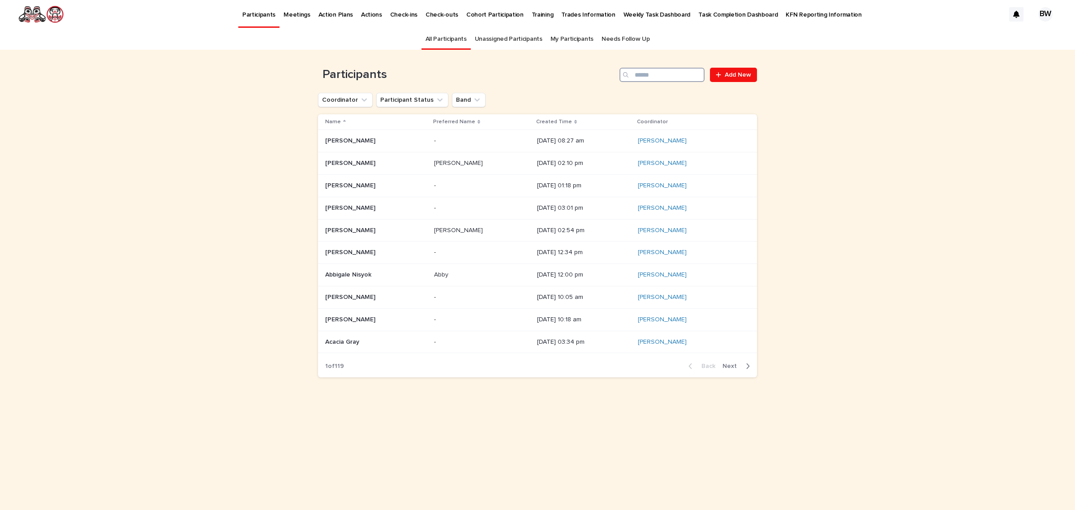
click at [673, 75] on input "Search" at bounding box center [662, 75] width 85 height 14
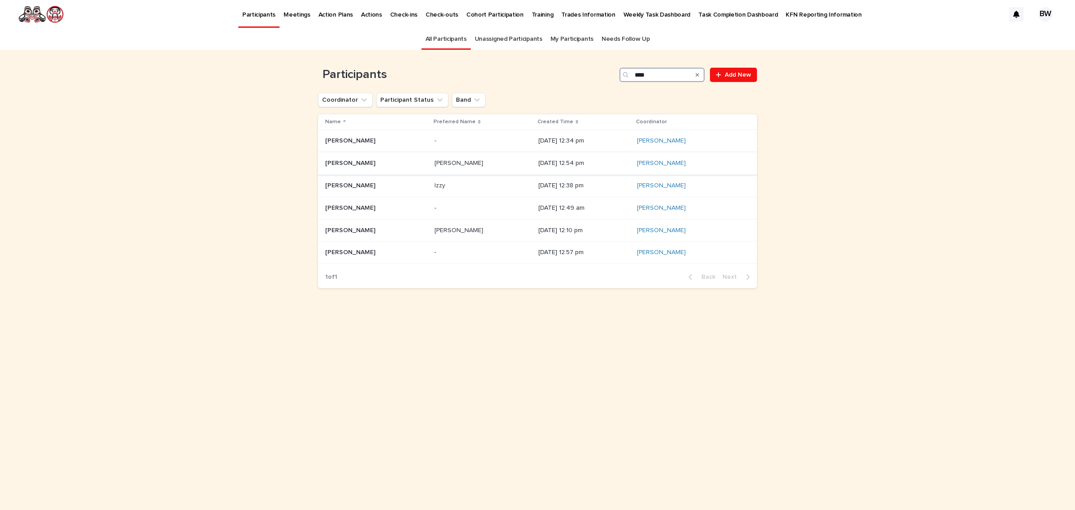
type input "****"
click at [383, 164] on p at bounding box center [376, 163] width 102 height 8
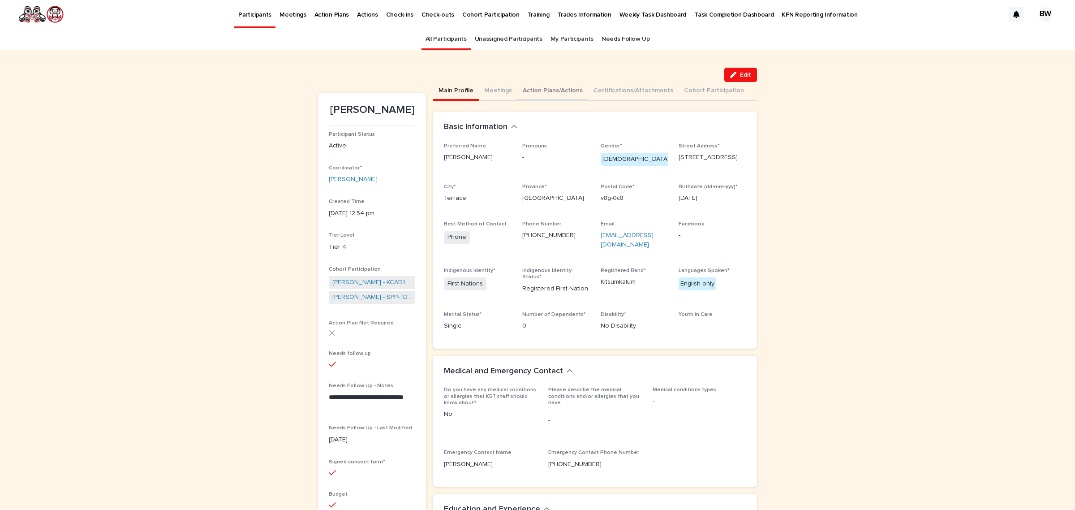
click at [565, 88] on button "Action Plans/Actions" at bounding box center [552, 91] width 71 height 19
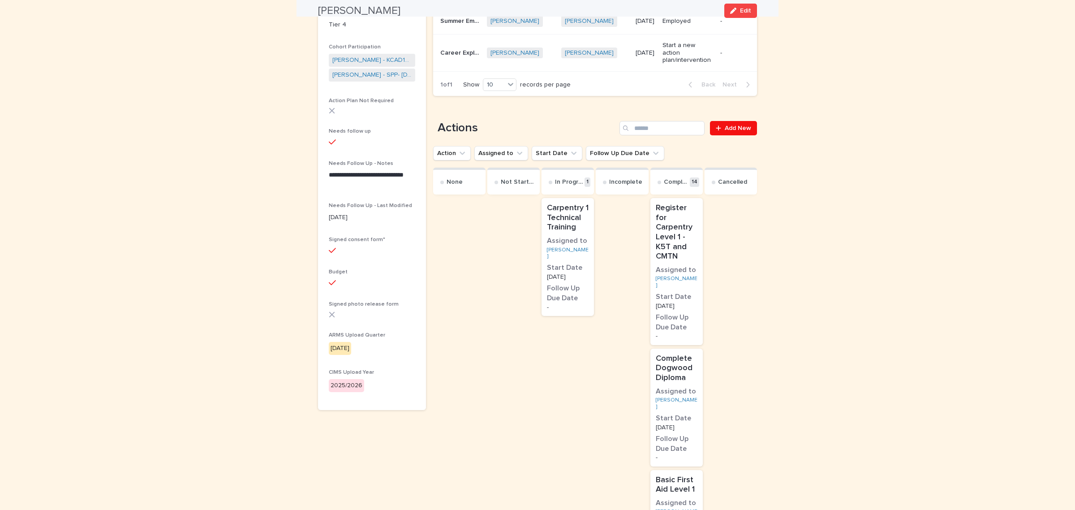
scroll to position [224, 0]
click at [583, 261] on h3 "Start Date" at bounding box center [568, 266] width 42 height 10
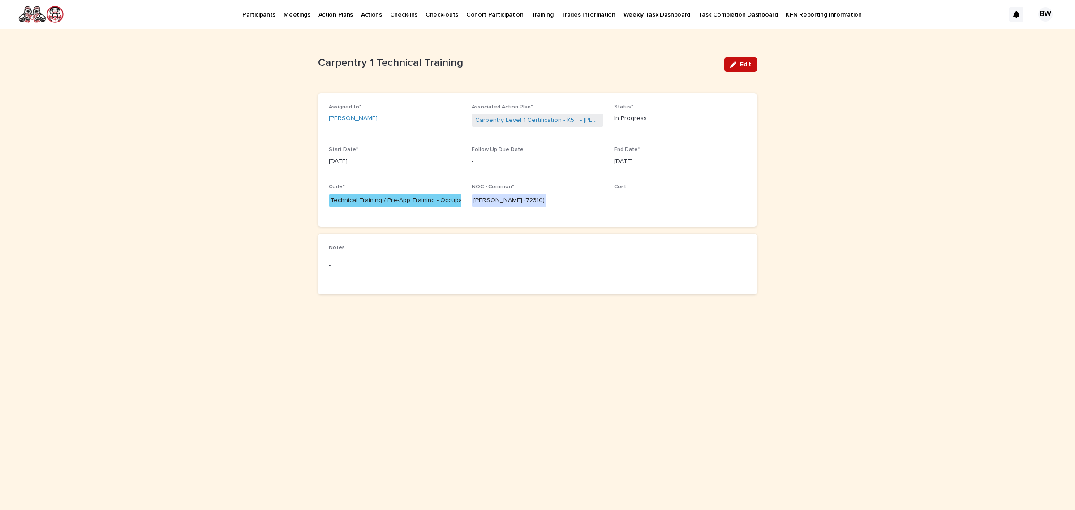
click at [738, 64] on div "button" at bounding box center [735, 64] width 10 height 6
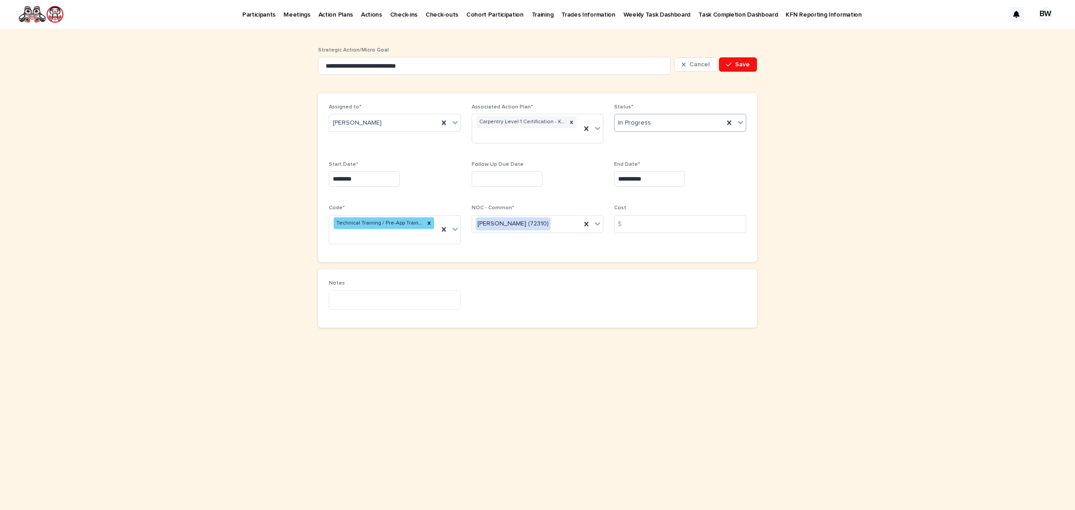
click at [663, 125] on div "In Progress" at bounding box center [669, 123] width 109 height 15
click at [598, 176] on div at bounding box center [538, 179] width 132 height 16
drag, startPoint x: 660, startPoint y: 178, endPoint x: 557, endPoint y: 187, distance: 103.4
click at [545, 172] on div "**********" at bounding box center [538, 177] width 418 height 147
click at [715, 194] on div "**********" at bounding box center [680, 177] width 132 height 33
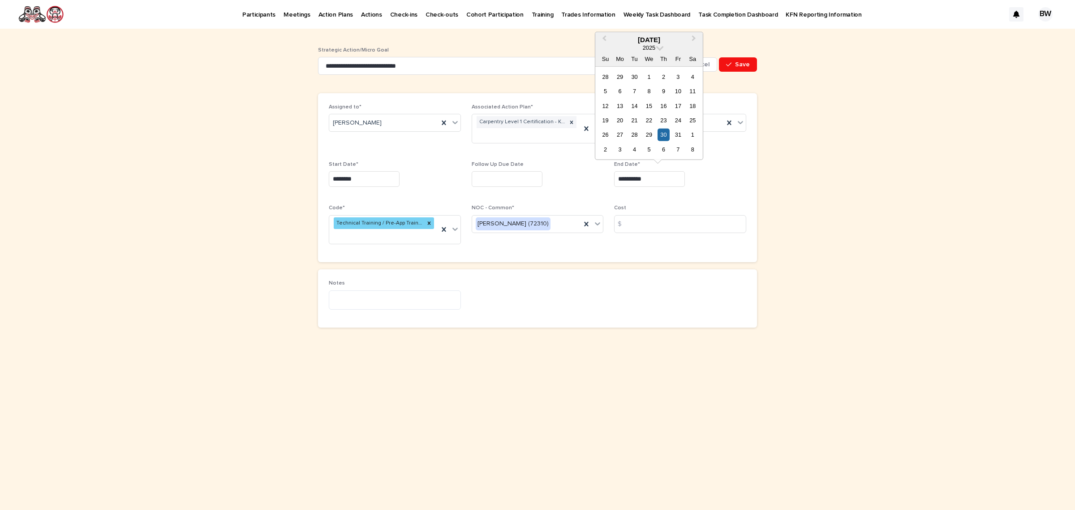
drag, startPoint x: 663, startPoint y: 184, endPoint x: 538, endPoint y: 180, distance: 125.5
click at [538, 180] on div "**********" at bounding box center [538, 177] width 418 height 147
click at [679, 149] on div "7" at bounding box center [678, 149] width 12 height 12
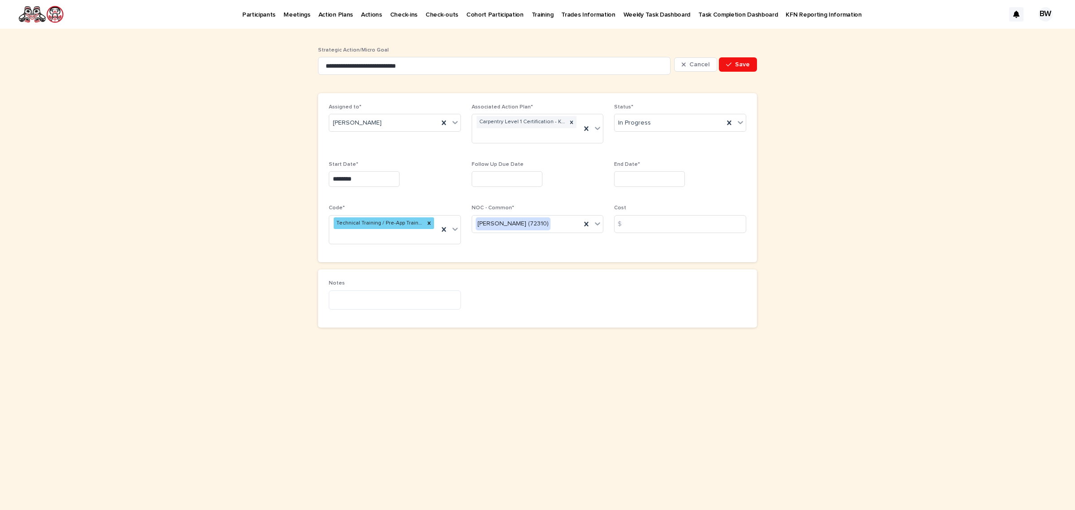
type input "*********"
click at [745, 58] on button "Save" at bounding box center [738, 64] width 38 height 14
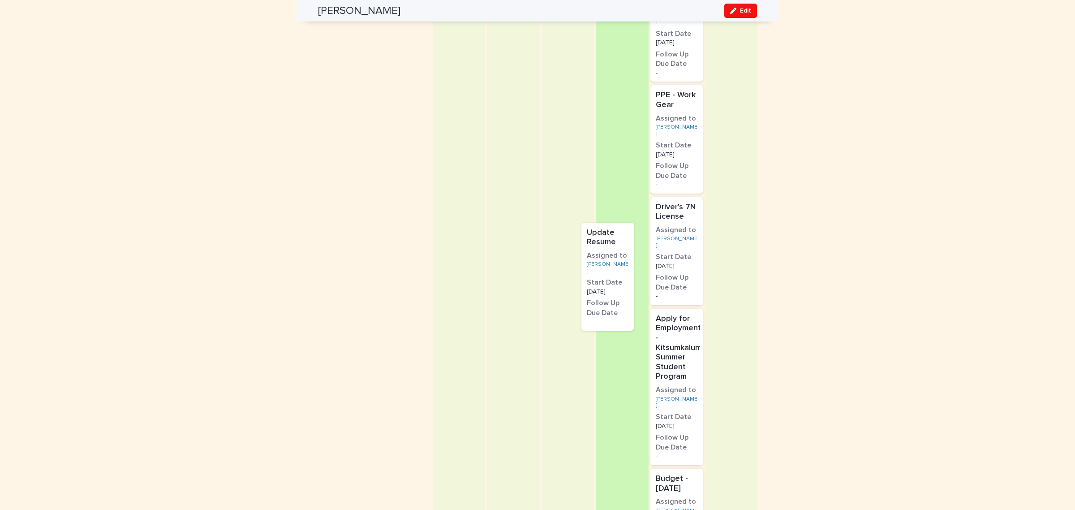
scroll to position [950, 0]
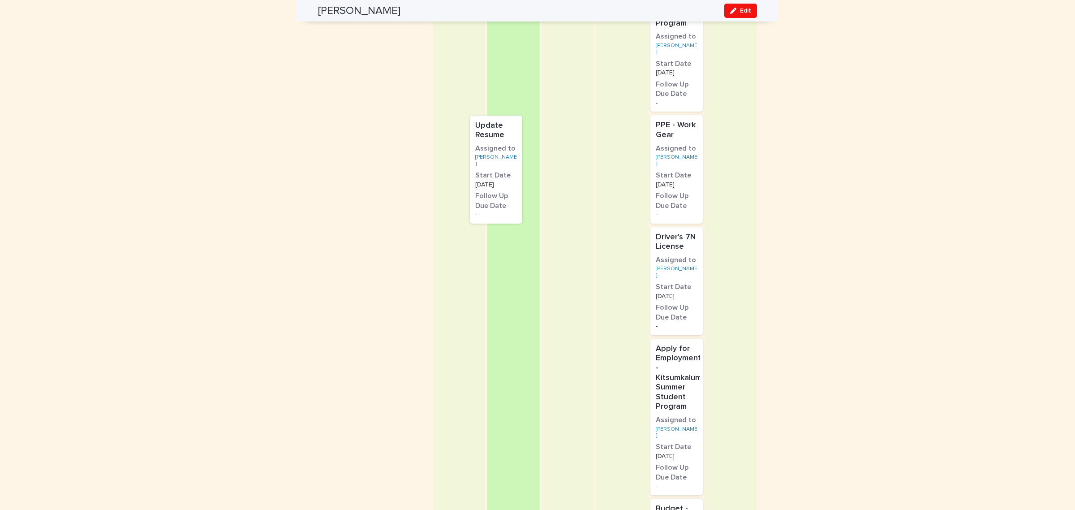
drag, startPoint x: 661, startPoint y: 294, endPoint x: 483, endPoint y: 142, distance: 233.9
click at [483, 142] on div "None Not Started In Progress 1 Carpentry 1 Technical Training Assigned to Gabri…" at bounding box center [595, 312] width 324 height 1745
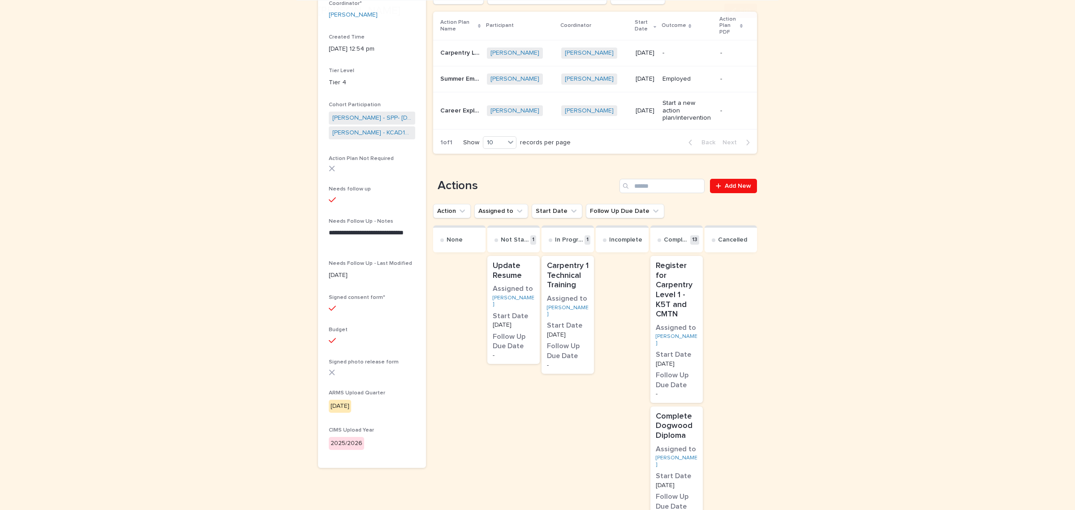
scroll to position [280, 0]
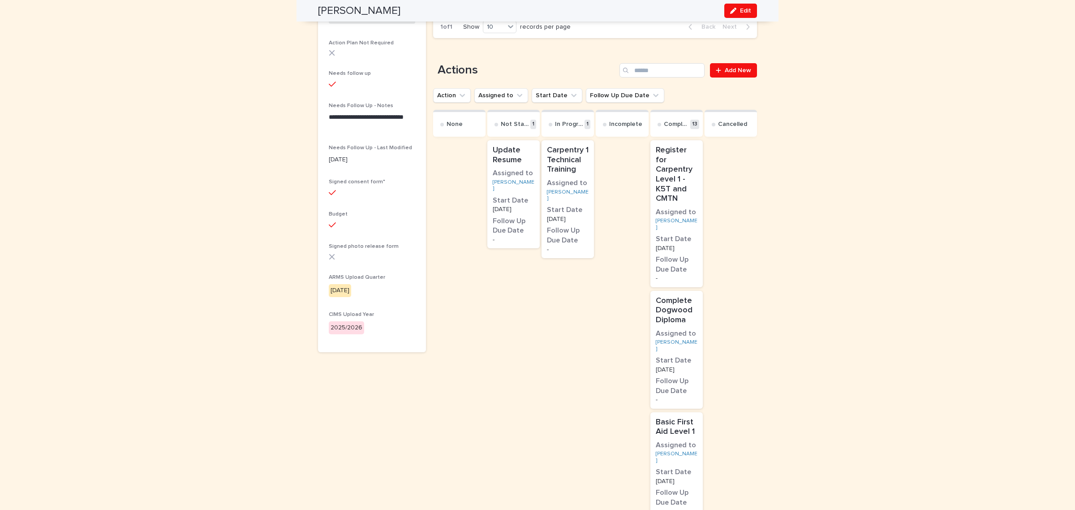
click at [520, 152] on p "Update Resume" at bounding box center [514, 155] width 42 height 19
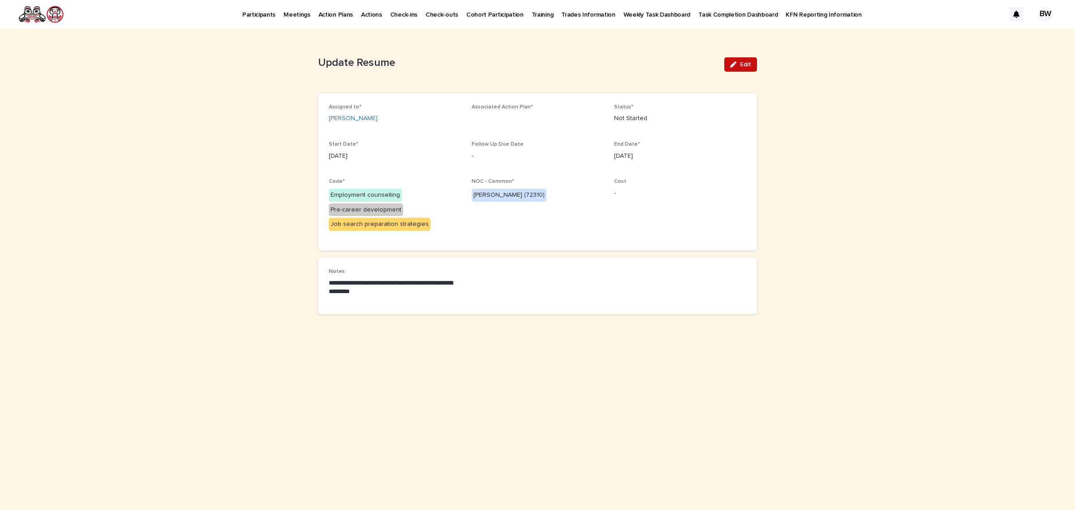
click at [736, 63] on icon "button" at bounding box center [733, 64] width 6 height 6
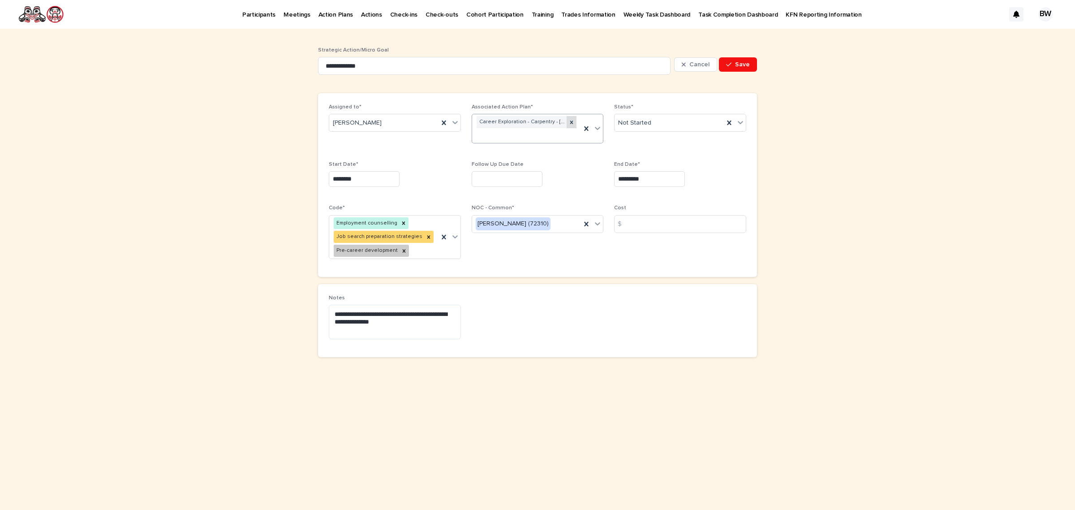
click at [571, 118] on div at bounding box center [572, 122] width 10 height 12
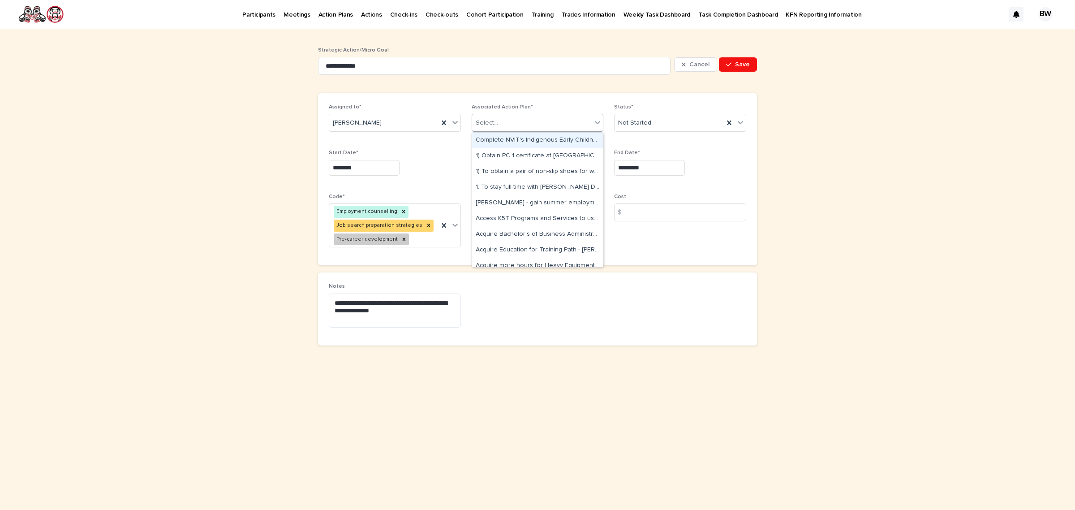
click at [545, 131] on div "Select..." at bounding box center [538, 123] width 132 height 18
click at [541, 124] on div "Select..." at bounding box center [532, 123] width 120 height 15
type input "****"
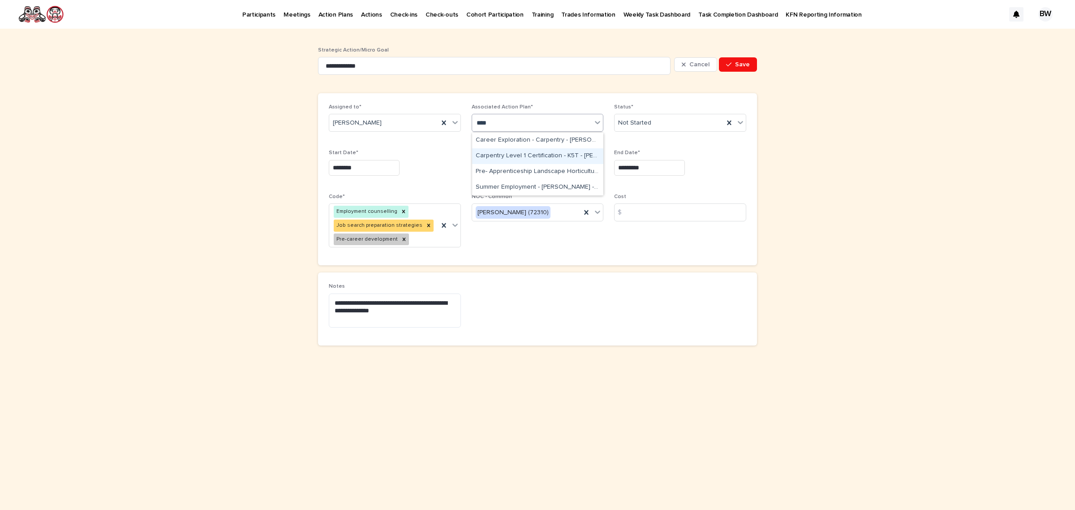
click at [540, 149] on div "Carpentry Level 1 Certification - K5T - Gabriella Stanley - Sep 2nd, 2025" at bounding box center [537, 156] width 131 height 16
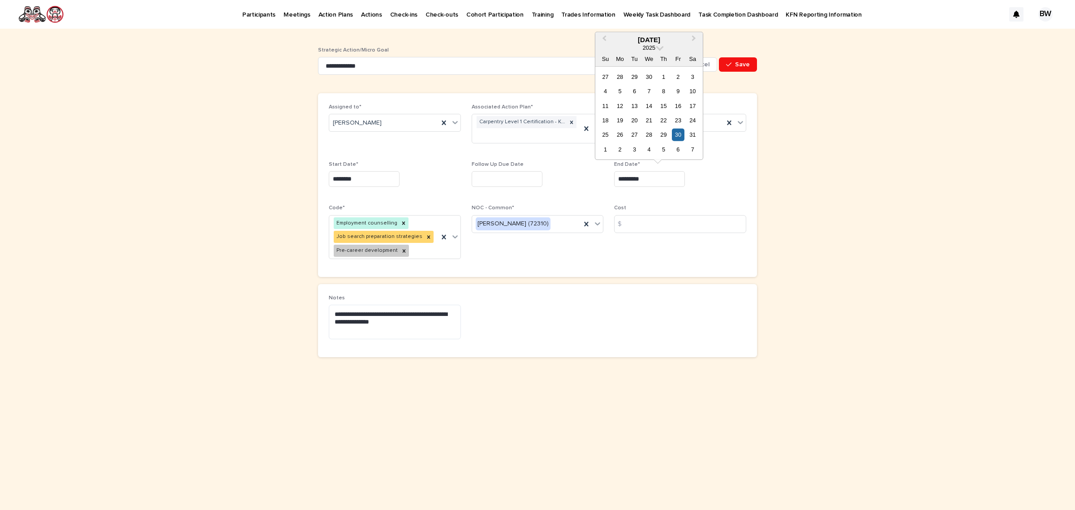
drag, startPoint x: 667, startPoint y: 183, endPoint x: 534, endPoint y: 180, distance: 133.1
click at [534, 180] on div "Assigned to* Gabriella Stanley Associated Action Plan* Carpentry Level 1 Certif…" at bounding box center [538, 185] width 418 height 162
drag, startPoint x: 712, startPoint y: 195, endPoint x: 668, endPoint y: 182, distance: 45.9
click at [715, 196] on div "Assigned to* Gabriella Stanley Associated Action Plan* Carpentry Level 1 Certif…" at bounding box center [538, 185] width 418 height 162
click at [611, 175] on div "Assigned to* Gabriella Stanley Associated Action Plan* Carpentry Level 1 Certif…" at bounding box center [538, 185] width 418 height 162
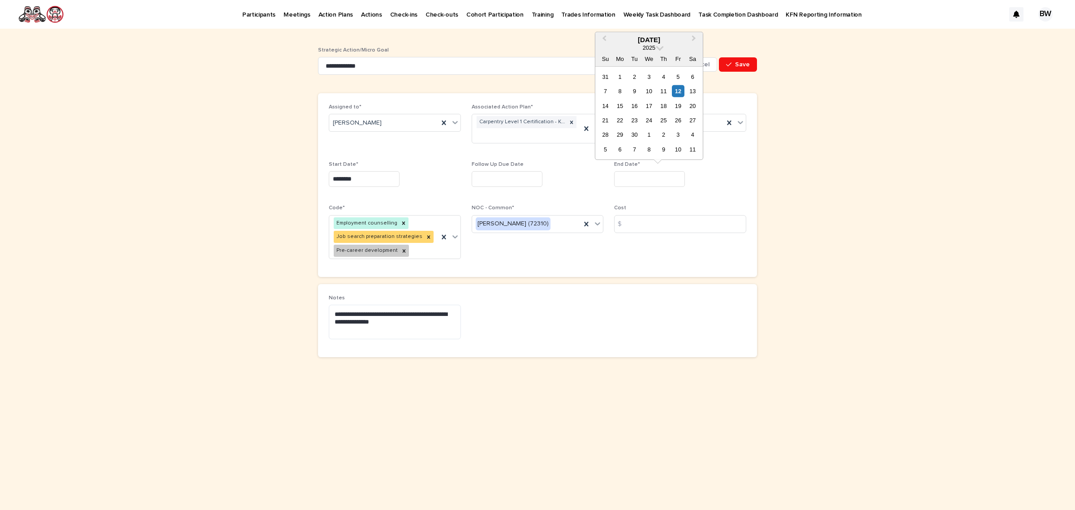
click at [628, 180] on input "text" at bounding box center [649, 179] width 71 height 16
click at [697, 36] on button "Next Month" at bounding box center [695, 40] width 14 height 14
click at [679, 148] on div "7" at bounding box center [678, 149] width 12 height 12
type input "*********"
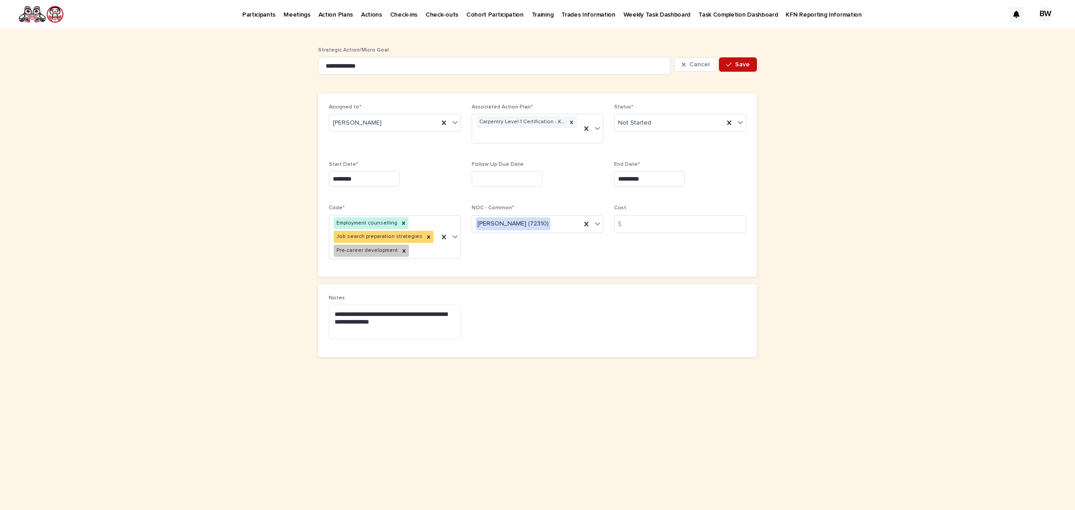
click at [742, 60] on button "Save" at bounding box center [738, 64] width 38 height 14
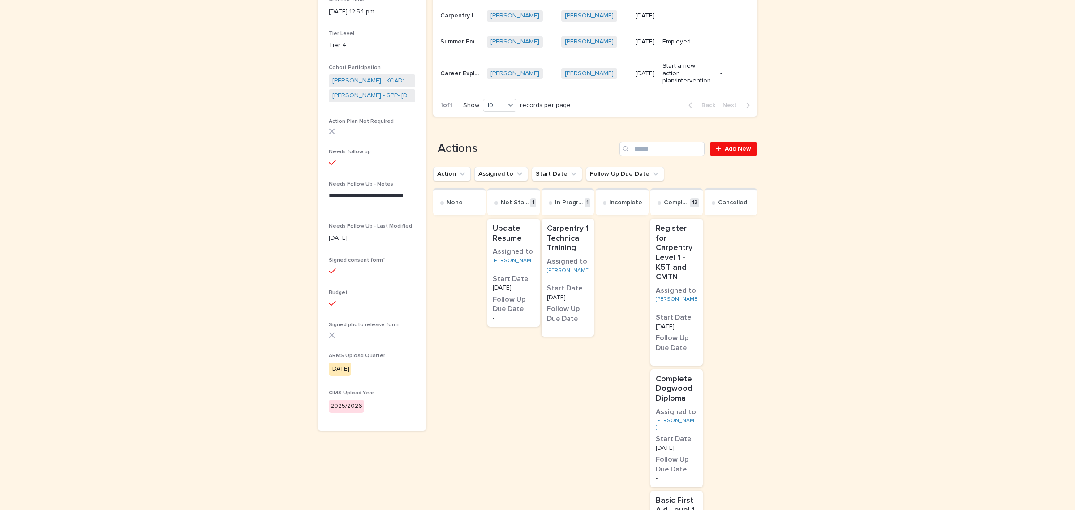
scroll to position [280, 0]
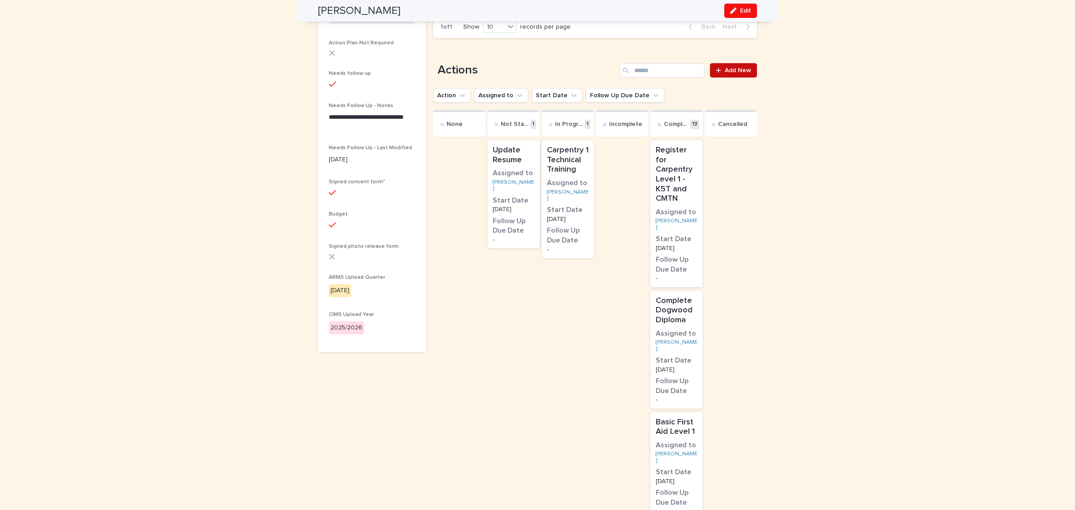
click at [732, 67] on span "Add New" at bounding box center [738, 70] width 26 height 6
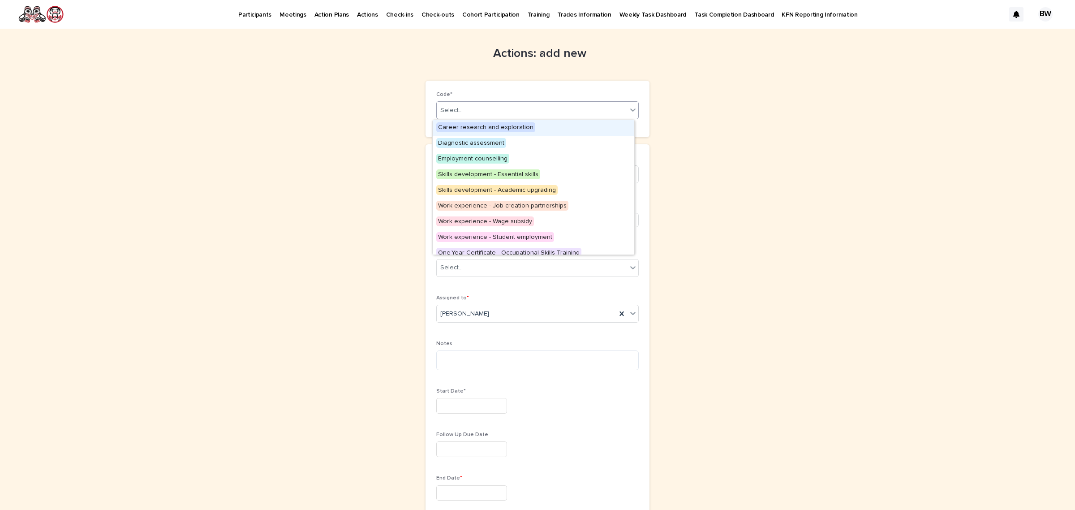
click at [469, 113] on div "Select..." at bounding box center [532, 110] width 190 height 15
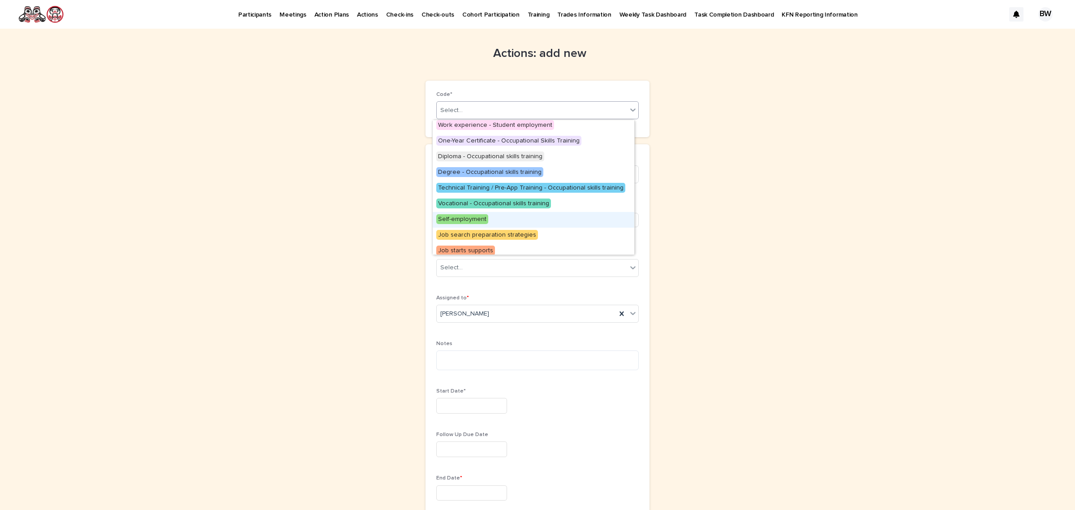
scroll to position [179, 0]
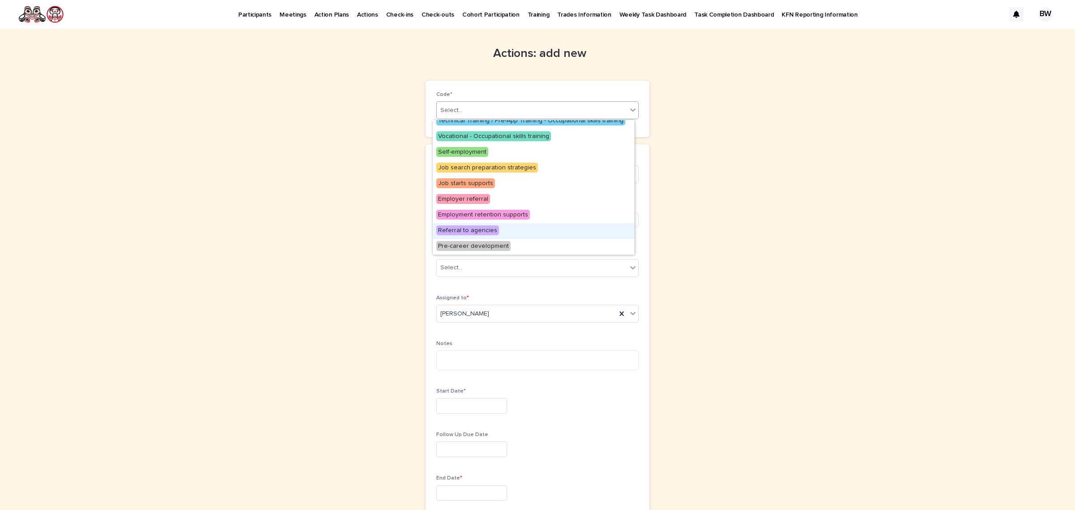
click at [482, 228] on span "Referral to agencies" at bounding box center [467, 230] width 63 height 10
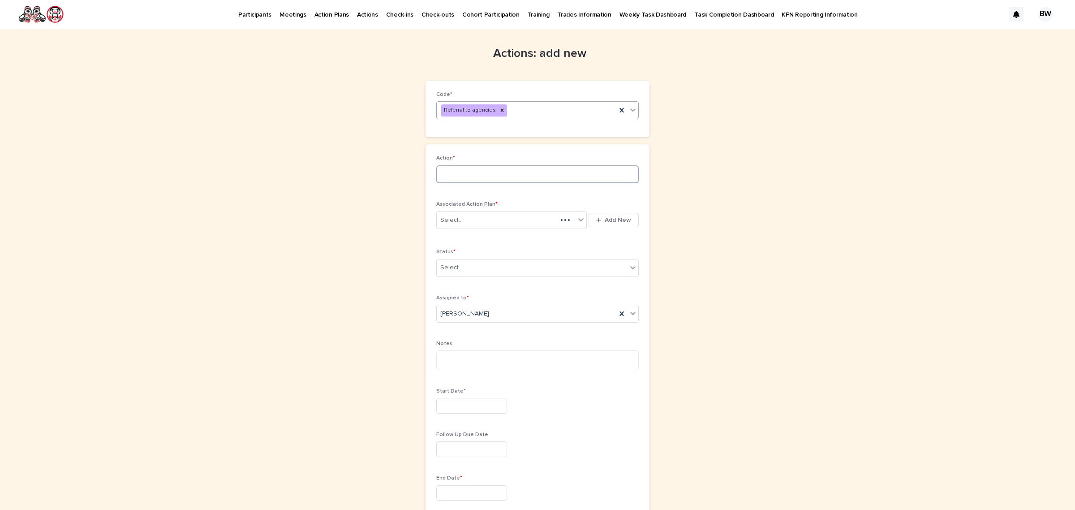
drag, startPoint x: 484, startPoint y: 175, endPoint x: 508, endPoint y: 176, distance: 23.7
click at [484, 175] on input at bounding box center [537, 174] width 202 height 18
type input "**********"
click at [530, 222] on div "Select..." at bounding box center [506, 220] width 138 height 15
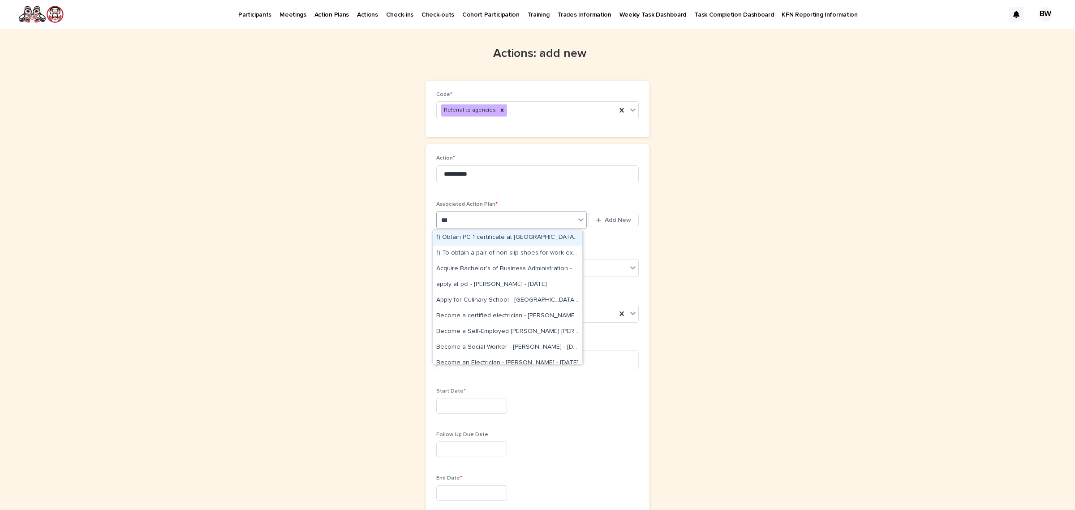
type input "****"
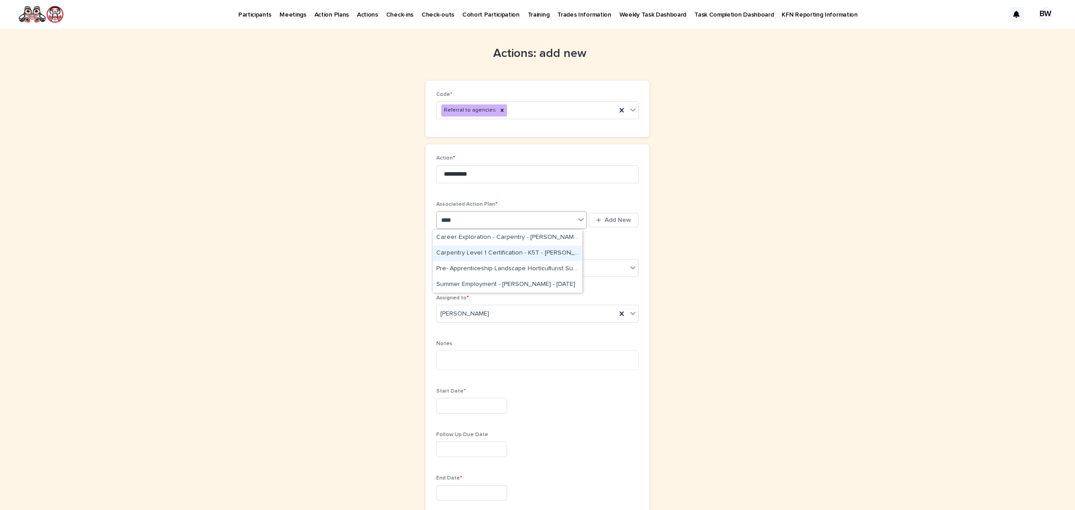
click at [520, 250] on div "Carpentry Level 1 Certification - K5T - Gabriella Stanley - Sep 2nd, 2025" at bounding box center [508, 253] width 150 height 16
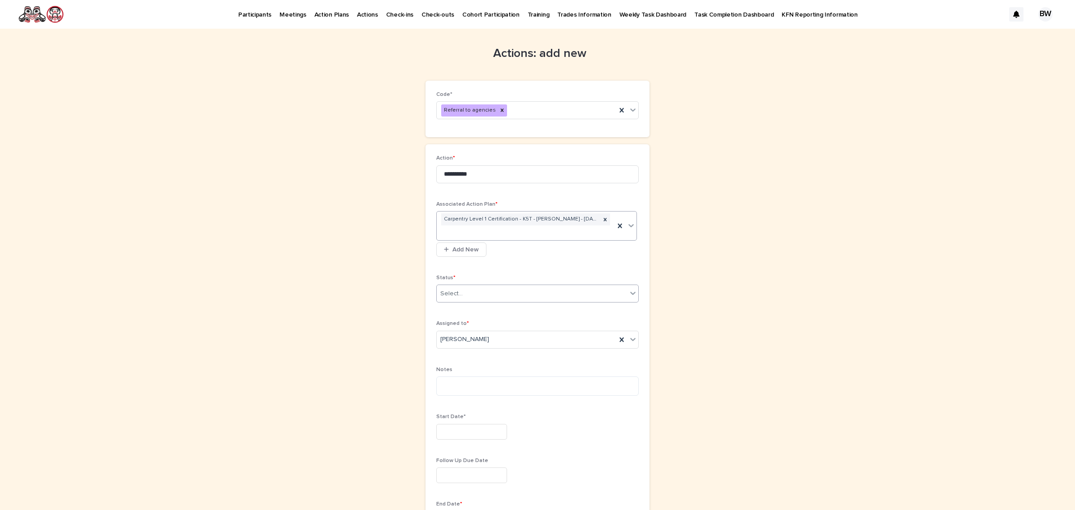
click at [488, 297] on div "Select..." at bounding box center [532, 293] width 190 height 15
click at [467, 327] on div "In Progress" at bounding box center [534, 327] width 202 height 16
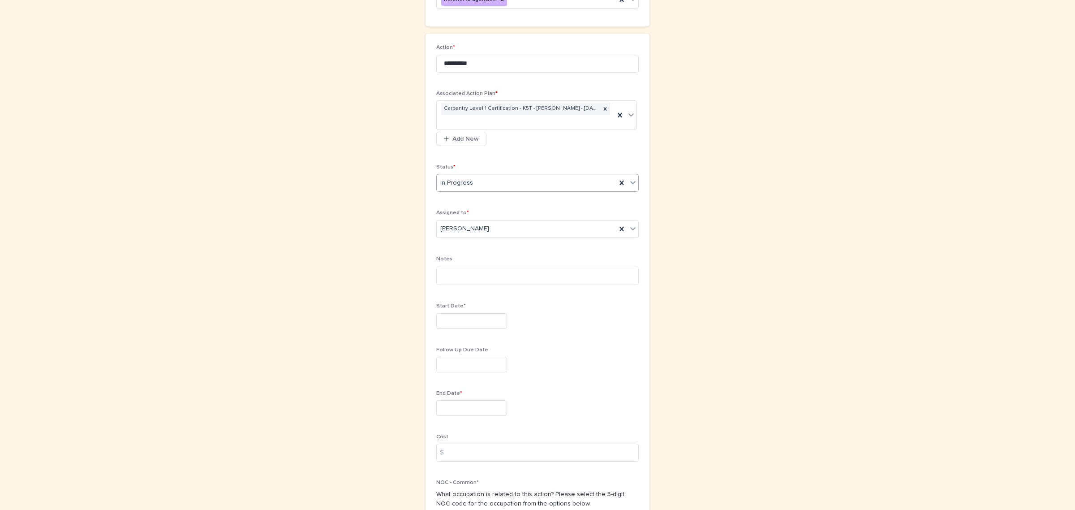
scroll to position [112, 0]
click at [495, 280] on textarea at bounding box center [537, 274] width 202 height 20
click at [480, 325] on input "text" at bounding box center [471, 320] width 71 height 16
click at [514, 181] on button "Next Month" at bounding box center [512, 181] width 14 height 14
click at [498, 263] on div "24" at bounding box center [496, 261] width 12 height 12
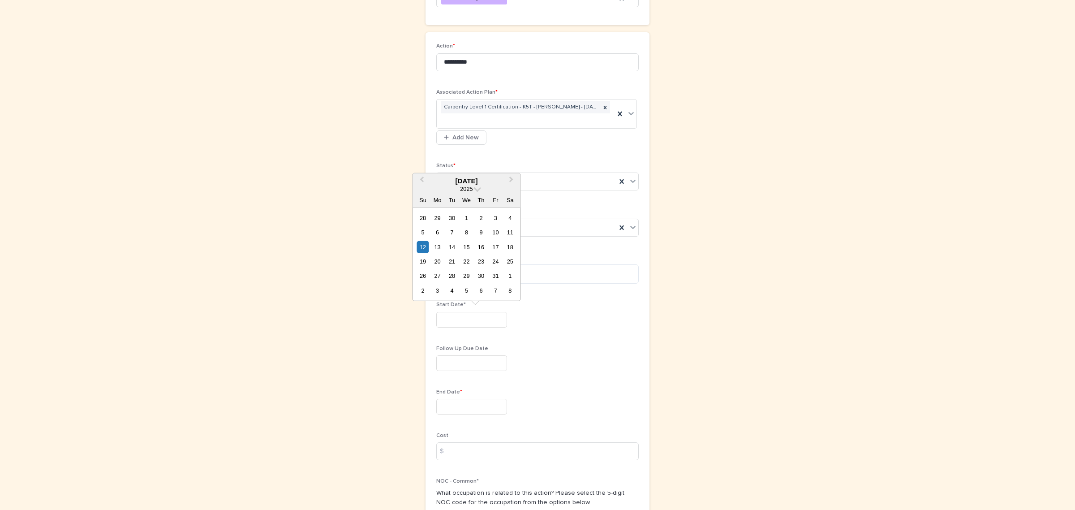
type input "**********"
drag, startPoint x: 459, startPoint y: 404, endPoint x: 468, endPoint y: 397, distance: 11.5
click at [460, 404] on input "text" at bounding box center [471, 407] width 71 height 16
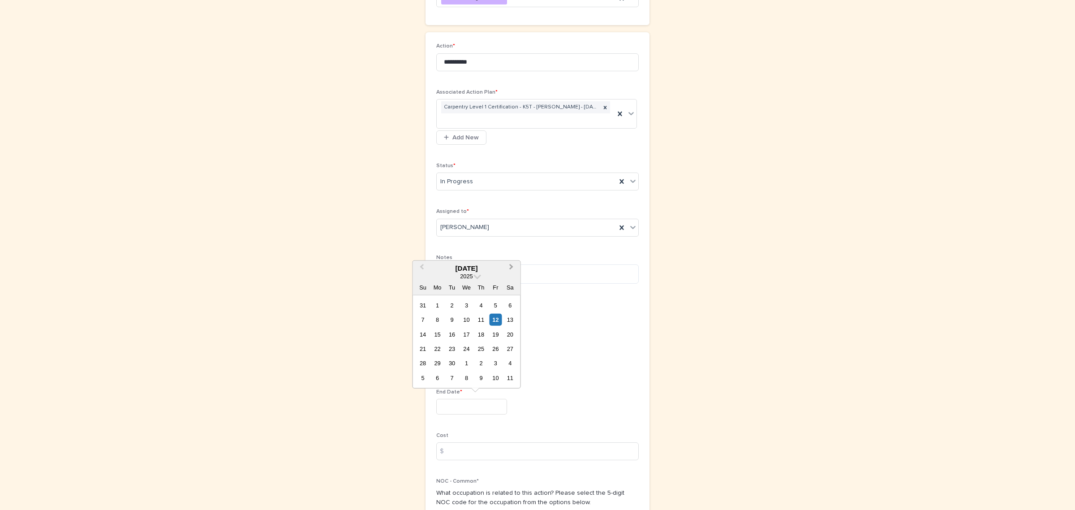
click at [508, 267] on button "Next Month" at bounding box center [512, 268] width 14 height 14
click at [512, 268] on span "Next Month" at bounding box center [512, 268] width 0 height 12
click at [491, 364] on div "28" at bounding box center [496, 363] width 12 height 12
type input "**********"
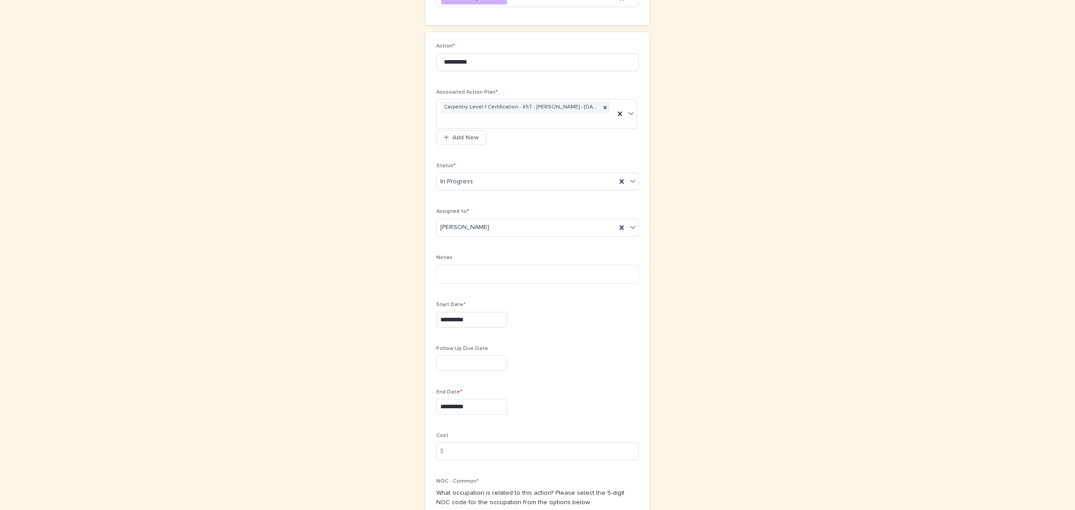
scroll to position [284, 0]
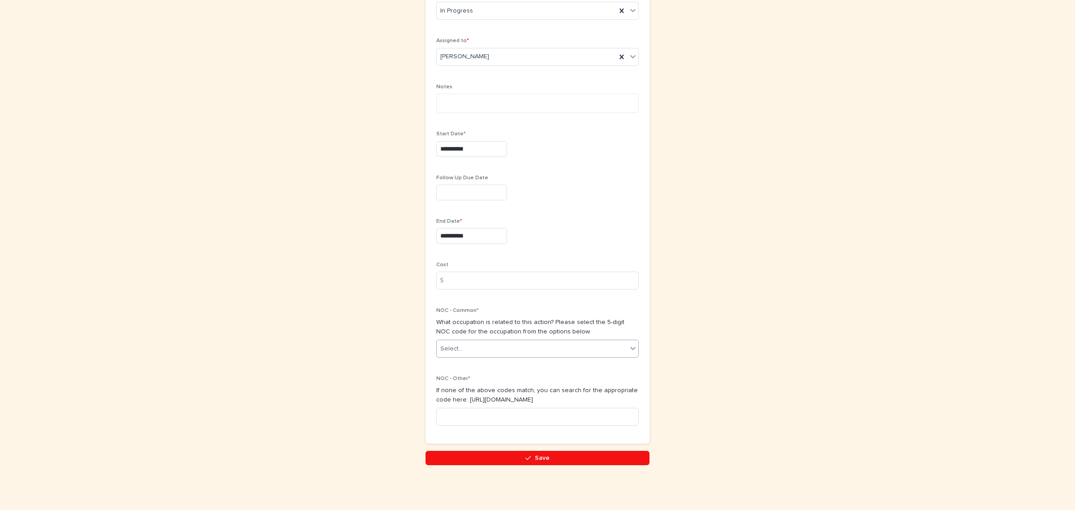
click at [489, 345] on div "Select..." at bounding box center [532, 348] width 190 height 15
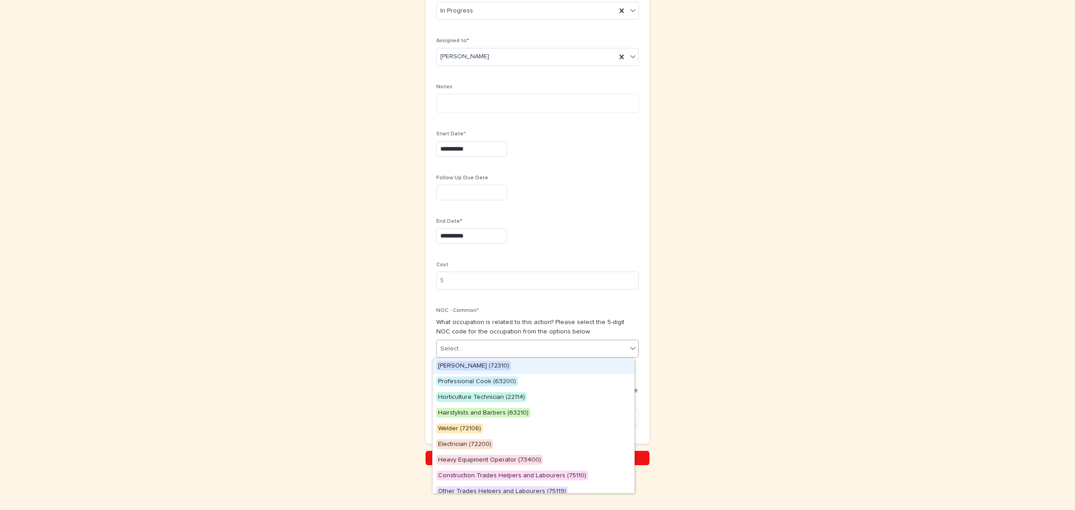
click at [462, 370] on span "Carpenter (72310)" at bounding box center [473, 366] width 75 height 10
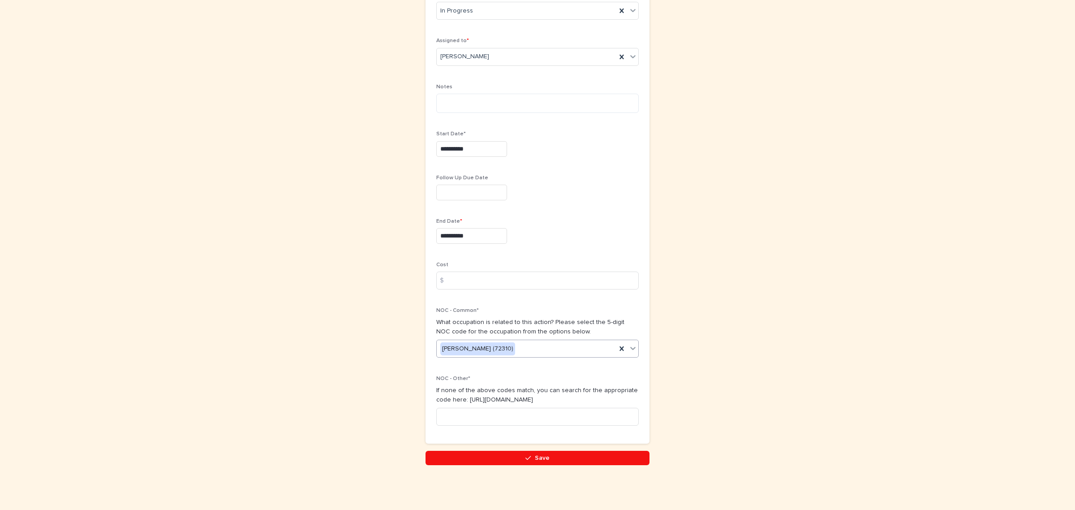
click at [547, 458] on button "Save" at bounding box center [538, 458] width 224 height 14
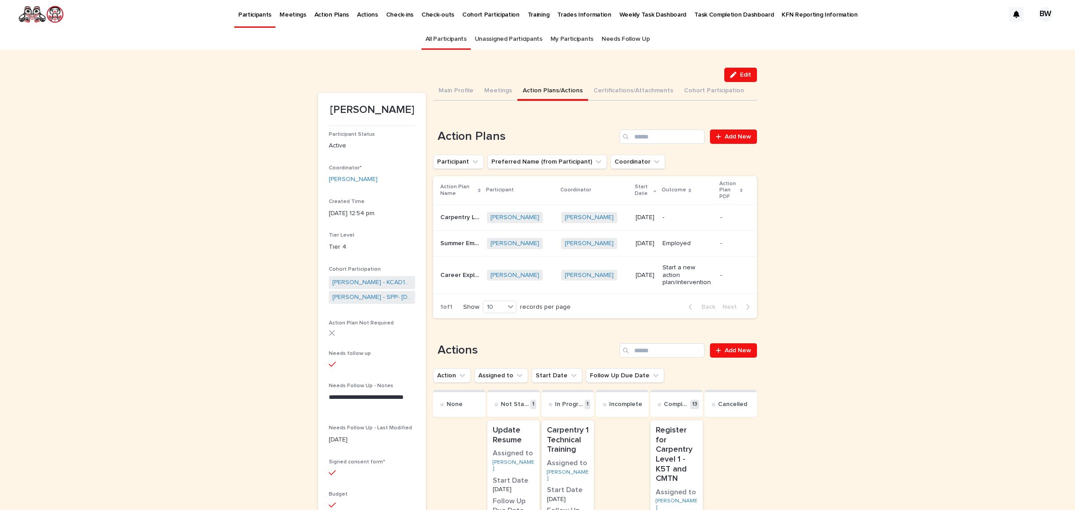
scroll to position [28, 0]
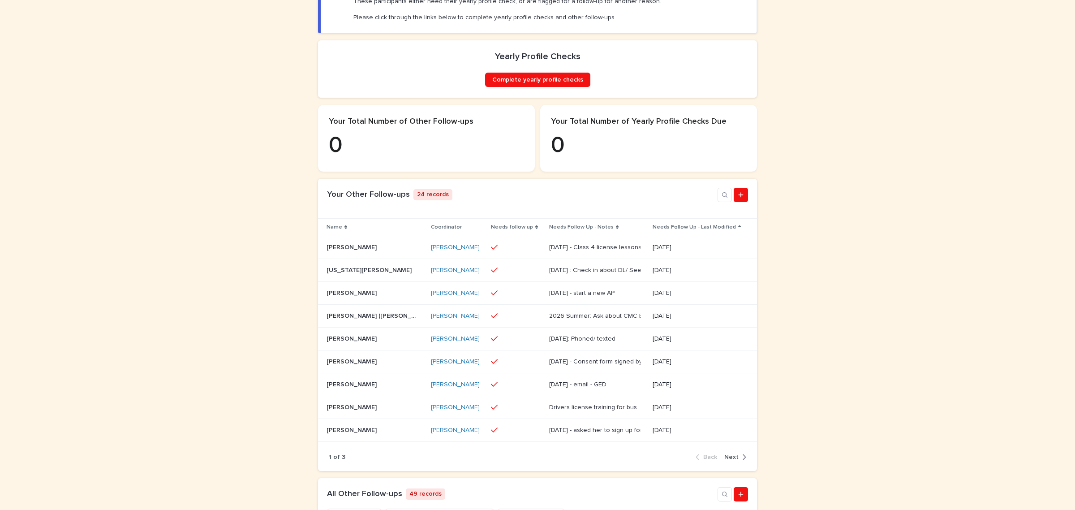
scroll to position [168, 0]
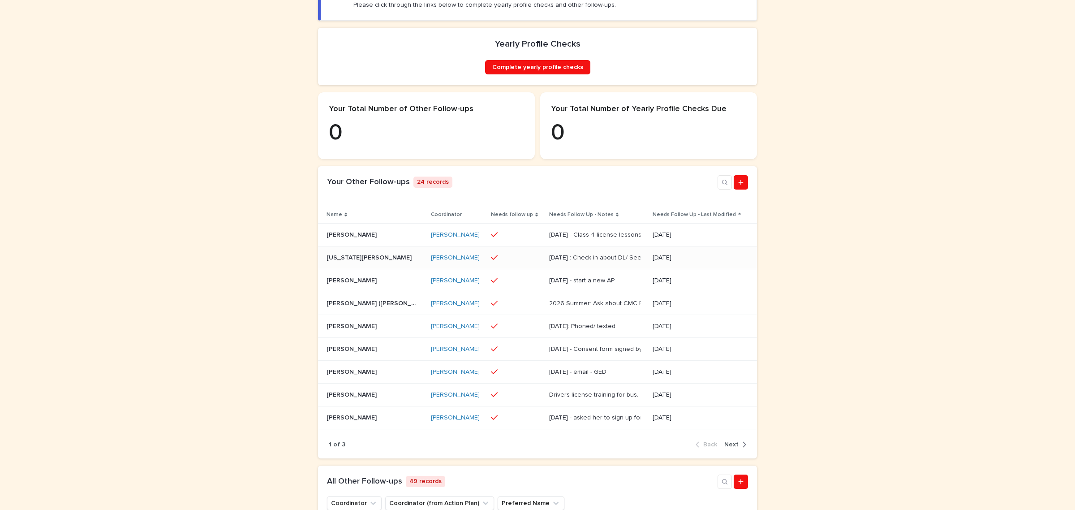
click at [653, 265] on div "[DATE]" at bounding box center [701, 257] width 96 height 15
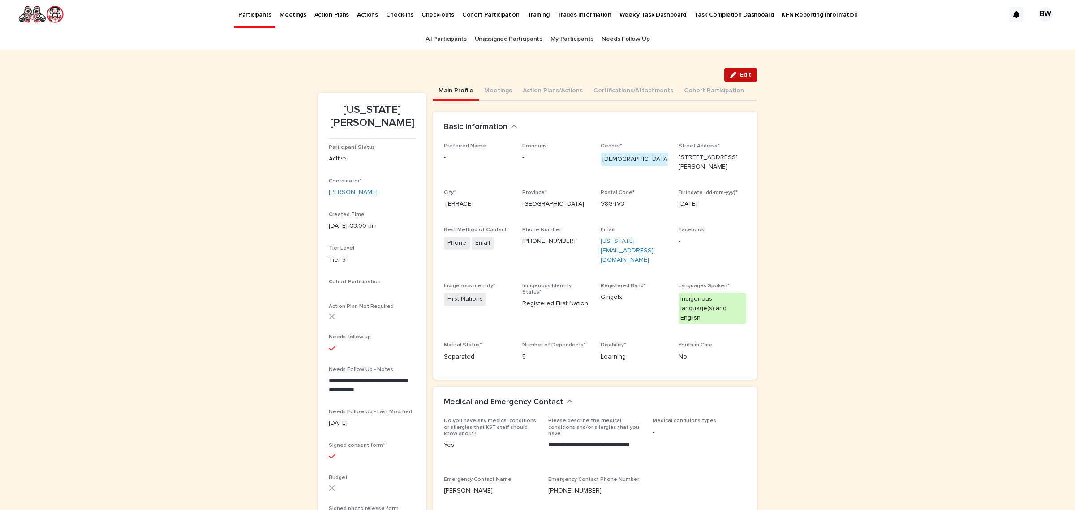
click at [736, 70] on button "Edit" at bounding box center [740, 75] width 33 height 14
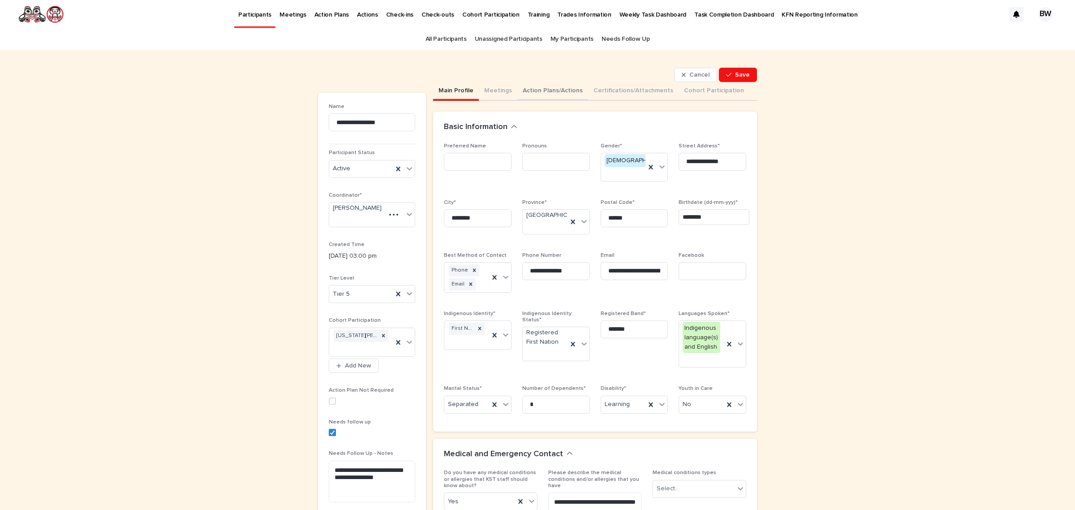
click at [542, 93] on button "Action Plans/Actions" at bounding box center [552, 91] width 71 height 19
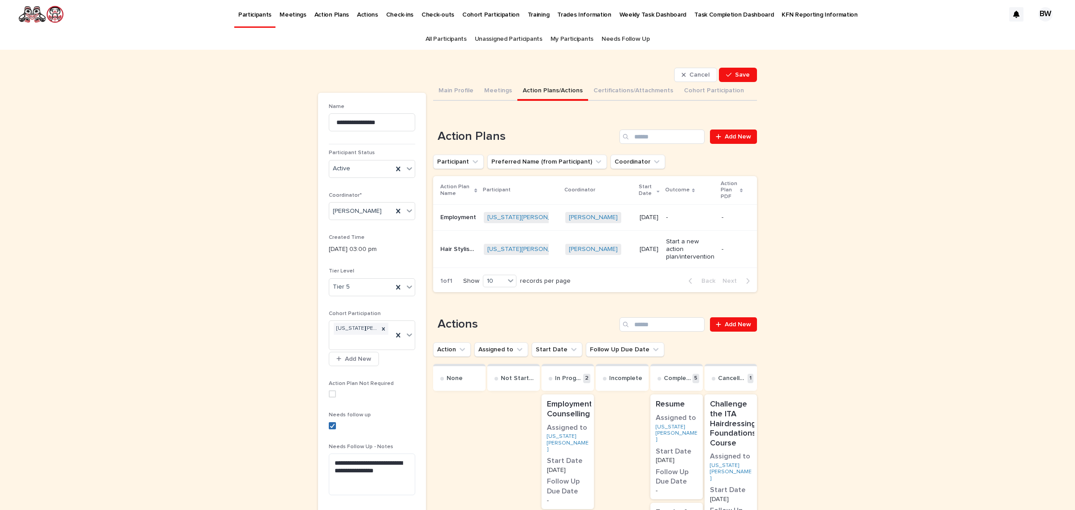
click at [330, 426] on icon at bounding box center [332, 425] width 5 height 4
click at [344, 466] on textarea "**********" at bounding box center [372, 474] width 86 height 42
drag, startPoint x: 344, startPoint y: 465, endPoint x: 296, endPoint y: 461, distance: 48.1
drag, startPoint x: 501, startPoint y: 87, endPoint x: 506, endPoint y: 81, distance: 8.3
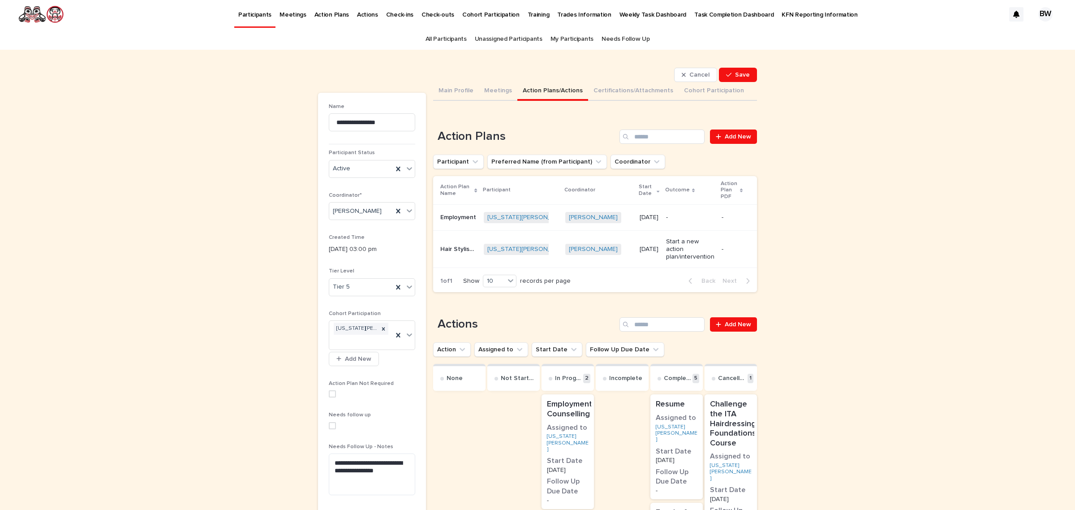
click at [501, 87] on button "Meetings" at bounding box center [498, 91] width 39 height 19
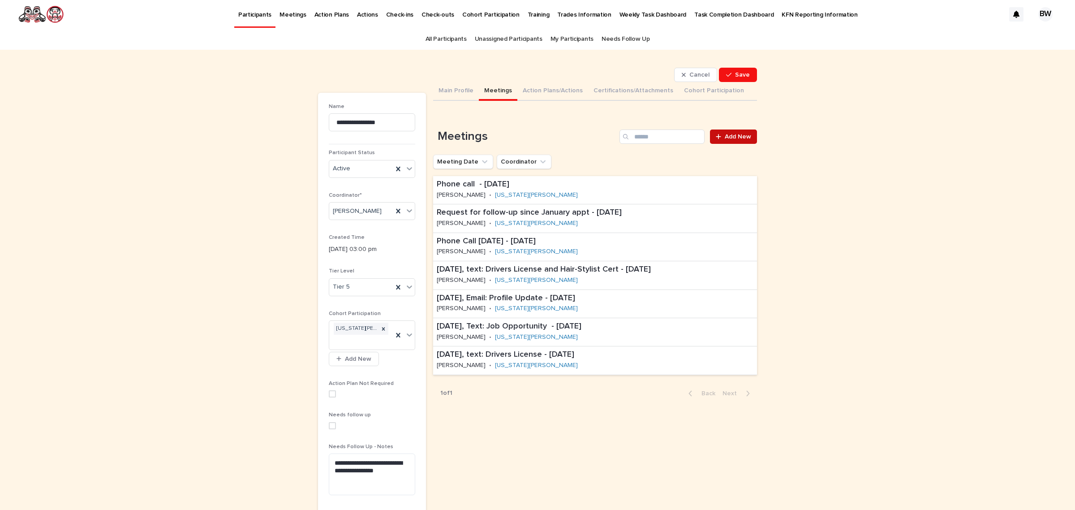
click at [744, 135] on span "Add New" at bounding box center [738, 136] width 26 height 6
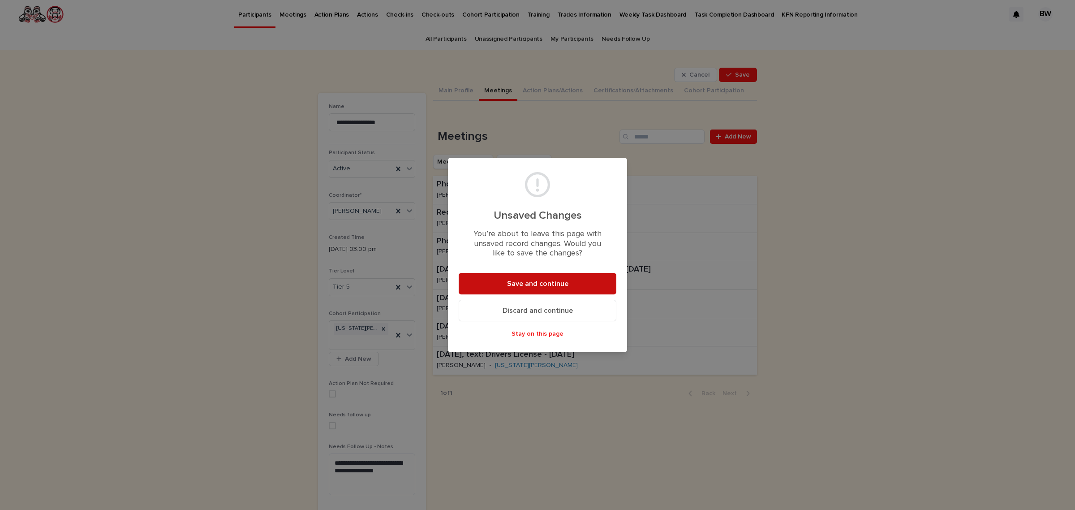
click at [565, 289] on button "Save and continue" at bounding box center [538, 284] width 158 height 22
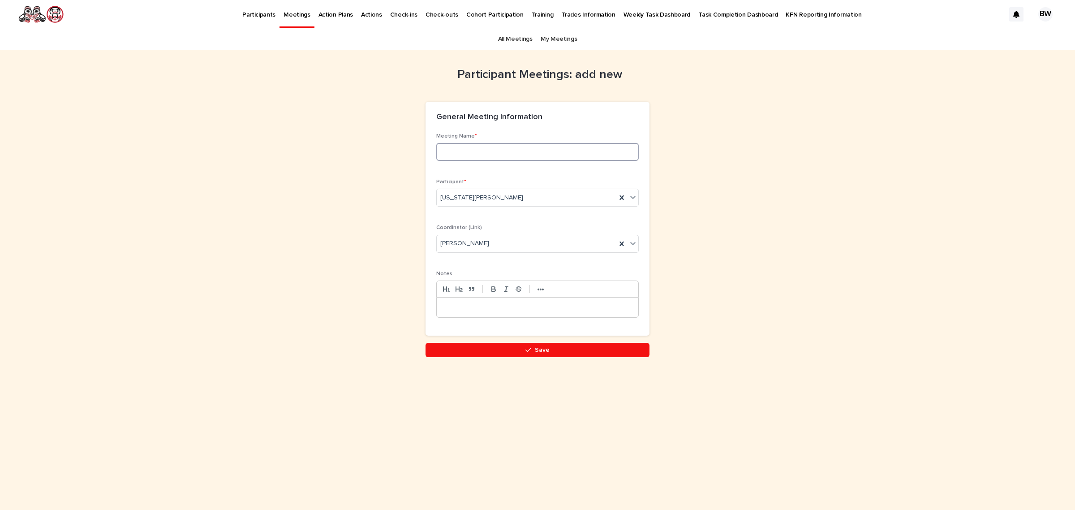
click at [531, 146] on input at bounding box center [537, 152] width 202 height 18
type input "**********"
click at [549, 310] on p at bounding box center [537, 307] width 188 height 9
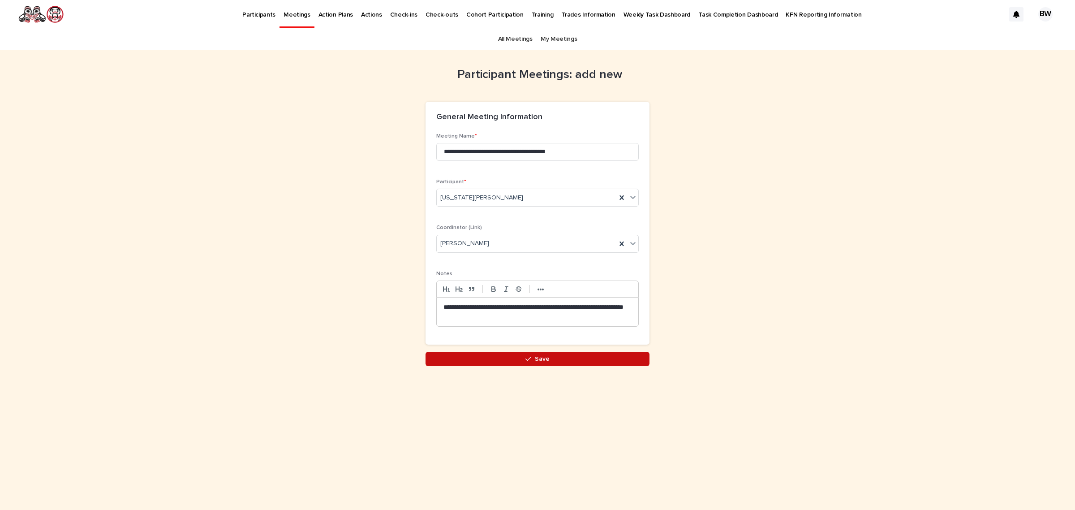
click at [542, 355] on button "Save" at bounding box center [538, 359] width 224 height 14
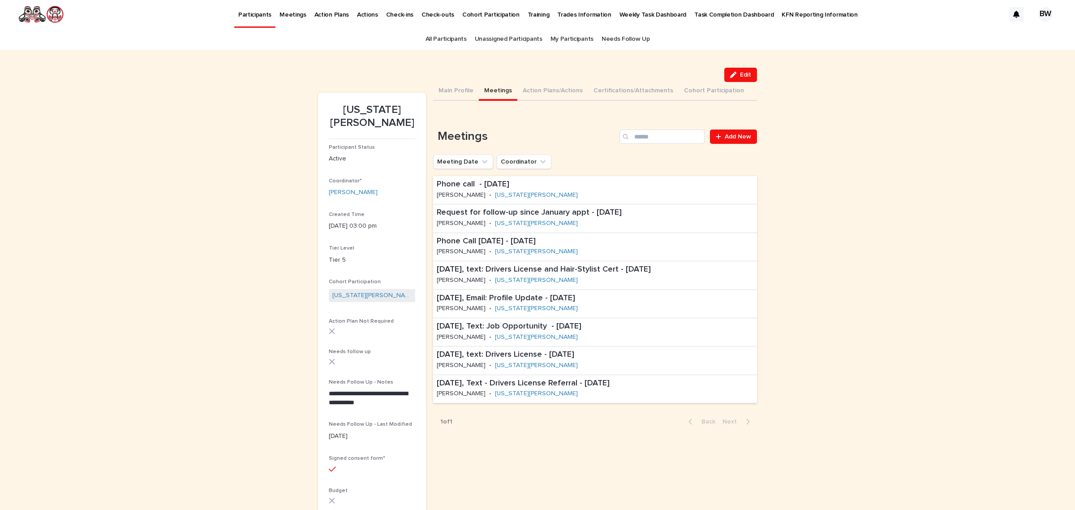
drag, startPoint x: 732, startPoint y: 71, endPoint x: 306, endPoint y: 237, distance: 457.0
click at [732, 72] on icon "button" at bounding box center [733, 75] width 6 height 6
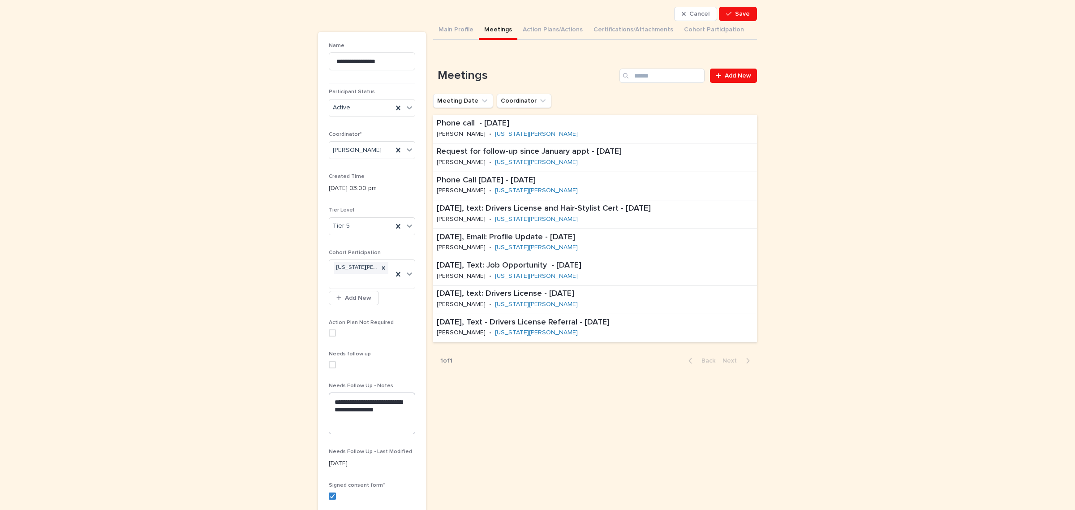
scroll to position [112, 0]
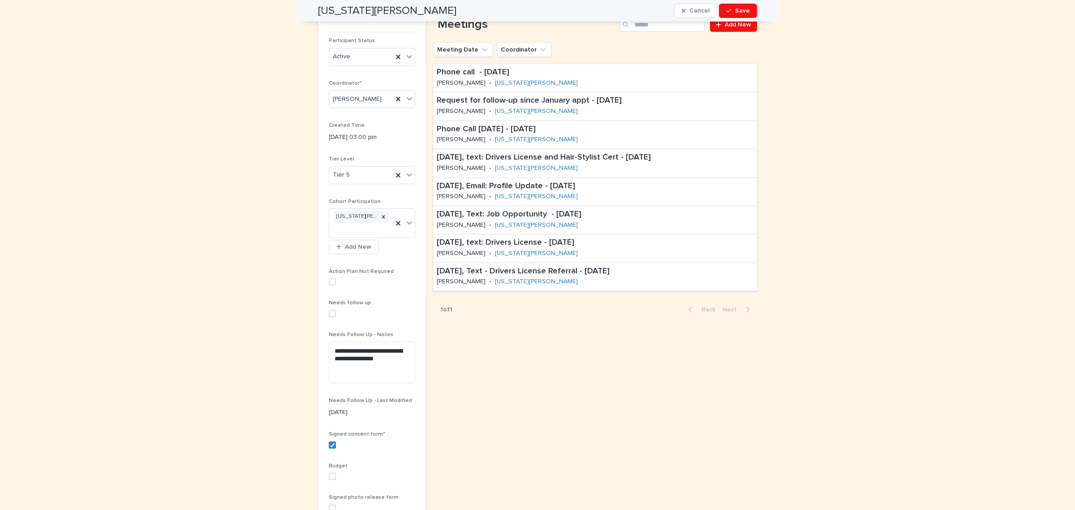
click at [329, 317] on span at bounding box center [332, 313] width 7 height 7
drag, startPoint x: 345, startPoint y: 351, endPoint x: 168, endPoint y: 328, distance: 178.0
click at [214, 334] on div "**********" at bounding box center [537, 298] width 1075 height 721
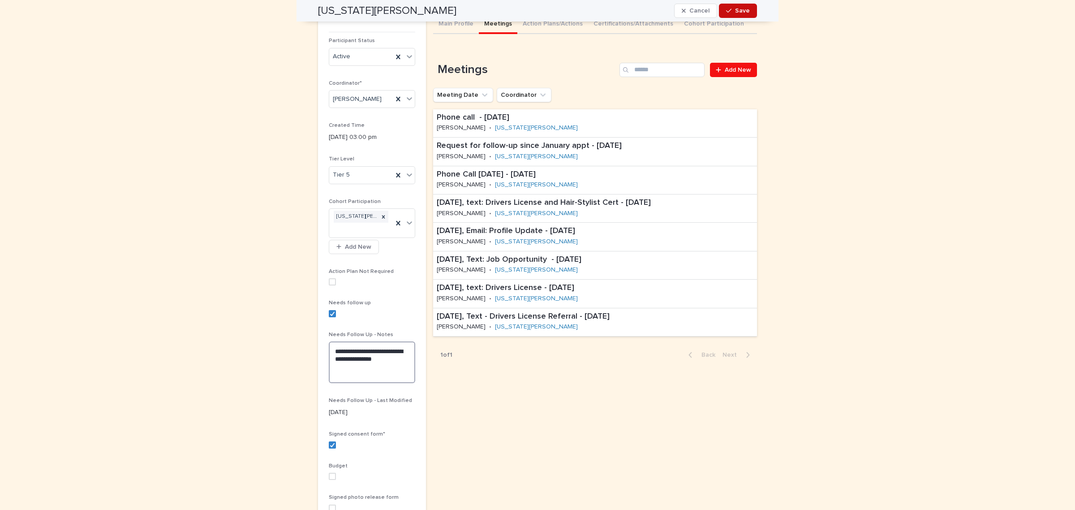
type textarea "**********"
click at [742, 12] on span "Save" at bounding box center [742, 11] width 15 height 6
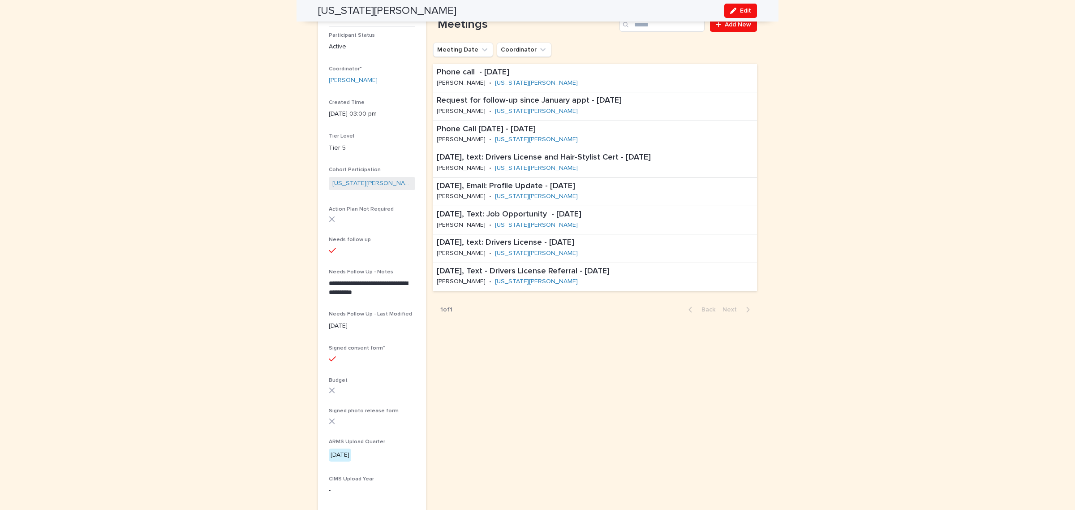
scroll to position [61, 0]
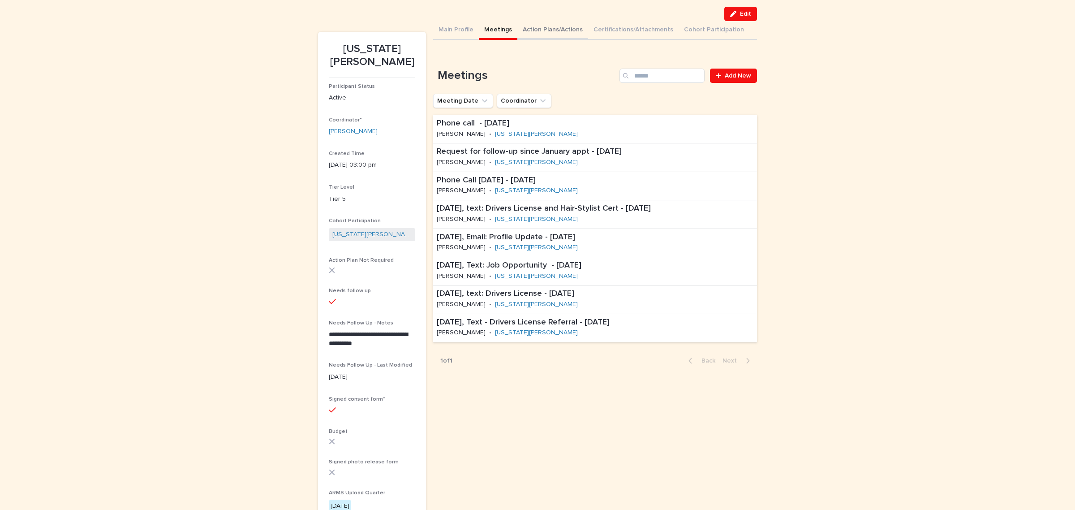
click at [521, 27] on div "Main Profile Meetings Action Plans/Actions Certifications/Attachments Cohort Pa…" at bounding box center [595, 200] width 324 height 358
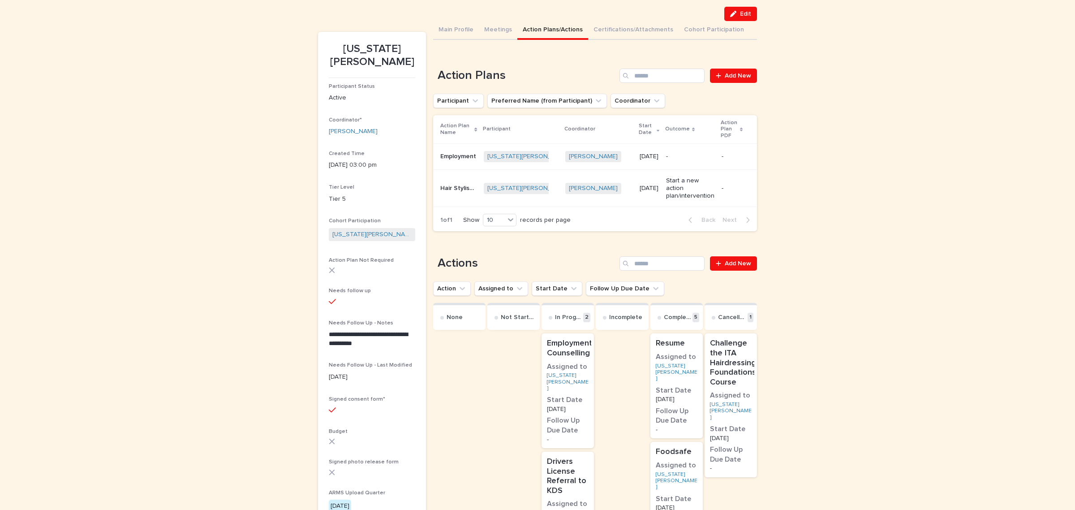
scroll to position [245, 0]
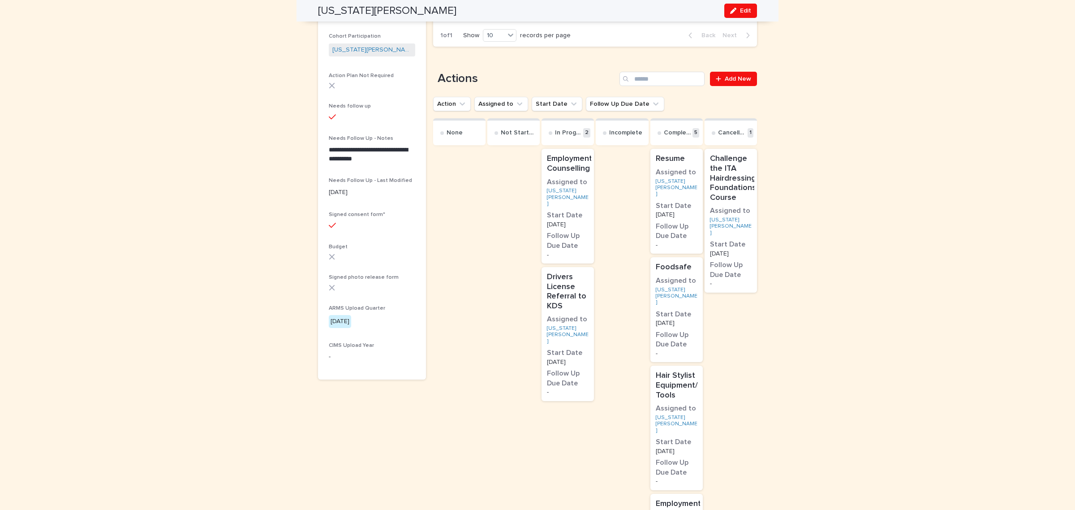
click at [576, 299] on p "Drivers License Referral to KDS" at bounding box center [568, 291] width 42 height 39
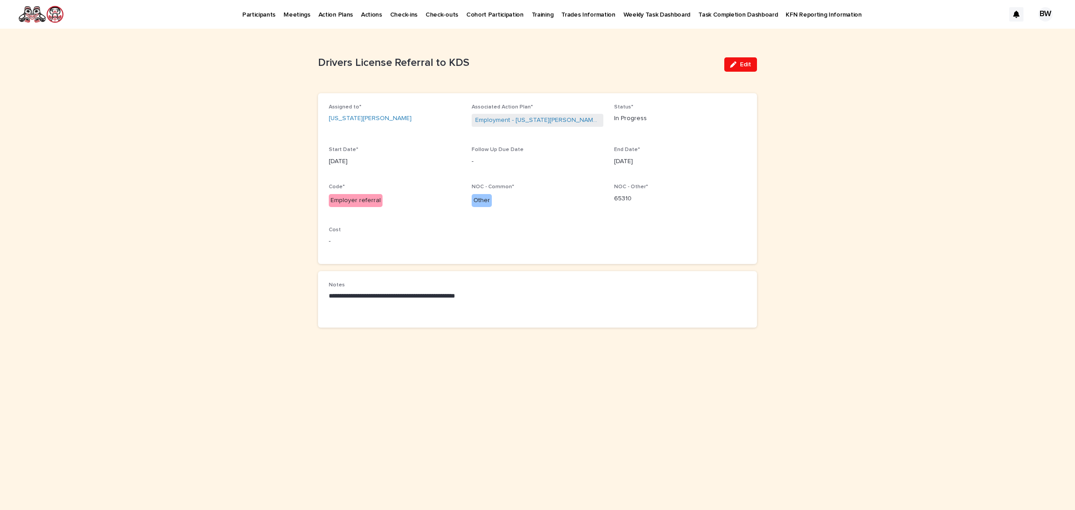
drag, startPoint x: 730, startPoint y: 69, endPoint x: 632, endPoint y: 110, distance: 107.0
click at [731, 69] on button "Edit" at bounding box center [740, 64] width 33 height 14
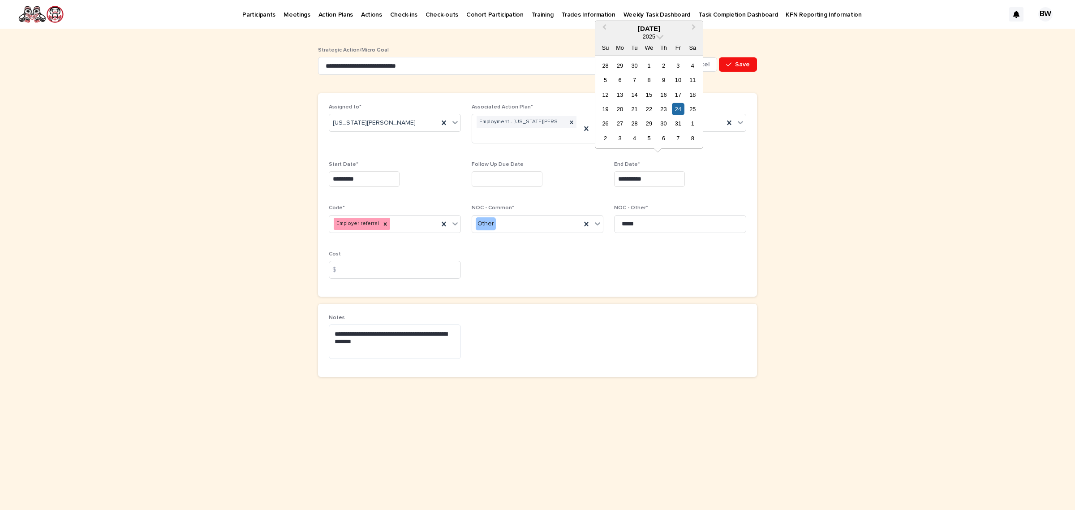
drag, startPoint x: 672, startPoint y: 164, endPoint x: 513, endPoint y: 167, distance: 158.6
click at [513, 167] on div "**********" at bounding box center [538, 195] width 418 height 182
click at [729, 194] on div "End Date*" at bounding box center [680, 177] width 132 height 33
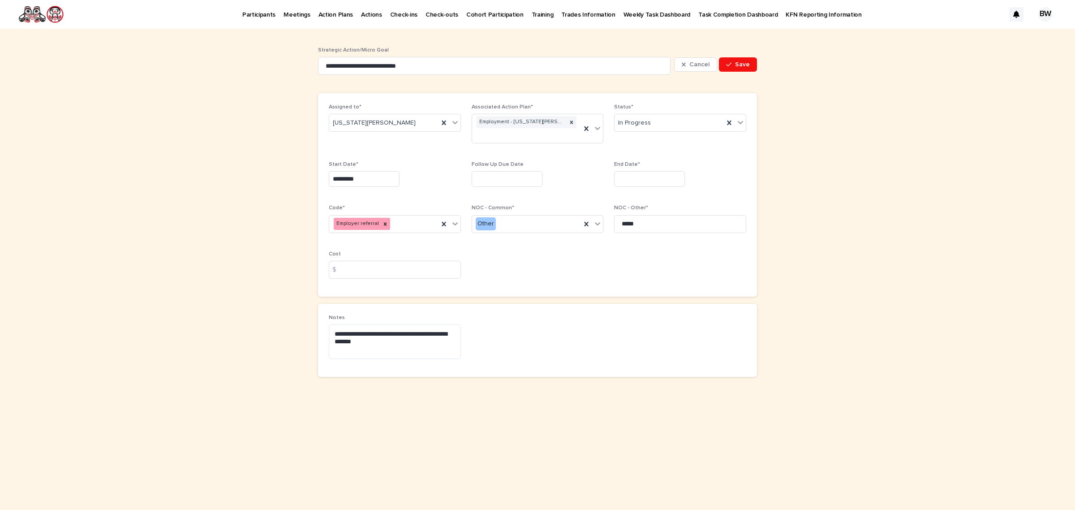
click at [669, 182] on input "text" at bounding box center [649, 179] width 71 height 16
click at [694, 37] on span "Next Month" at bounding box center [694, 40] width 0 height 12
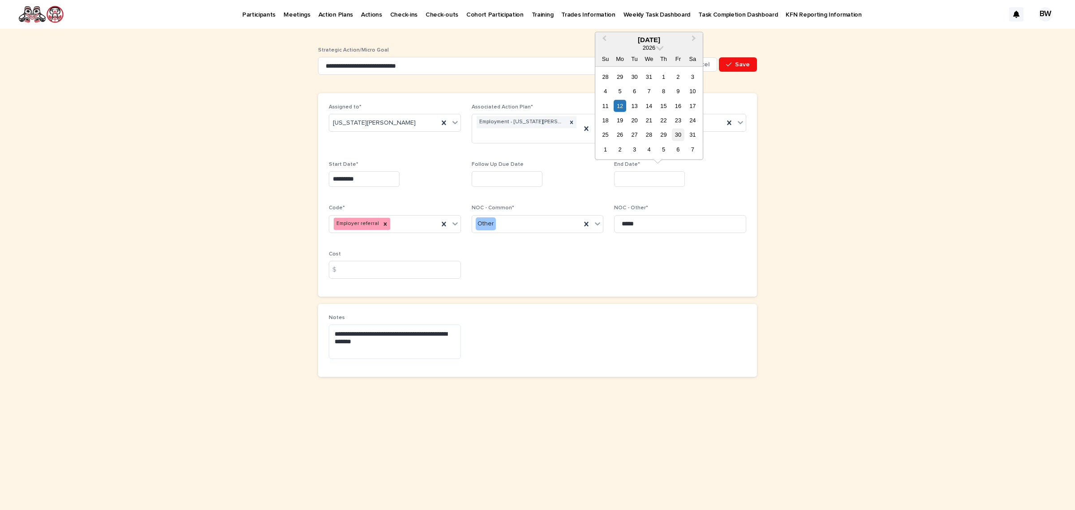
click at [678, 135] on div "30" at bounding box center [678, 135] width 12 height 12
type input "*********"
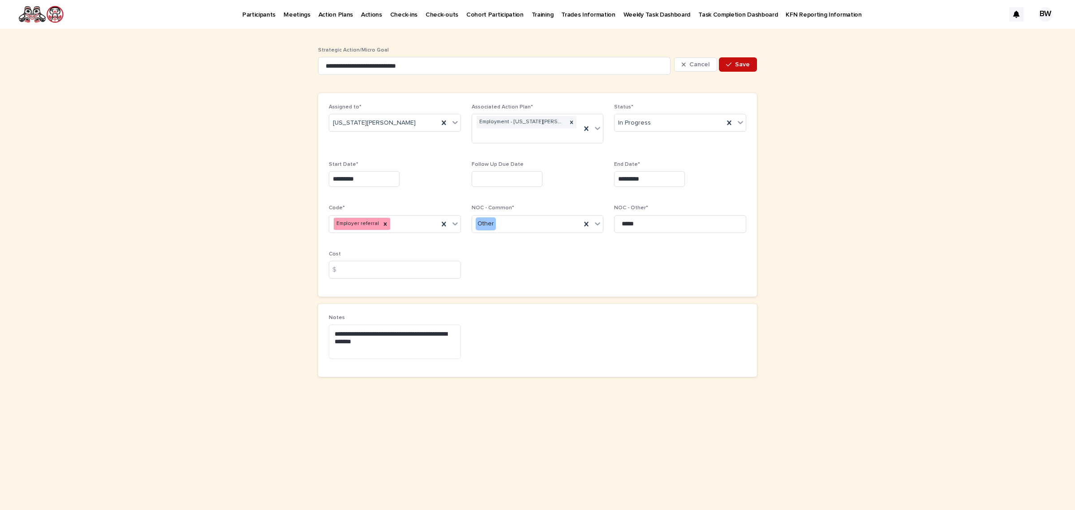
click at [741, 59] on button "Save" at bounding box center [738, 64] width 38 height 14
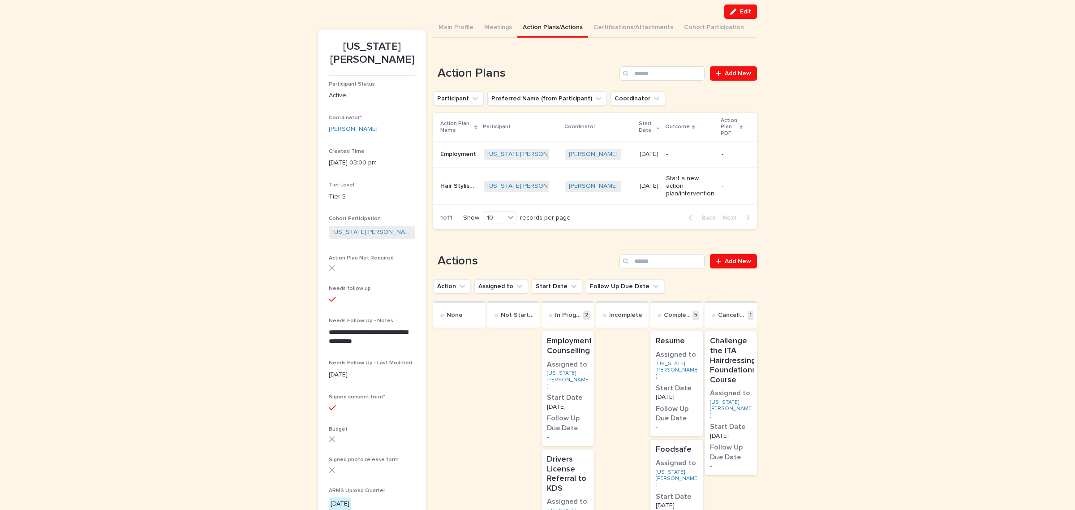
scroll to position [224, 0]
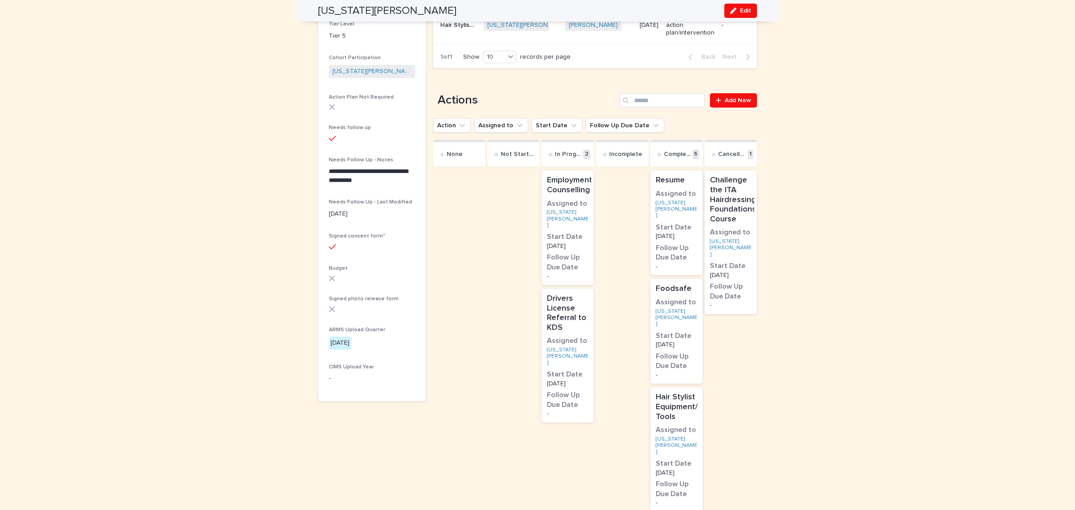
click at [578, 325] on p "Drivers License Referral to KDS" at bounding box center [568, 313] width 42 height 39
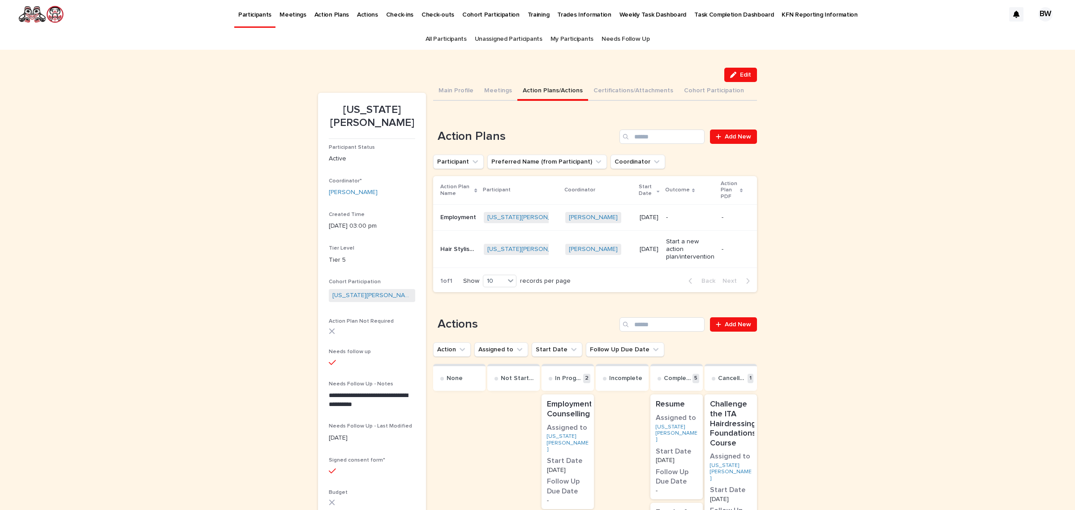
click at [579, 428] on h3 "Assigned to" at bounding box center [568, 428] width 42 height 10
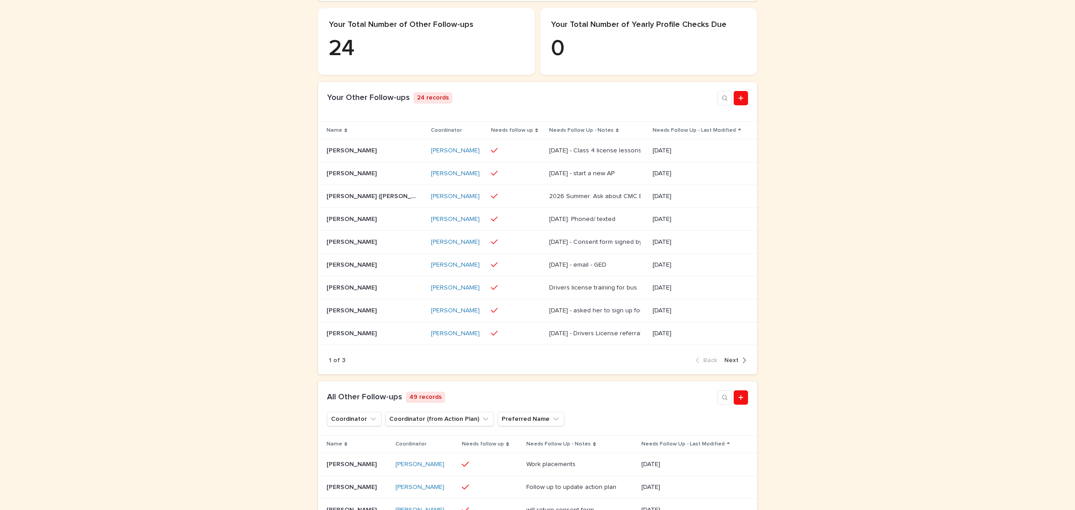
scroll to position [336, 0]
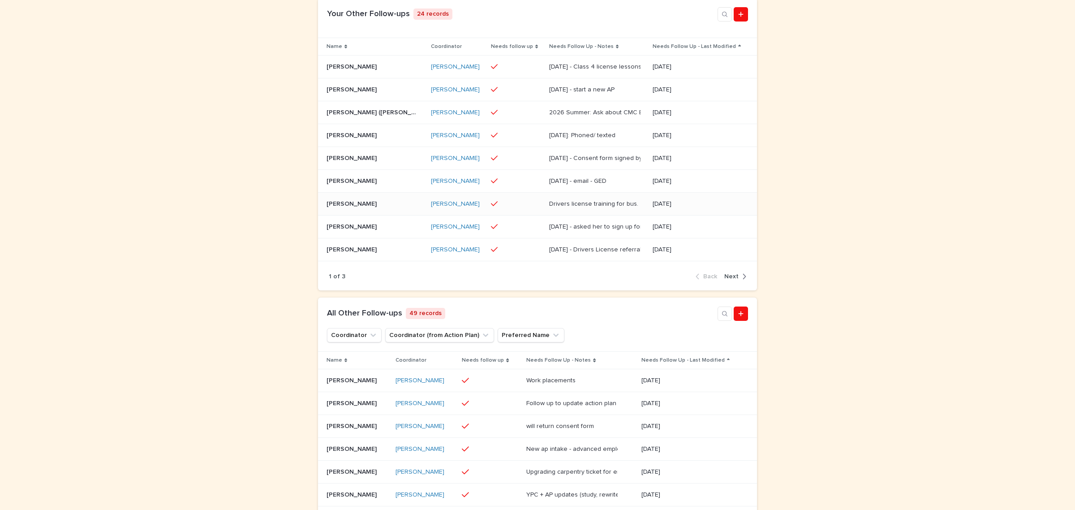
click at [614, 208] on p "Drivers license training for bus." at bounding box center [594, 202] width 91 height 9
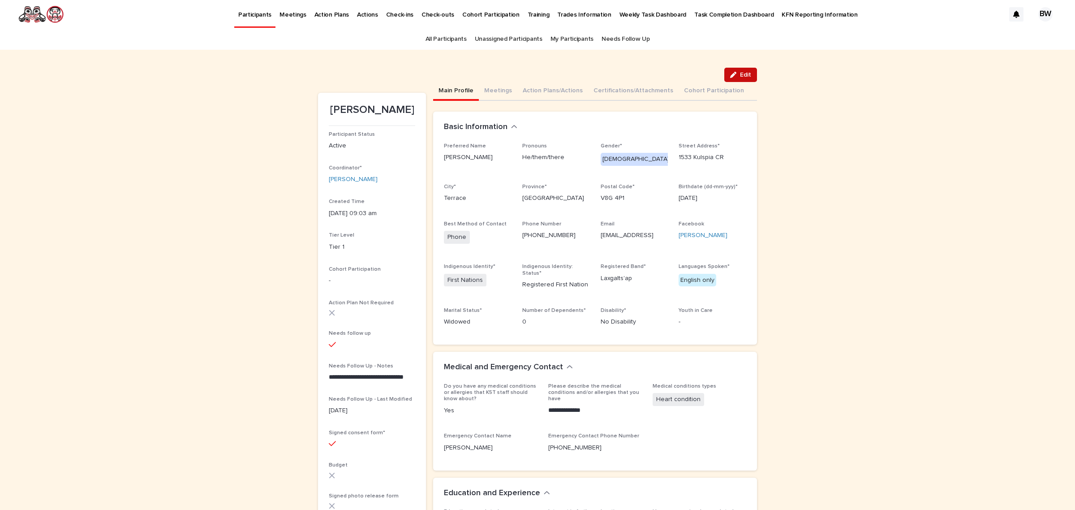
click at [737, 69] on button "Edit" at bounding box center [740, 75] width 33 height 14
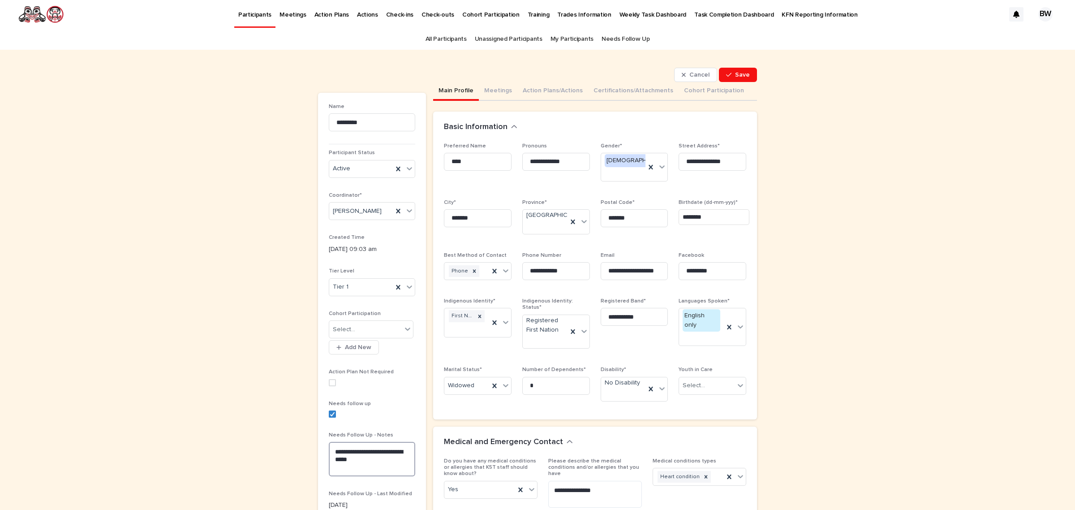
click at [330, 451] on textarea "**********" at bounding box center [372, 459] width 86 height 34
drag, startPoint x: 329, startPoint y: 413, endPoint x: 367, endPoint y: 387, distance: 46.1
click at [330, 413] on icon at bounding box center [332, 414] width 5 height 4
type textarea "**********"
click at [741, 78] on button "Save" at bounding box center [738, 75] width 38 height 14
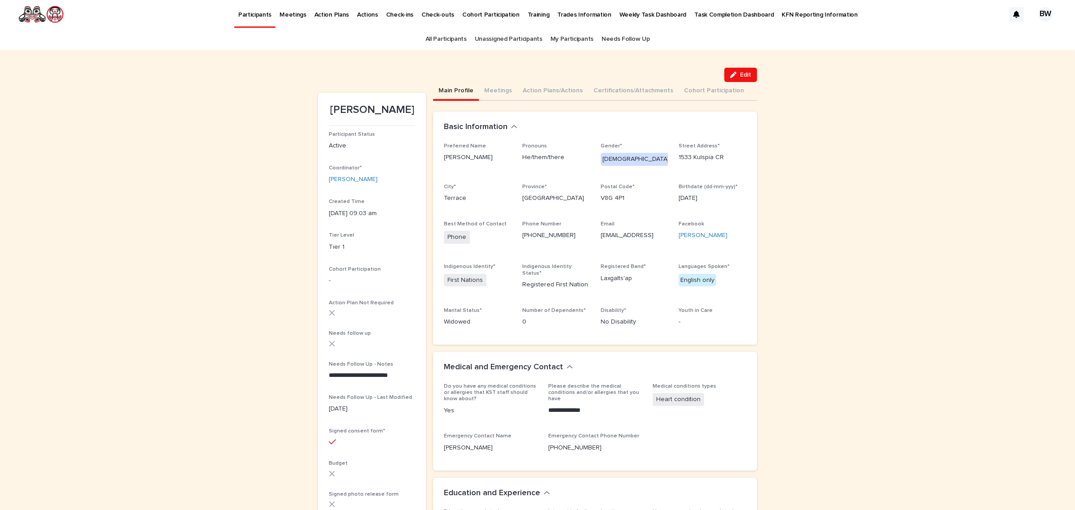
click at [741, 78] on button "Edit" at bounding box center [740, 75] width 33 height 14
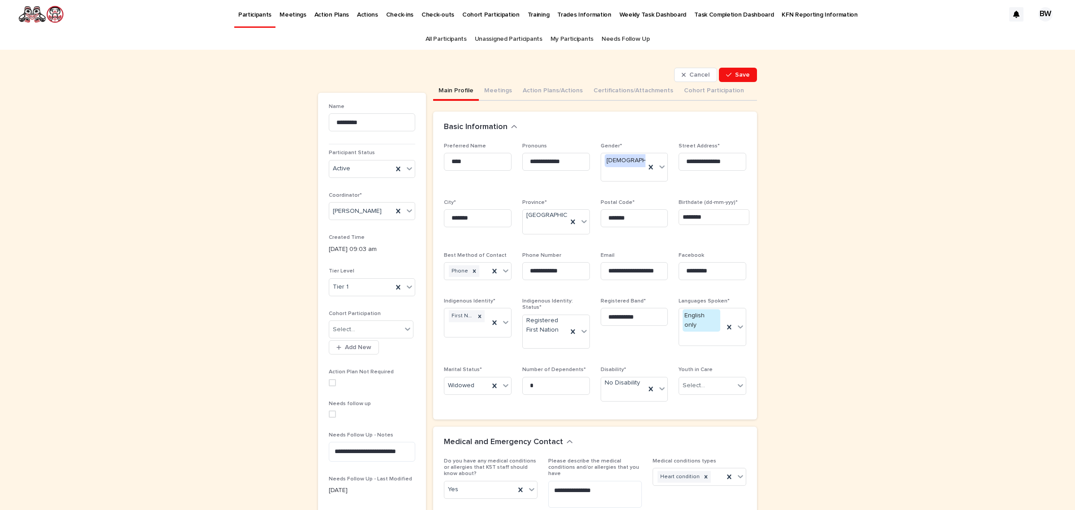
click at [329, 415] on span at bounding box center [332, 413] width 7 height 7
click at [744, 73] on span "Save" at bounding box center [742, 75] width 15 height 6
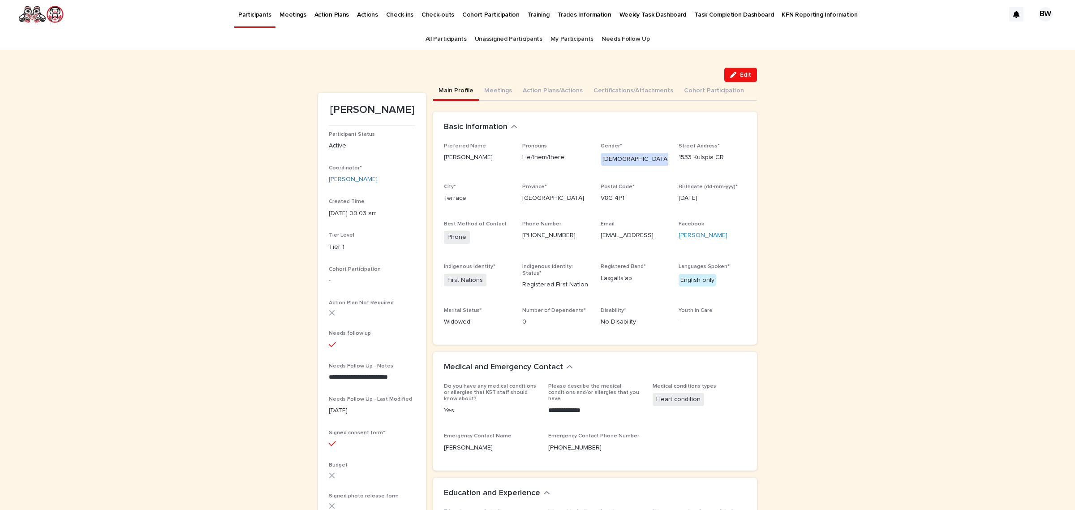
drag, startPoint x: 554, startPoint y: 84, endPoint x: 547, endPoint y: 79, distance: 8.6
click at [554, 84] on button "Action Plans/Actions" at bounding box center [552, 91] width 71 height 19
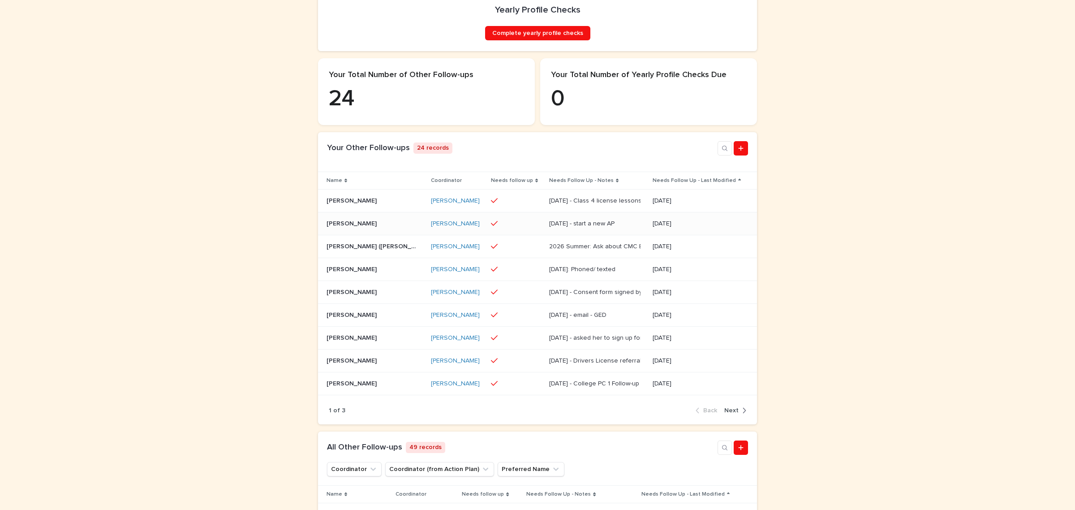
scroll to position [224, 0]
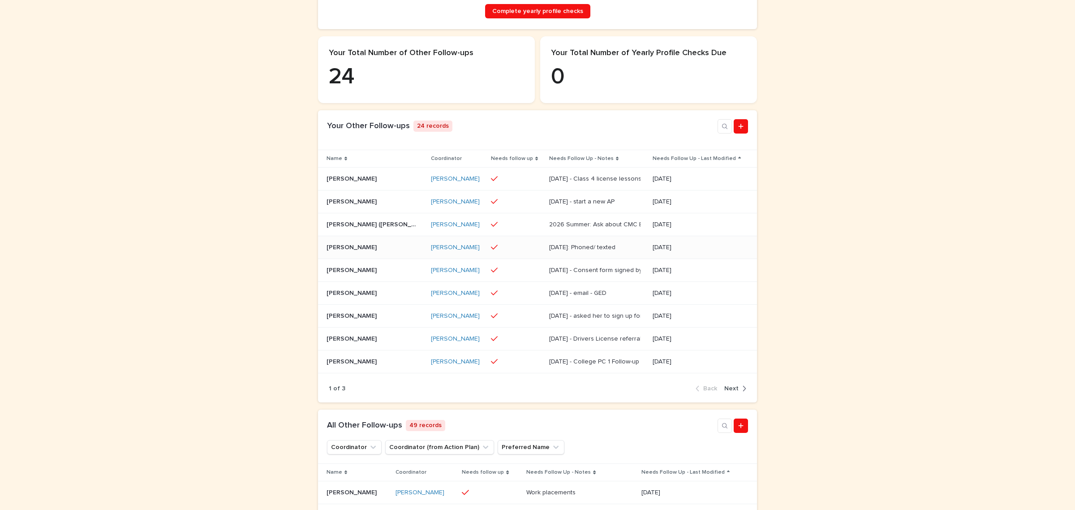
click at [491, 251] on div at bounding box center [513, 247] width 45 height 8
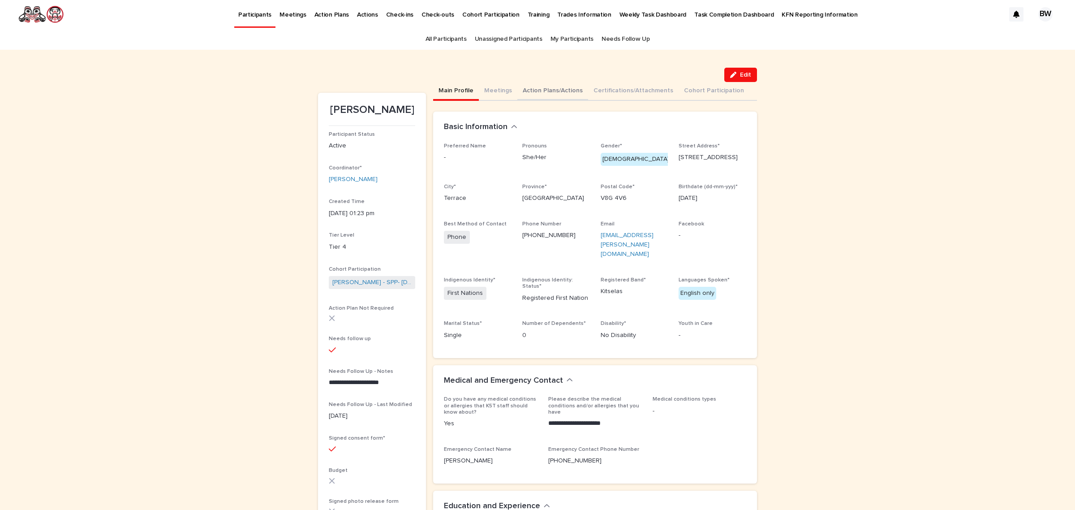
click at [558, 93] on button "Action Plans/Actions" at bounding box center [552, 91] width 71 height 19
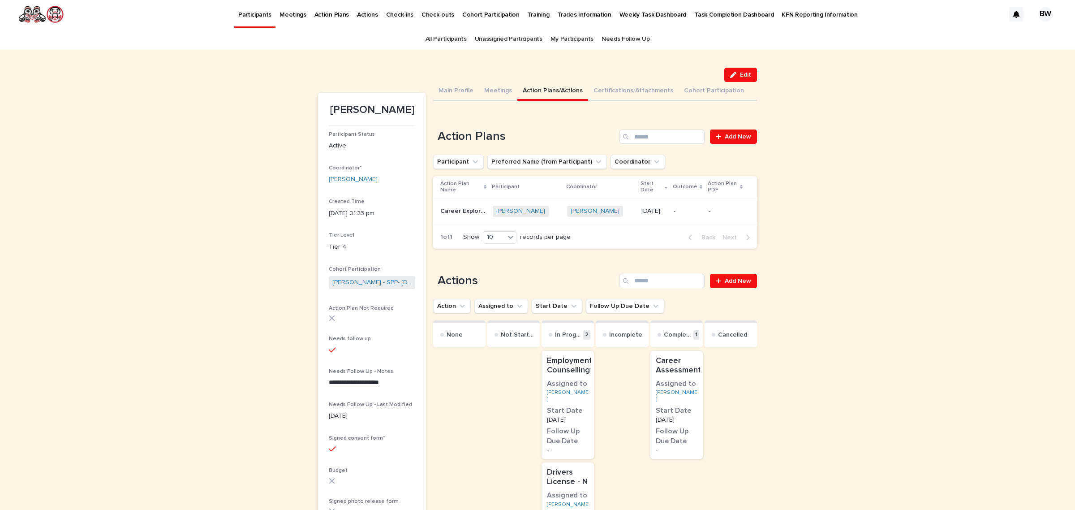
click at [550, 90] on button "Action Plans/Actions" at bounding box center [552, 91] width 71 height 19
click at [485, 88] on button "Meetings" at bounding box center [498, 91] width 39 height 19
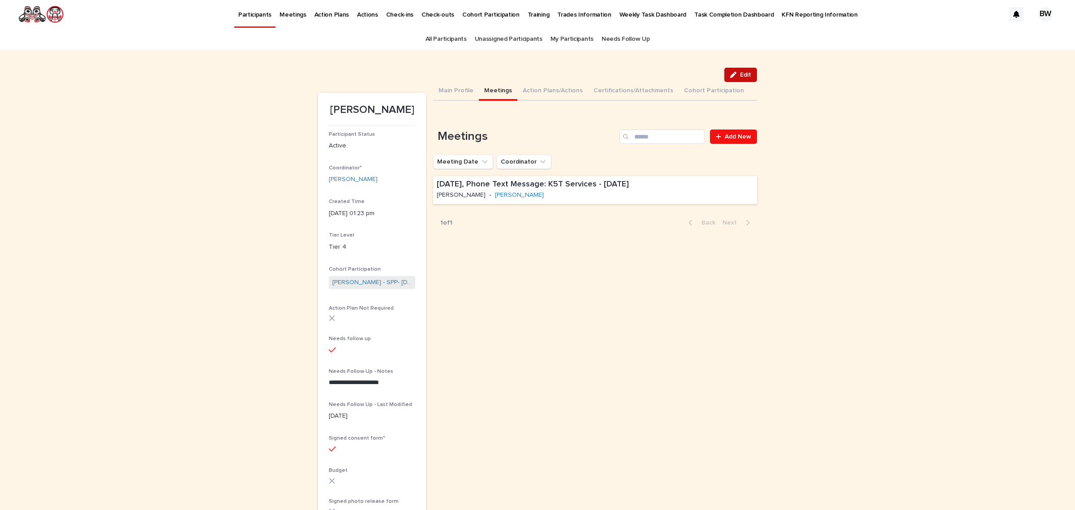
click at [740, 74] on span "Edit" at bounding box center [745, 75] width 11 height 6
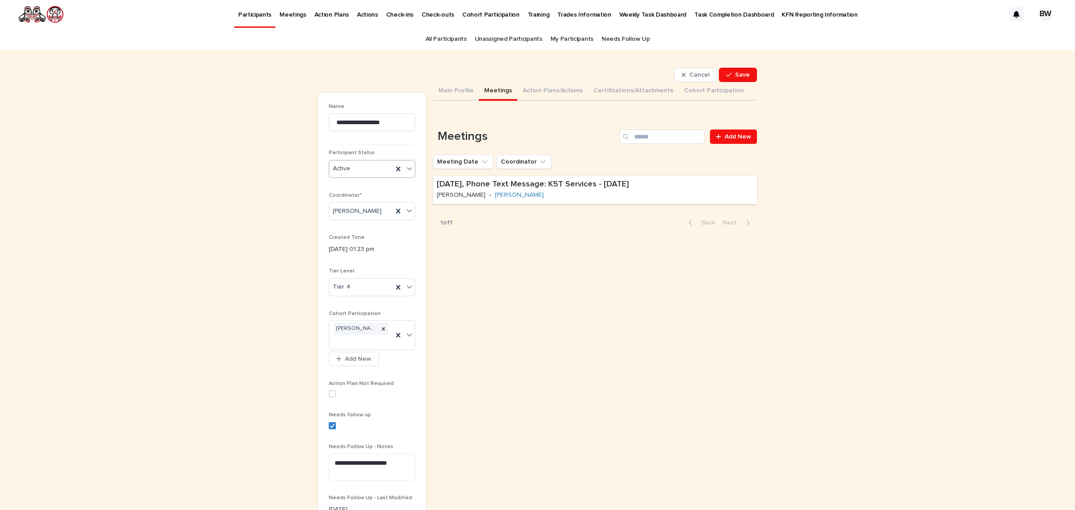
click at [349, 171] on div "Active" at bounding box center [361, 168] width 64 height 15
click at [345, 203] on div "Inactive" at bounding box center [368, 202] width 86 height 16
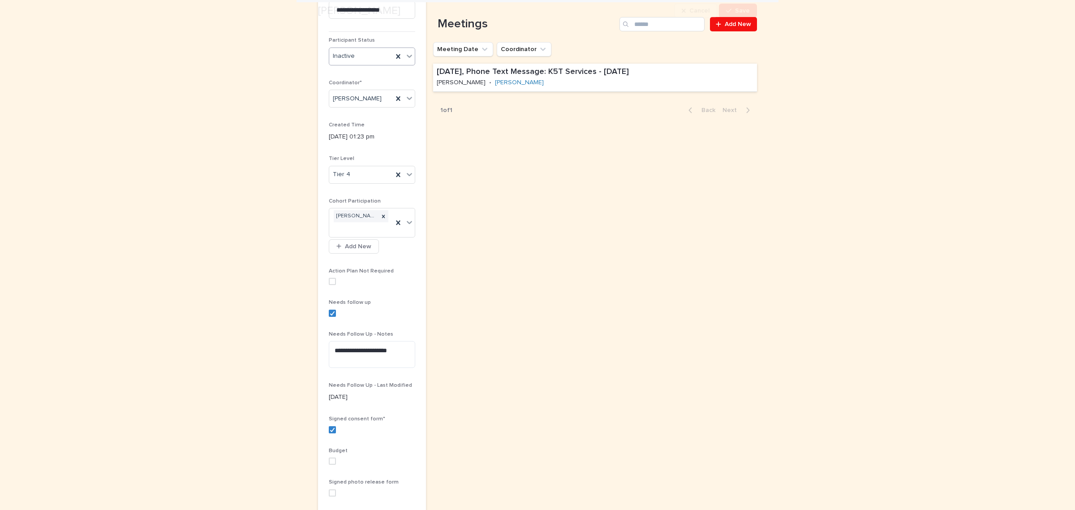
scroll to position [224, 0]
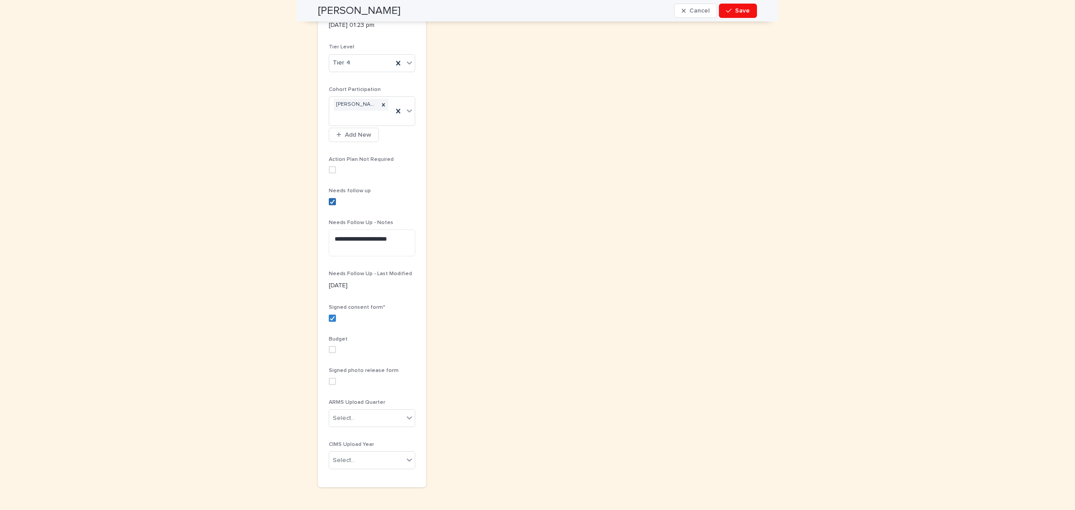
click at [330, 201] on div at bounding box center [332, 201] width 5 height 5
drag, startPoint x: 356, startPoint y: 235, endPoint x: 256, endPoint y: 229, distance: 100.5
click at [256, 229] on div "**********" at bounding box center [537, 179] width 1075 height 706
click at [549, 267] on div "Sorry, there was an error saving your record. Please try again. Please fill out…" at bounding box center [595, 168] width 324 height 621
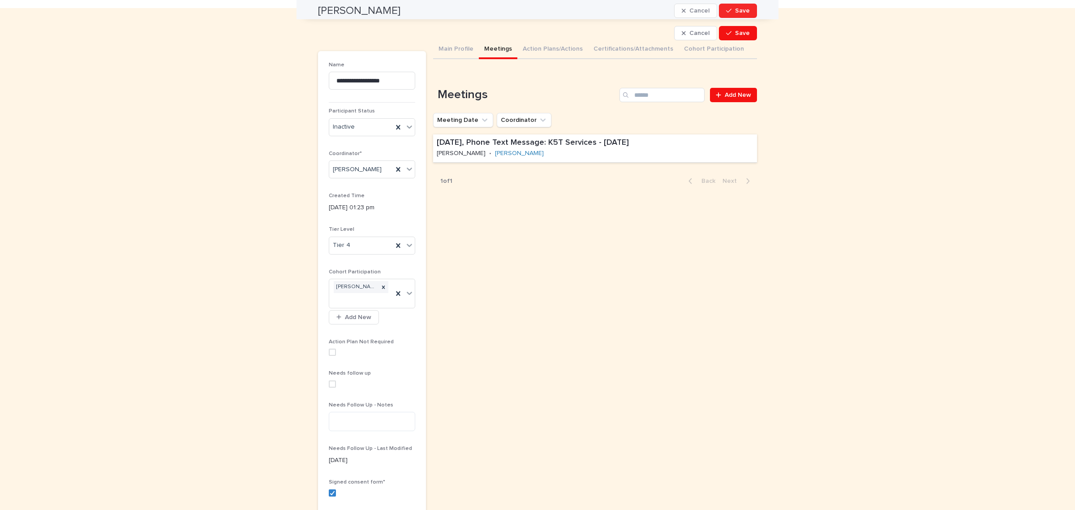
scroll to position [0, 0]
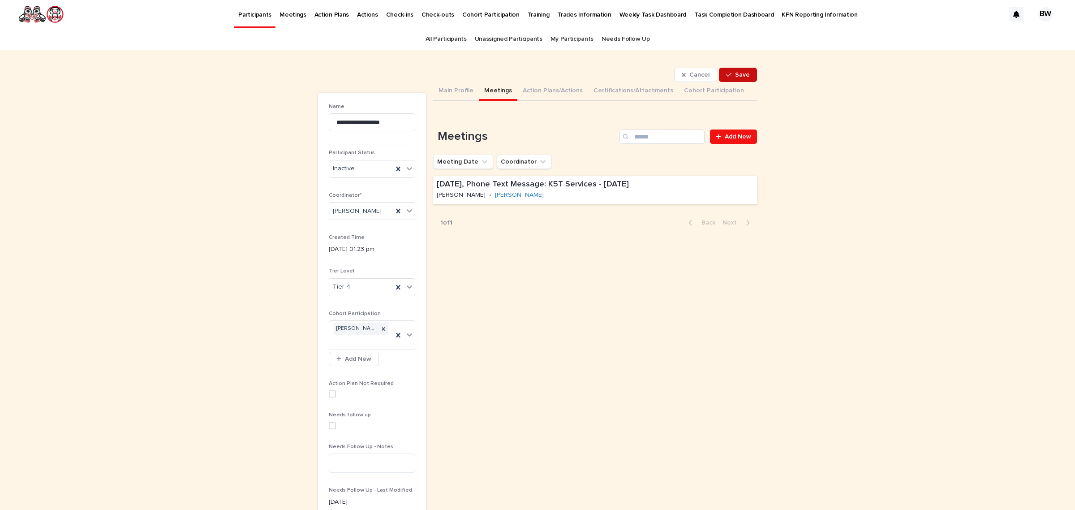
click at [743, 74] on span "Save" at bounding box center [742, 75] width 15 height 6
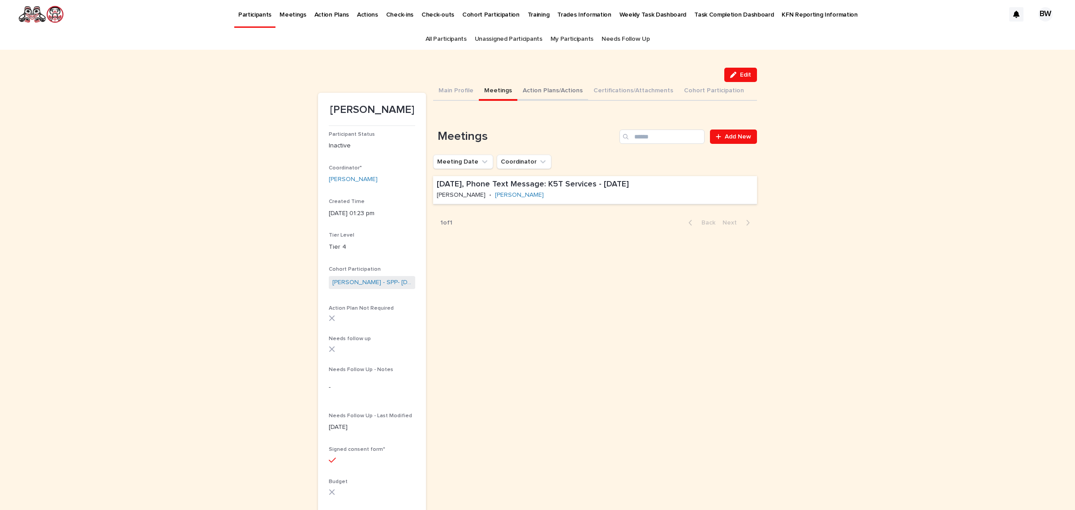
click at [555, 90] on button "Action Plans/Actions" at bounding box center [552, 91] width 71 height 19
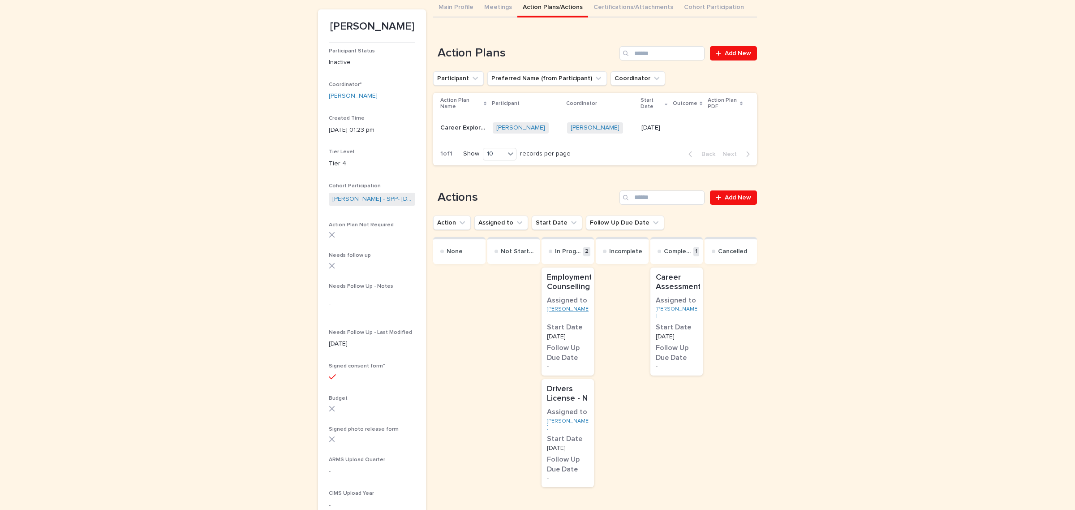
scroll to position [160, 0]
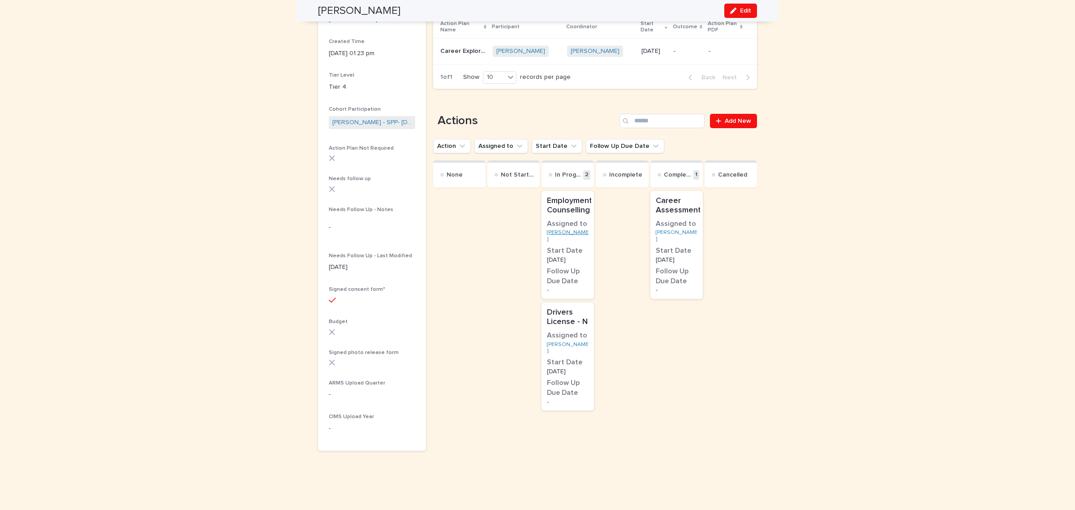
click at [581, 232] on link "[PERSON_NAME]" at bounding box center [568, 235] width 42 height 13
click at [577, 239] on link "[PERSON_NAME]" at bounding box center [568, 235] width 42 height 13
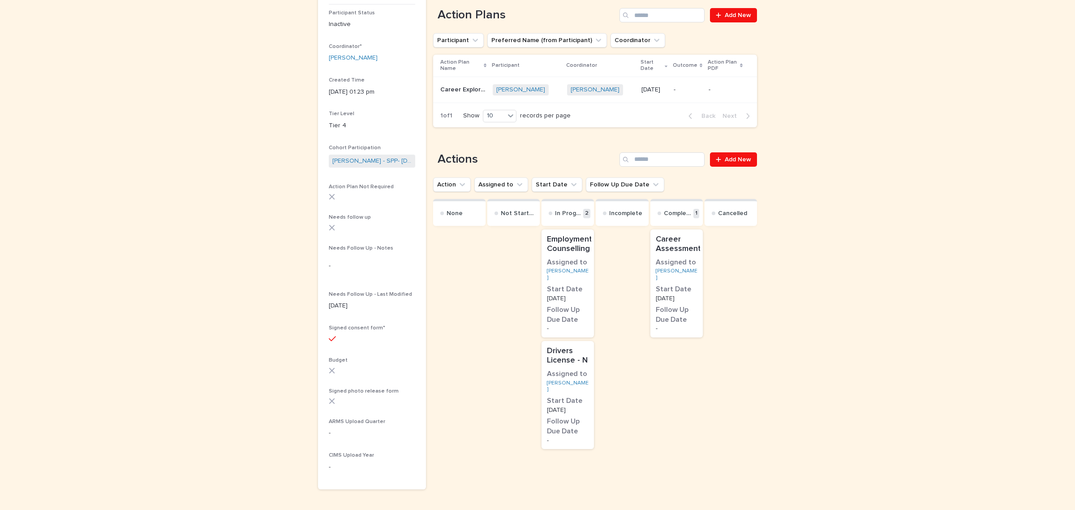
scroll to position [160, 0]
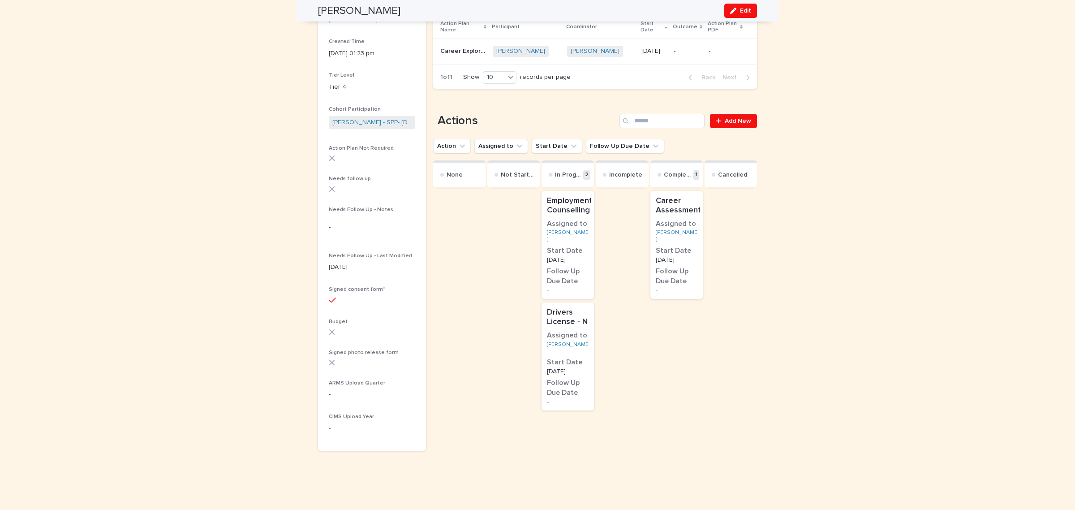
click at [565, 288] on p "-" at bounding box center [568, 290] width 42 height 6
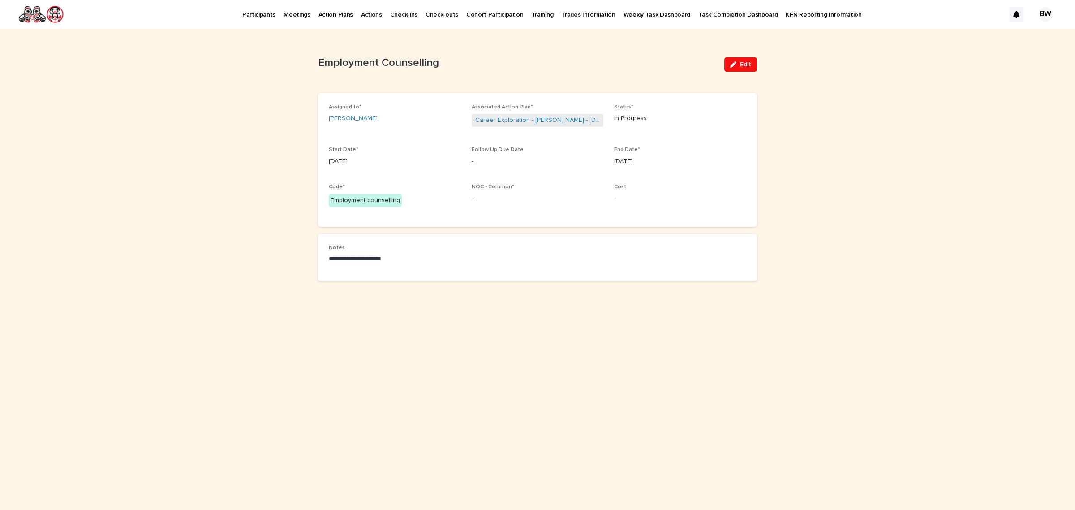
click at [742, 64] on span "Edit" at bounding box center [745, 64] width 11 height 6
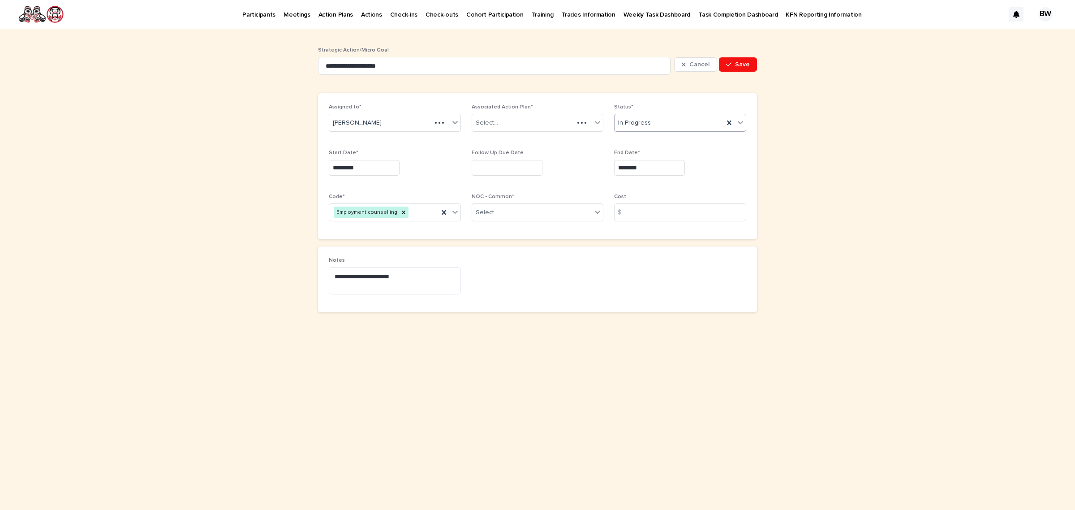
click at [660, 126] on div "In Progress" at bounding box center [669, 123] width 109 height 15
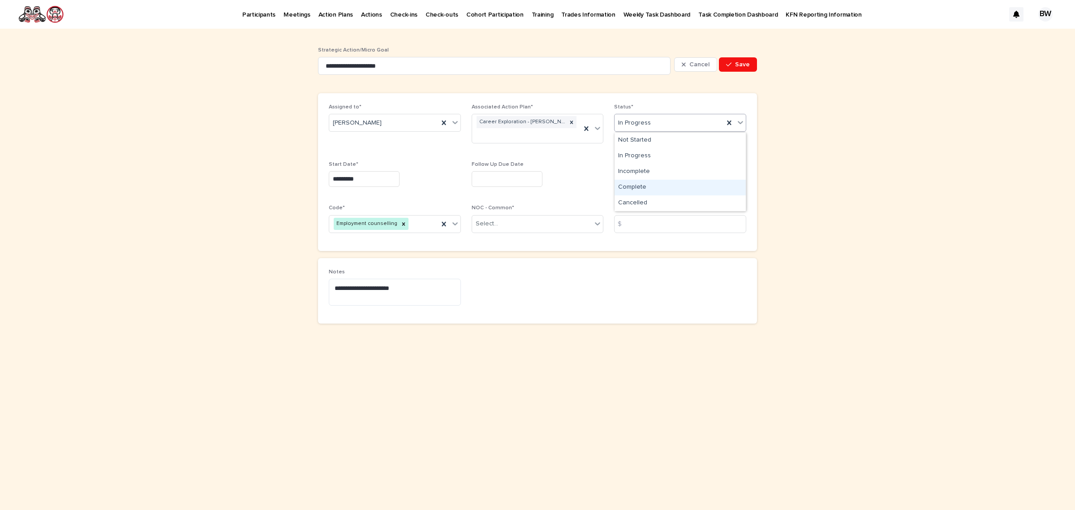
click at [648, 191] on div "Complete" at bounding box center [680, 188] width 131 height 16
click at [740, 59] on button "Save" at bounding box center [738, 64] width 38 height 14
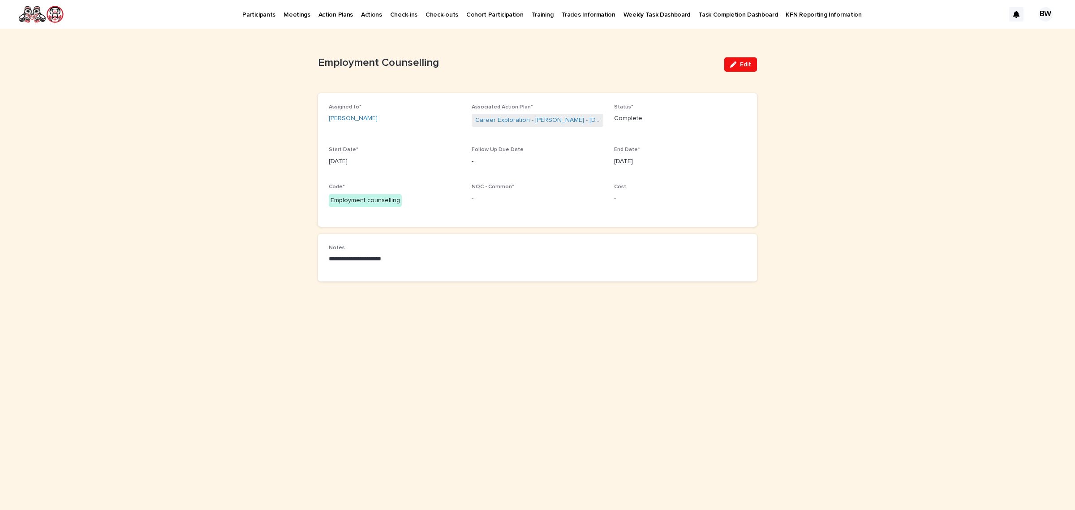
click at [753, 51] on div "Edit" at bounding box center [739, 65] width 36 height 36
click at [749, 63] on span "Edit" at bounding box center [745, 64] width 11 height 6
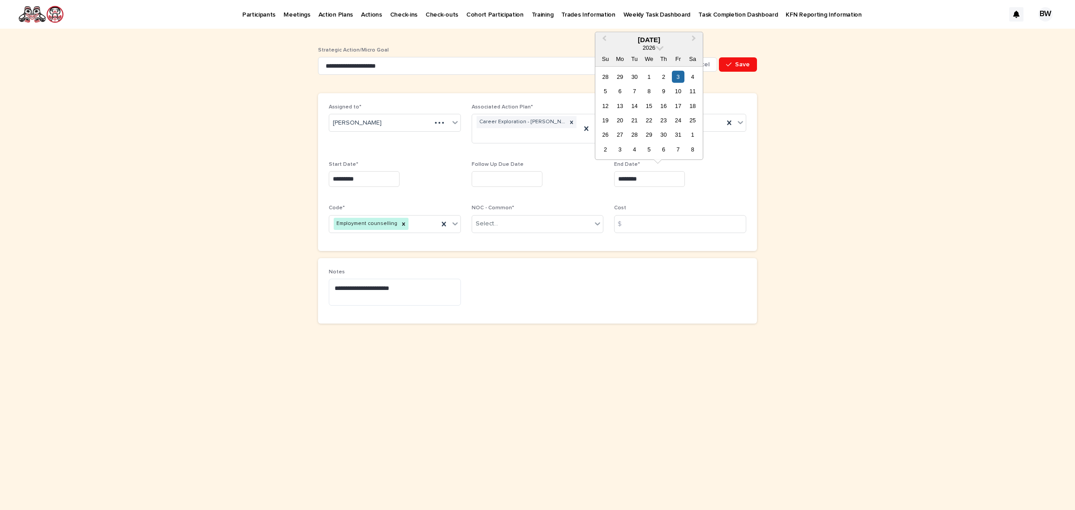
drag, startPoint x: 601, startPoint y: 178, endPoint x: 543, endPoint y: 178, distance: 58.2
click at [543, 178] on div "Assigned to* [PERSON_NAME] Associated Action Plan* Career Exploration - [PERSON…" at bounding box center [538, 172] width 418 height 136
click at [712, 198] on div "Assigned to* [PERSON_NAME] Associated Action Plan* Career Exploration - [PERSON…" at bounding box center [538, 172] width 418 height 136
click at [644, 181] on input "text" at bounding box center [649, 179] width 71 height 16
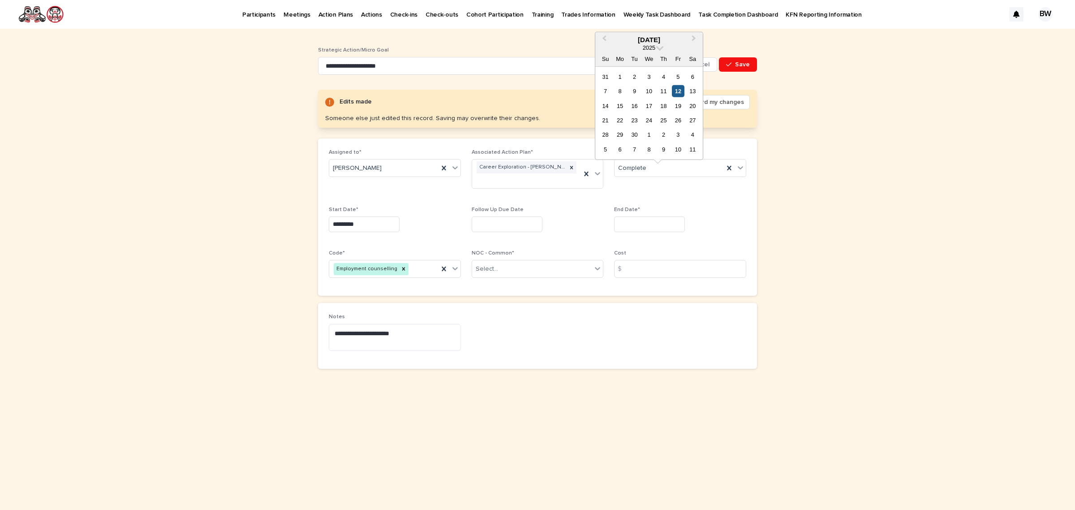
click at [675, 89] on div "12" at bounding box center [678, 91] width 12 height 12
type input "*********"
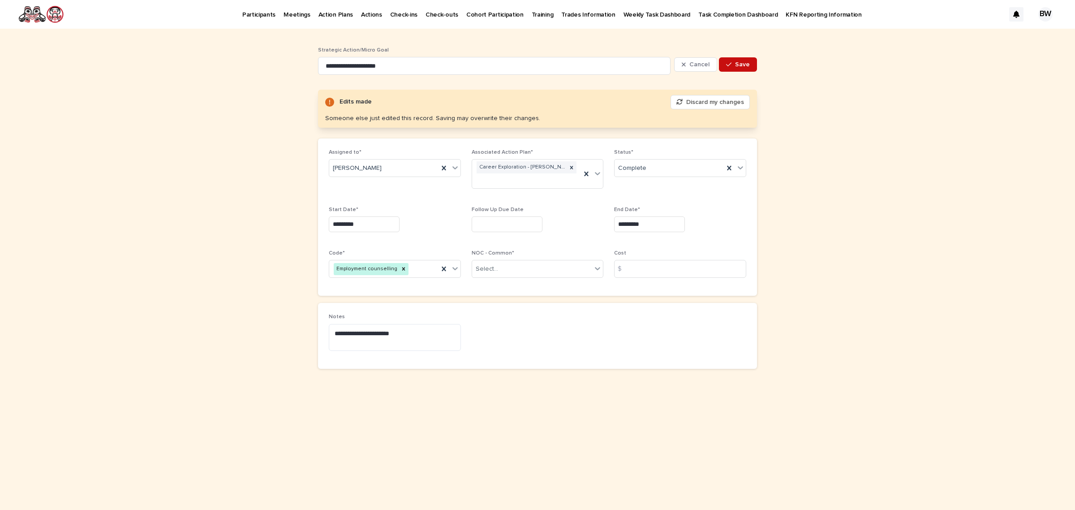
click at [736, 63] on span "Save" at bounding box center [742, 64] width 15 height 6
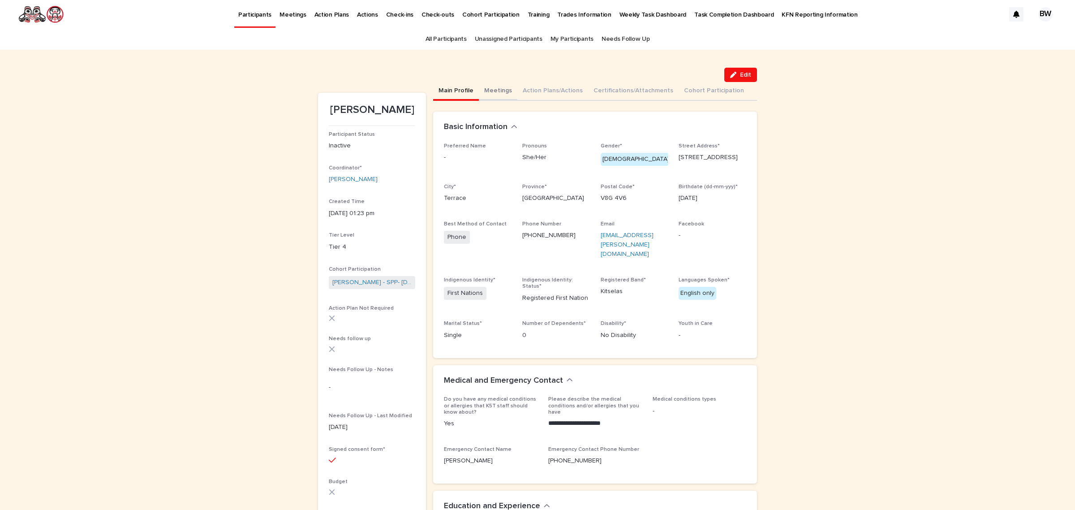
drag, startPoint x: 550, startPoint y: 92, endPoint x: 498, endPoint y: 86, distance: 51.8
click at [550, 92] on button "Action Plans/Actions" at bounding box center [552, 91] width 71 height 19
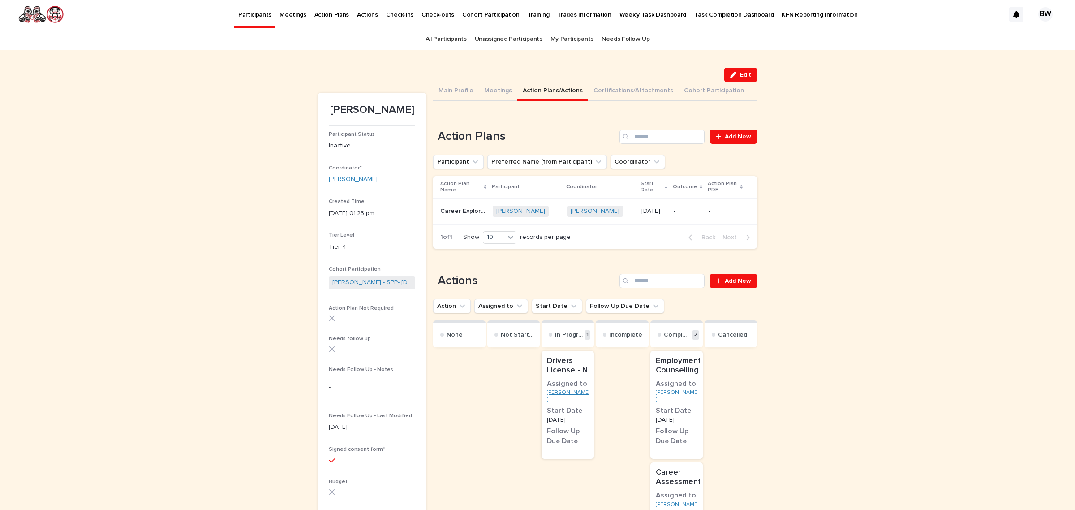
click at [585, 395] on link "[PERSON_NAME]" at bounding box center [568, 395] width 42 height 13
click at [575, 399] on link "[PERSON_NAME]" at bounding box center [568, 395] width 42 height 13
click at [564, 451] on p "-" at bounding box center [568, 450] width 42 height 6
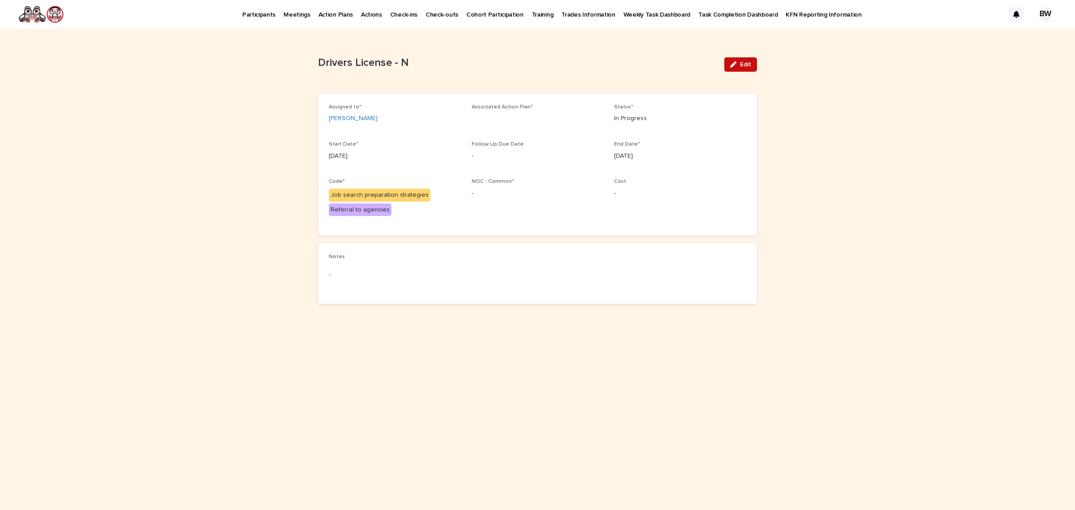
click at [751, 64] on button "Edit" at bounding box center [740, 64] width 33 height 14
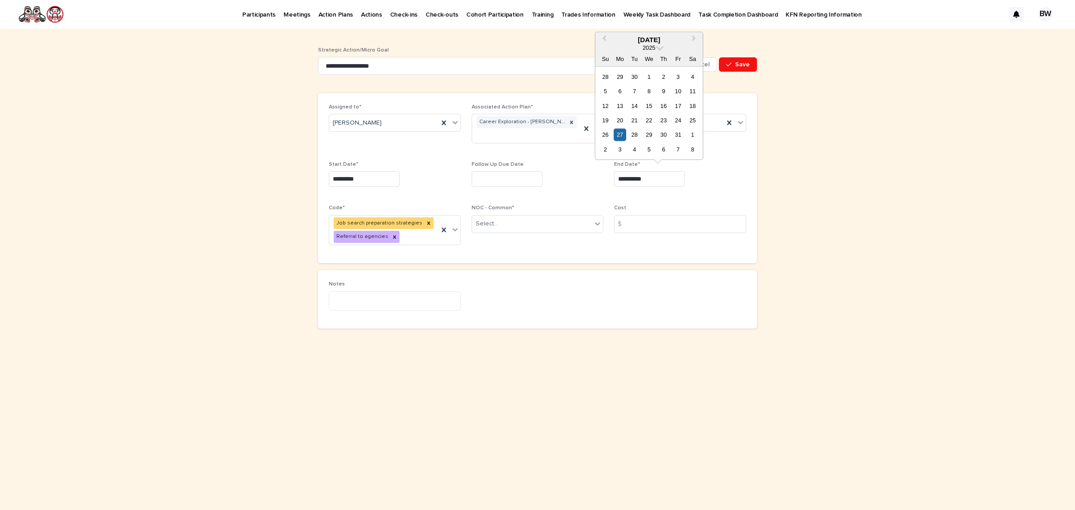
drag, startPoint x: 666, startPoint y: 180, endPoint x: 527, endPoint y: 181, distance: 138.4
click at [528, 181] on div "**********" at bounding box center [538, 178] width 418 height 148
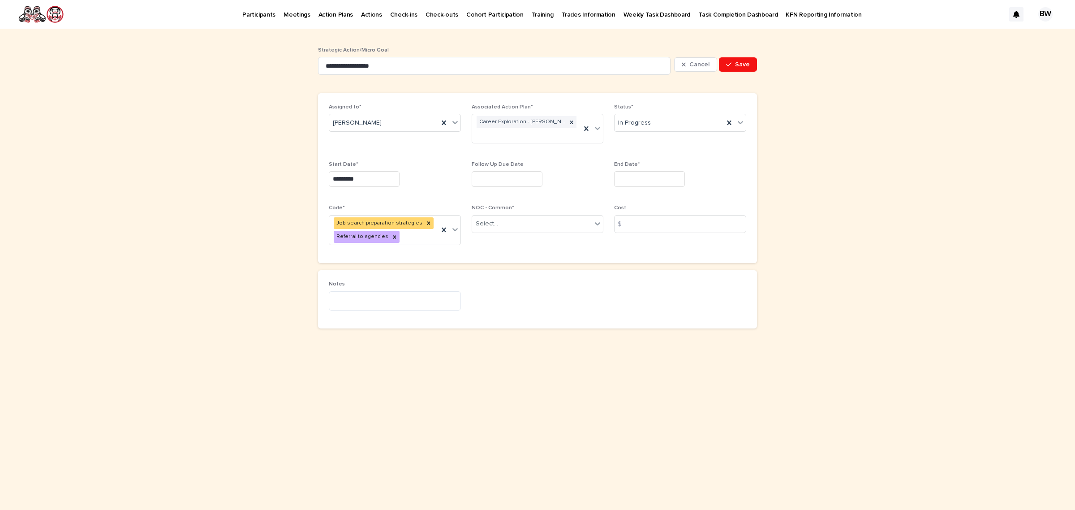
click at [691, 198] on div "Assigned to* [PERSON_NAME] Associated Action Plan* Career Exploration - [PERSON…" at bounding box center [538, 178] width 418 height 148
click at [627, 175] on input "text" at bounding box center [649, 179] width 71 height 16
click at [677, 88] on div "12" at bounding box center [678, 91] width 12 height 12
type input "*********"
click at [677, 136] on div "Status* In Progress" at bounding box center [680, 121] width 132 height 35
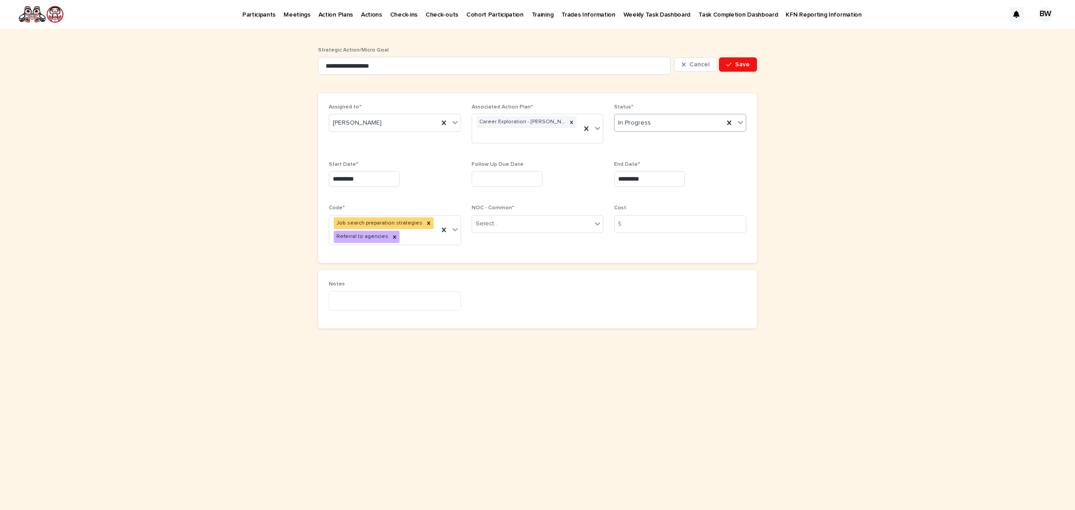
click at [676, 128] on div "In Progress" at bounding box center [669, 123] width 109 height 15
click at [642, 199] on div "Cancelled" at bounding box center [680, 203] width 131 height 16
click at [742, 69] on button "Save" at bounding box center [738, 64] width 38 height 14
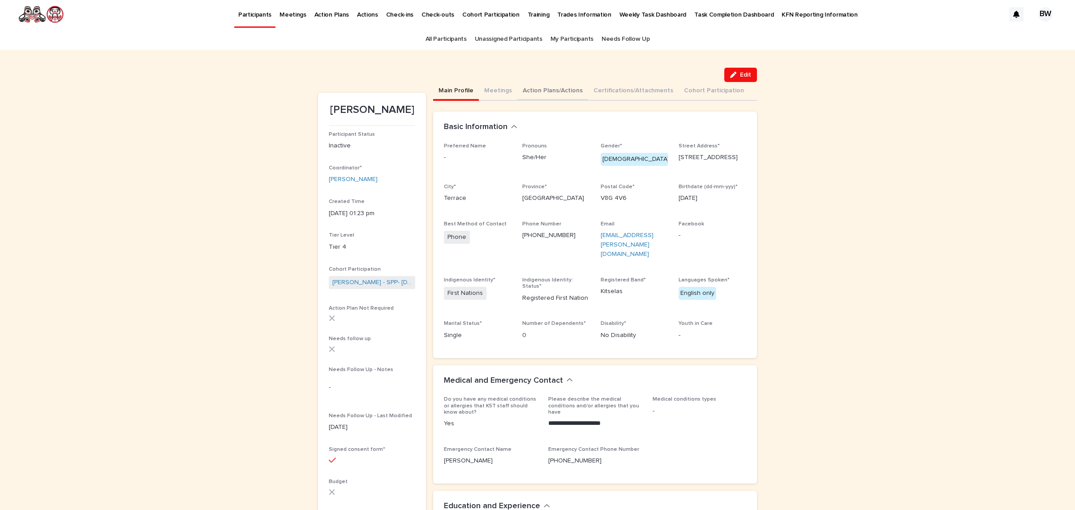
drag, startPoint x: 533, startPoint y: 93, endPoint x: 410, endPoint y: 67, distance: 125.8
click at [533, 93] on button "Action Plans/Actions" at bounding box center [552, 91] width 71 height 19
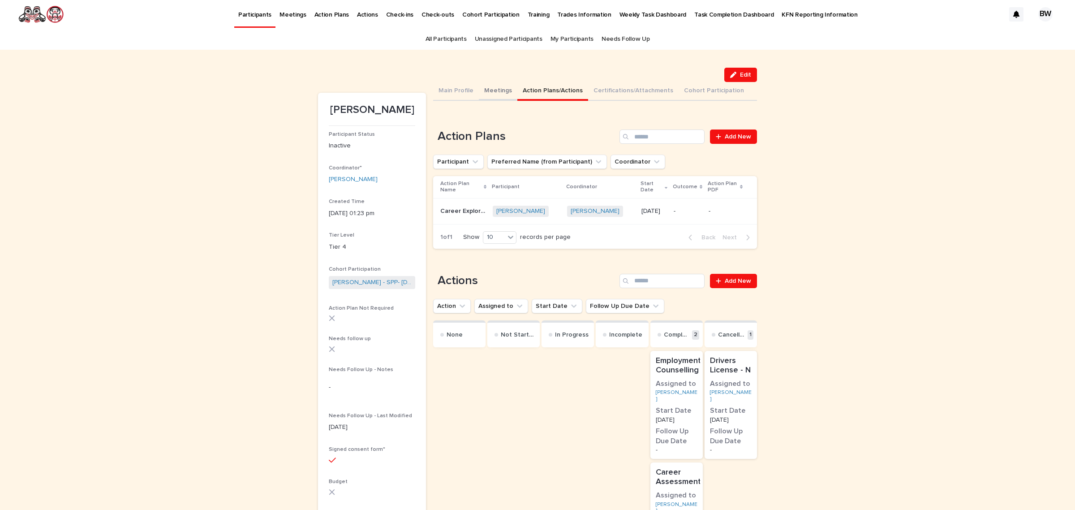
click at [499, 84] on button "Meetings" at bounding box center [498, 91] width 39 height 19
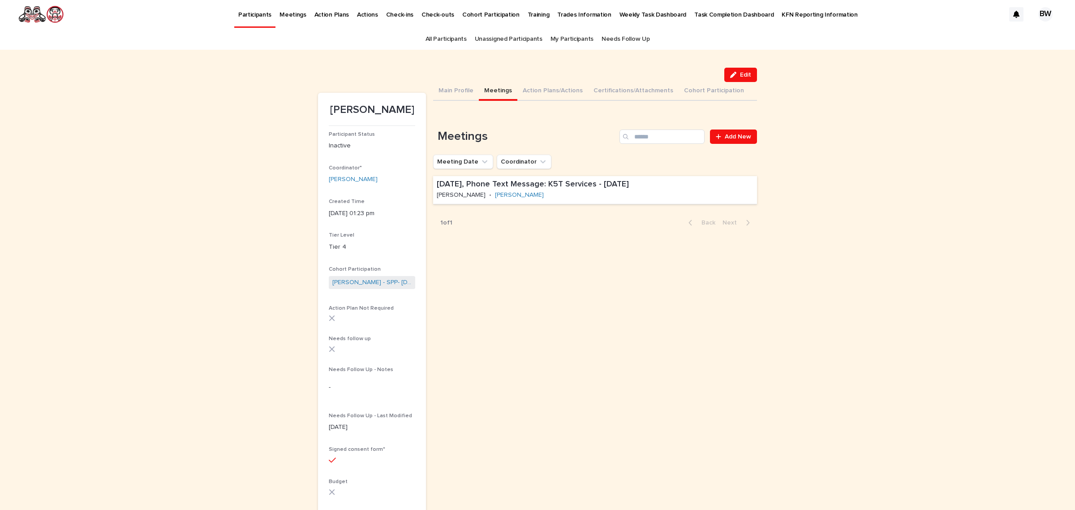
click at [754, 133] on div "Loading... Saving… Loading... Saving… [PERSON_NAME] Edit Edit [PERSON_NAME] Par…" at bounding box center [538, 341] width 448 height 583
click at [741, 128] on div "Loading... Saving… Meetings Add New Meeting Date Coordinator [DATE], Phone Text…" at bounding box center [595, 176] width 324 height 129
click at [731, 140] on link "Add New" at bounding box center [733, 136] width 47 height 14
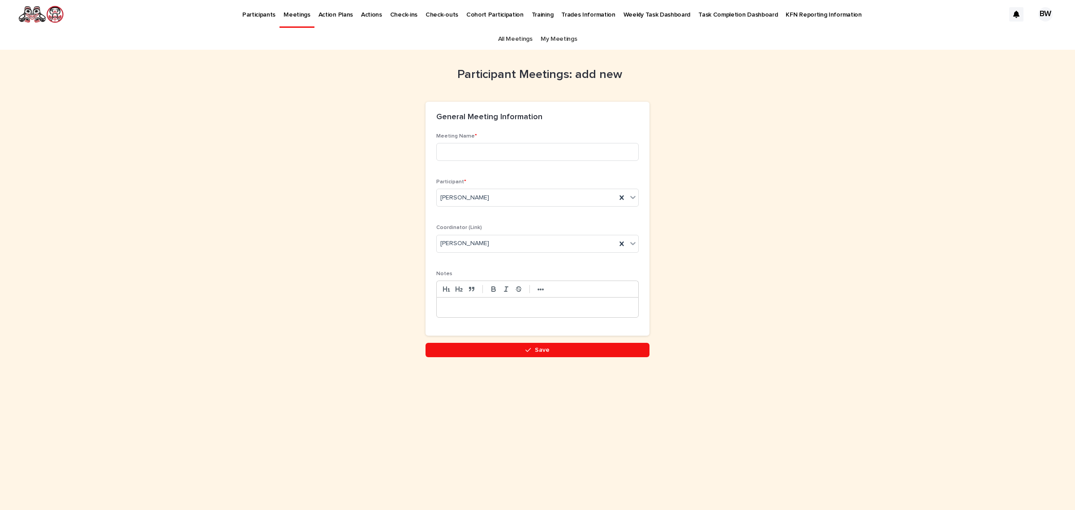
click at [545, 164] on div "Meeting Name *" at bounding box center [537, 150] width 202 height 35
click at [541, 155] on input at bounding box center [537, 152] width 202 height 18
type input "**********"
click at [605, 313] on div at bounding box center [538, 307] width 202 height 20
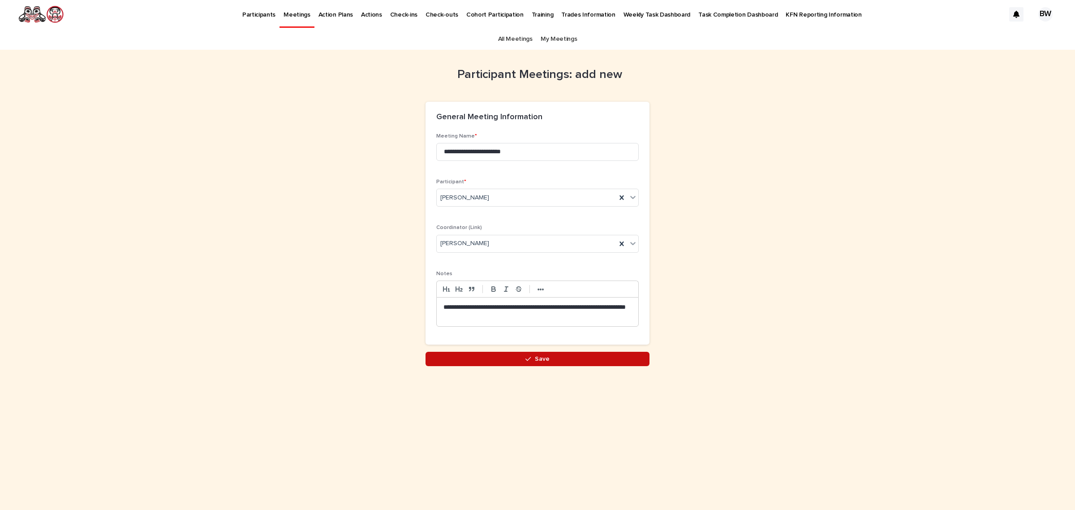
click at [535, 357] on span "Save" at bounding box center [542, 359] width 15 height 6
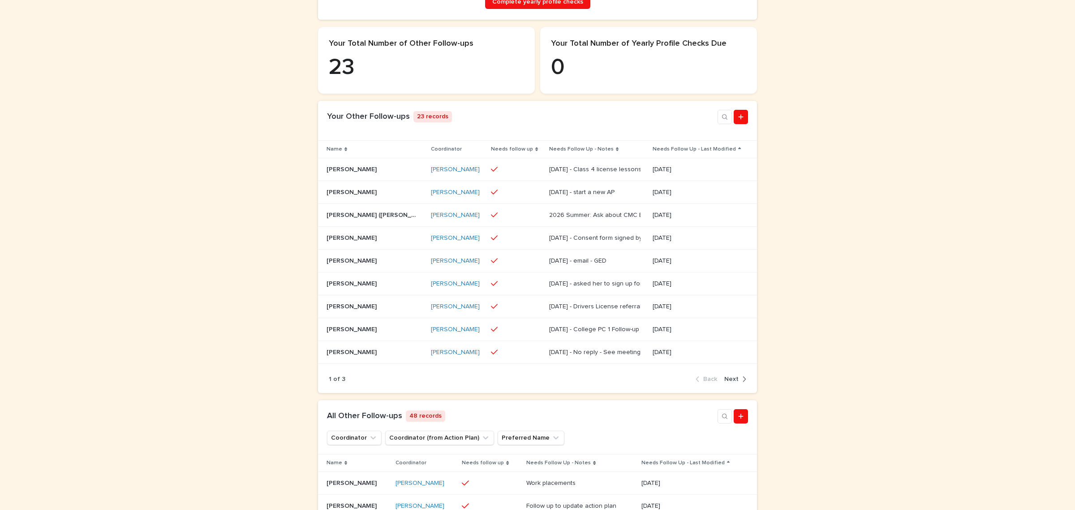
scroll to position [280, 0]
